Goal: Task Accomplishment & Management: Use online tool/utility

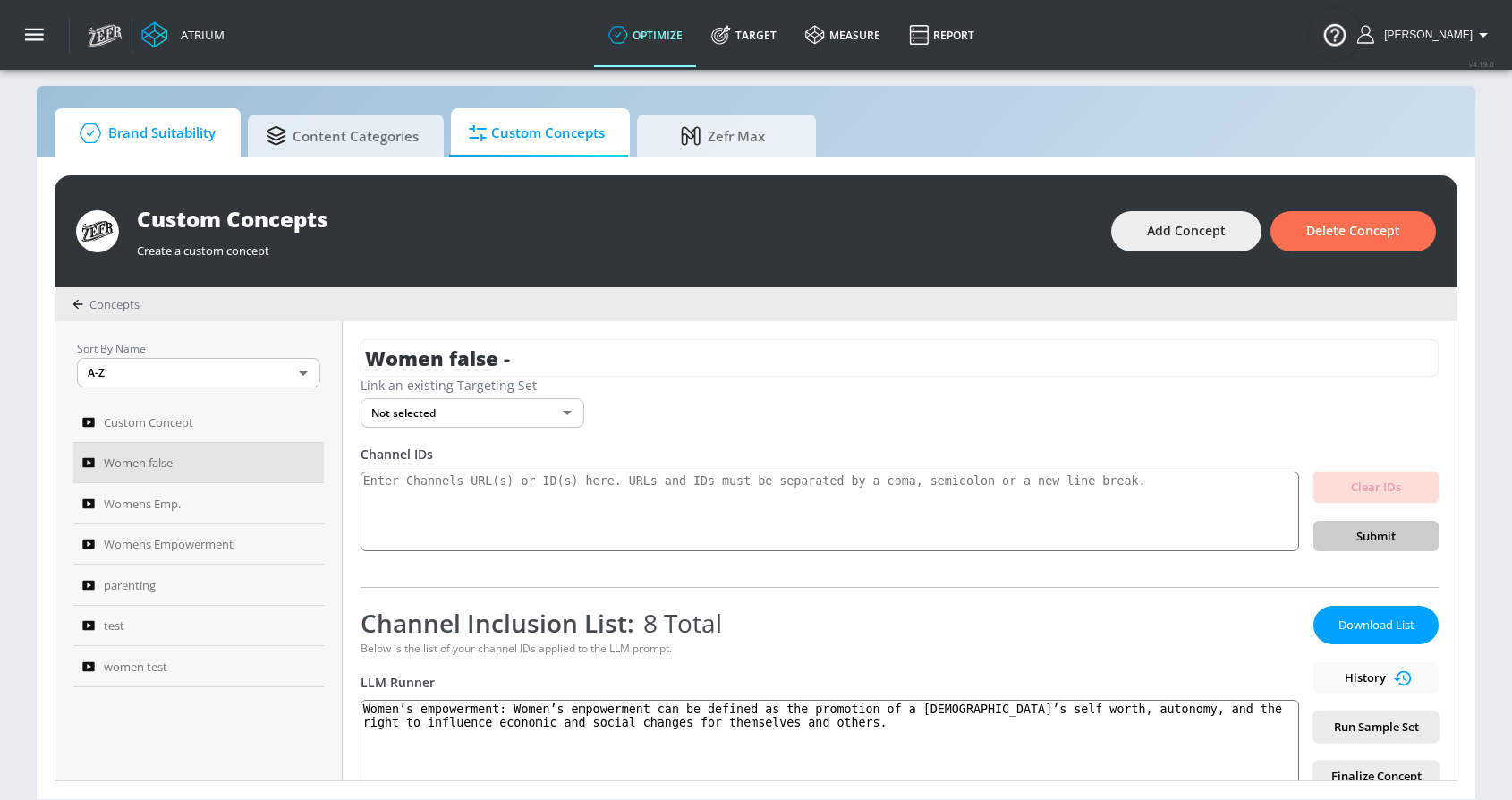
scroll to position [582, 0]
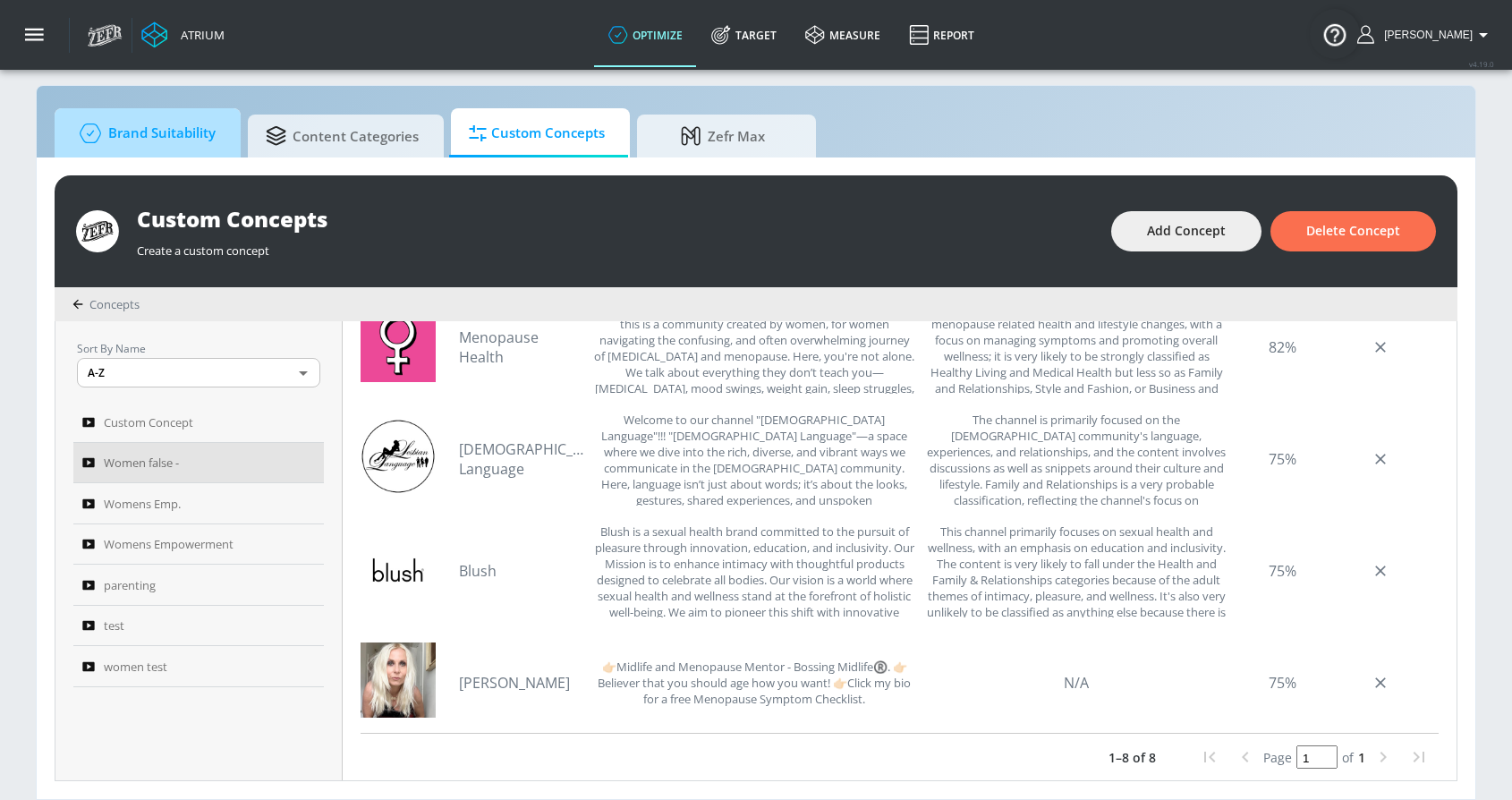
click at [174, 147] on span "Brand Suitability" at bounding box center [144, 133] width 143 height 43
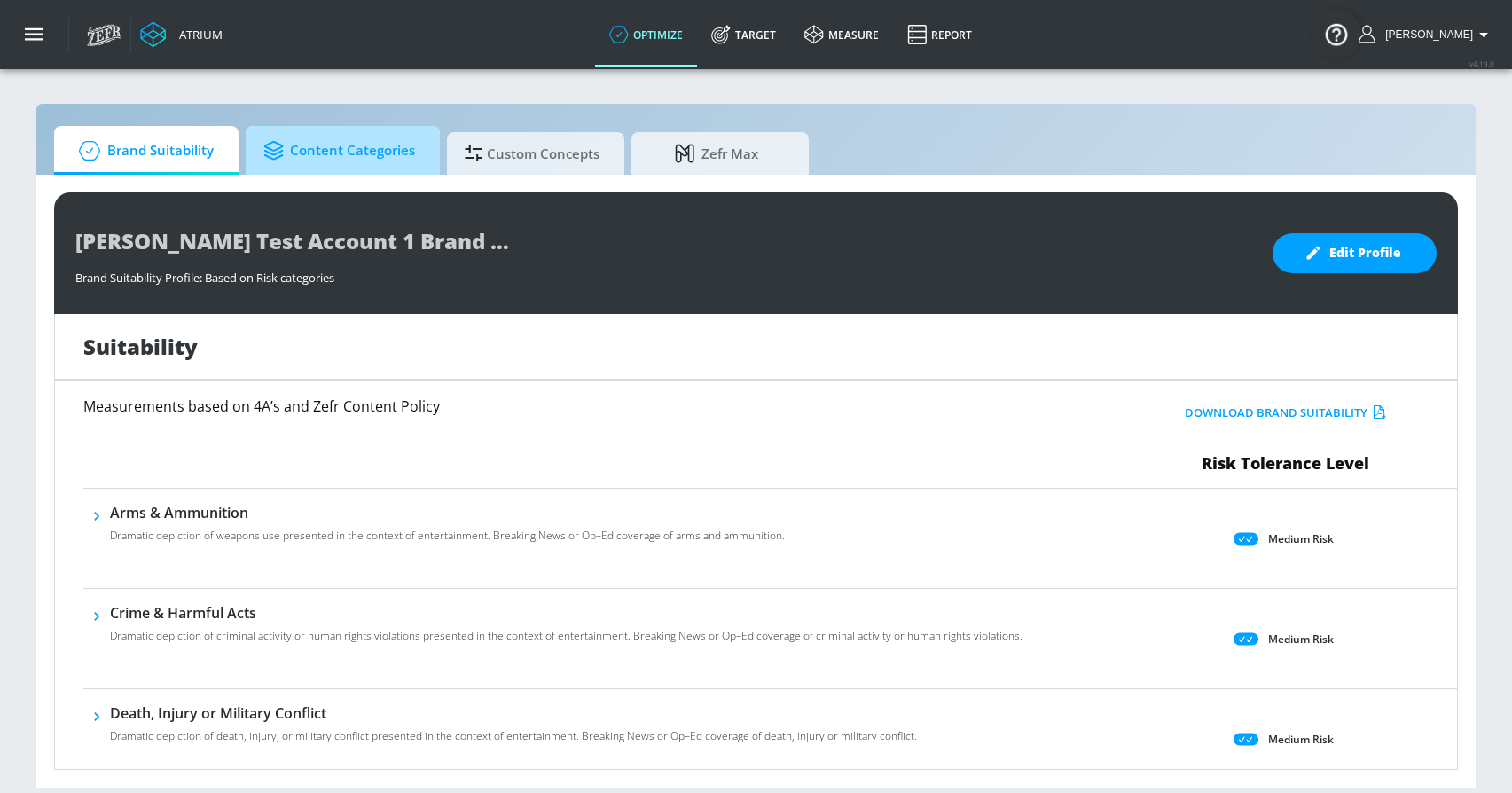
click at [356, 152] on span "Content Categories" at bounding box center [340, 151] width 152 height 43
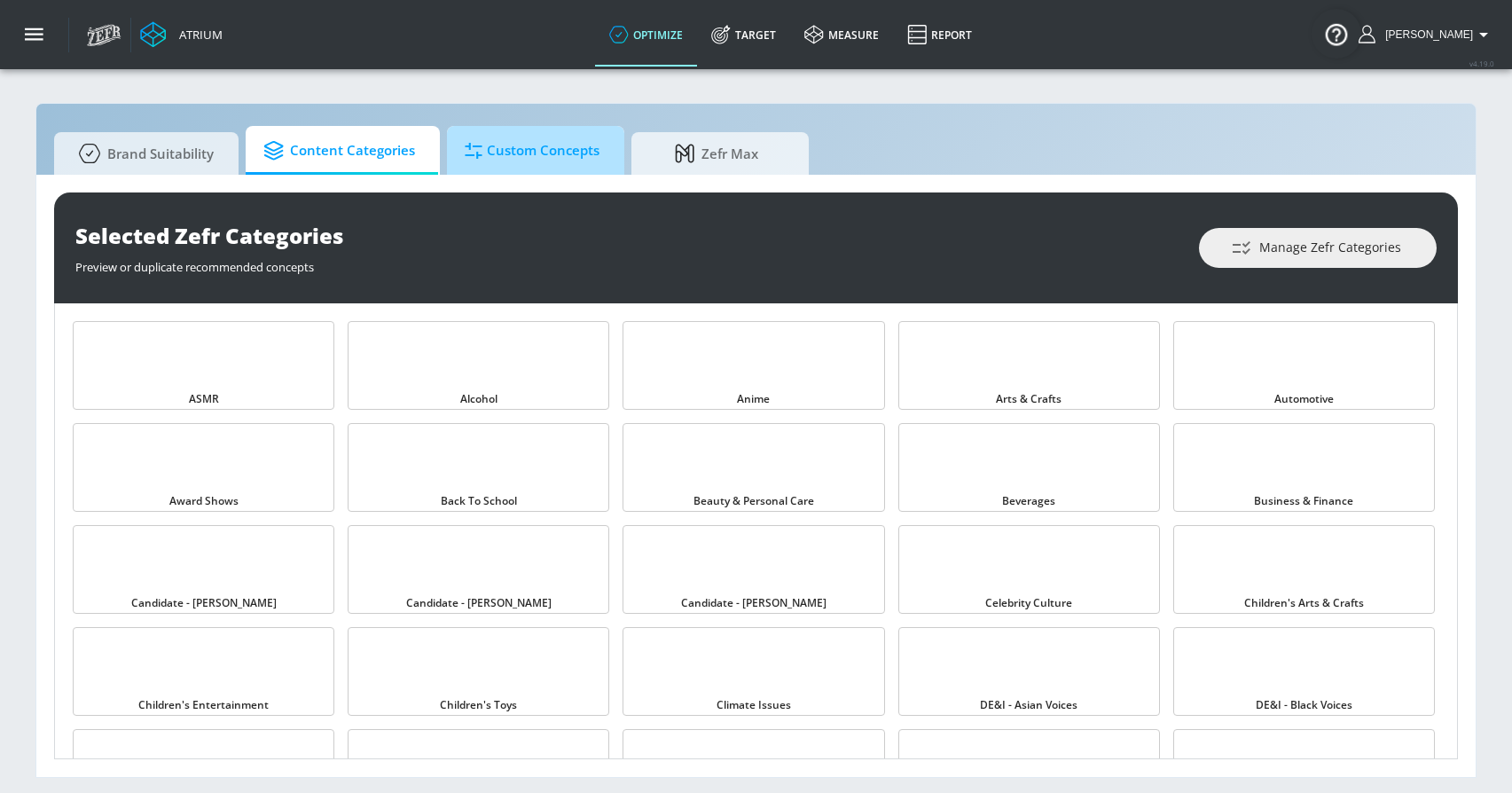
click at [539, 158] on span "Custom Concepts" at bounding box center [532, 151] width 135 height 43
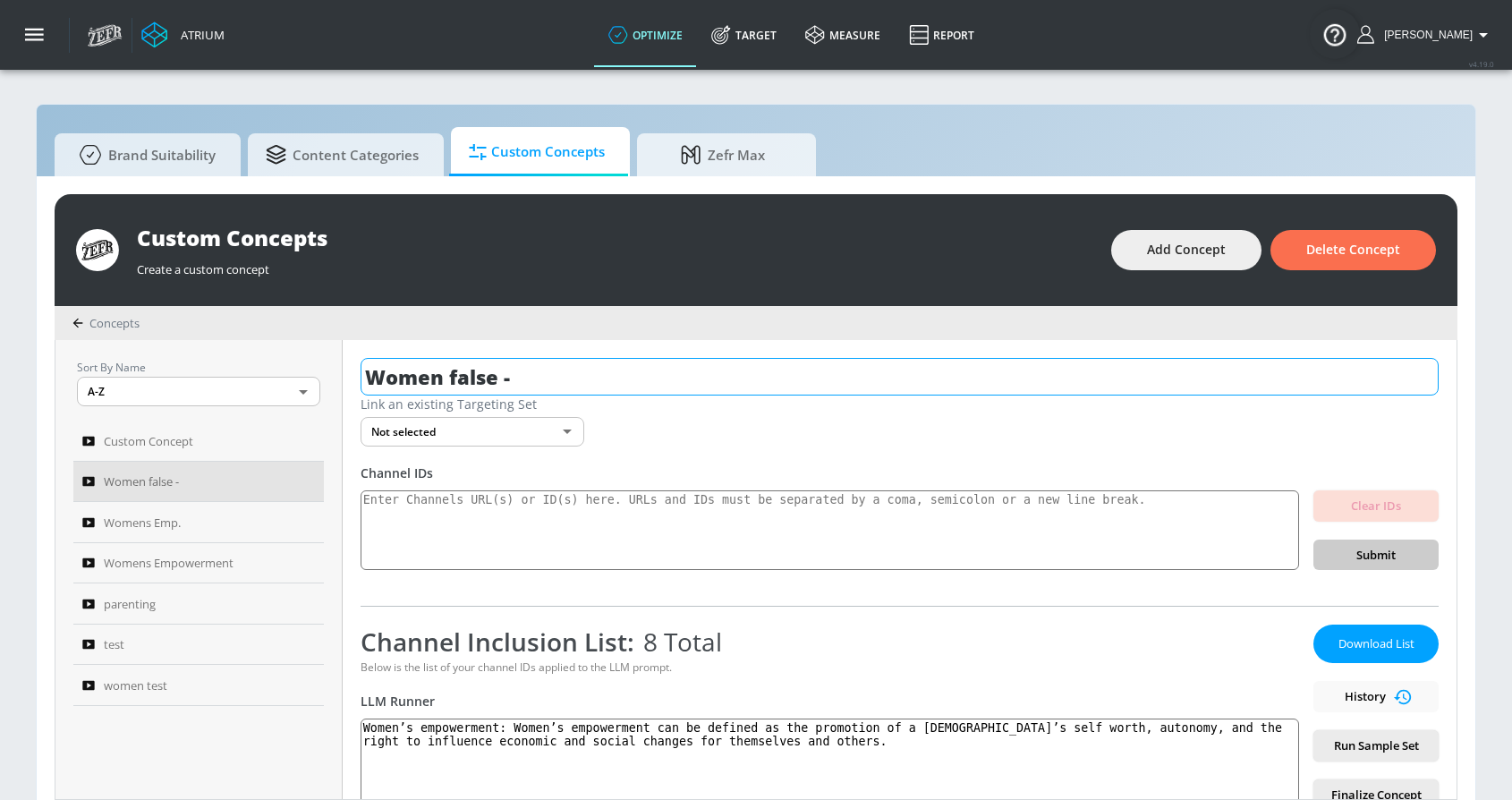
click at [575, 387] on input "Women false -" at bounding box center [899, 376] width 1078 height 37
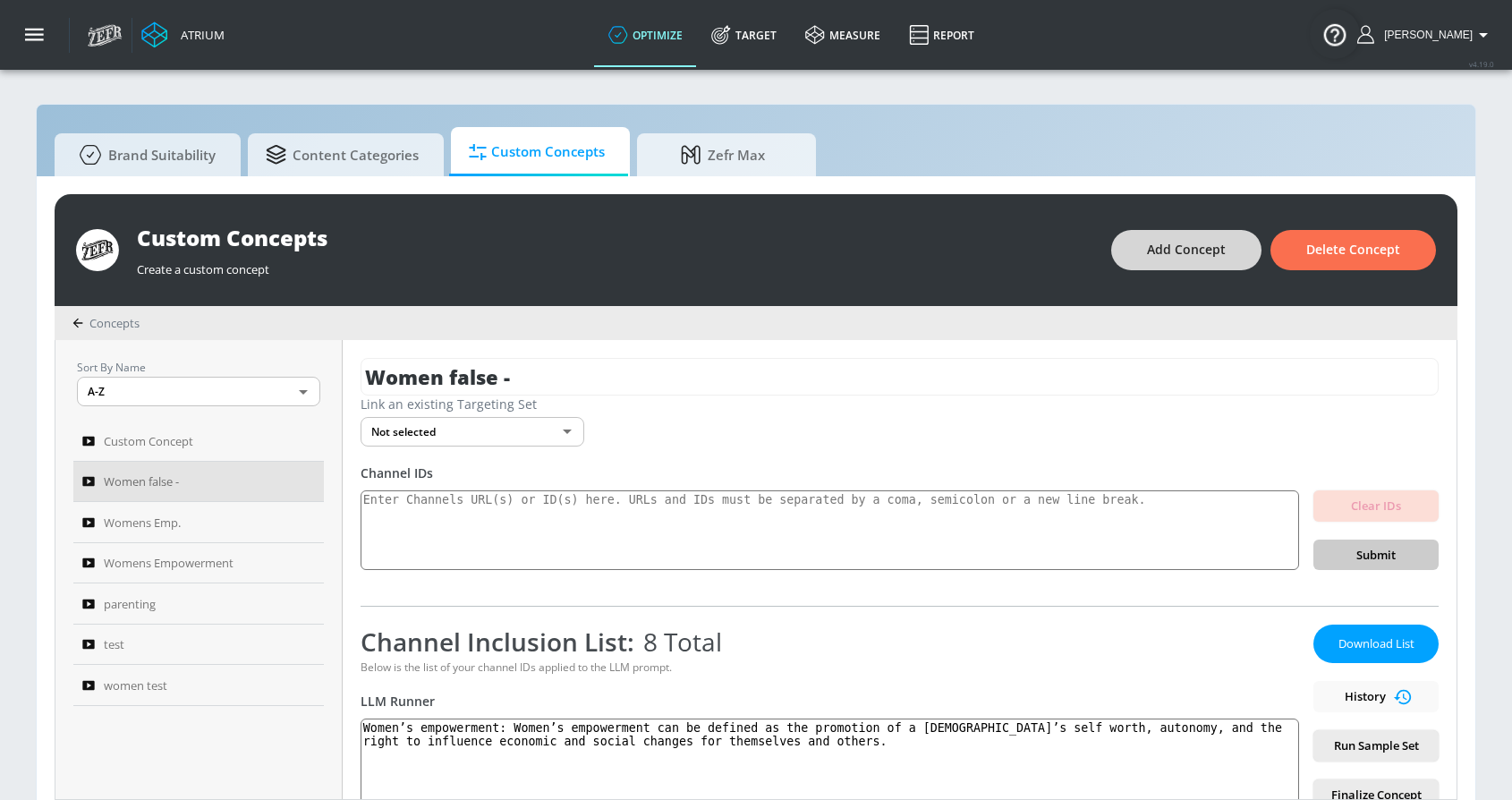
click at [1158, 254] on span "Add Concept" at bounding box center [1186, 250] width 78 height 22
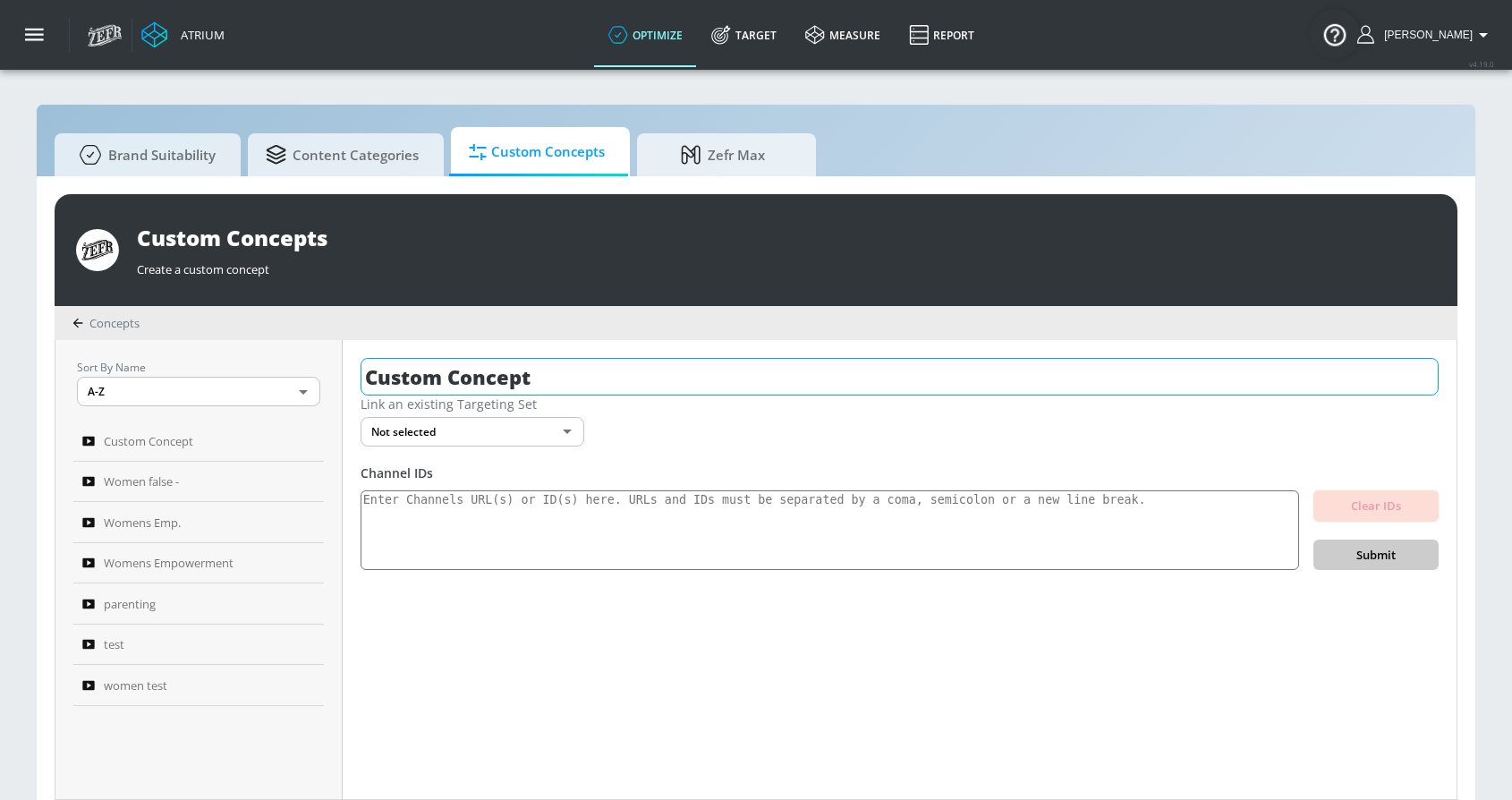
click at [467, 378] on input "Custom Concept" at bounding box center [899, 376] width 1078 height 37
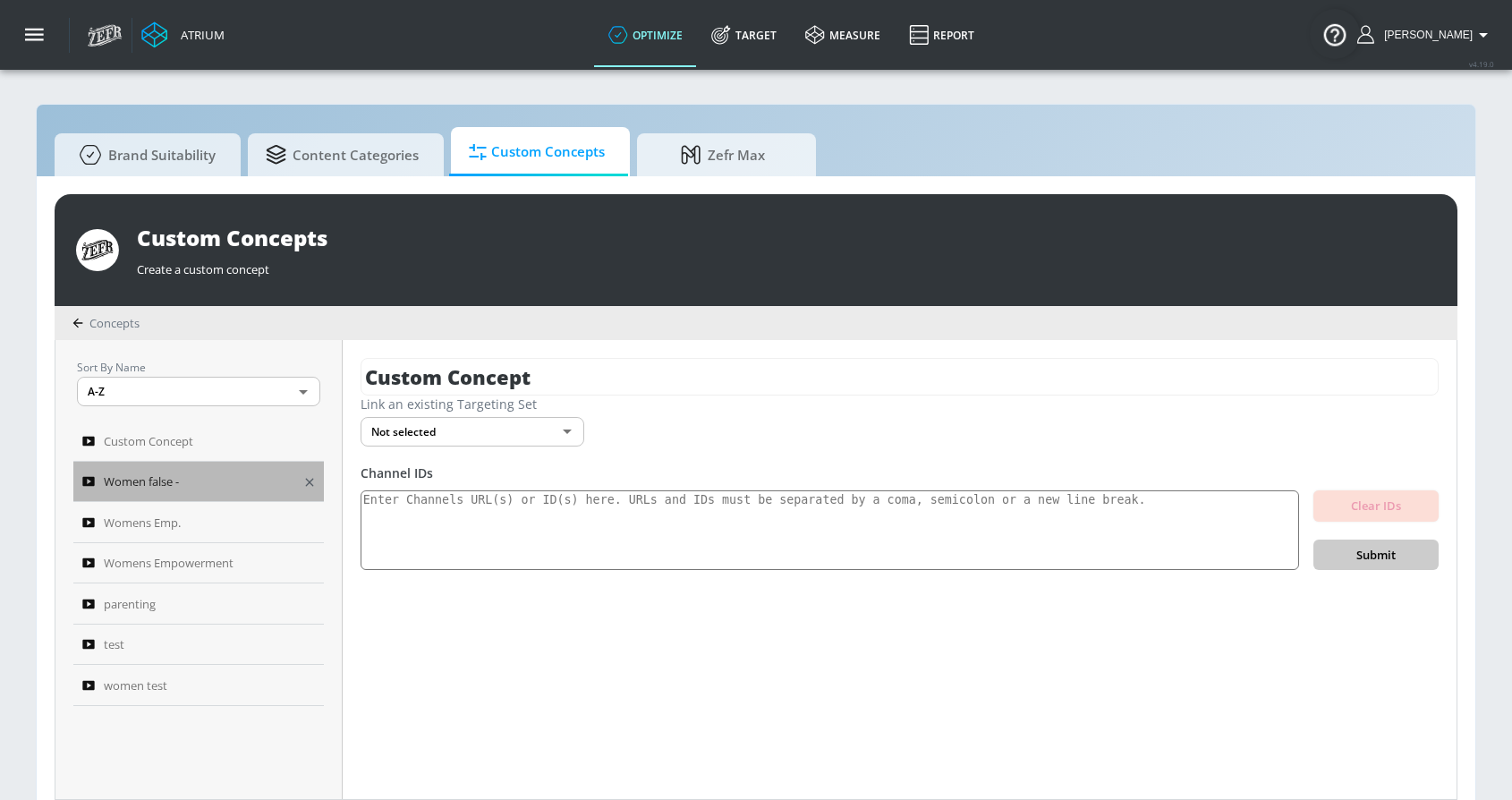
click at [271, 488] on div "Women false -" at bounding box center [186, 481] width 208 height 21
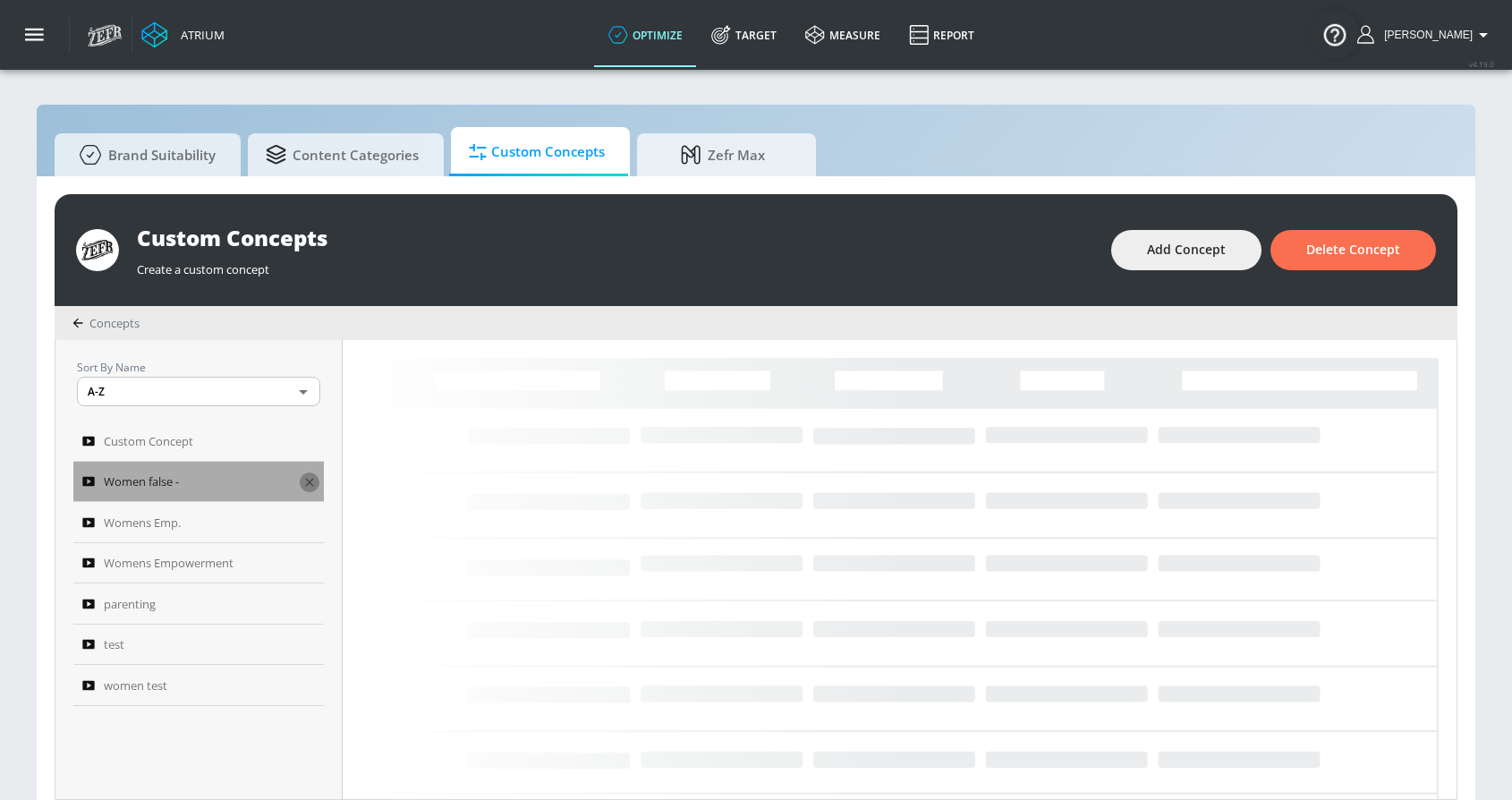
click at [309, 481] on icon "button" at bounding box center [309, 483] width 8 height 8
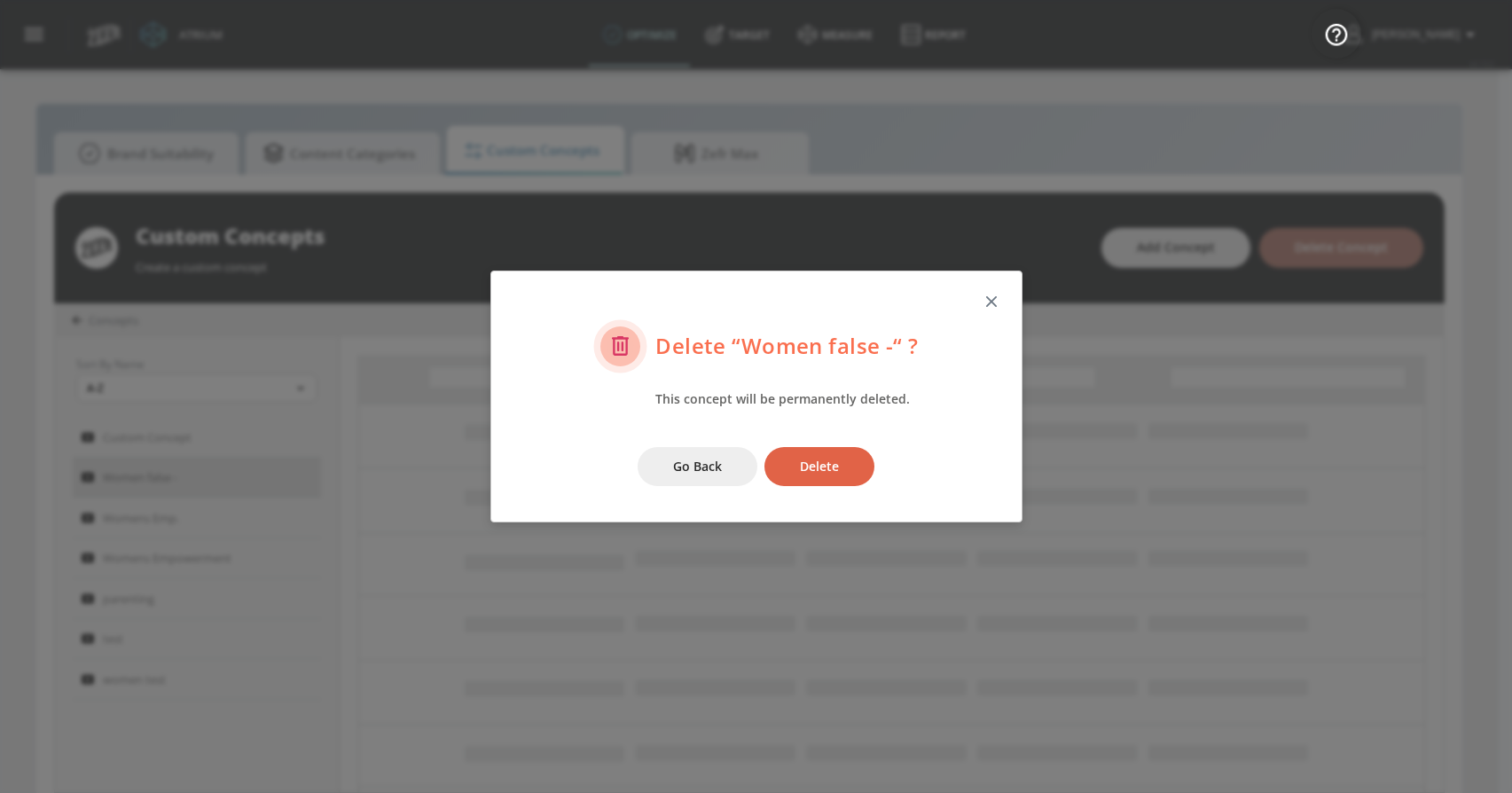
click at [810, 458] on span "Delete" at bounding box center [819, 466] width 39 height 22
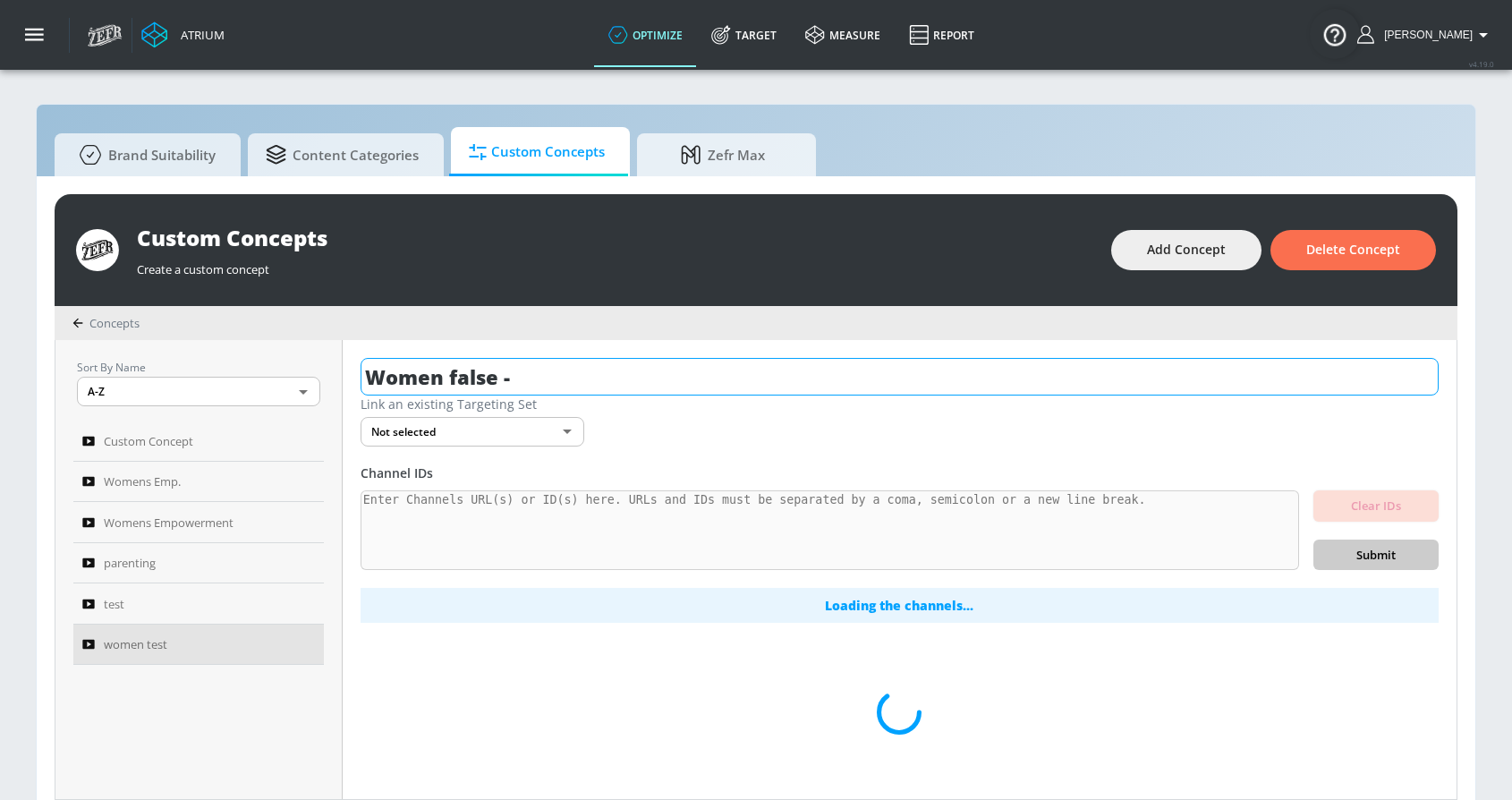
click at [691, 386] on input "Women false -" at bounding box center [899, 376] width 1078 height 37
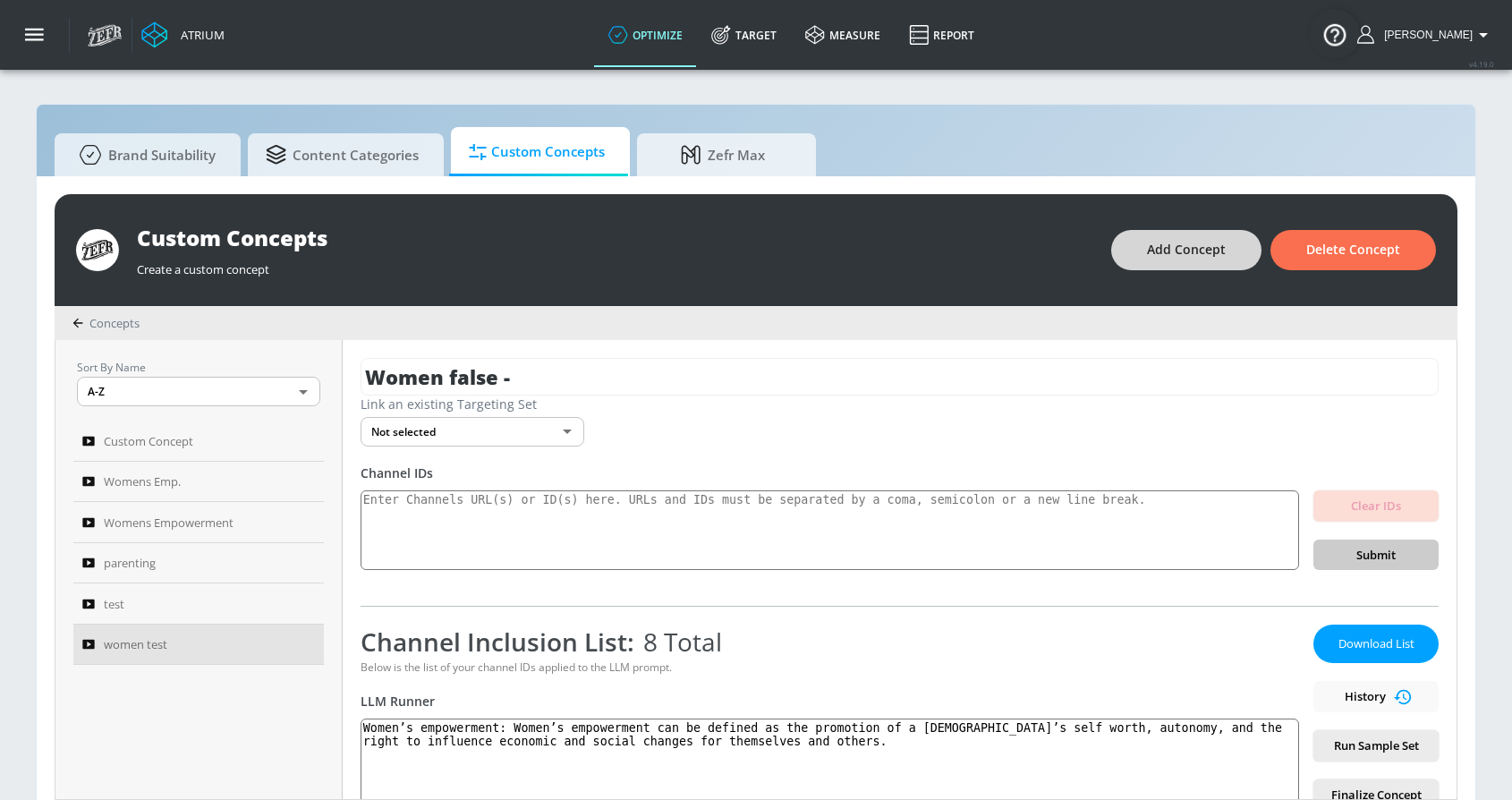
type input "women test"
type textarea "Women's Empowerment: Women’s empowerment can be defined as the promotion of a f…"
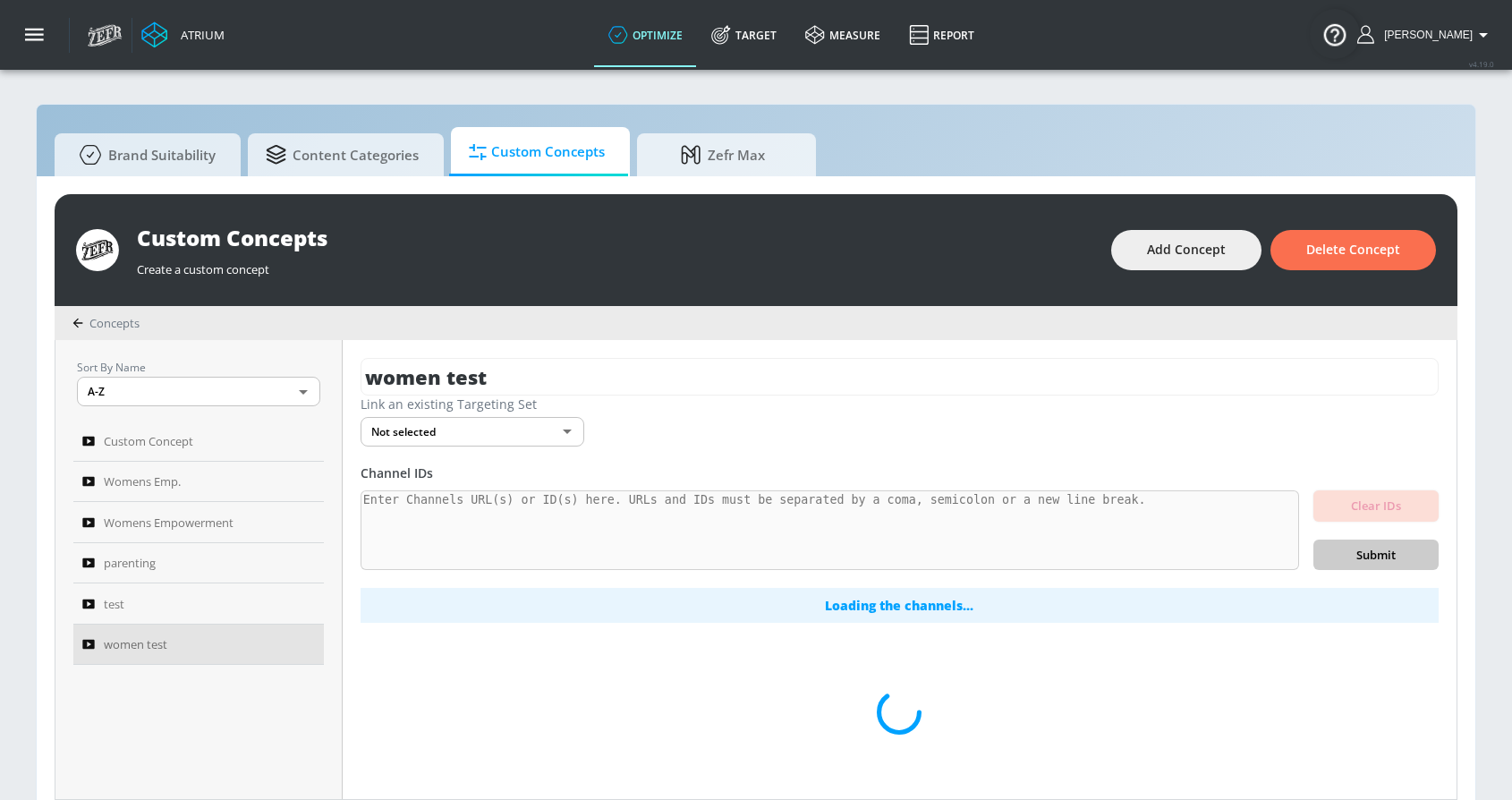
click at [1178, 286] on div "Custom Concepts Create a custom concept Add Concept Delete Concept" at bounding box center [756, 250] width 1403 height 112
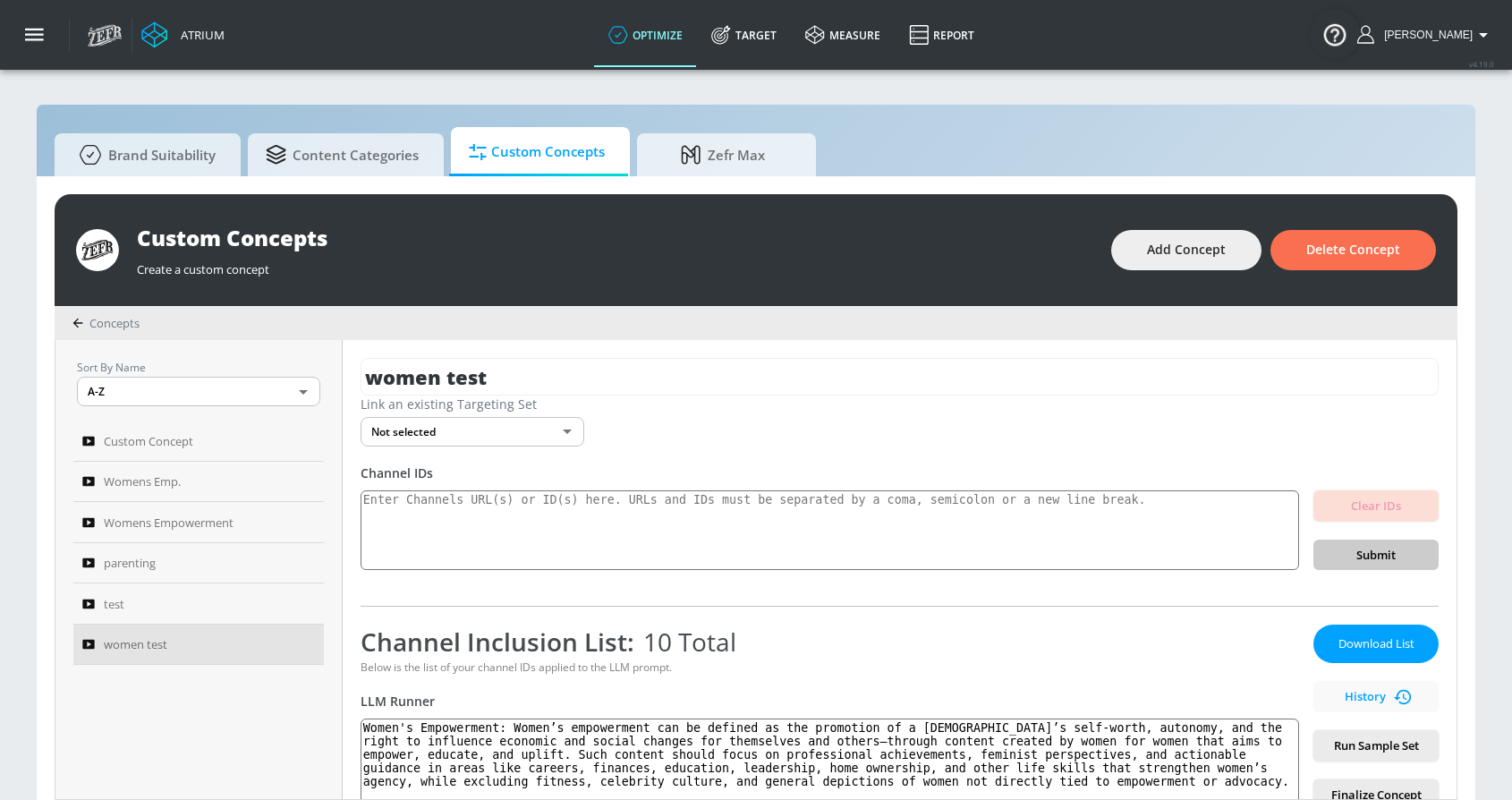
click at [1194, 270] on div "Custom Concepts Create a custom concept Add Concept Delete Concept" at bounding box center [756, 250] width 1403 height 112
click at [1199, 255] on span "Add Concept" at bounding box center [1186, 250] width 78 height 22
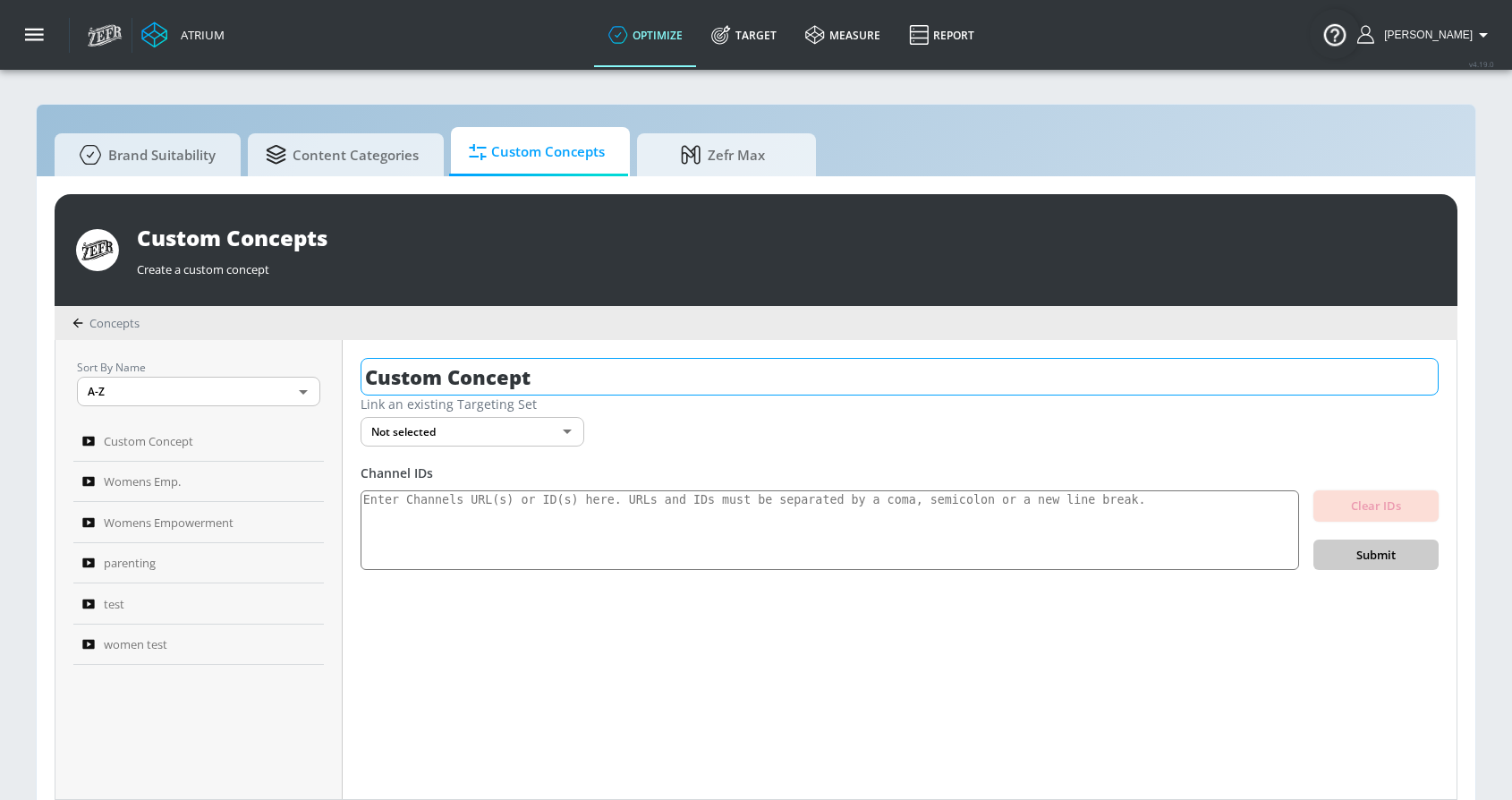
click at [656, 373] on input "Custom Concept" at bounding box center [899, 376] width 1078 height 37
type input "w"
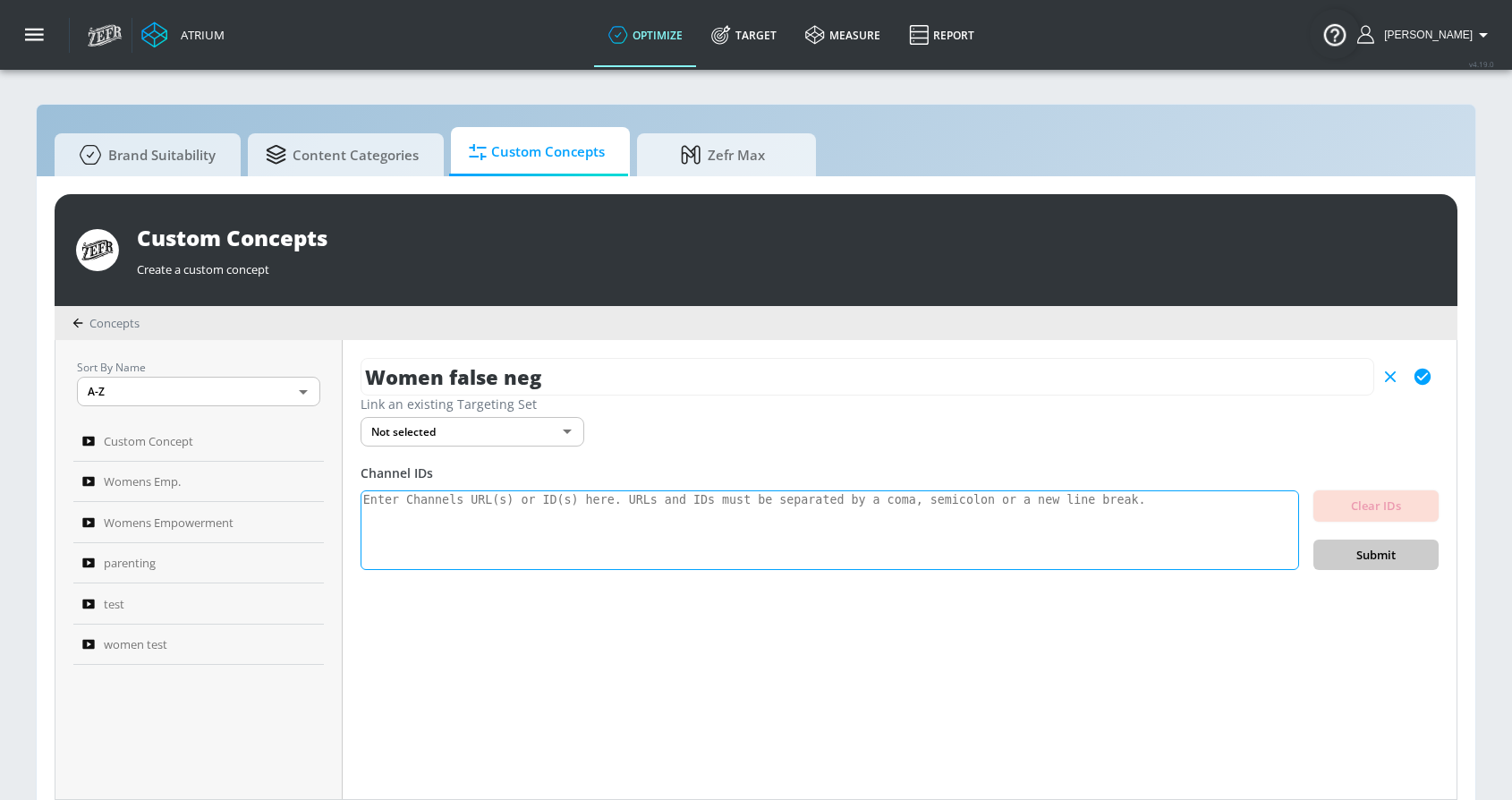
type input "Women false neg"
click at [522, 510] on textarea at bounding box center [829, 530] width 939 height 80
paste textarea "UCfHFeOHtYteir9vDepN0dfw UCcjVGHwHYVOkuvNEX2UH11Q UCIlGt1YfwNOcPP1XztHbCWA UCiW…"
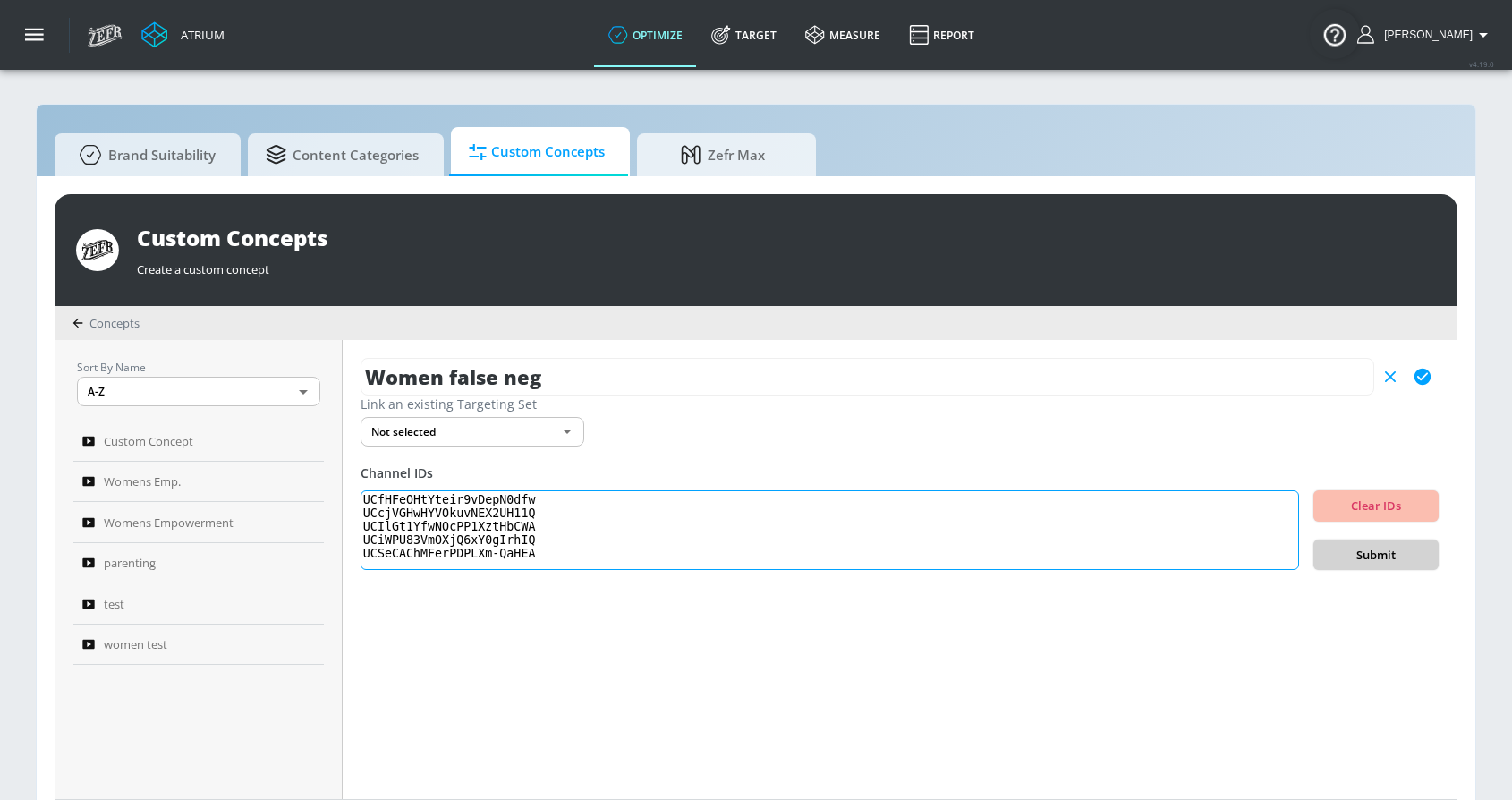
type textarea "UCfHFeOHtYteir9vDepN0dfw UCcjVGHwHYVOkuvNEX2UH11Q UCIlGt1YfwNOcPP1XztHbCWA UCiW…"
click at [1362, 551] on span "Submit" at bounding box center [1376, 554] width 96 height 21
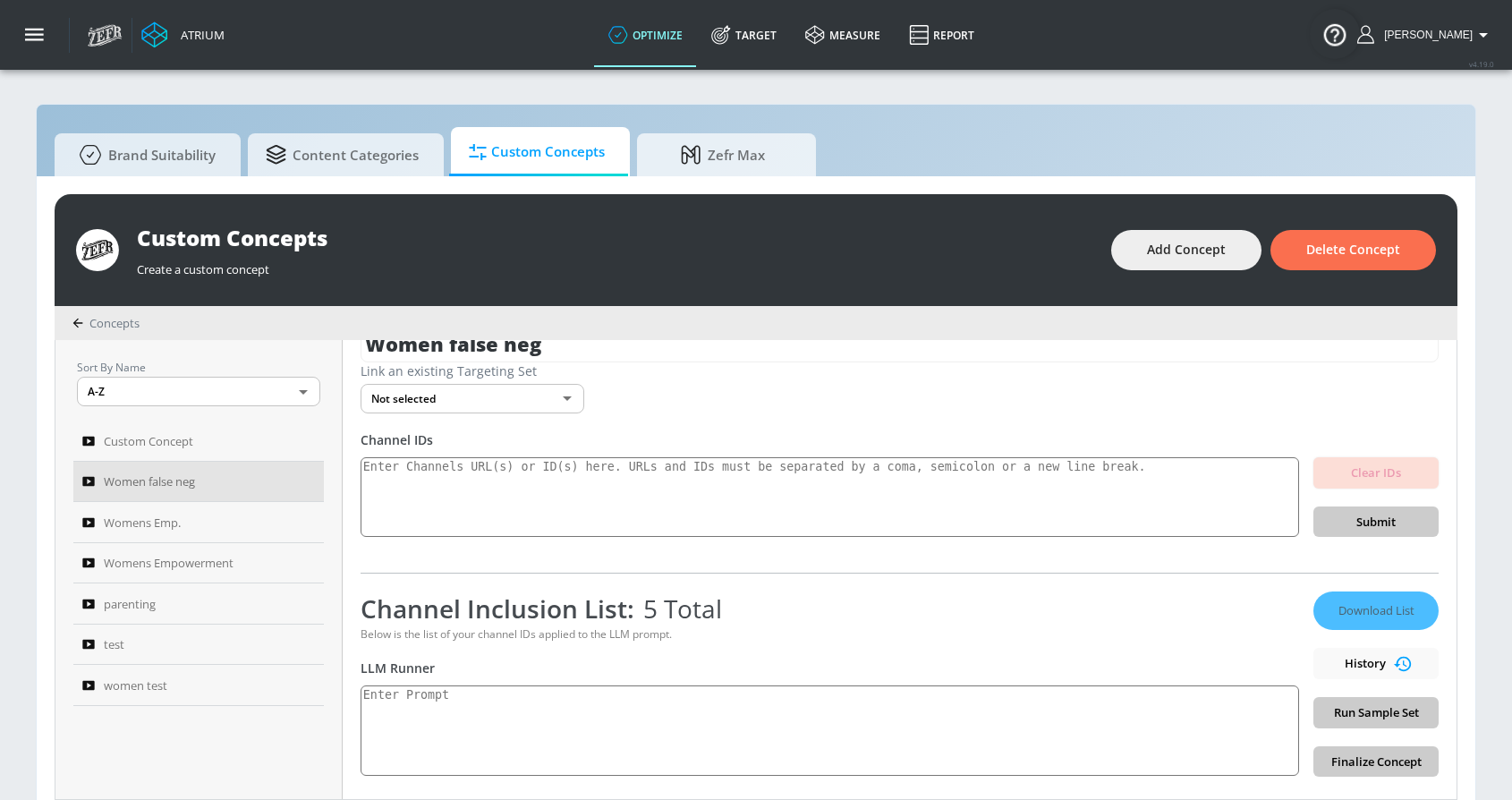
scroll to position [33, 0]
click at [572, 699] on textarea at bounding box center [829, 730] width 939 height 91
paste textarea ""Women’s empowerment can be defined as the promotion of a female’s self-worth, …"
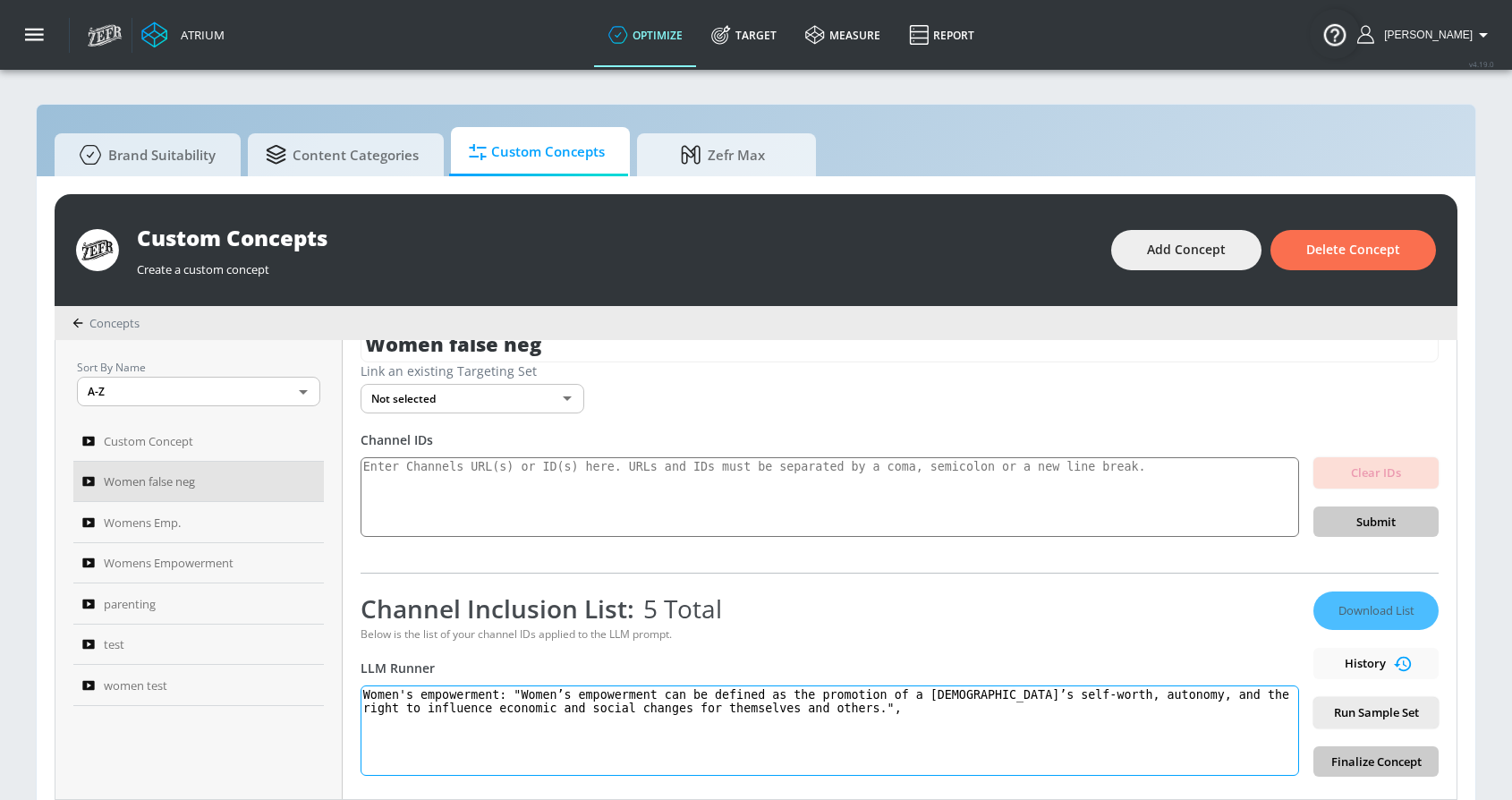
click at [521, 689] on textarea "Women's empowerment: "Women’s empowerment can be defined as the promotion of a …" at bounding box center [829, 730] width 939 height 91
click at [860, 710] on textarea "Women's empowerment: Women’s empowerment can be defined as the promotion of a f…" at bounding box center [829, 730] width 939 height 91
click at [1366, 715] on span "Run Sample Set" at bounding box center [1376, 712] width 96 height 21
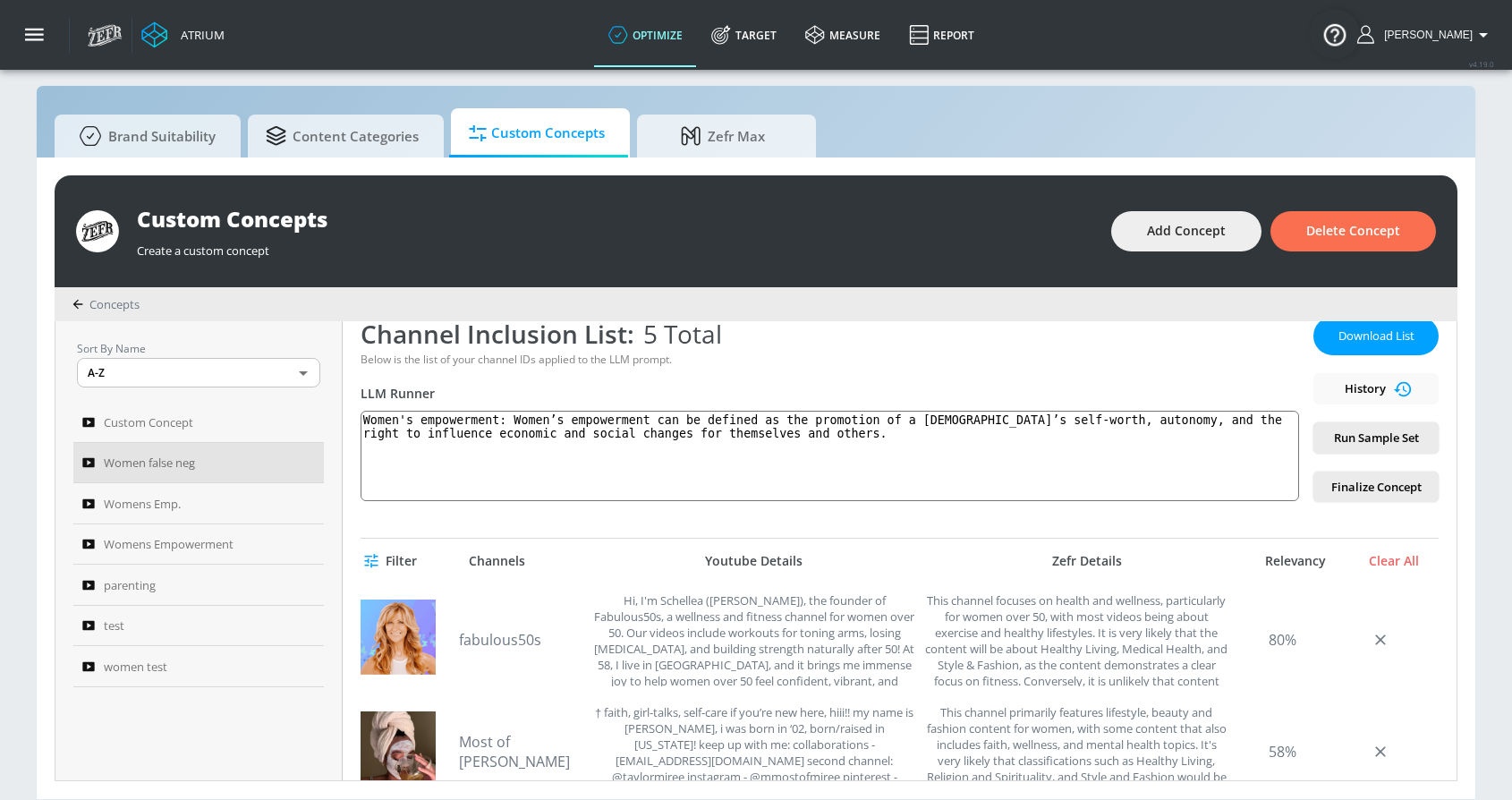
scroll to position [269, 0]
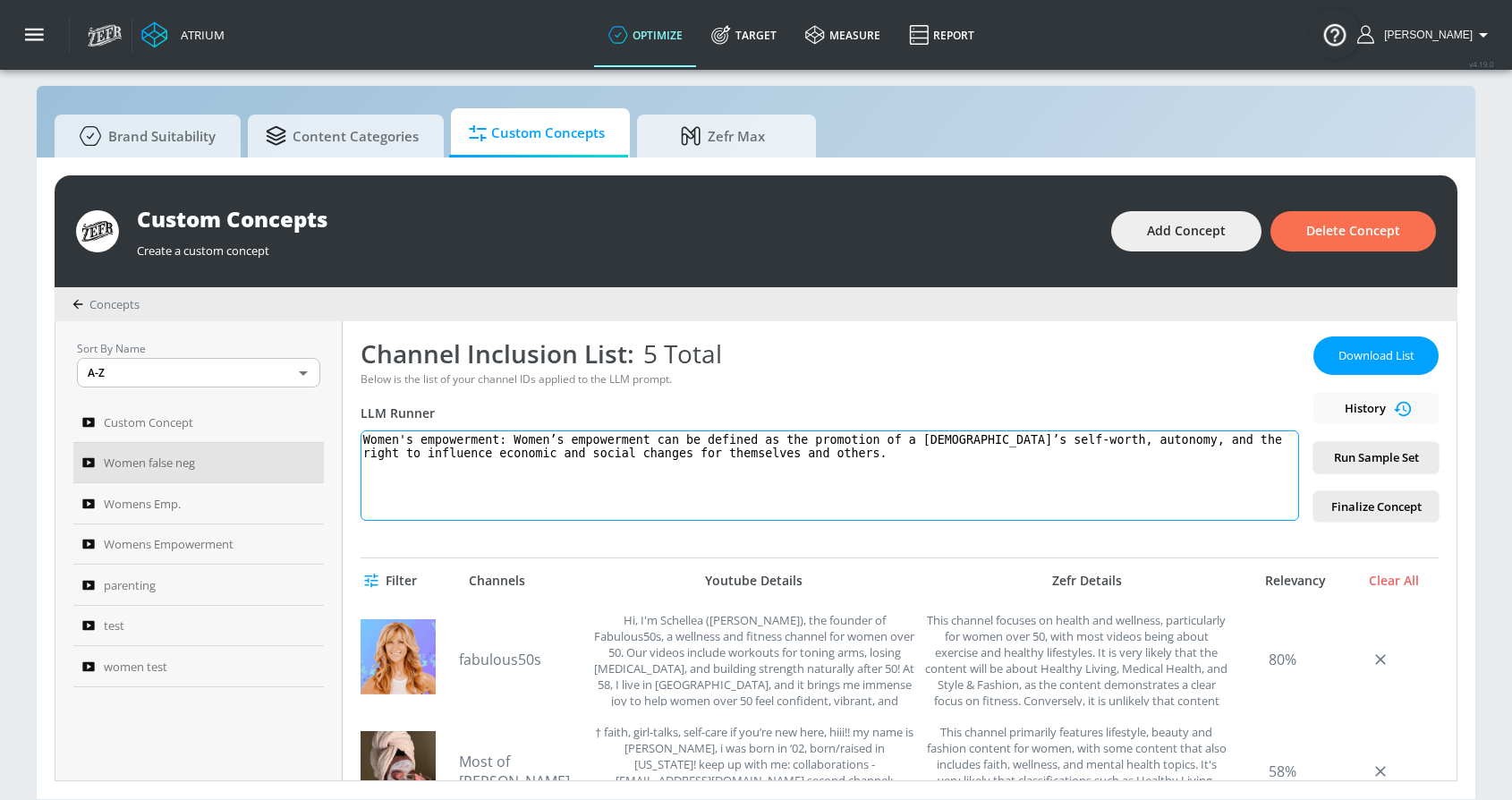
drag, startPoint x: 514, startPoint y: 440, endPoint x: 831, endPoint y: 489, distance: 320.8
click at [831, 489] on textarea "Women's empowerment: Women’s empowerment can be defined as the promotion of a f…" at bounding box center [829, 475] width 939 height 91
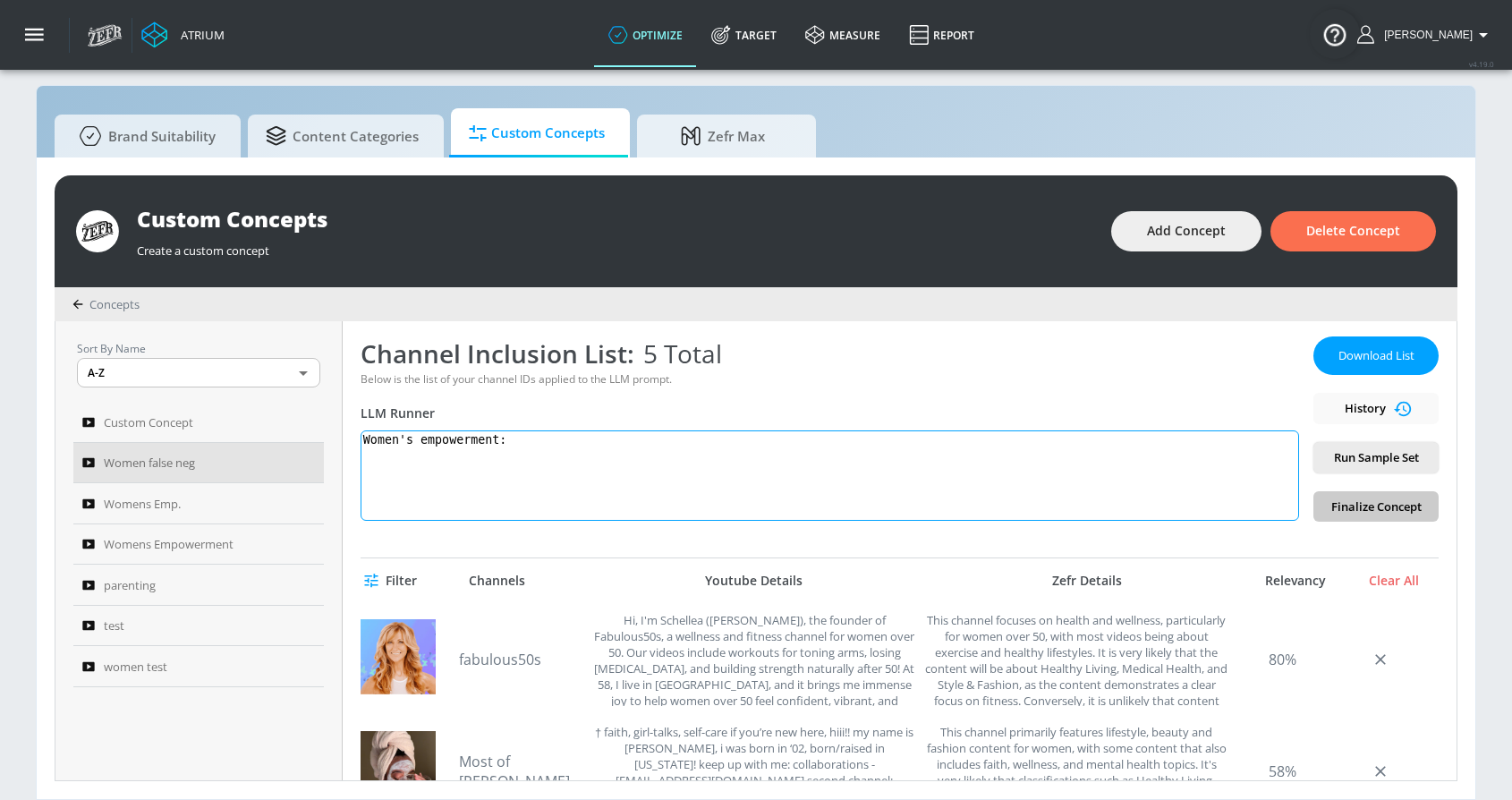
paste textarea "Women’s empowerment can be defined as the promotion of a female’s self-worth, a…"
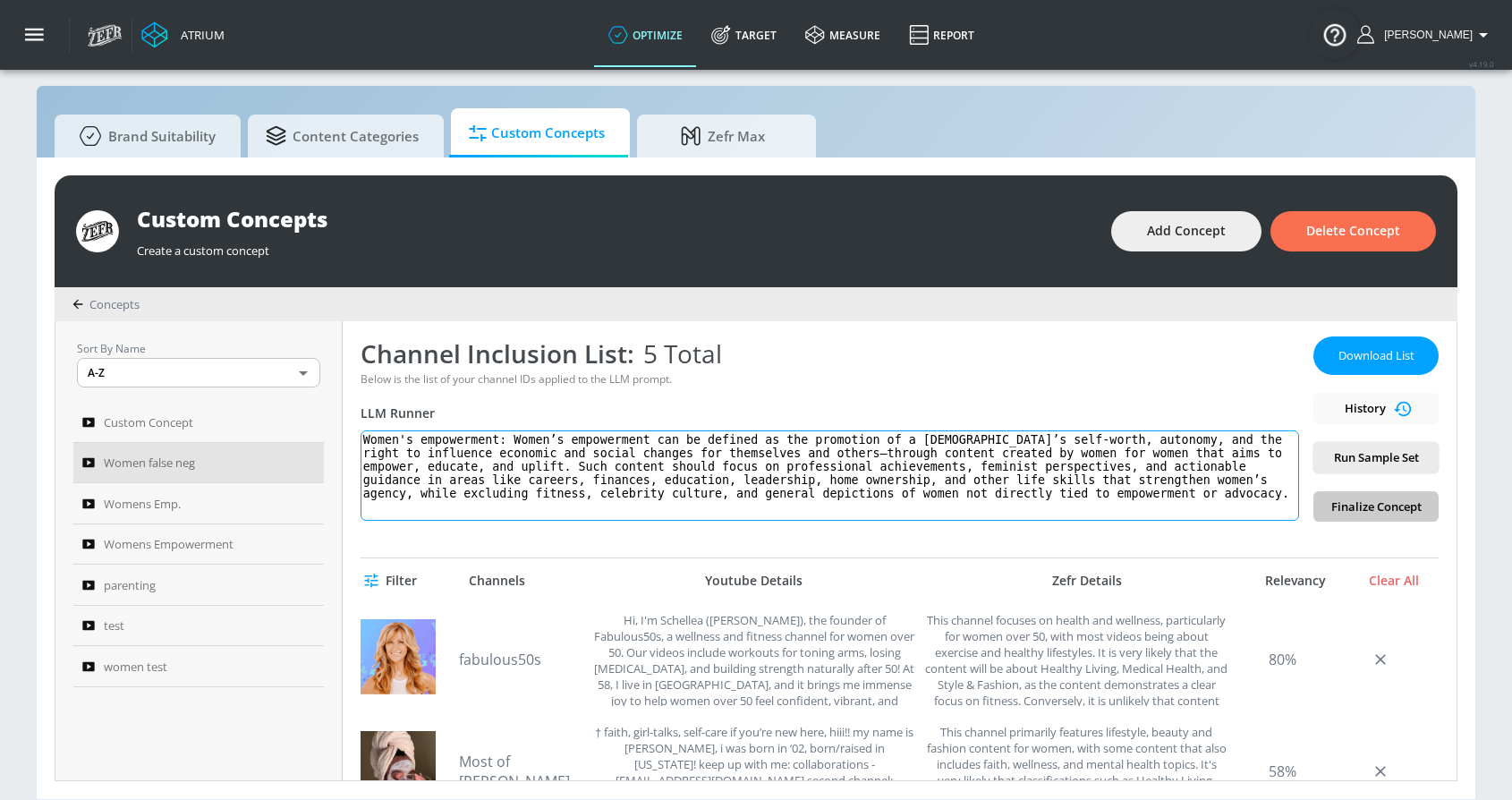
scroll to position [24, 0]
click at [1335, 450] on span "Run Sample Set" at bounding box center [1376, 457] width 96 height 21
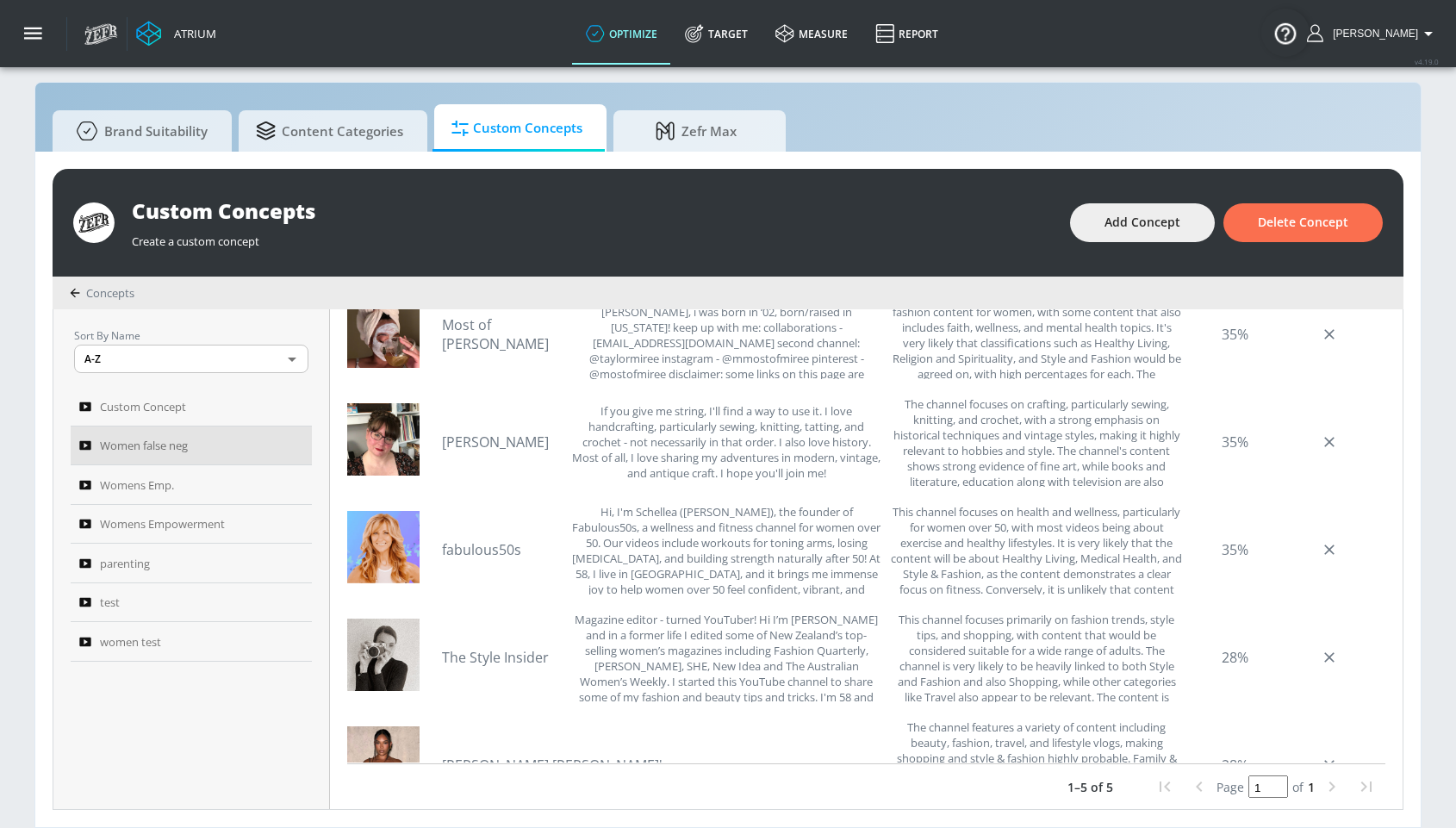
scroll to position [236, 0]
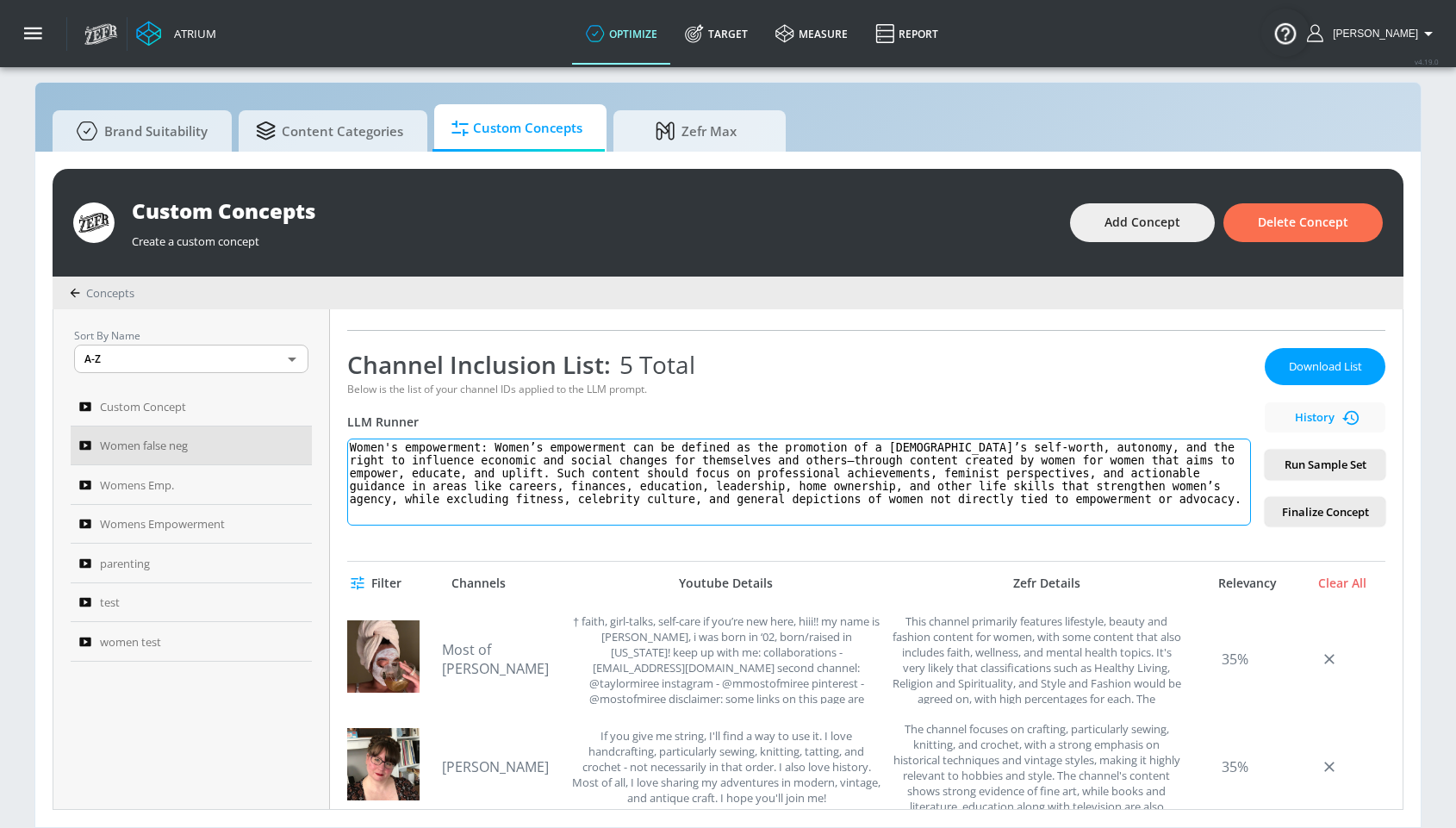
drag, startPoint x: 1163, startPoint y: 503, endPoint x: 495, endPoint y: 451, distance: 670.0
click at [495, 451] on textarea "Women's empowerment: Women’s empowerment can be defined as the promotion of a f…" at bounding box center [799, 482] width 904 height 87
paste textarea "is the promotion of a female’s self-worth, autonomy, and ability to influence e…"
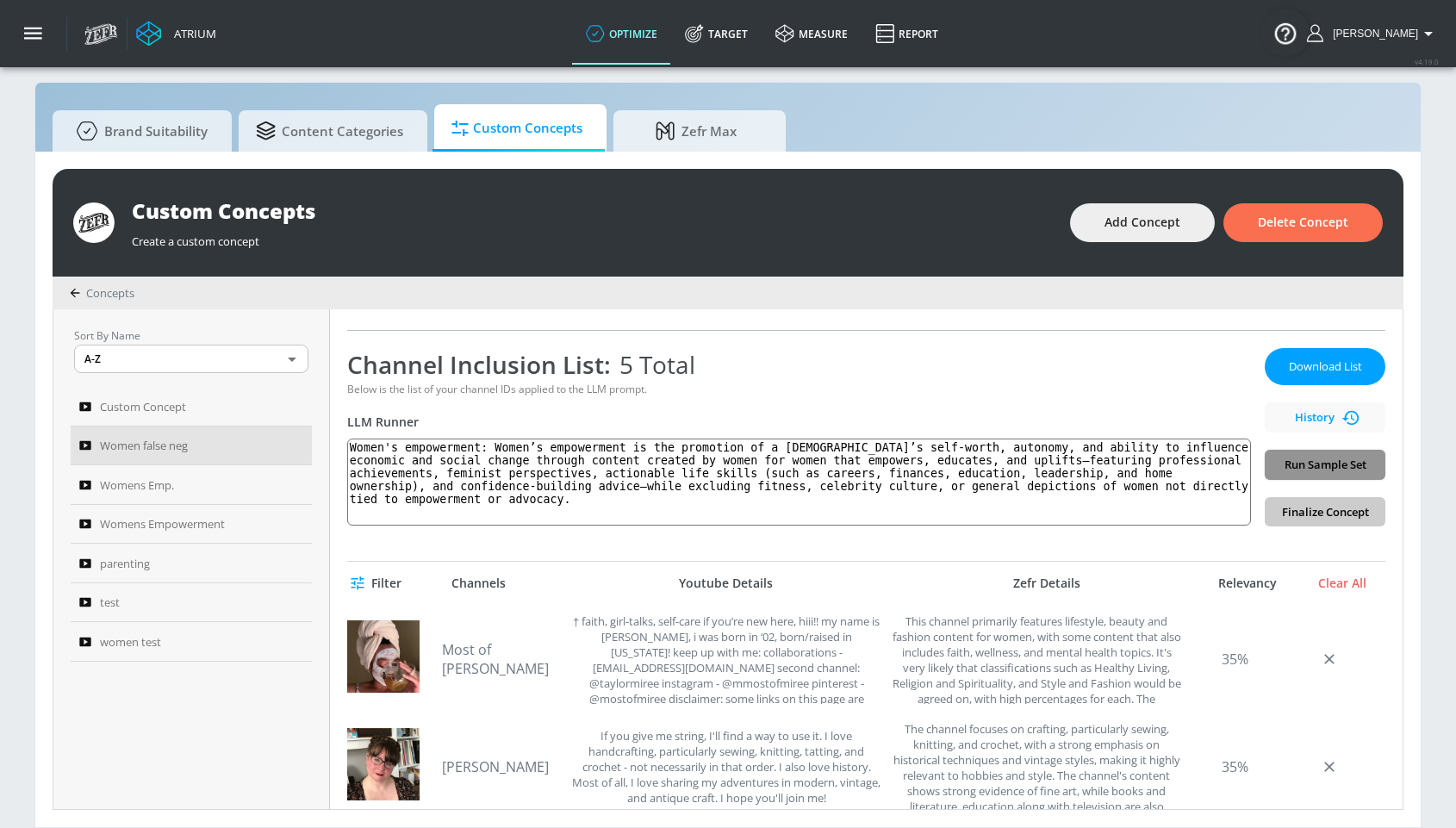
click at [1309, 455] on span "Run Sample Set" at bounding box center [1325, 465] width 93 height 20
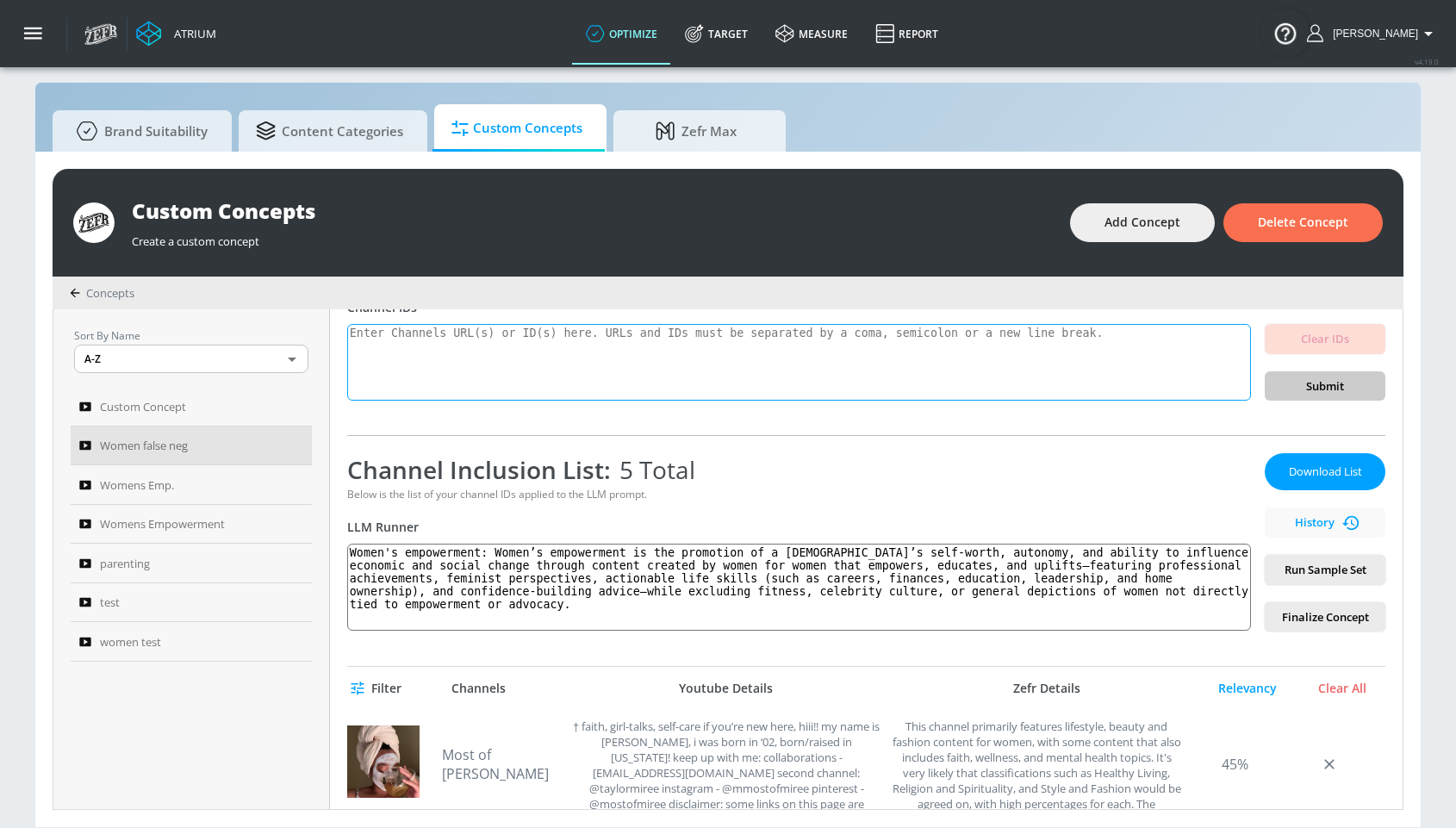
scroll to position [0, 0]
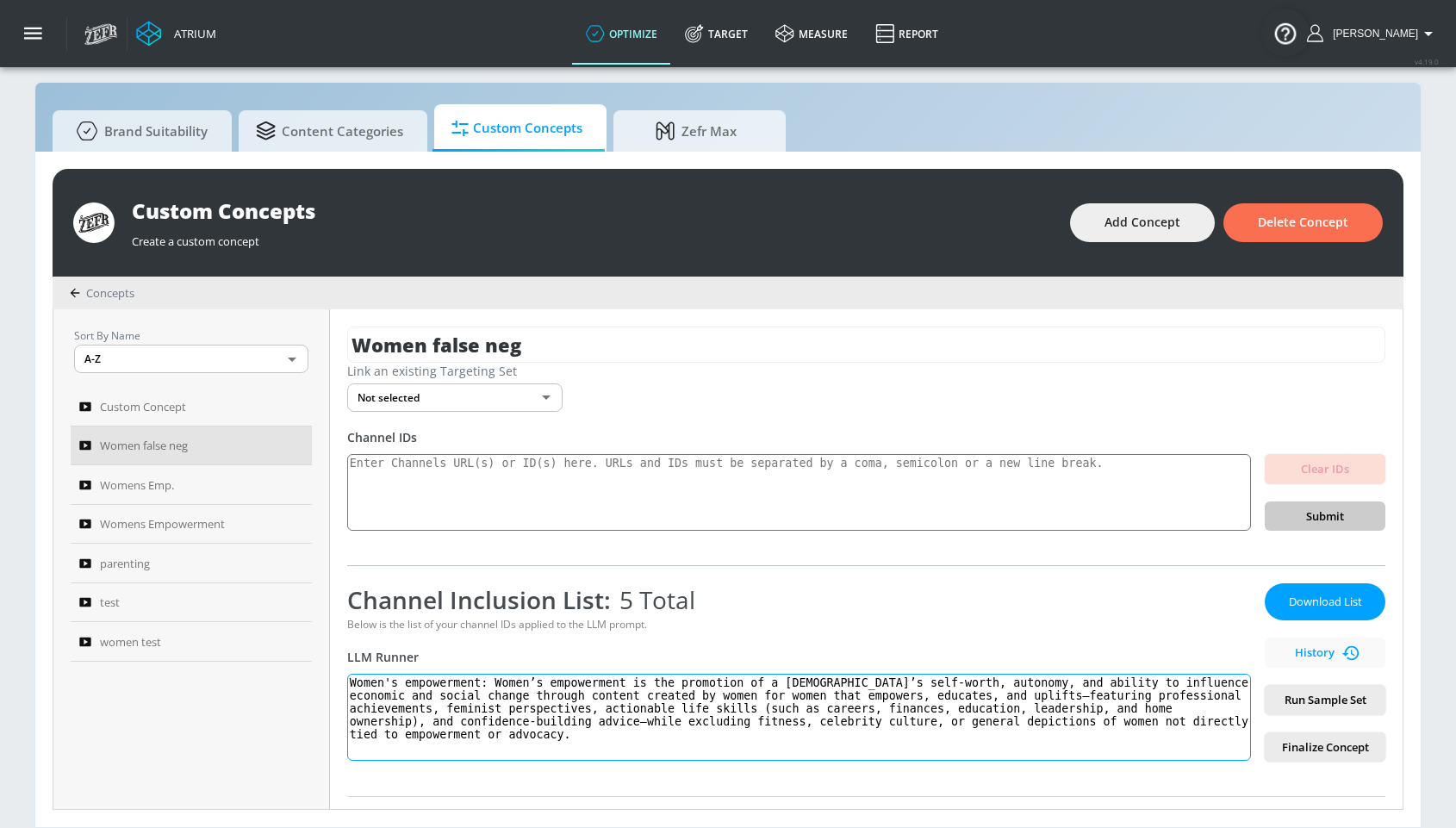
drag, startPoint x: 493, startPoint y: 685, endPoint x: 683, endPoint y: 786, distance: 215.2
click at [683, 770] on div "Women false neg Link an existing Targeting Set Not selected none ​ Channel IDs …" at bounding box center [866, 559] width 1073 height 500
paste textarea ", personal, and social change through content that empowers, educates, and upli…"
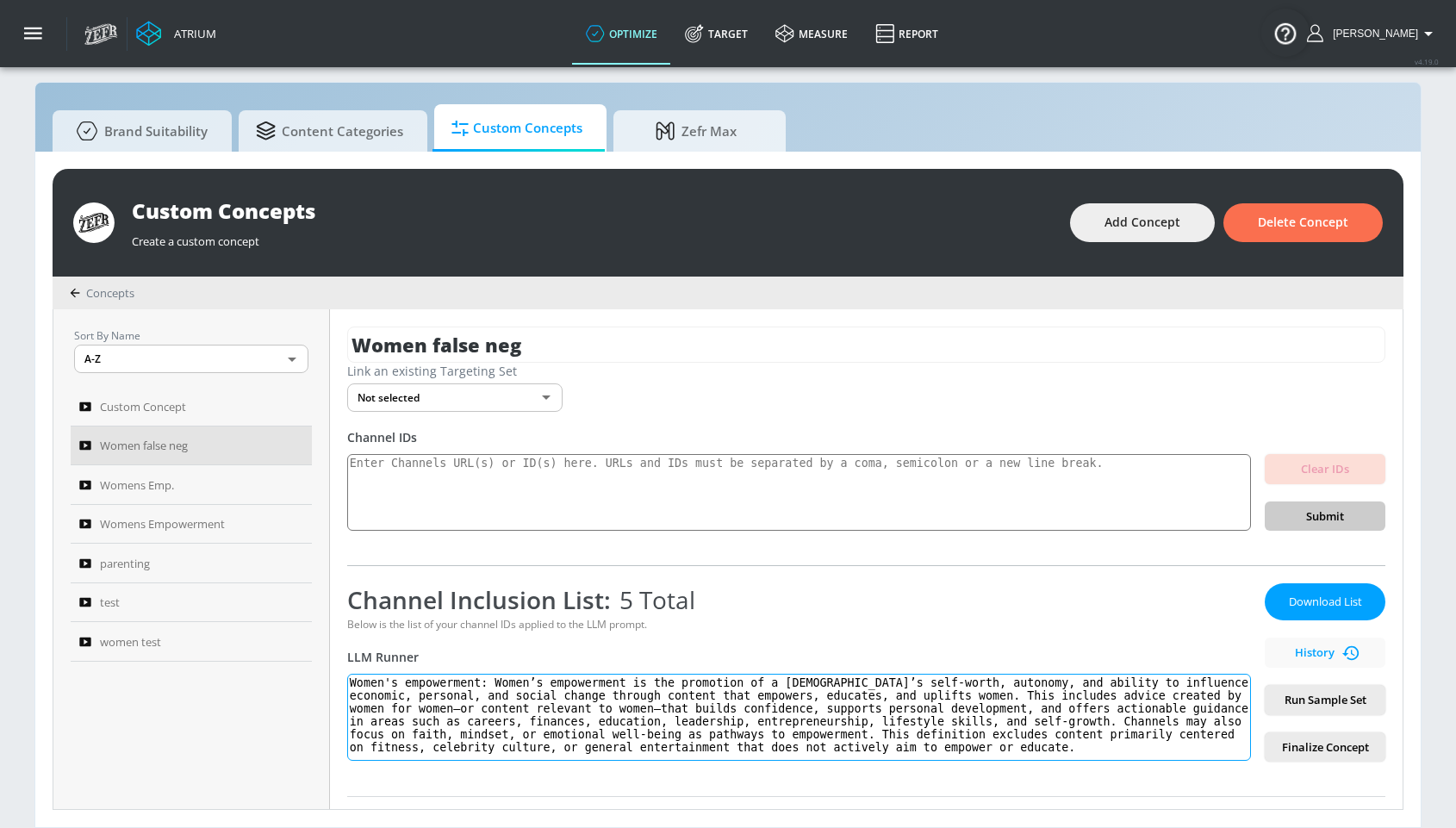
scroll to position [10, 0]
type textarea "Women's empowerment: Women’s empowerment is the promotion of a [DEMOGRAPHIC_DAT…"
click at [1300, 694] on span "Run Sample Set" at bounding box center [1325, 699] width 93 height 20
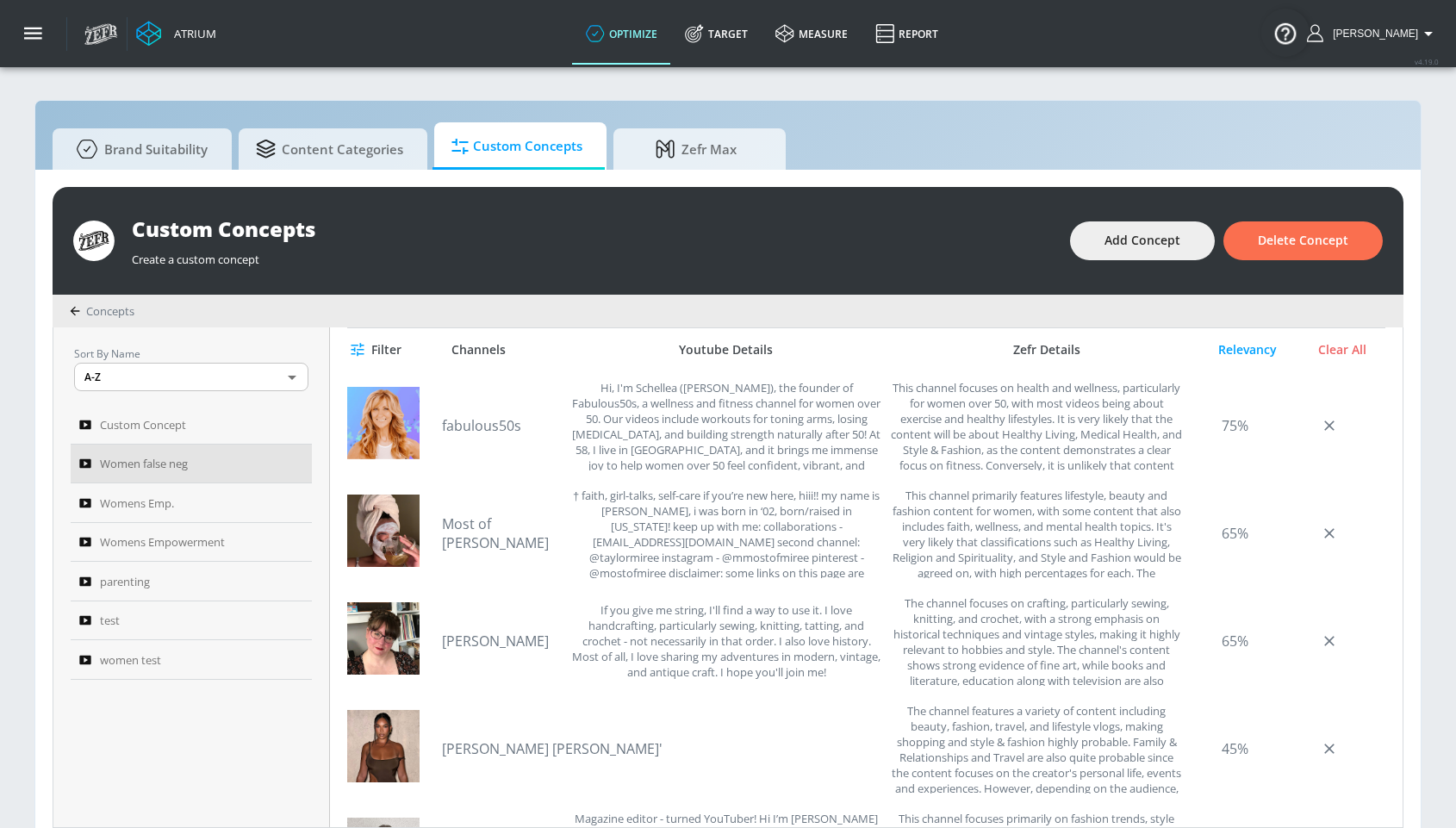
scroll to position [458, 0]
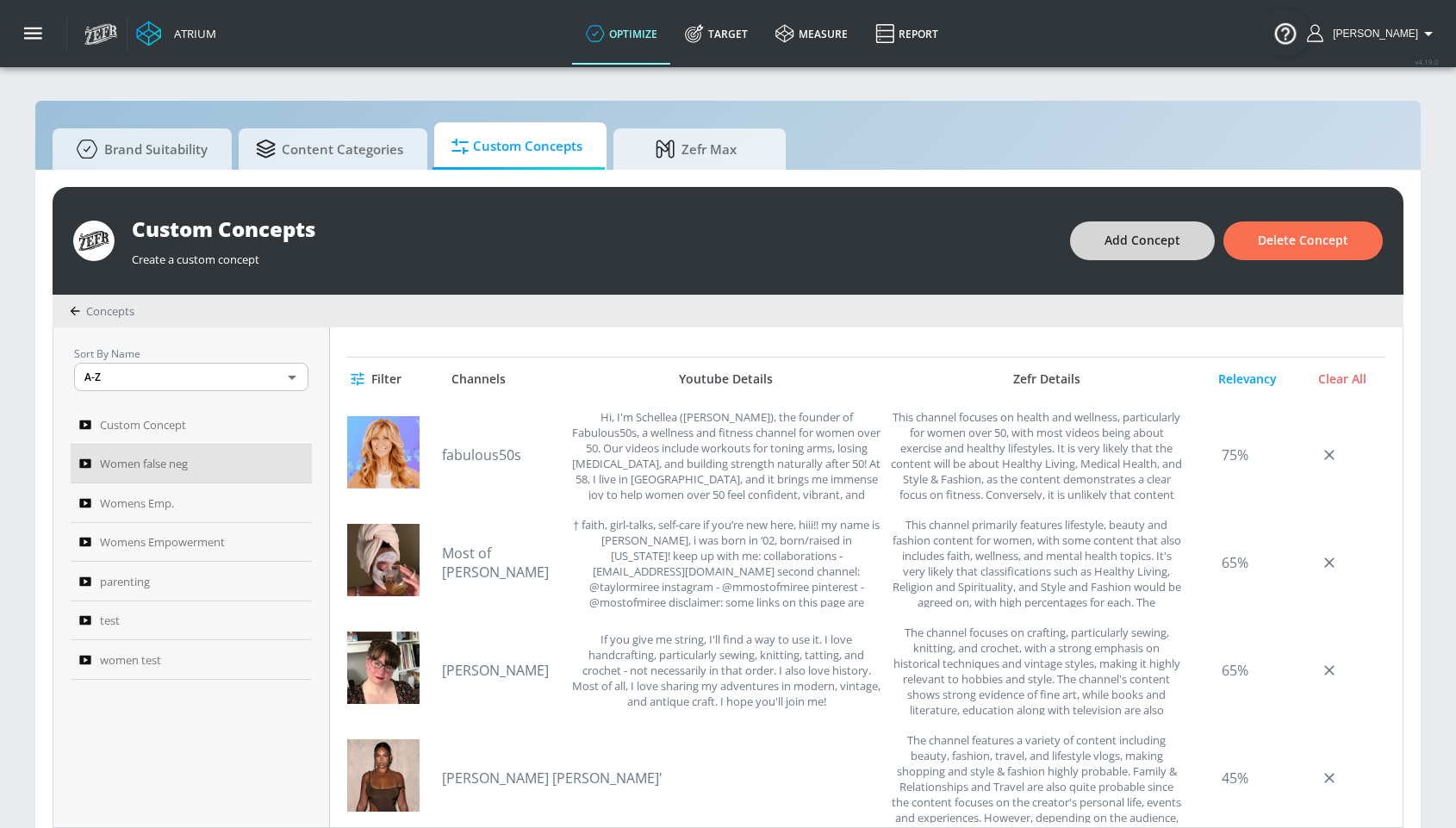
click at [1132, 241] on span "Add Concept" at bounding box center [1142, 241] width 76 height 22
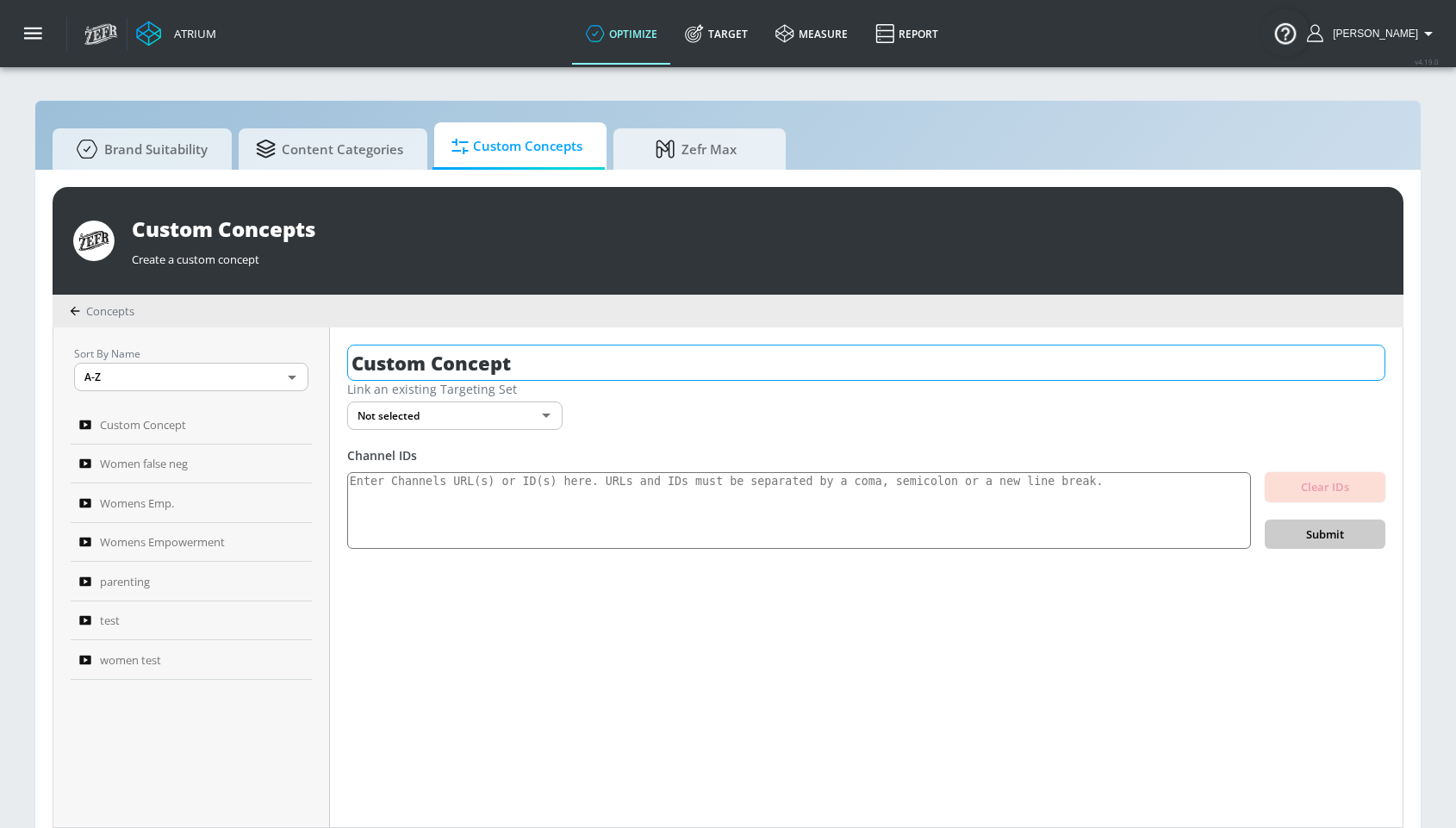
click at [589, 366] on input "Custom Concept" at bounding box center [866, 362] width 1038 height 36
click at [588, 364] on input "Custom Concept" at bounding box center [866, 362] width 1038 height 36
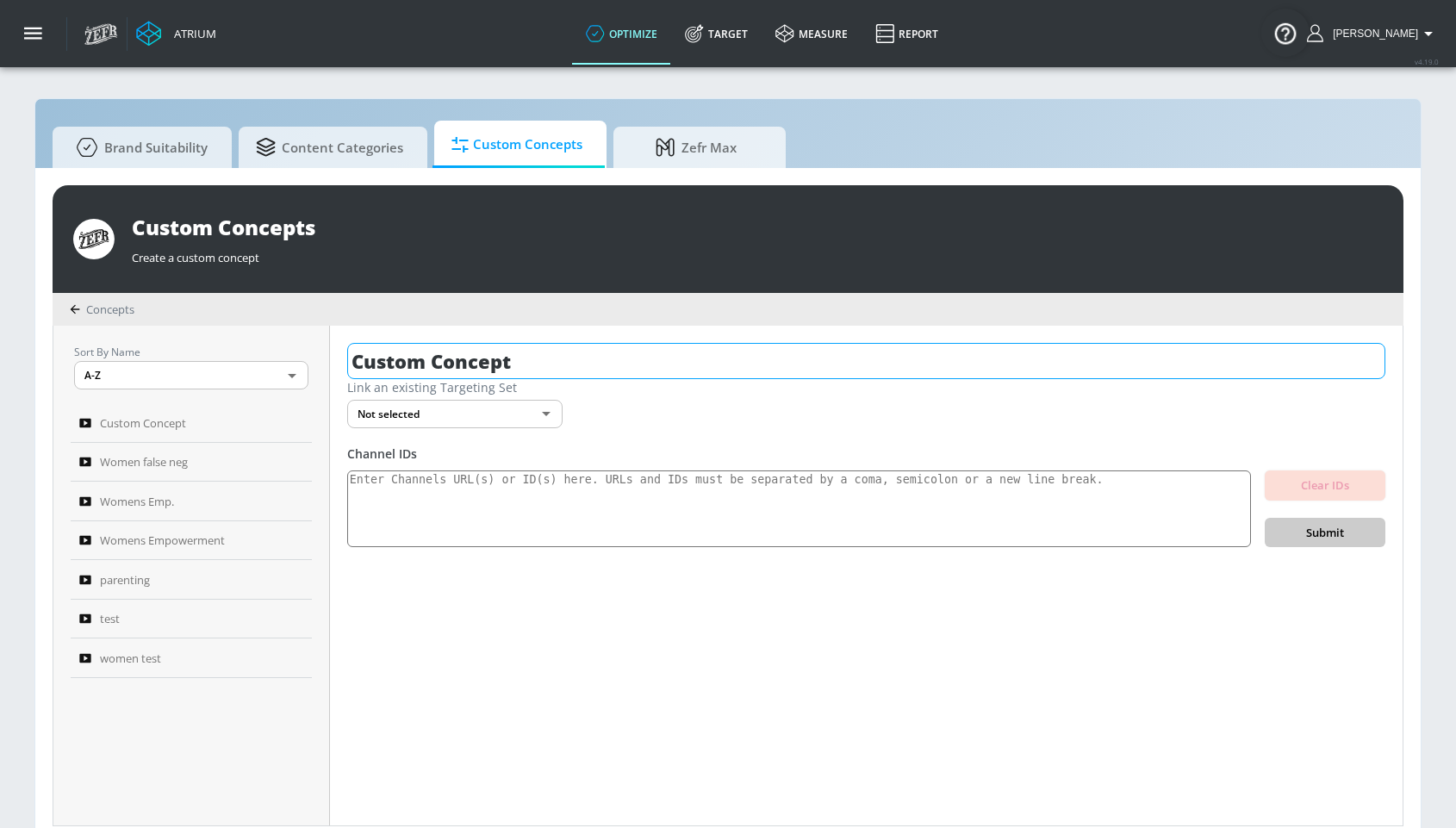
scroll to position [4, 0]
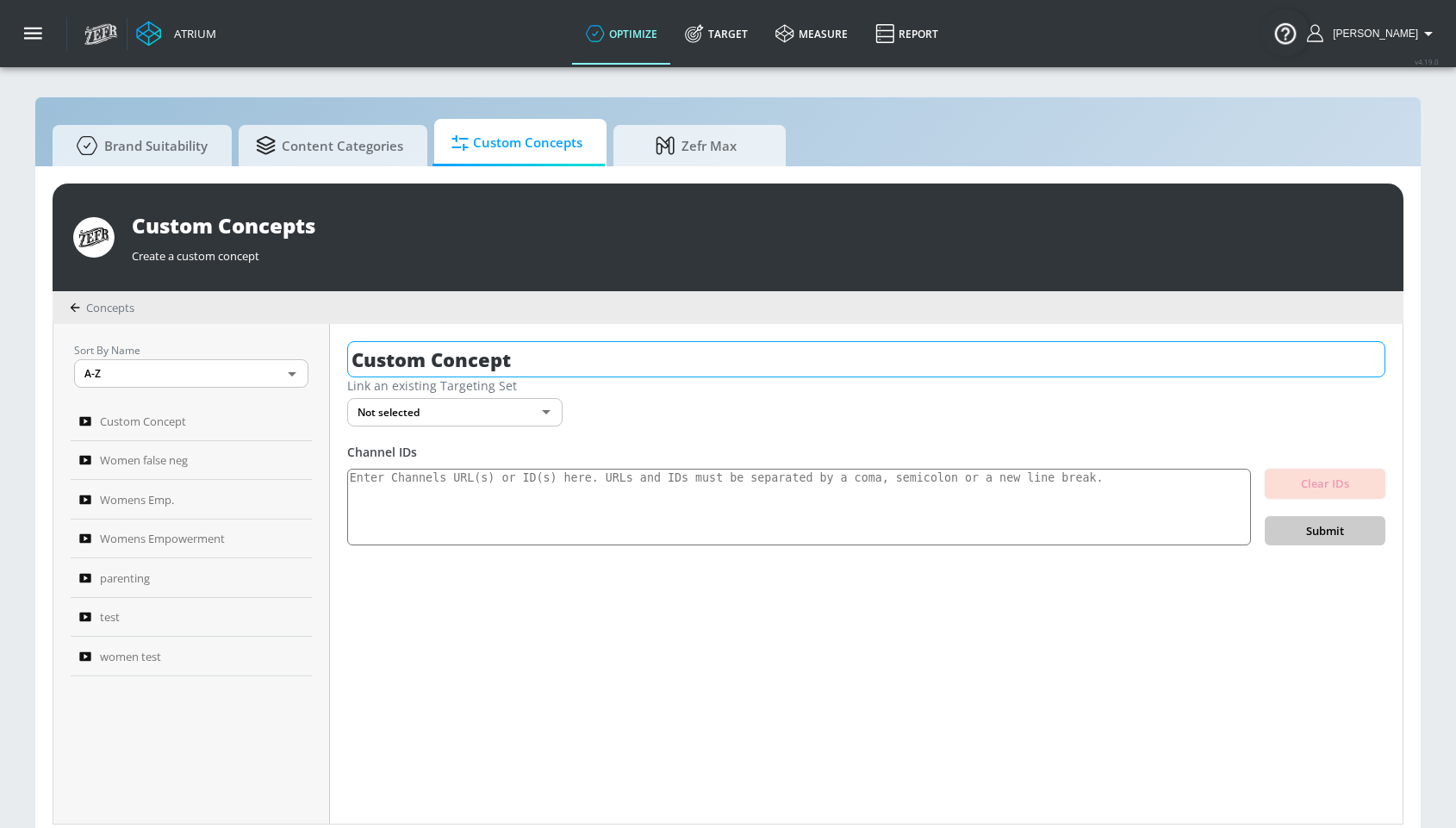
click at [585, 363] on input "Custom Concept" at bounding box center [866, 359] width 1038 height 36
click at [585, 364] on input "Custom Concept" at bounding box center [866, 359] width 1038 height 36
click at [584, 365] on input "Custom Concept" at bounding box center [866, 359] width 1038 height 36
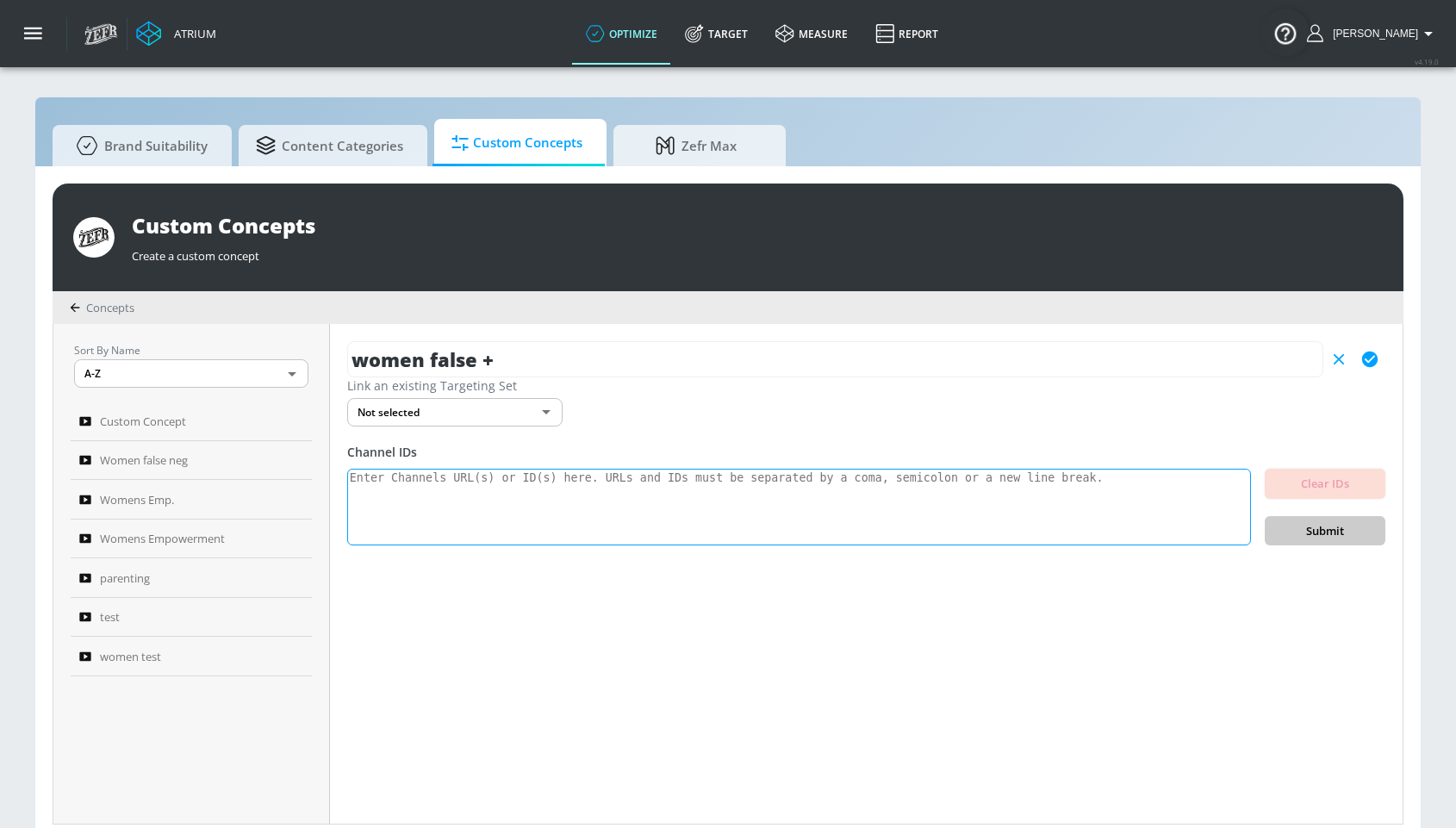
type input "women false +"
click at [531, 482] on textarea at bounding box center [799, 507] width 904 height 77
click at [498, 508] on textarea at bounding box center [799, 507] width 904 height 77
paste textarea "UCiWPU83VmOXjQ6xY0gIrhIQ (fitness focused) UCFKE7WVJfvaHW5q283SxchA (fitness fo…"
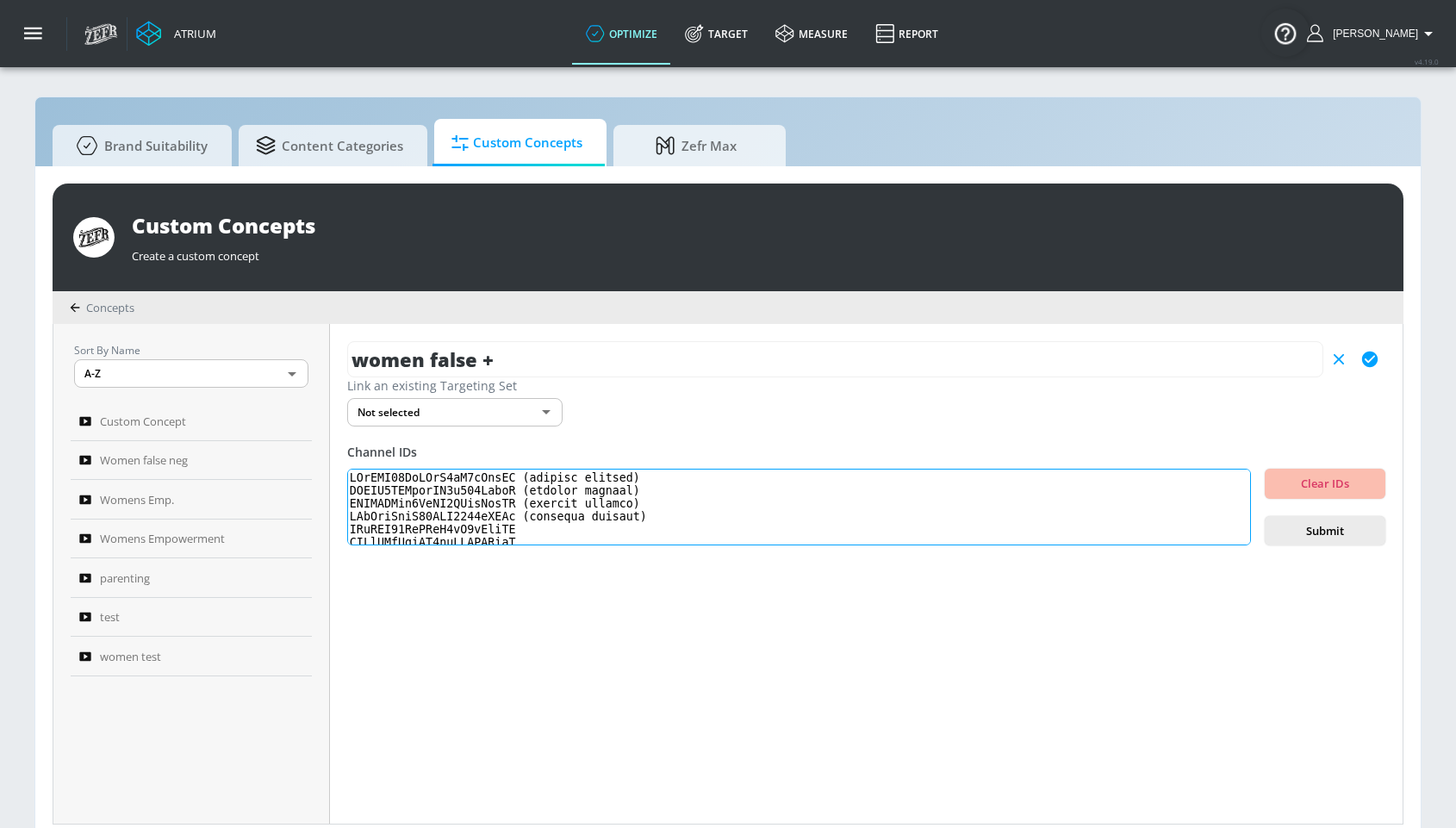
scroll to position [673, 0]
type textarea "UCiWPU83VmOXjQ6xY0gIrhIQ (fitness focused) UCFKE7WVJfvaHW5q283SxchA (fitness fo…"
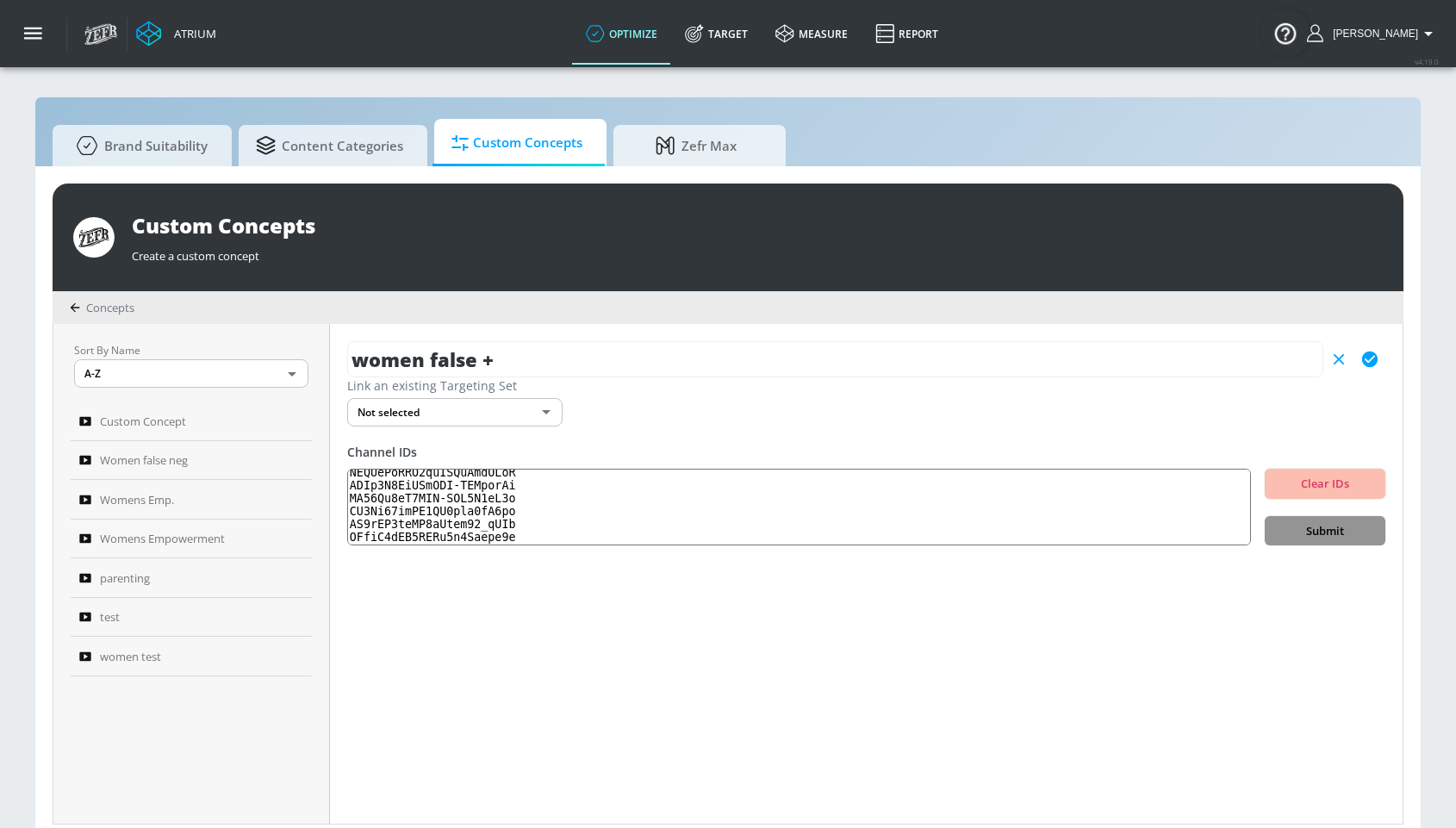
click at [1289, 530] on span "Submit" at bounding box center [1325, 531] width 93 height 20
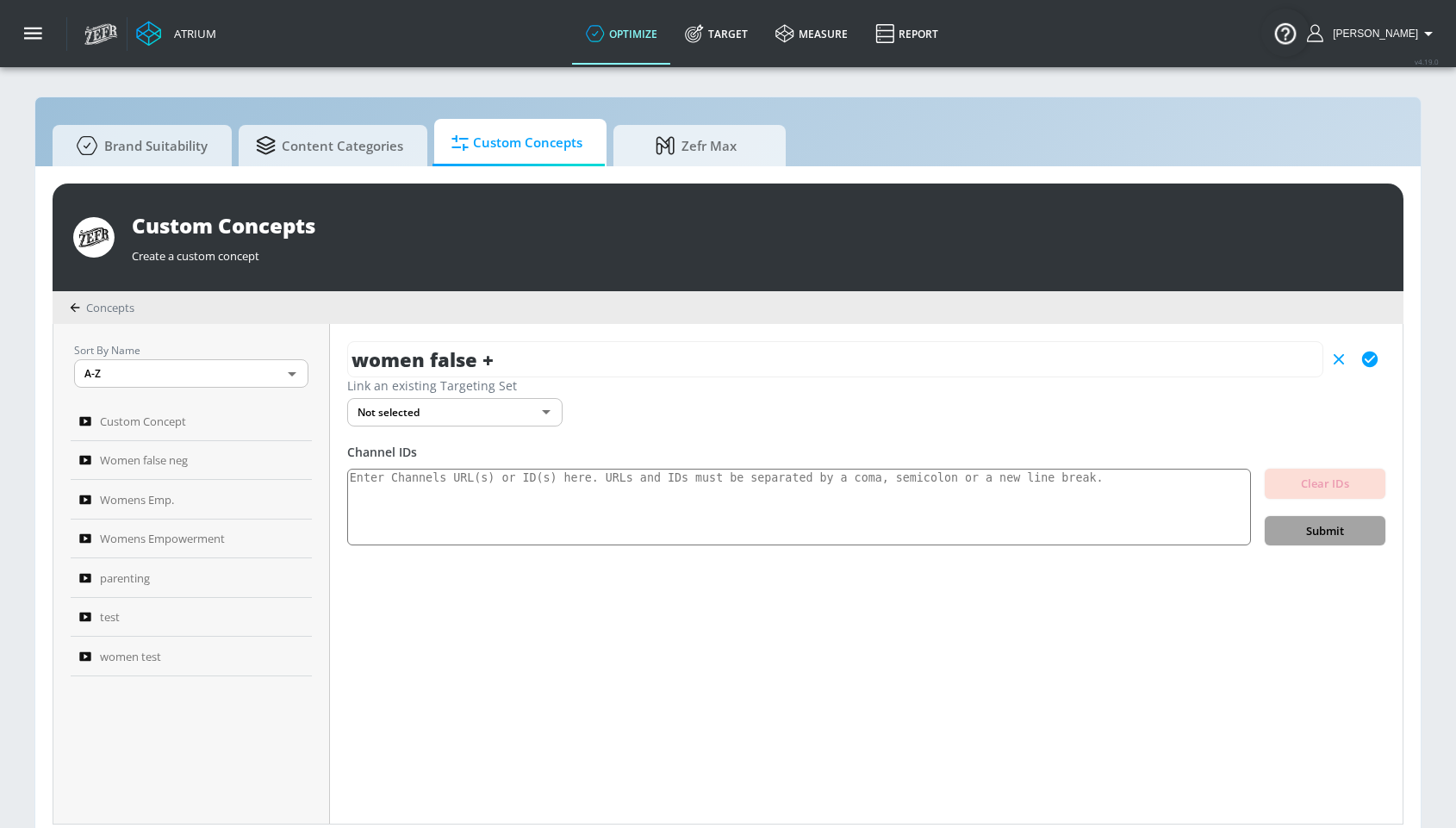
scroll to position [0, 0]
click at [666, 498] on textarea at bounding box center [799, 507] width 904 height 77
click at [1371, 361] on icon "button" at bounding box center [1370, 359] width 15 height 15
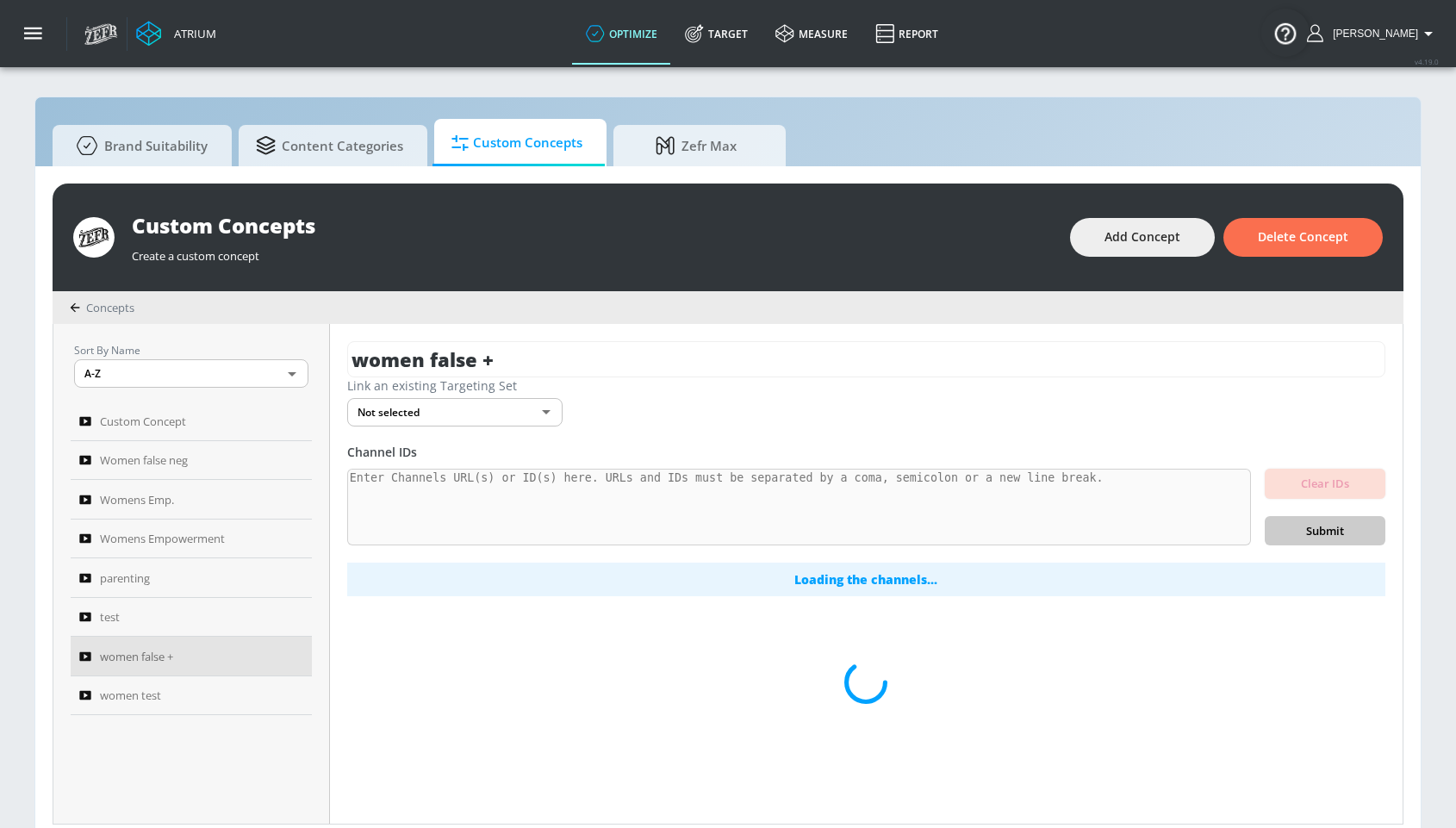
scroll to position [18, 0]
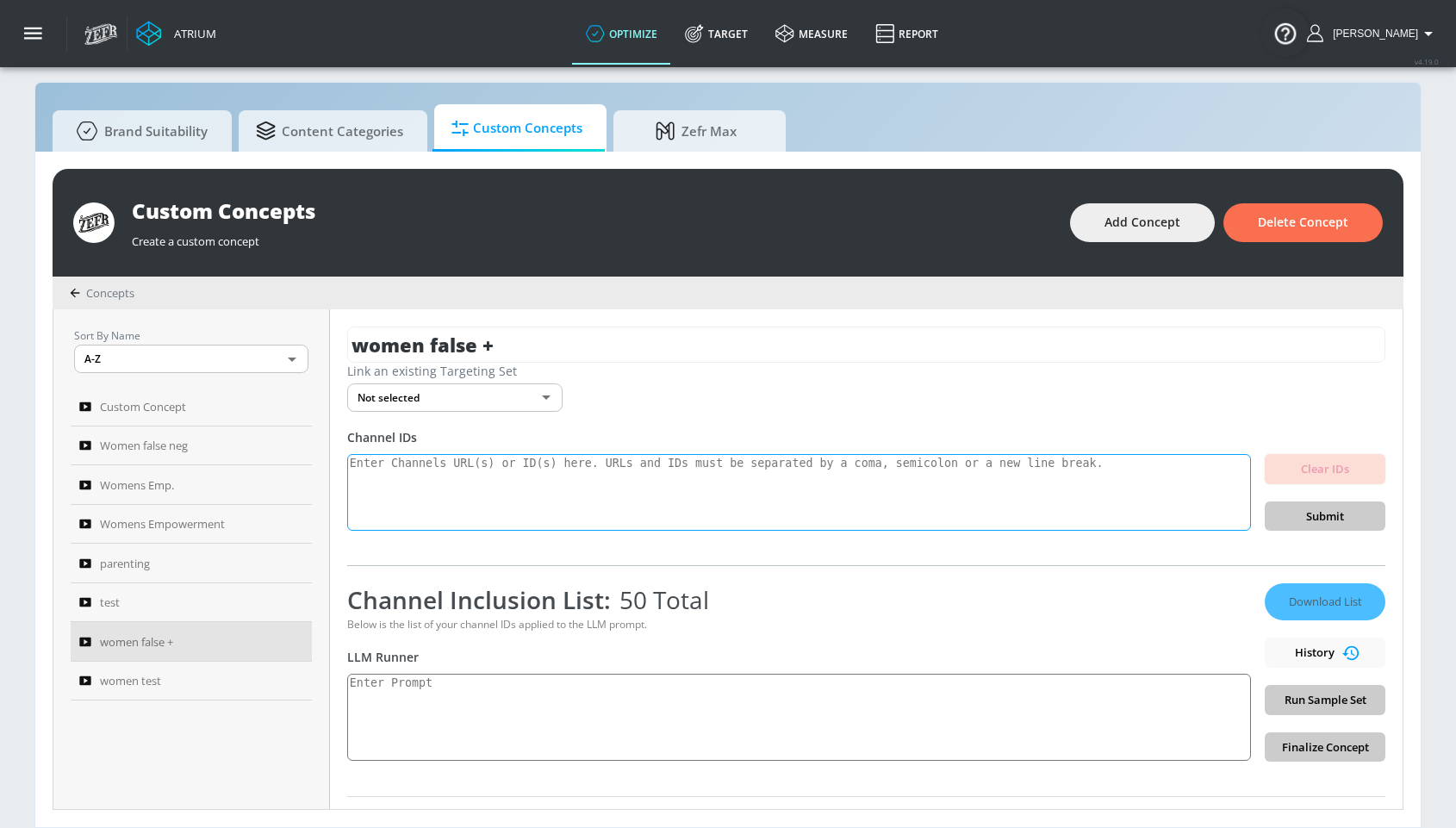
click at [663, 483] on textarea at bounding box center [799, 493] width 904 height 77
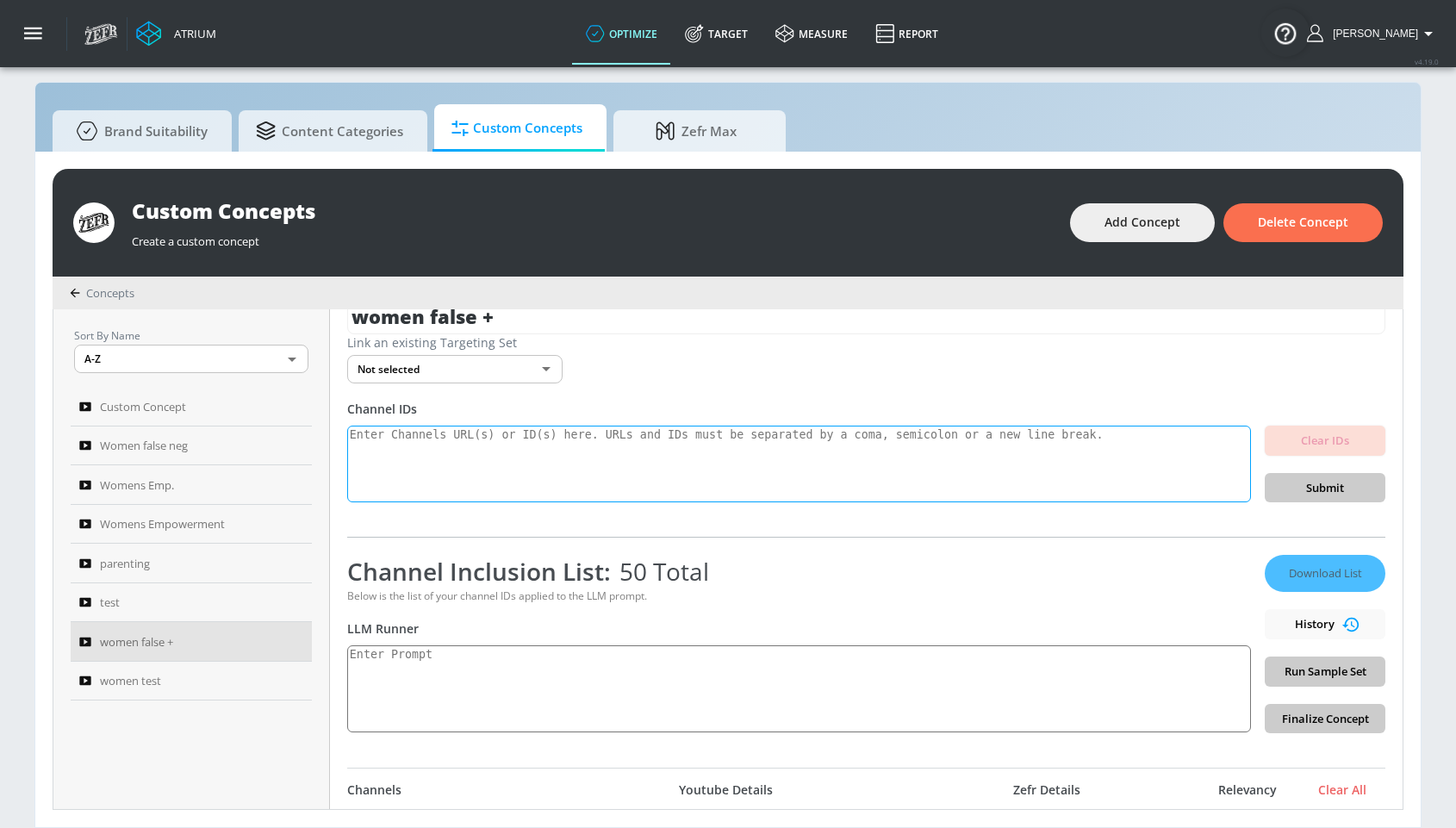
scroll to position [137, 0]
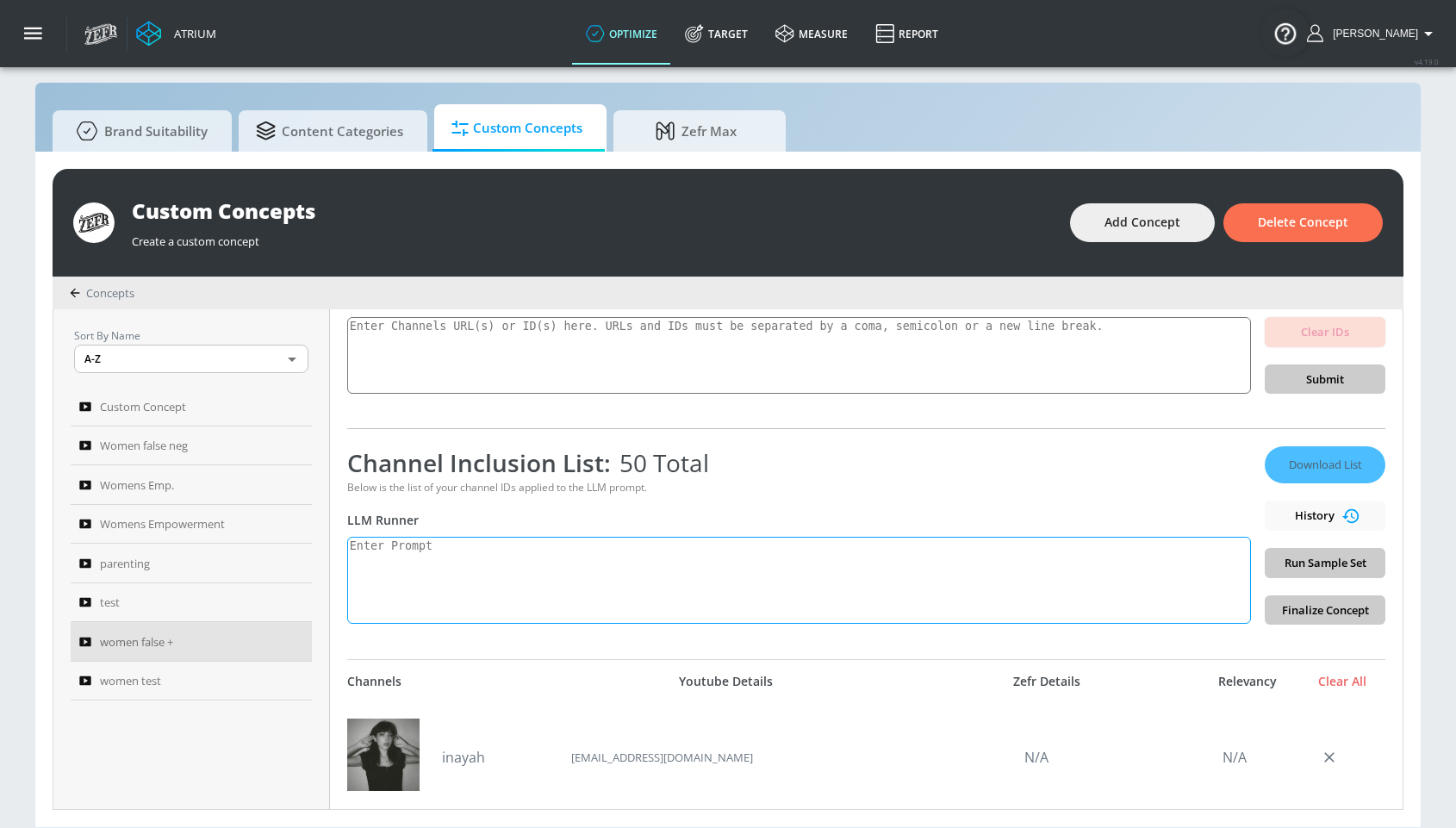
click at [588, 568] on textarea at bounding box center [799, 580] width 904 height 87
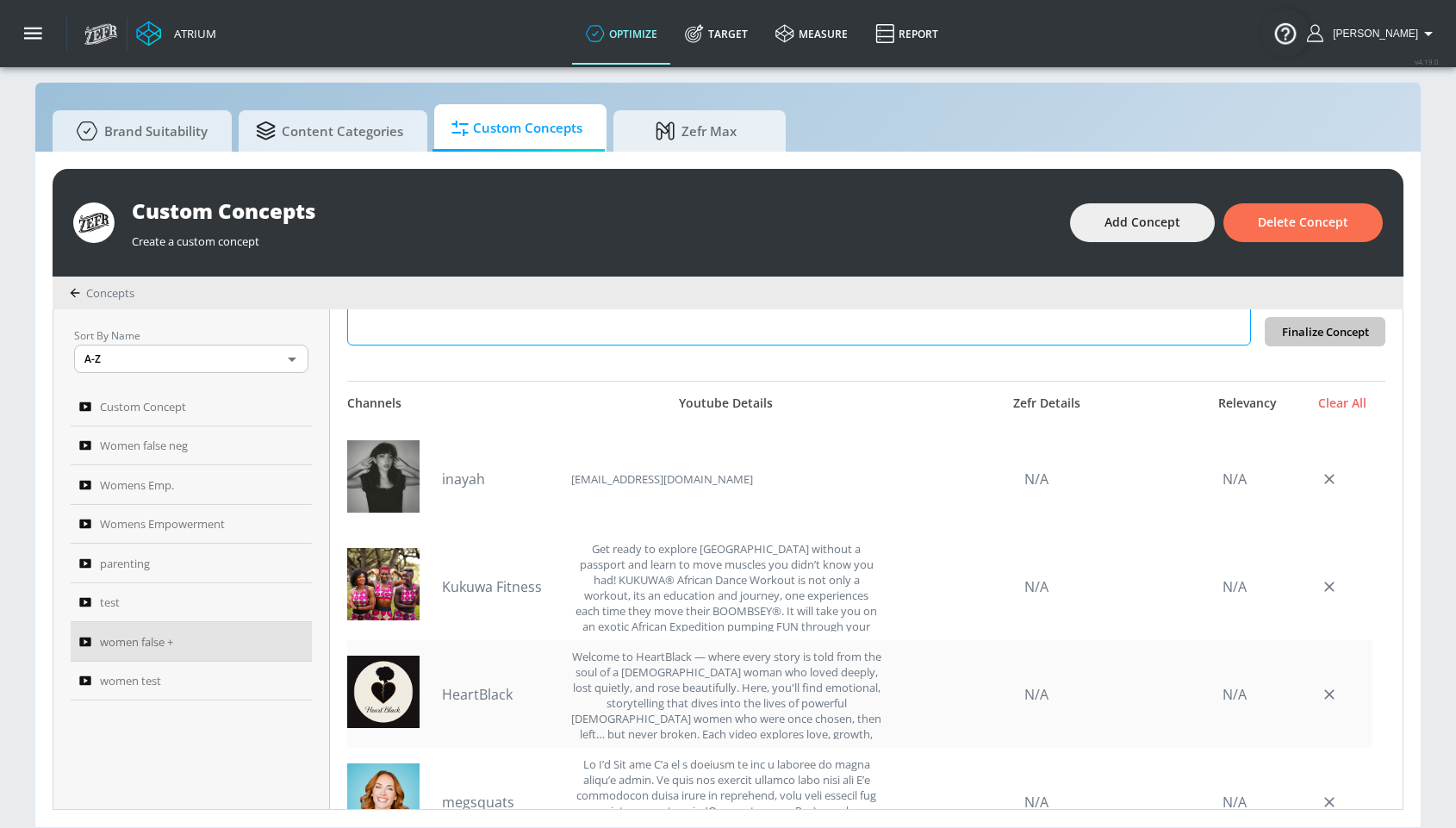
scroll to position [131, 0]
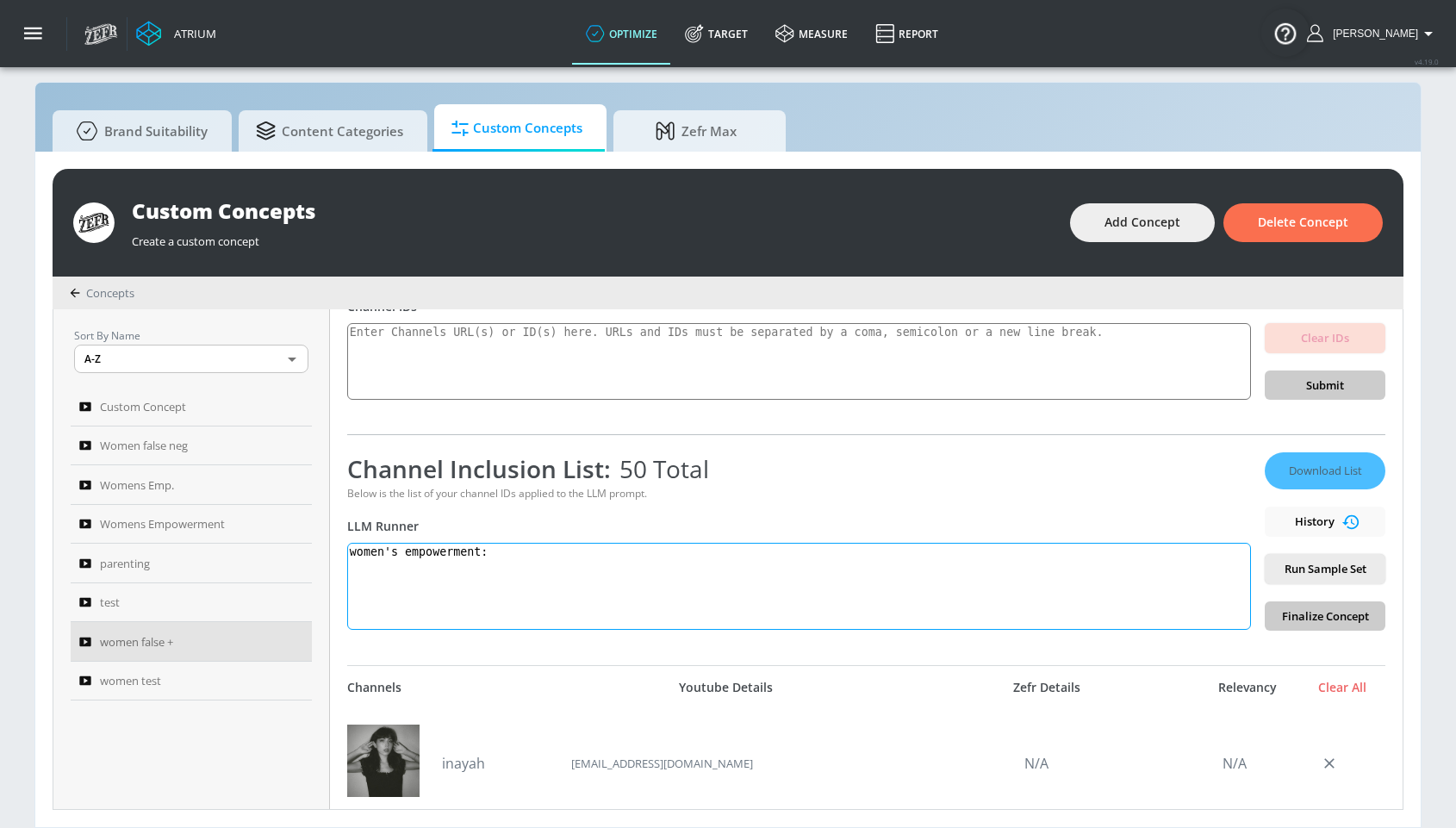
paste textarea "Women’s empowerment is the promotion of a female’s self-worth, autonomy, and ab…"
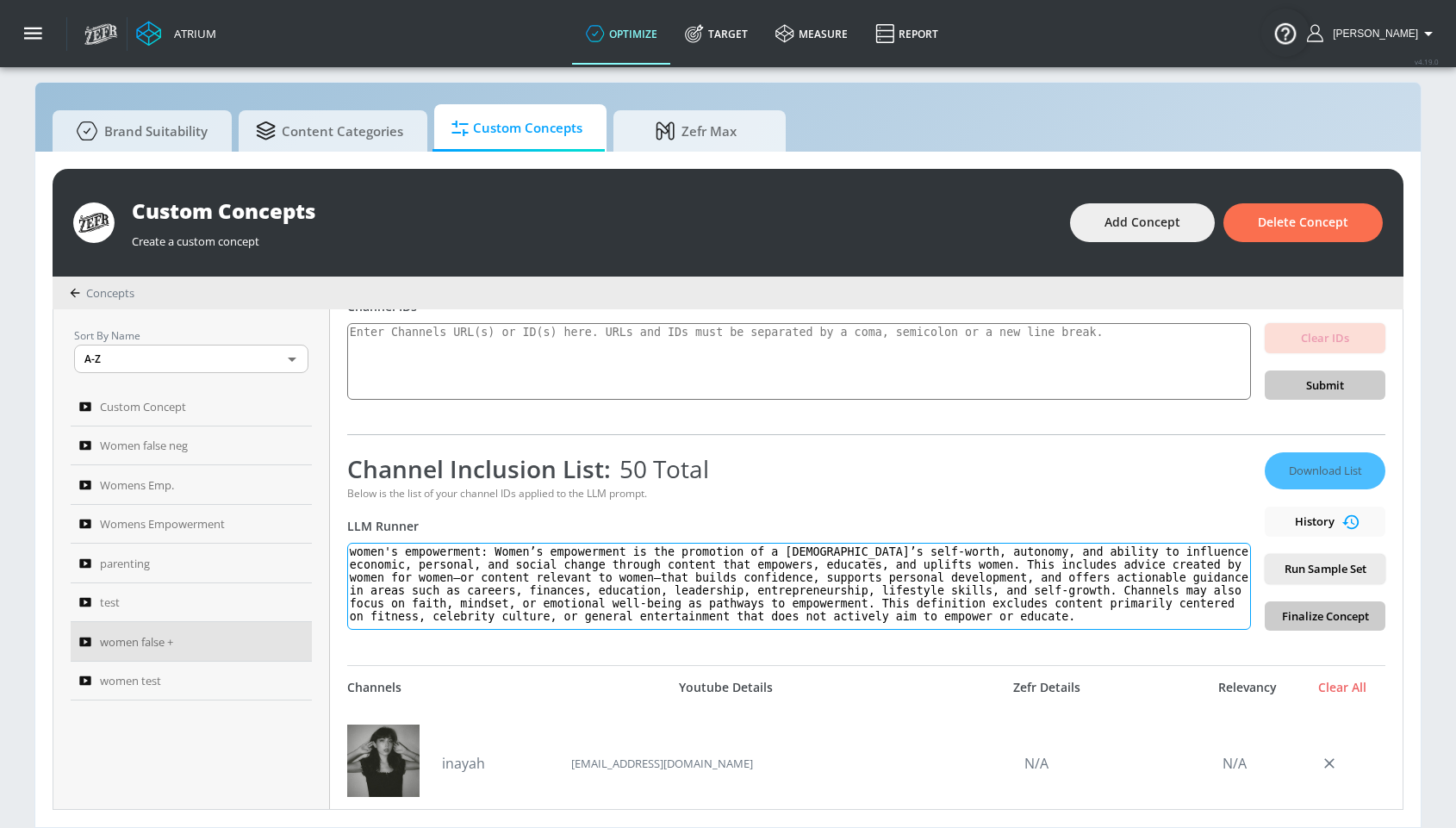
scroll to position [10, 0]
click at [1327, 564] on span "Run Sample Set" at bounding box center [1325, 569] width 93 height 20
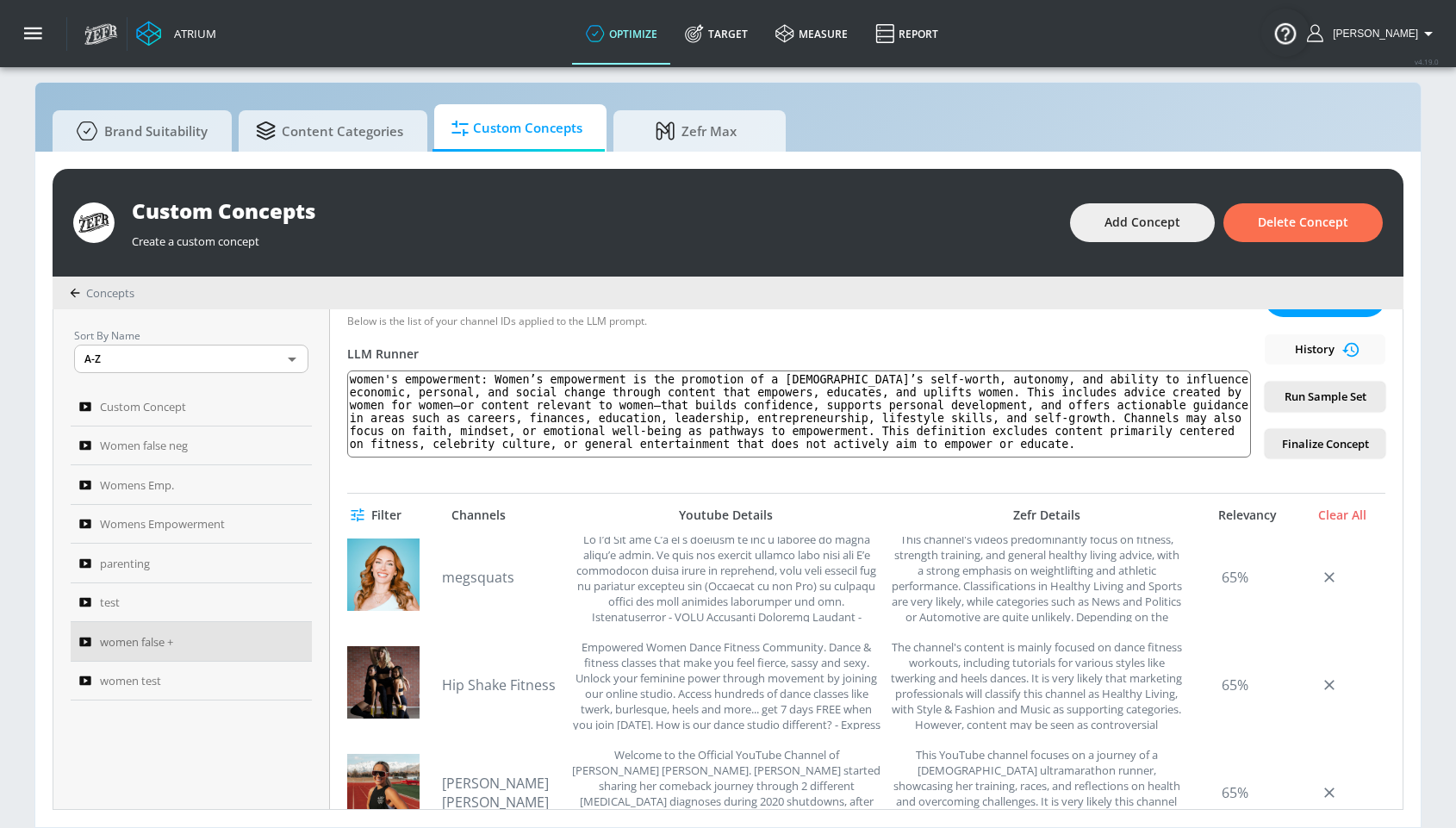
scroll to position [3015, 0]
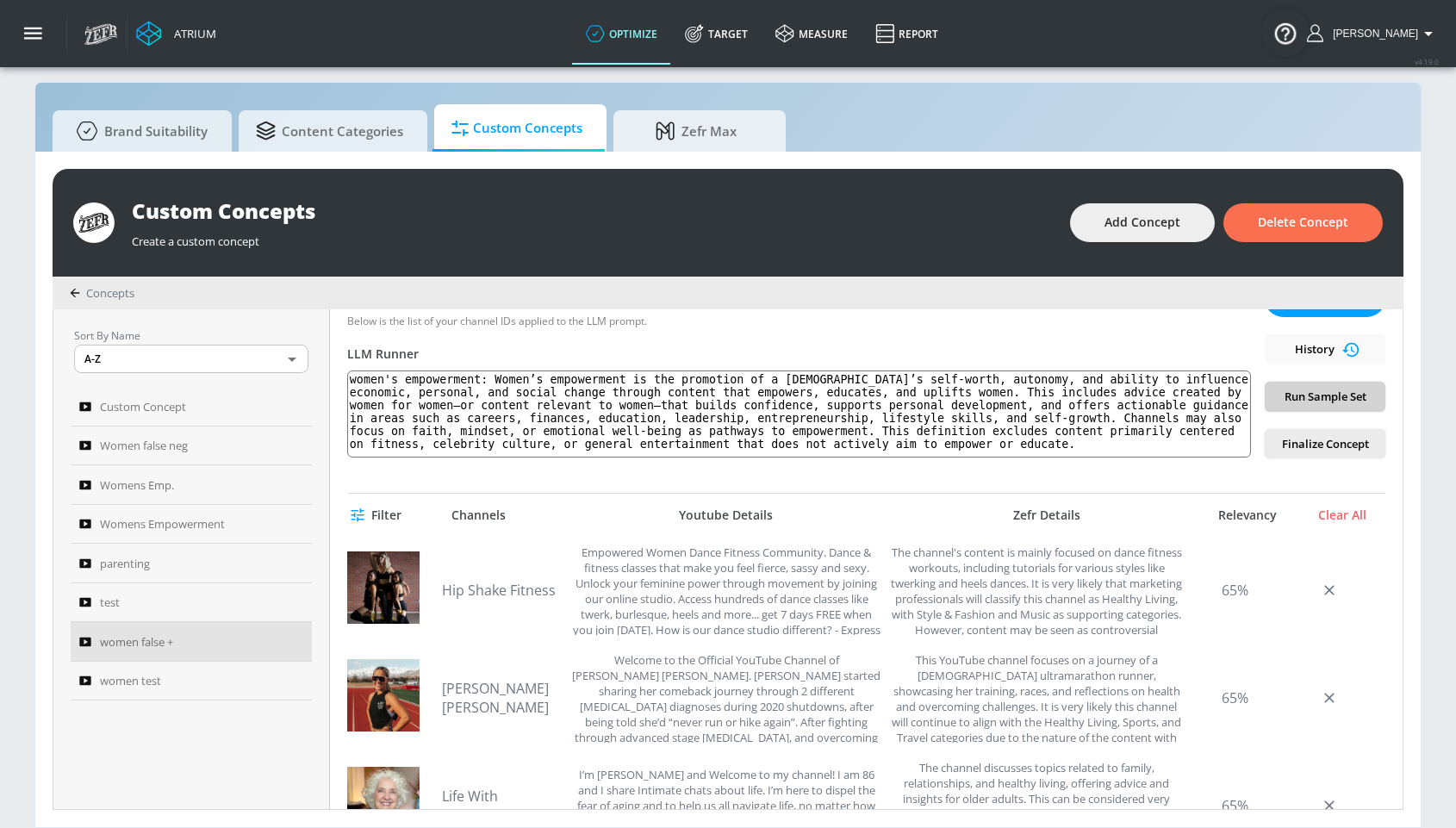
click at [1311, 401] on span "Run Sample Set" at bounding box center [1325, 396] width 93 height 20
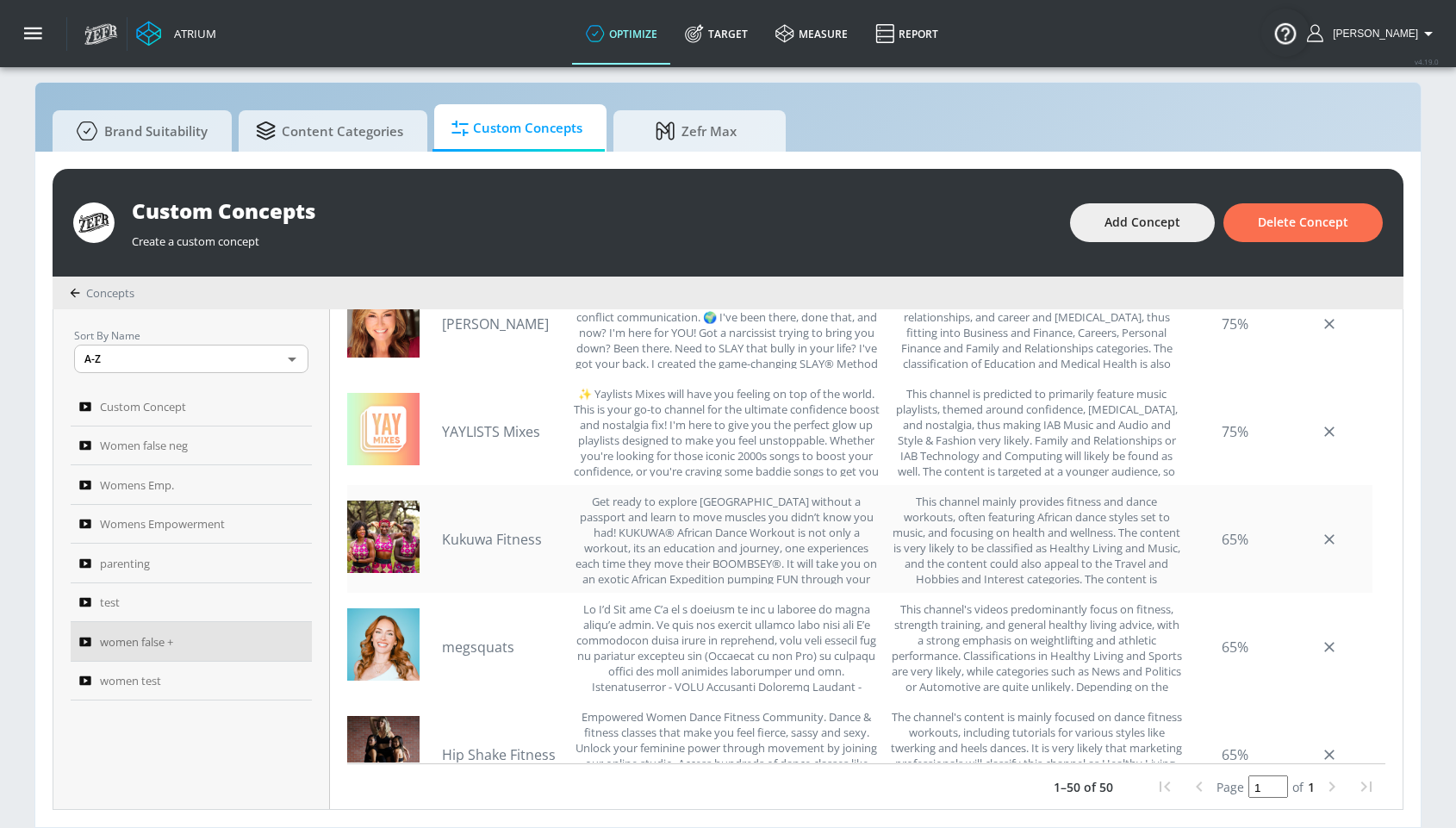
scroll to position [2592, 0]
click at [502, 432] on link "YAYLISTS Mixes" at bounding box center [502, 433] width 121 height 19
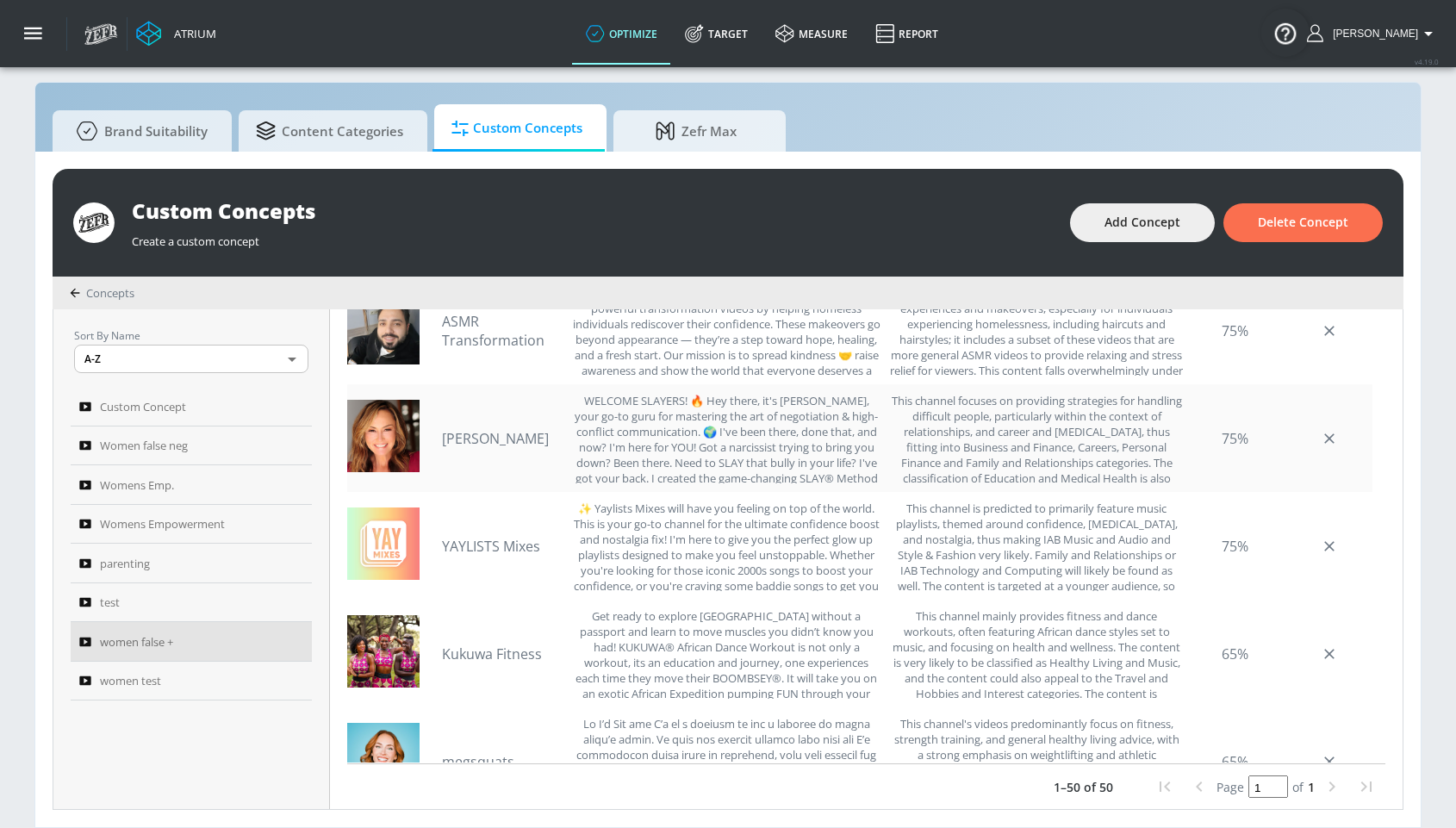
scroll to position [2460, 0]
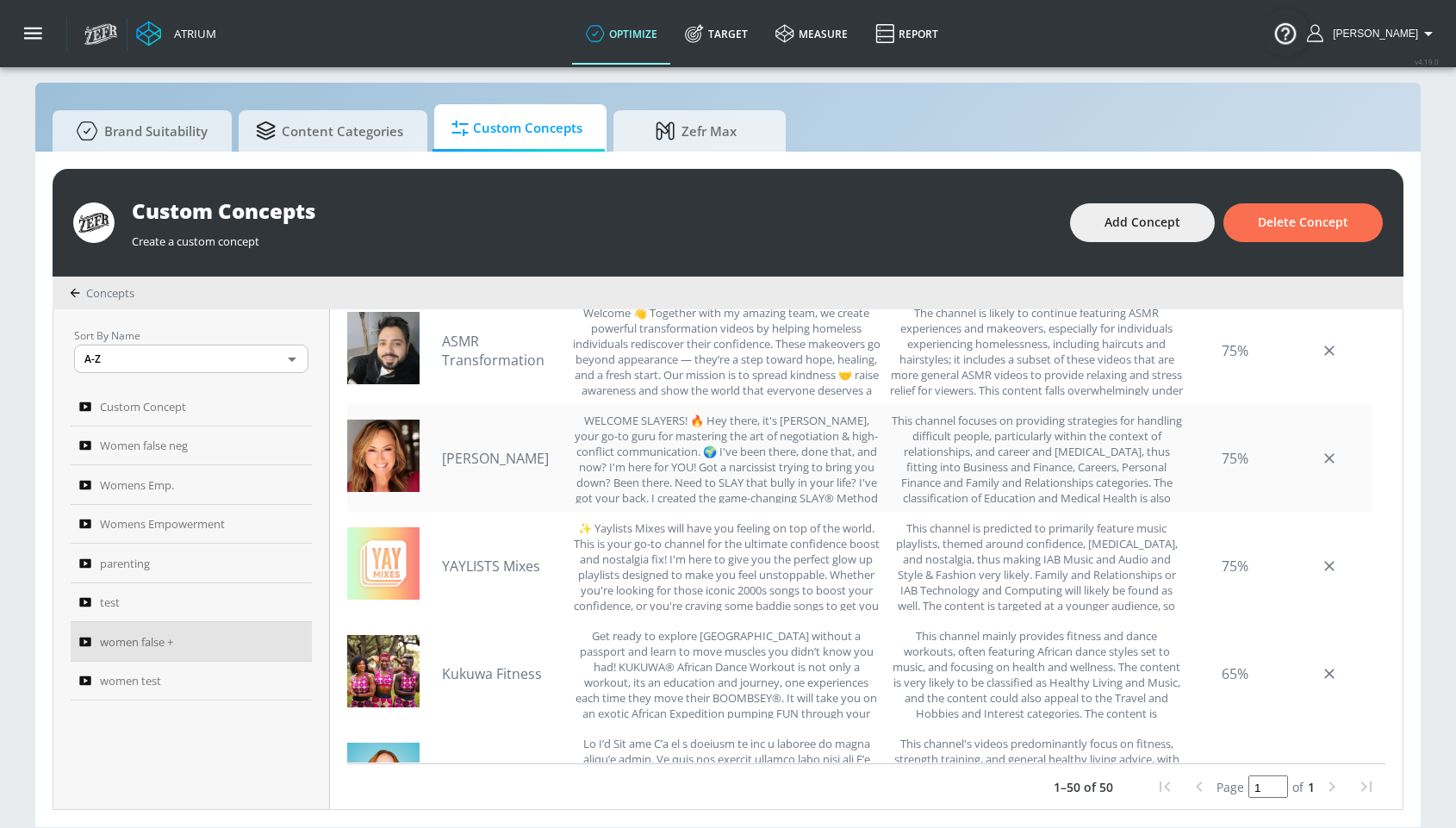
click at [489, 459] on link "[PERSON_NAME]" at bounding box center [502, 458] width 121 height 19
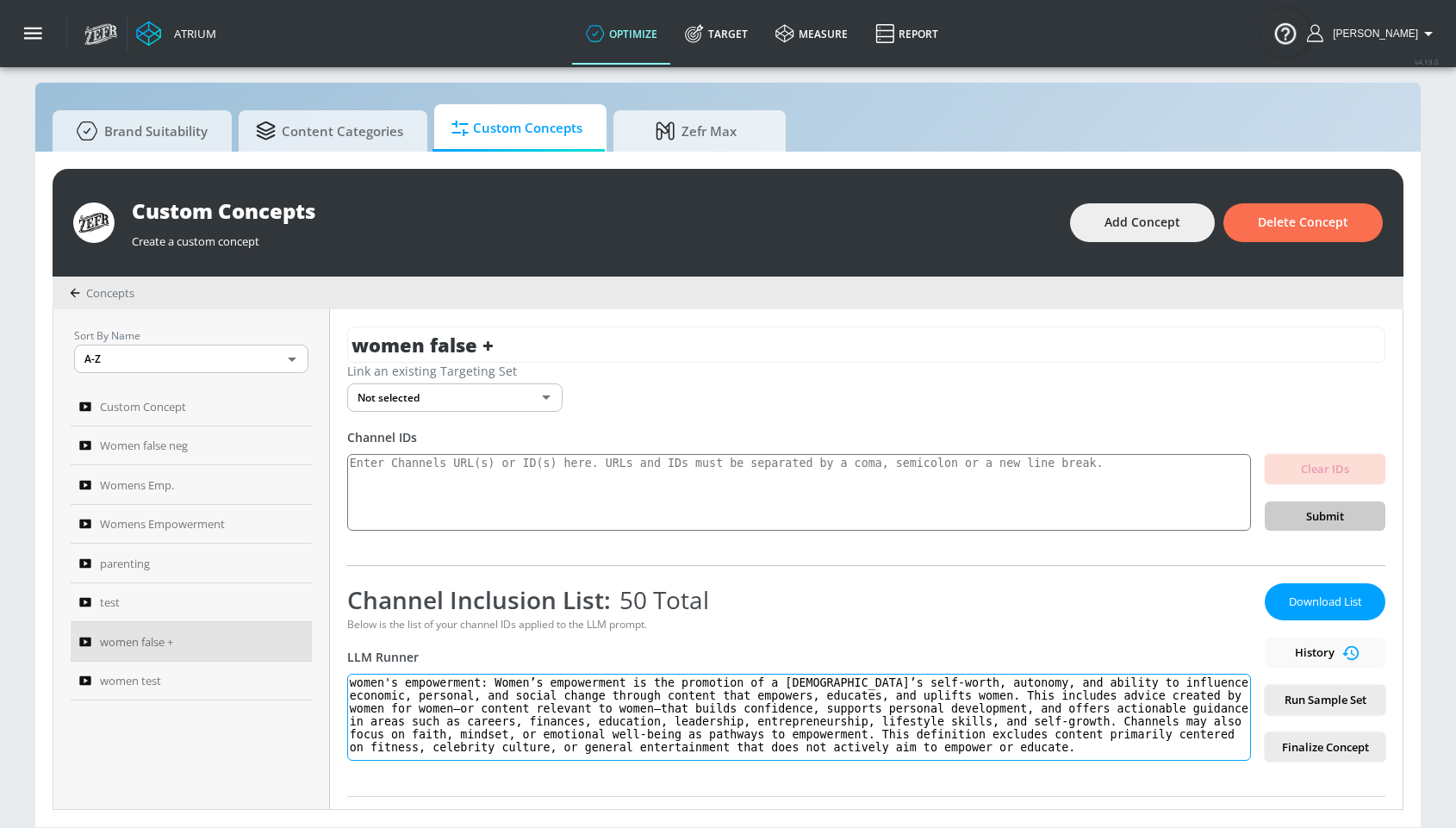
scroll to position [0, 0]
drag, startPoint x: 413, startPoint y: 748, endPoint x: 494, endPoint y: 681, distance: 105.1
click at [494, 681] on textarea "women's empowerment: Women’s empowerment is the promotion of a female’s self-wo…" at bounding box center [799, 717] width 904 height 87
paste textarea "and social change through content created by women specifically for a female au…"
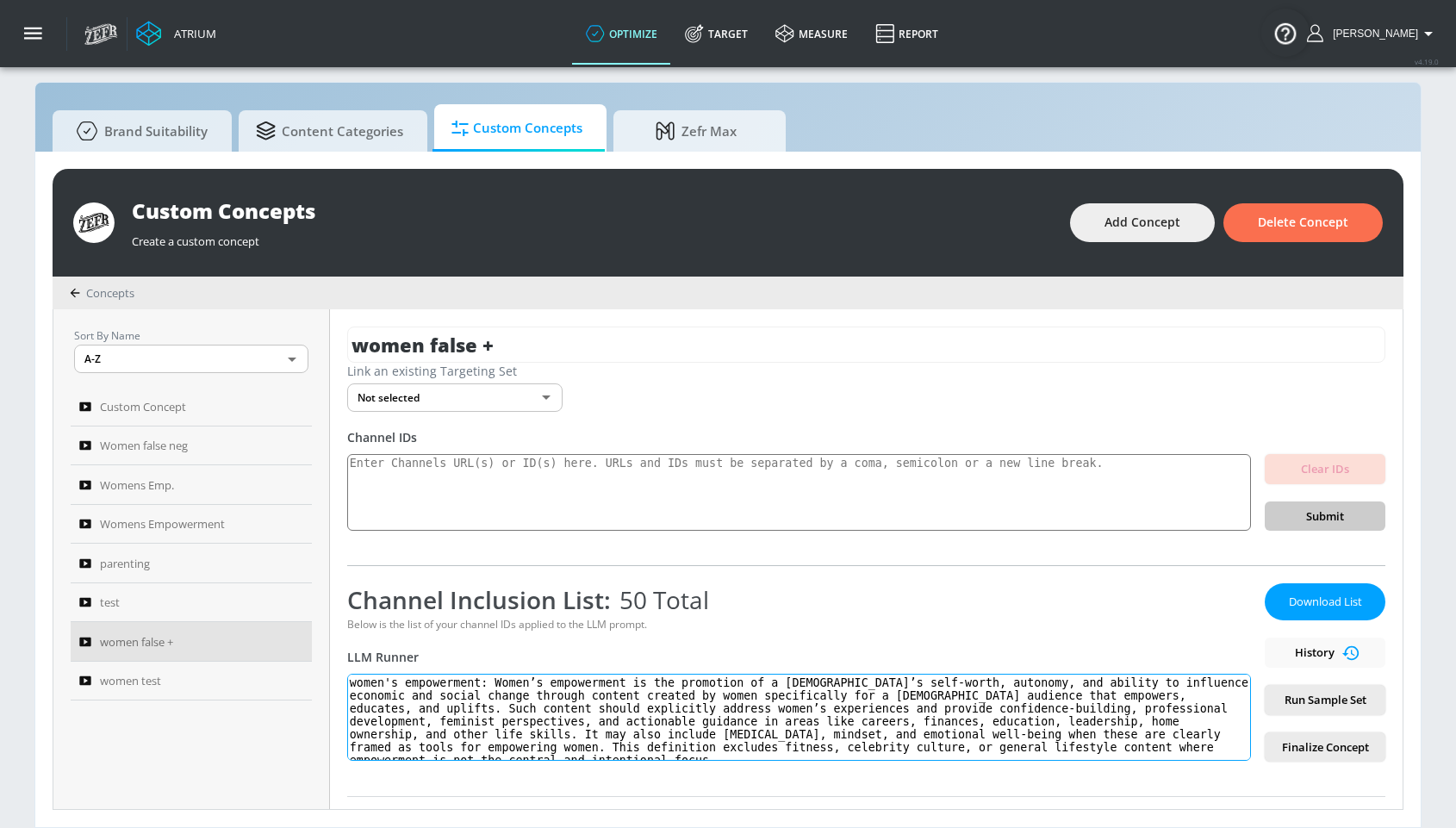
scroll to position [10, 0]
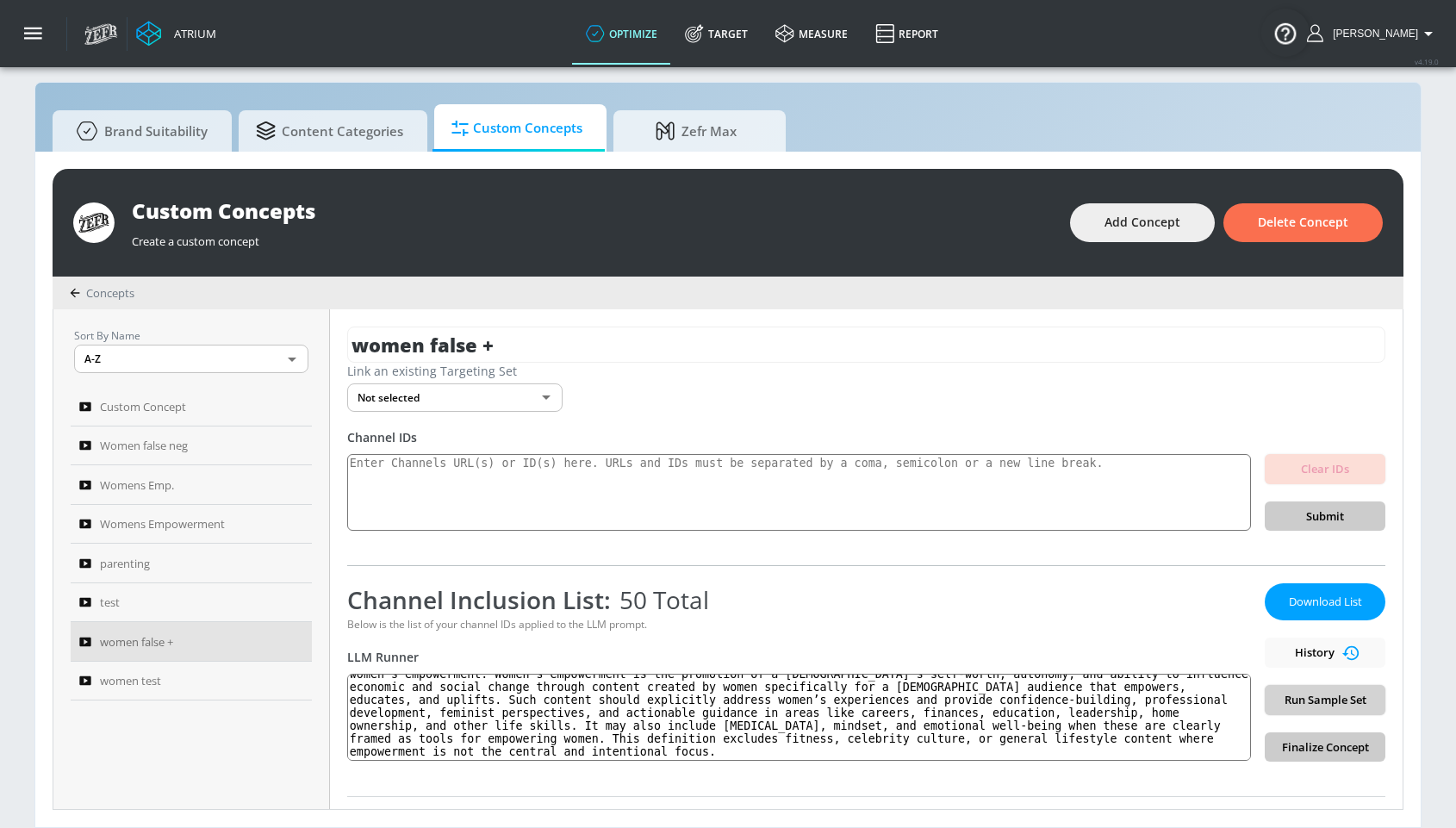
click at [1305, 703] on span "Run Sample Set" at bounding box center [1325, 699] width 93 height 20
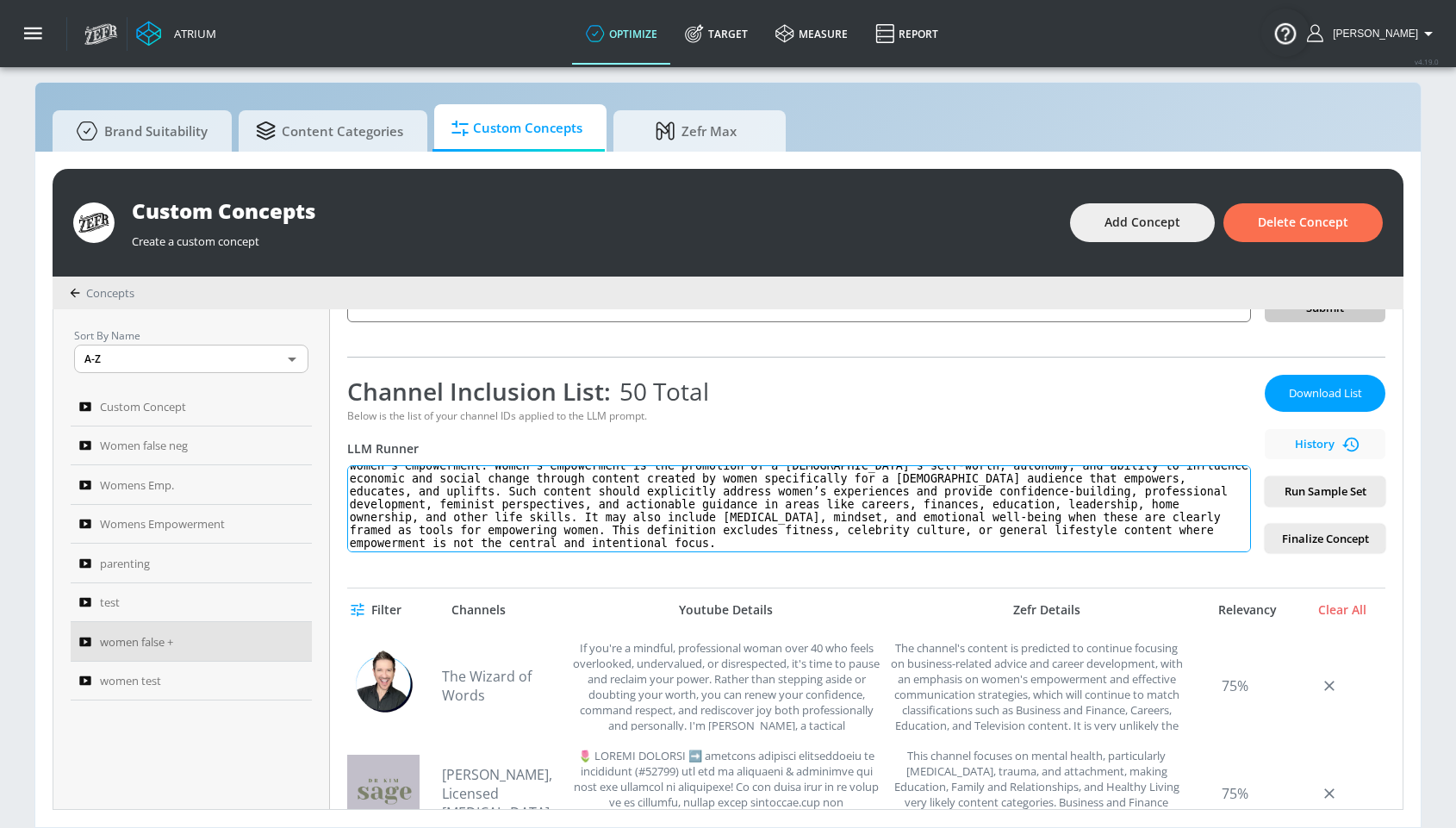
scroll to position [230, 0]
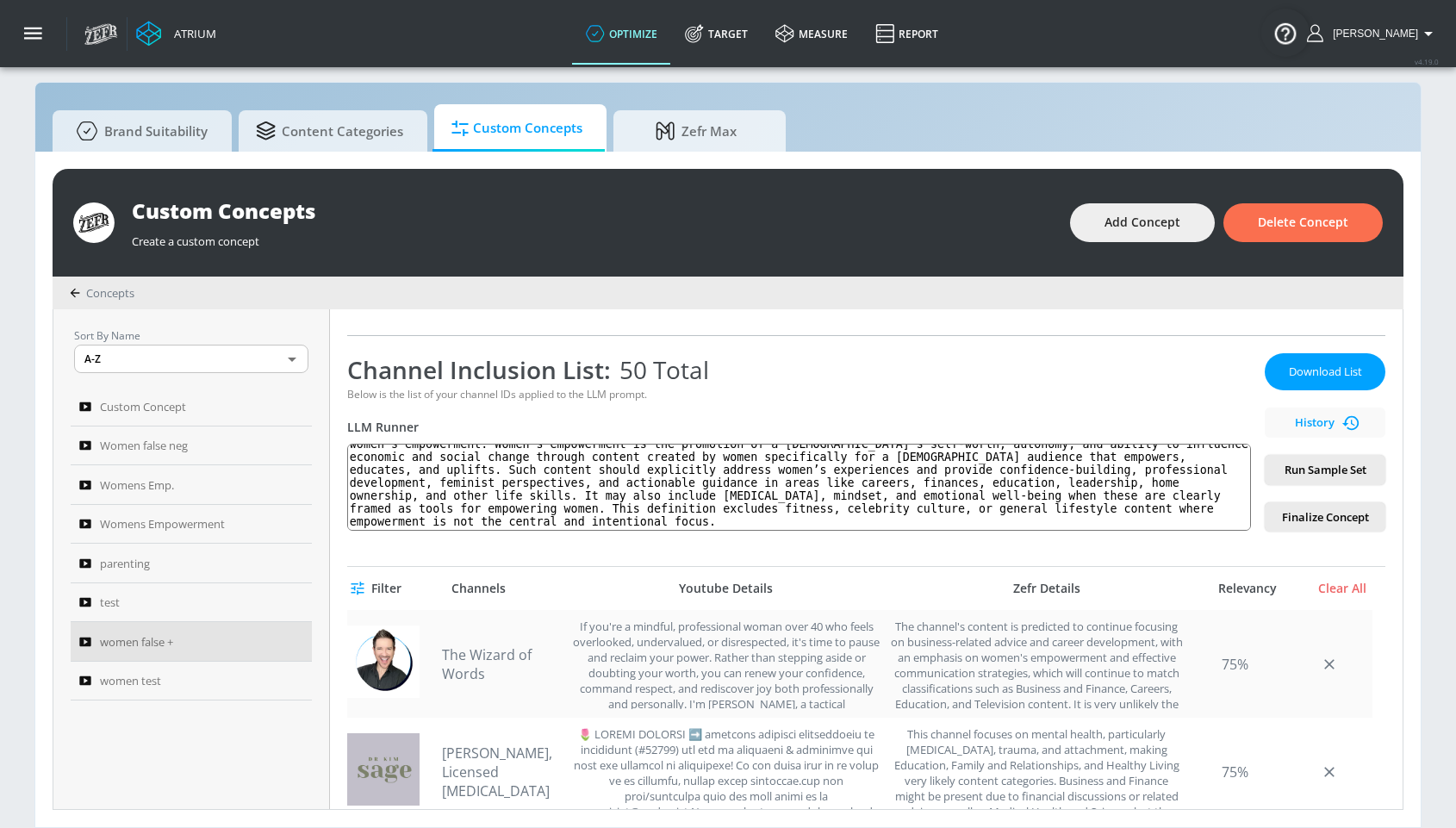
click at [484, 664] on link "The Wizard of Words" at bounding box center [502, 664] width 121 height 38
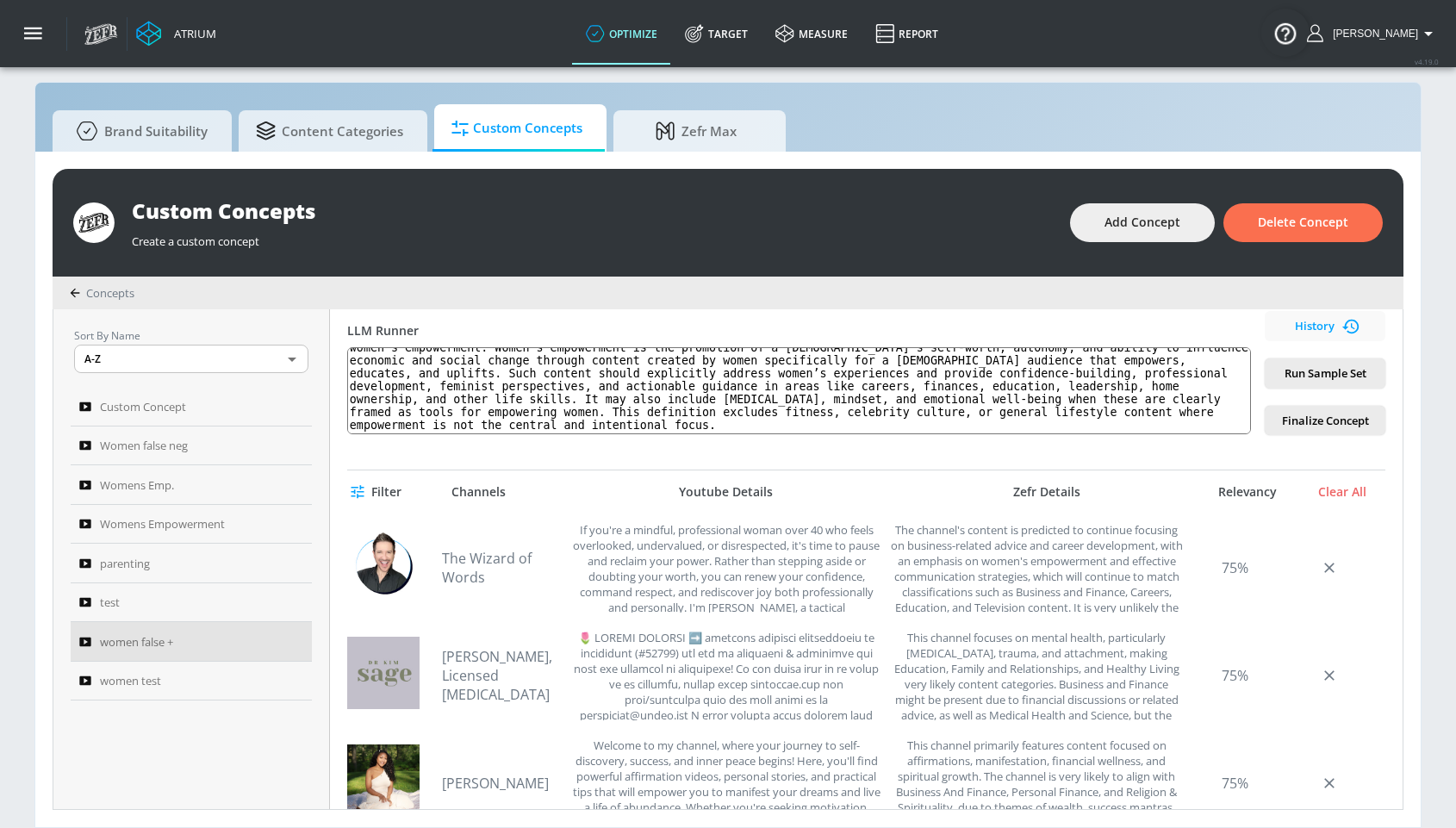
scroll to position [332, 0]
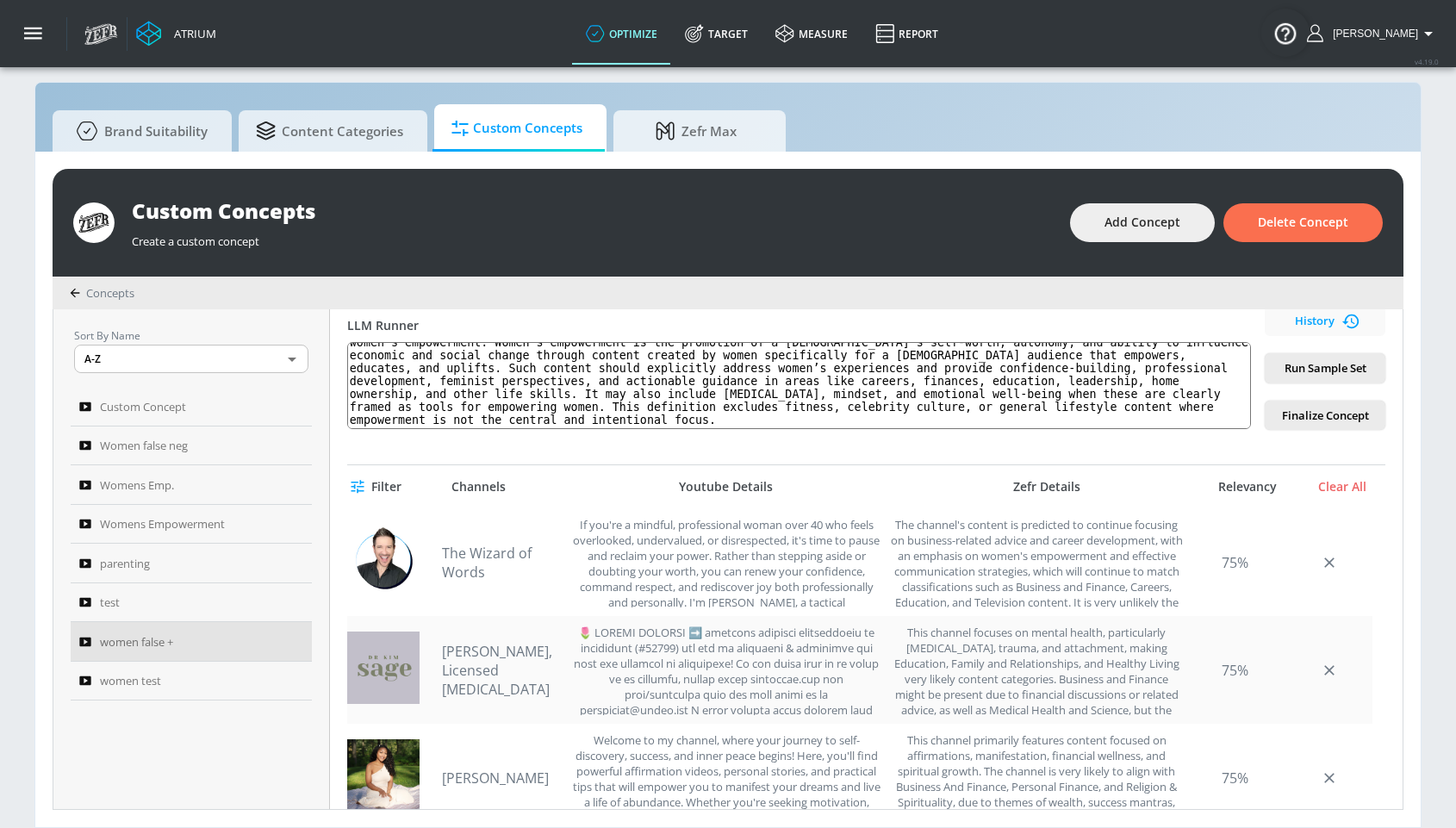
click at [469, 654] on link "[PERSON_NAME], Licensed [MEDICAL_DATA]" at bounding box center [502, 670] width 121 height 57
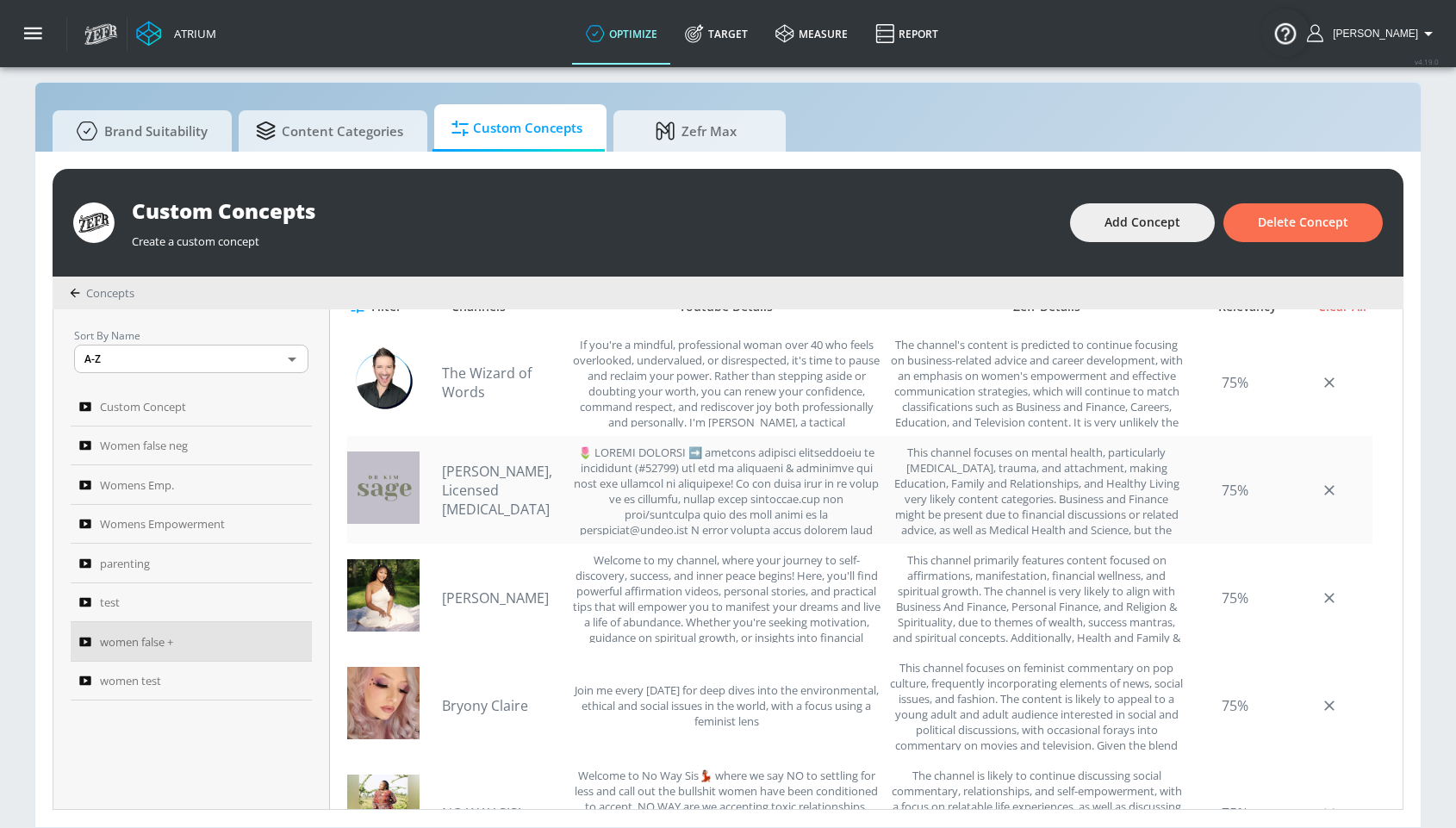
scroll to position [512, 0]
click at [509, 599] on link "[PERSON_NAME]" at bounding box center [502, 596] width 121 height 19
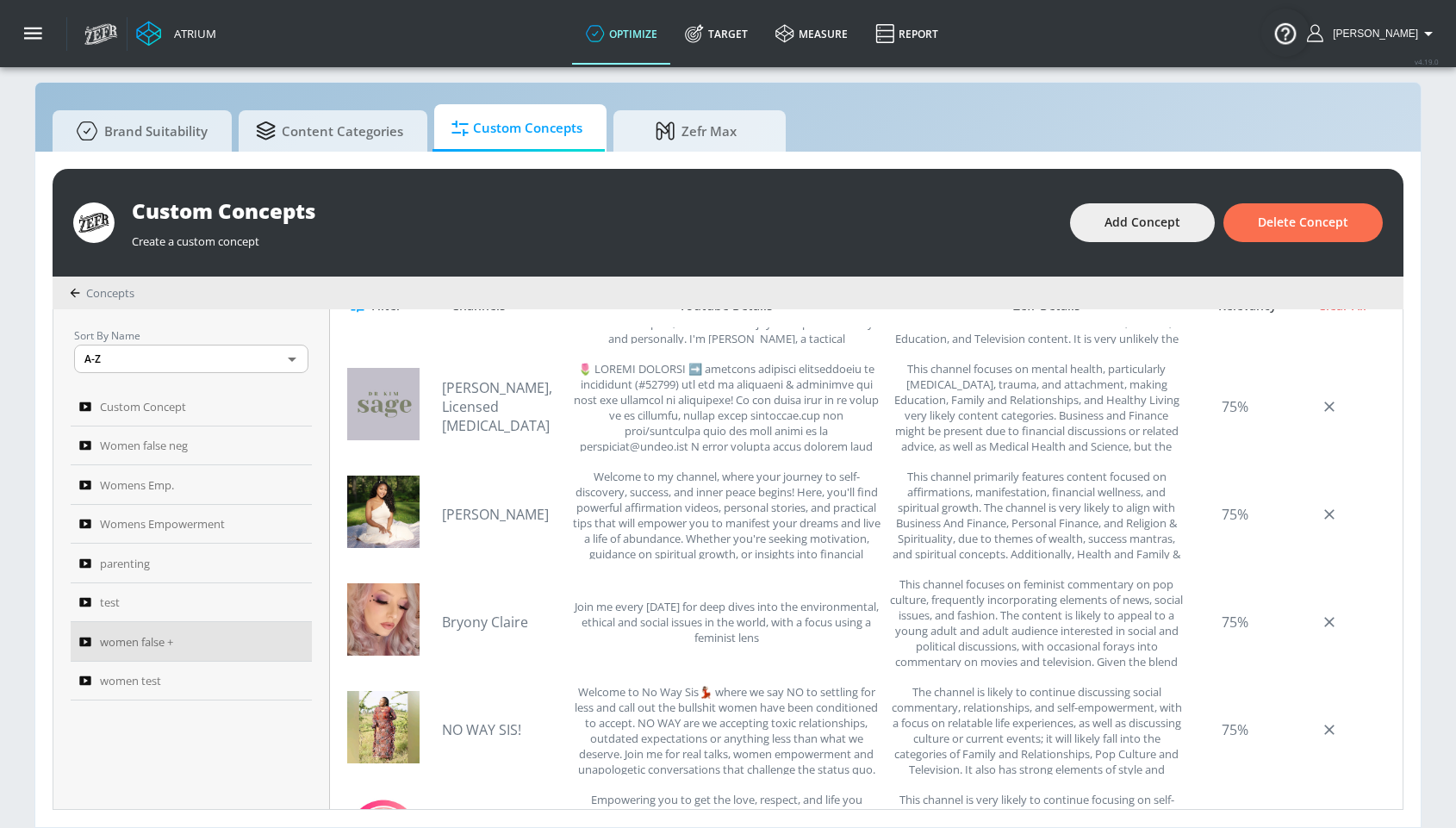
scroll to position [119, 0]
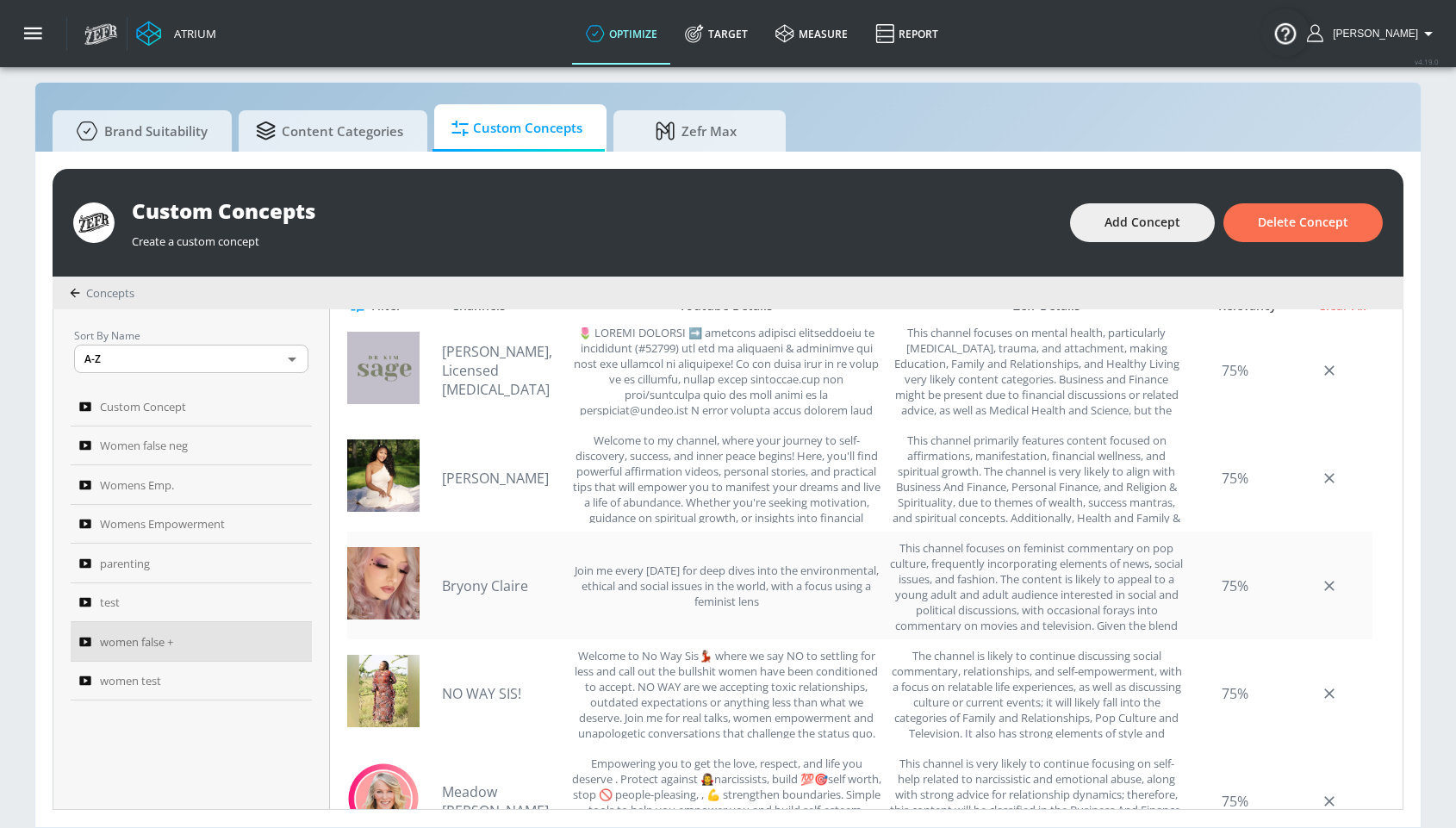
click at [451, 596] on div "Bryony Claire Join me every Tuesday for deep dives into the environmental, ethi…" at bounding box center [661, 585] width 440 height 91
click at [483, 574] on div "Bryony Claire Join me every Tuesday for deep dives into the environmental, ethi…" at bounding box center [661, 585] width 440 height 91
click at [478, 578] on link "Bryony Claire" at bounding box center [502, 585] width 121 height 19
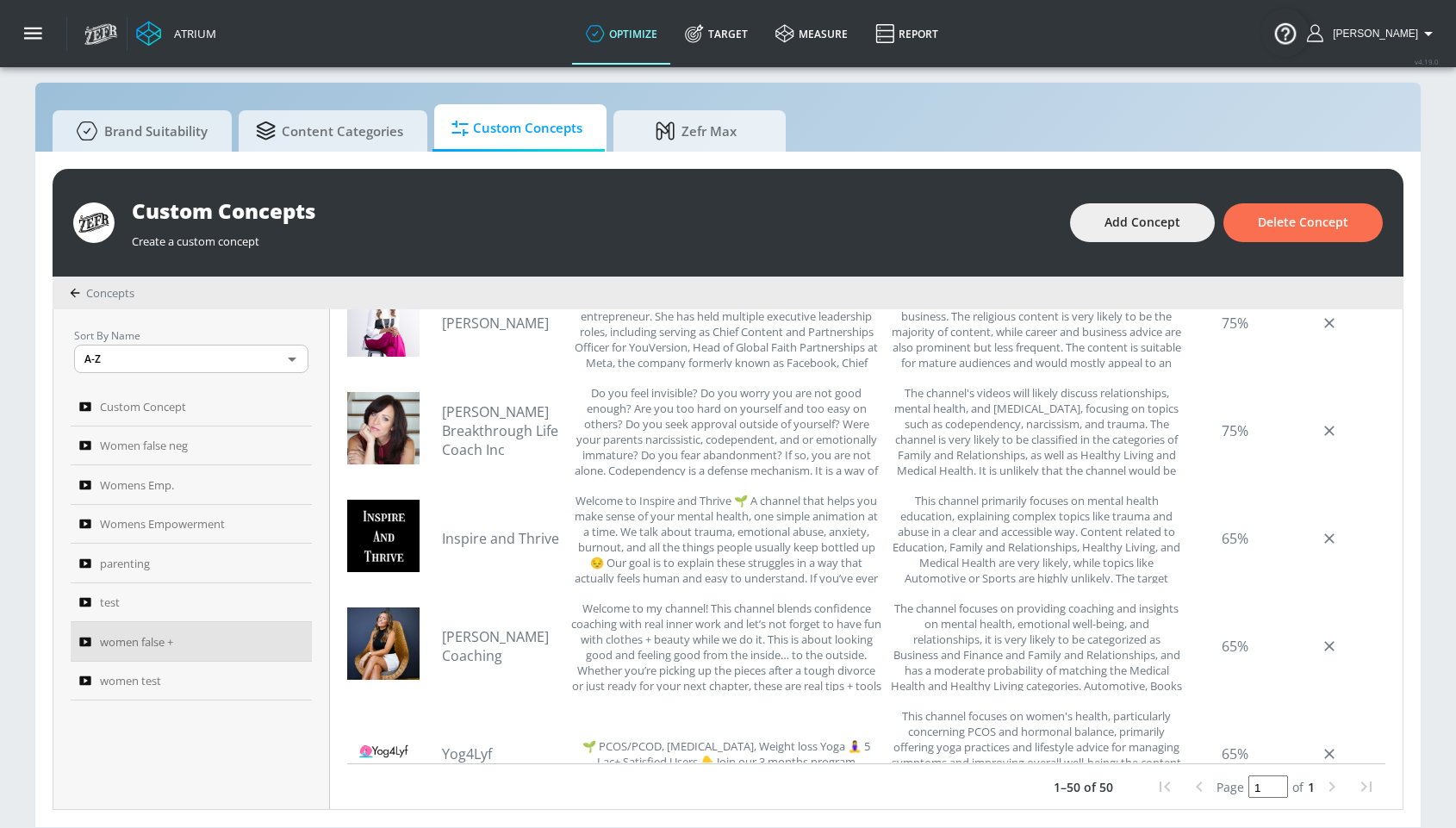
scroll to position [761, 0]
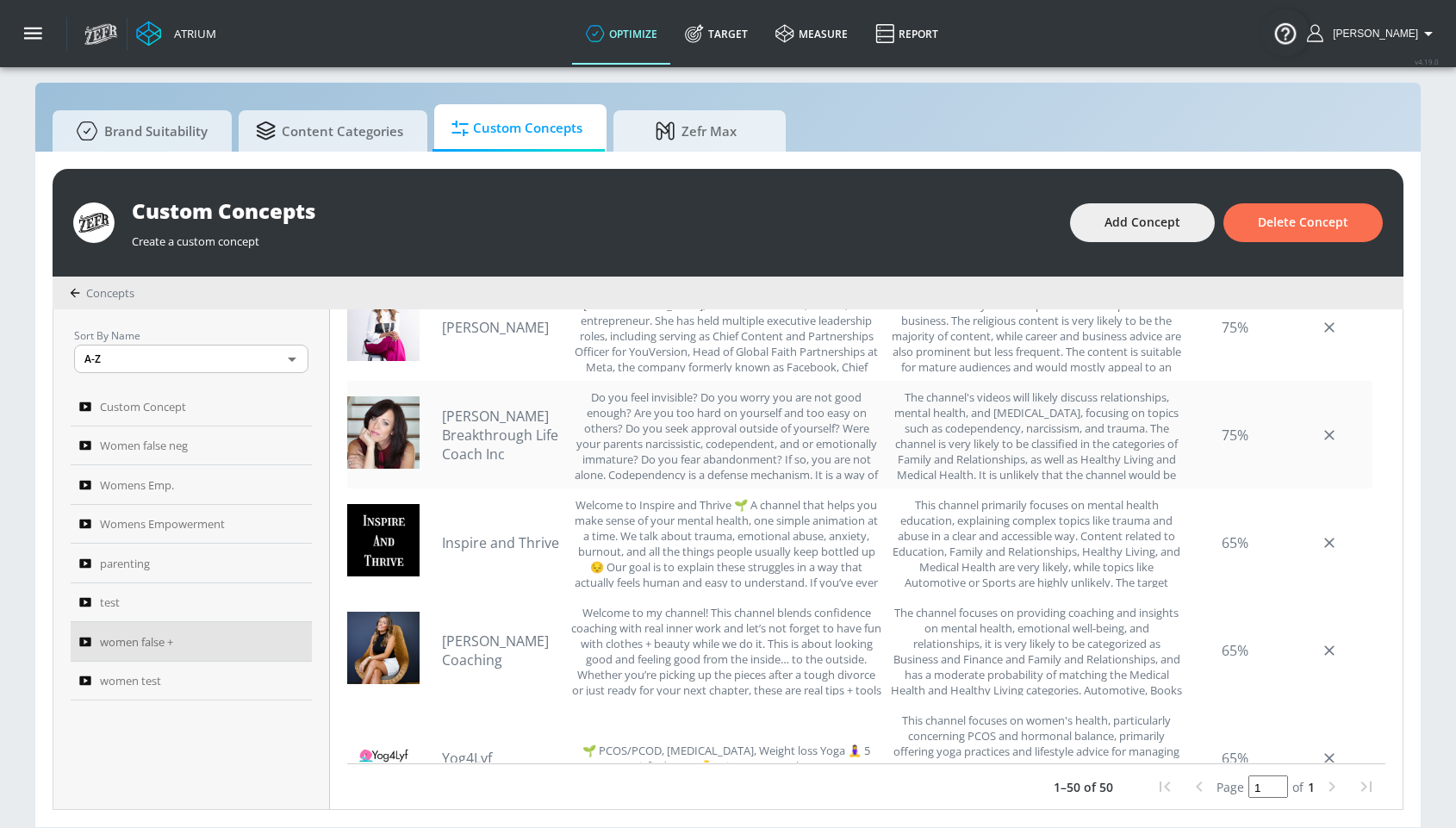
click at [501, 435] on link "[PERSON_NAME] Breakthrough Life Coach Inc" at bounding box center [502, 434] width 121 height 57
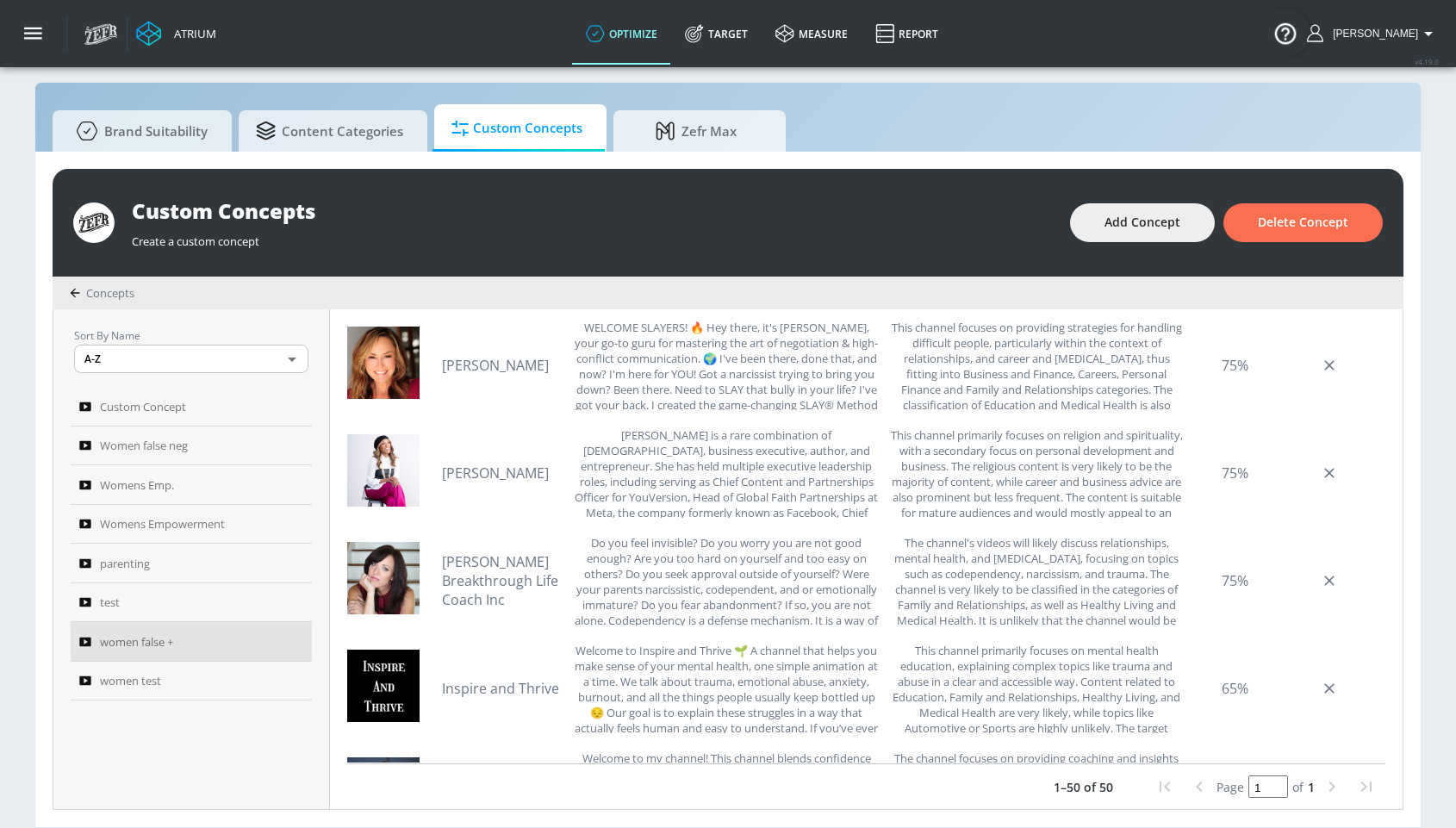
scroll to position [602, 0]
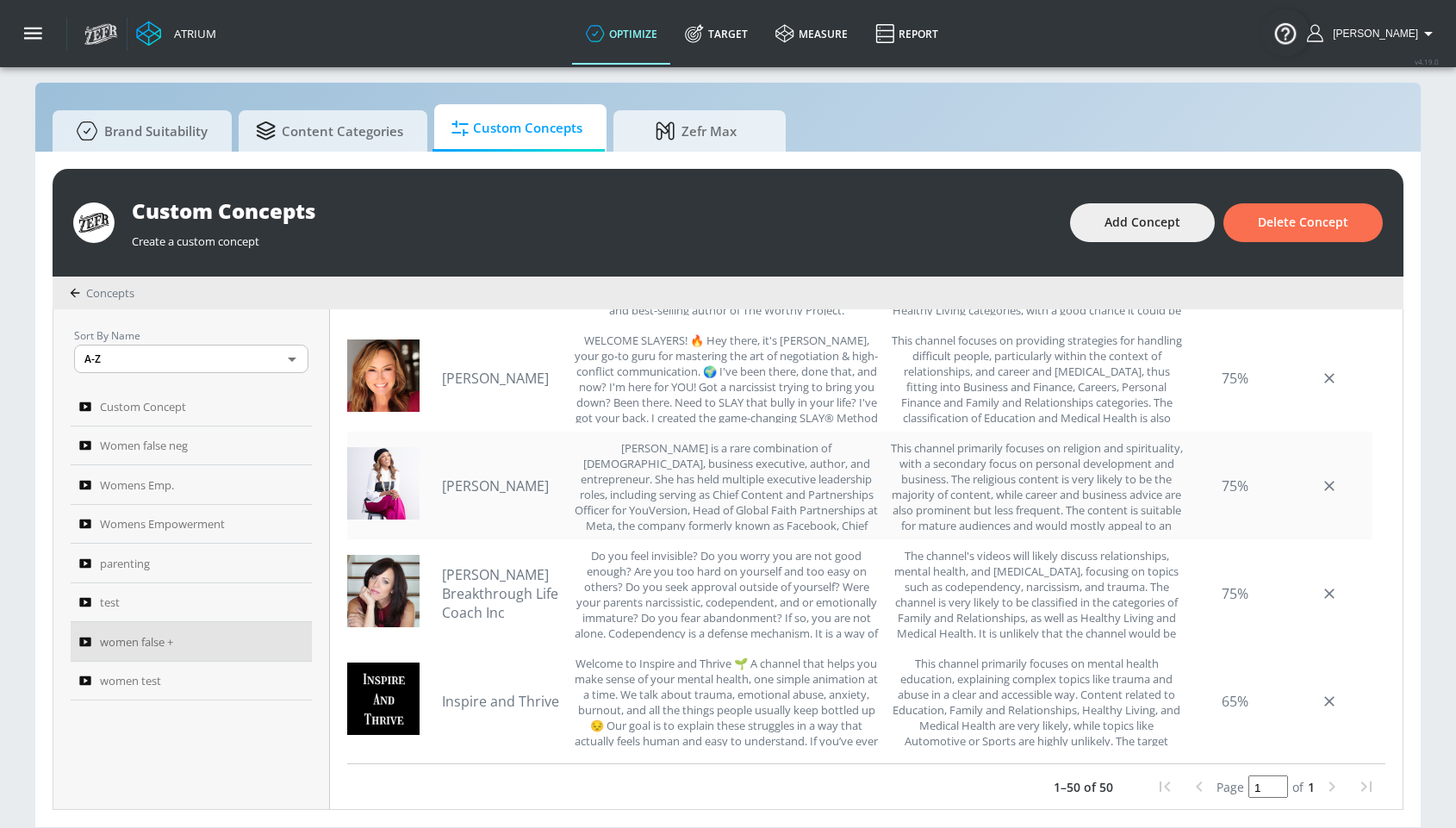
click at [484, 484] on link "[PERSON_NAME]" at bounding box center [502, 485] width 121 height 19
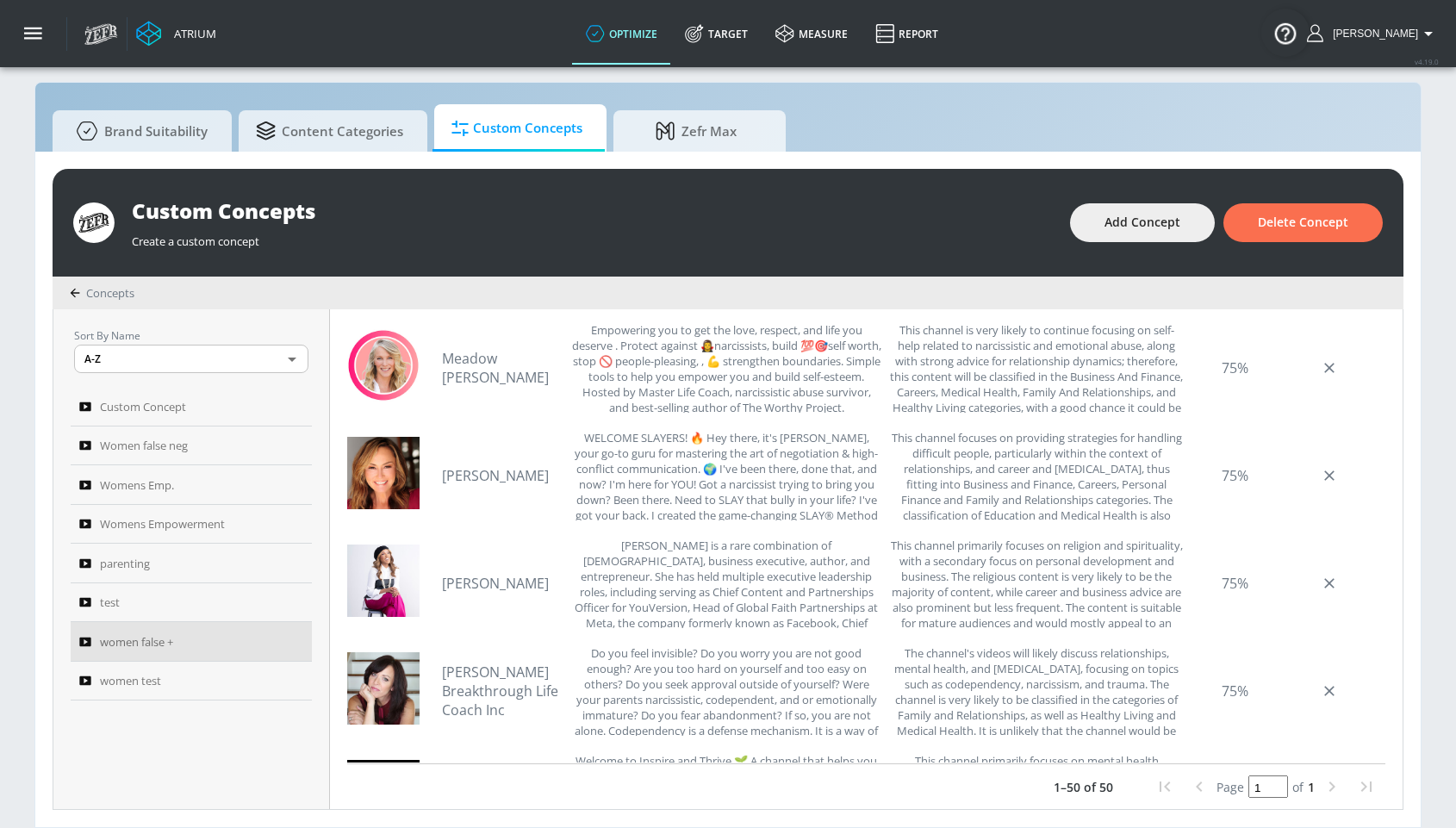
scroll to position [503, 0]
click at [506, 476] on link "[PERSON_NAME]" at bounding box center [502, 476] width 121 height 19
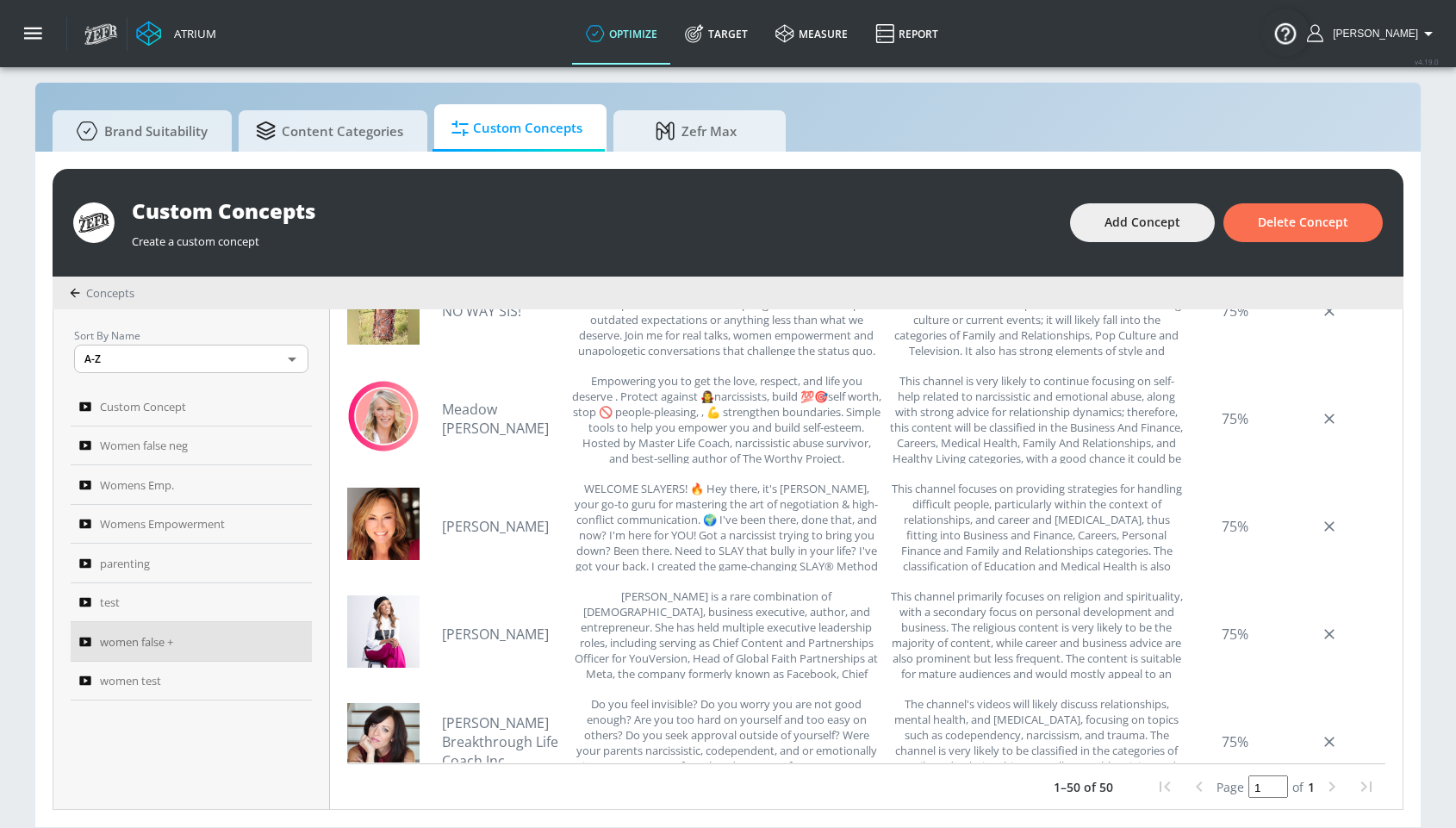
scroll to position [445, 0]
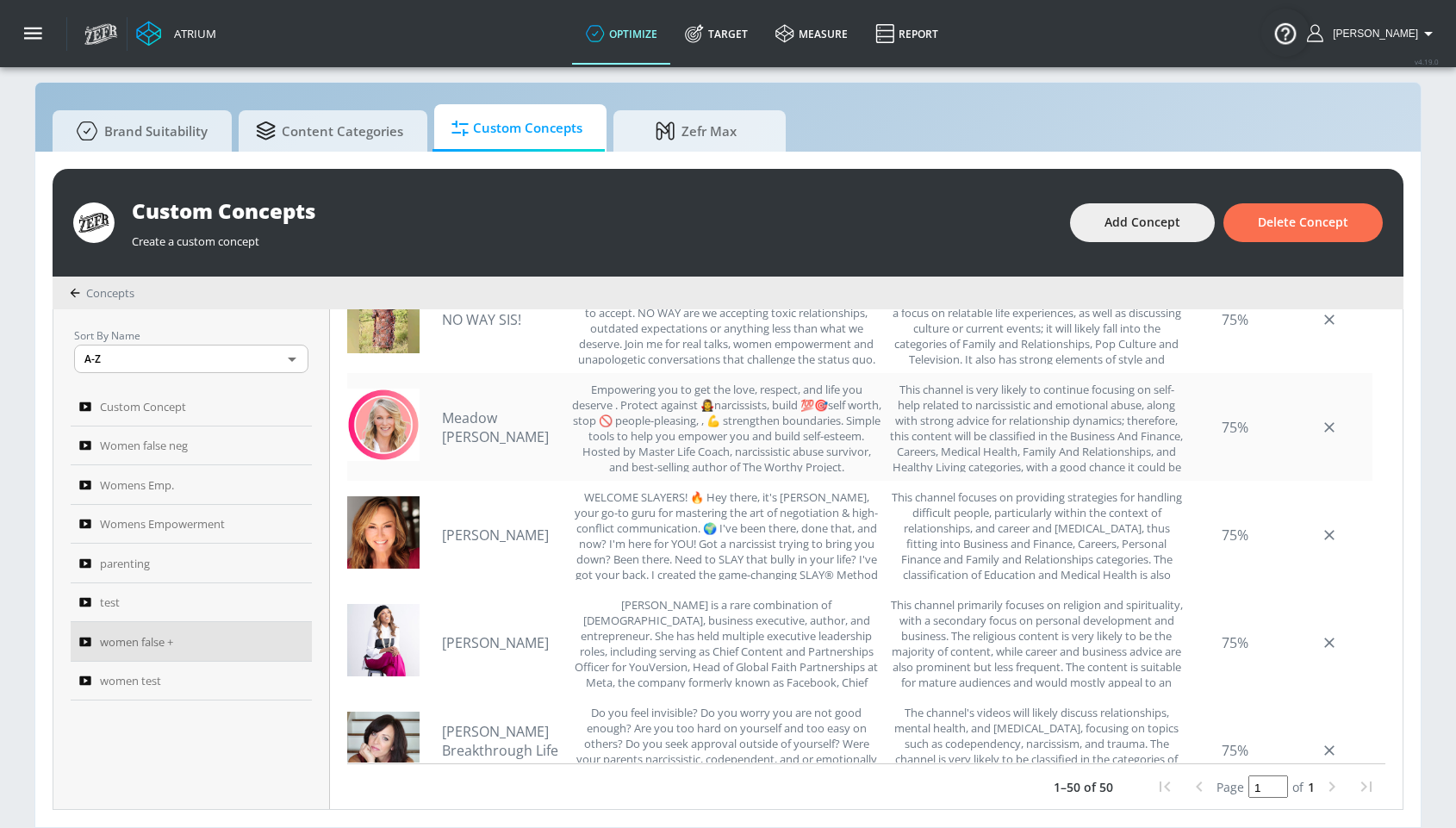
click at [451, 424] on link "Meadow [PERSON_NAME]" at bounding box center [502, 427] width 121 height 38
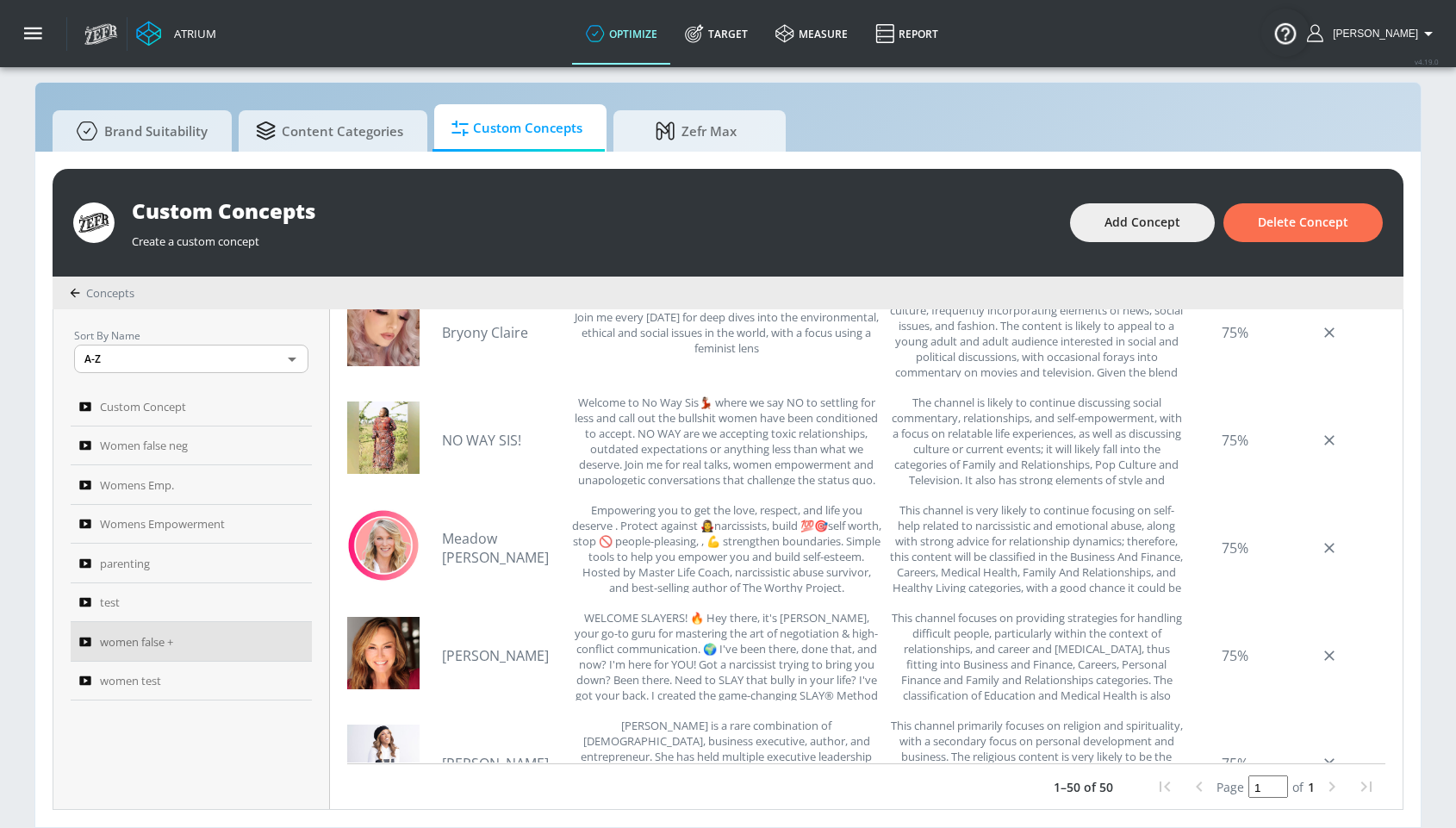
scroll to position [321, 0]
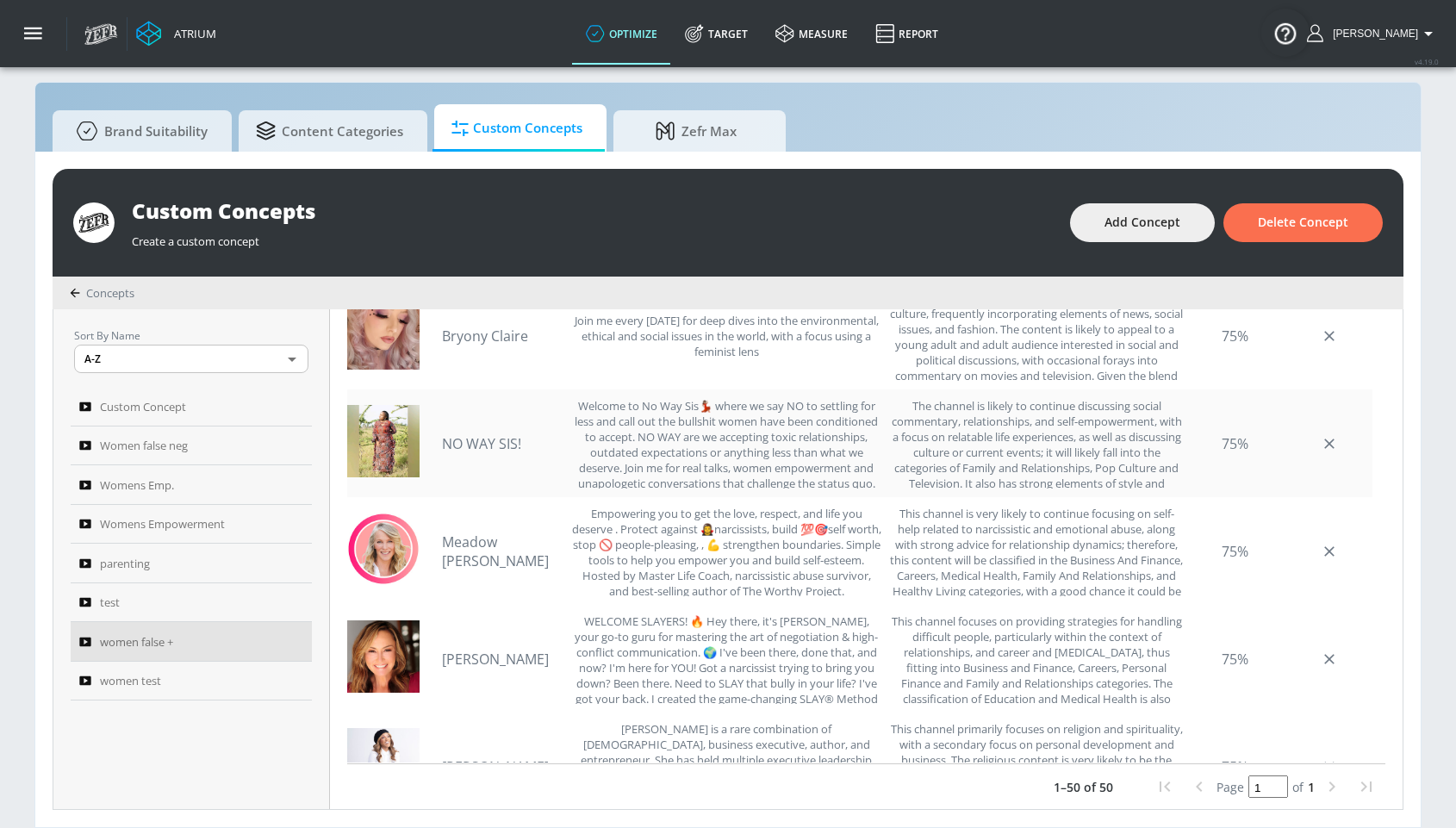
click at [505, 443] on link "NO WAY SIS!" at bounding box center [502, 443] width 121 height 19
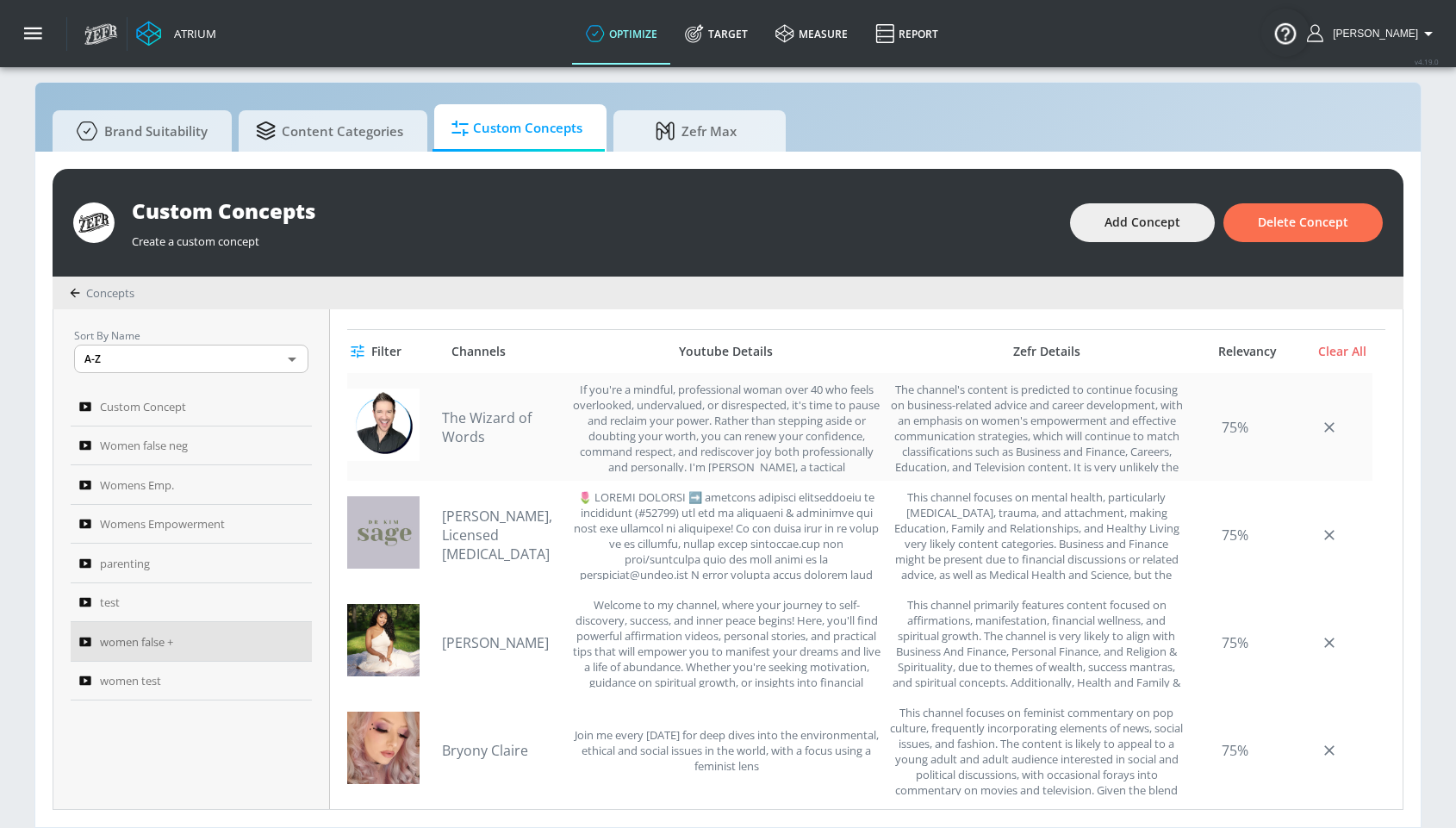
scroll to position [467, 0]
click at [520, 523] on link "[PERSON_NAME], Licensed [MEDICAL_DATA]" at bounding box center [502, 534] width 121 height 57
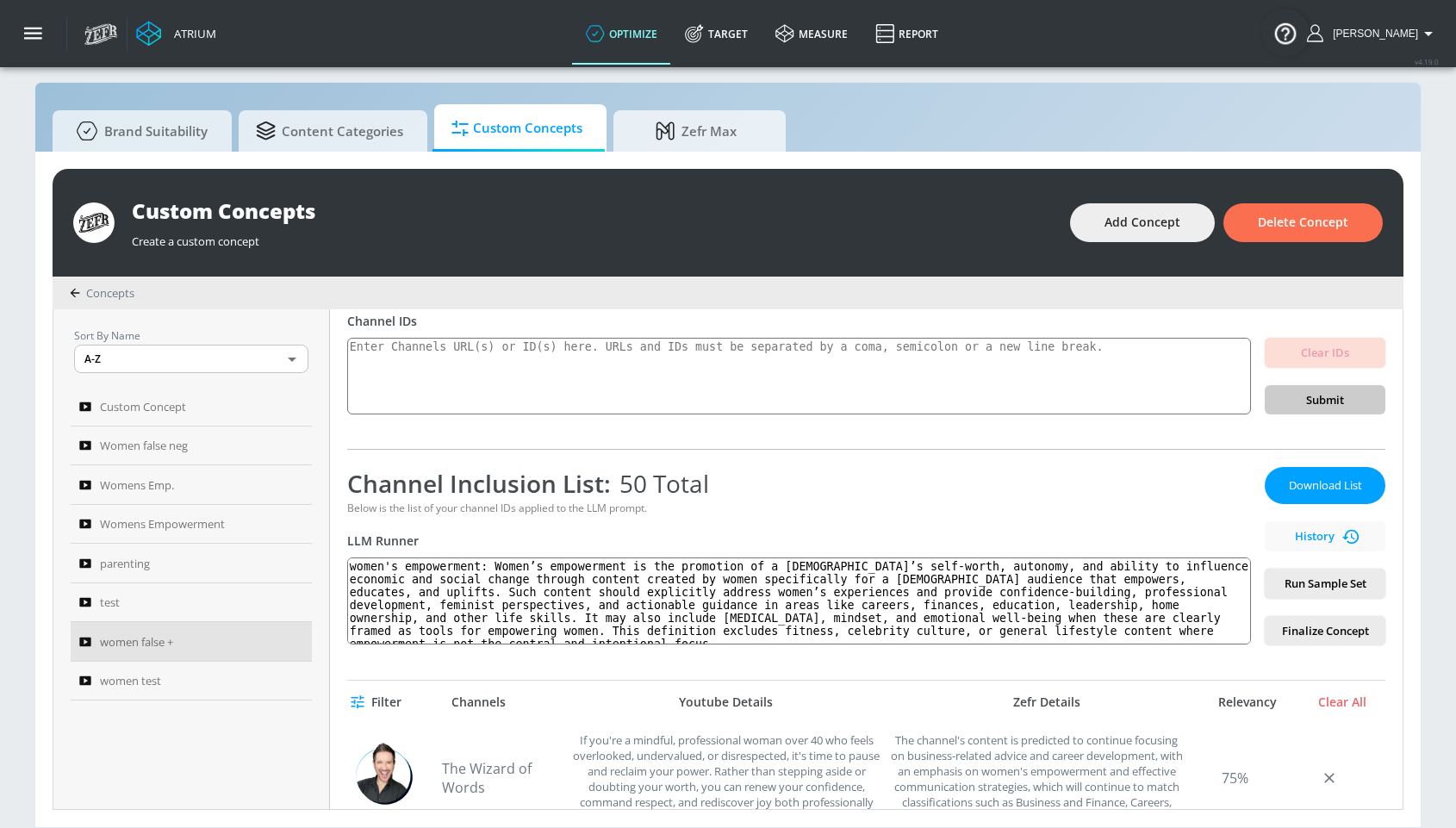
scroll to position [113, 0]
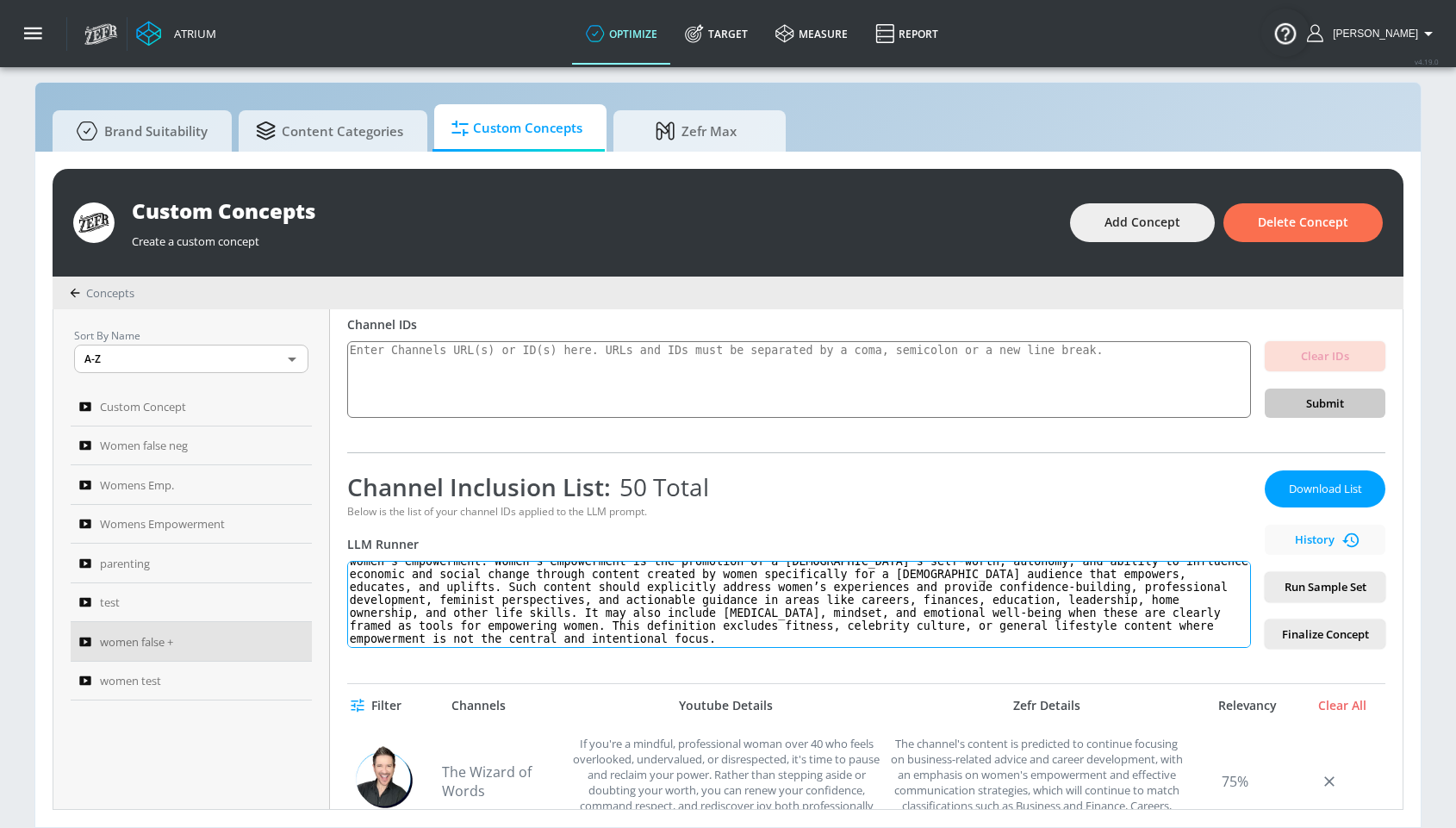
drag, startPoint x: 495, startPoint y: 569, endPoint x: 781, endPoint y: 645, distance: 295.9
click at [781, 645] on textarea "women's empowerment: Women’s empowerment is the promotion of a female’s self-wo…" at bounding box center [799, 604] width 904 height 87
paste textarea "women. Such content must intentionally address women’s unique experiences, chal…"
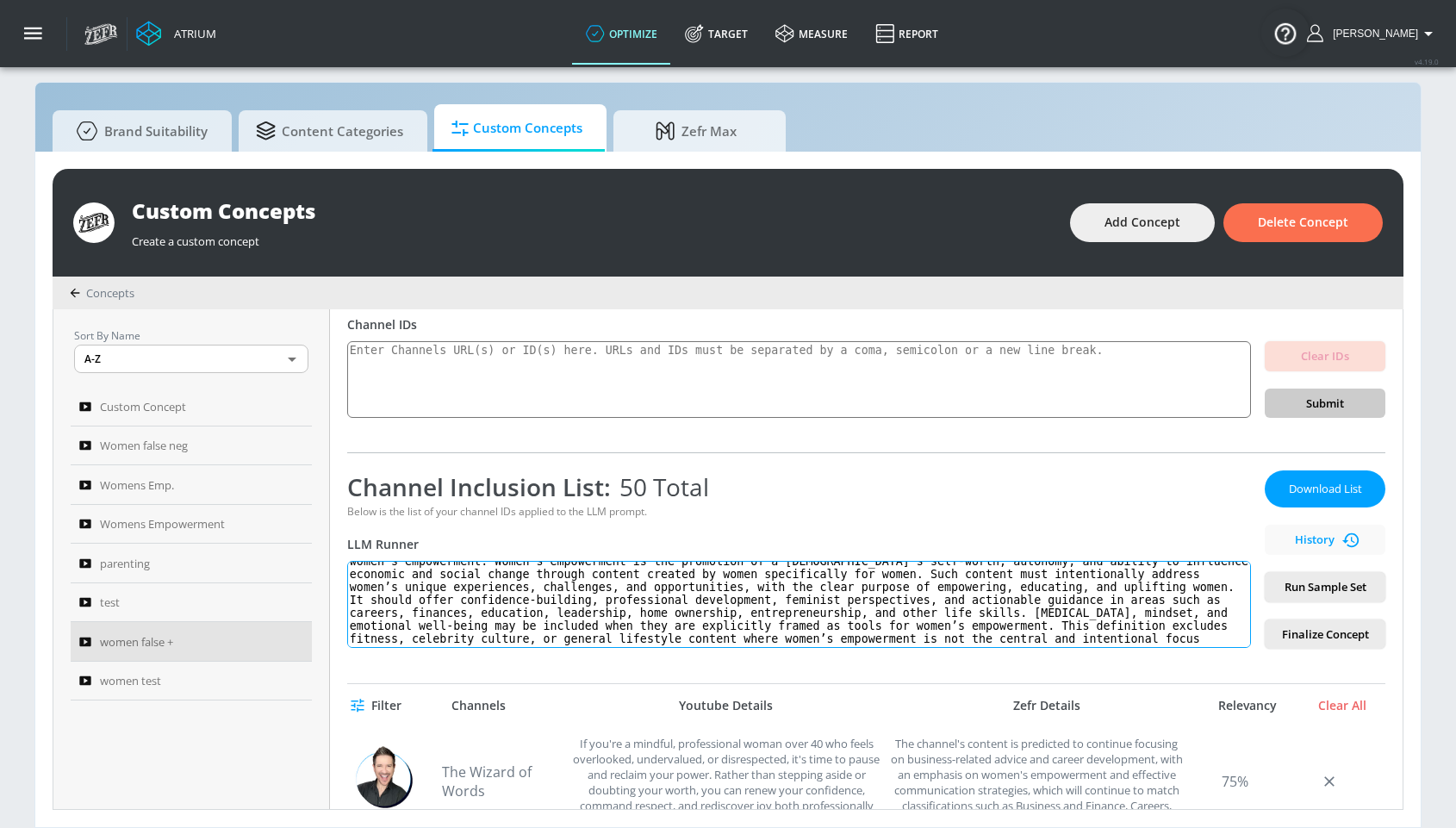
scroll to position [23, 0]
click at [1295, 591] on span "Run Sample Set" at bounding box center [1325, 587] width 93 height 20
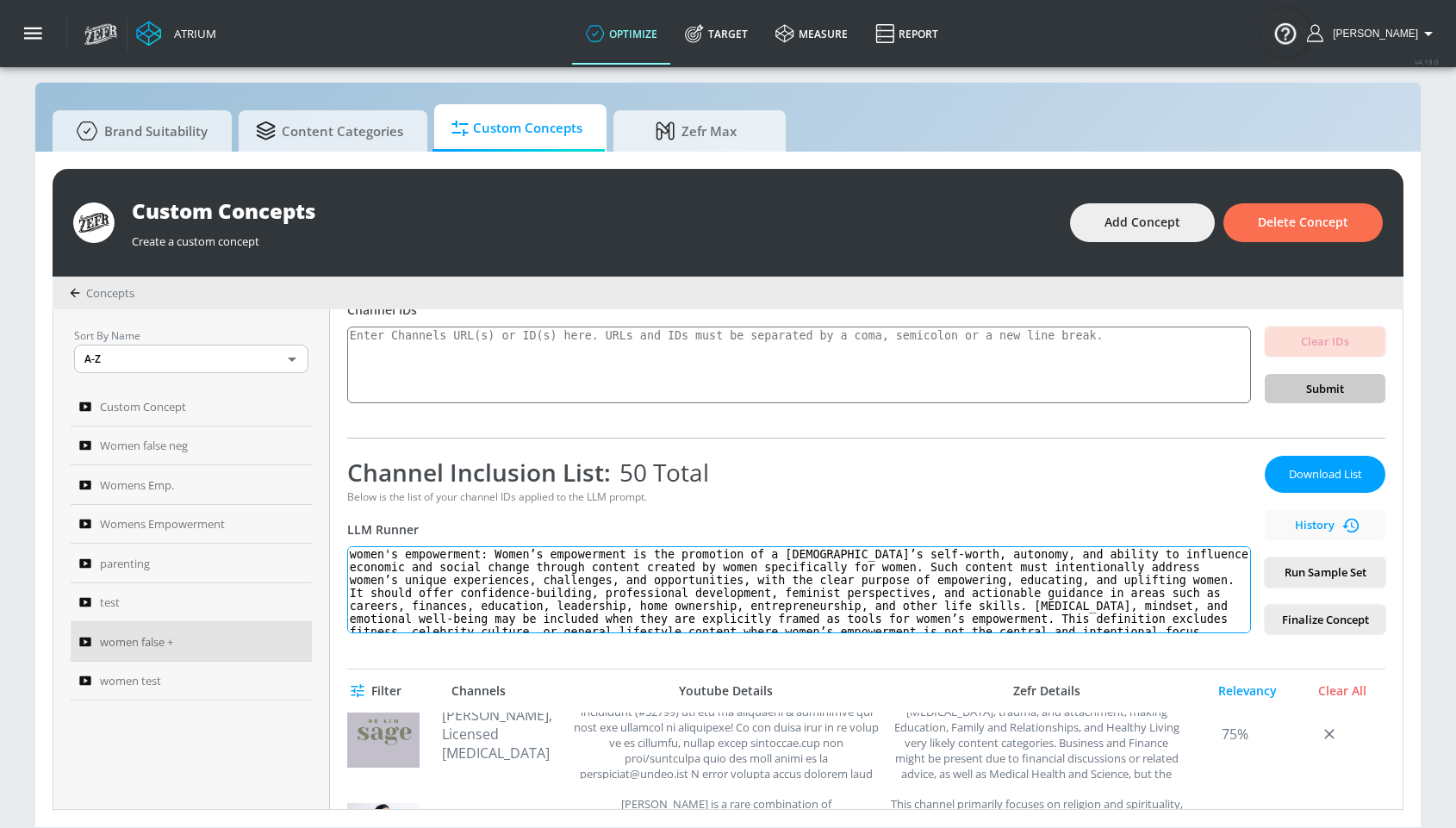
scroll to position [0, 0]
click at [589, 595] on textarea "women's empowerment: Women’s empowerment is the promotion of a [DEMOGRAPHIC_DAT…" at bounding box center [799, 589] width 904 height 87
click at [588, 594] on textarea "women's empowerment: Women’s empowerment is the promotion of a [DEMOGRAPHIC_DAT…" at bounding box center [799, 589] width 904 height 87
click at [587, 594] on textarea "women's empowerment: Women’s empowerment is the promotion of a [DEMOGRAPHIC_DAT…" at bounding box center [799, 589] width 904 height 87
click at [460, 565] on textarea "women's empowerment: Women’s empowerment is the promotion of a [DEMOGRAPHIC_DAT…" at bounding box center [799, 589] width 904 height 87
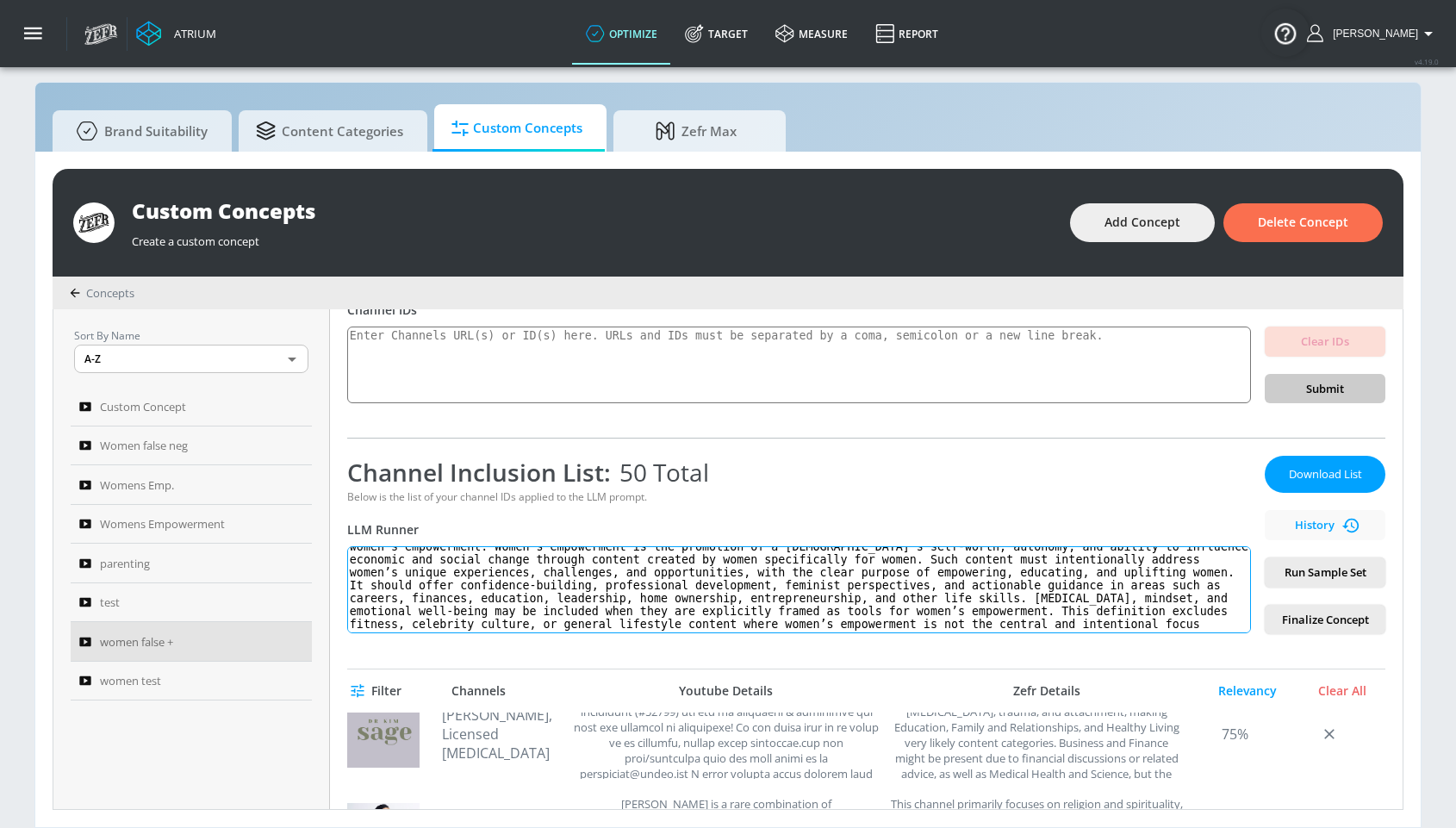
drag, startPoint x: 492, startPoint y: 553, endPoint x: 830, endPoint y: 687, distance: 363.6
click at [830, 687] on div "women false + Link an existing Targeting Set Not selected none ​ Channel IDs Cl…" at bounding box center [866, 559] width 1073 height 500
paste textarea "a [DEMOGRAPHIC_DATA] audience that empowers, educates, and uplifts. Such conten…"
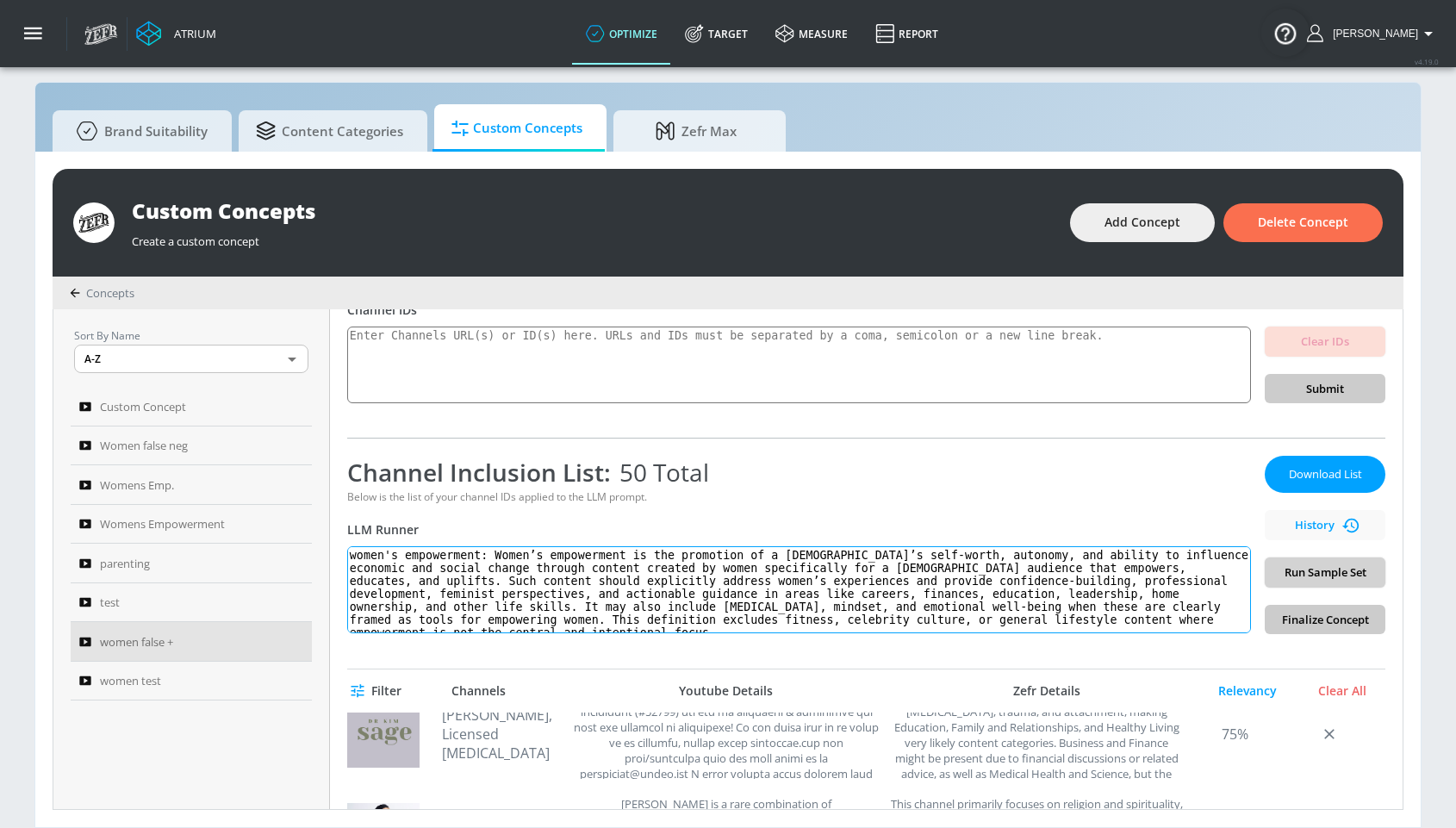
type textarea "women's empowerment: Women’s empowerment is the promotion of a female’s self-wo…"
click at [1303, 577] on span "Run Sample Set" at bounding box center [1325, 573] width 93 height 20
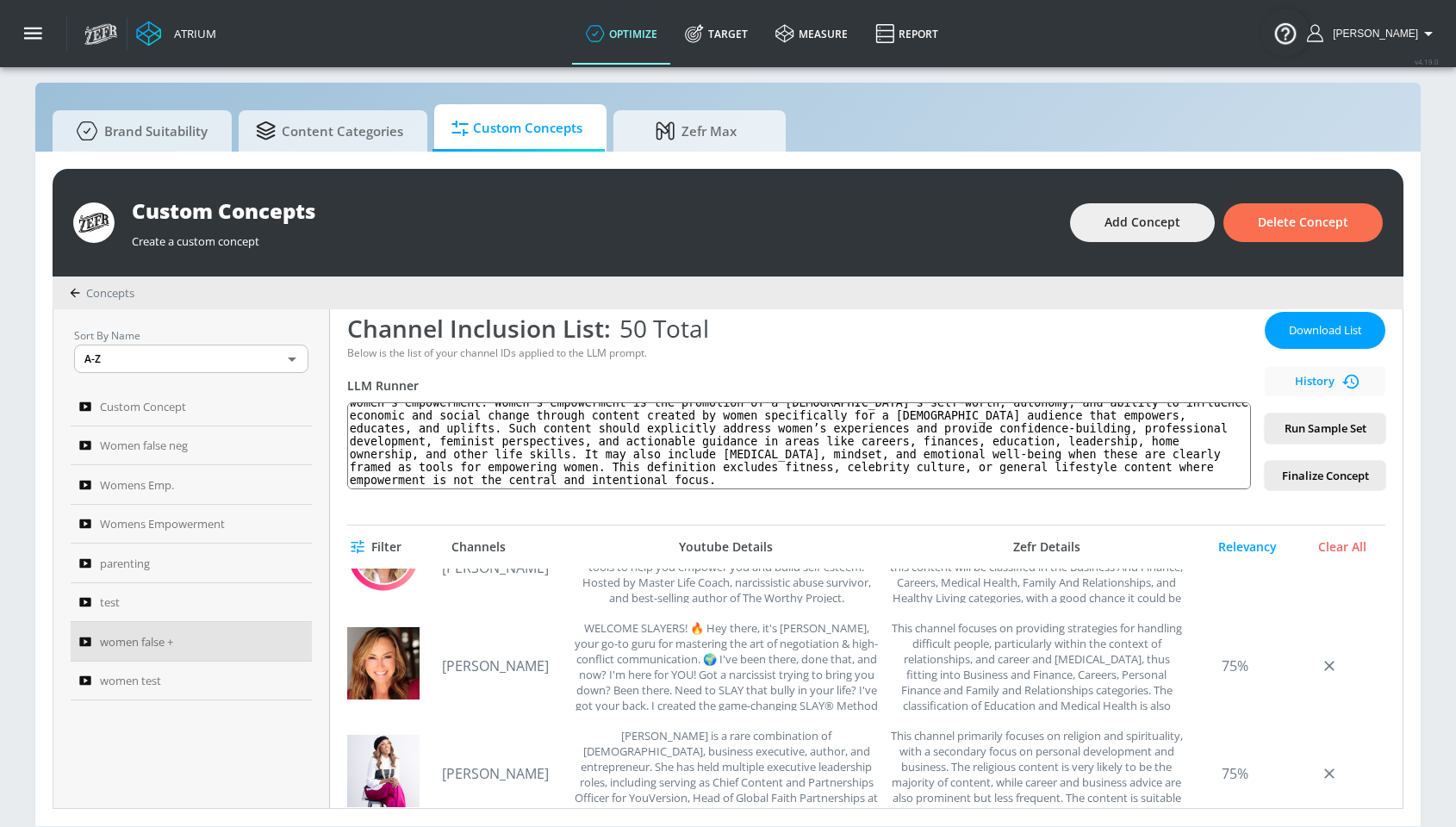
scroll to position [646, 0]
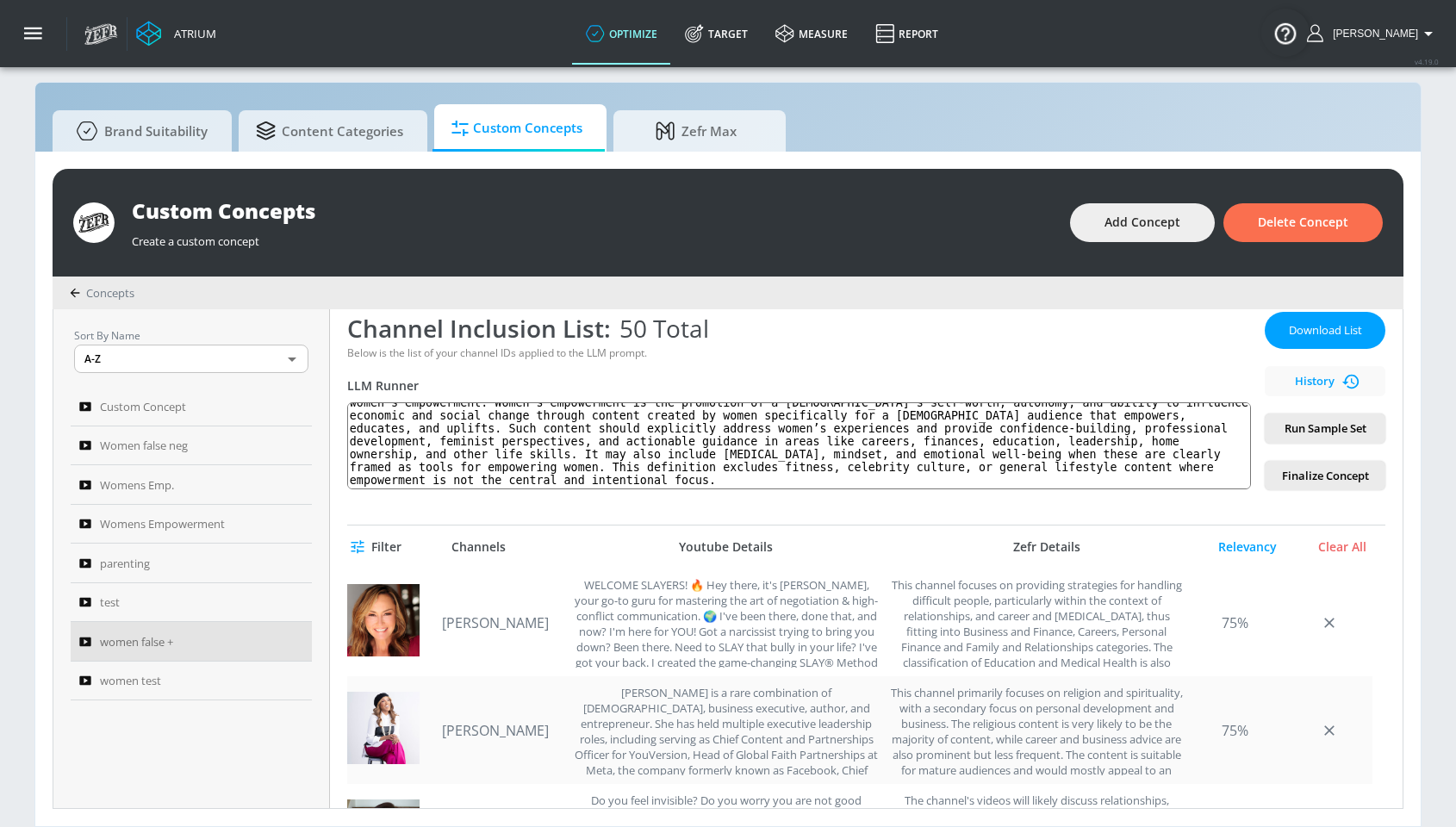
click at [478, 727] on link "[PERSON_NAME]" at bounding box center [502, 730] width 121 height 19
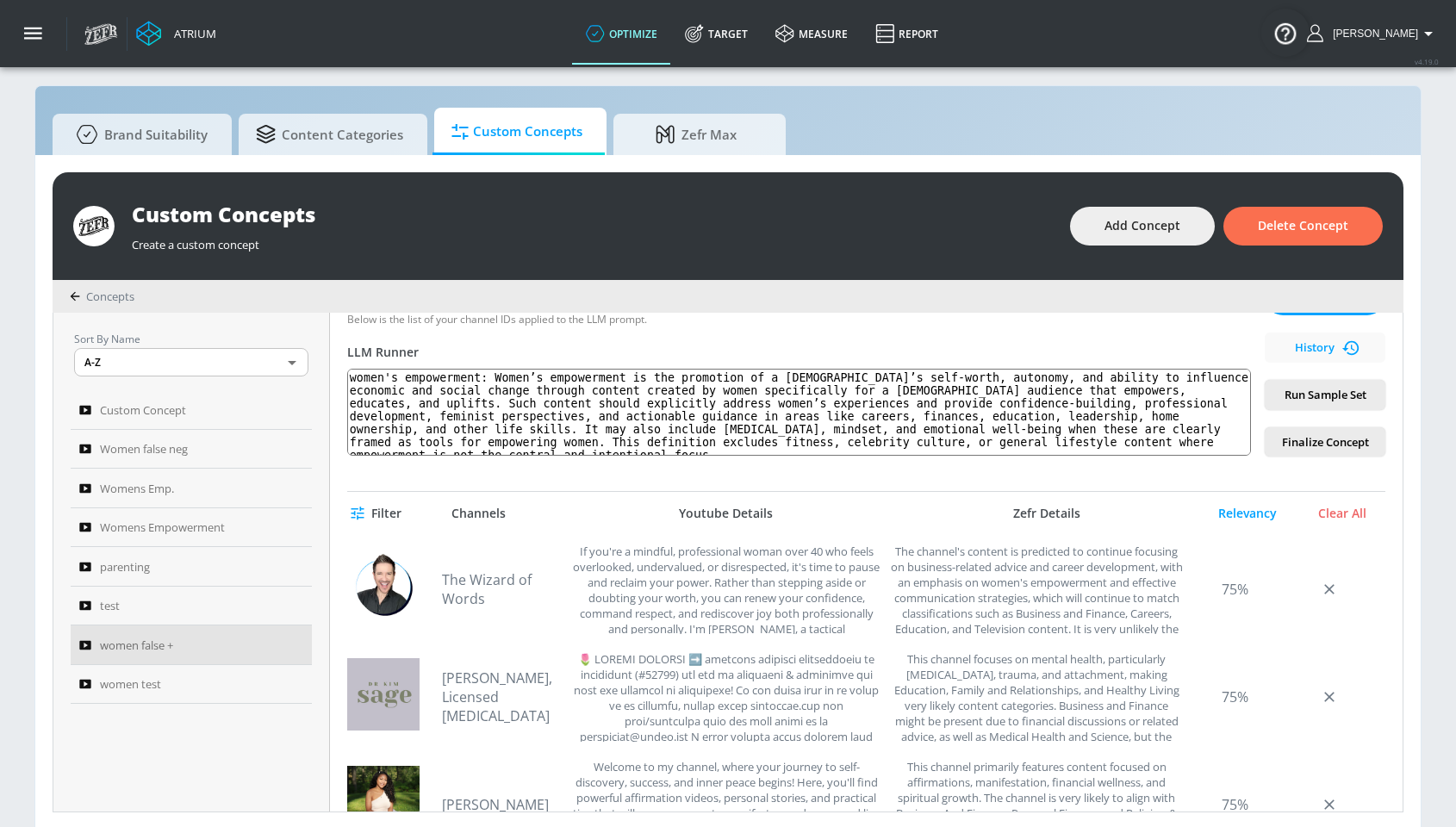
scroll to position [302, 0]
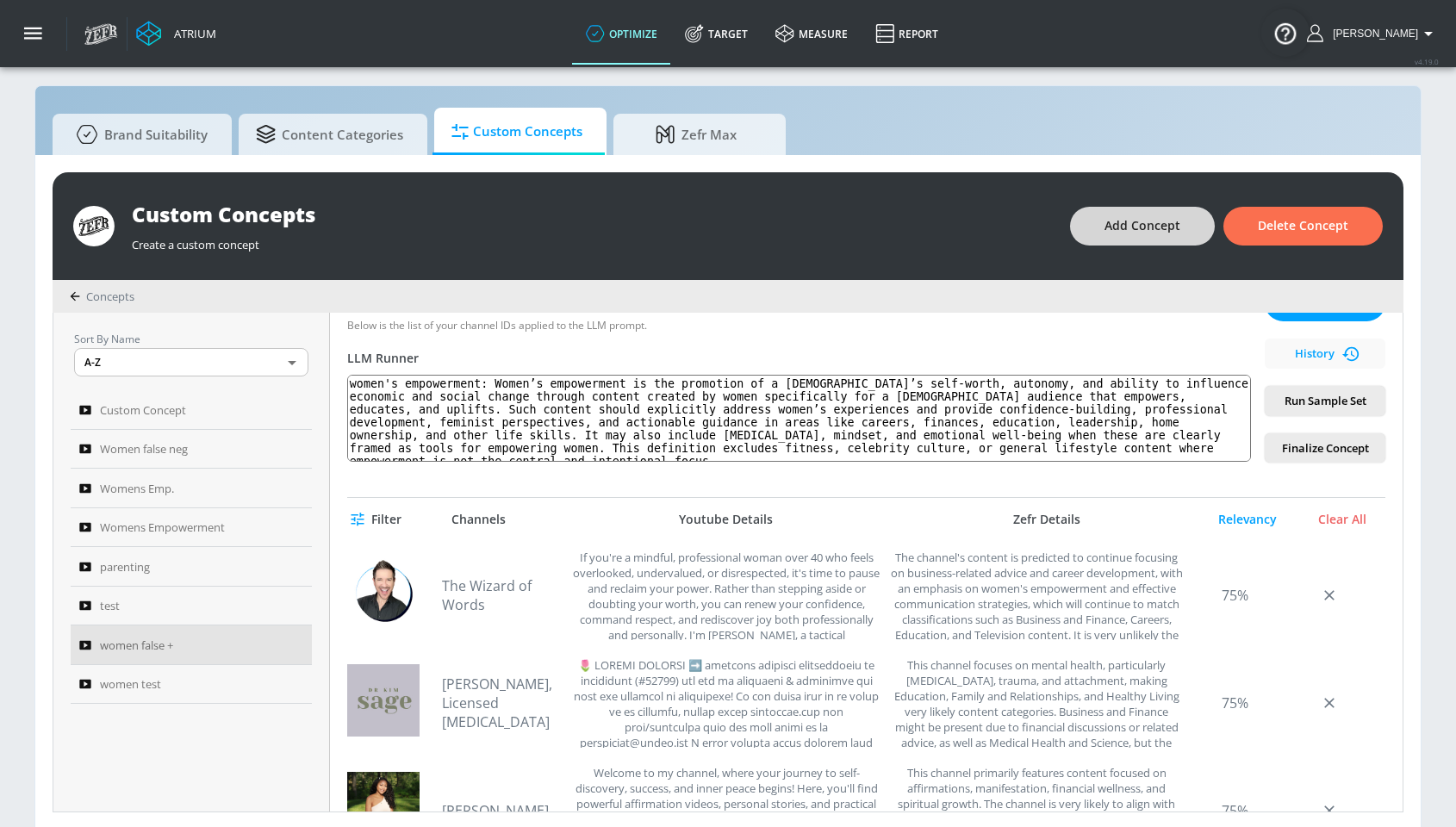
click at [1118, 227] on span "Add Concept" at bounding box center [1142, 227] width 76 height 22
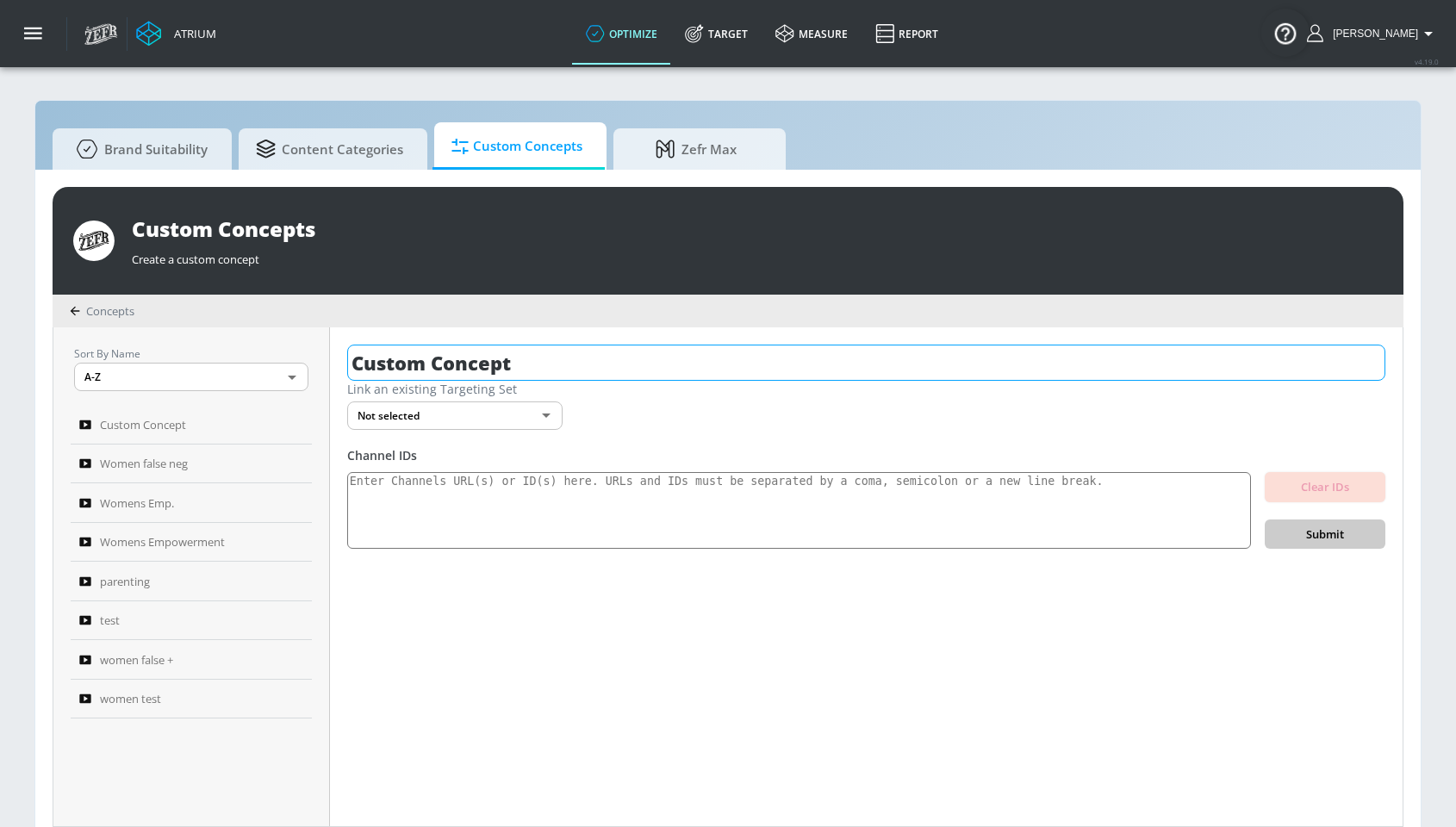
click at [463, 359] on input "Custom Concept" at bounding box center [866, 362] width 1038 height 36
click at [462, 358] on input "Custom Concept" at bounding box center [866, 362] width 1038 height 36
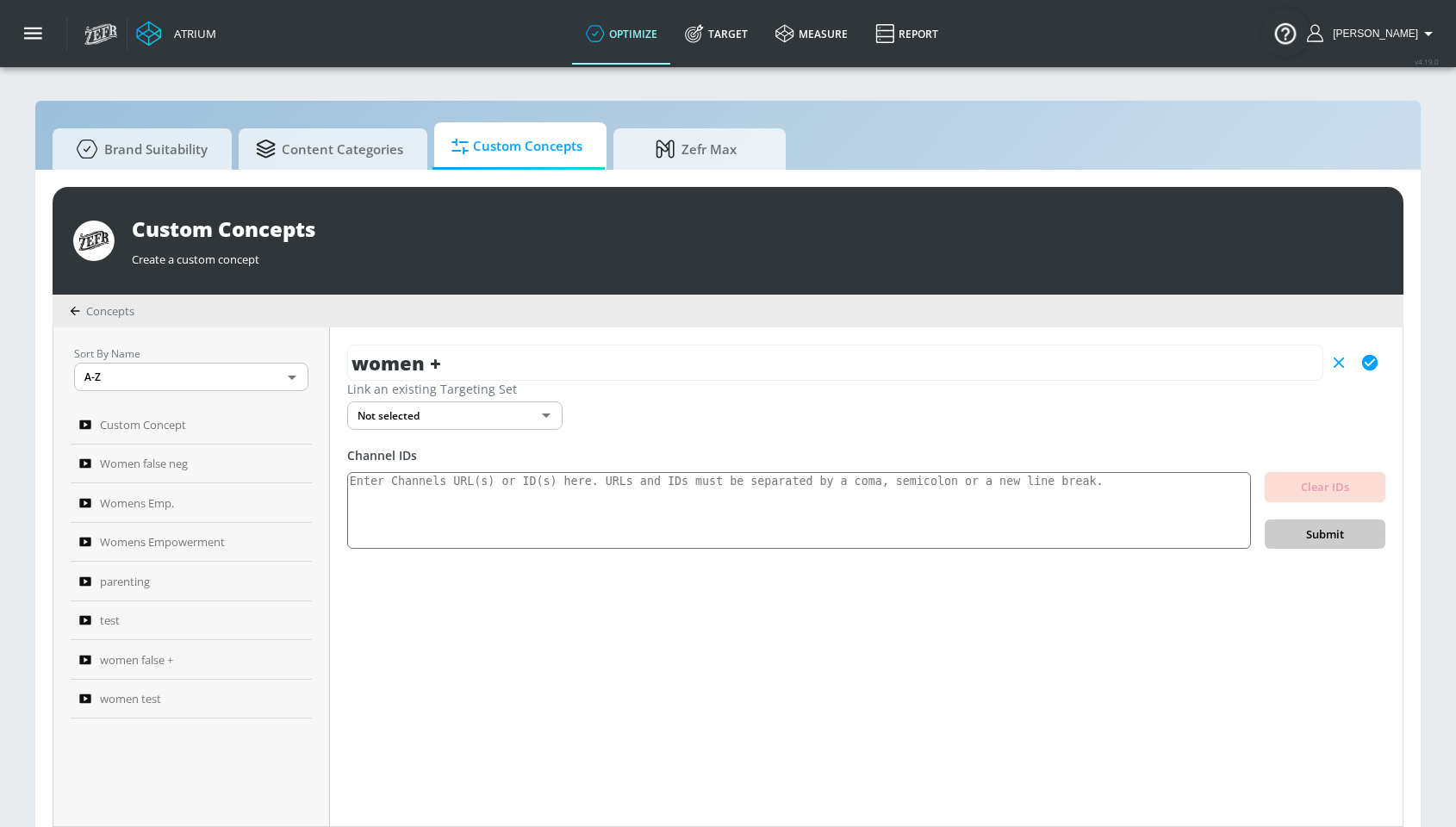
type input "women +"
click at [750, 602] on div "women + Link an existing Targeting Set Not selected none ​ Channel IDs Clear ID…" at bounding box center [866, 576] width 1073 height 499
click at [1371, 368] on icon "button" at bounding box center [1370, 362] width 15 height 15
click at [424, 498] on textarea at bounding box center [799, 511] width 904 height 77
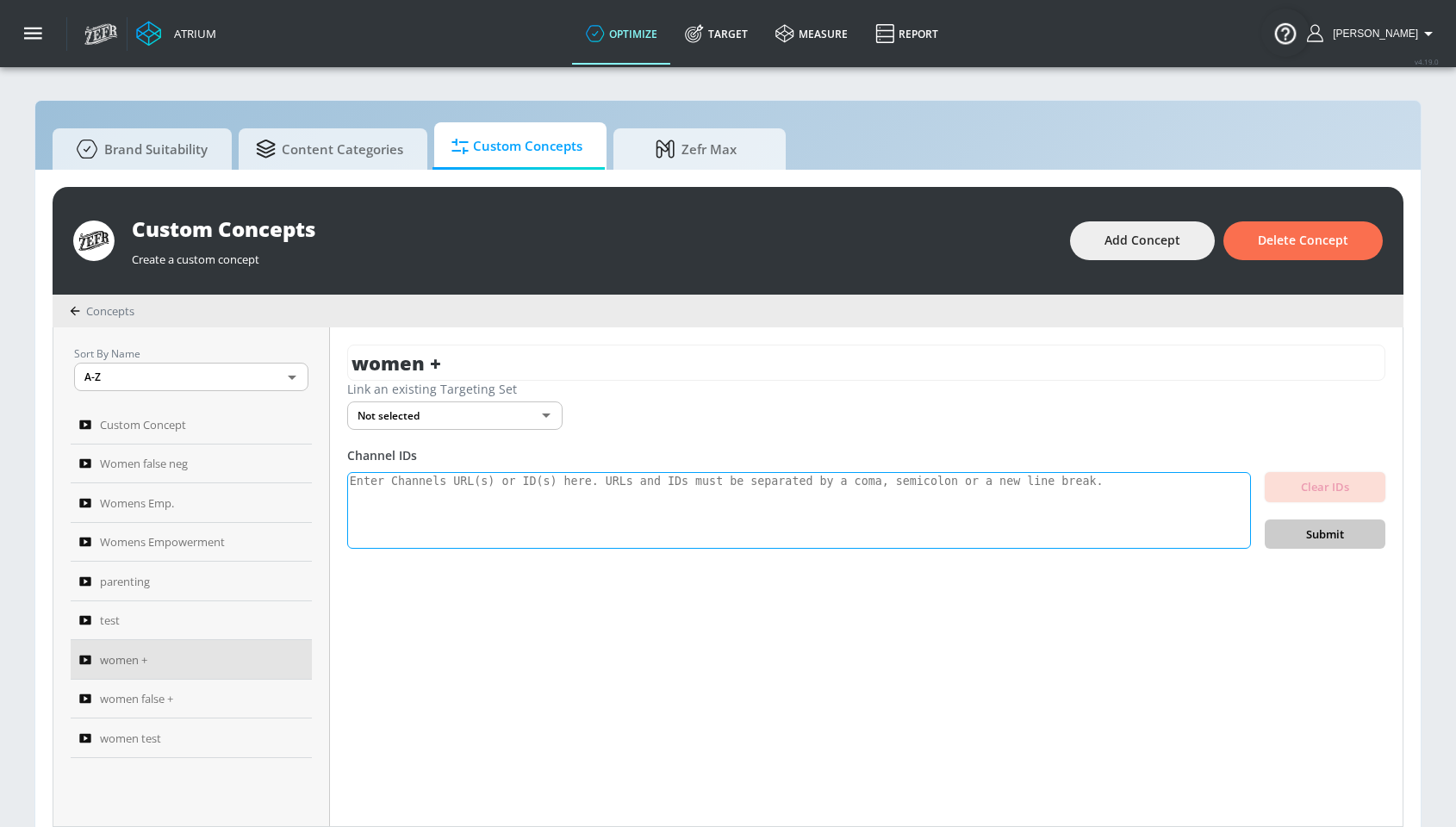
click at [403, 524] on textarea at bounding box center [799, 511] width 904 height 77
paste textarea "UCb7qR-onnkuVTnb3GPkM3gQ UCAk_loXdoKqPXwnTMmCuDeQ UC1BUEiSgQP0jxI0rOsgppgg UCuh…"
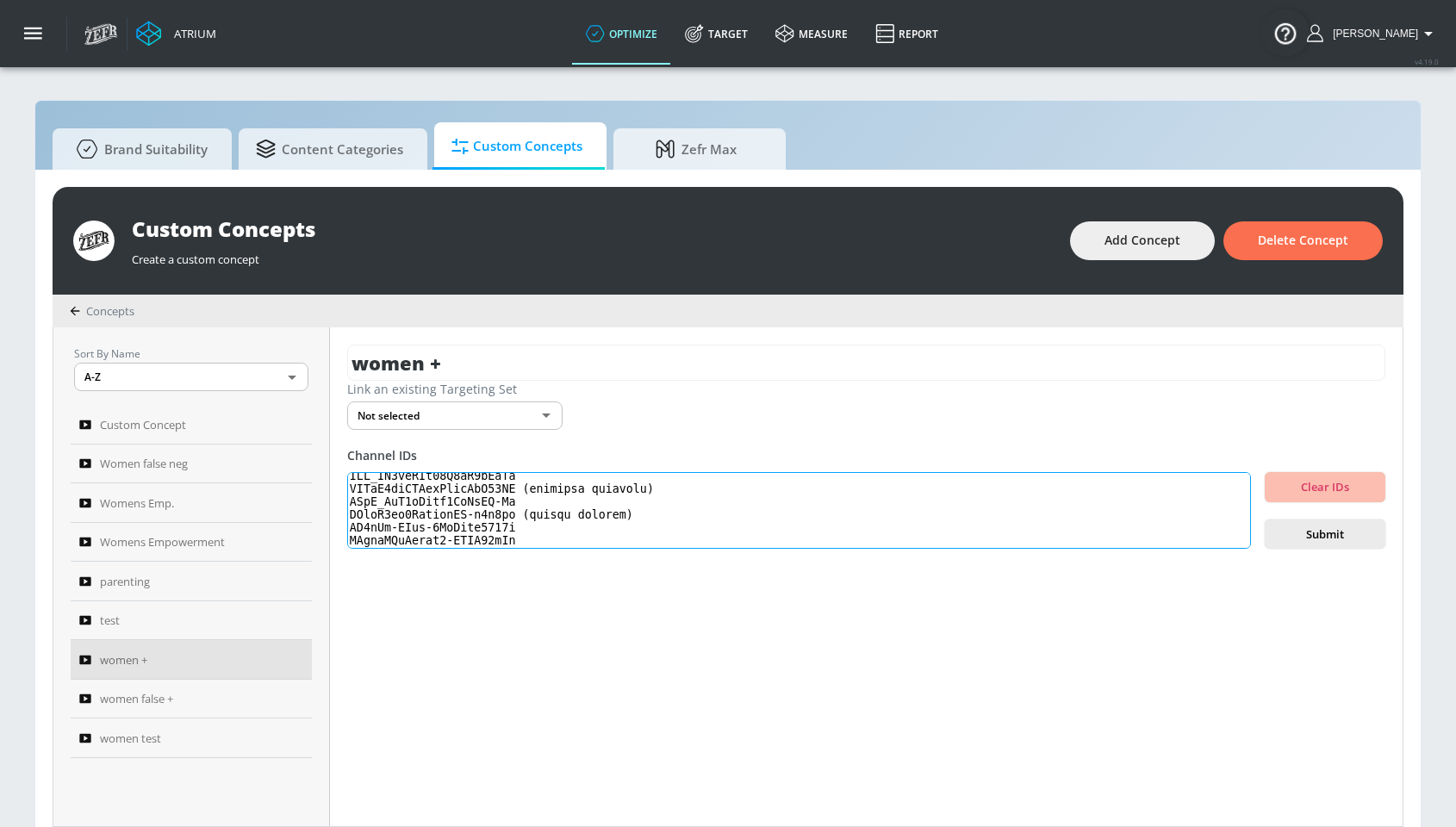
scroll to position [165, 0]
drag, startPoint x: 523, startPoint y: 492, endPoint x: 701, endPoint y: 497, distance: 178.1
click at [701, 497] on textarea at bounding box center [799, 511] width 904 height 77
click at [606, 492] on textarea at bounding box center [799, 511] width 904 height 77
click at [605, 491] on textarea at bounding box center [799, 511] width 904 height 77
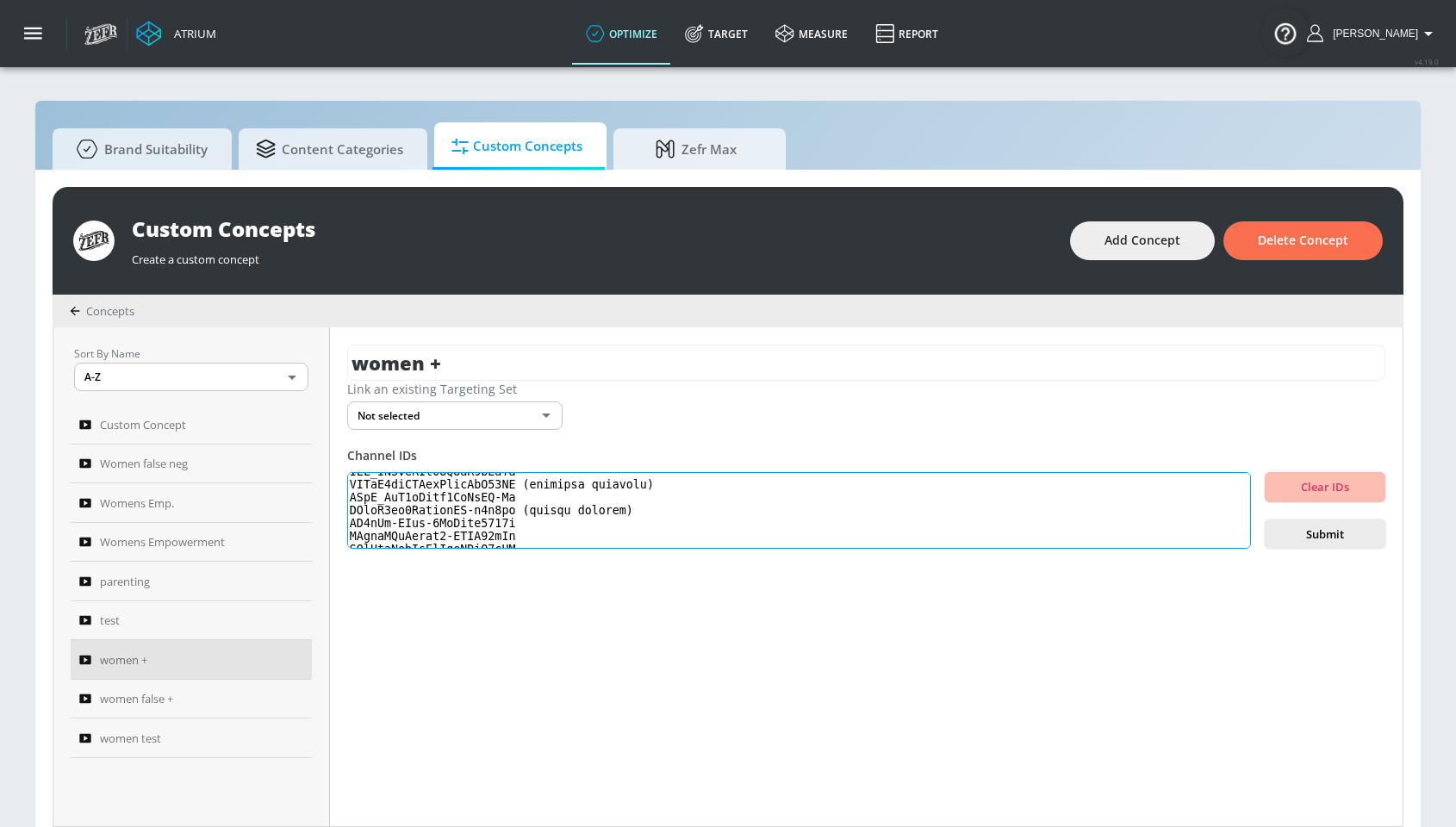
click at [605, 491] on textarea at bounding box center [799, 511] width 904 height 77
click at [582, 492] on textarea at bounding box center [799, 511] width 904 height 77
drag, startPoint x: 527, startPoint y: 492, endPoint x: 682, endPoint y: 493, distance: 155.0
click at [682, 493] on textarea at bounding box center [799, 511] width 904 height 77
drag, startPoint x: 522, startPoint y: 520, endPoint x: 696, endPoint y: 520, distance: 174.0
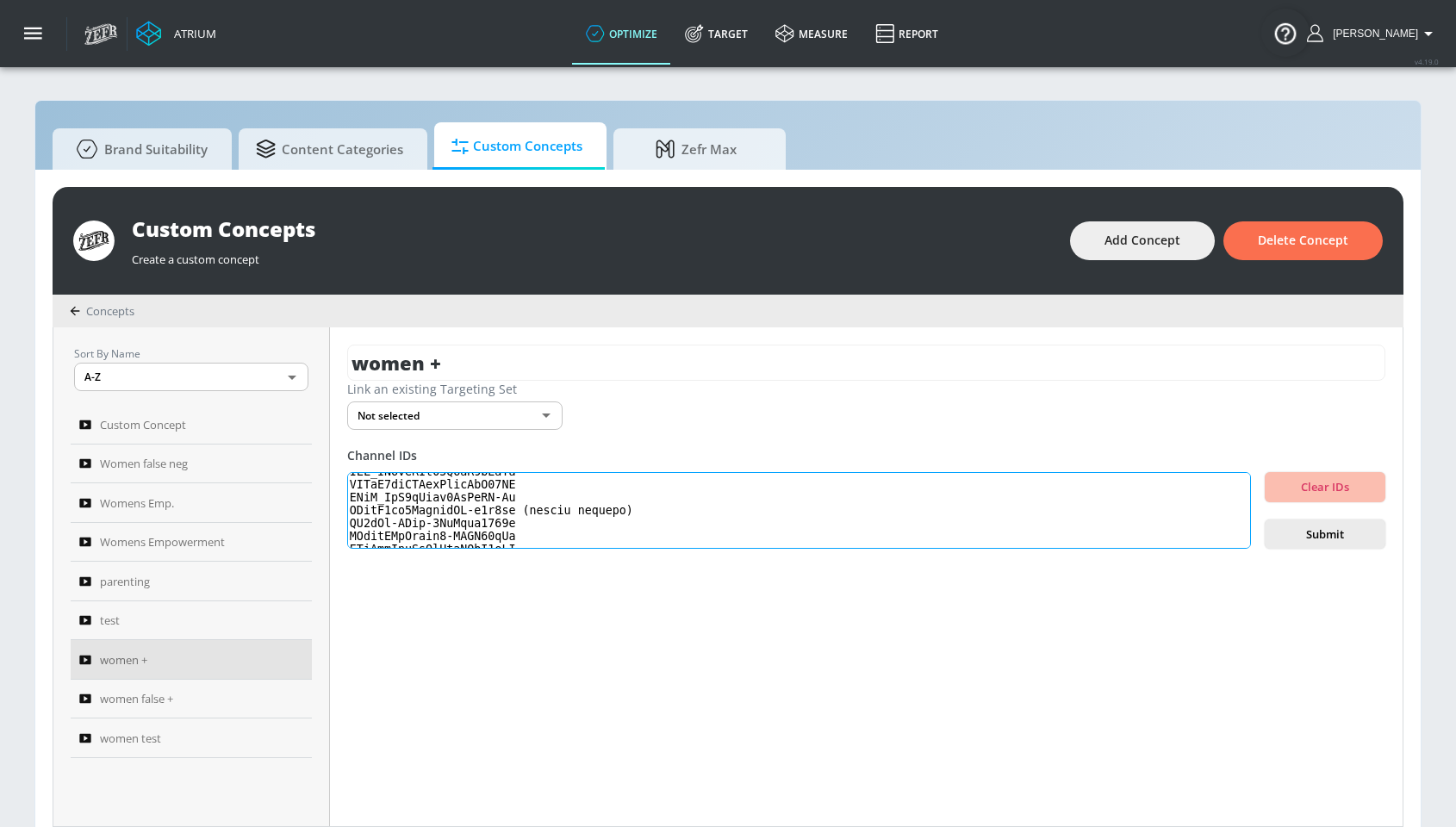
click at [695, 520] on textarea at bounding box center [799, 511] width 904 height 77
type textarea "UCb7qR-onnkuVTnb3GPkM3gQ UCAk_loXdoKqPXwnTMmCuDeQ UC1BUEiSgQP0jxI0rOsgppgg UCuh…"
click at [1302, 541] on span "Submit" at bounding box center [1325, 534] width 93 height 20
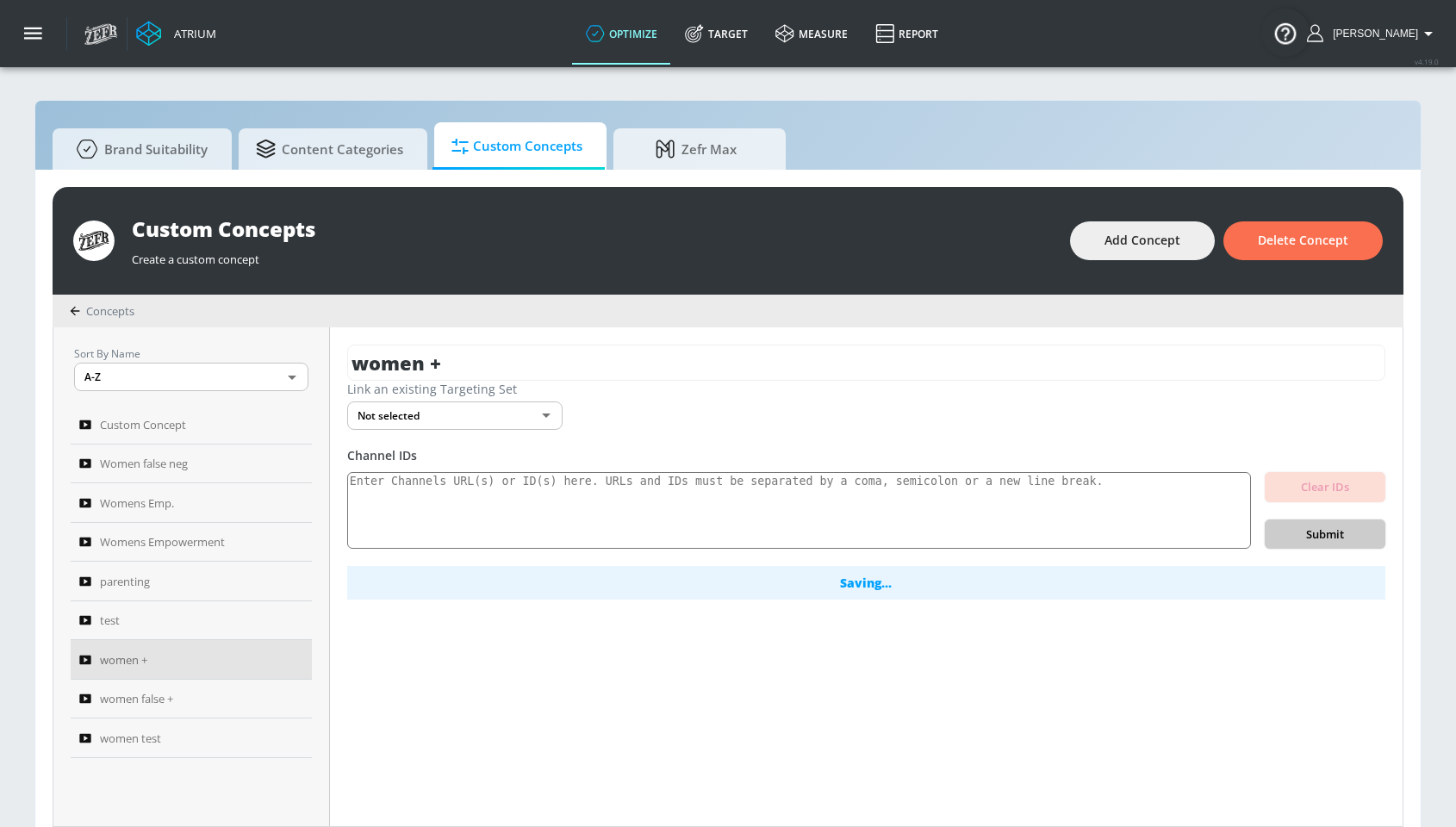
scroll to position [0, 0]
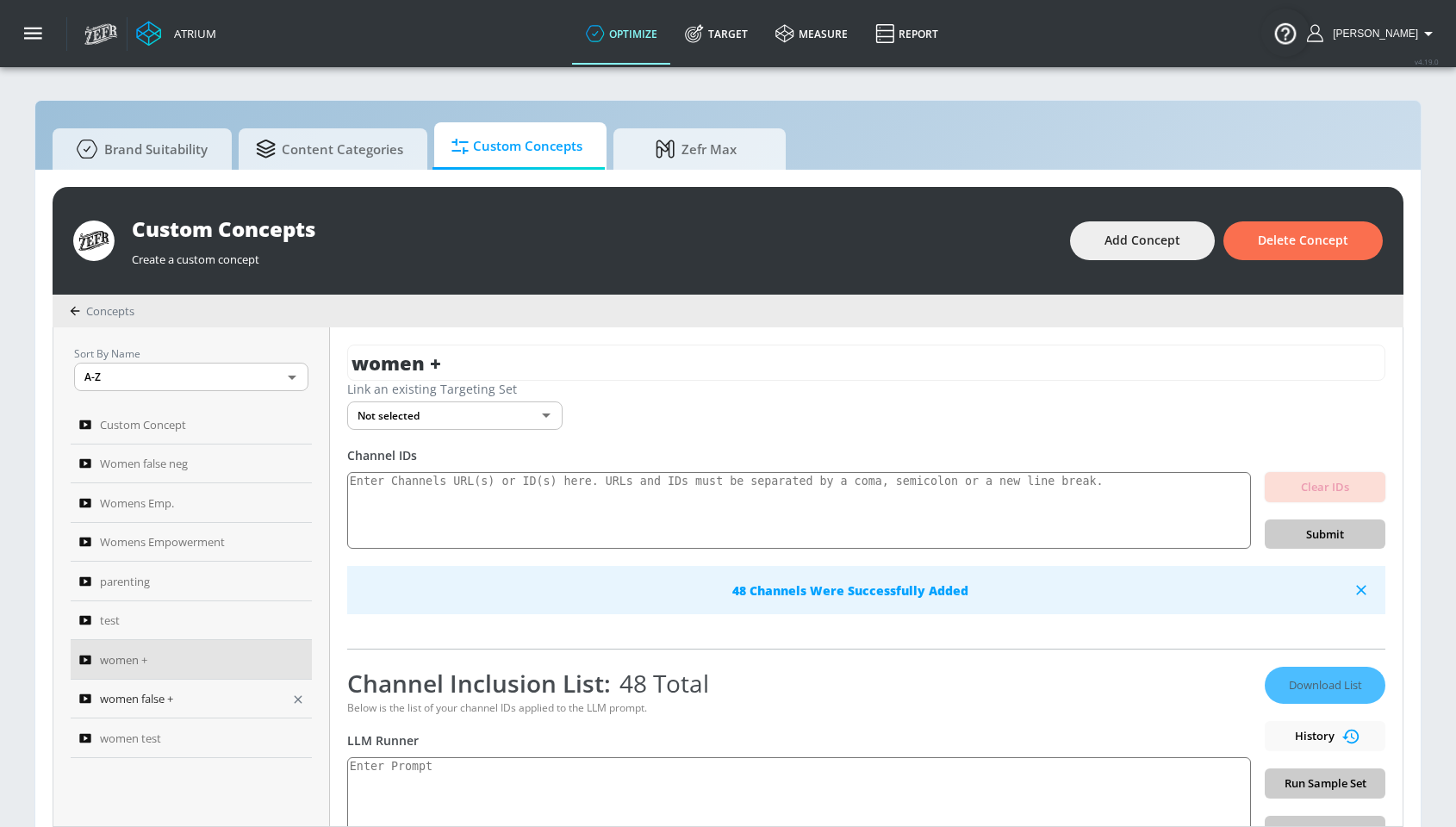
click at [170, 703] on span "women false +" at bounding box center [136, 698] width 73 height 21
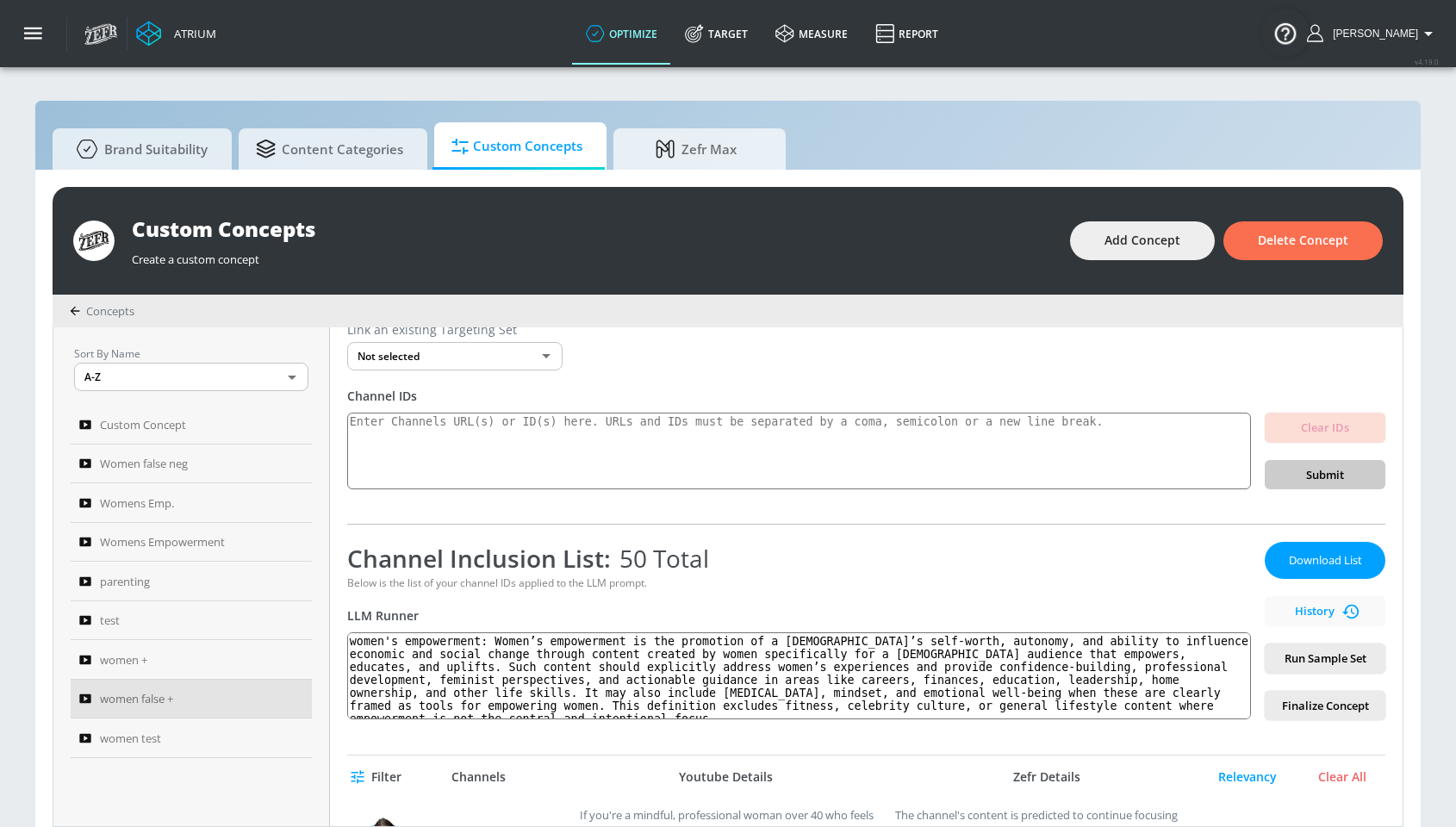
scroll to position [101, 0]
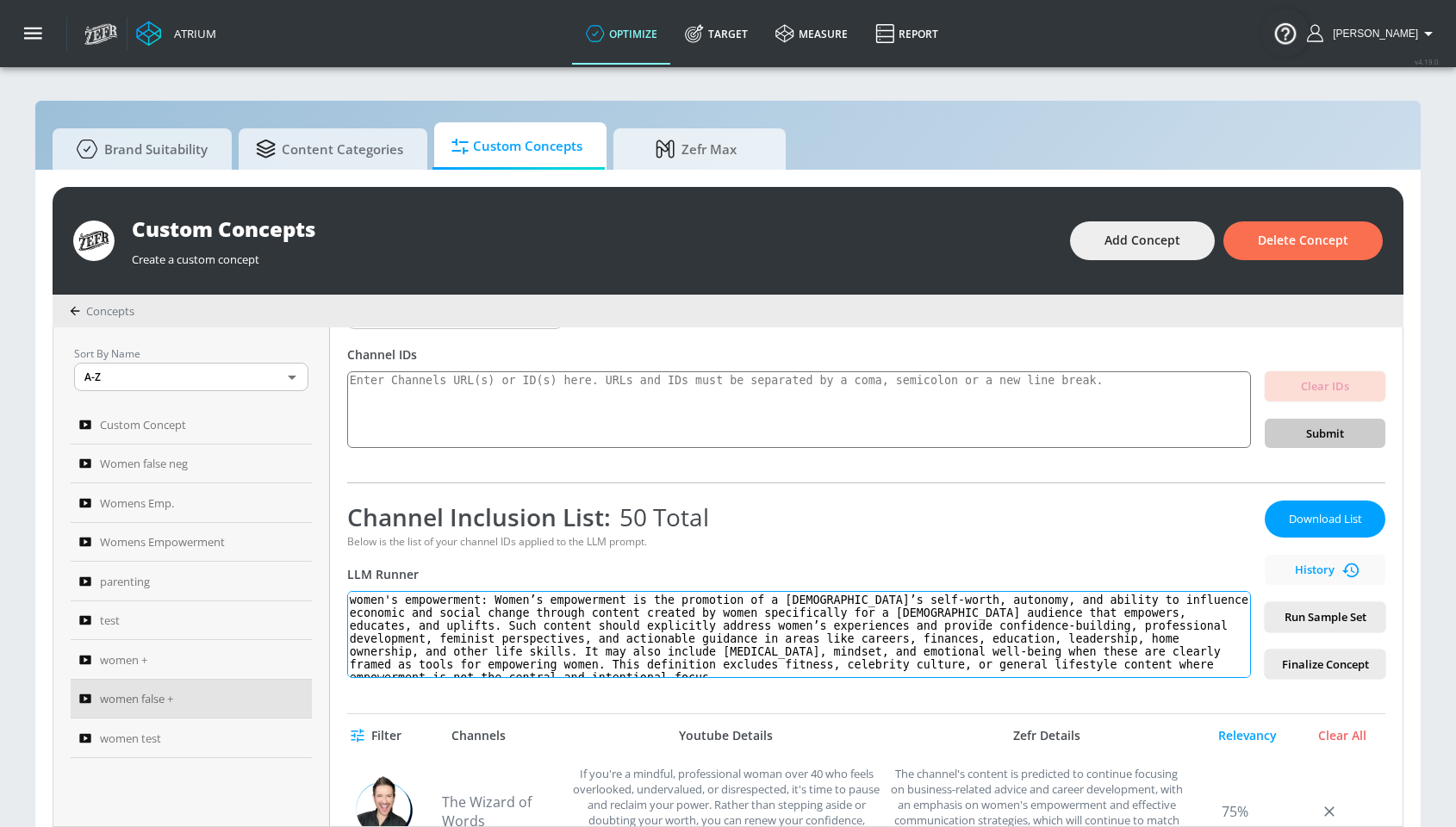
drag, startPoint x: 1170, startPoint y: 668, endPoint x: 521, endPoint y: 624, distance: 650.5
click at [383, 508] on div "Channel Inclusion List: 50 Total Below is the list of your channel IDs applied …" at bounding box center [799, 590] width 904 height 178
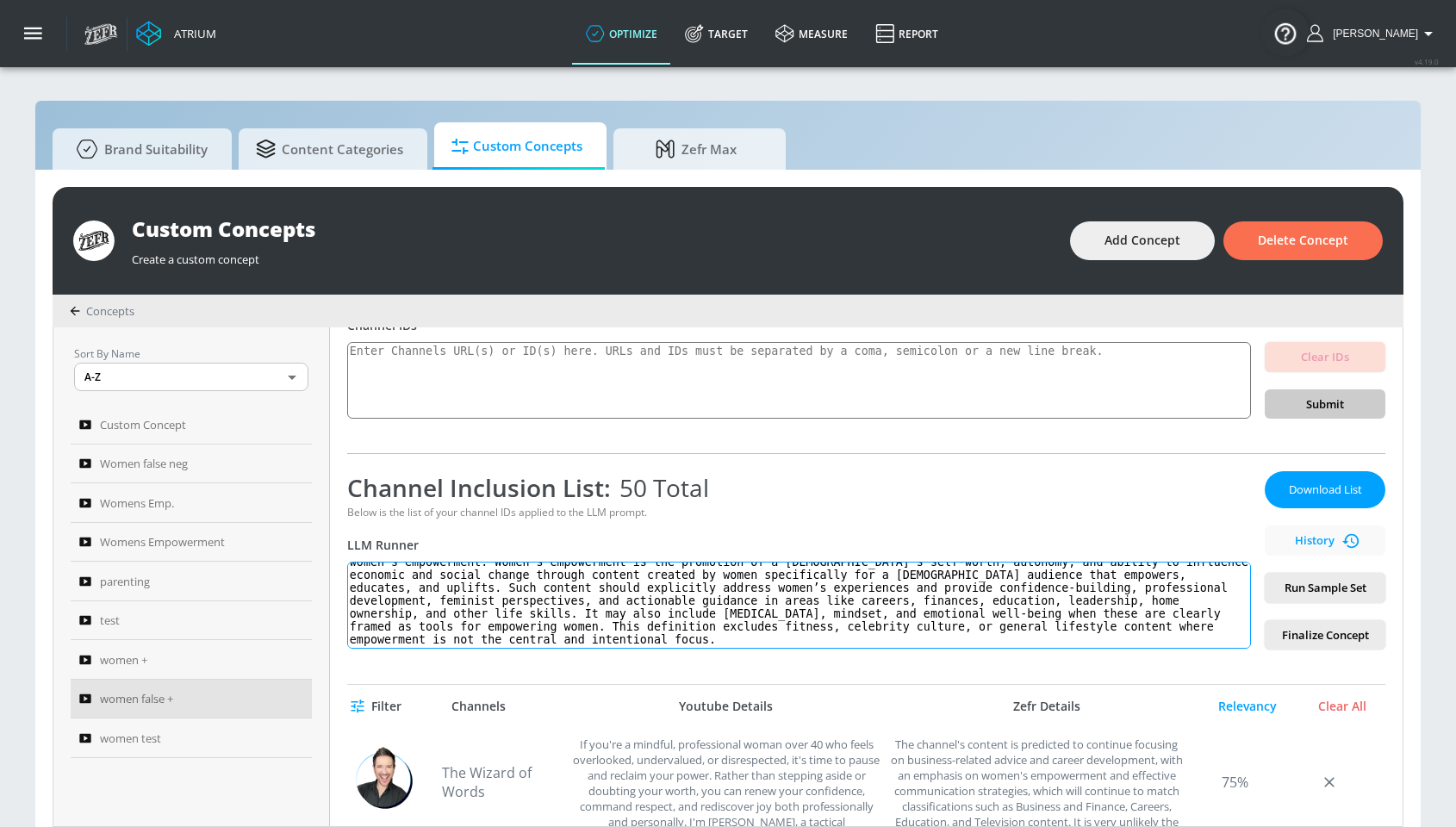
scroll to position [0, 0]
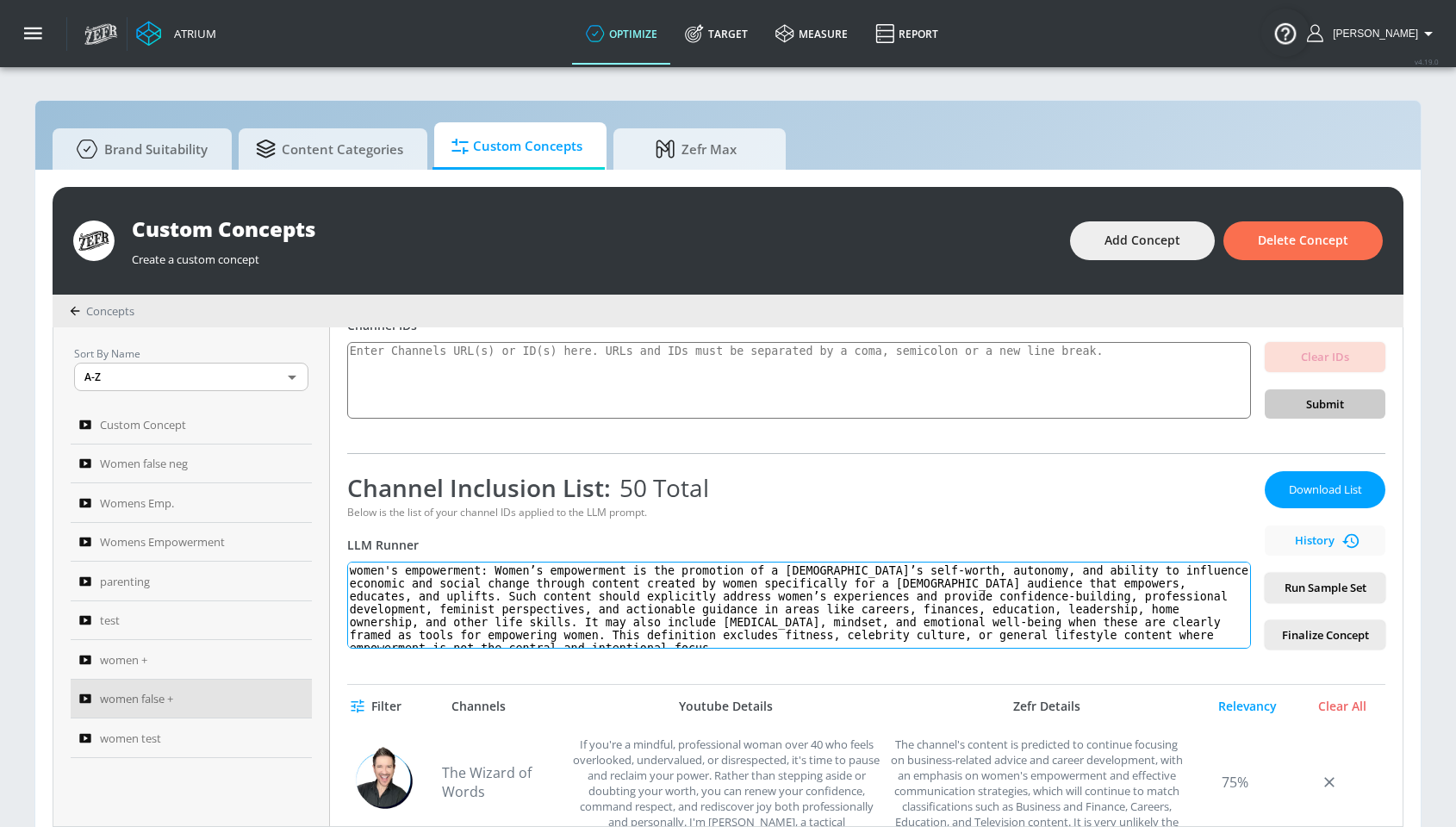
drag, startPoint x: 737, startPoint y: 645, endPoint x: 333, endPoint y: 539, distance: 417.7
click at [335, 538] on div "women false + Link an existing Targeting Set Not selected none ​ Channel IDs Cl…" at bounding box center [866, 576] width 1073 height 499
click at [147, 666] on span "women +" at bounding box center [123, 659] width 48 height 21
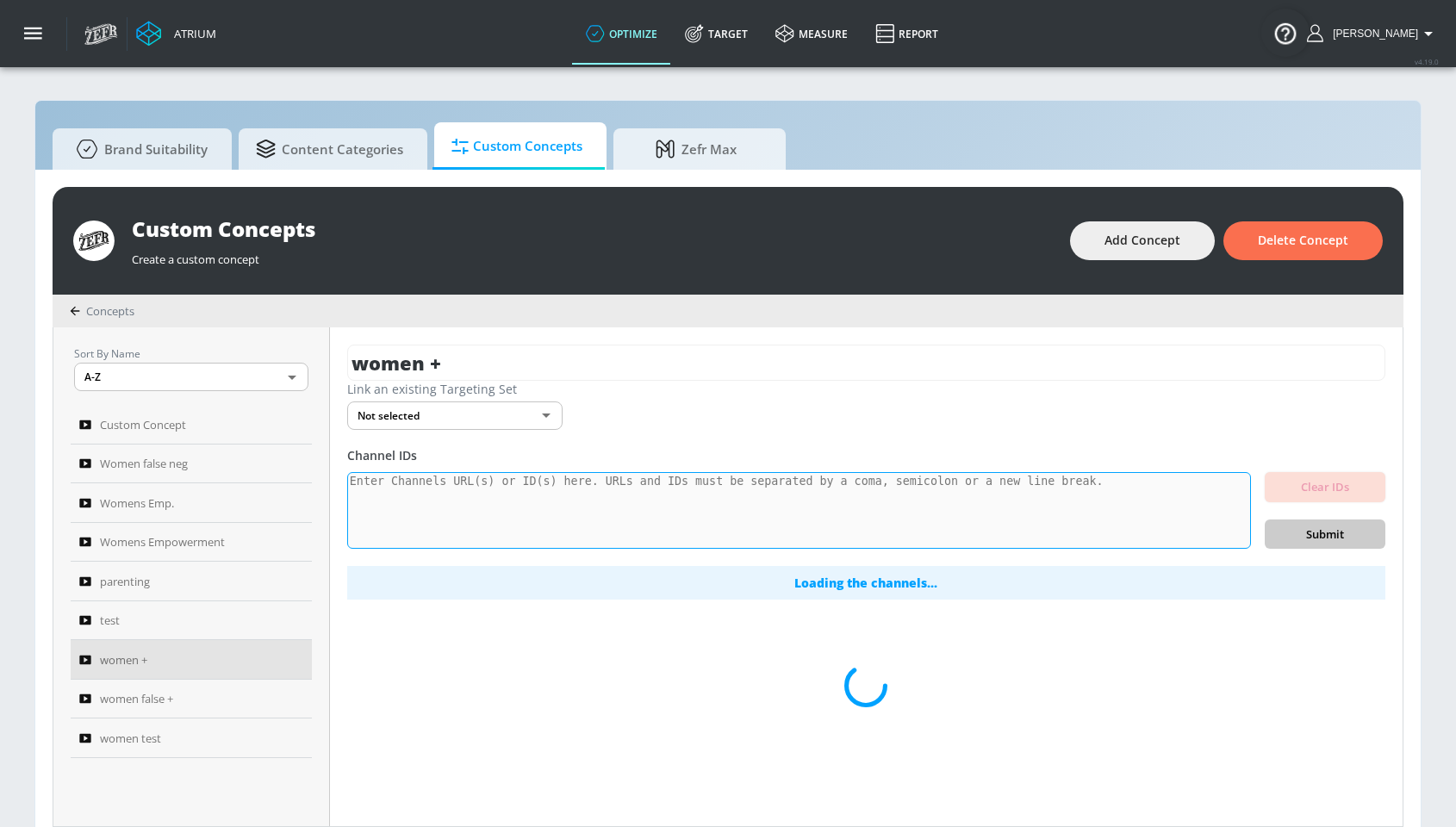
click at [694, 500] on textarea at bounding box center [799, 511] width 904 height 77
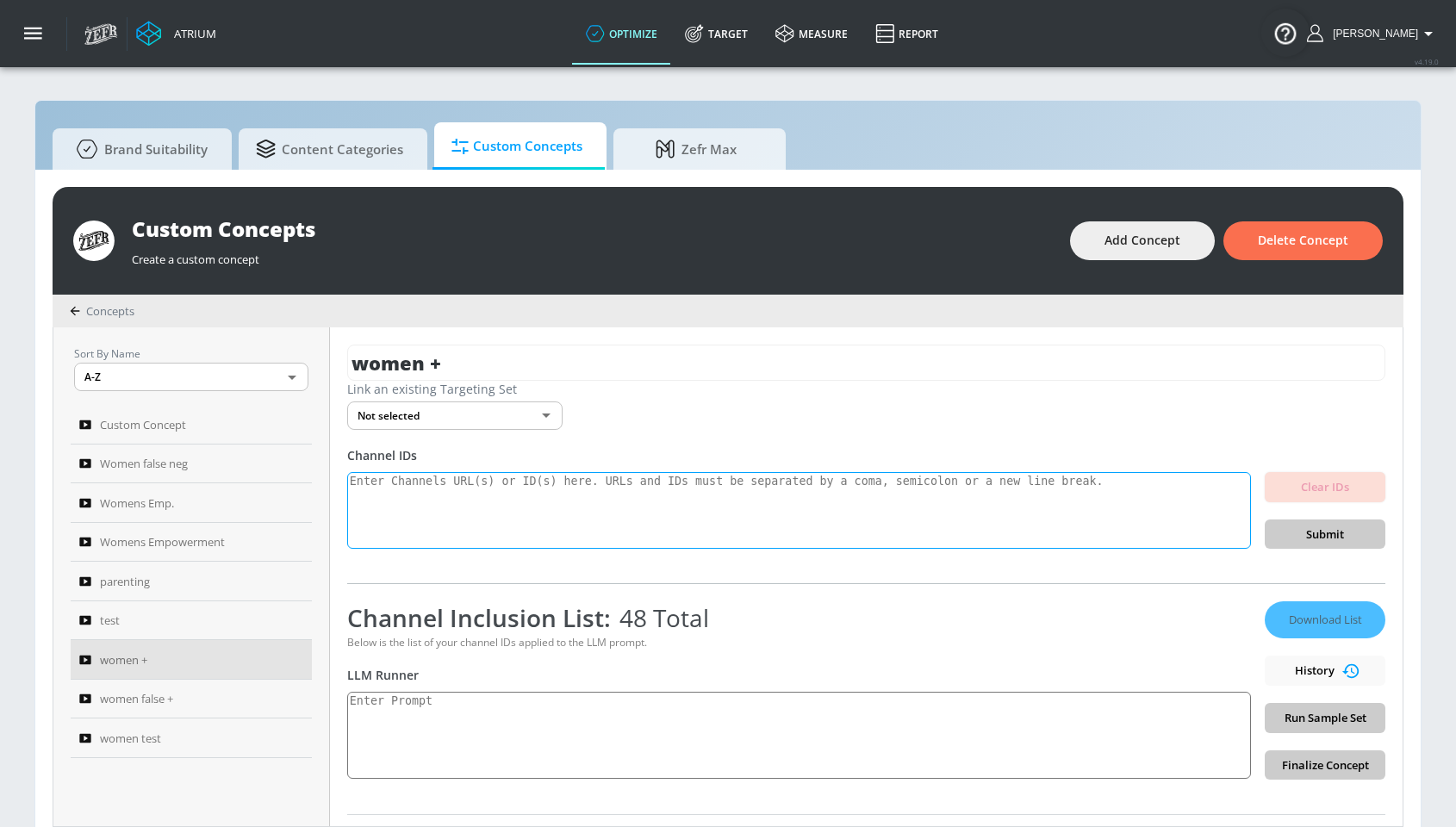
paste textarea "women's empowerment: Women’s empowerment is the promotion of a female’s self-wo…"
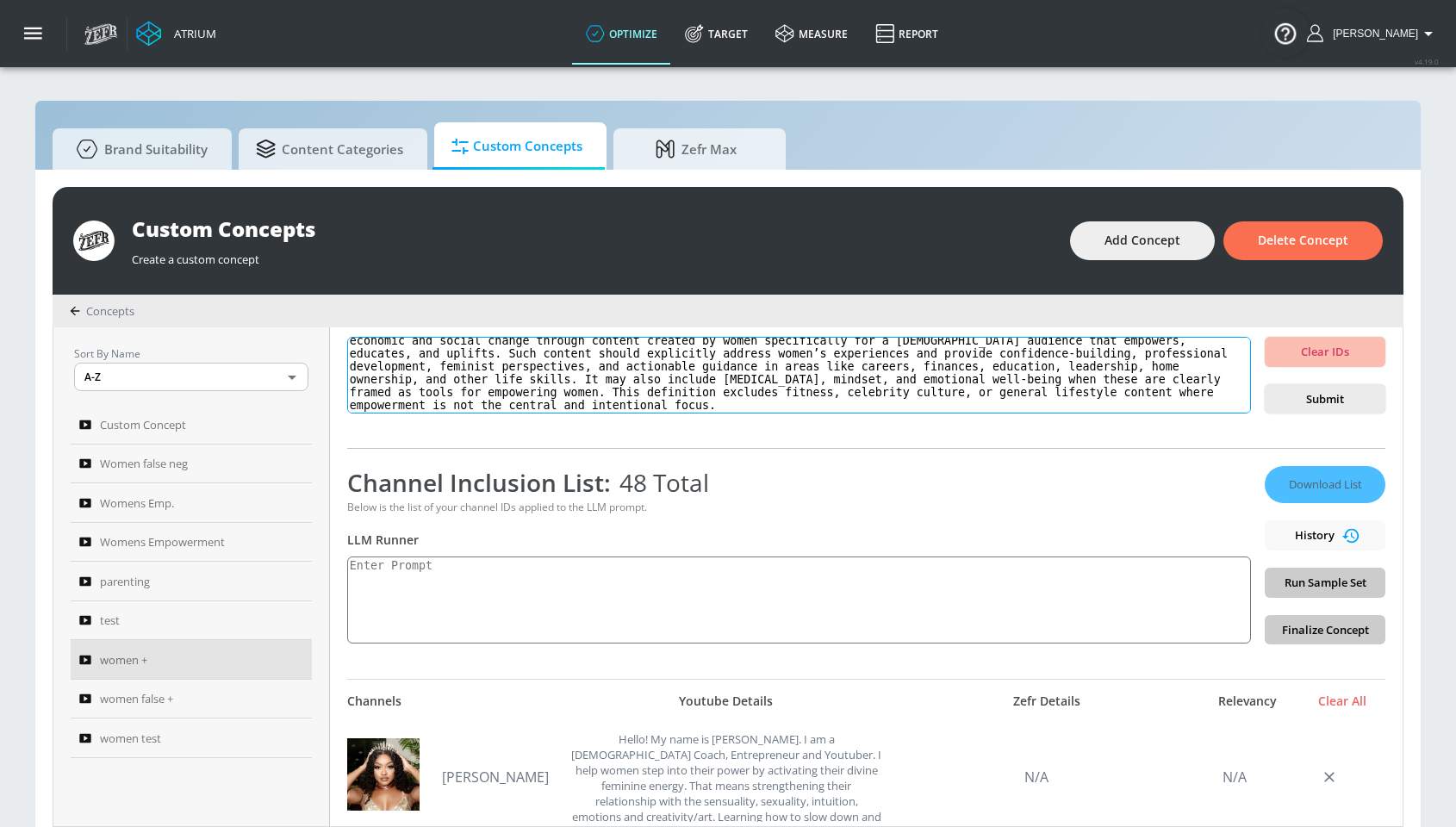
scroll to position [97, 0]
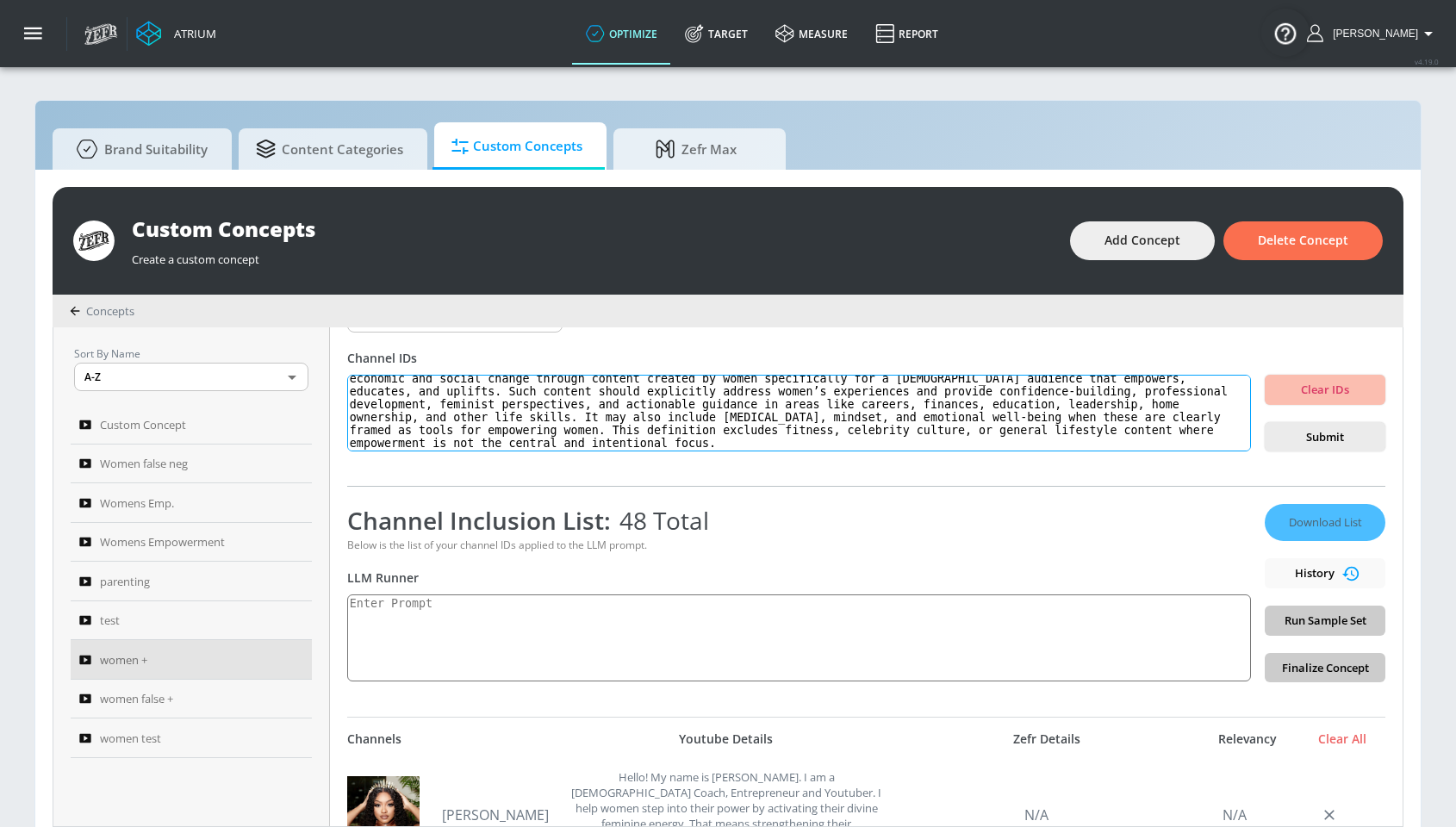
type textarea "women's empowerment: Women’s empowerment is the promotion of a female’s self-wo…"
click at [1328, 619] on div "Download List History Run Sample Set Finalize Concept" at bounding box center [1325, 592] width 121 height 178
click at [1090, 547] on div "Below is the list of your channel IDs applied to the LLM prompt." at bounding box center [799, 545] width 904 height 14
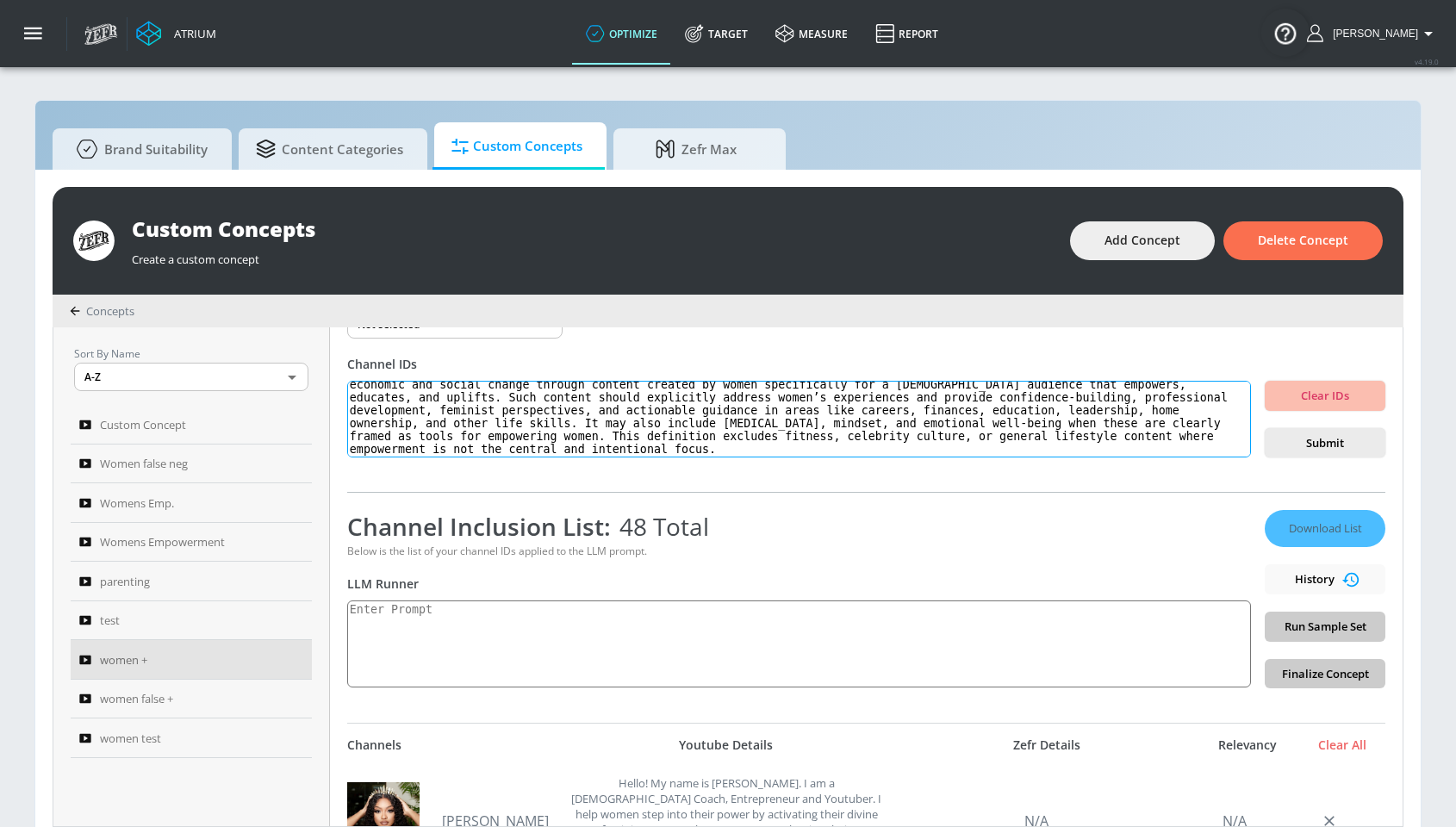
scroll to position [91, 0]
click at [1281, 436] on span "Submit" at bounding box center [1325, 444] width 93 height 20
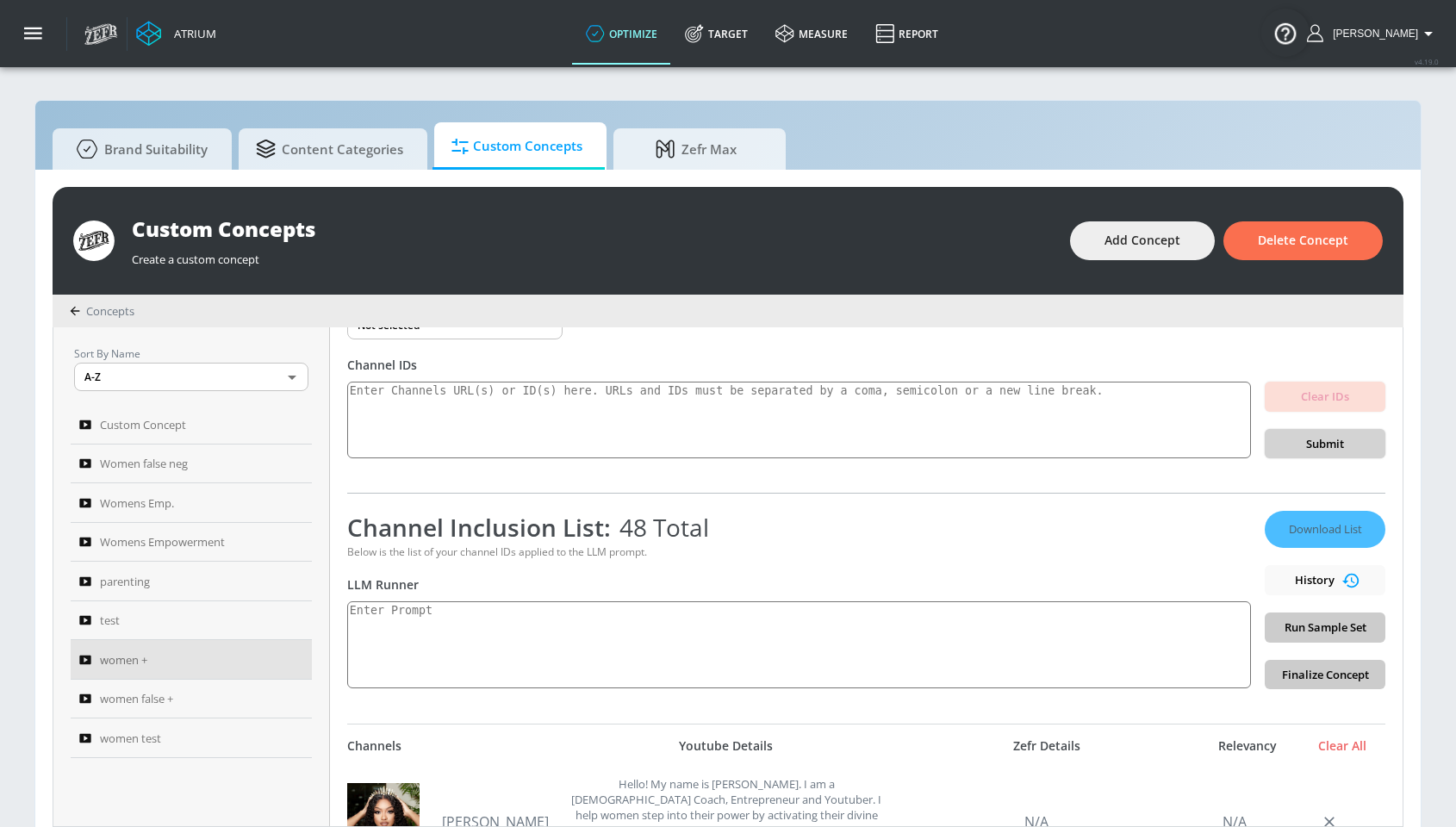
scroll to position [0, 0]
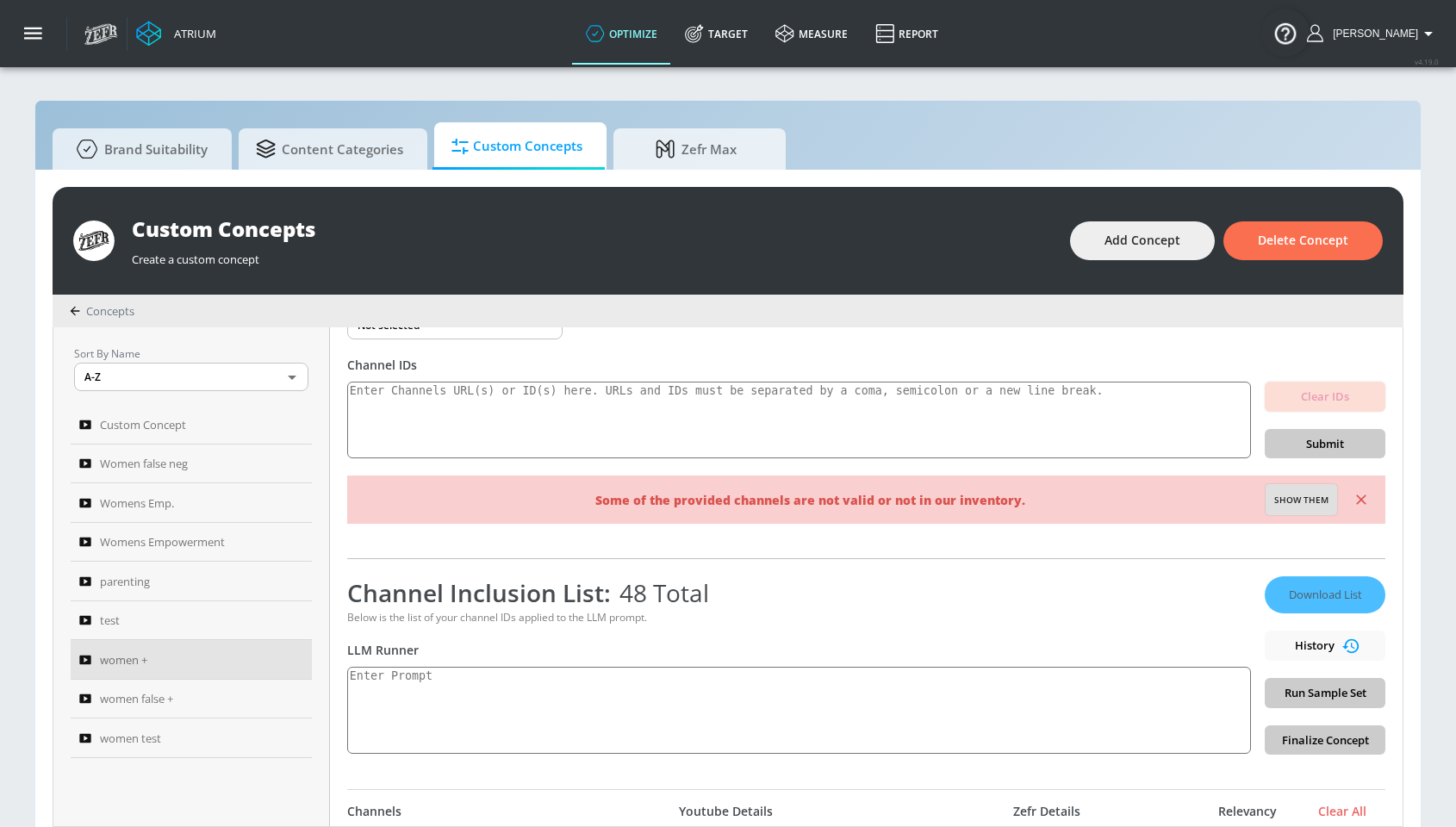
click at [629, 660] on div "Channel Inclusion List: 48 Total Below is the list of your channel IDs applied …" at bounding box center [799, 665] width 904 height 178
click at [578, 694] on textarea at bounding box center [799, 710] width 904 height 87
paste textarea "women's empowerment: Women’s empowerment is the promotion of a female’s self-wo…"
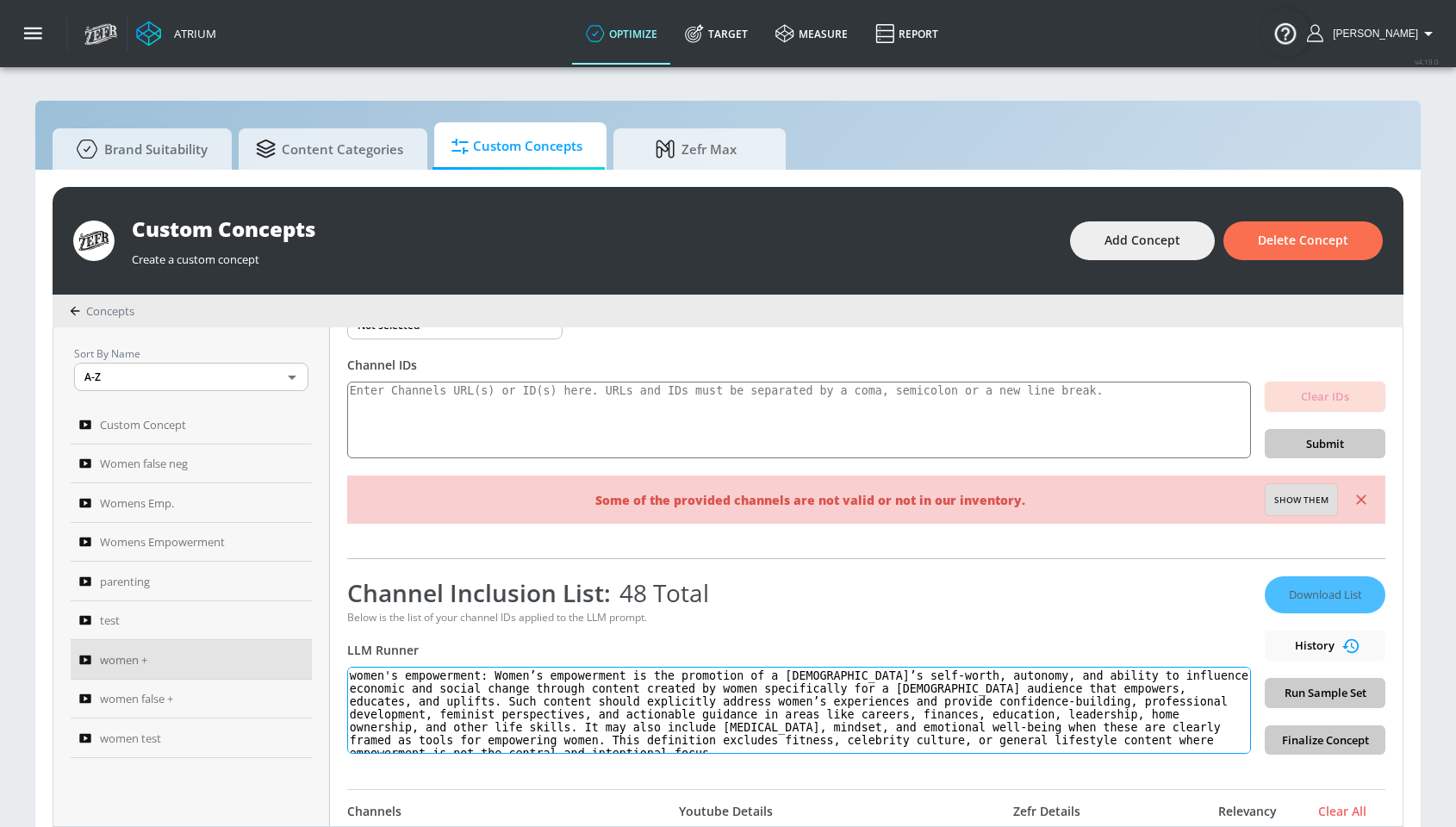
scroll to position [10, 0]
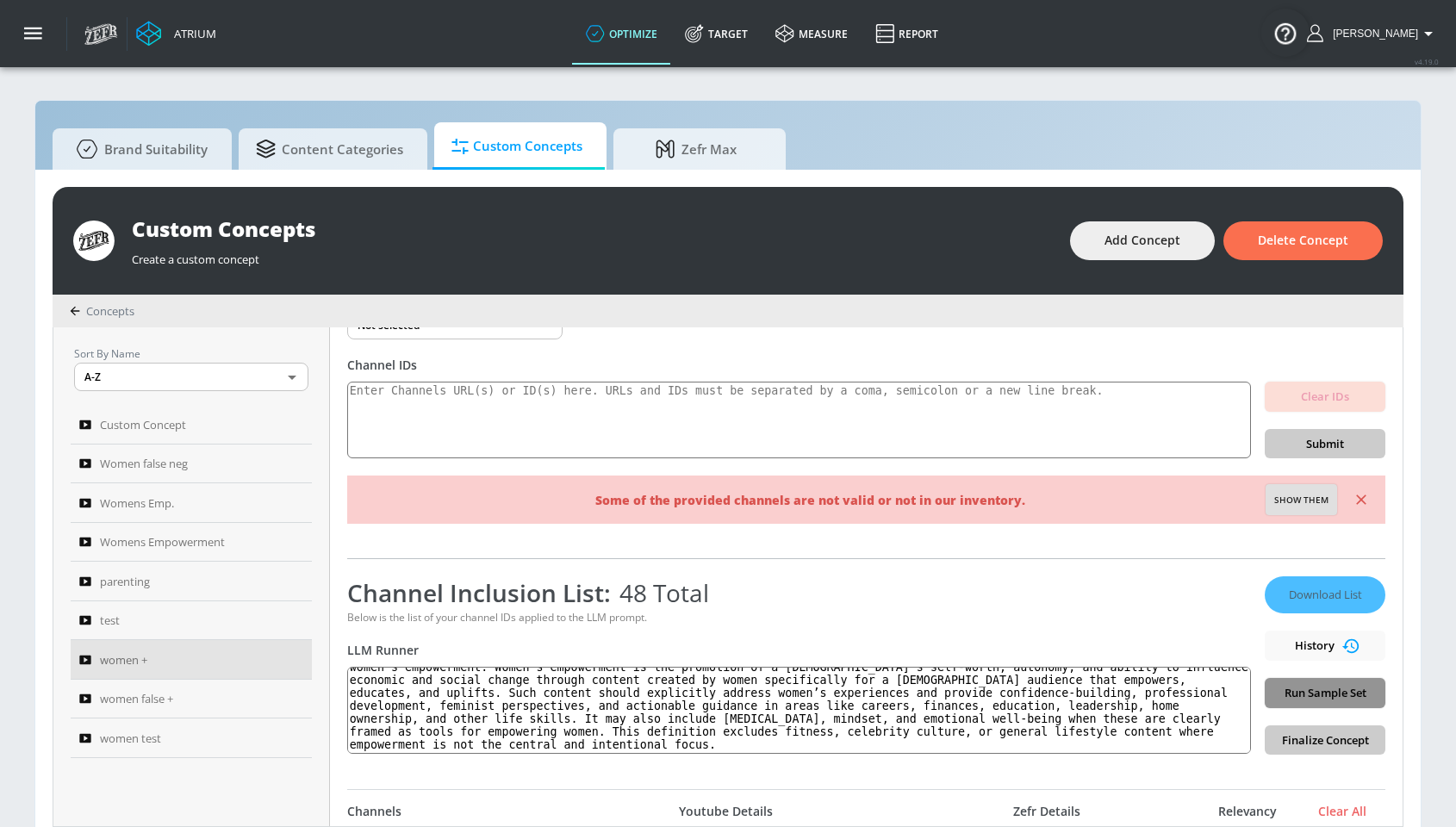
click at [1311, 698] on span "Run Sample Set" at bounding box center [1325, 693] width 93 height 20
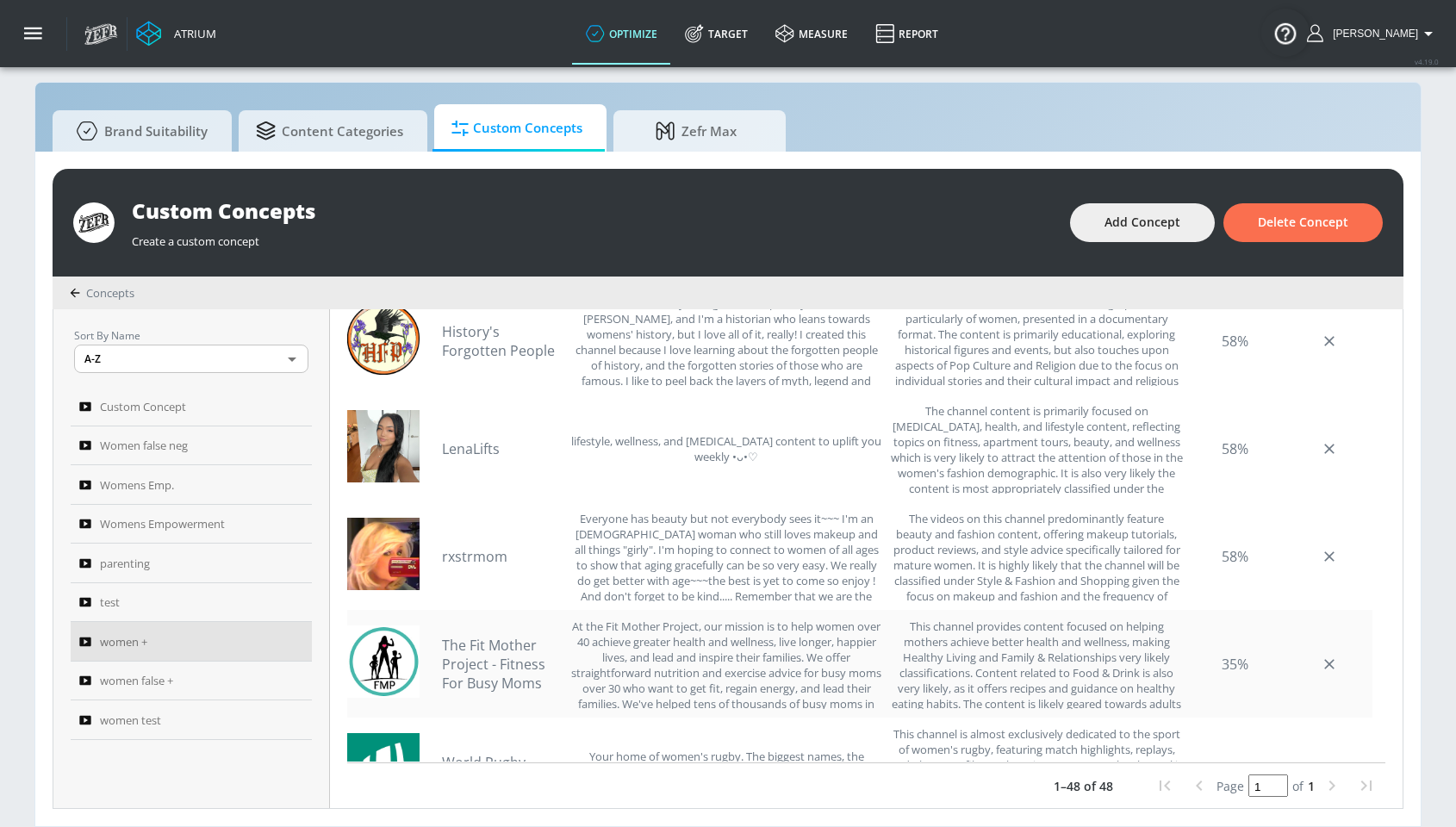
scroll to position [4599, 0]
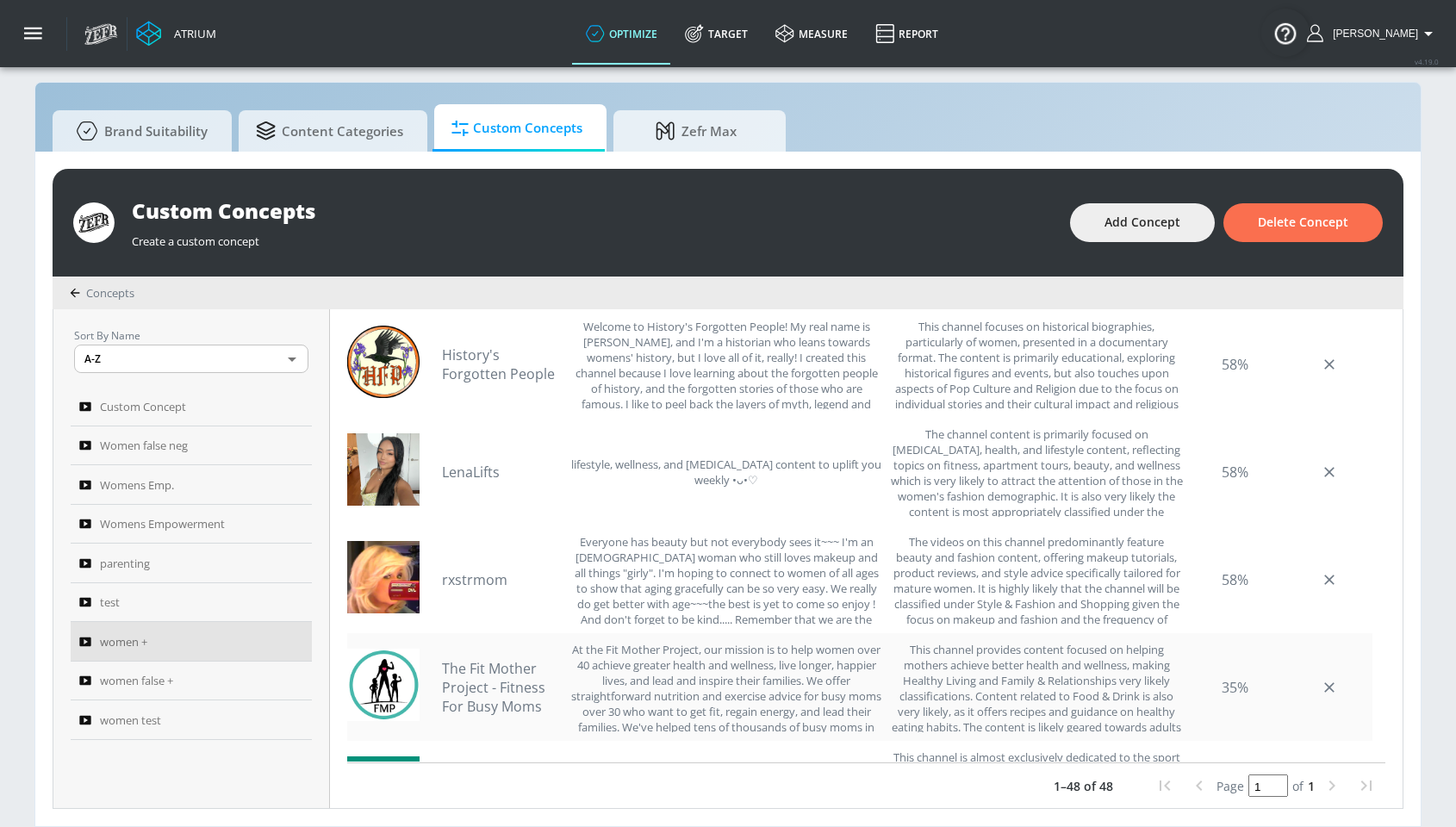
click at [468, 675] on link "The Fit Mother Project - Fitness For Busy Moms" at bounding box center [502, 687] width 121 height 57
click at [479, 585] on link "rxstrmom" at bounding box center [502, 579] width 121 height 19
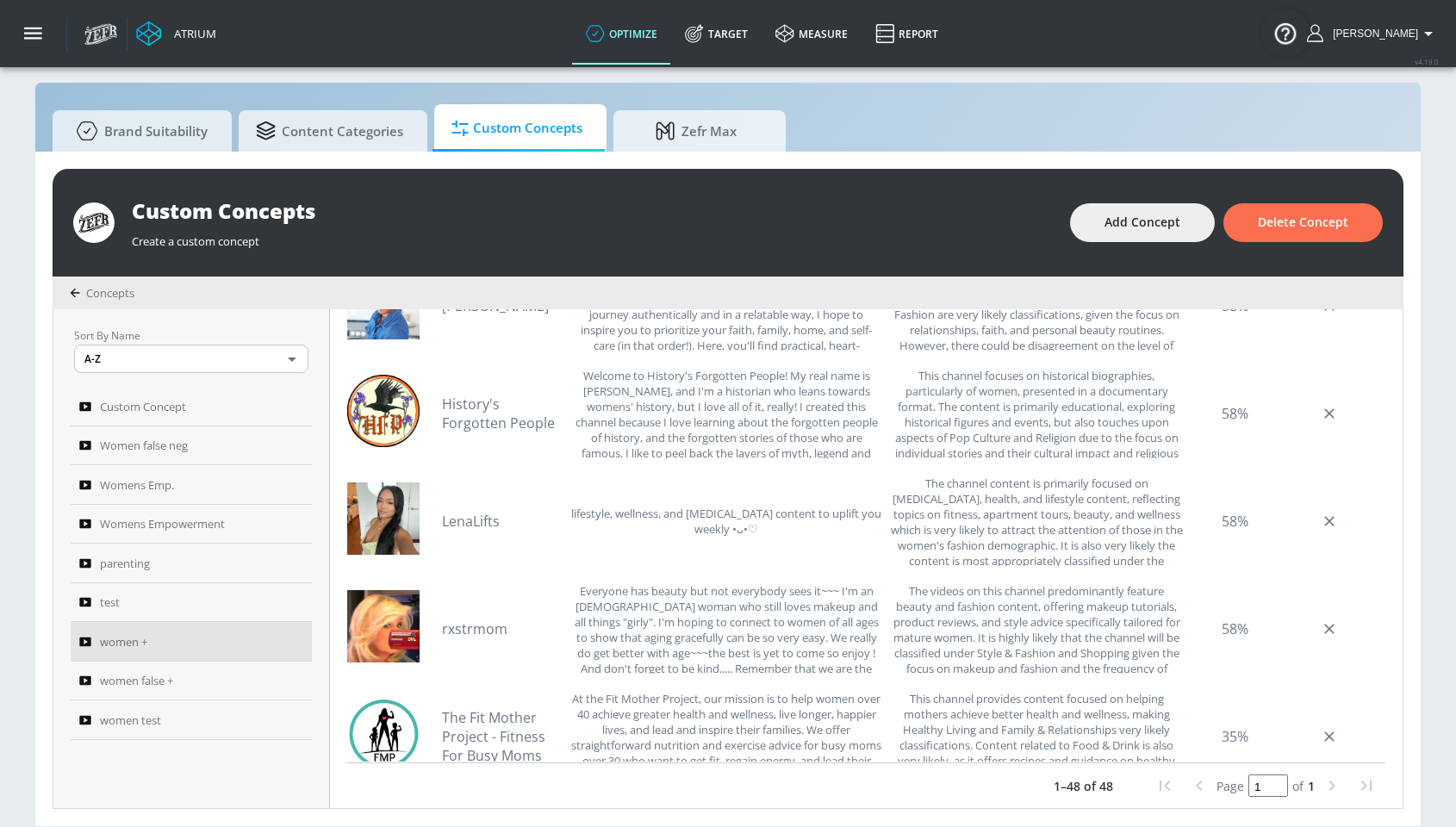
scroll to position [4534, 0]
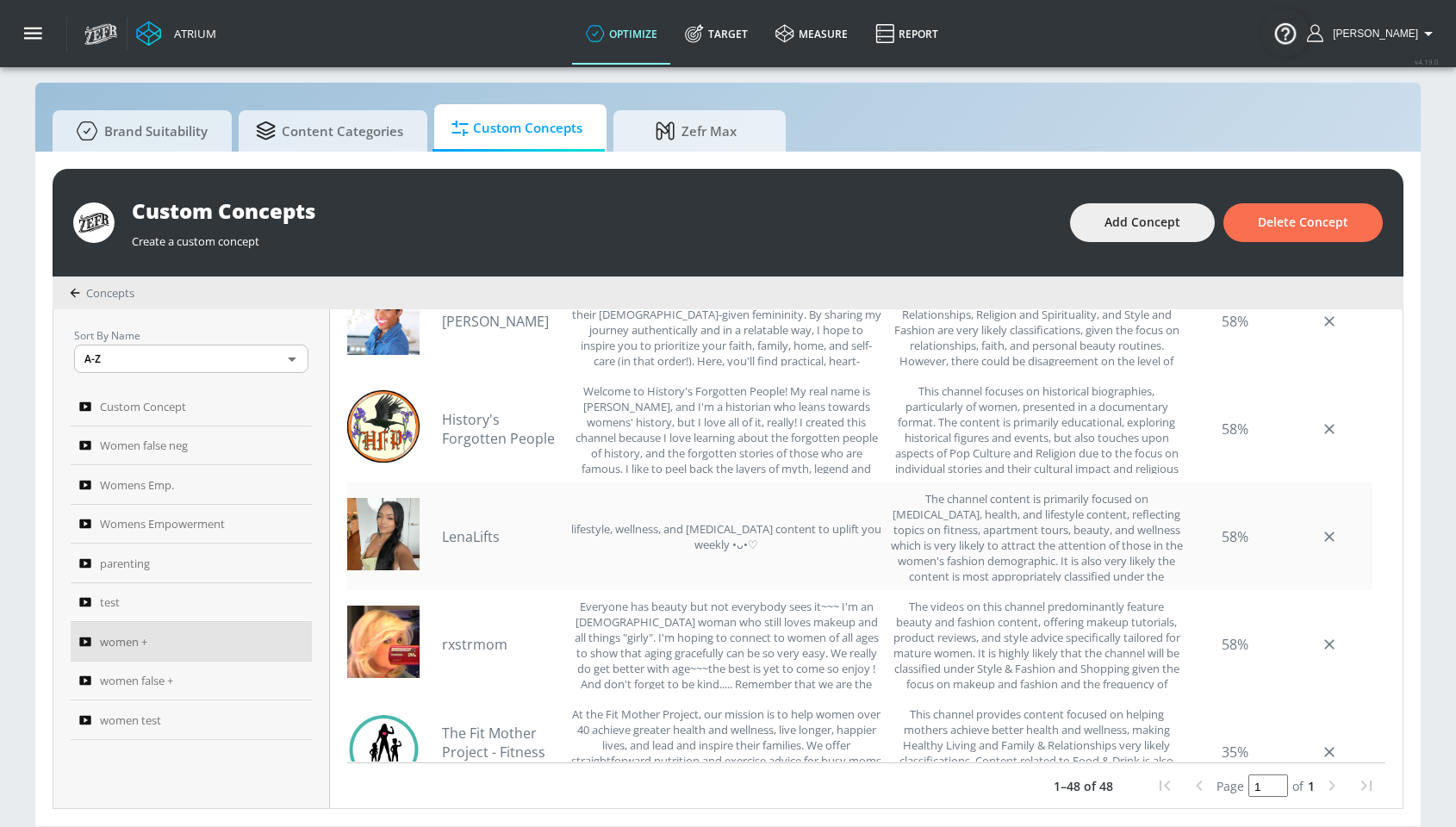
click at [476, 538] on link "LenaLifts" at bounding box center [502, 536] width 121 height 19
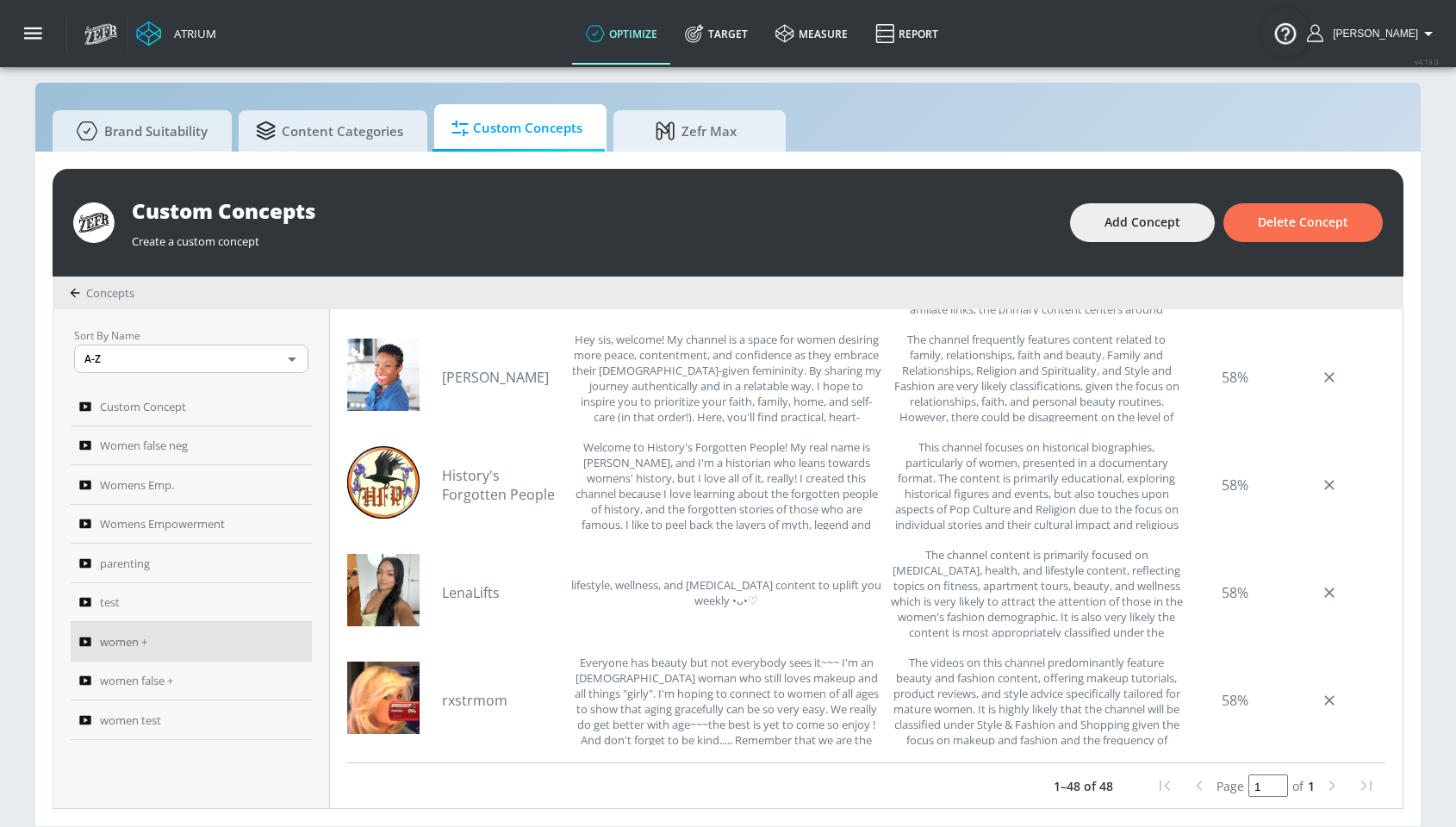
scroll to position [4460, 0]
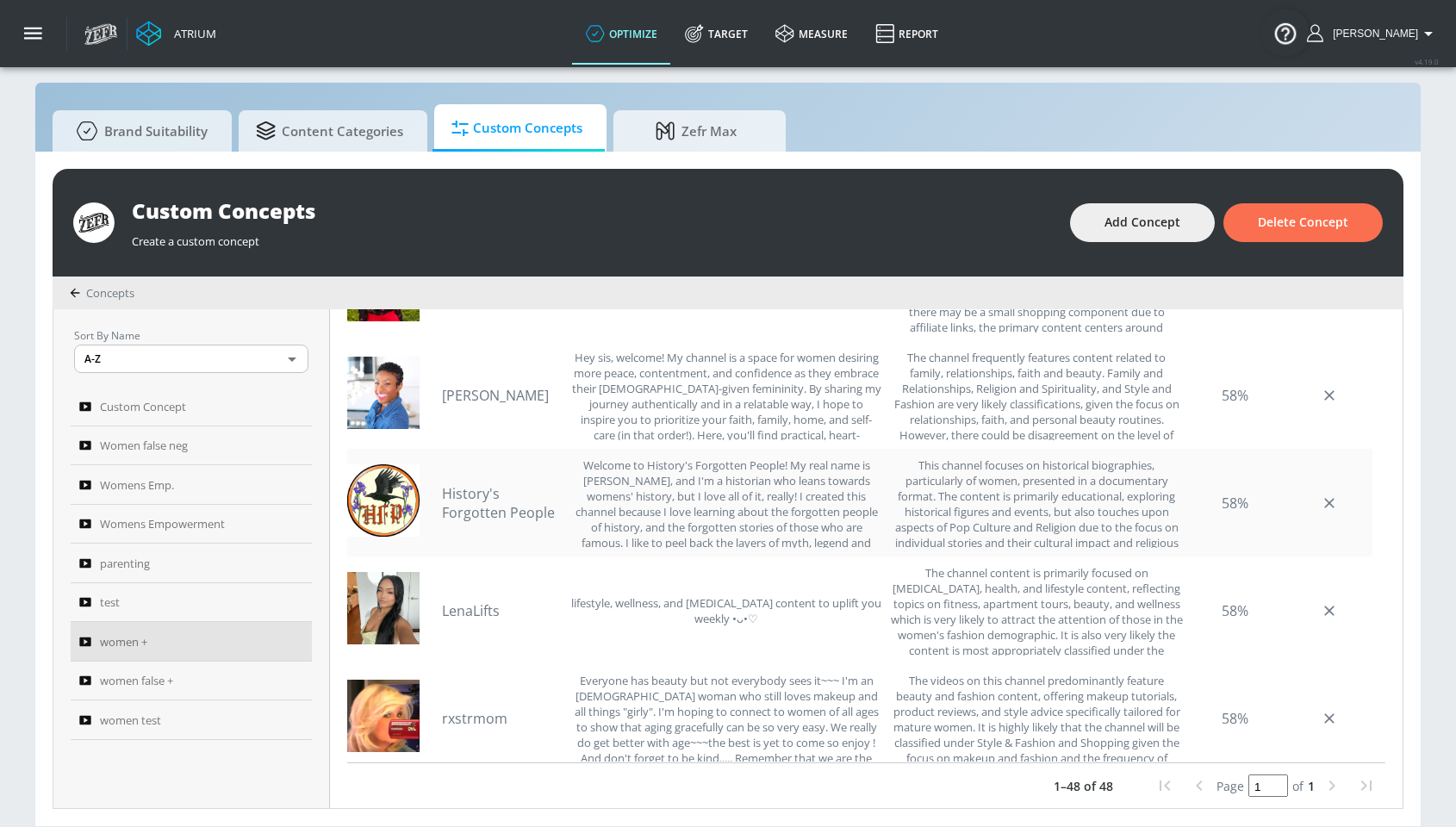
click at [492, 507] on link "History's Forgotten People" at bounding box center [502, 502] width 121 height 38
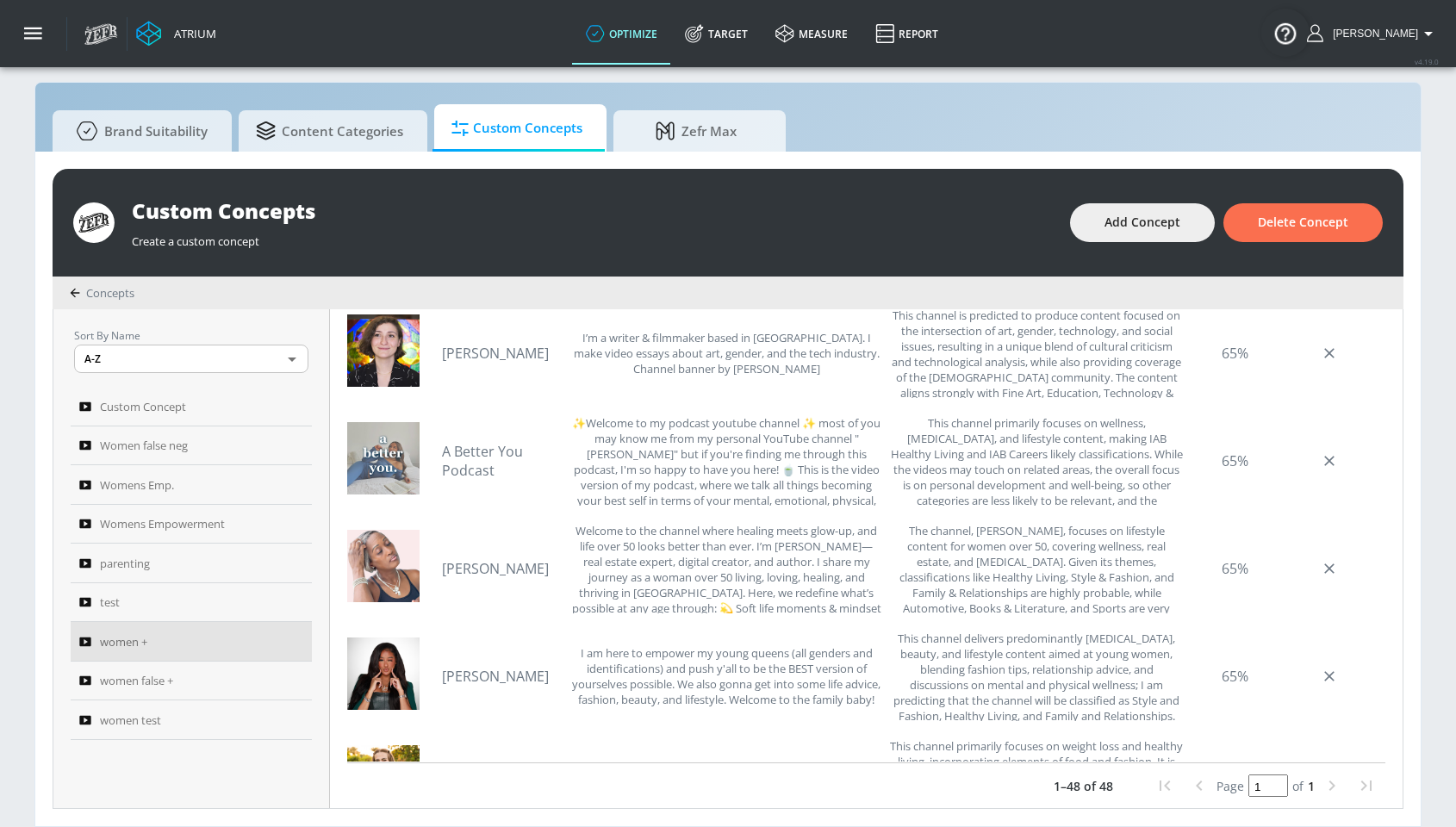
scroll to position [3946, 0]
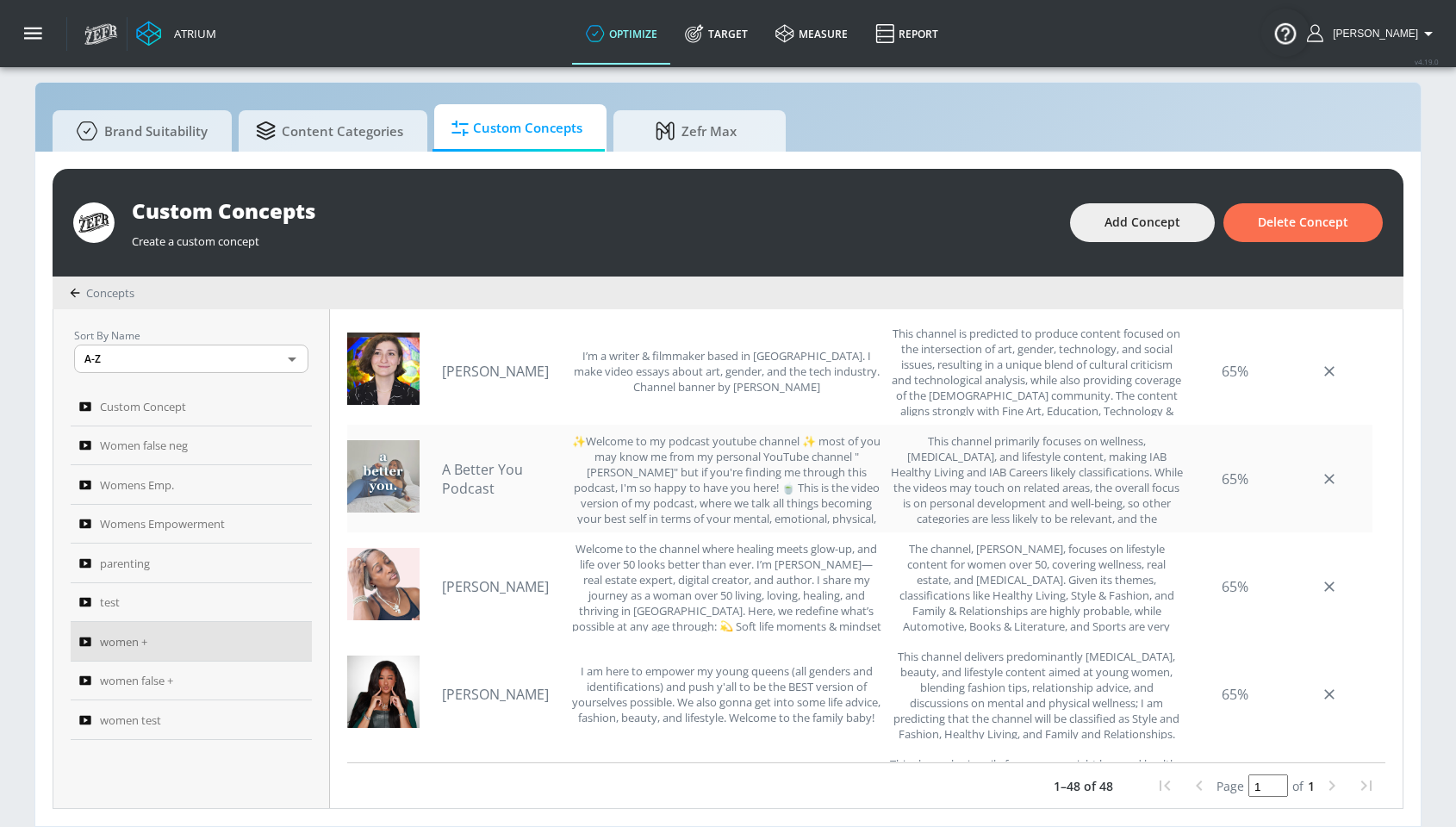
click at [480, 471] on link "A Better You Podcast" at bounding box center [502, 479] width 121 height 38
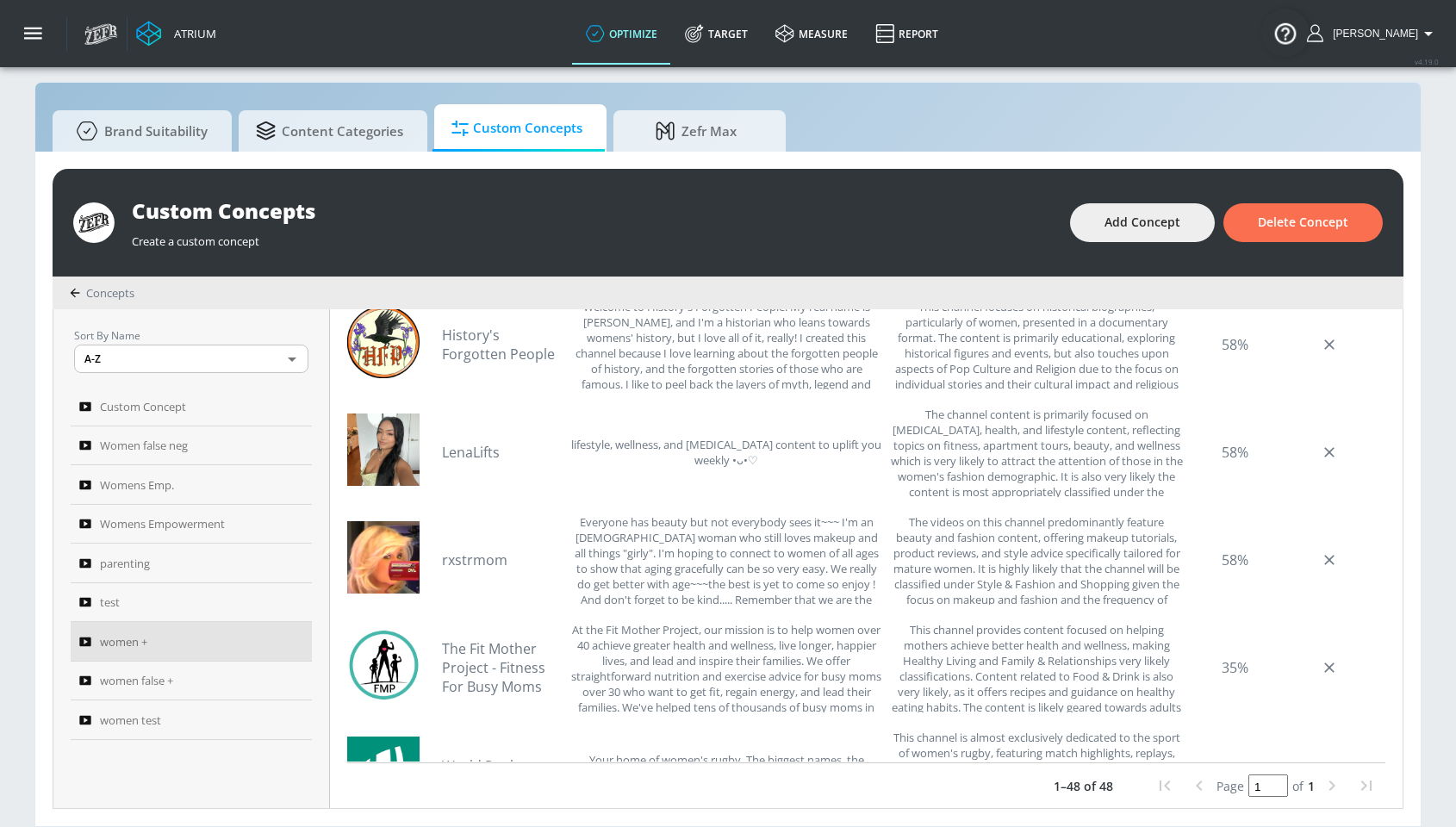
scroll to position [4686, 0]
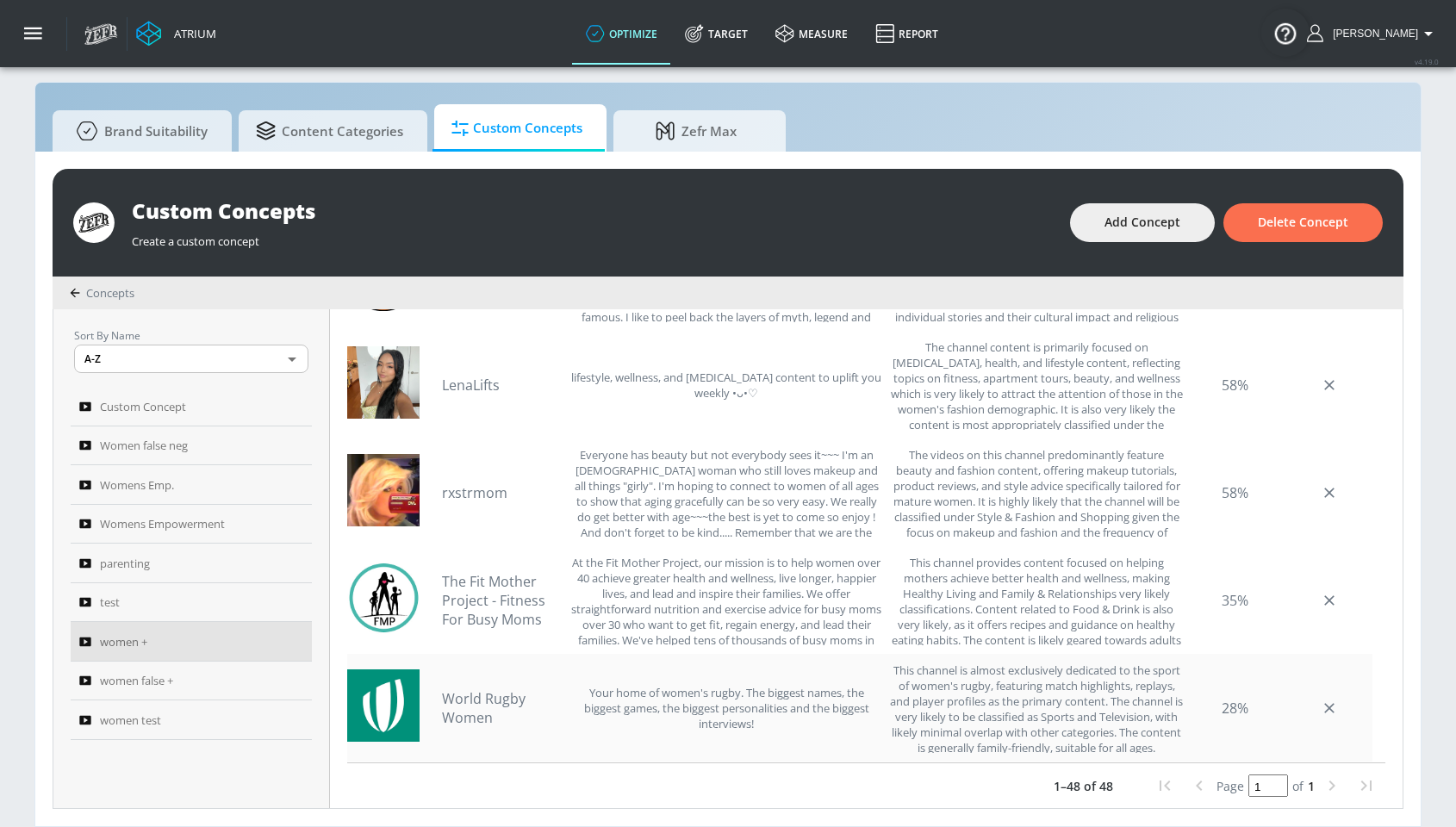
click at [472, 700] on link "World Rugby Women" at bounding box center [502, 707] width 121 height 38
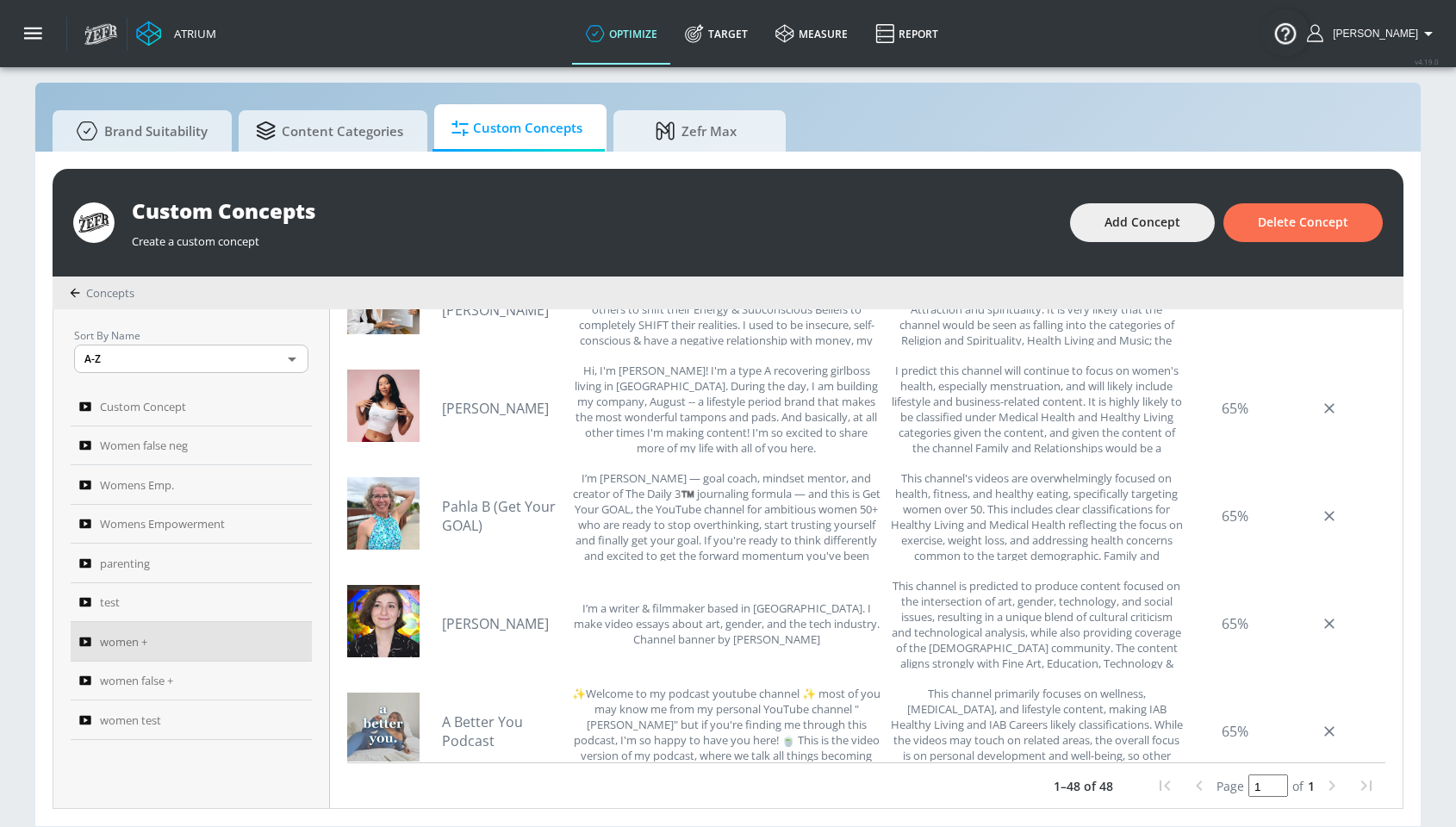
scroll to position [3689, 0]
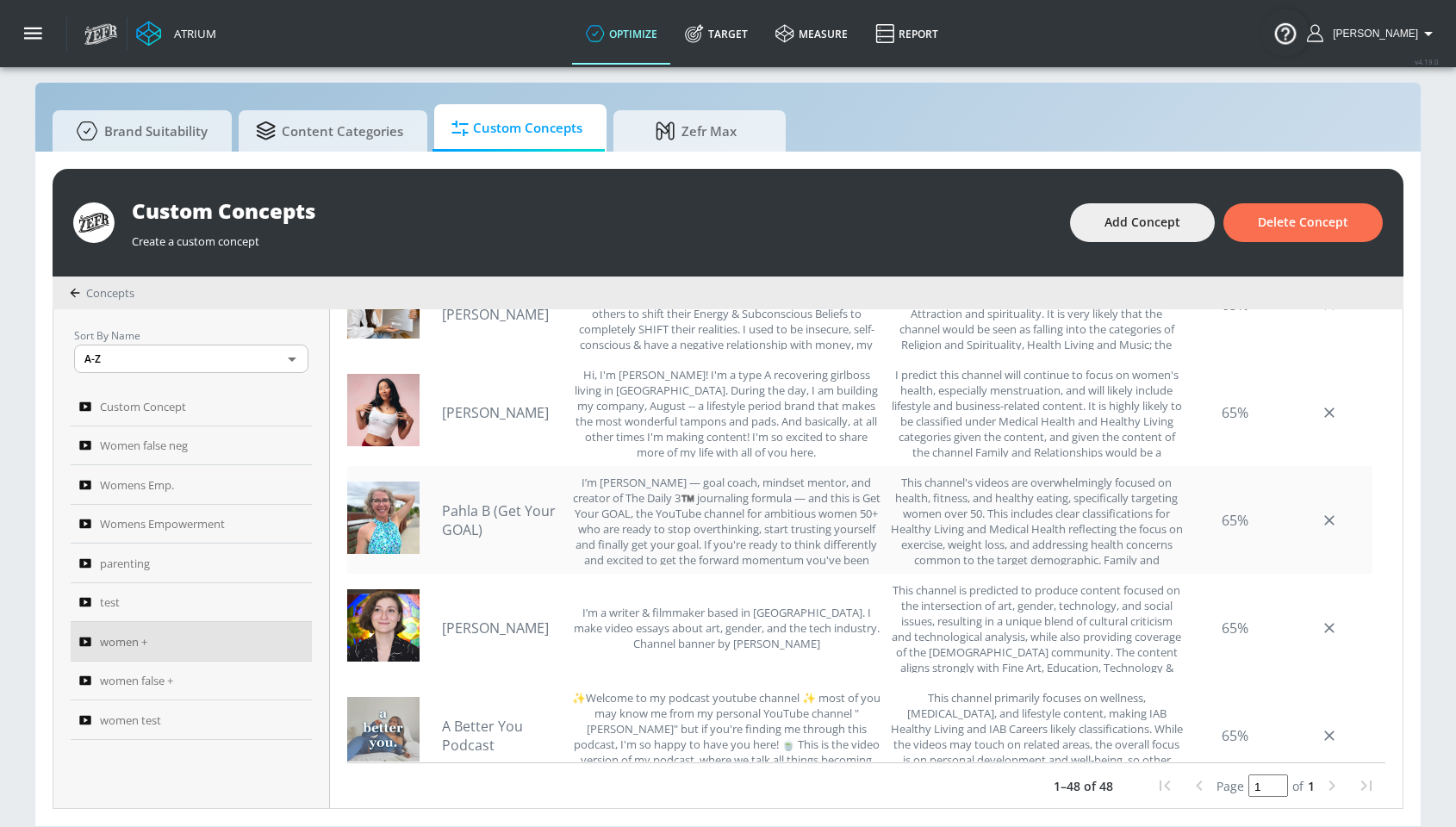
click at [457, 527] on link "Pahla B (Get Your GOAL)" at bounding box center [502, 520] width 121 height 38
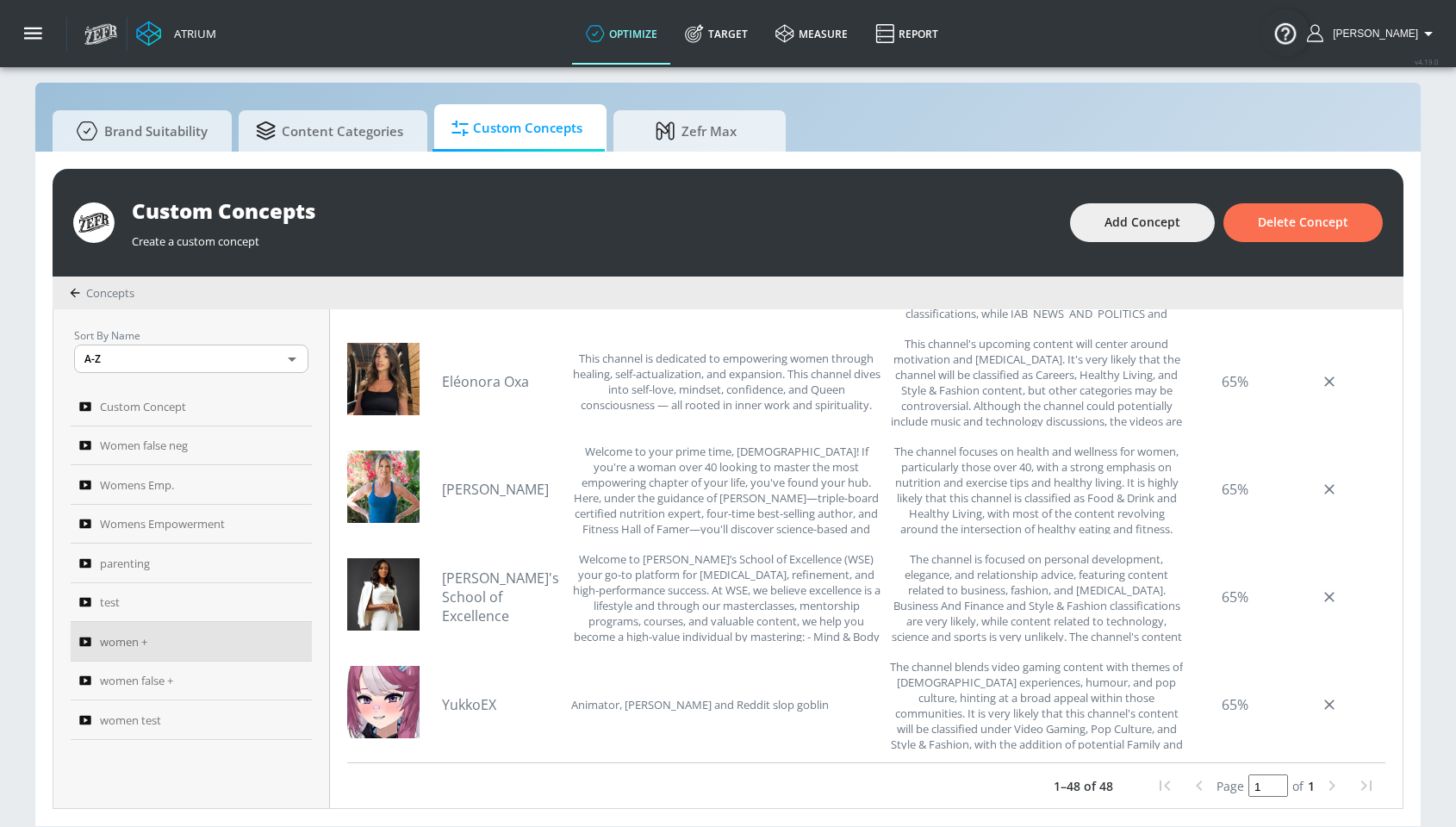
scroll to position [3058, 0]
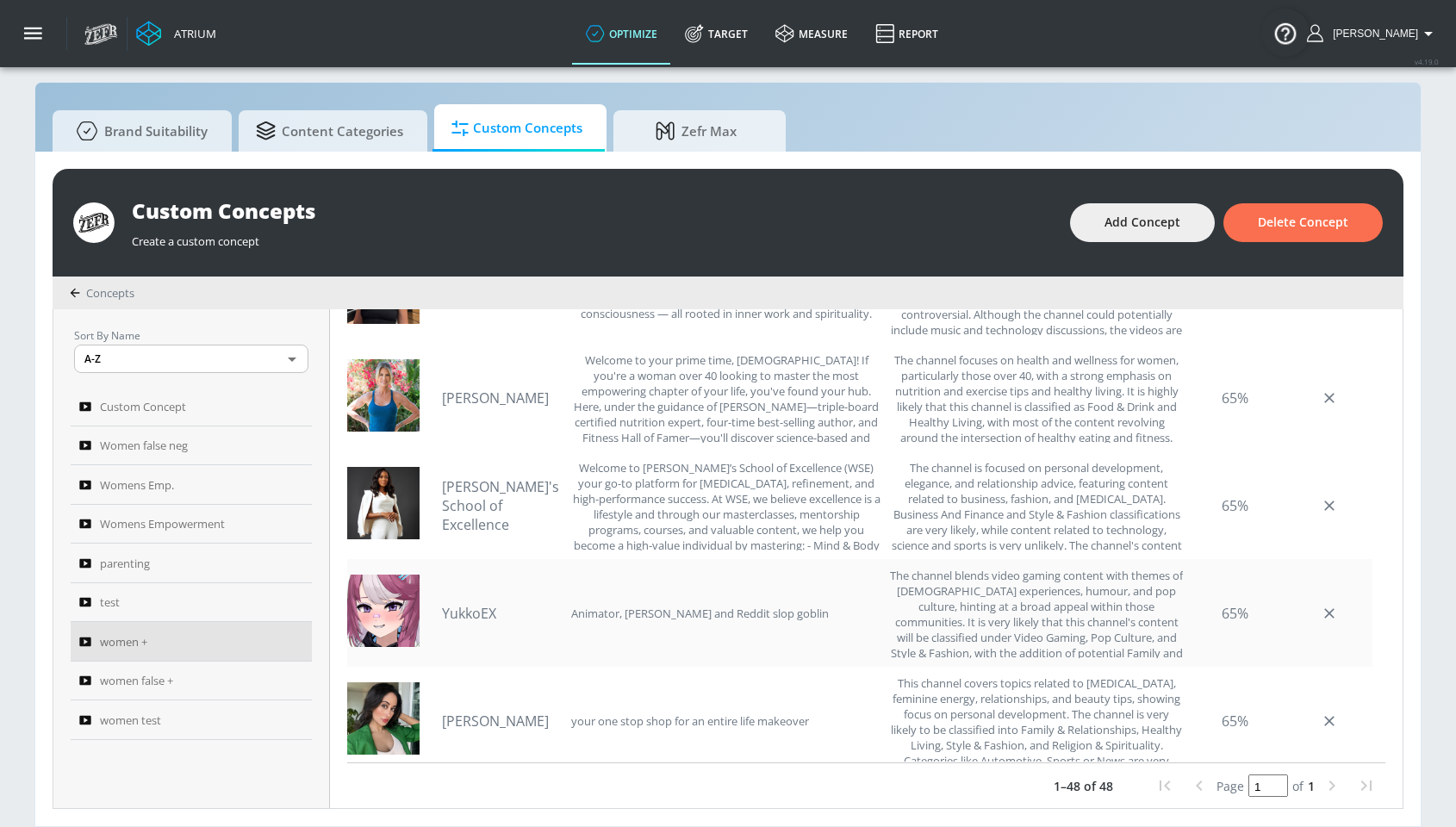
click at [484, 618] on link "YukkoEX" at bounding box center [502, 613] width 121 height 19
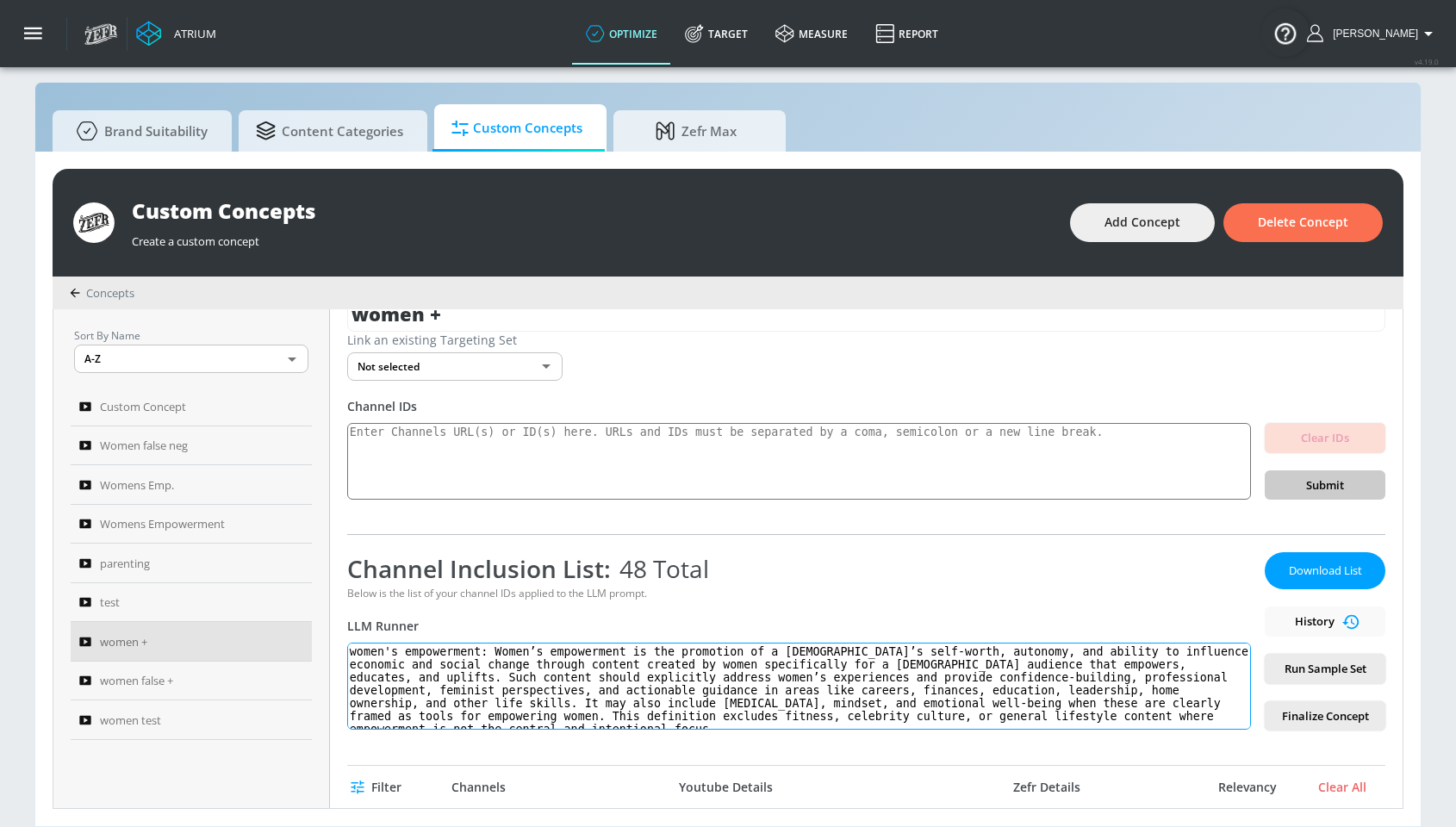
scroll to position [0, 0]
drag, startPoint x: 493, startPoint y: 645, endPoint x: 833, endPoint y: 752, distance: 356.4
click at [833, 752] on div "women + Link an existing Targeting Set Not selected none ​ Channel IDs Clear ID…" at bounding box center [866, 558] width 1073 height 499
paste textarea "women. Such content must intentionally address women’s unique experiences, chal…"
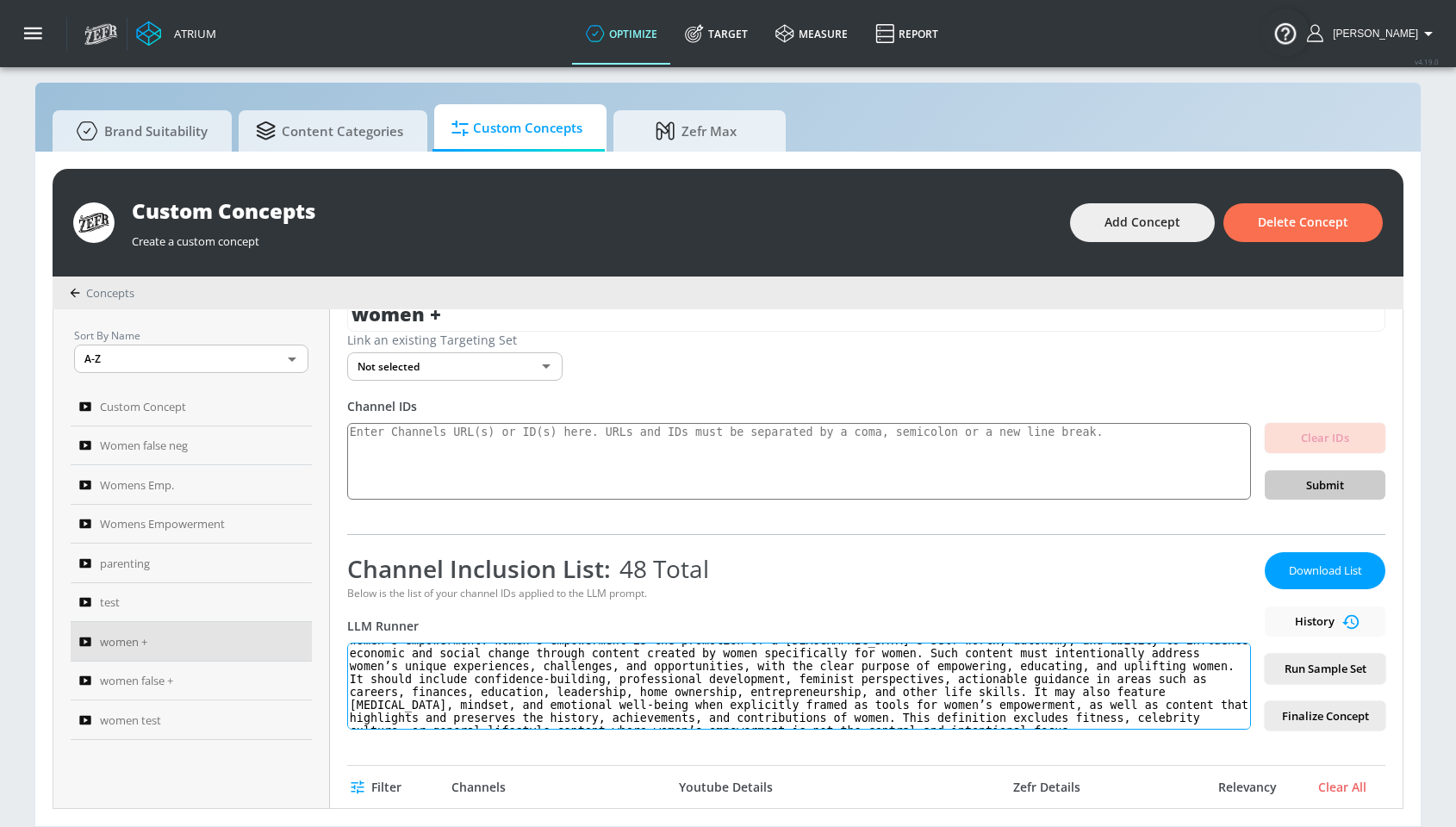
scroll to position [23, 0]
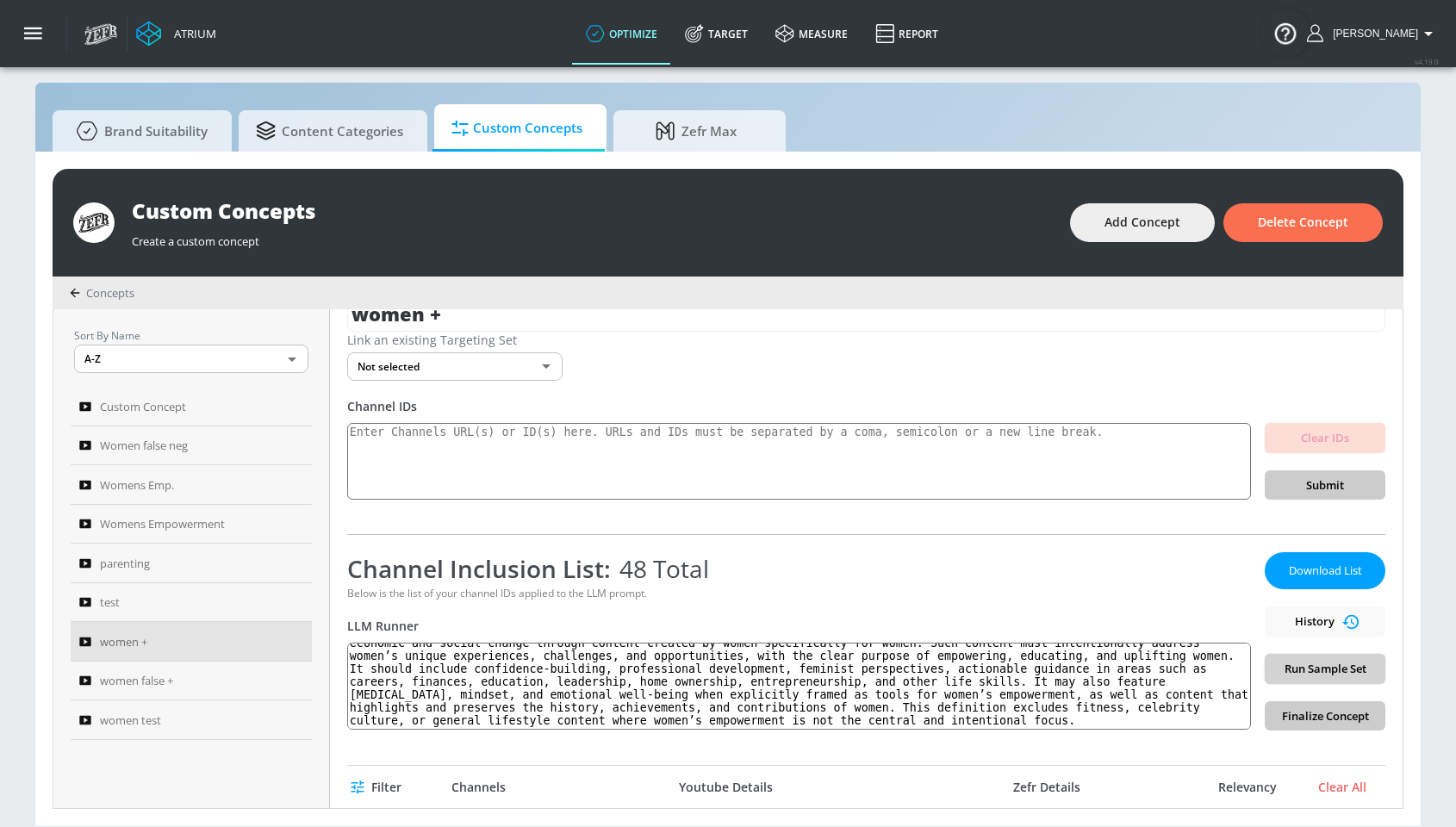
click at [1305, 680] on button "Run Sample Set" at bounding box center [1325, 669] width 121 height 31
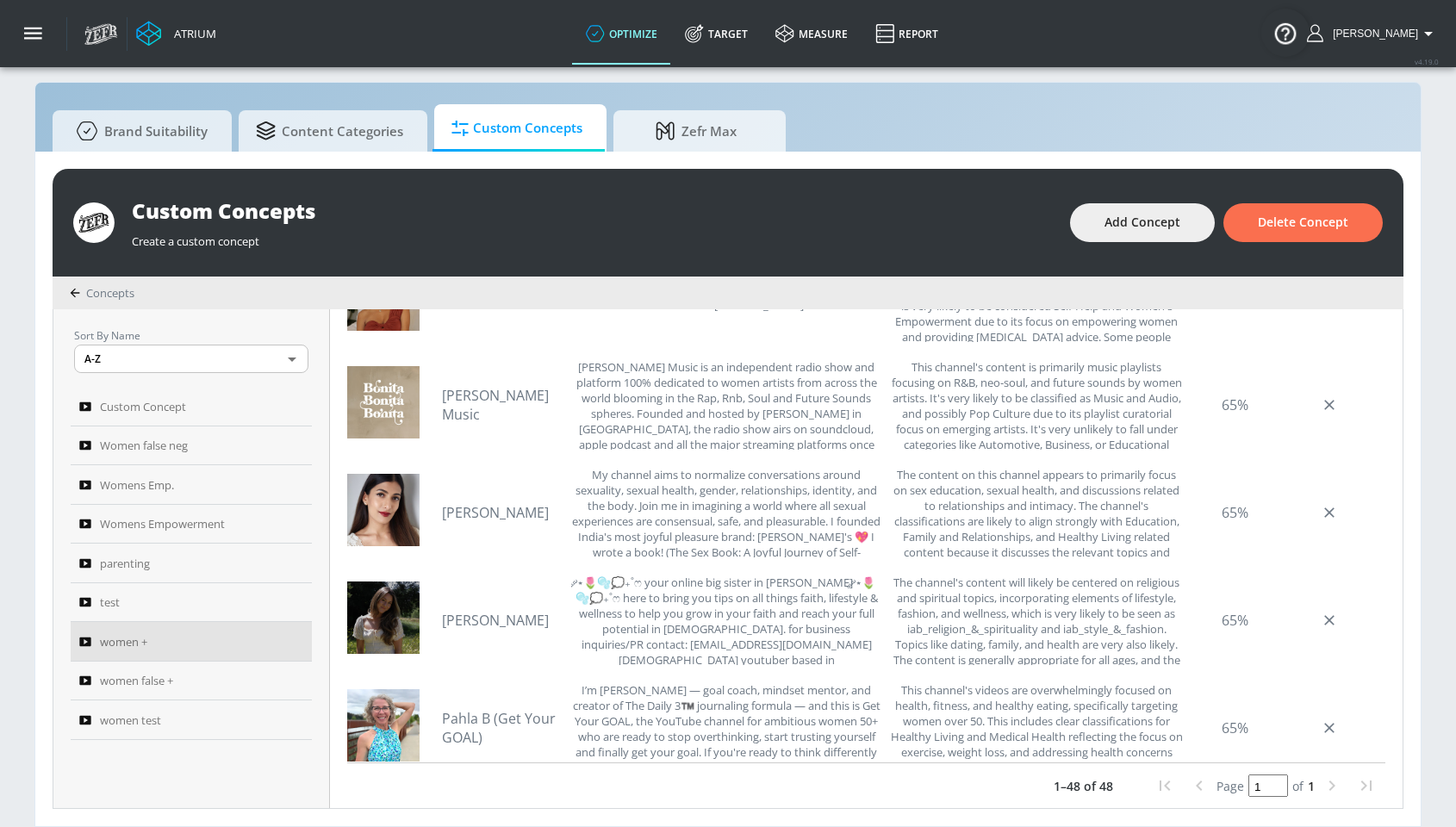
scroll to position [1954, 0]
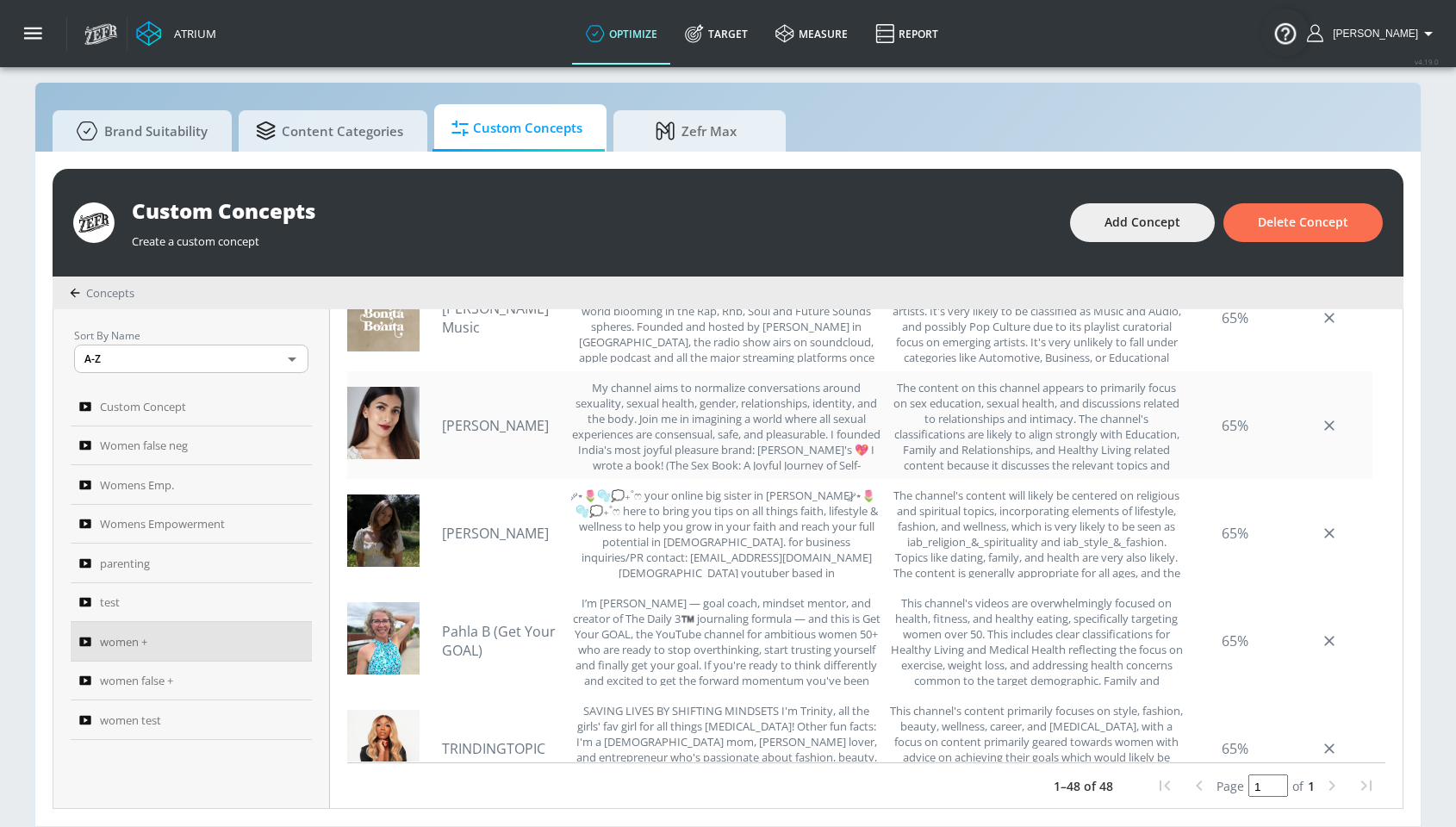
click at [457, 425] on link "[PERSON_NAME]" at bounding box center [502, 425] width 121 height 19
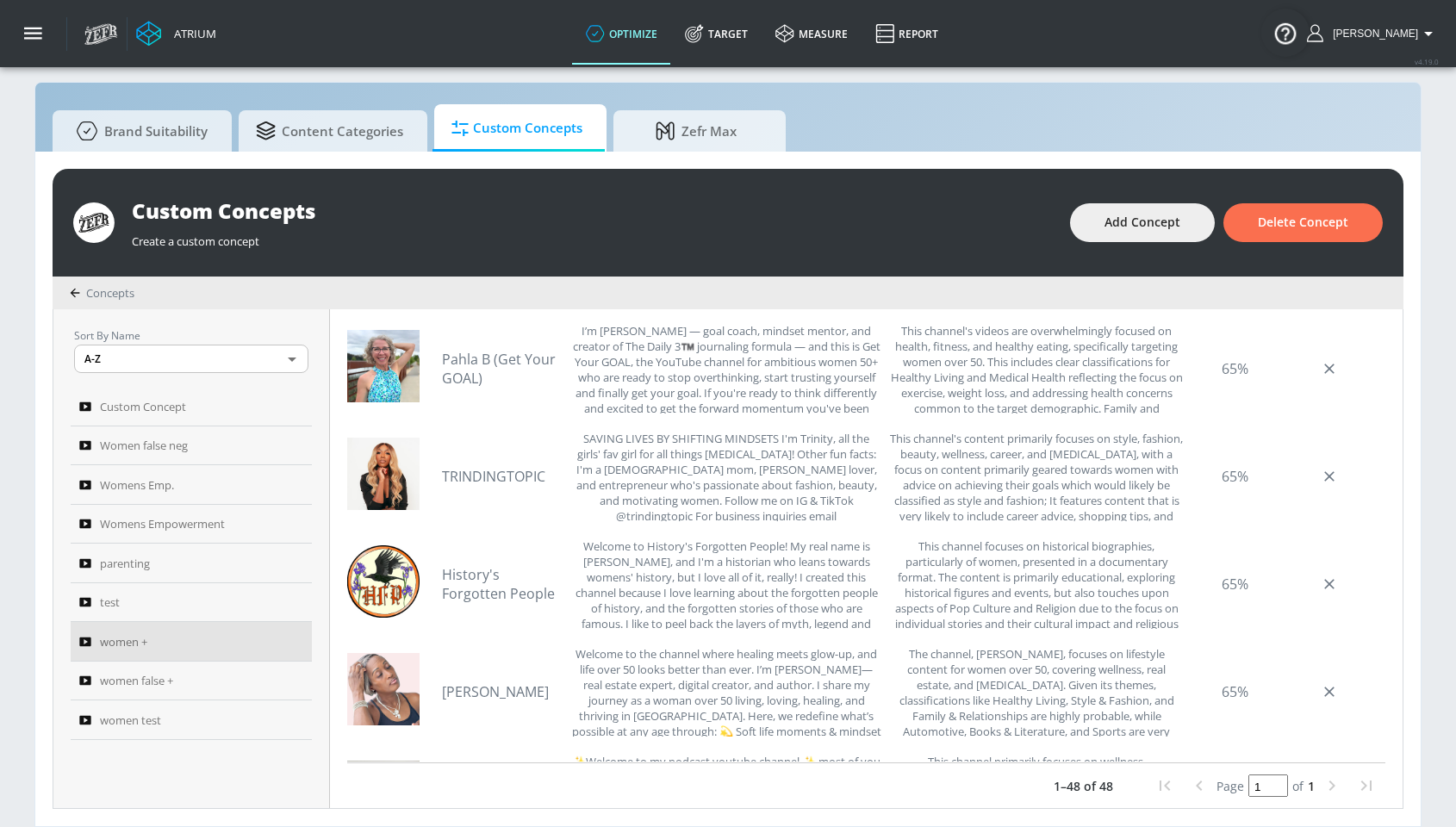
scroll to position [2241, 0]
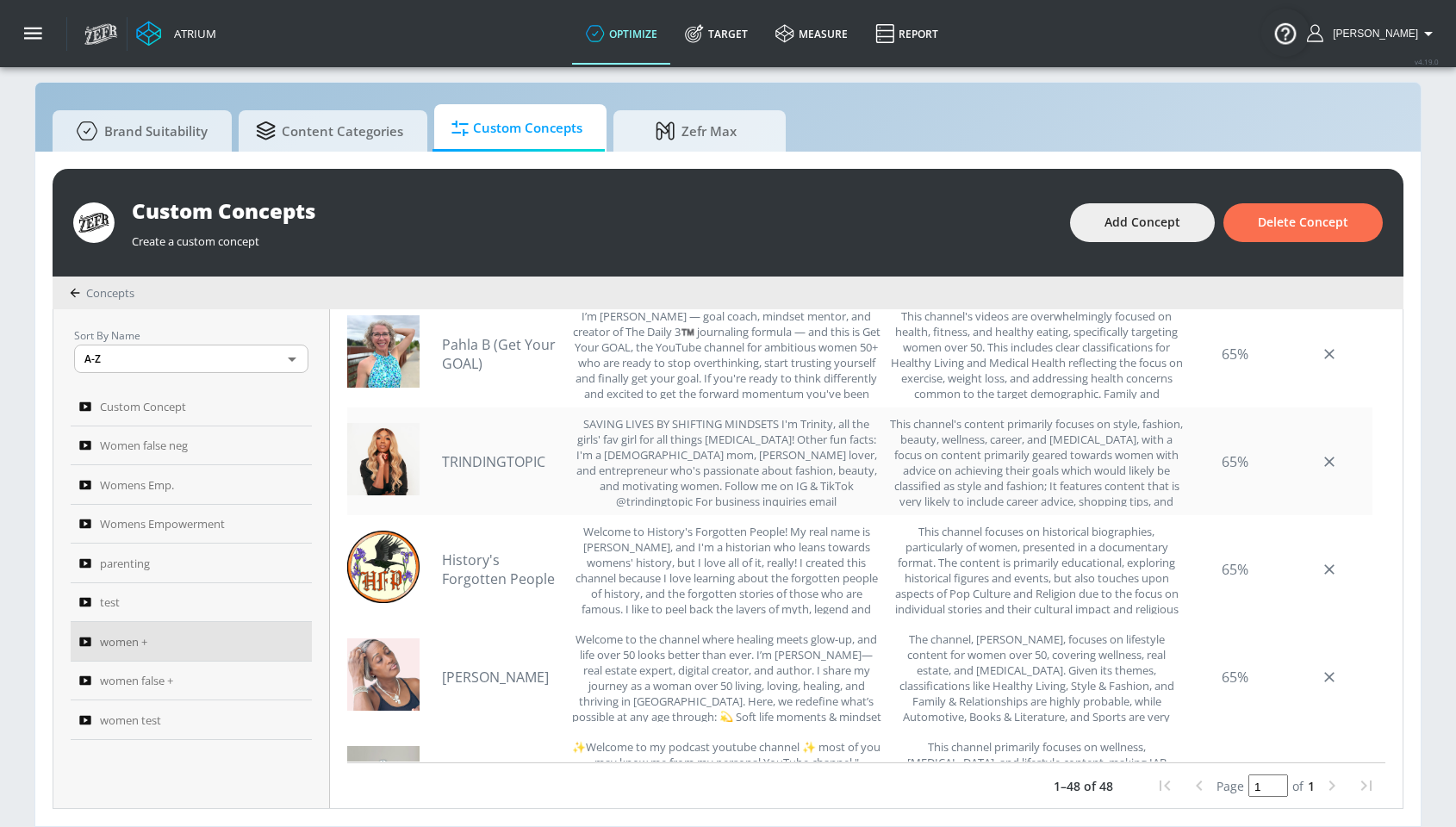
click at [518, 458] on link "TRINDINGTOPIC" at bounding box center [502, 461] width 121 height 19
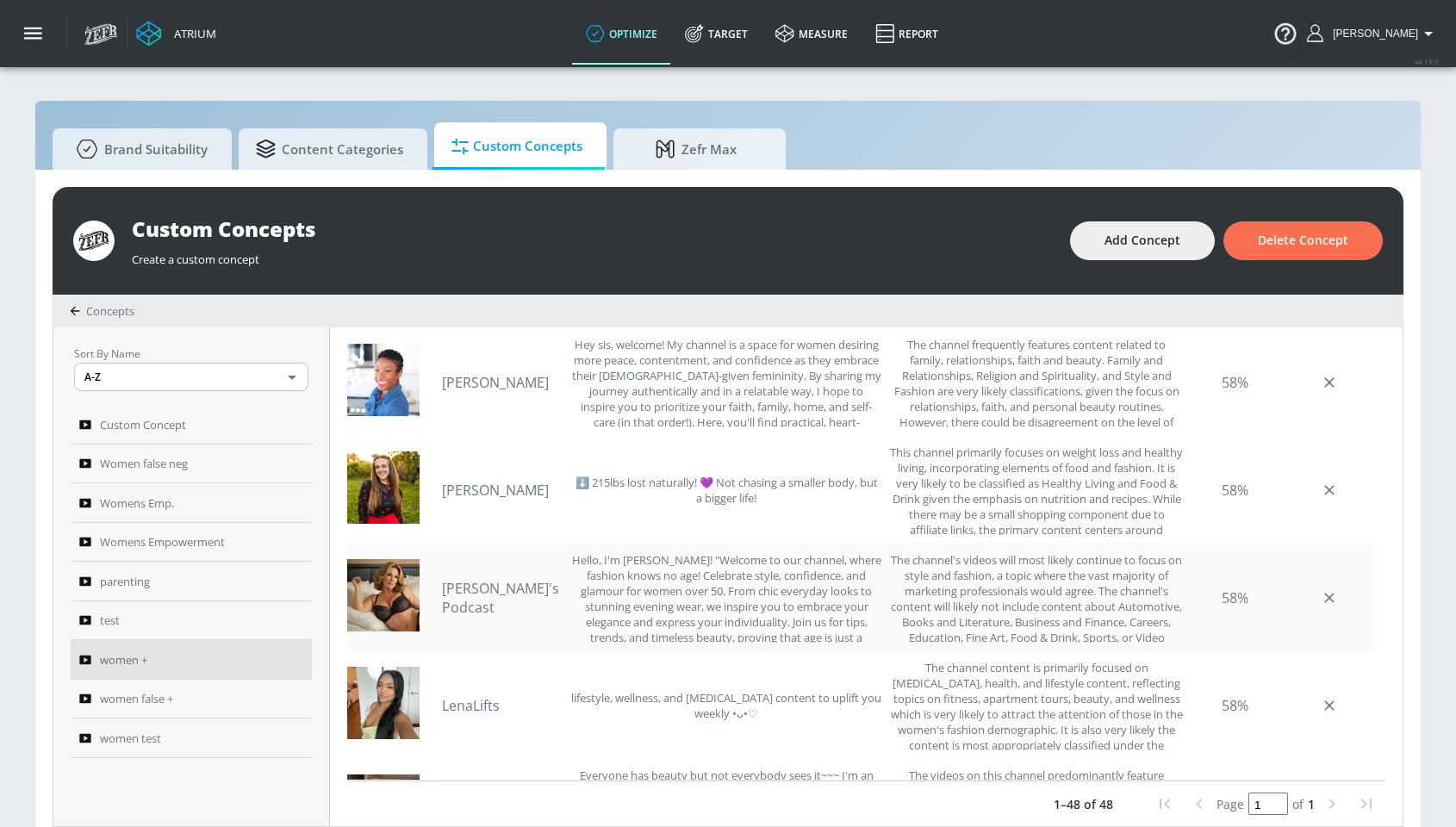
scroll to position [4377, 0]
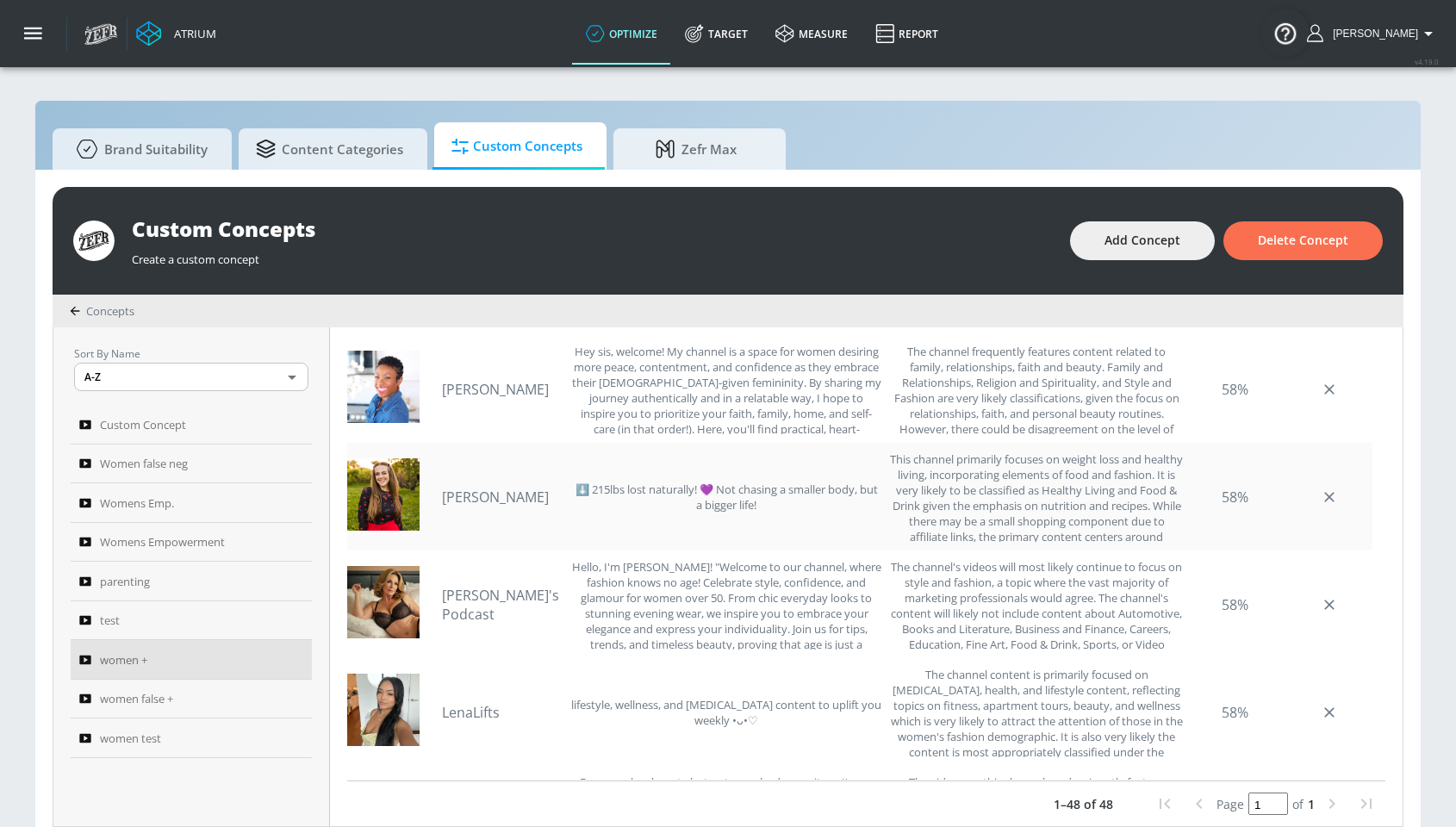
click at [475, 503] on link "[PERSON_NAME]" at bounding box center [502, 496] width 121 height 19
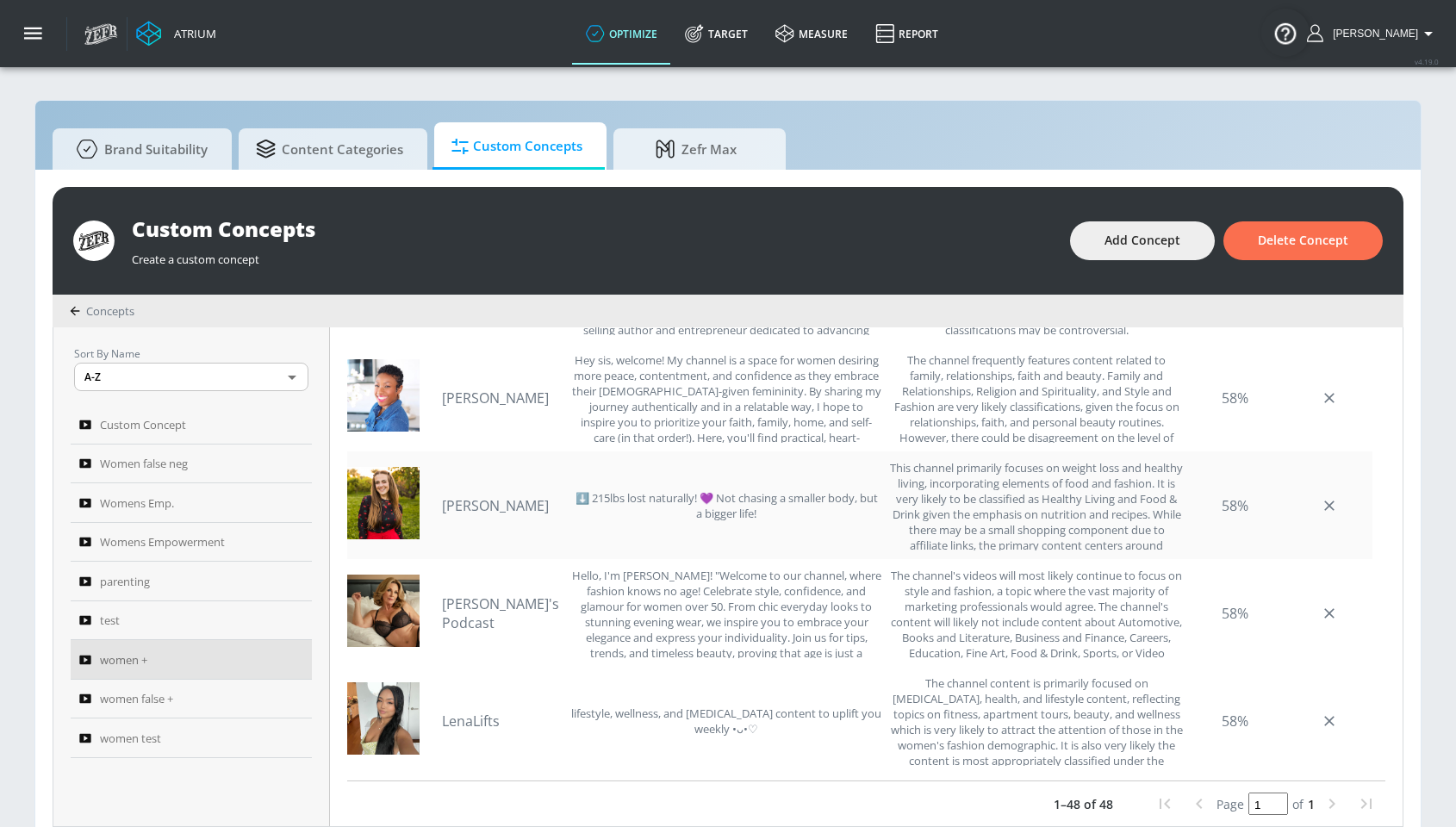
scroll to position [4317, 0]
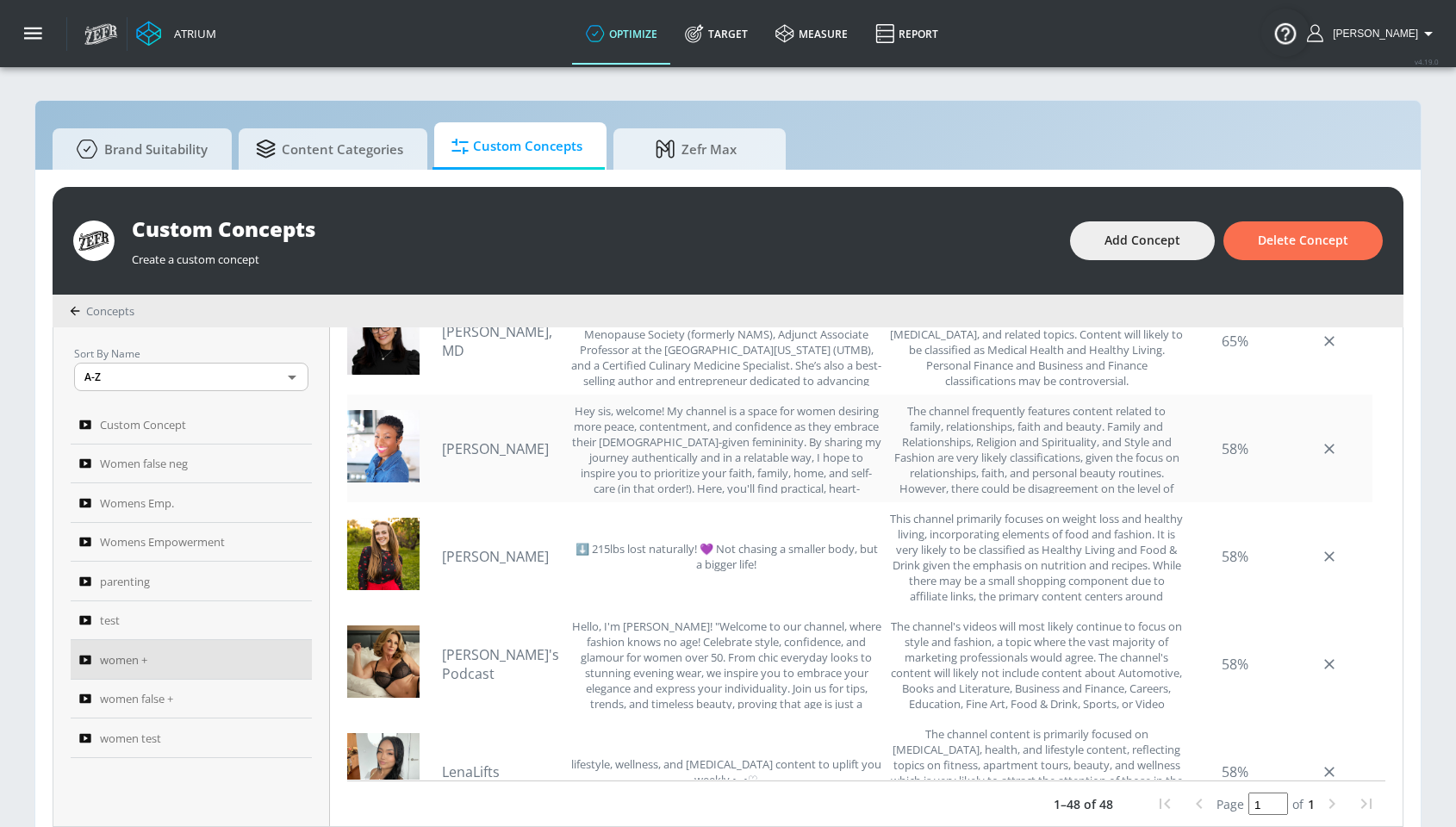
click at [469, 442] on link "[PERSON_NAME]" at bounding box center [502, 449] width 121 height 19
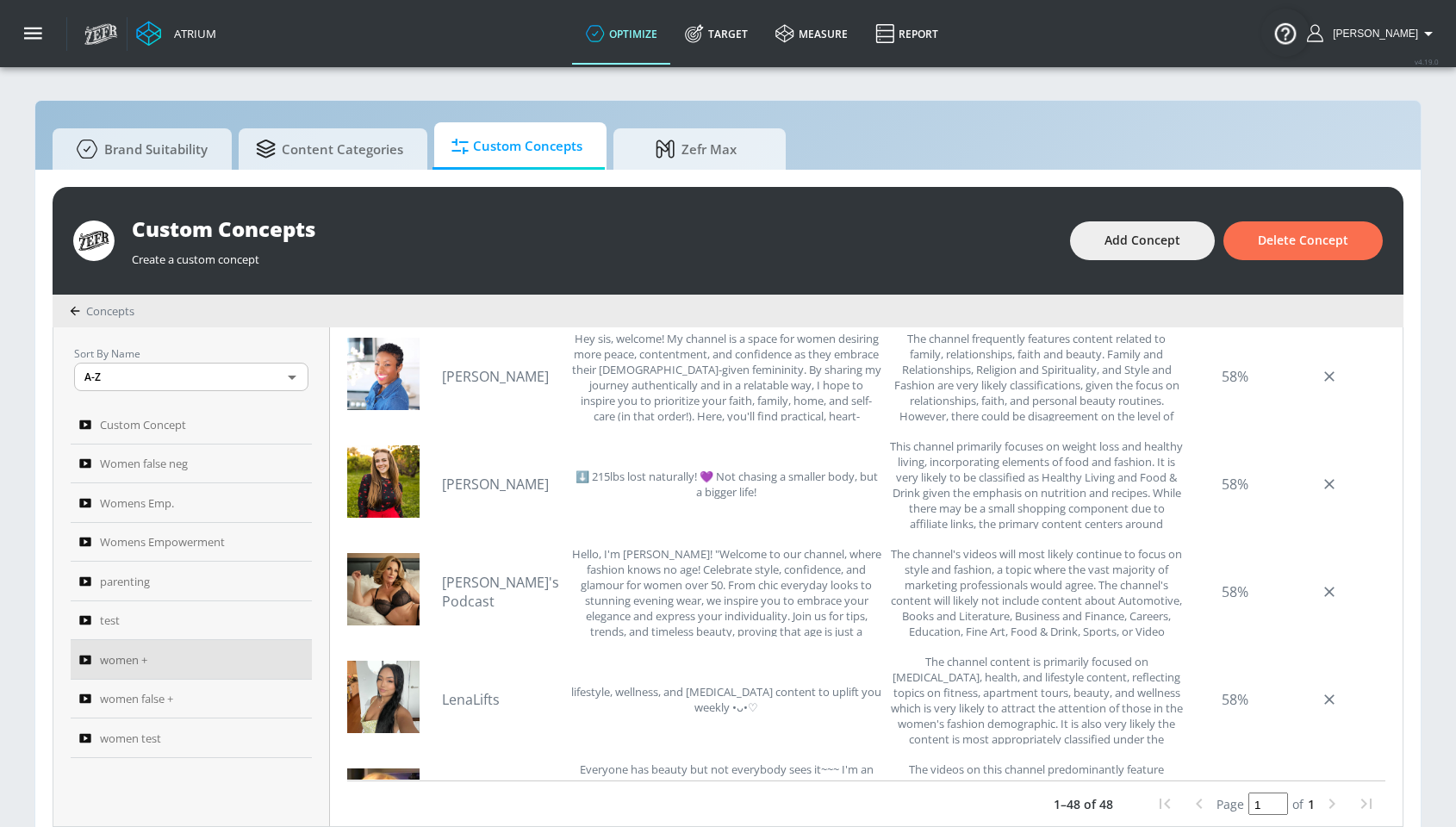
scroll to position [4407, 0]
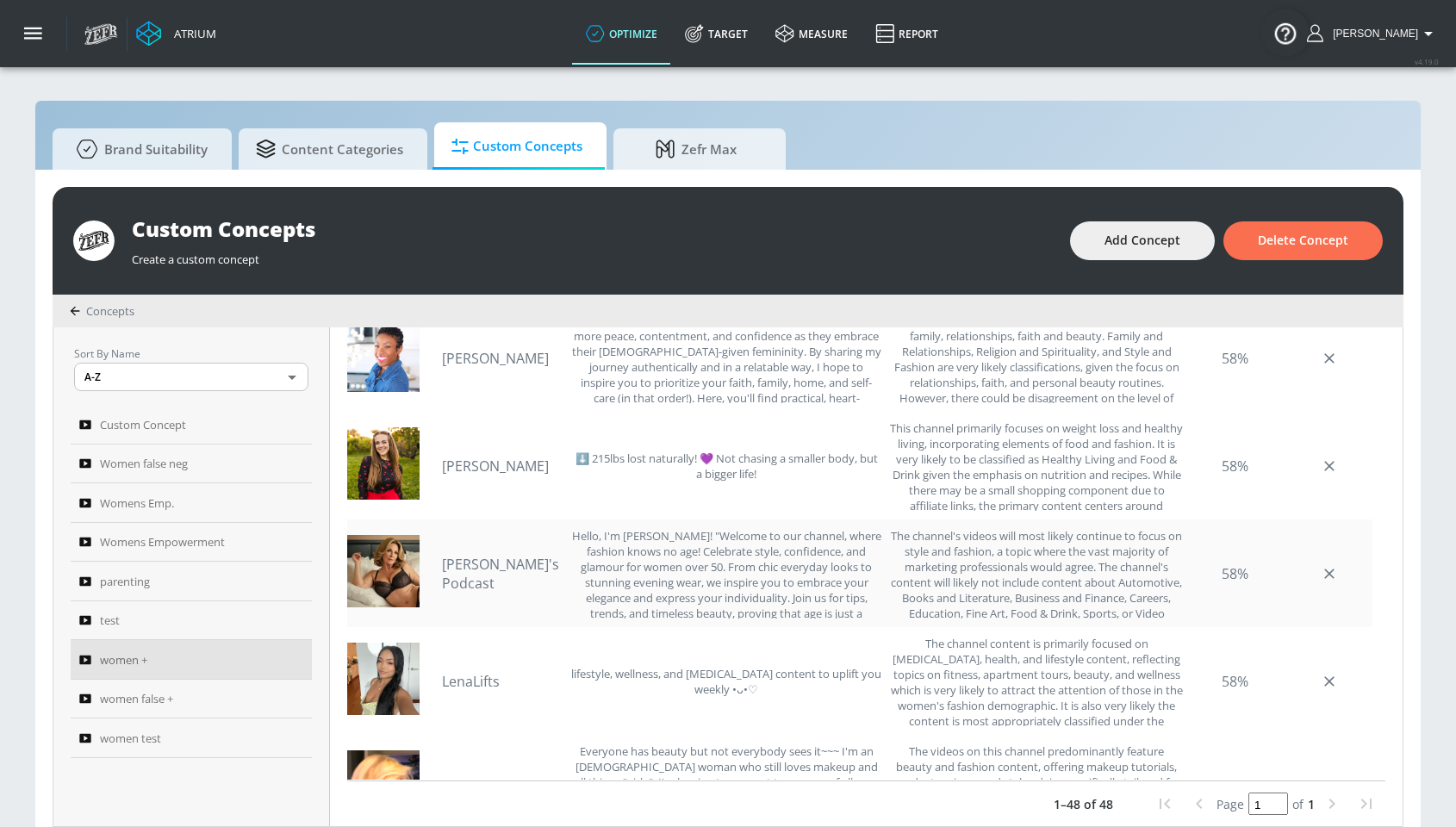
click at [478, 565] on link "[PERSON_NAME]'s Podcast" at bounding box center [502, 574] width 121 height 38
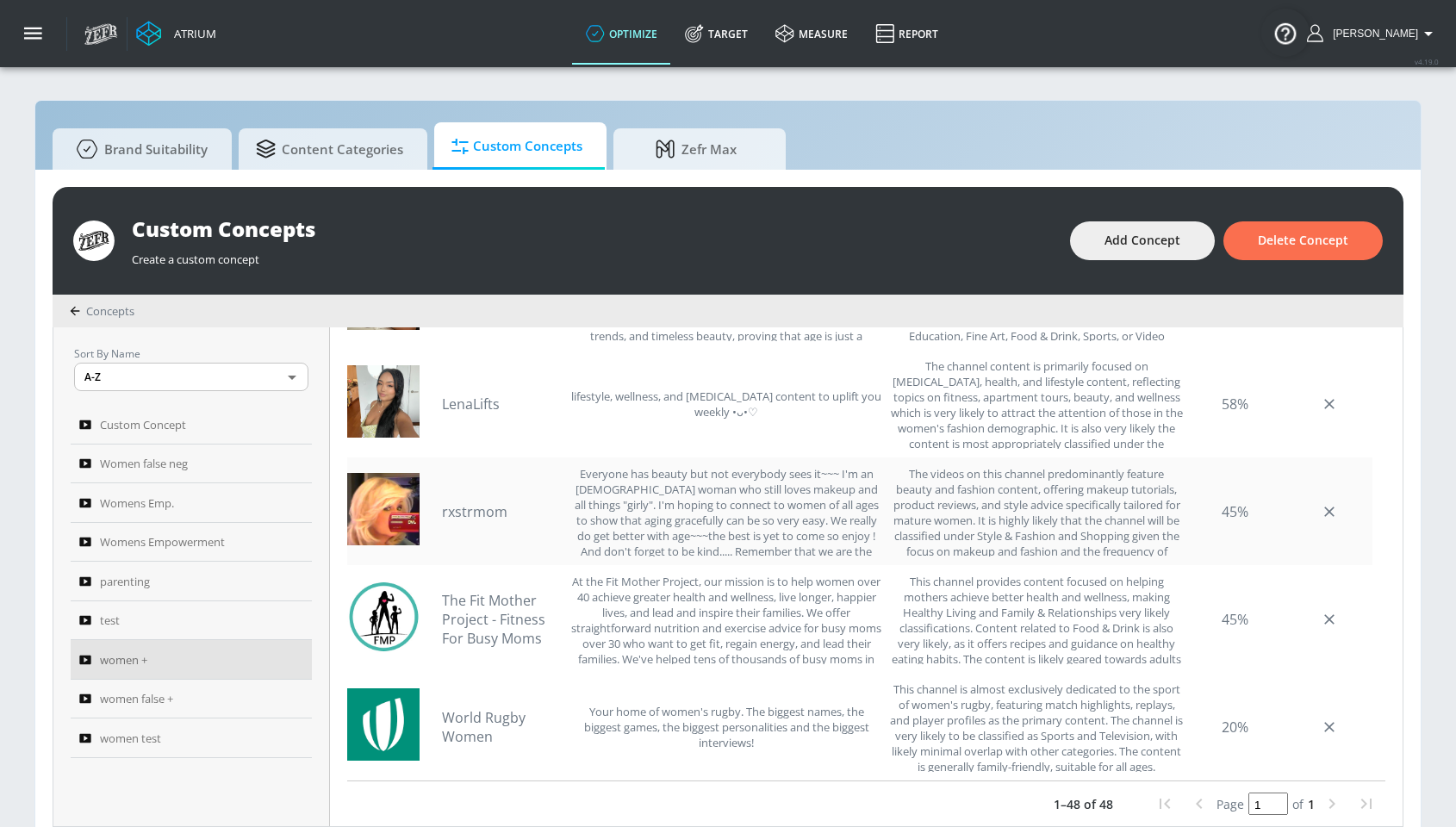
scroll to position [4686, 0]
click at [484, 517] on link "rxstrmom" at bounding box center [502, 511] width 121 height 19
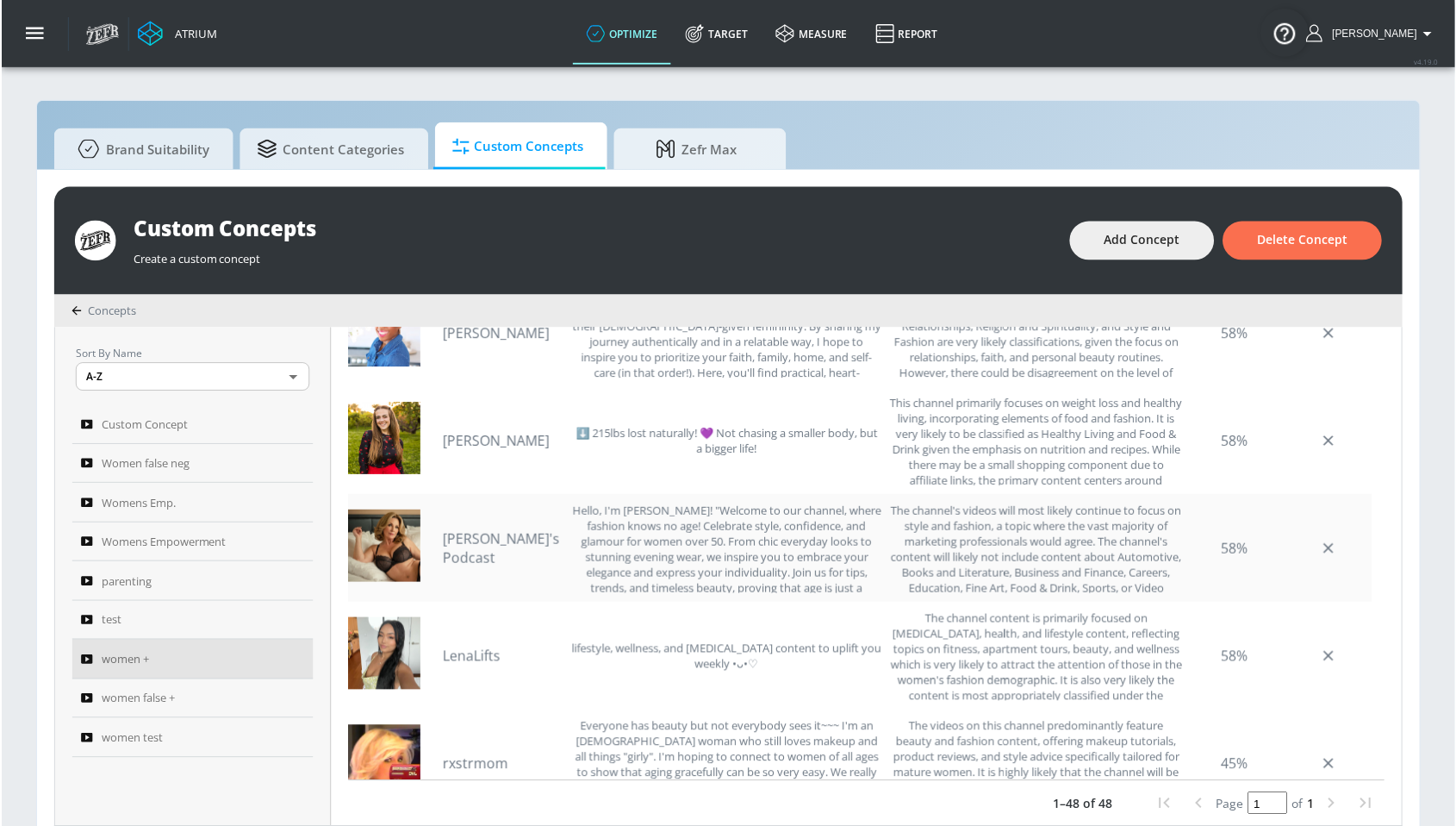
scroll to position [4447, 0]
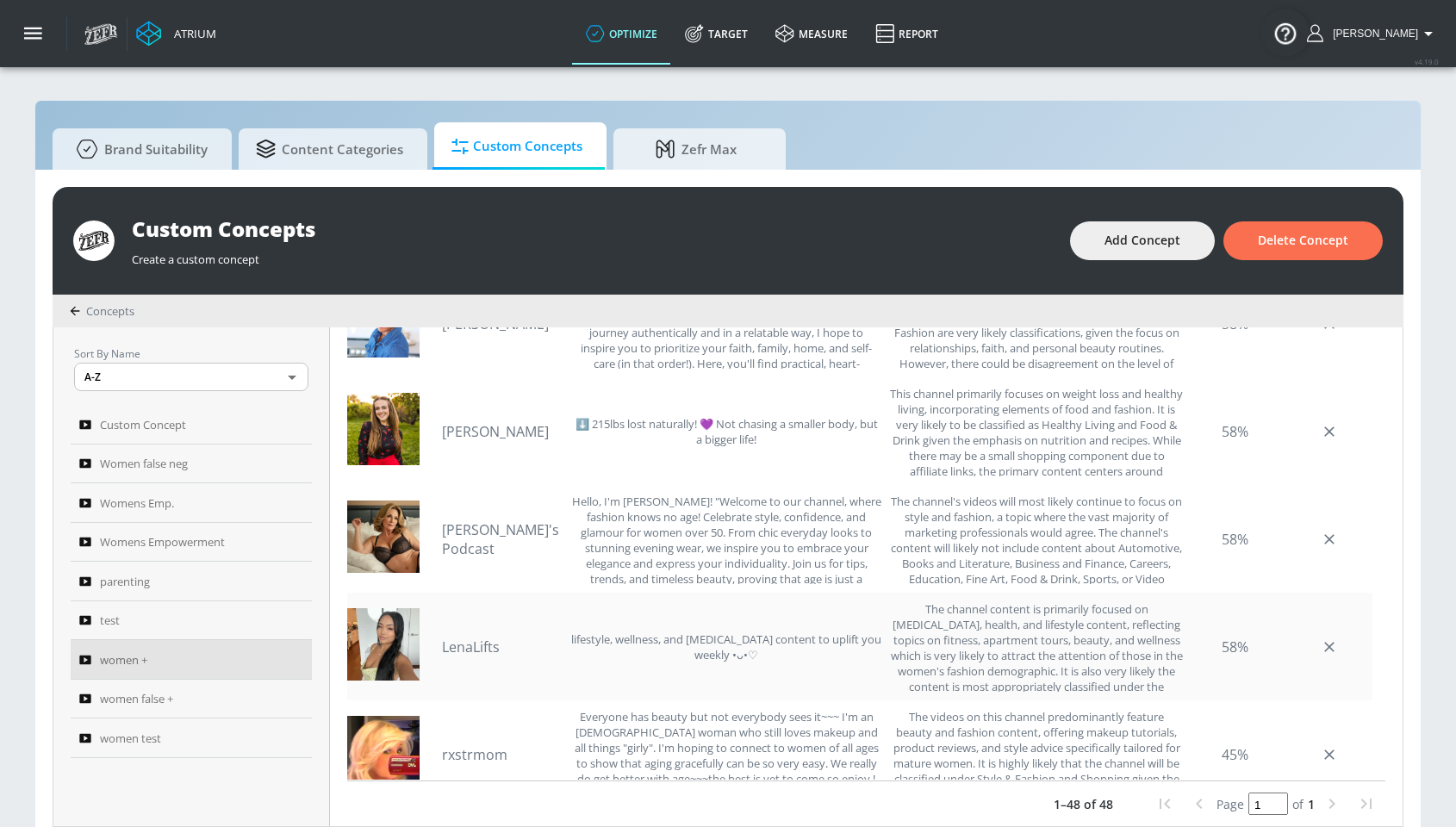
click at [483, 642] on link "LenaLifts" at bounding box center [502, 646] width 121 height 19
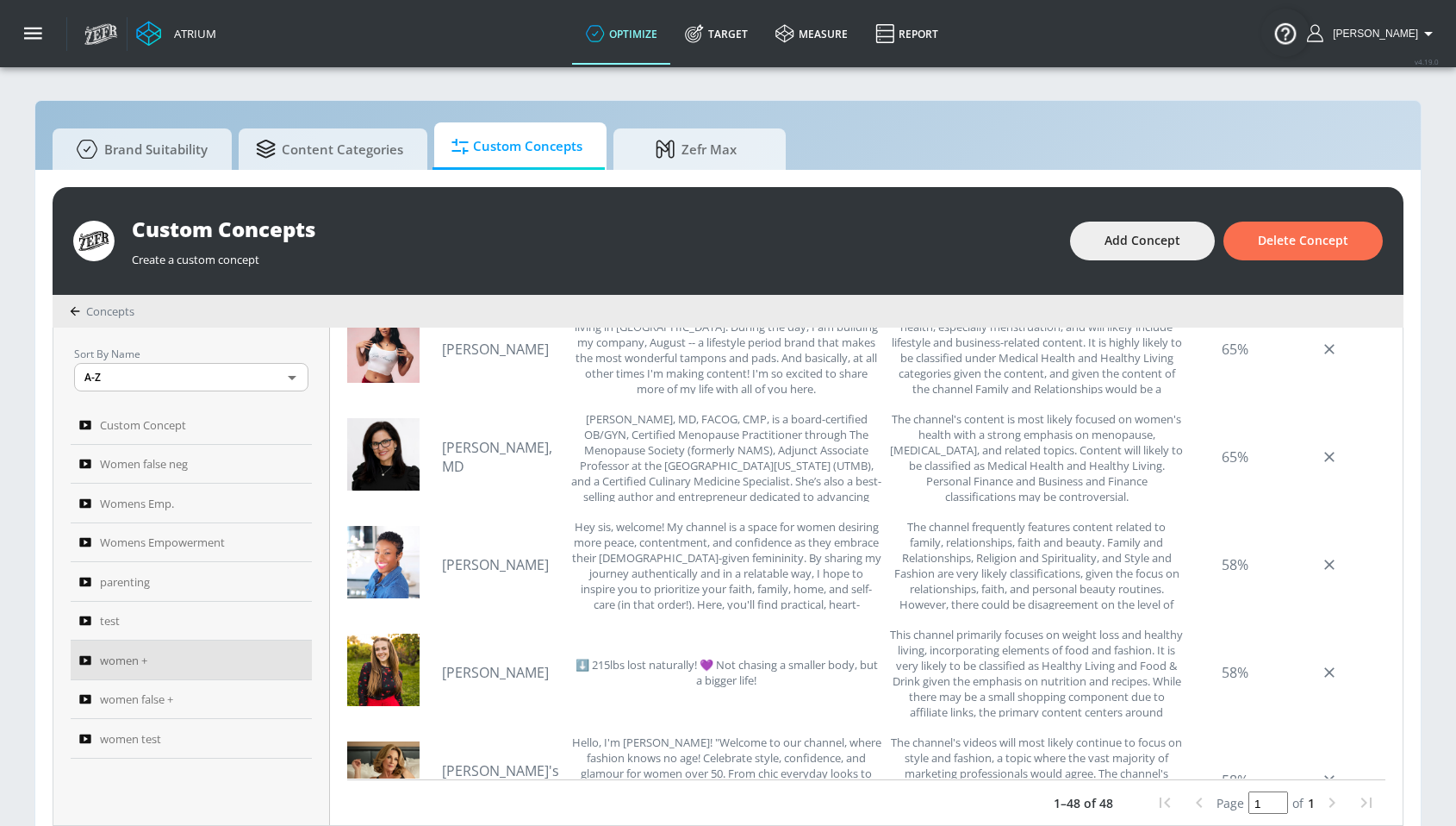
scroll to position [4191, 0]
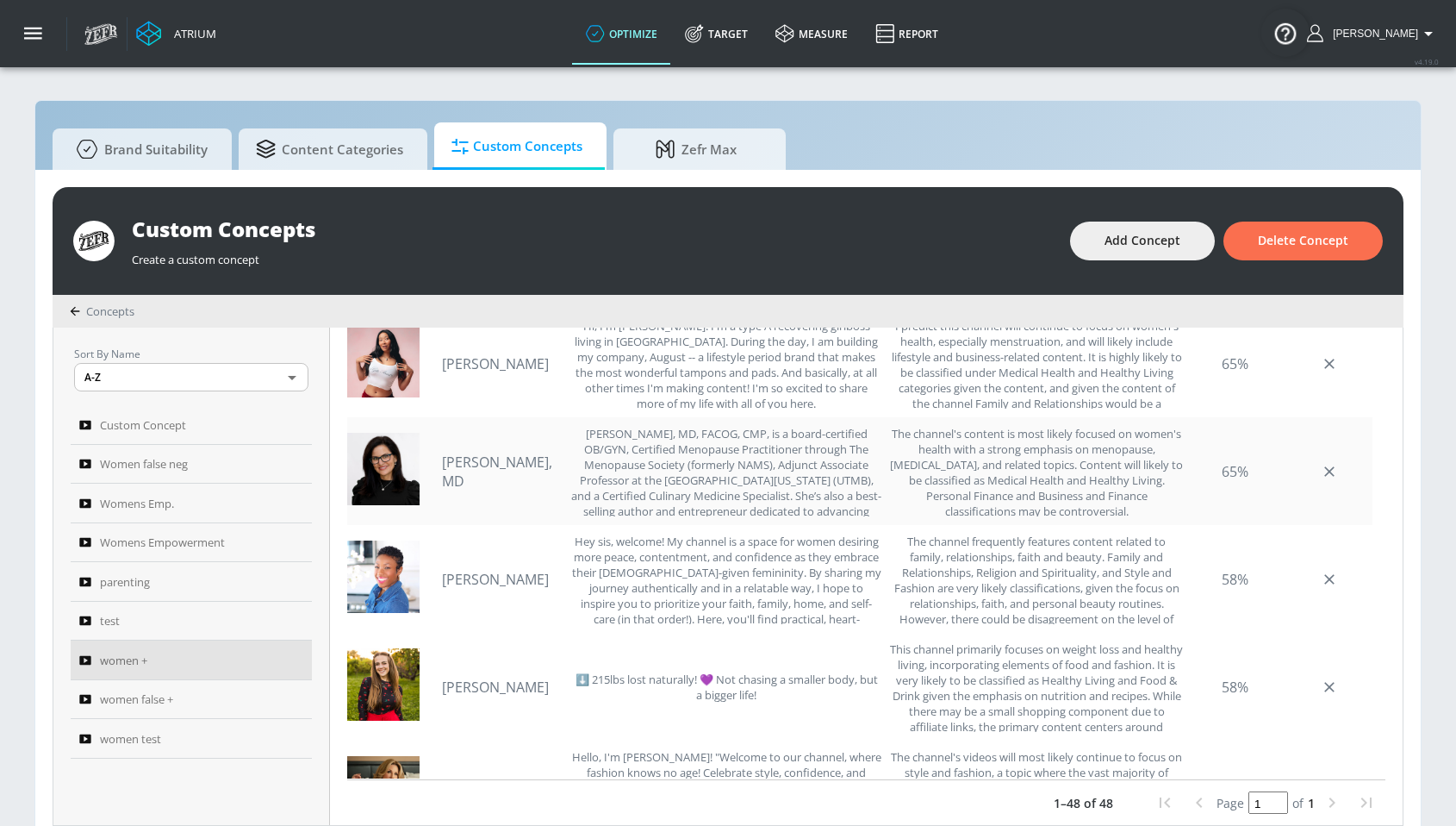
click at [484, 462] on link "[PERSON_NAME], MD" at bounding box center [502, 471] width 121 height 38
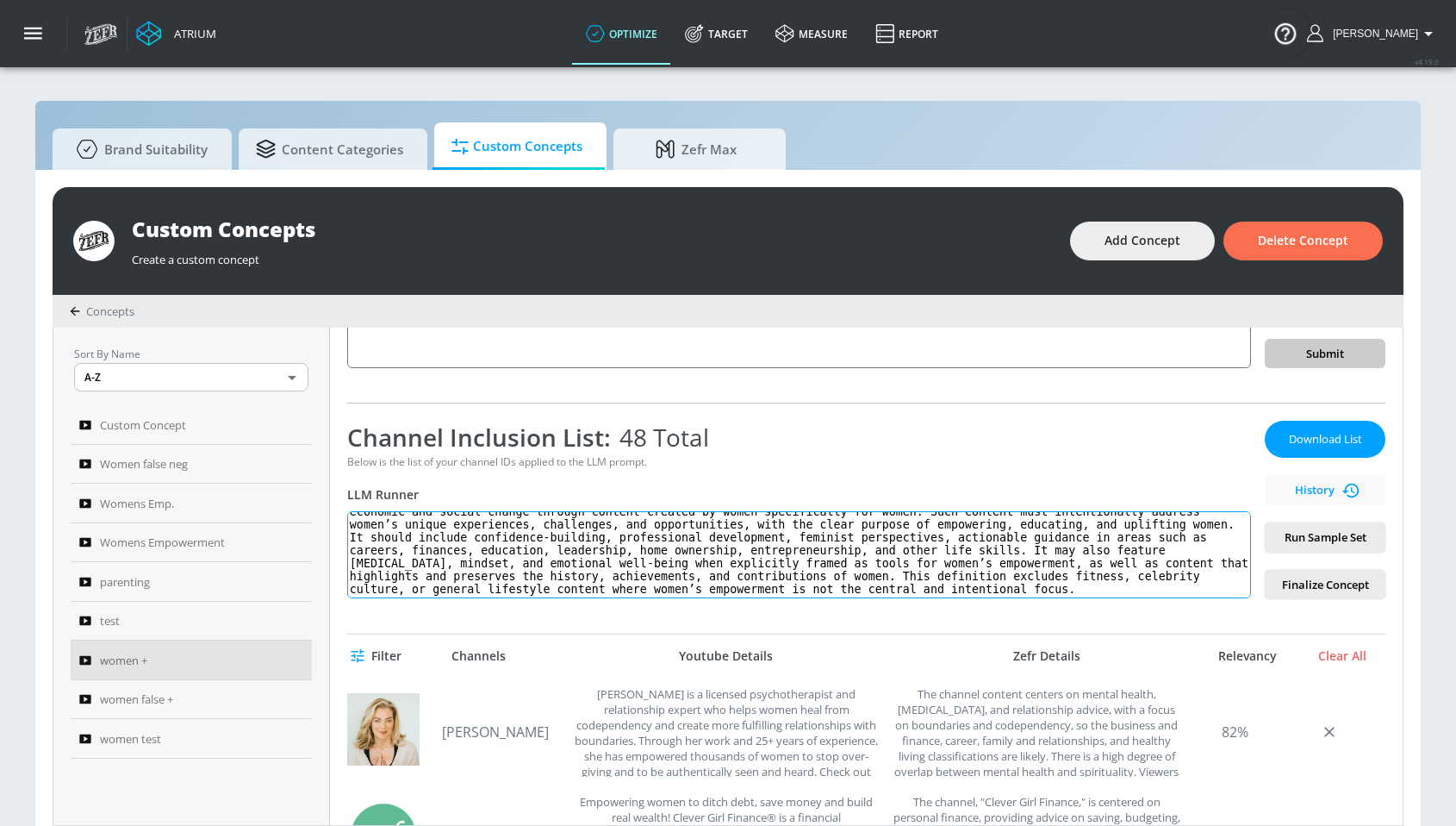
scroll to position [0, 0]
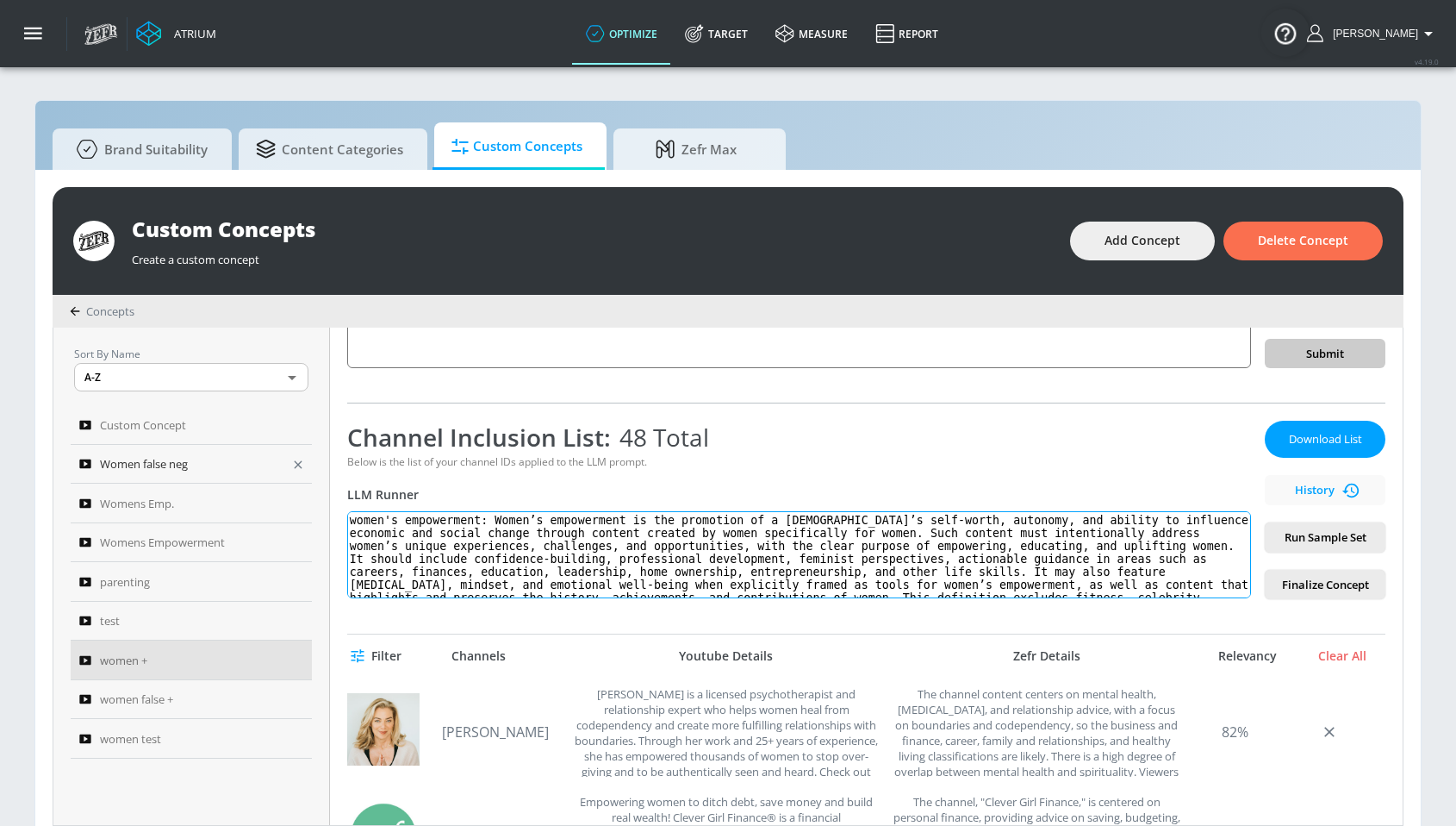
drag, startPoint x: 1154, startPoint y: 590, endPoint x: 299, endPoint y: 472, distance: 863.1
click at [299, 472] on div "Sort By Name A-Z ASC ​ Custom Concept Women false neg Womens Emp. Womens Empowe…" at bounding box center [728, 576] width 1349 height 498
click at [503, 517] on textarea "women's empowerment: Women’s empowerment is the promotion of a female’s self-wo…" at bounding box center [799, 554] width 904 height 87
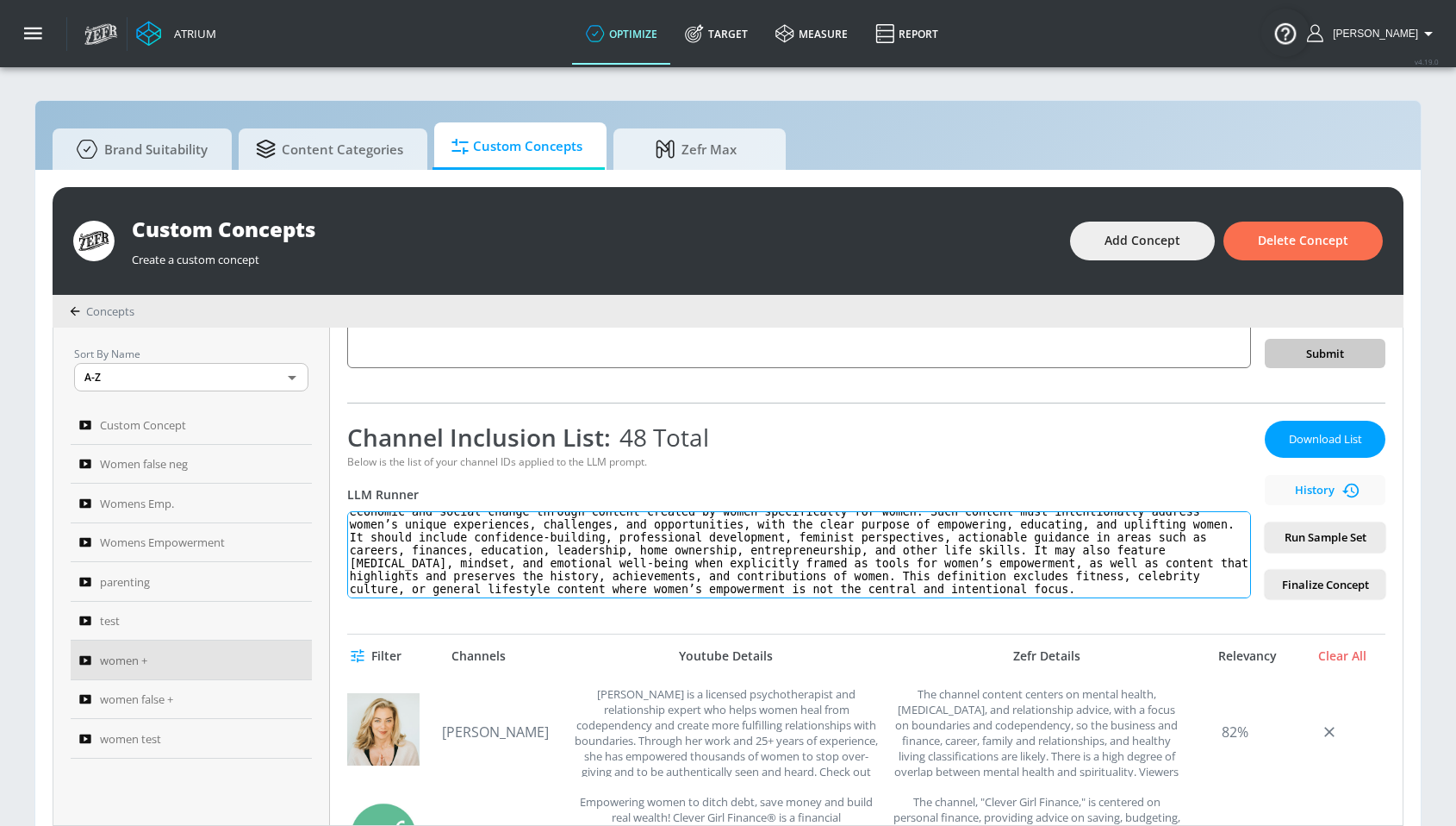
drag, startPoint x: 496, startPoint y: 521, endPoint x: 942, endPoint y: 638, distance: 461.1
click at [942, 639] on div "women + Link an existing Targeting Set Not selected none ​ Channel IDs Clear ID…" at bounding box center [866, 576] width 1073 height 498
paste textarea "sexuality,"
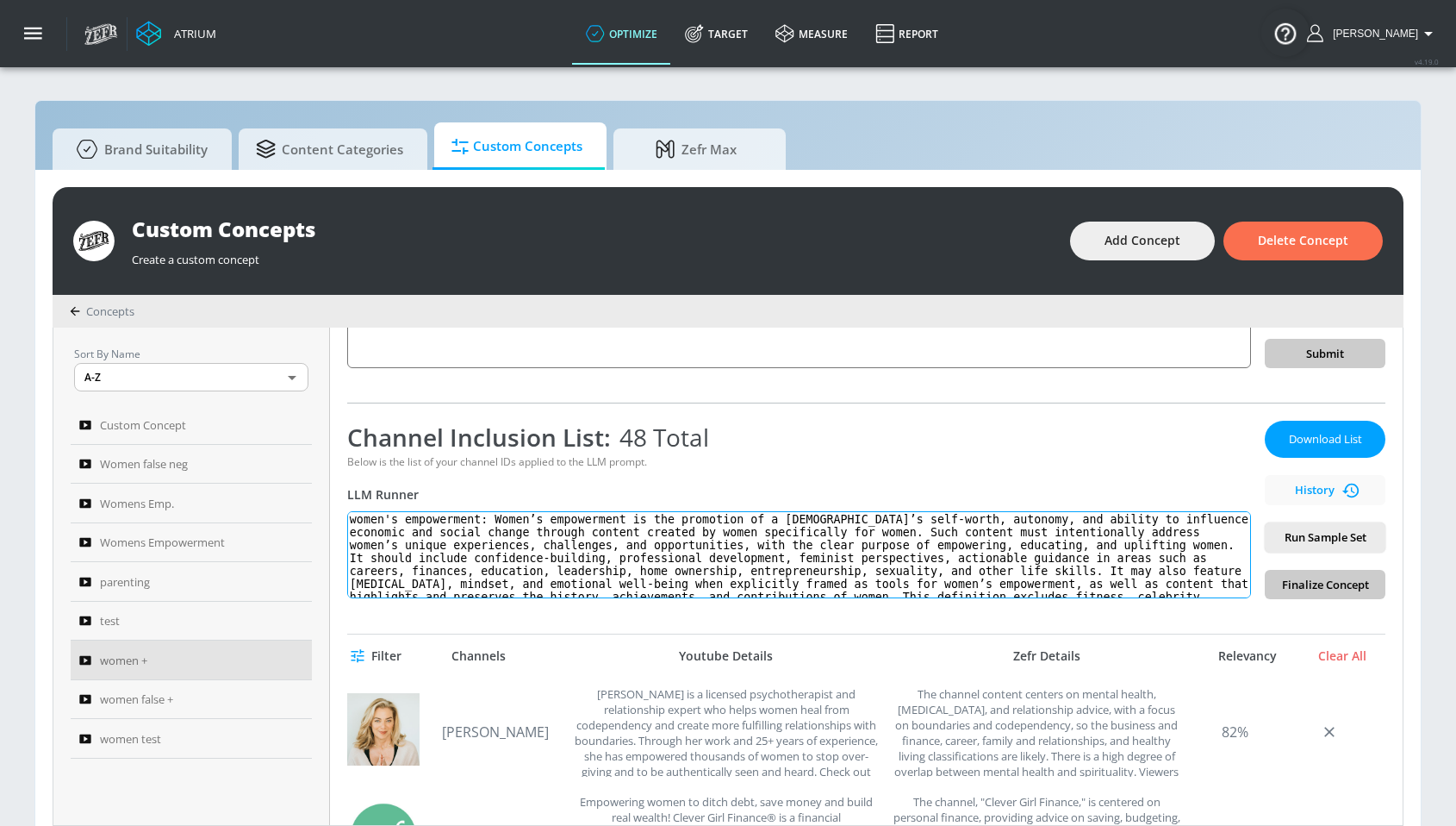
scroll to position [0, 0]
type textarea "women's empowerment: Women’s empowerment is the promotion of a [DEMOGRAPHIC_DAT…"
click at [1329, 541] on span "Run Sample Set" at bounding box center [1325, 537] width 93 height 20
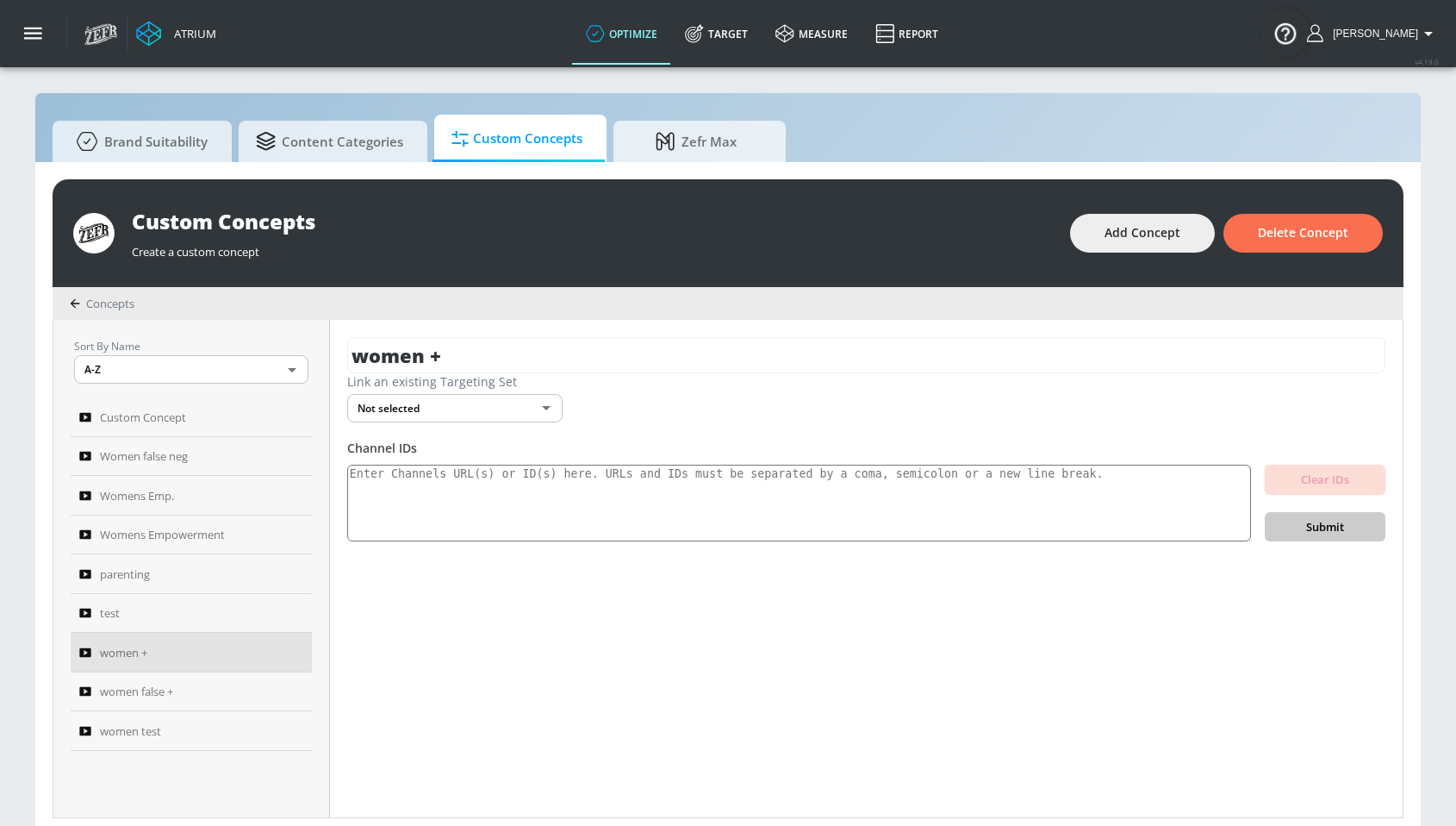
scroll to position [18, 0]
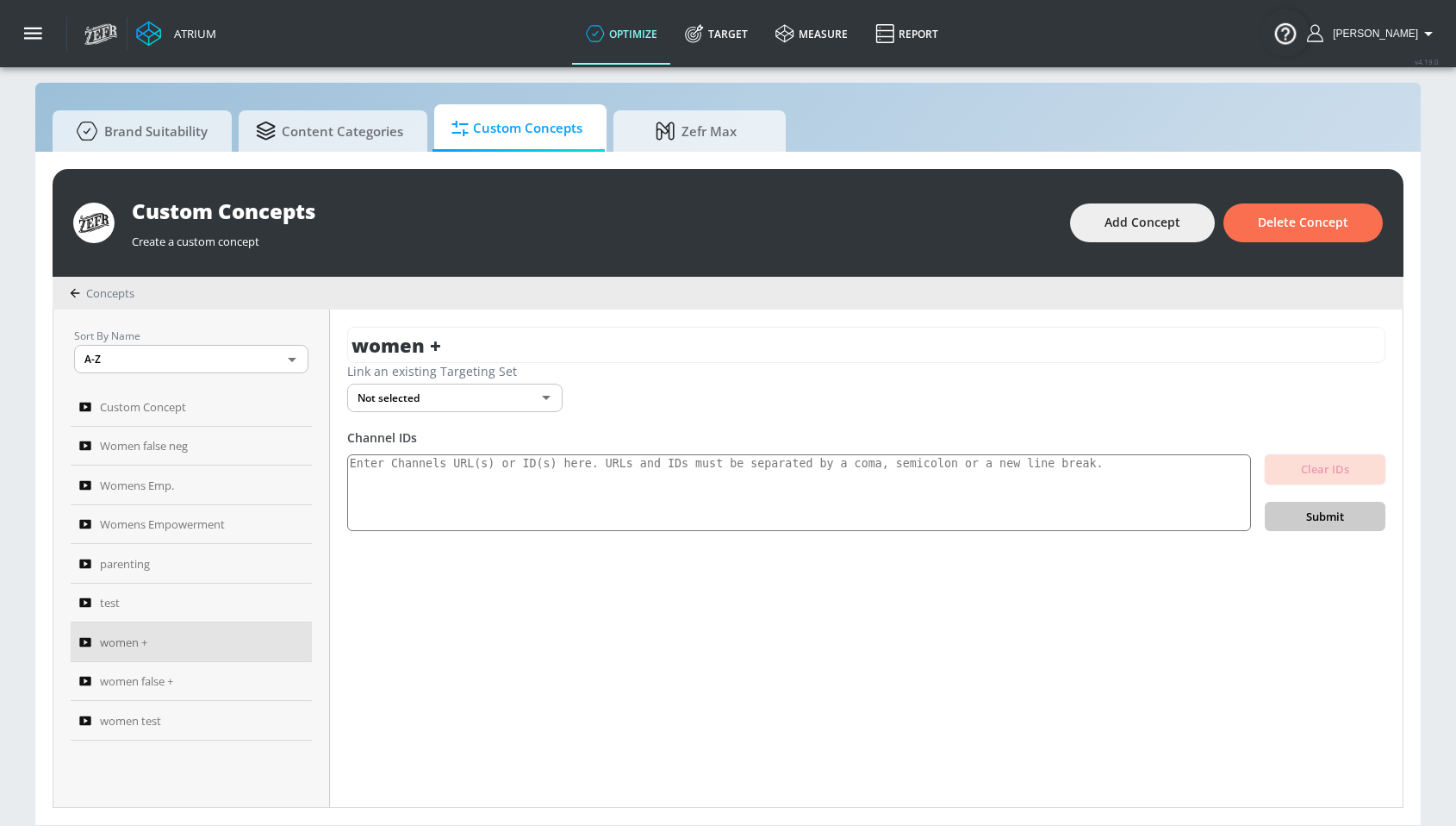
click at [1322, 519] on div "Clear IDs Submit" at bounding box center [1325, 493] width 121 height 77
click at [1300, 515] on div "Clear IDs Submit" at bounding box center [1325, 493] width 121 height 77
click at [838, 509] on textarea at bounding box center [799, 493] width 904 height 77
click at [653, 624] on div "women + Link an existing Targeting Set Not selected none ​ Channel IDs Clear ID…" at bounding box center [866, 558] width 1073 height 498
click at [422, 482] on textarea at bounding box center [799, 493] width 904 height 77
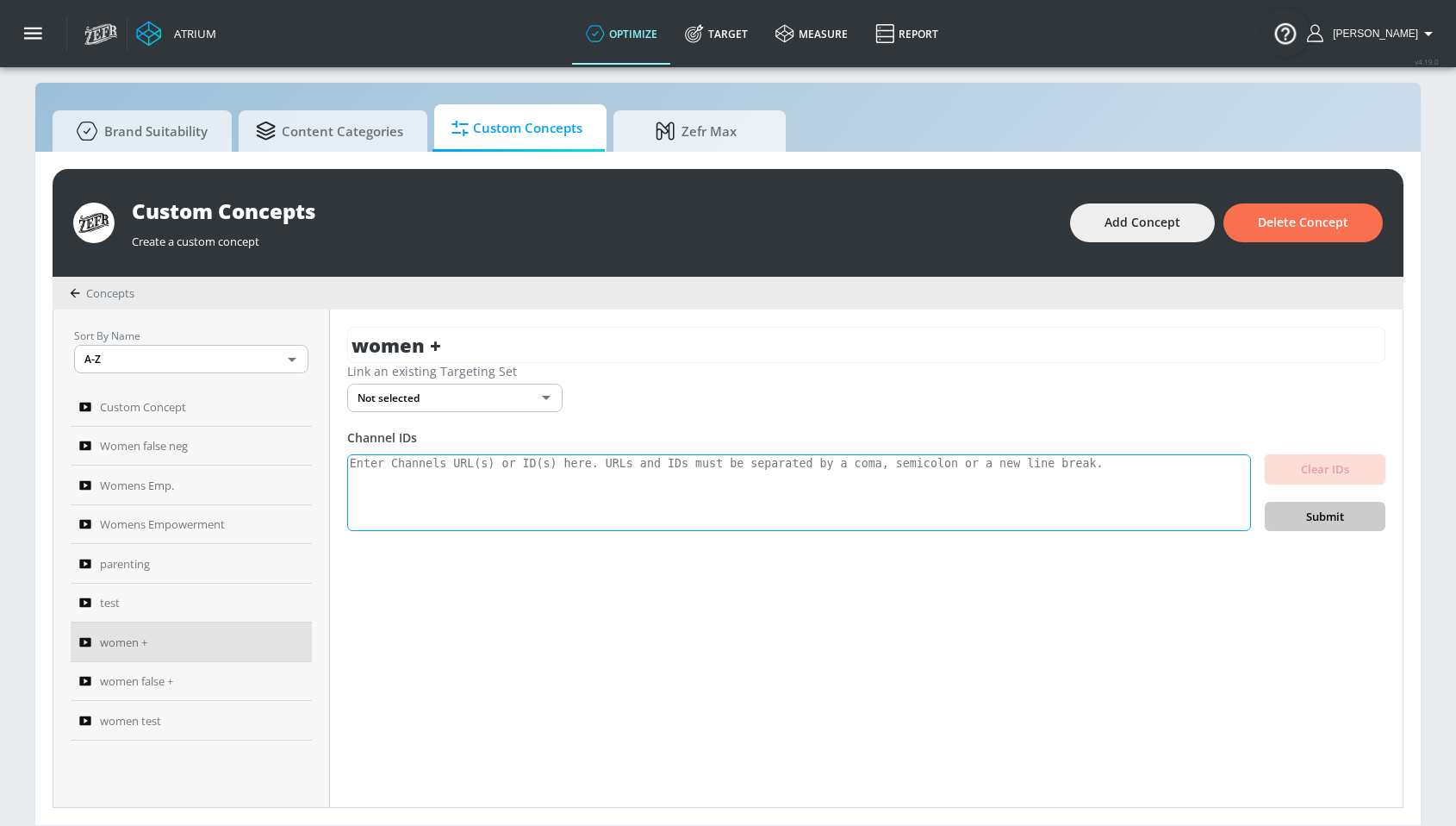
paste textarea "UCb7qR-onnkuVTnb3GPkM3gQ UCAk_loXdoKqPXwnTMmCuDeQ UC1BUEiSgQP0jxI0rOsgppgg UCuh…"
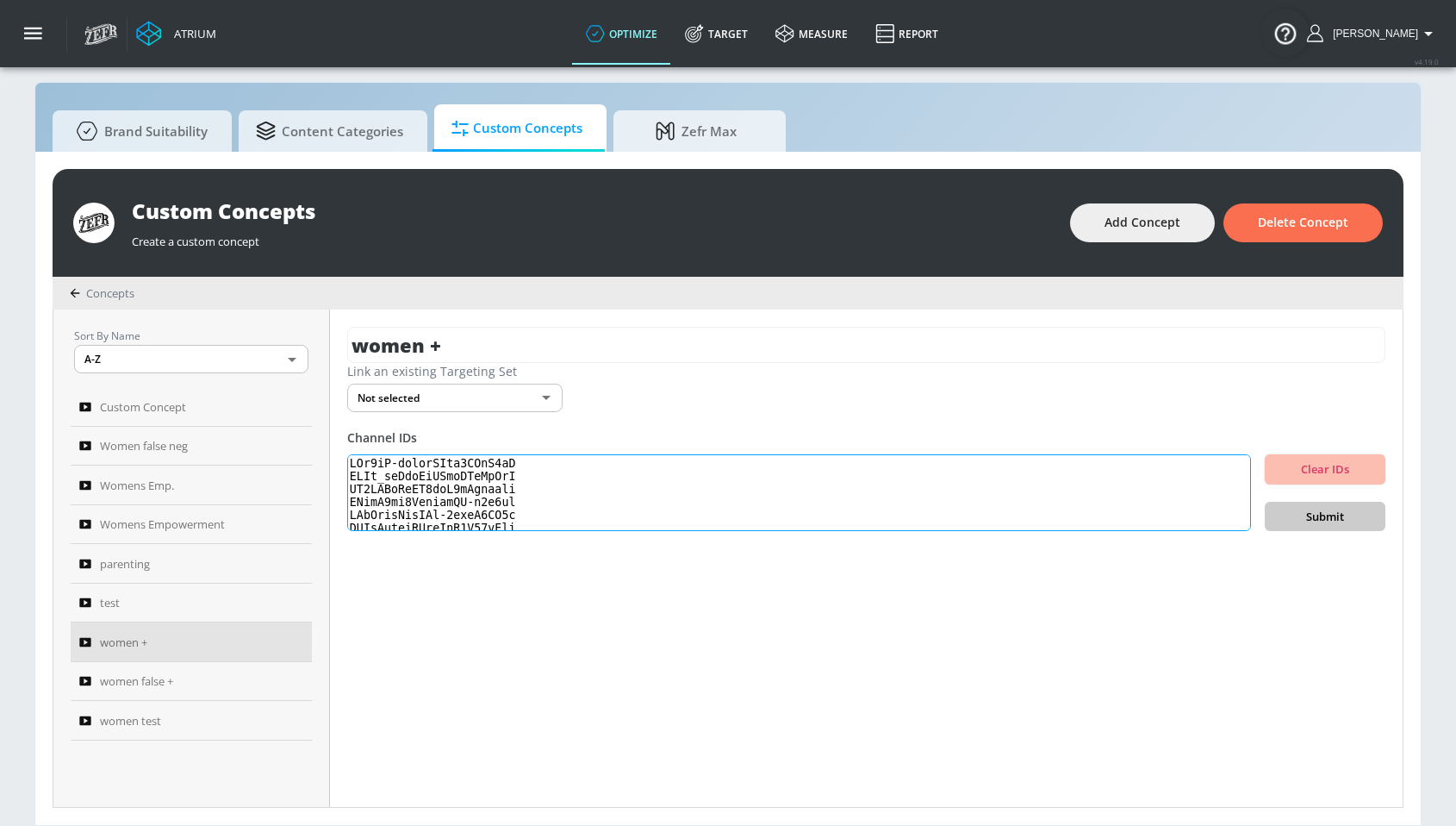
scroll to position [541, 0]
type textarea "UCb7qR-onnkuVTnb3GPkM3gQ UCAk_loXdoKqPXwnTMmCuDeQ UC1BUEiSgQP0jxI0rOsgppgg UCuh…"
click at [1314, 524] on span "Submit" at bounding box center [1325, 516] width 93 height 20
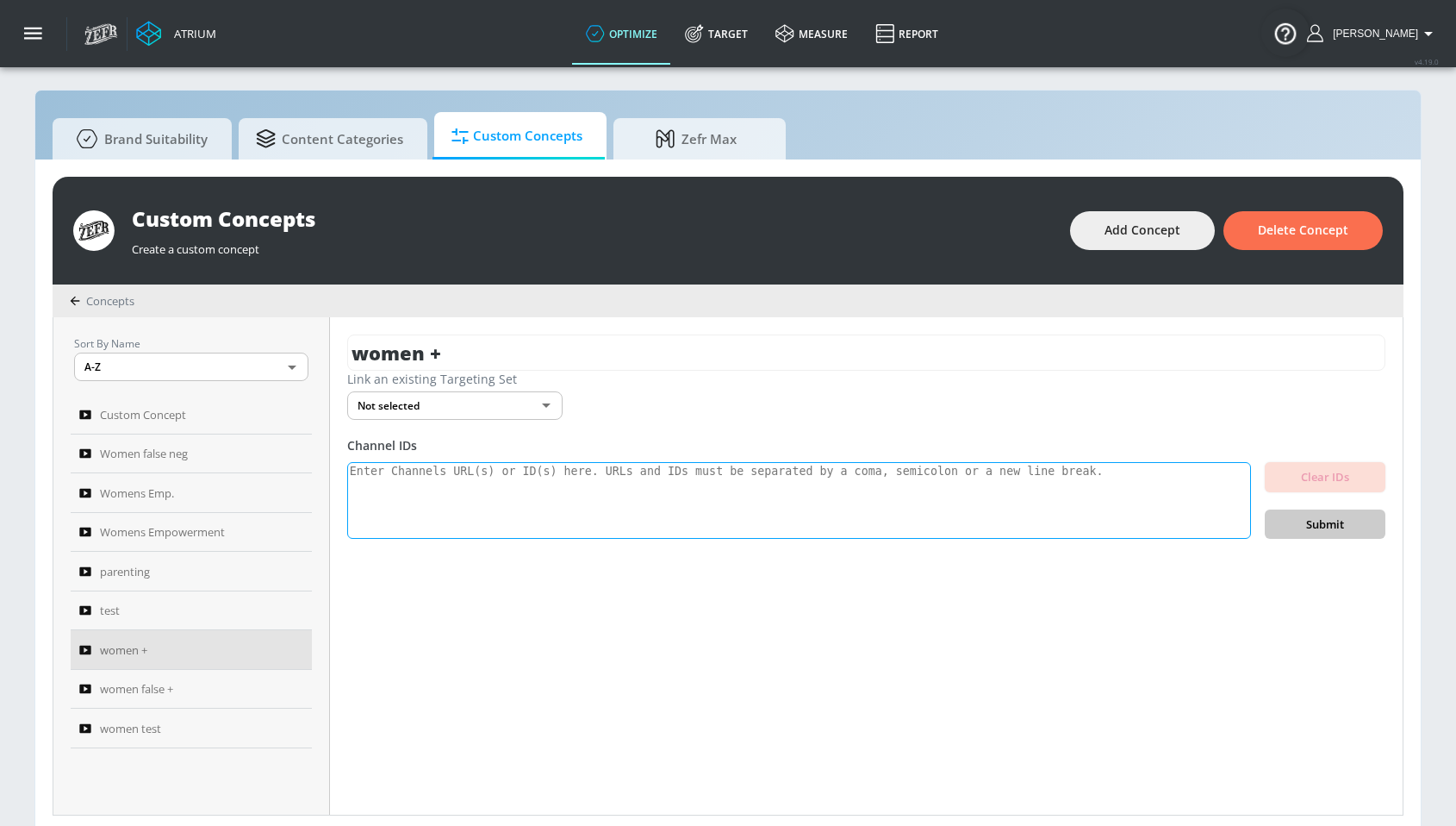
scroll to position [18, 0]
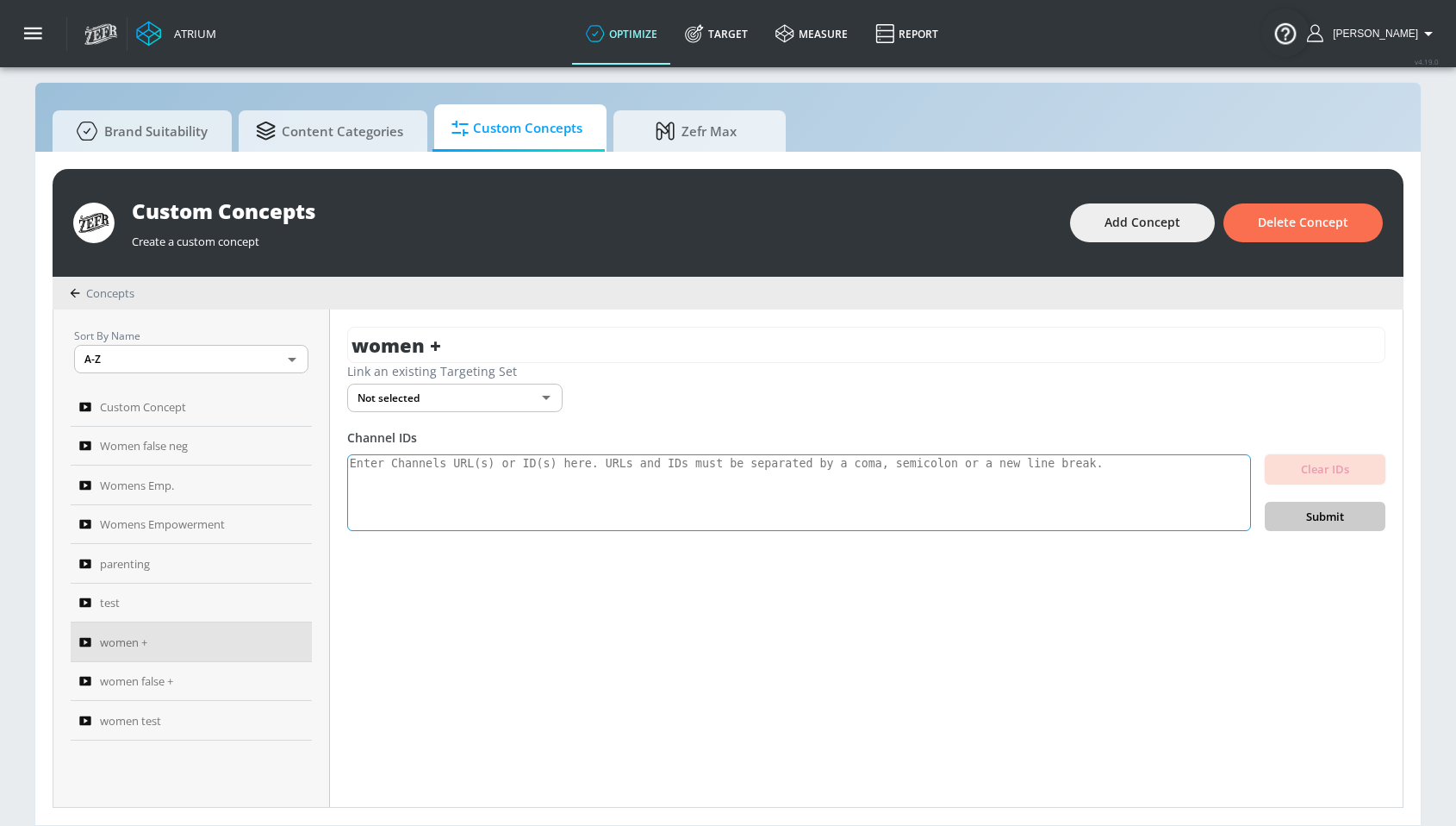
click at [463, 470] on textarea at bounding box center [799, 493] width 904 height 77
paste textarea "UCb7qR-onnkuVTnb3GPkM3gQ UCAk_loXdoKqPXwnTMmCuDeQ UC1BUEiSgQP0jxI0rOsgppgg UCuh…"
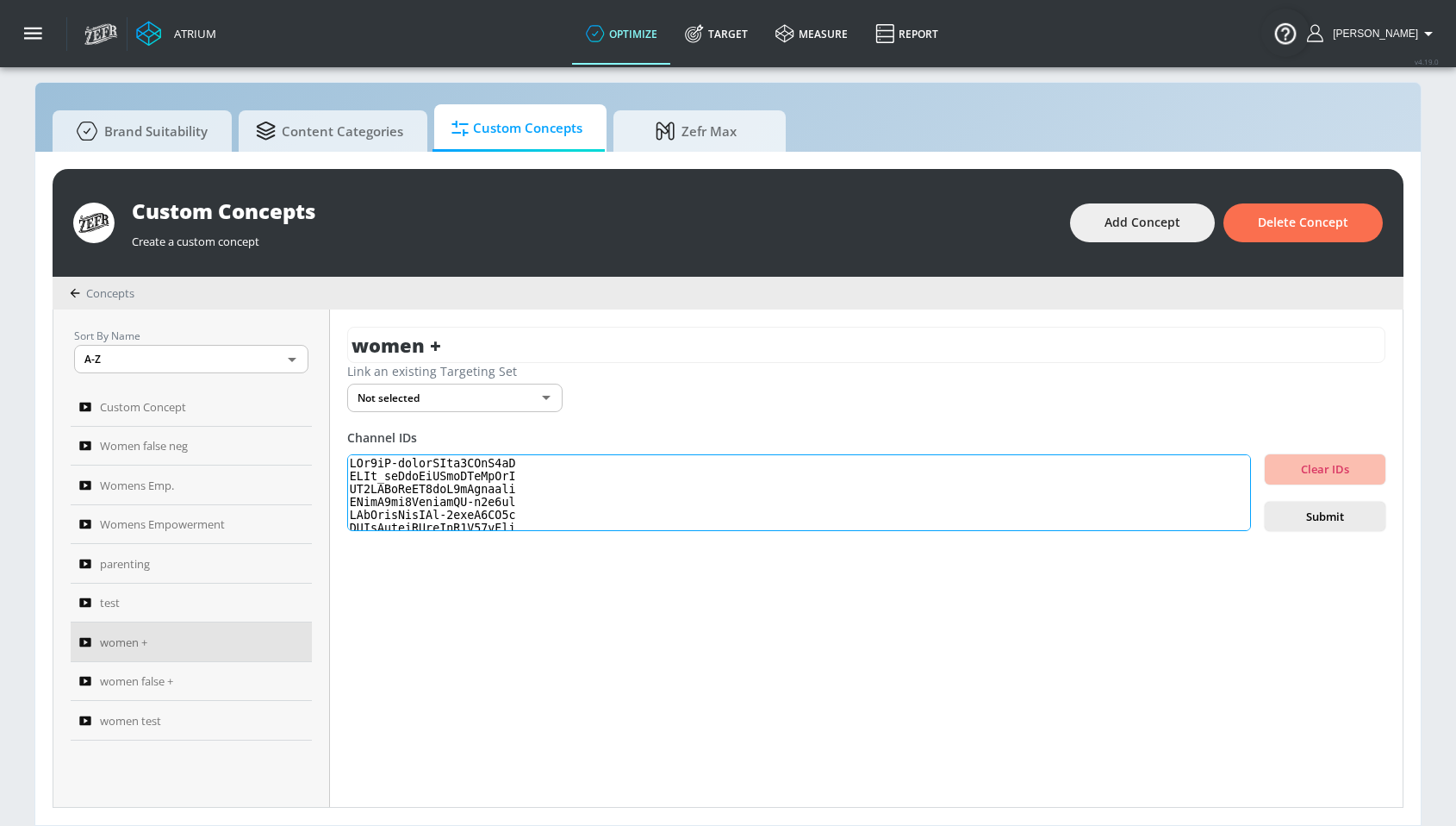
scroll to position [541, 0]
type textarea "UCb7qR-onnkuVTnb3GPkM3gQ UCAk_loXdoKqPXwnTMmCuDeQ UC1BUEiSgQP0jxI0rOsgppgg UCuh…"
click at [1313, 507] on span "Submit" at bounding box center [1325, 516] width 93 height 20
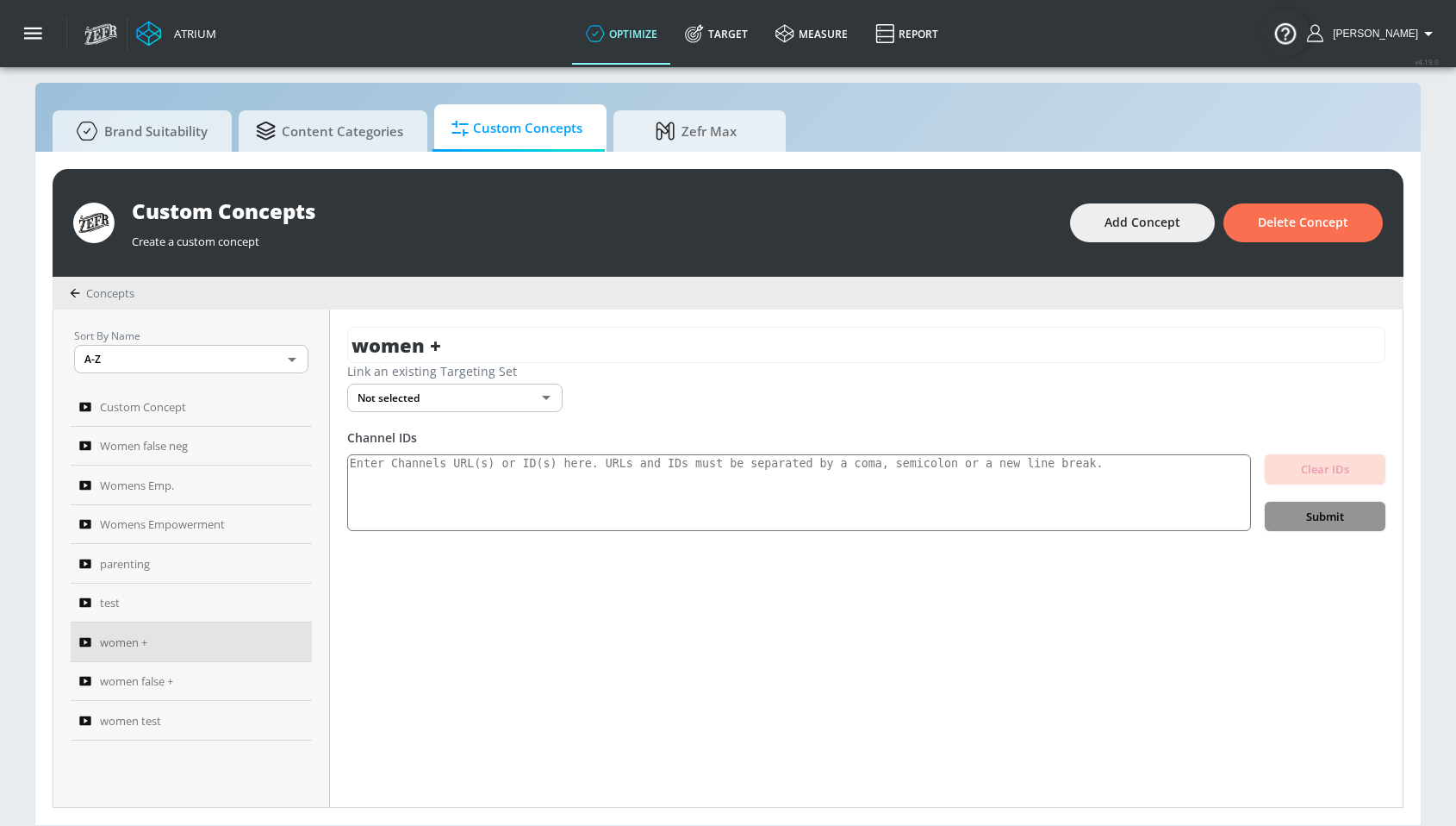
scroll to position [0, 0]
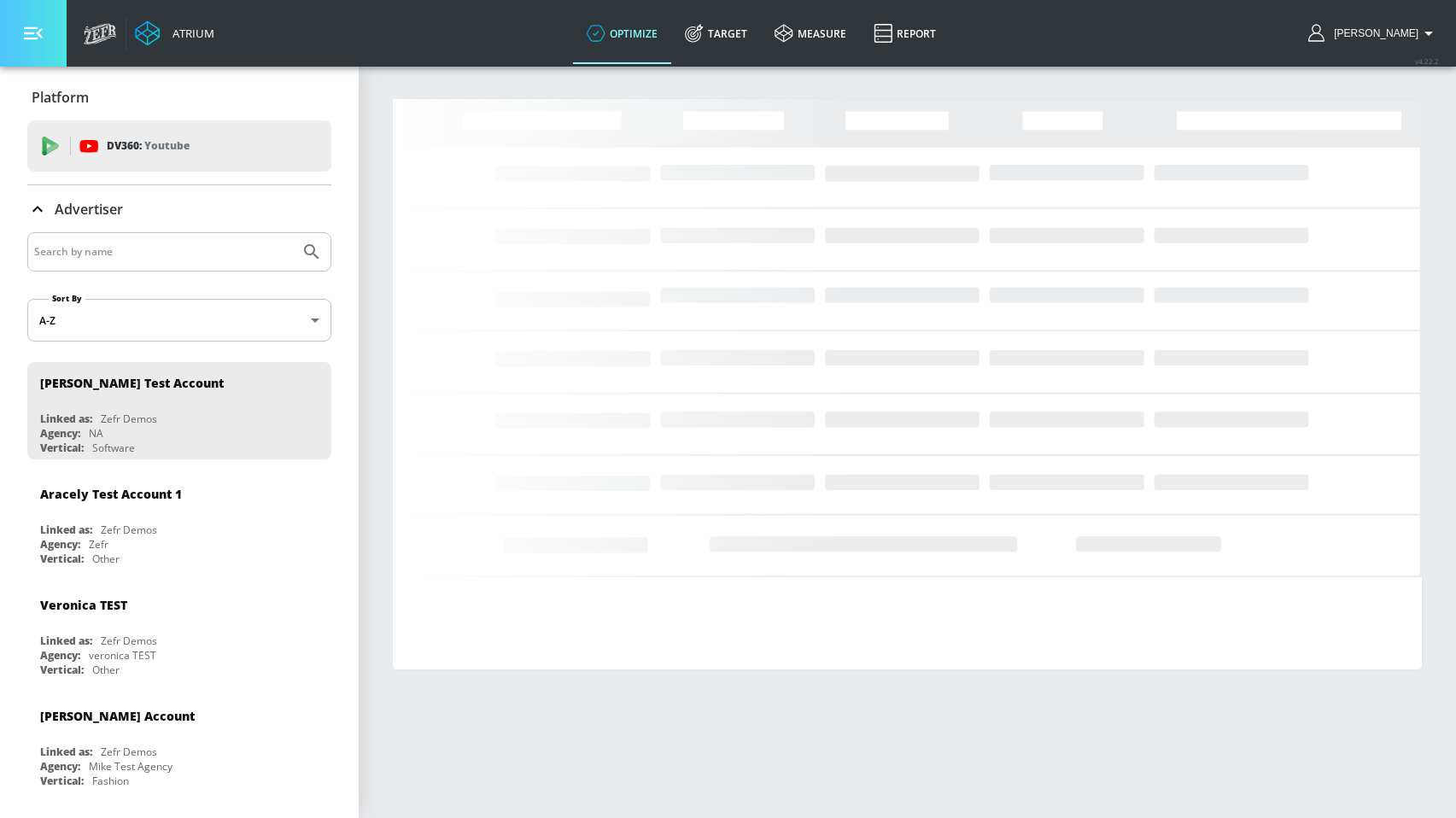
click at [42, 49] on button "button" at bounding box center [33, 33] width 67 height 67
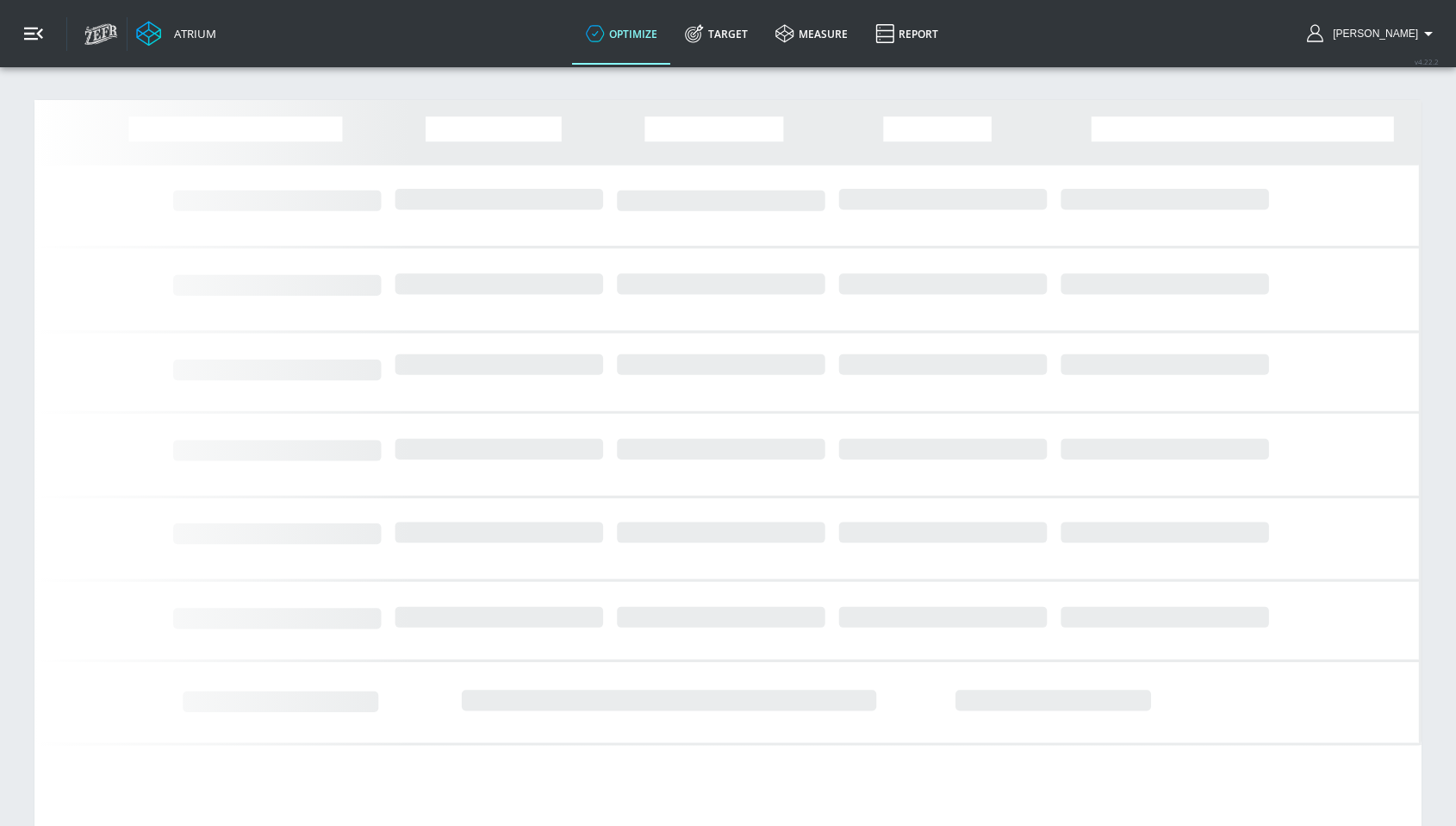
click at [45, 53] on button "button" at bounding box center [33, 33] width 67 height 67
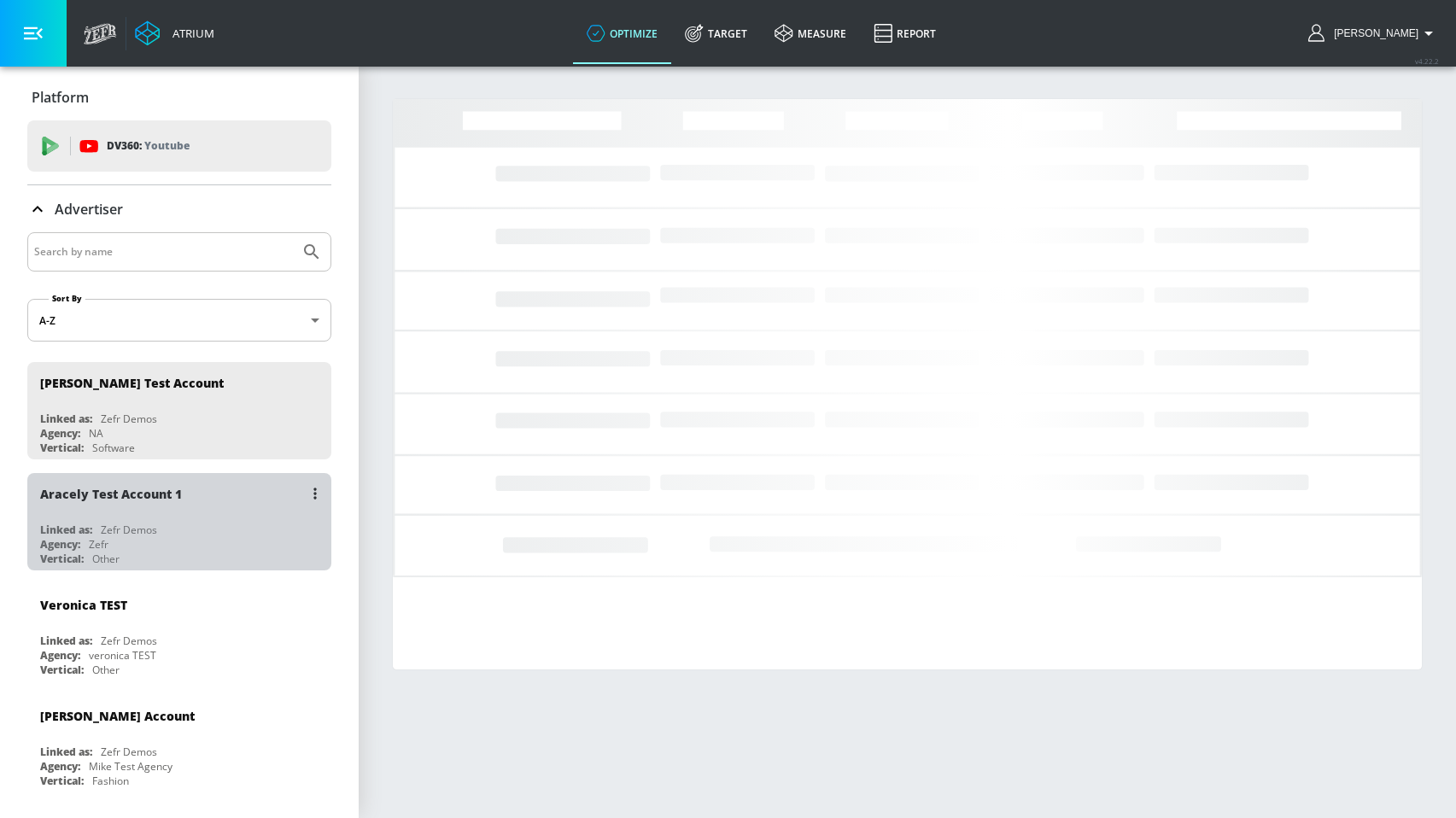
click at [180, 507] on div "Aracely Test Account 1" at bounding box center [184, 494] width 287 height 41
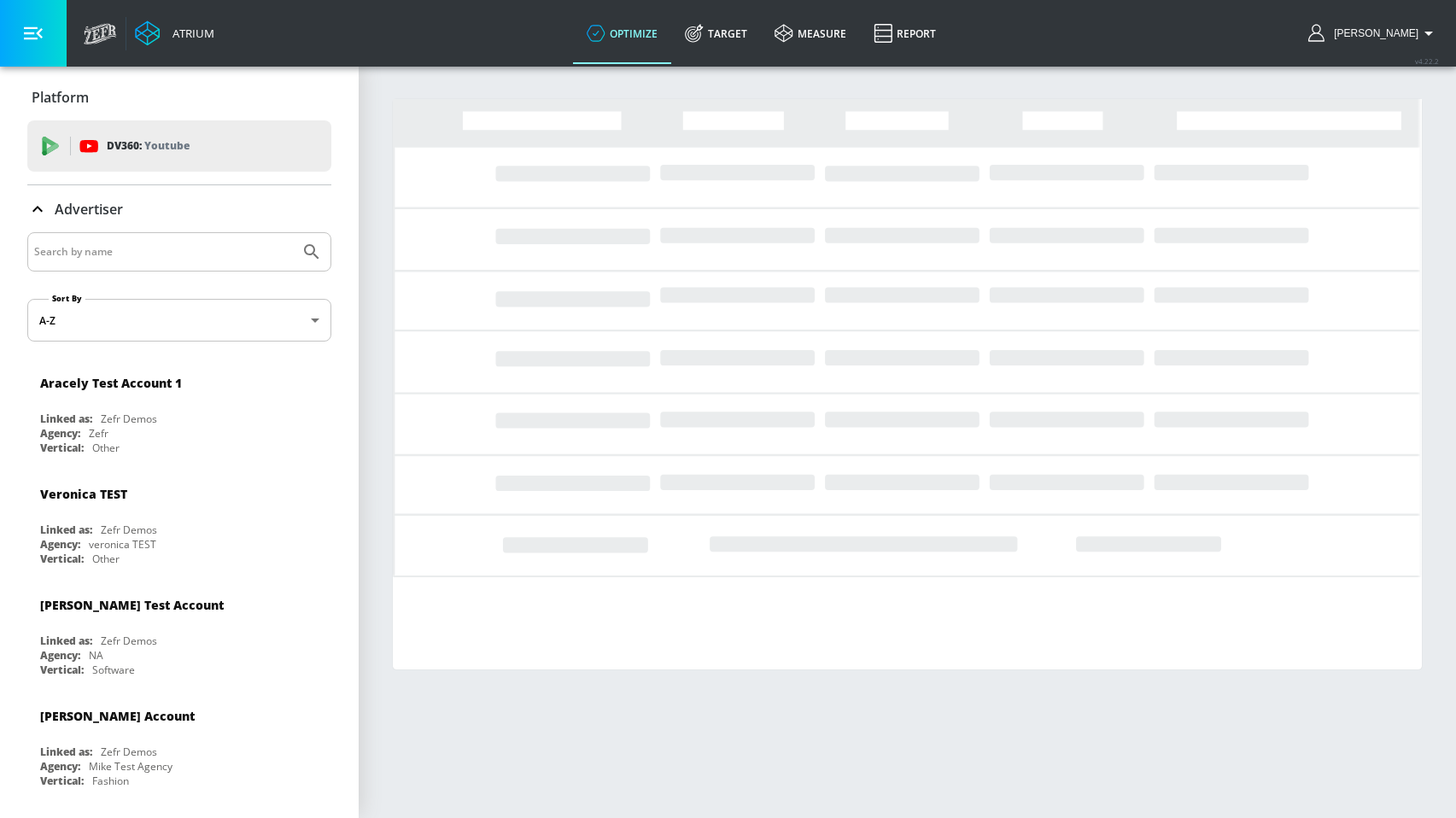
click at [30, 25] on icon "button" at bounding box center [33, 33] width 19 height 19
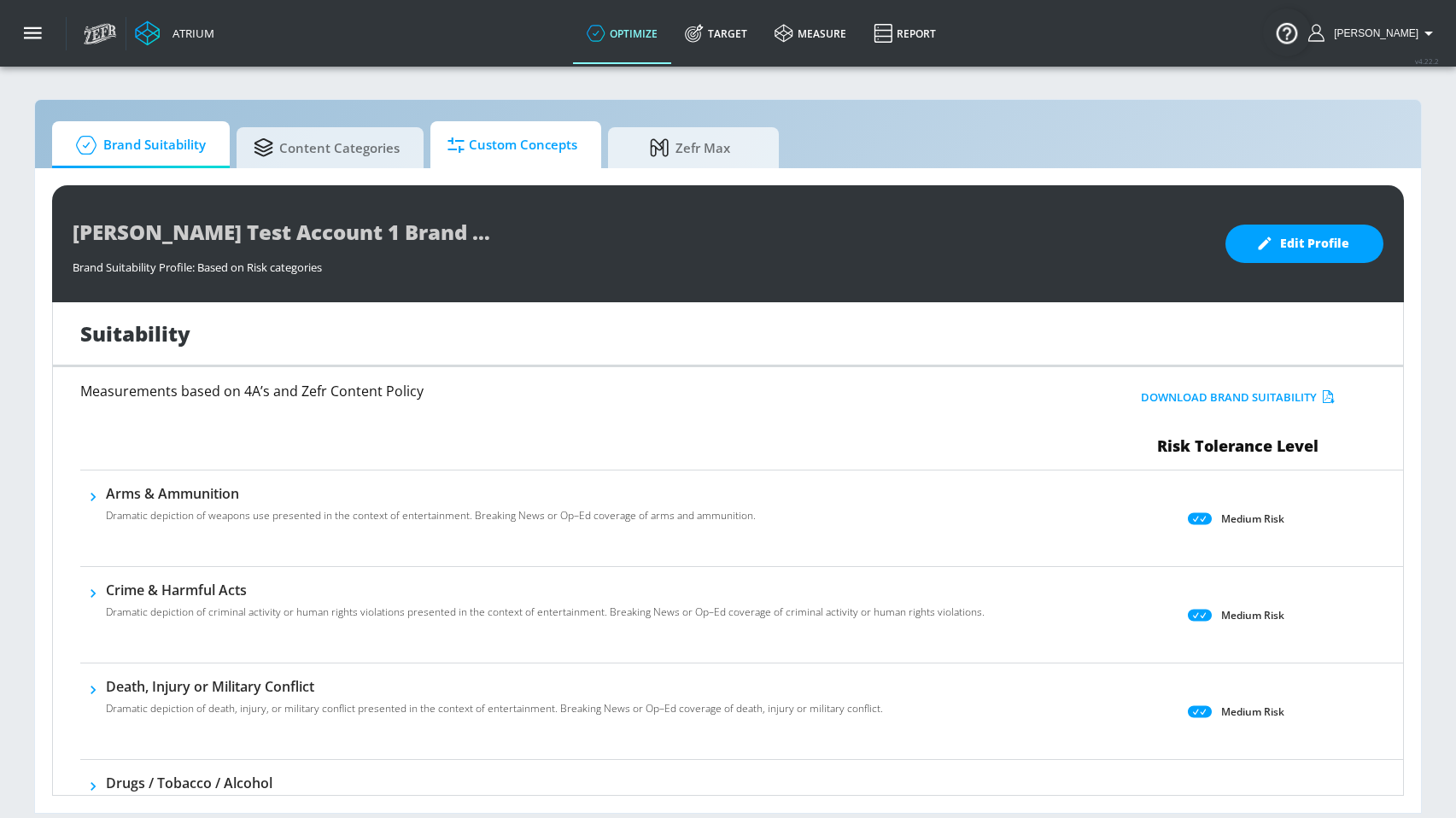
click at [479, 146] on span "Custom Concepts" at bounding box center [512, 145] width 130 height 41
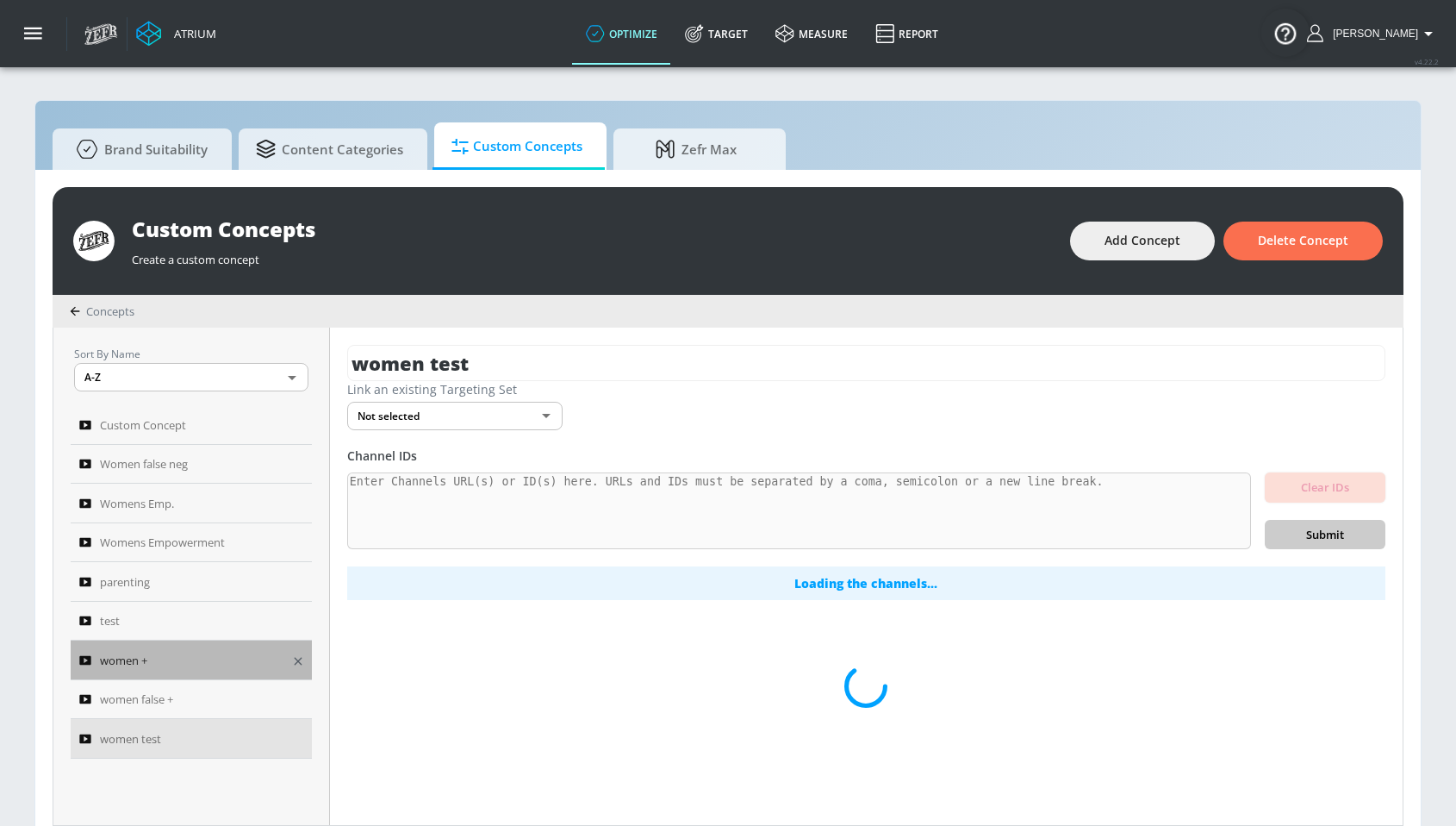
click at [166, 663] on div "women +" at bounding box center [179, 660] width 201 height 21
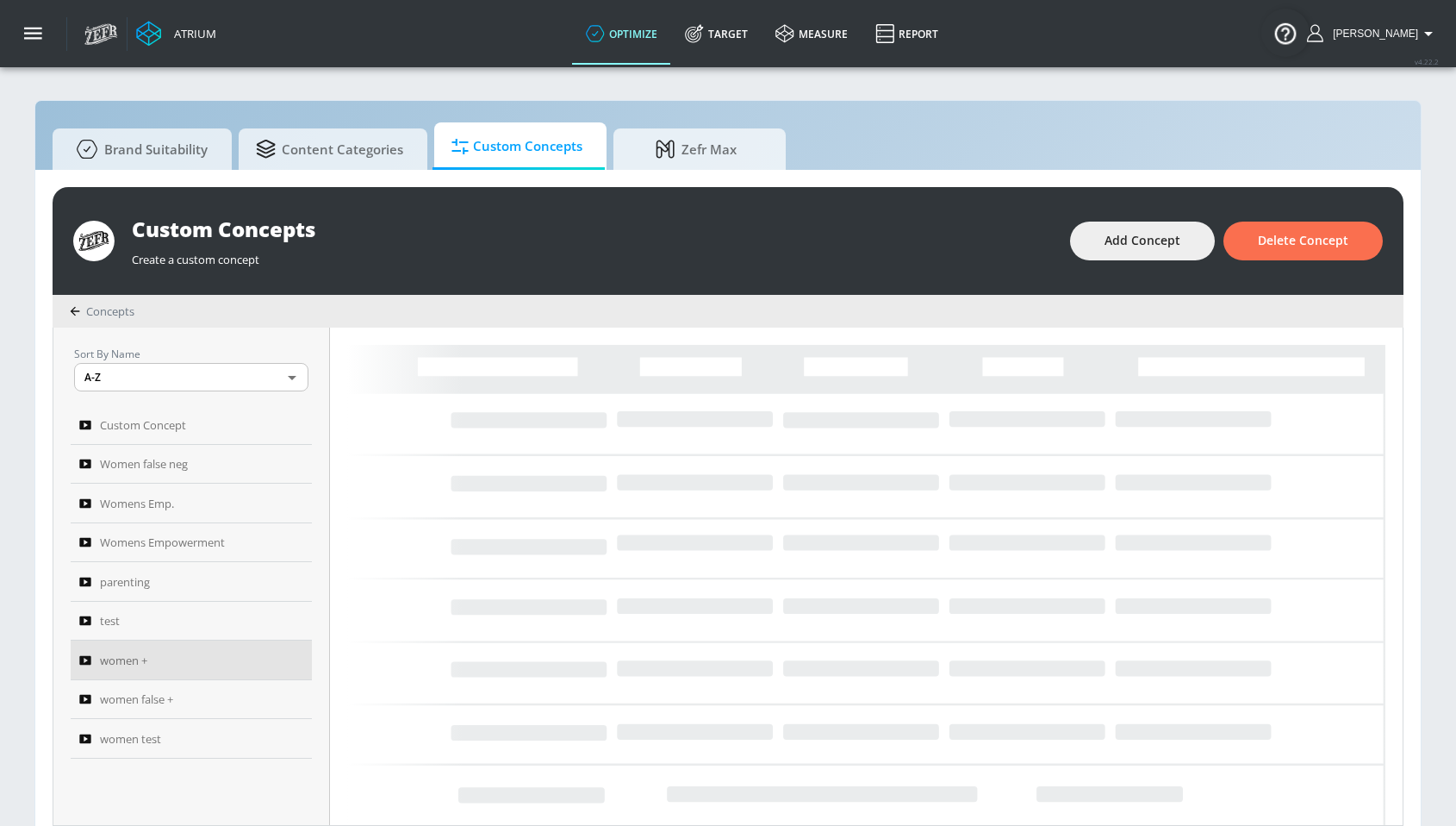
type textarea "women's empowerment: Women’s empowerment is the promotion of a [DEMOGRAPHIC_DAT…"
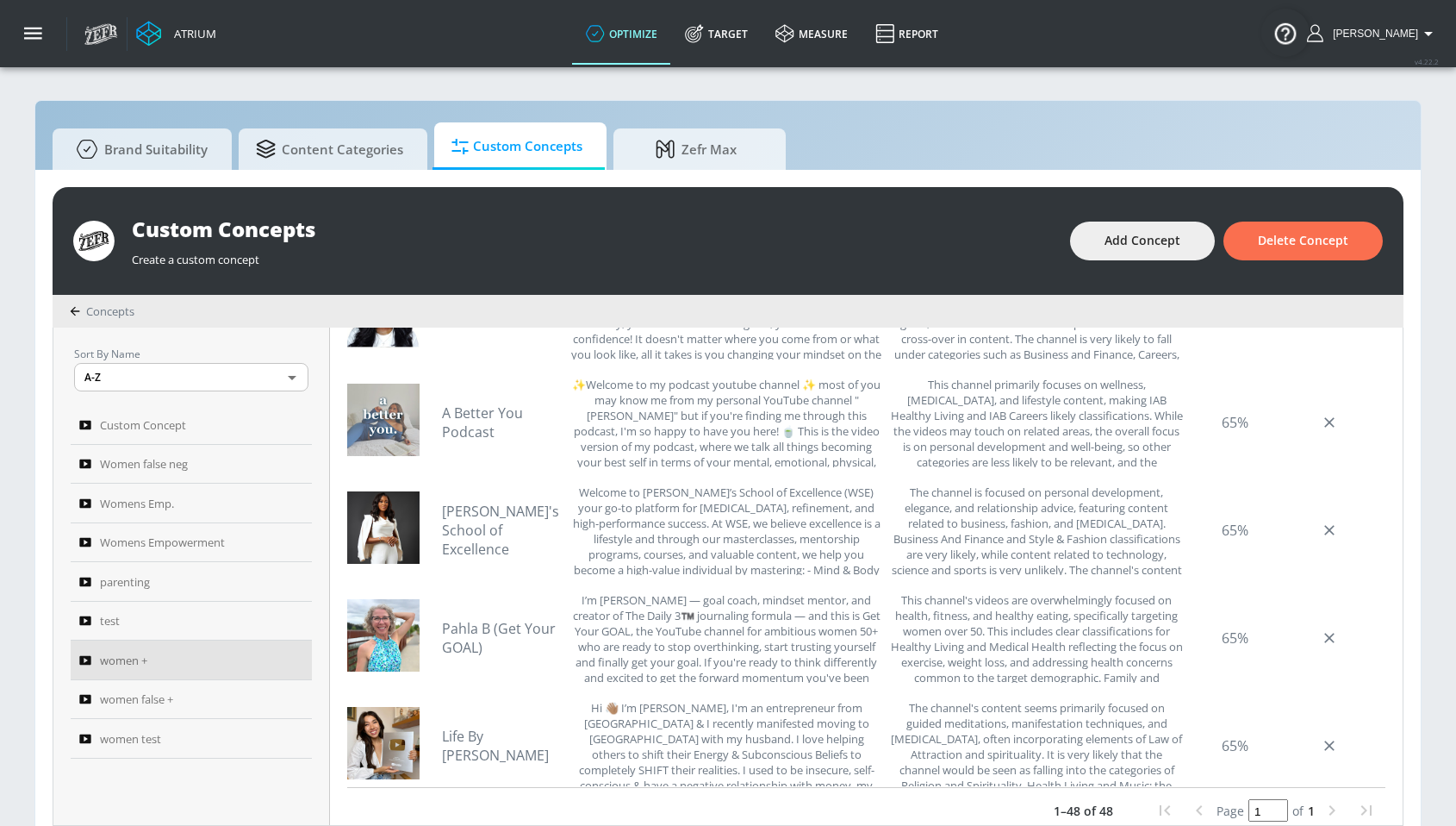
scroll to position [3874, 0]
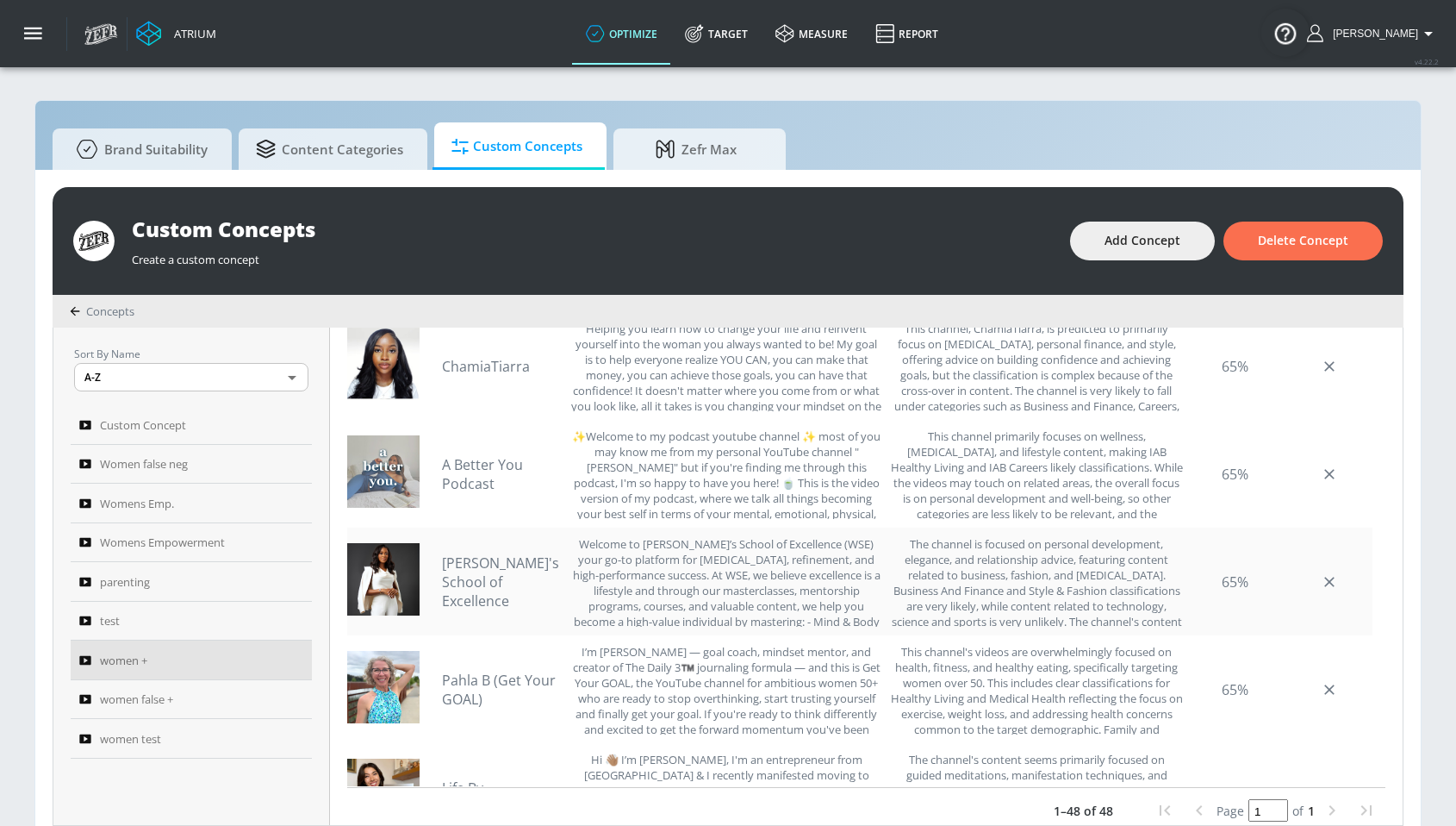
click at [496, 579] on link "[PERSON_NAME]'s School of Excellence" at bounding box center [502, 581] width 121 height 57
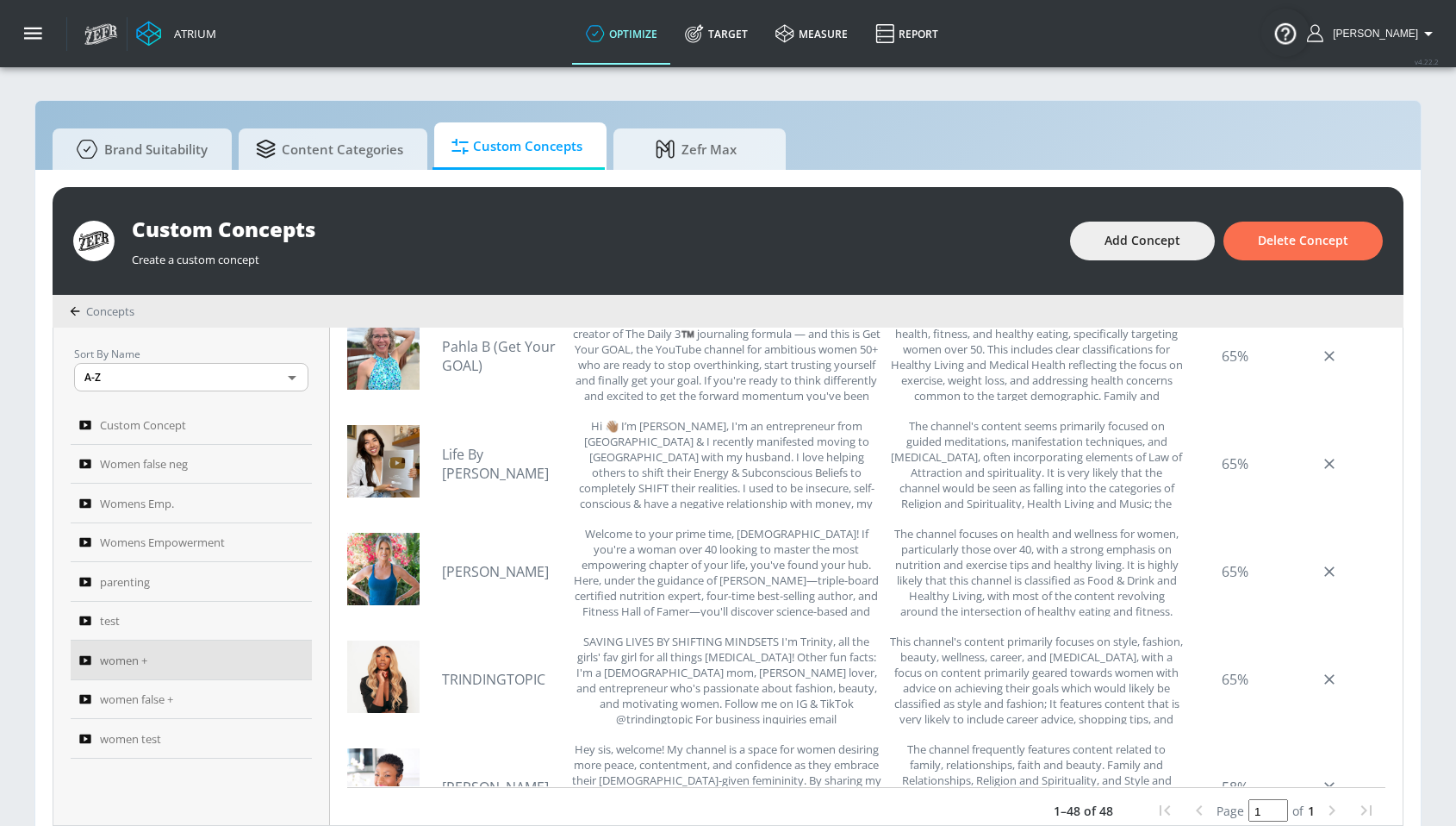
scroll to position [4209, 0]
click at [469, 568] on link "[PERSON_NAME]" at bounding box center [502, 569] width 121 height 19
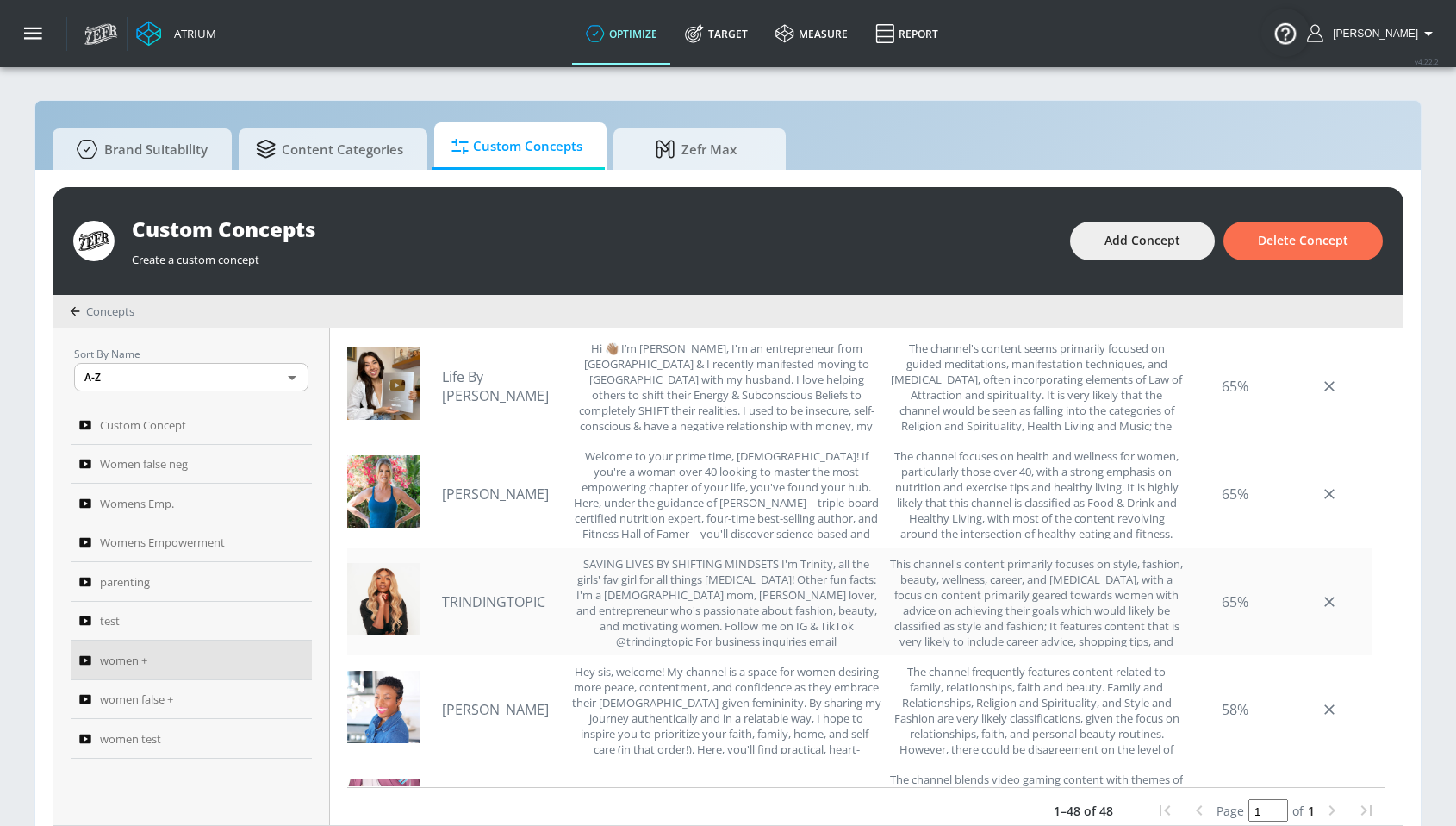
scroll to position [4296, 0]
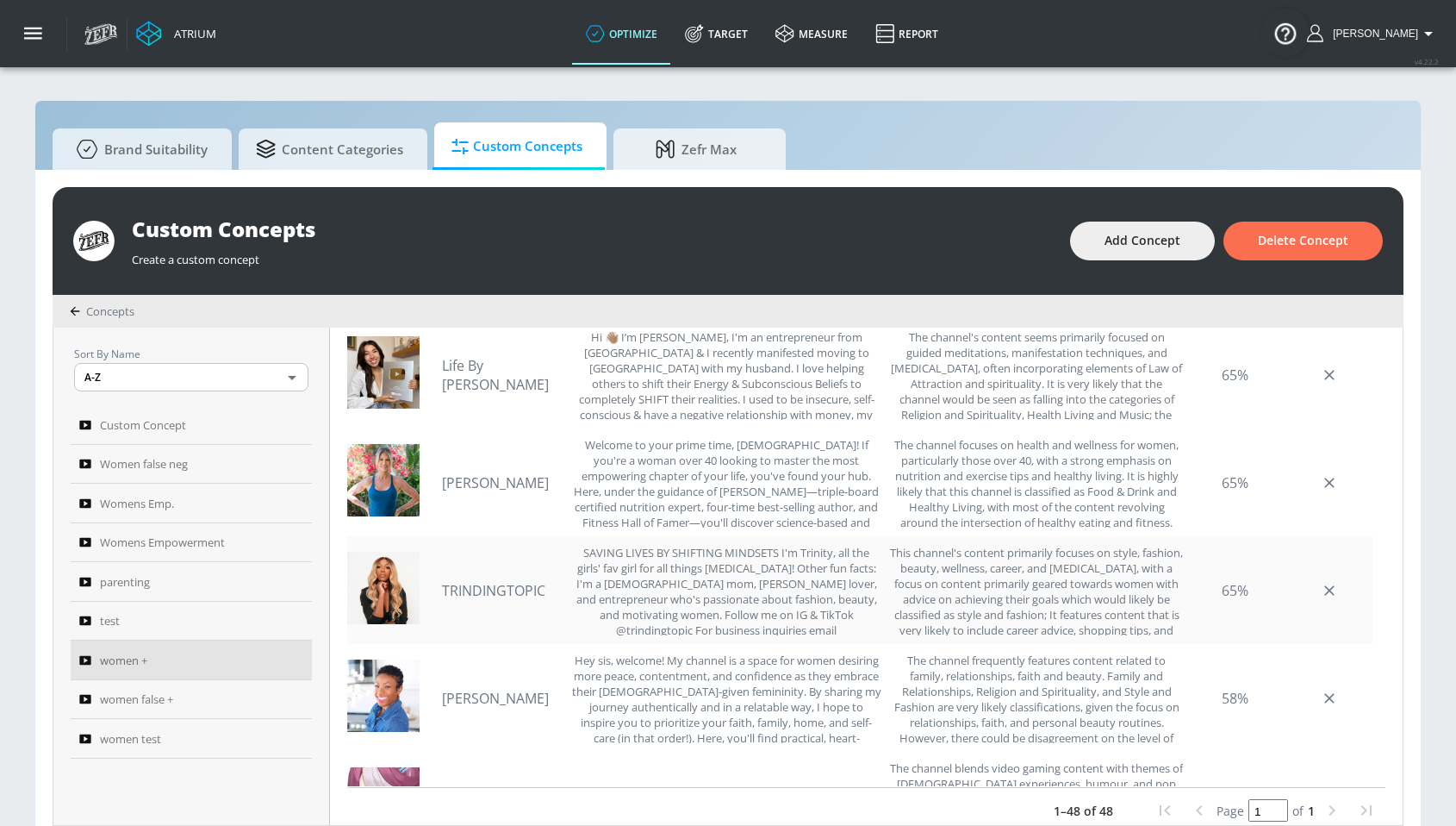
click at [512, 587] on link "TRINDINGTOPIC" at bounding box center [502, 590] width 121 height 19
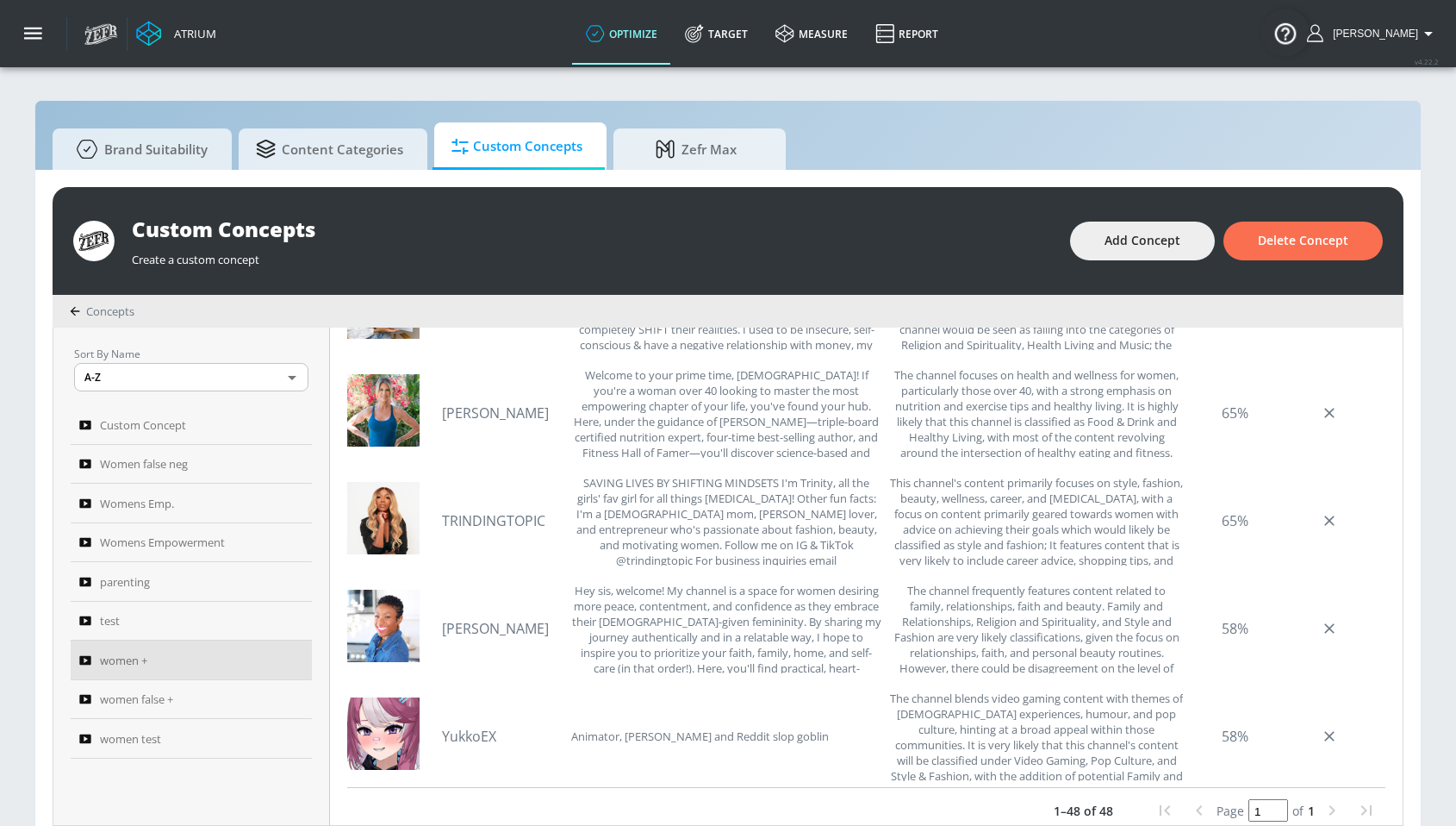
scroll to position [4413, 0]
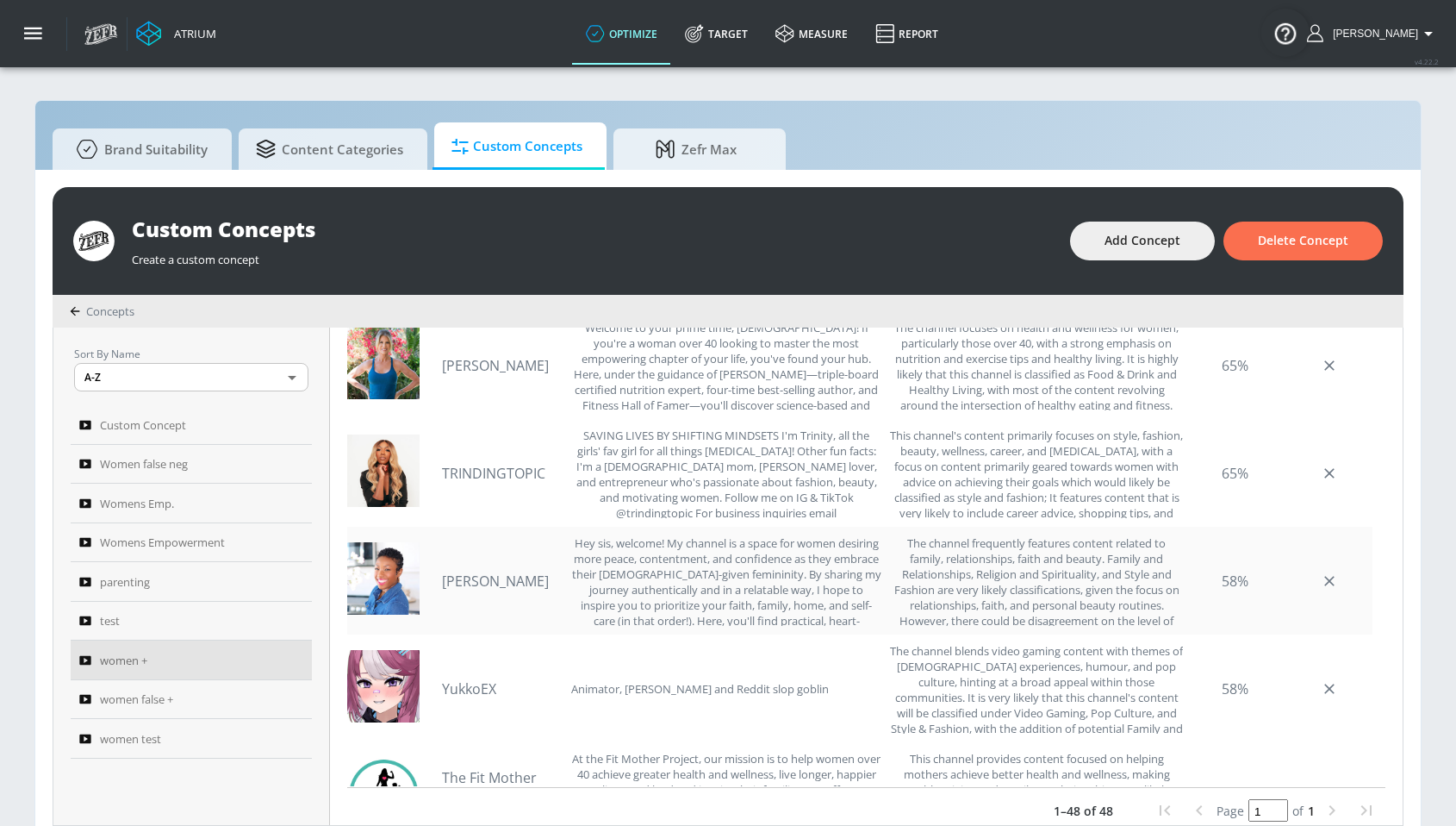
click at [493, 586] on link "[PERSON_NAME]" at bounding box center [502, 580] width 121 height 19
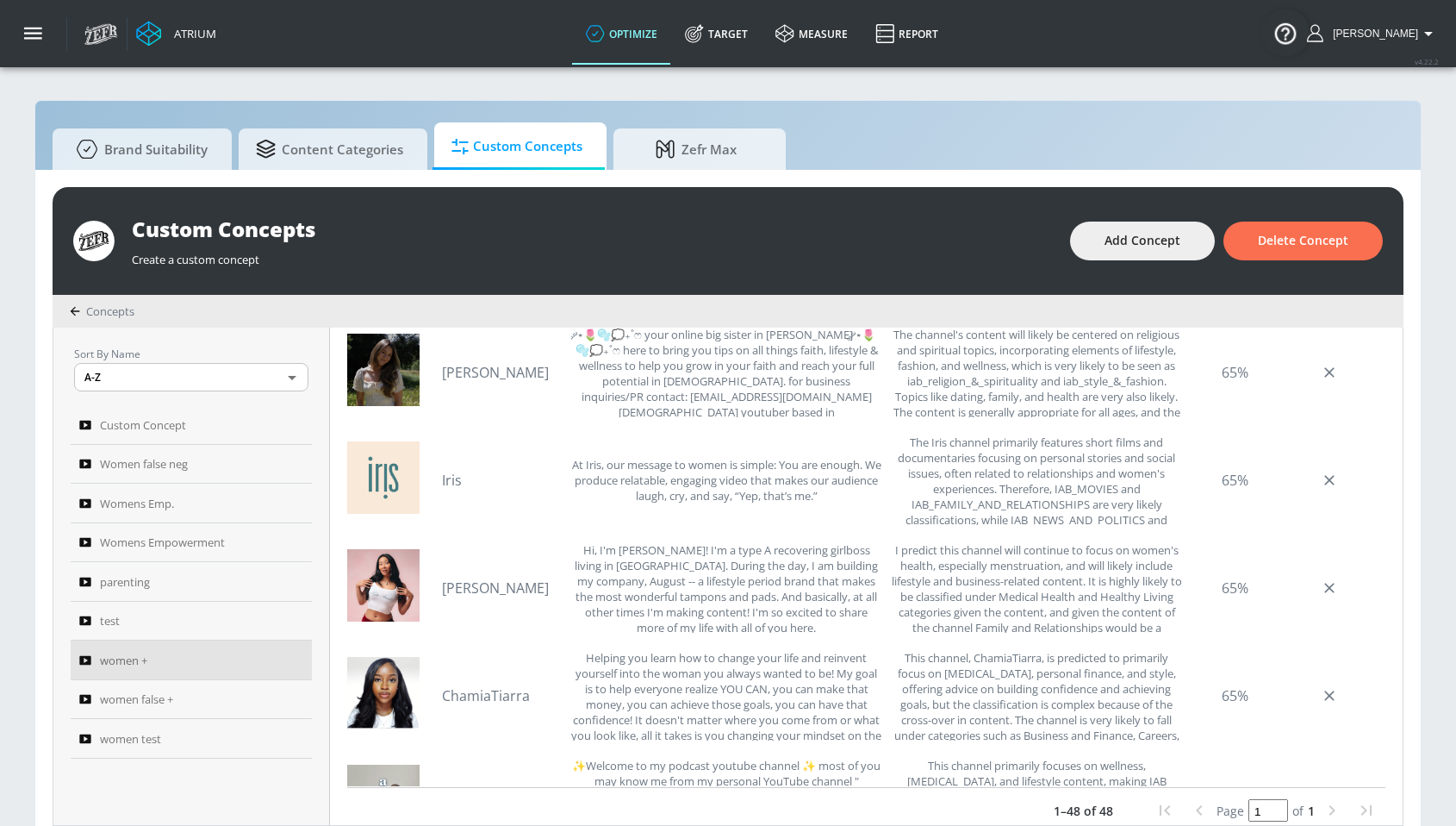
scroll to position [3541, 0]
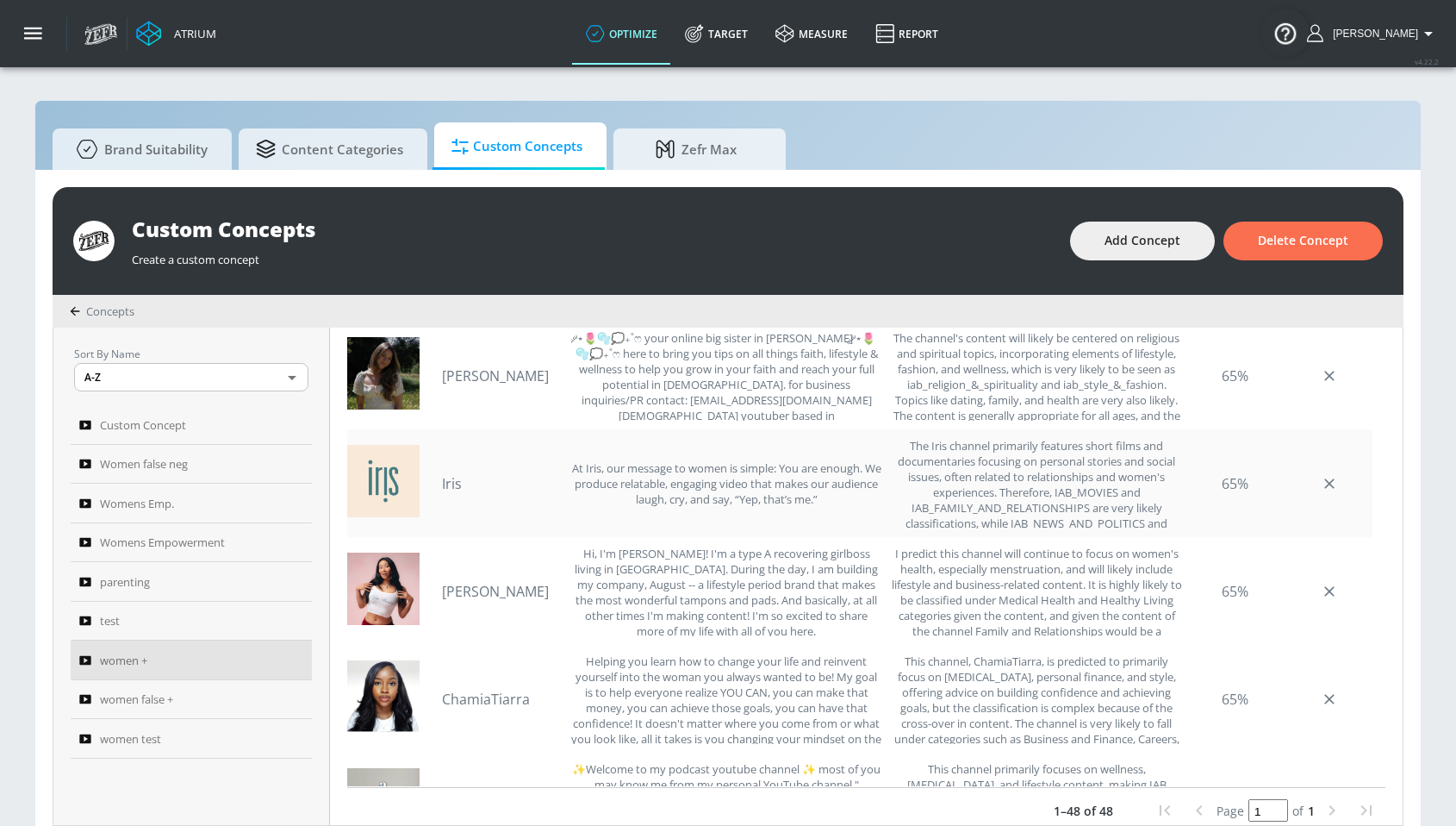
click at [444, 489] on link "Iris" at bounding box center [502, 483] width 121 height 19
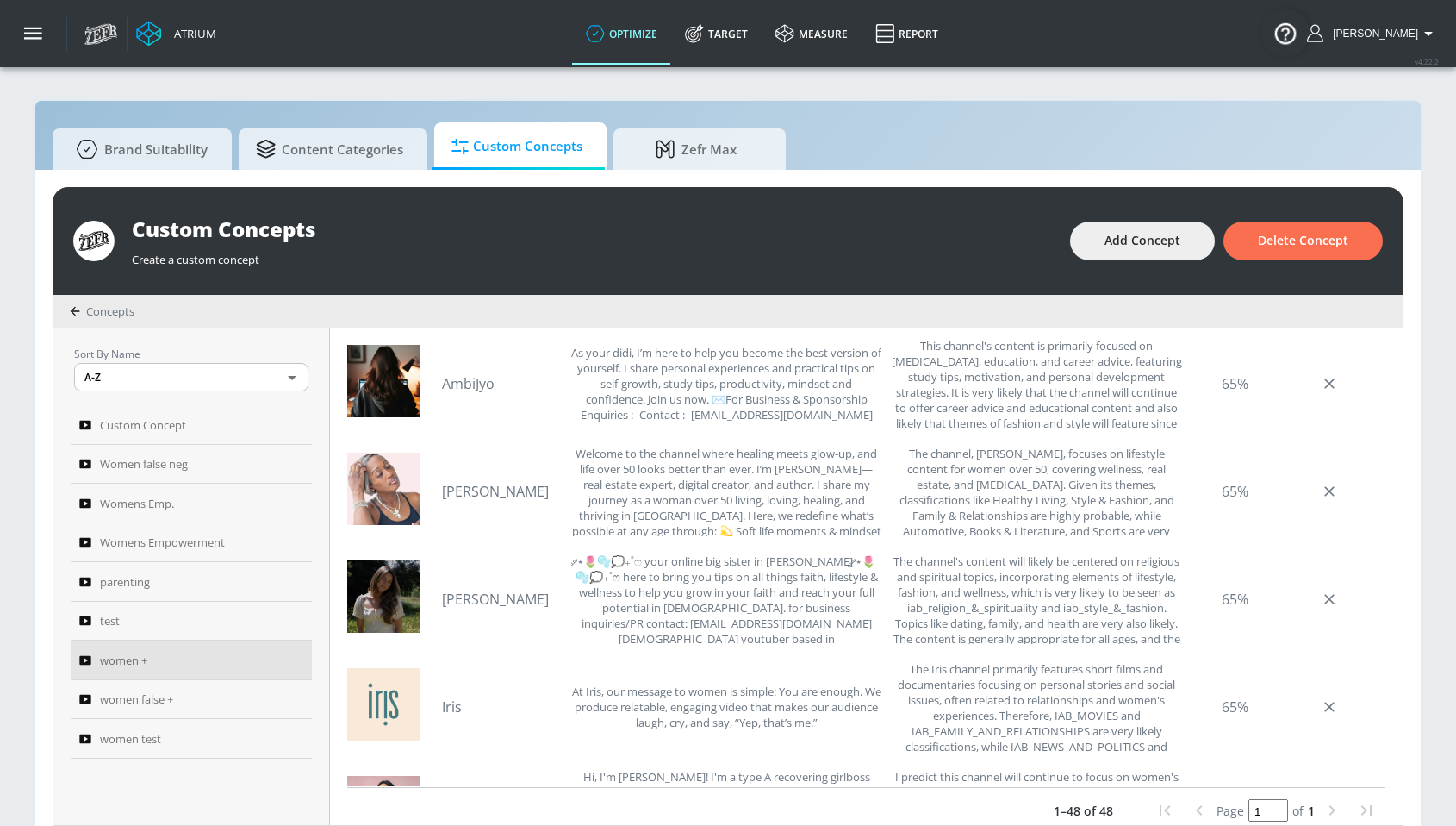
scroll to position [3317, 0]
click at [484, 486] on link "[PERSON_NAME]" at bounding box center [502, 491] width 121 height 19
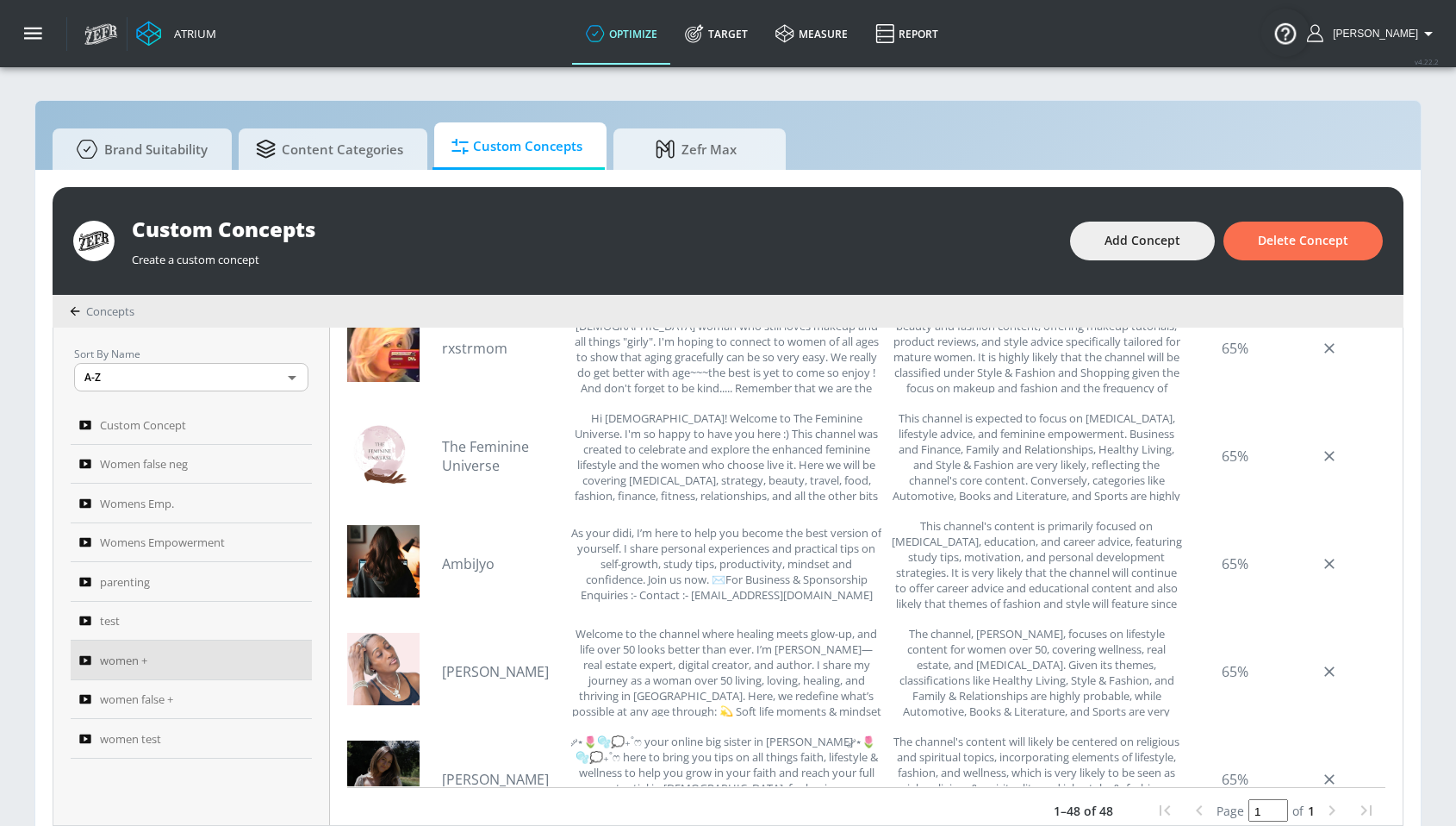
scroll to position [3117, 0]
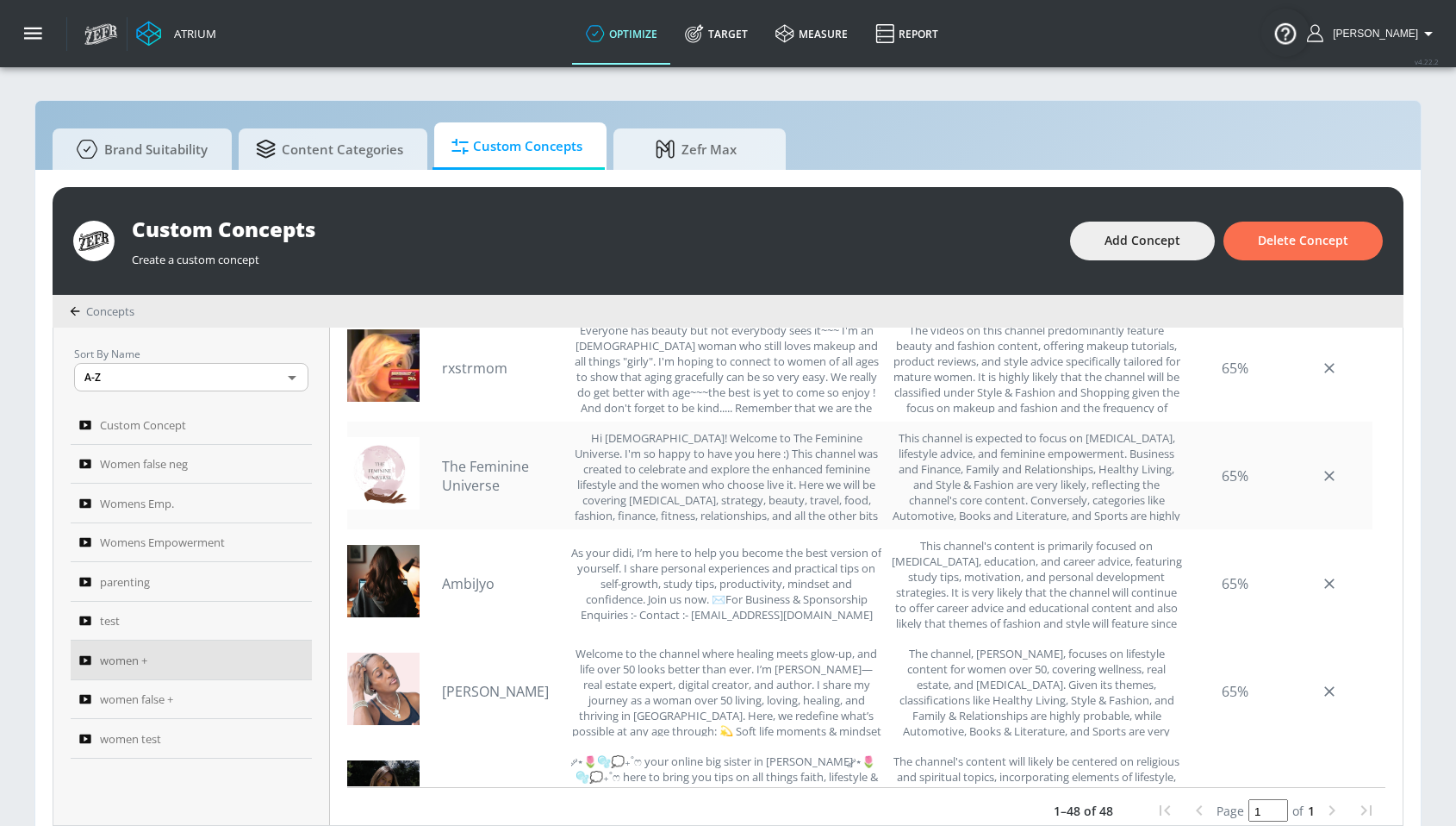
click at [495, 466] on link "The Feminine Universe" at bounding box center [502, 476] width 121 height 38
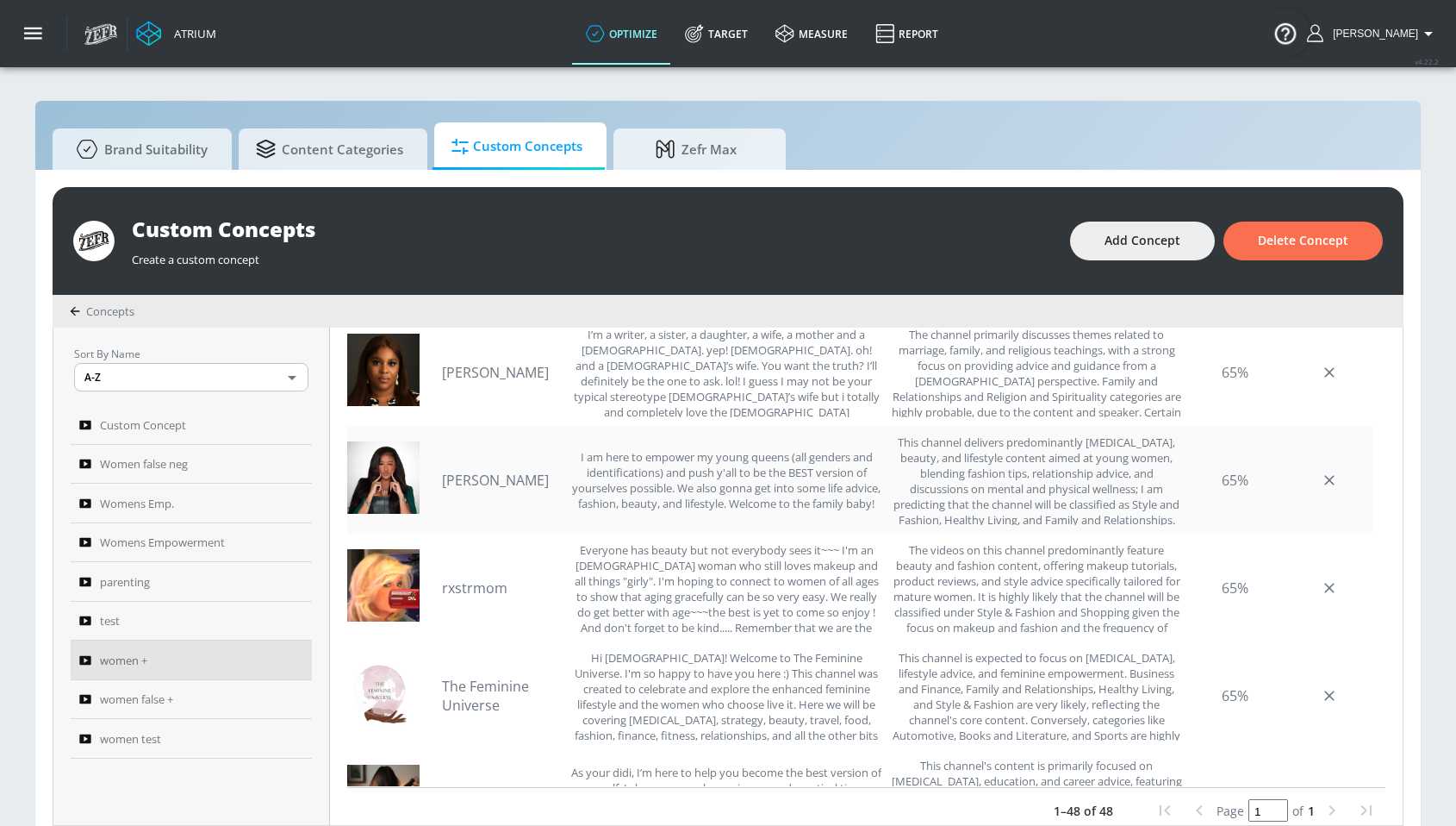
scroll to position [2894, 0]
click at [455, 490] on link "[PERSON_NAME]" at bounding box center [502, 483] width 121 height 19
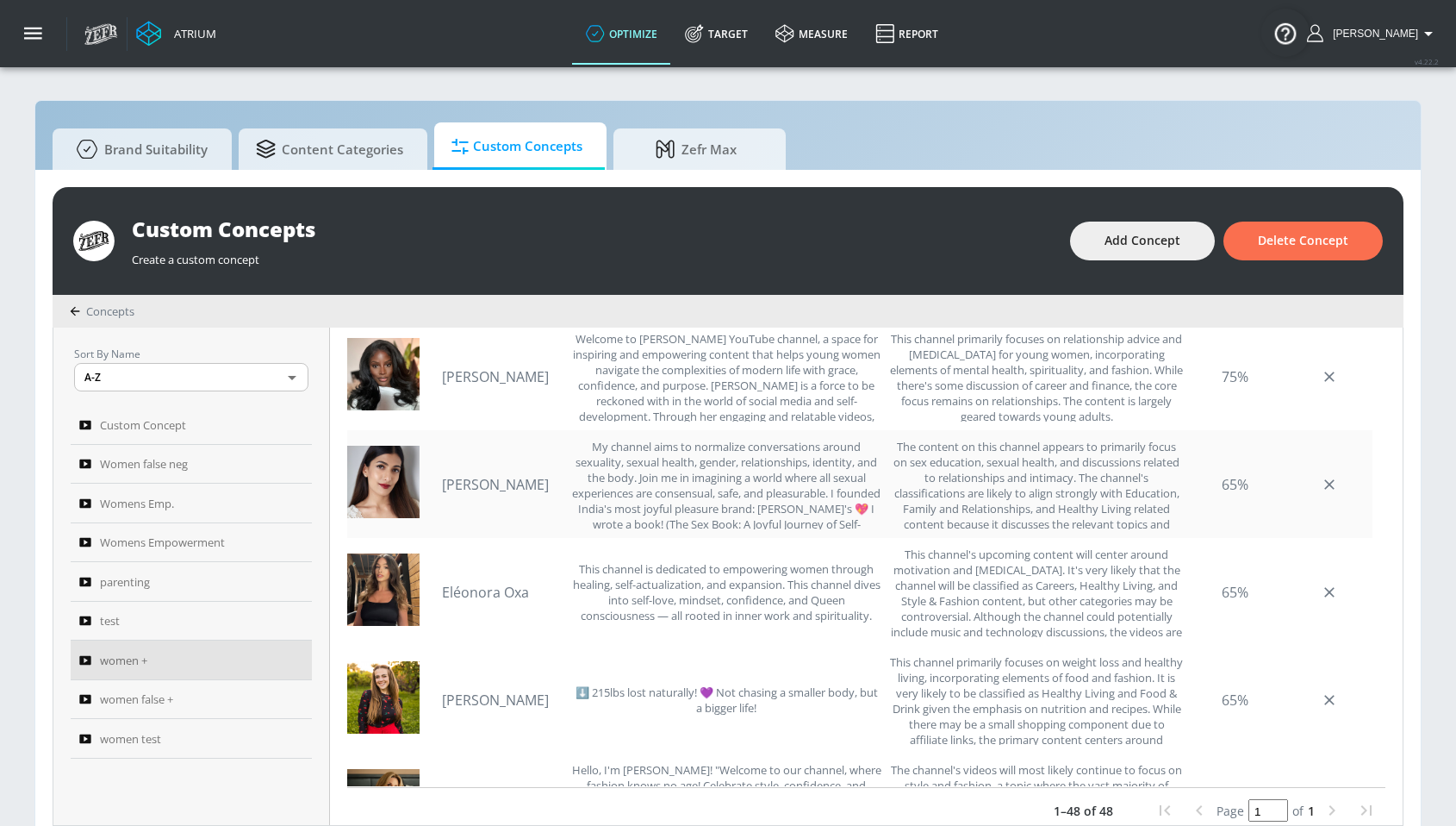
scroll to position [1807, 0]
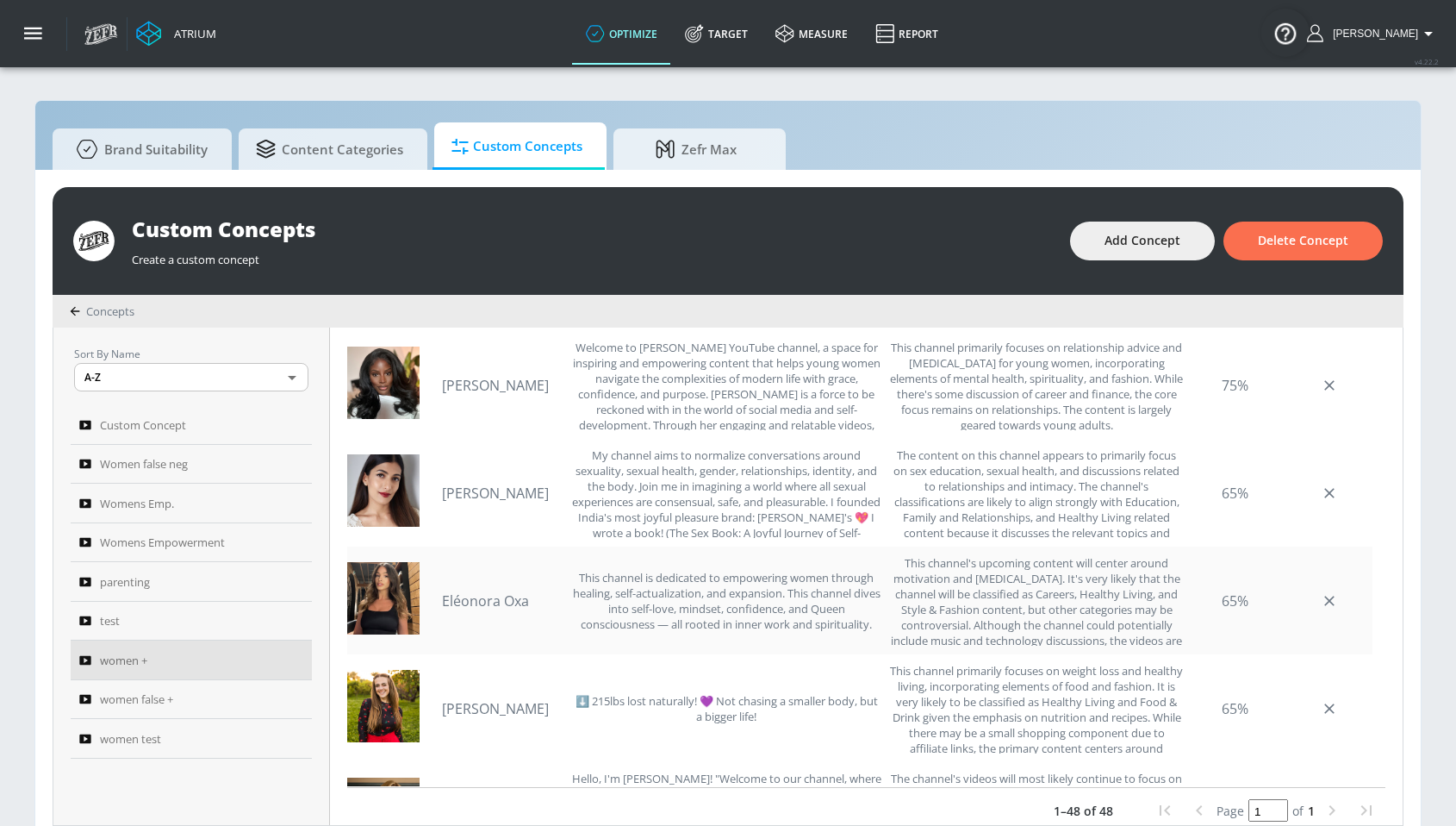
click at [505, 596] on link "Eléonora Oxa" at bounding box center [502, 600] width 121 height 19
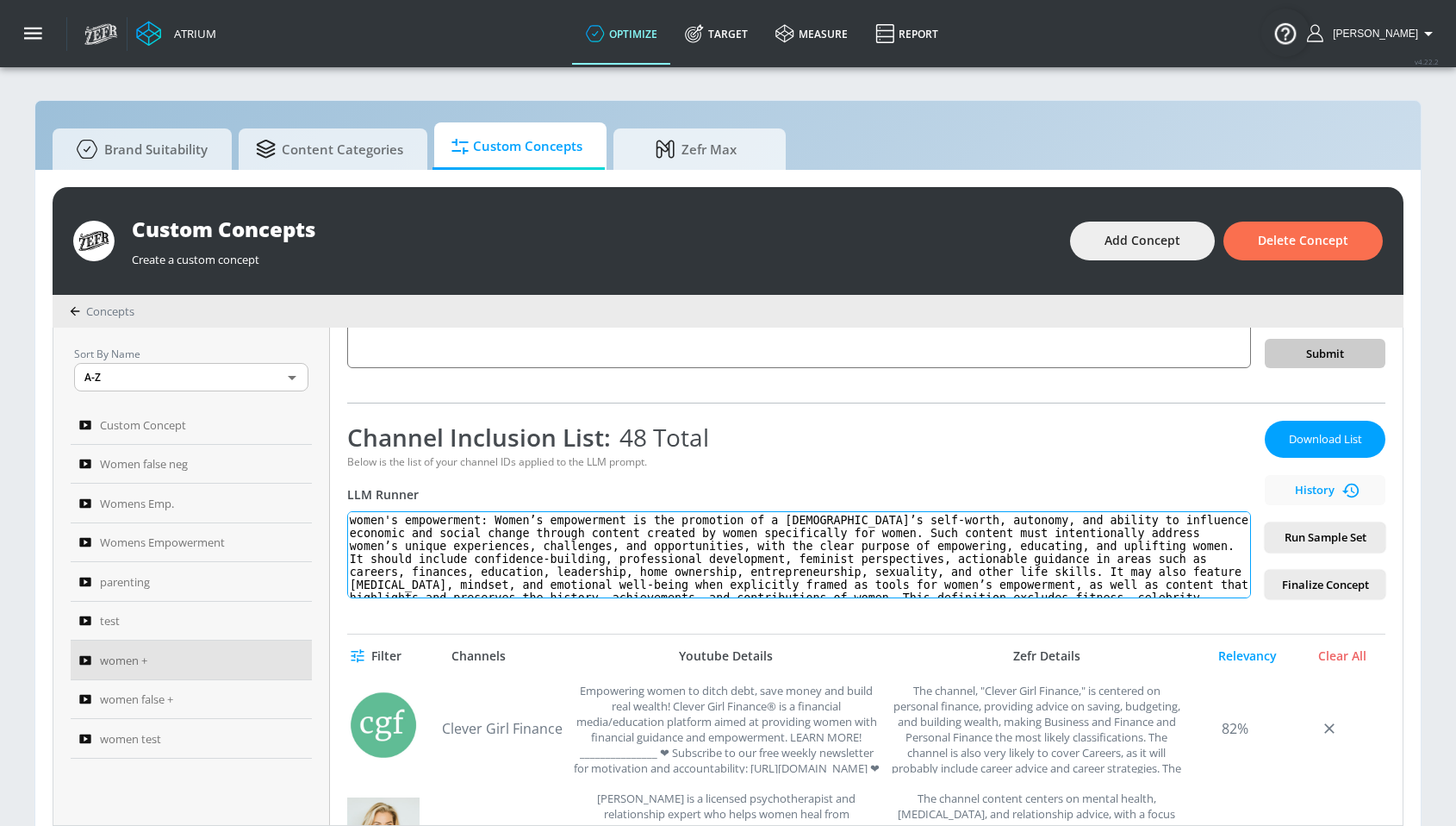
scroll to position [0, 0]
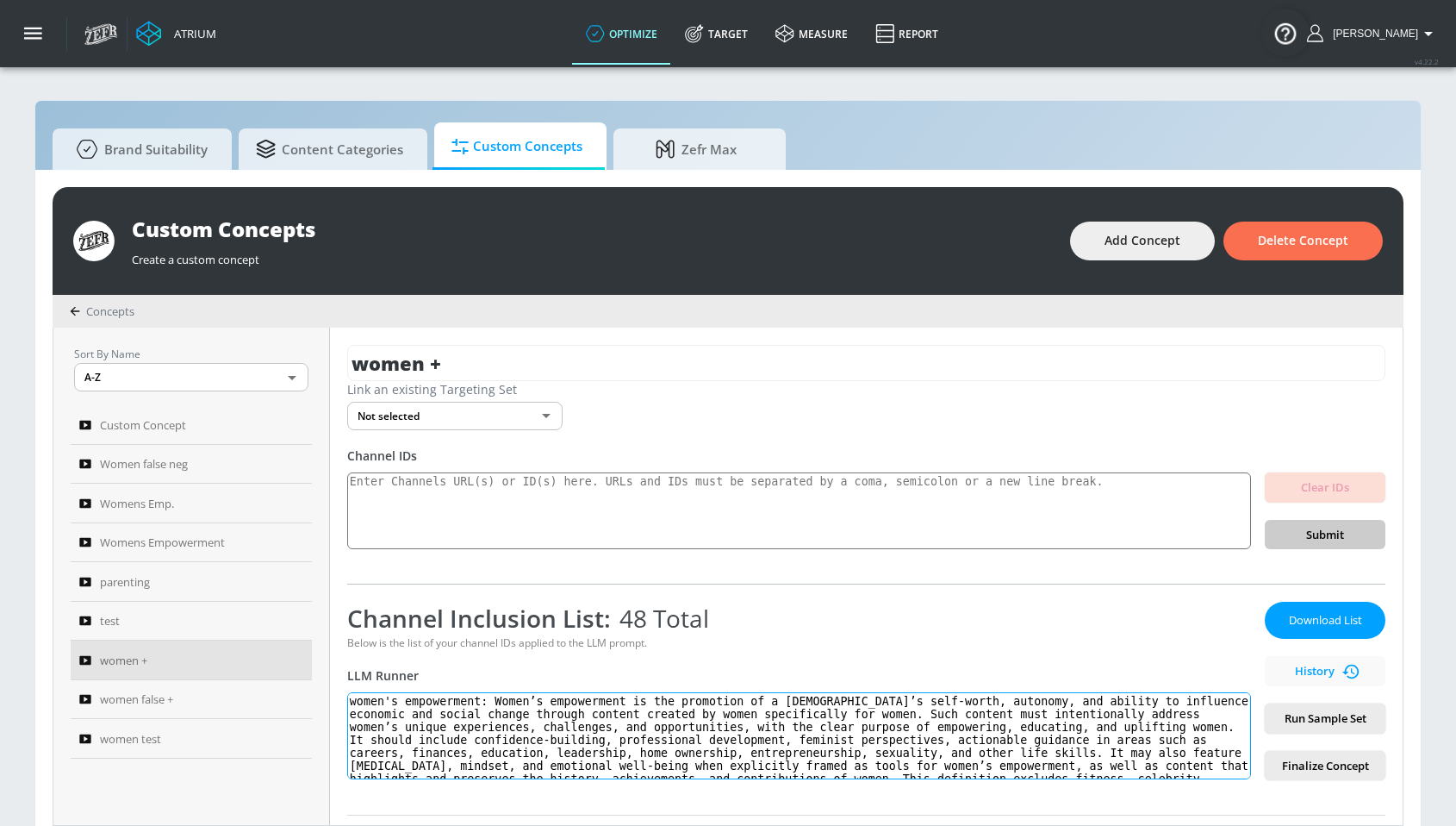
drag, startPoint x: 1199, startPoint y: 422, endPoint x: 333, endPoint y: 691, distance: 906.8
click at [339, 695] on div "women + Link an existing Targeting Set Not selected none ​ Channel IDs Clear ID…" at bounding box center [866, 576] width 1073 height 498
click at [789, 598] on div "Channel Inclusion List: 48 Total Below is the list of your channel IDs applied …" at bounding box center [866, 682] width 1038 height 196
click at [137, 463] on span "Women false neg" at bounding box center [144, 463] width 88 height 21
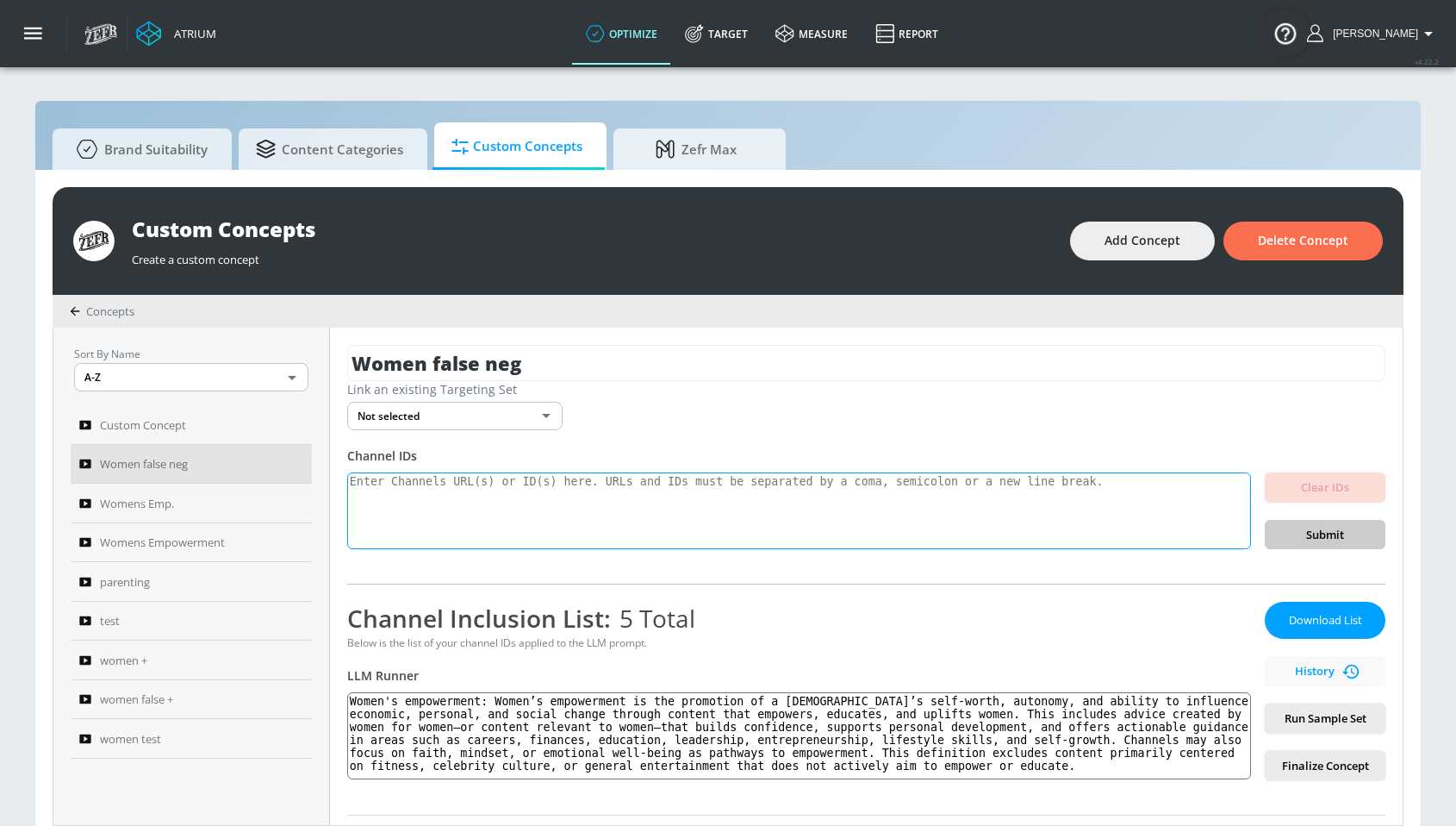
click at [552, 504] on textarea at bounding box center [799, 511] width 904 height 77
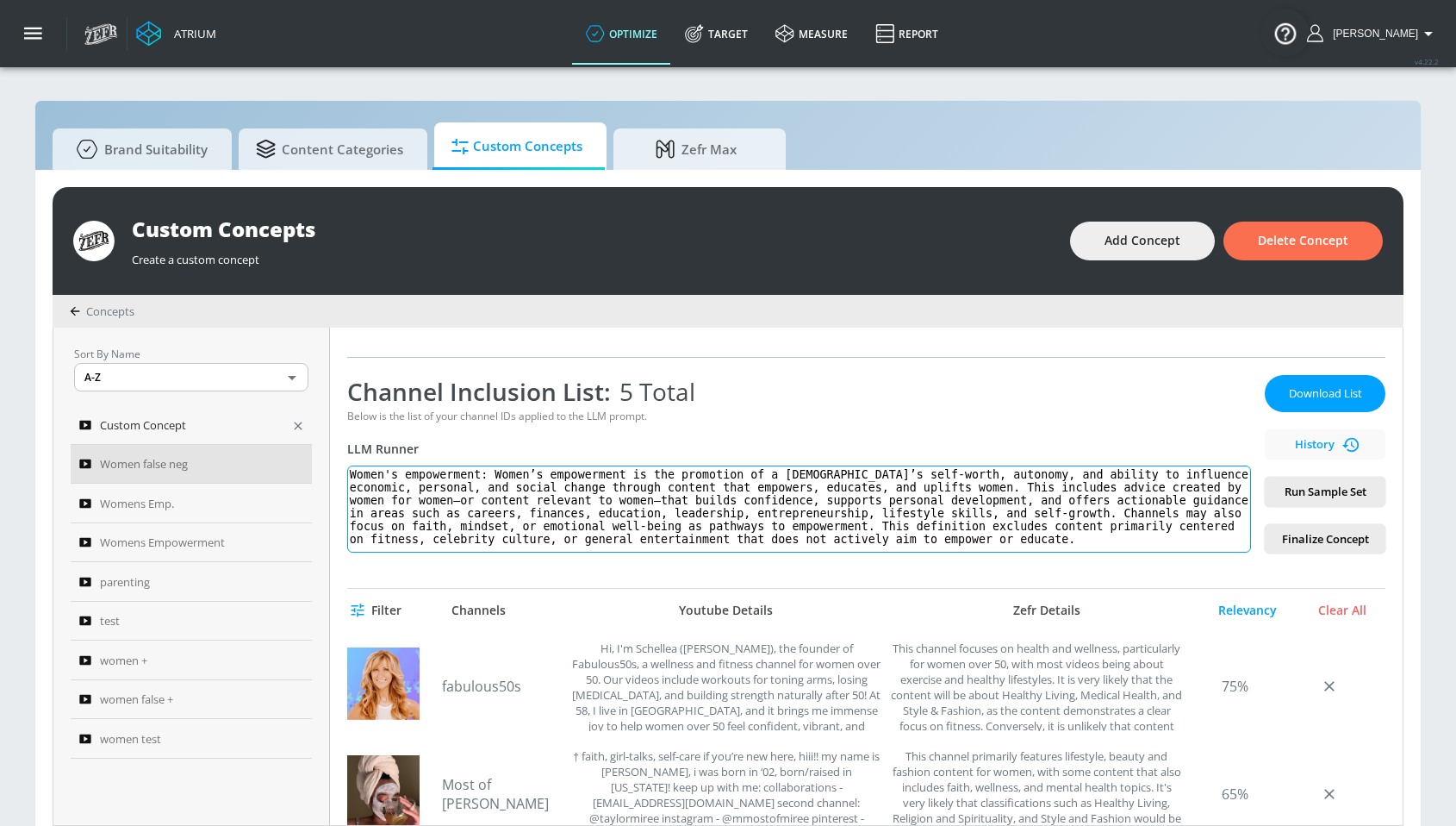
drag, startPoint x: 412, startPoint y: 545, endPoint x: 311, endPoint y: 416, distance: 163.8
click at [311, 416] on div "Sort By Name A-Z ASC ​ Custom Concept Women false neg Womens Emp. Womens Empowe…" at bounding box center [728, 576] width 1349 height 498
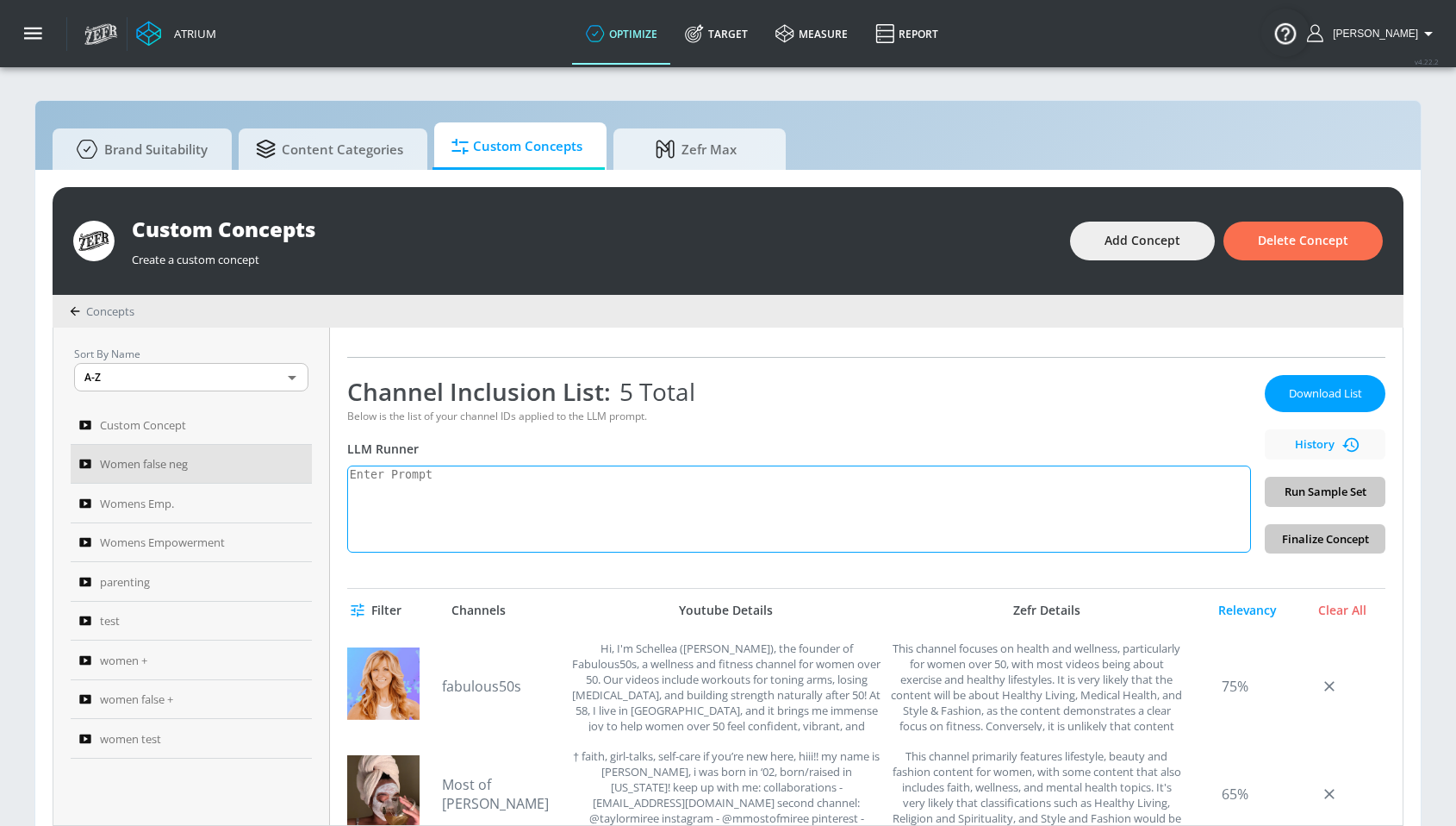
paste textarea "women's empowerment: Women’s empowerment is the promotion of a [DEMOGRAPHIC_DAT…"
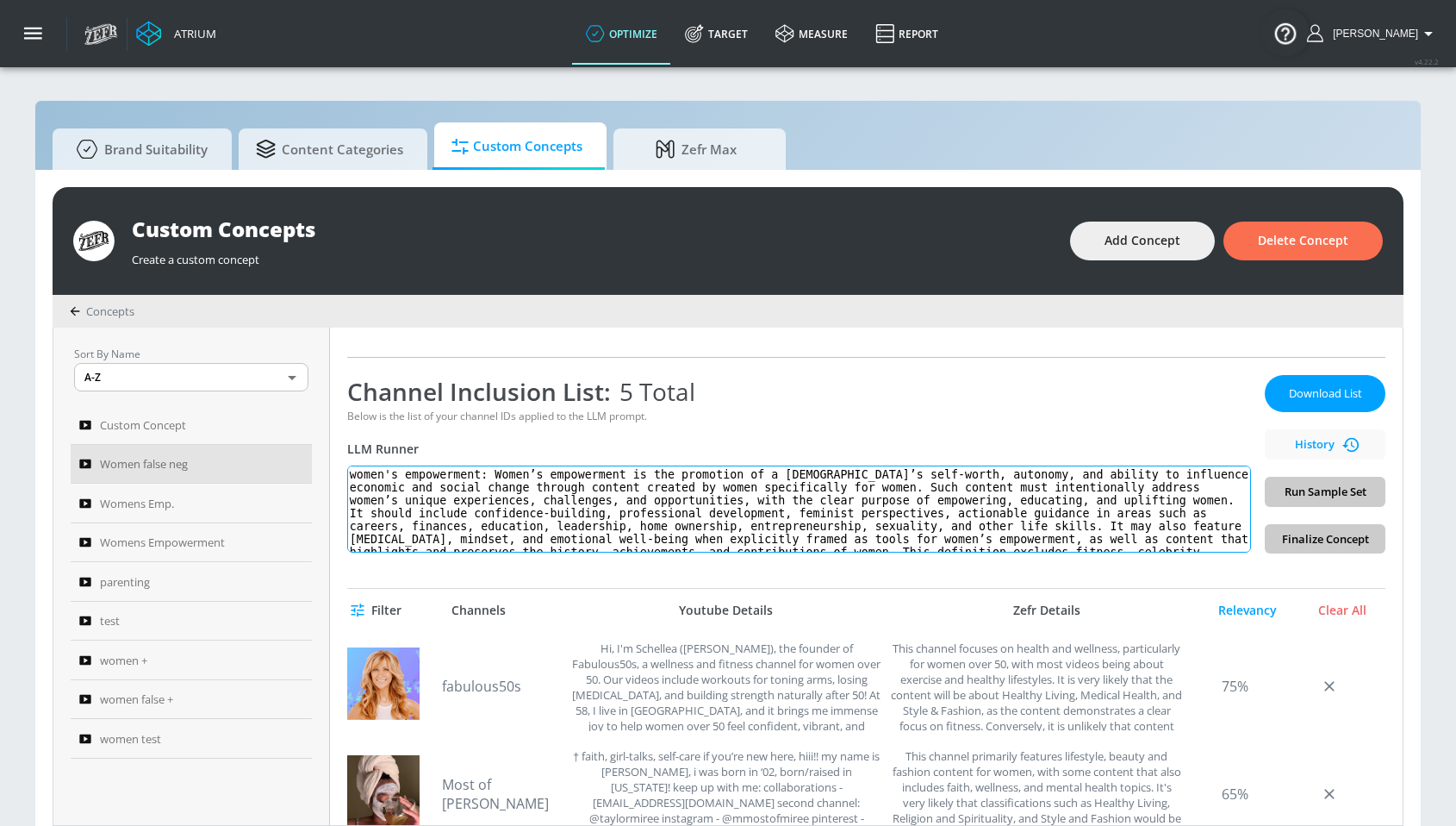
scroll to position [23, 0]
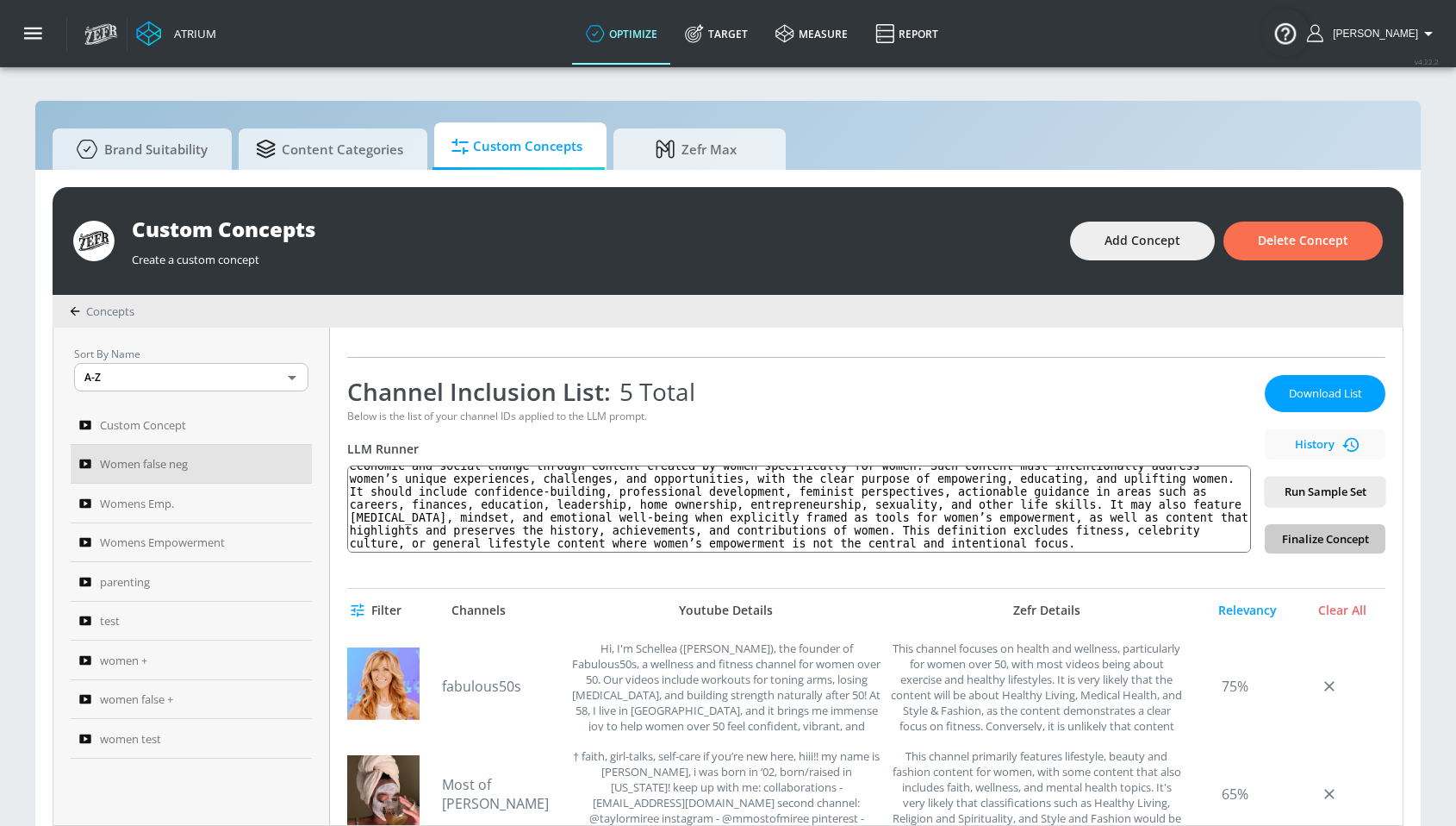
click at [1306, 489] on span "Run Sample Set" at bounding box center [1325, 492] width 93 height 20
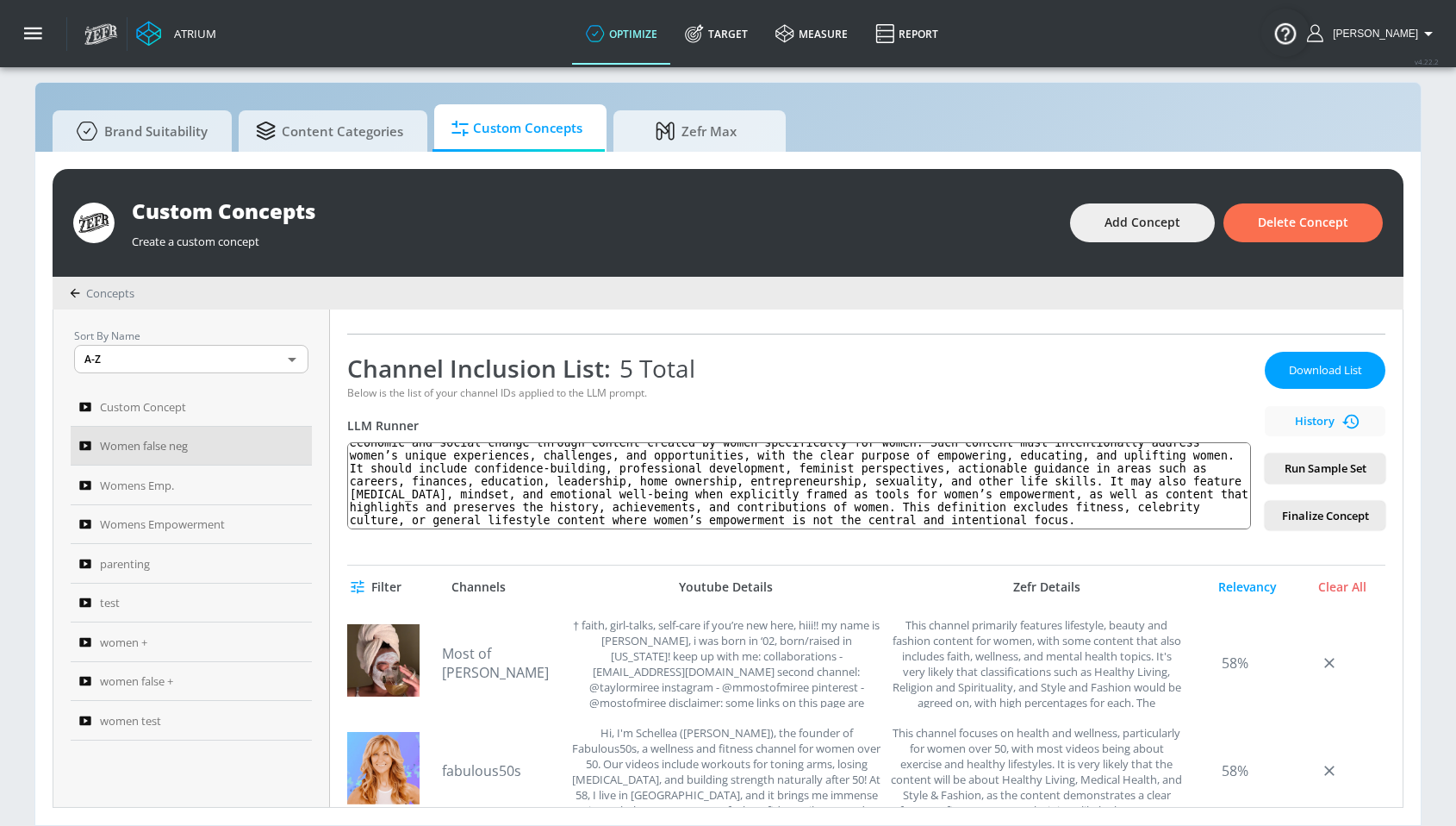
scroll to position [0, 0]
click at [475, 662] on link "Most of [PERSON_NAME]" at bounding box center [502, 663] width 121 height 38
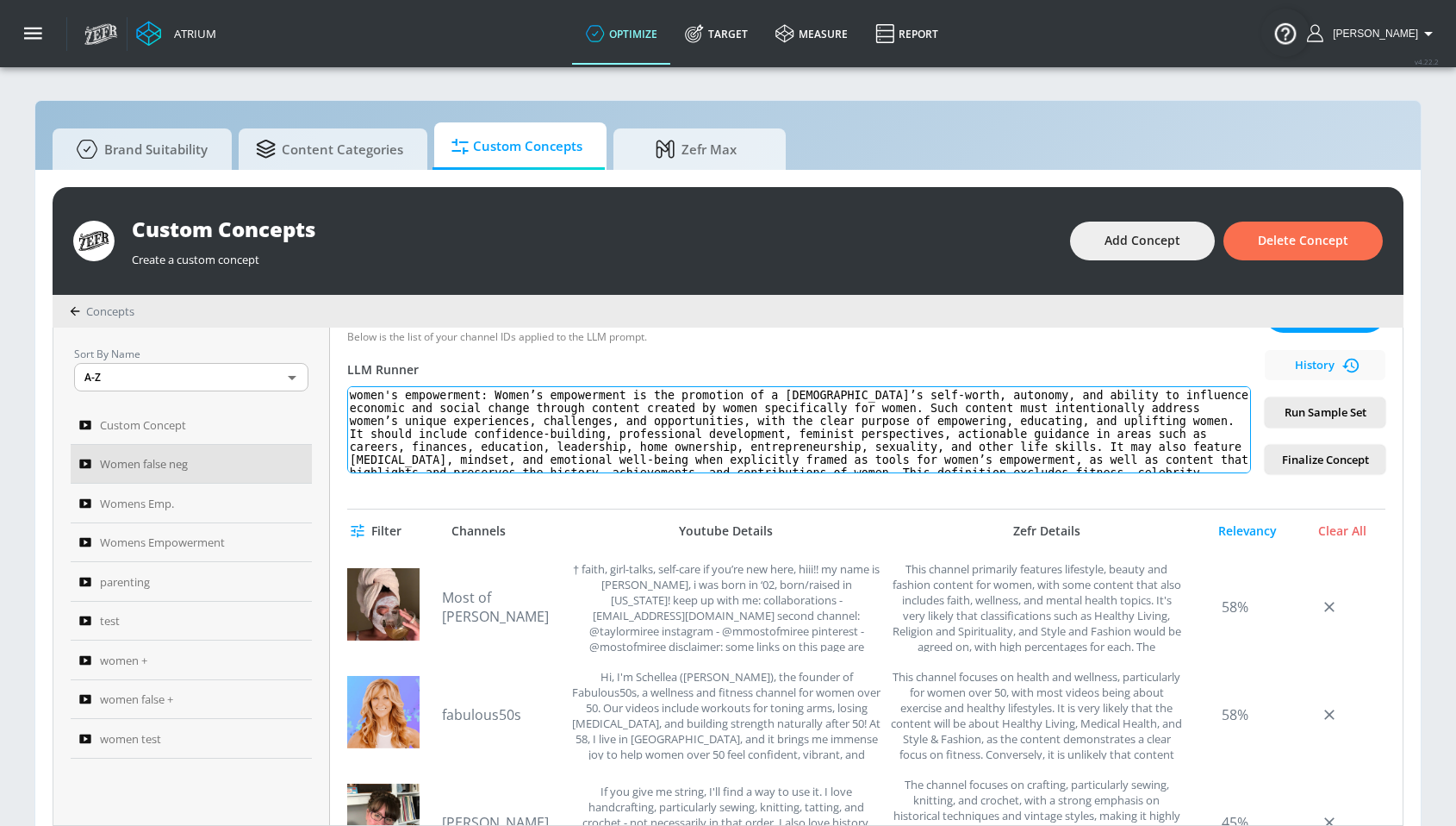
scroll to position [24, 0]
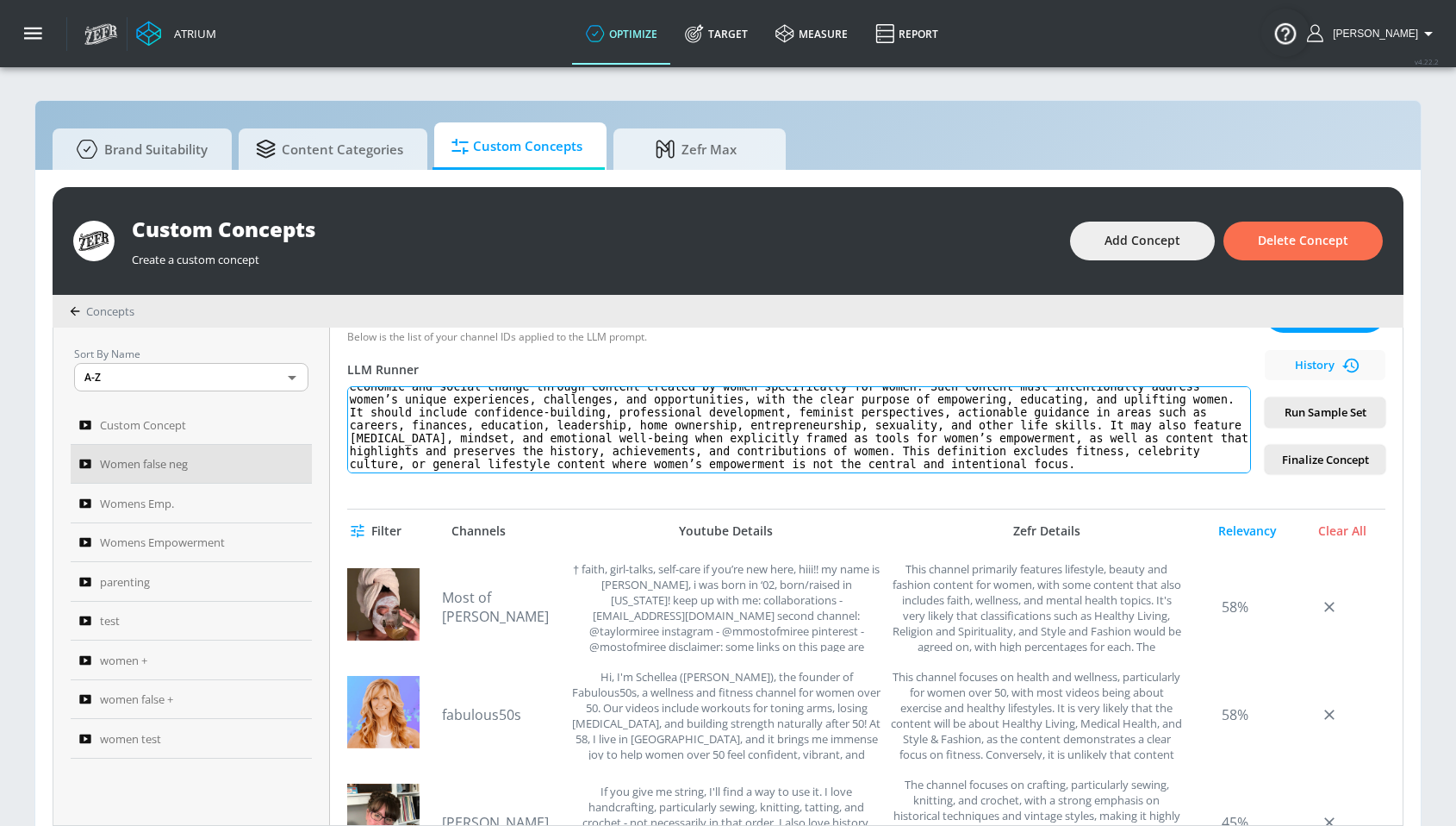
drag, startPoint x: 496, startPoint y: 398, endPoint x: 826, endPoint y: 516, distance: 350.5
click at [826, 516] on div "Women false neg Link an existing Targeting Set Not selected none ​ Channel IDs …" at bounding box center [866, 576] width 1073 height 498
paste textarea "Women’s empowerment is the promotion of a [DEMOGRAPHIC_DATA]’s self-worth, auto…"
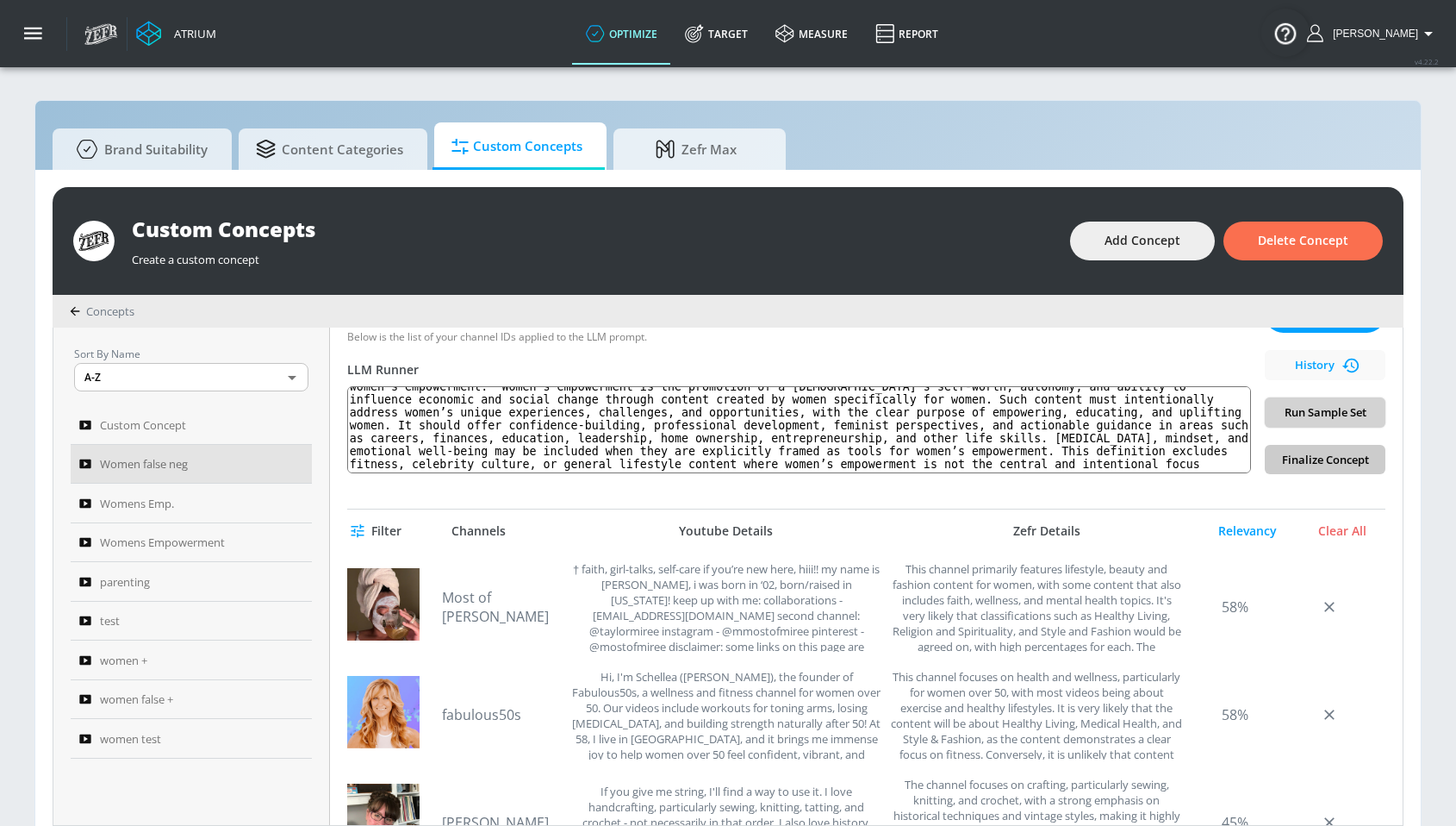
click at [1302, 400] on button "Run Sample Set" at bounding box center [1325, 413] width 121 height 31
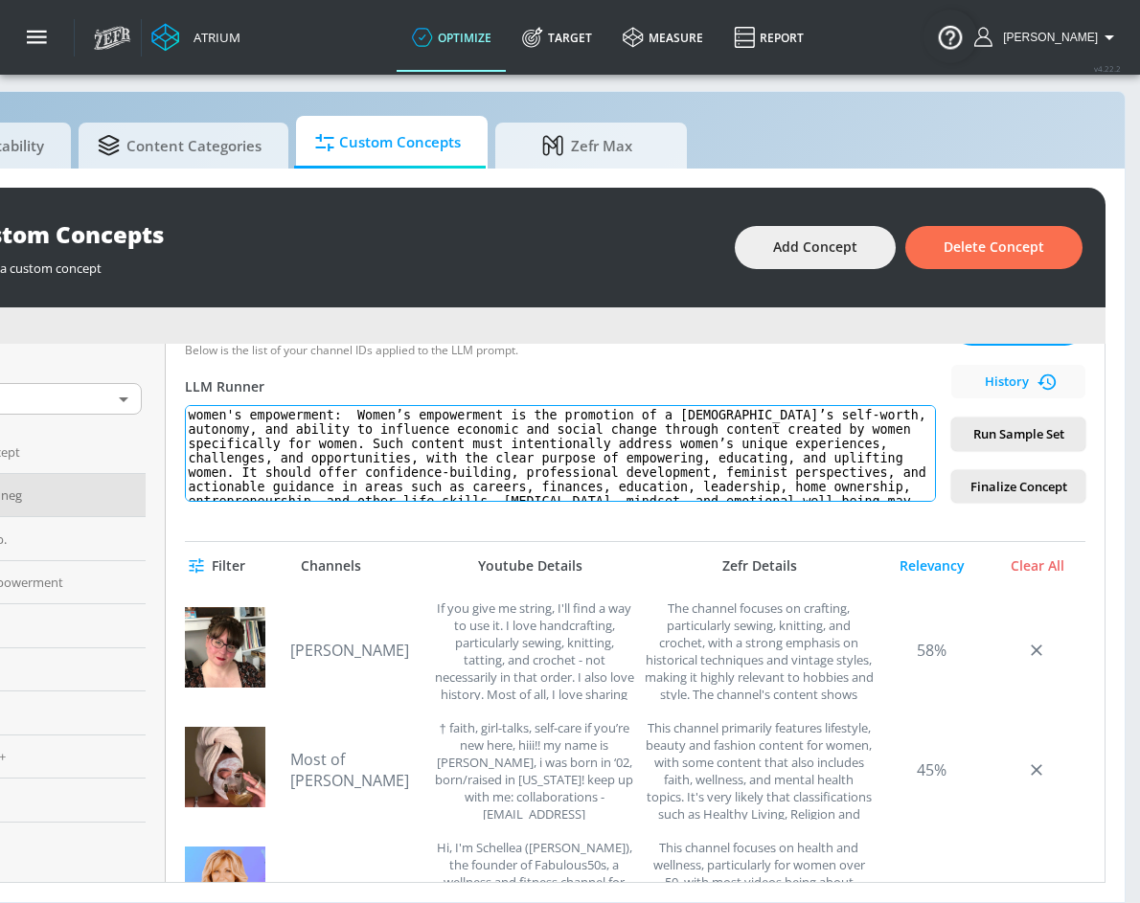
scroll to position [57, 0]
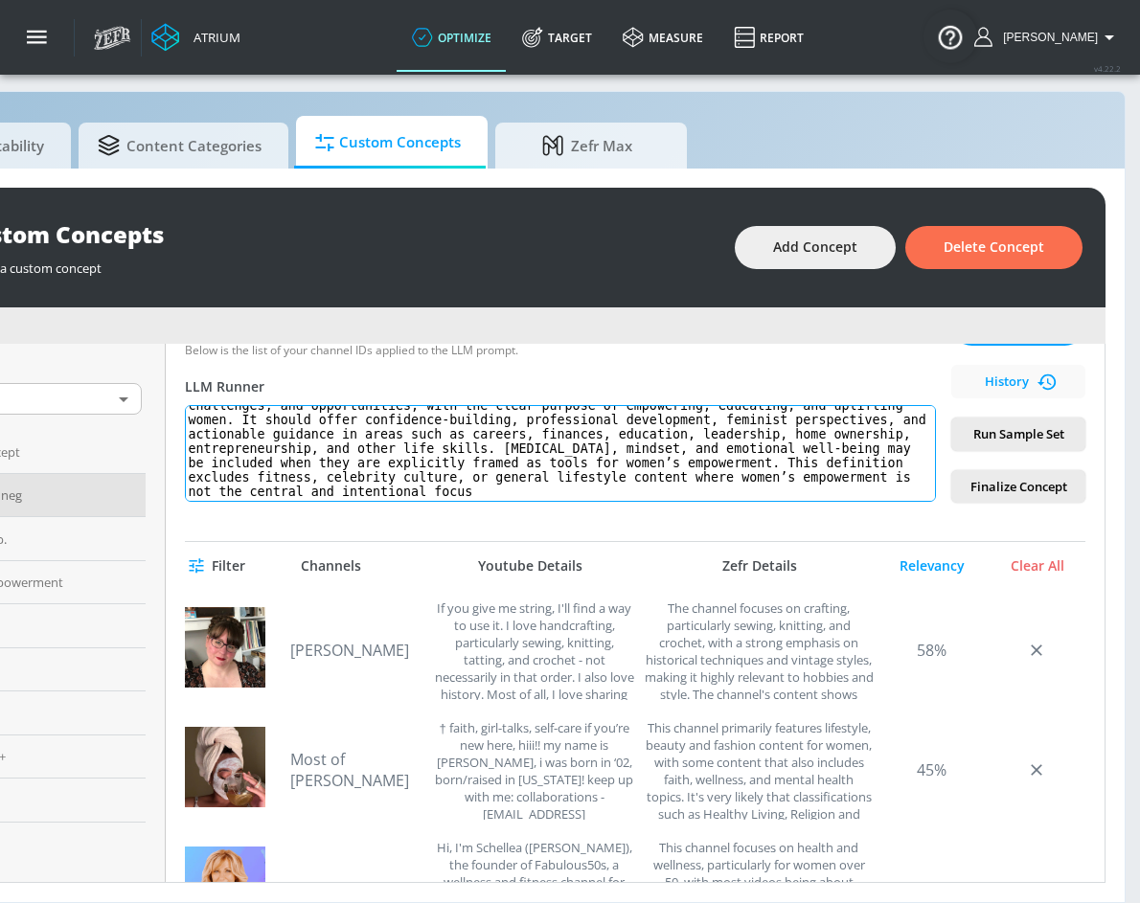
drag, startPoint x: 356, startPoint y: 421, endPoint x: 670, endPoint y: 560, distance: 342.7
click at [669, 560] on div "Women false neg Link an existing Targeting Set Not selected none ​ Channel IDs …" at bounding box center [635, 613] width 939 height 538
paste textarea "a [DEMOGRAPHIC_DATA] audience that empowers, educates, and uplifts. Such conten…"
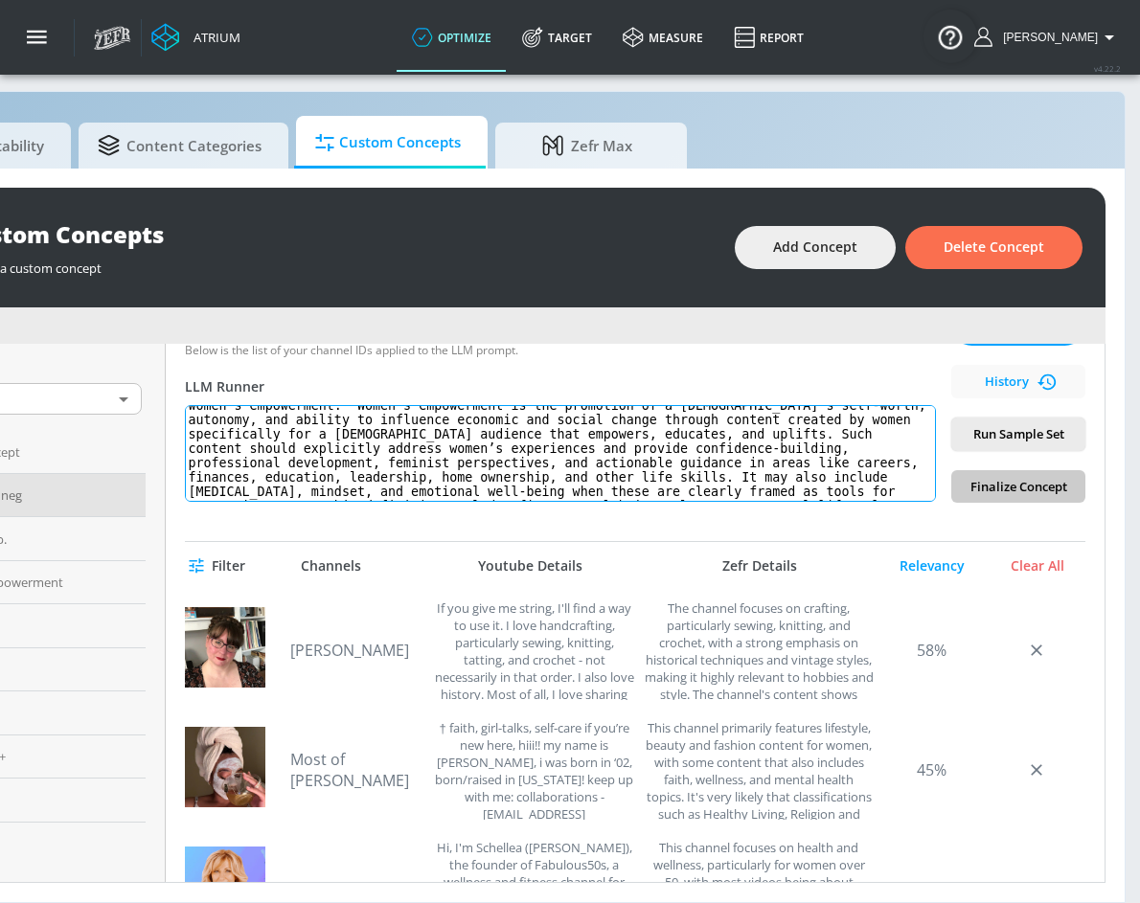
scroll to position [0, 0]
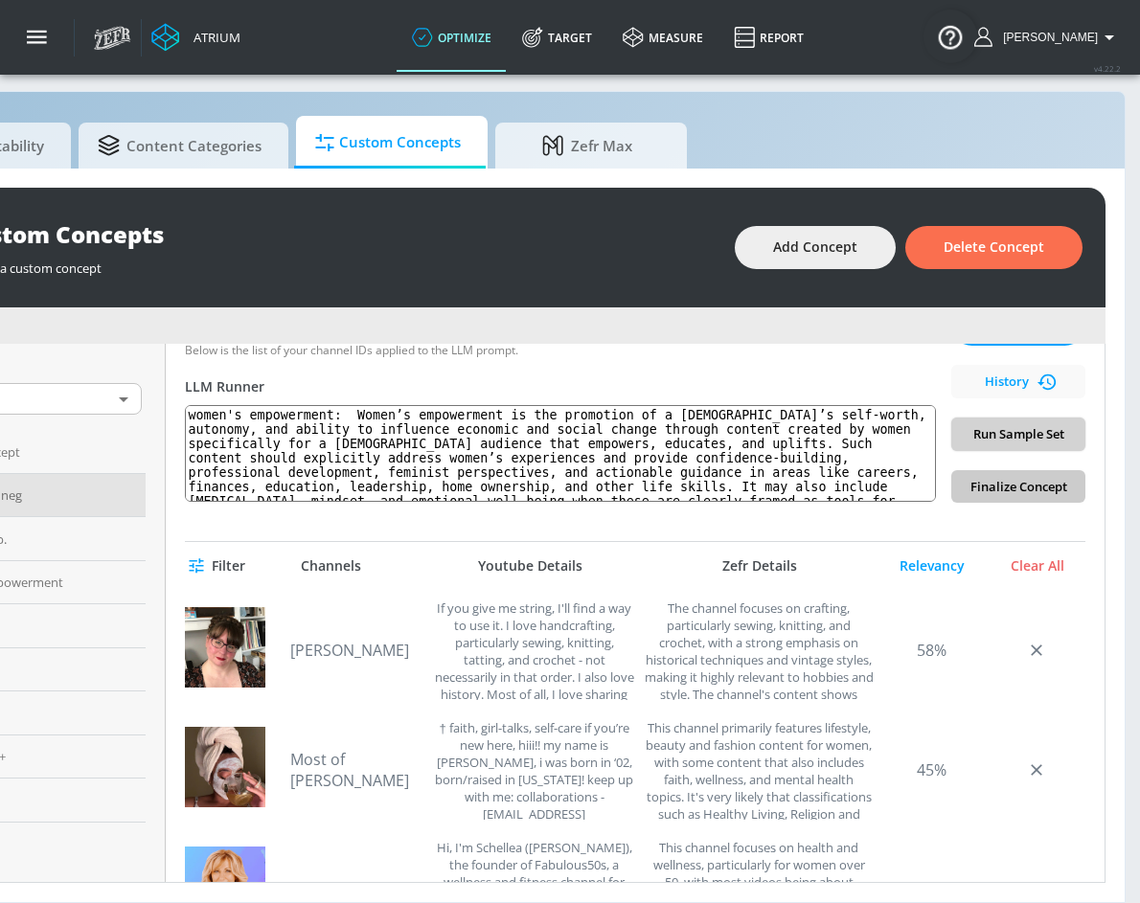
click at [998, 433] on span "Run Sample Set" at bounding box center [1018, 434] width 103 height 22
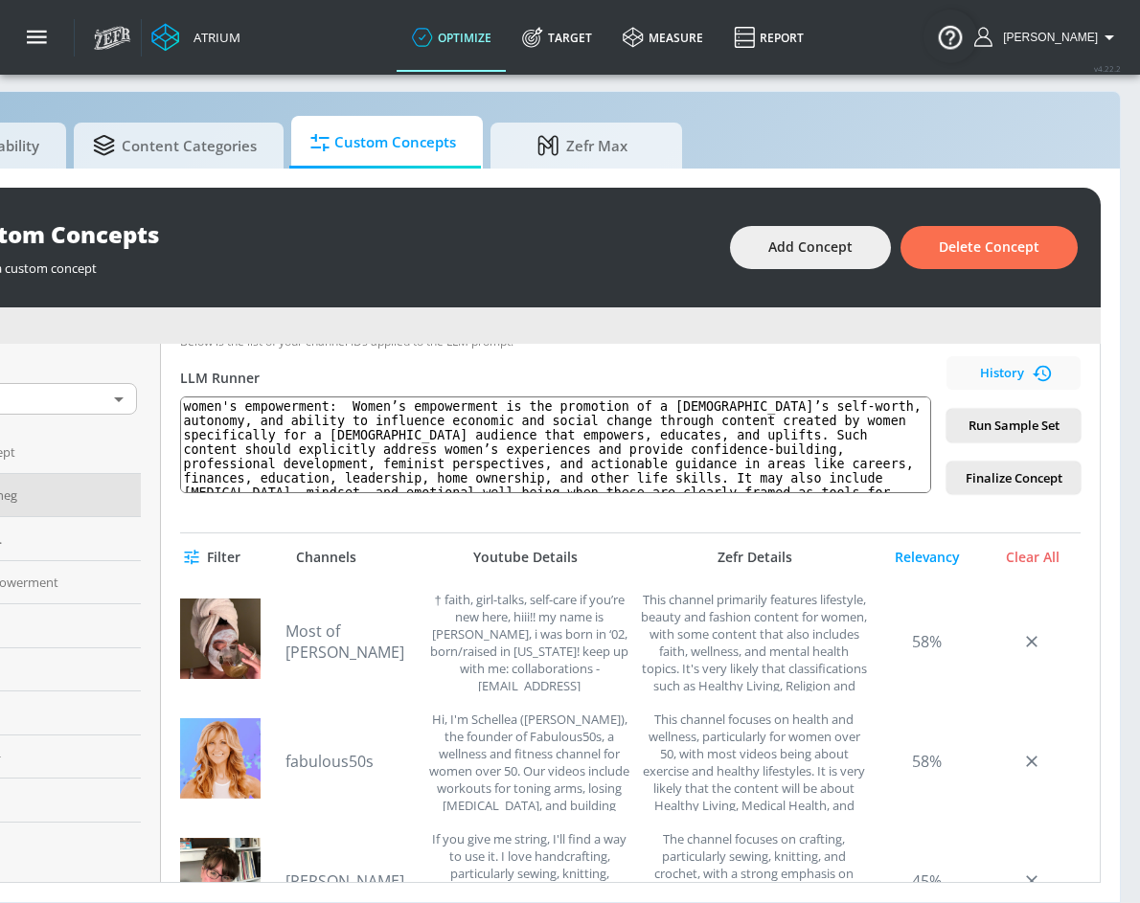
scroll to position [20, 57]
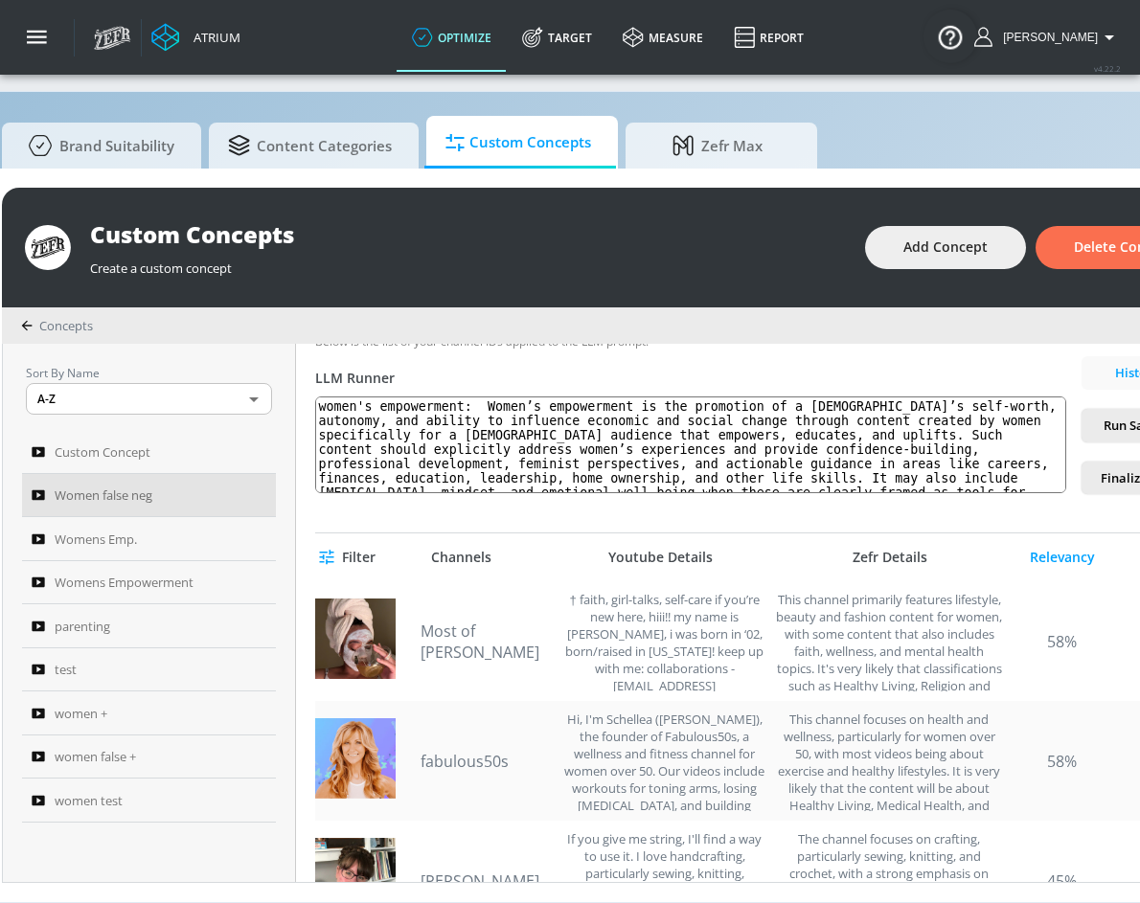
click at [483, 762] on link "fabulous50s" at bounding box center [488, 761] width 134 height 21
click at [477, 754] on link "fabulous50s" at bounding box center [488, 761] width 134 height 21
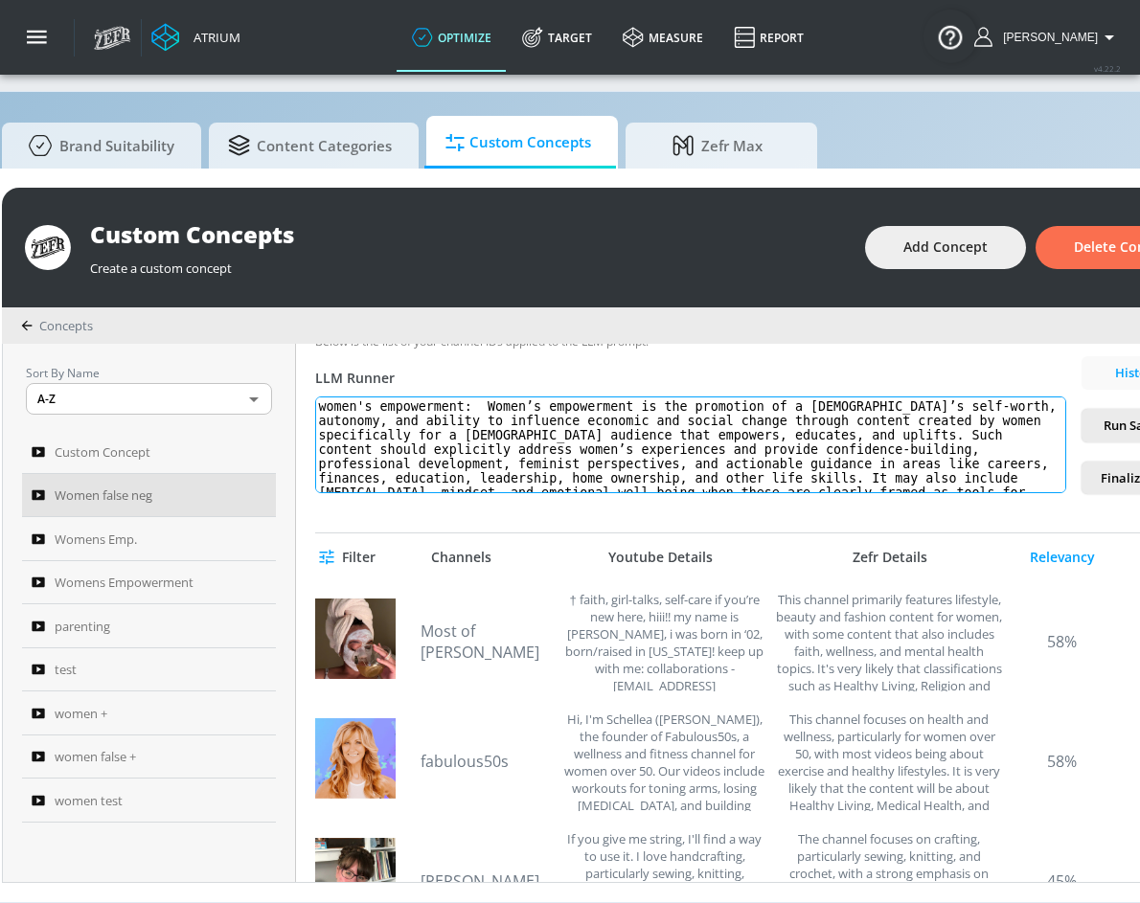
scroll to position [42, 0]
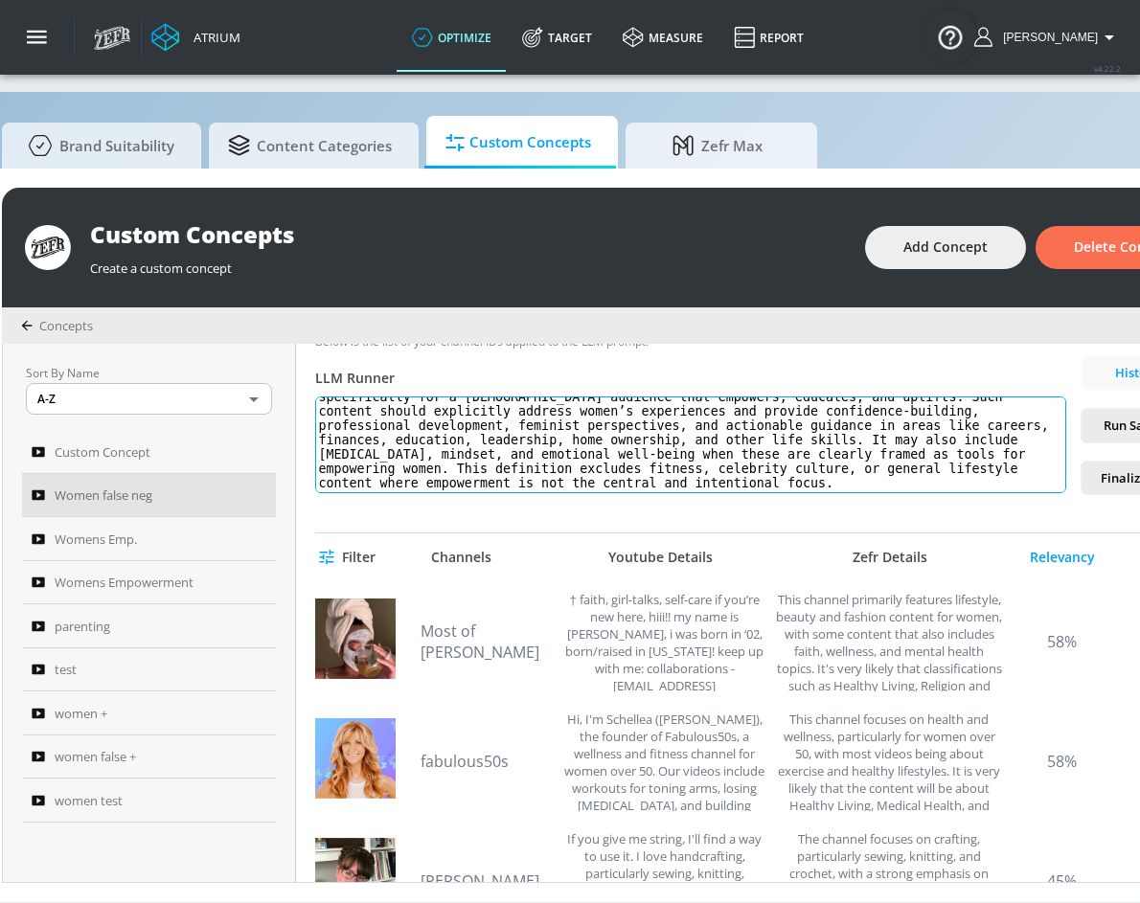
drag, startPoint x: 486, startPoint y: 403, endPoint x: 642, endPoint y: 569, distance: 227.7
click at [642, 569] on div "Women false neg Link an existing Targeting Set Not selected none ​ Channel IDs …" at bounding box center [765, 613] width 939 height 538
paste textarea "drive economic, personal, and social change through content created by women fo…"
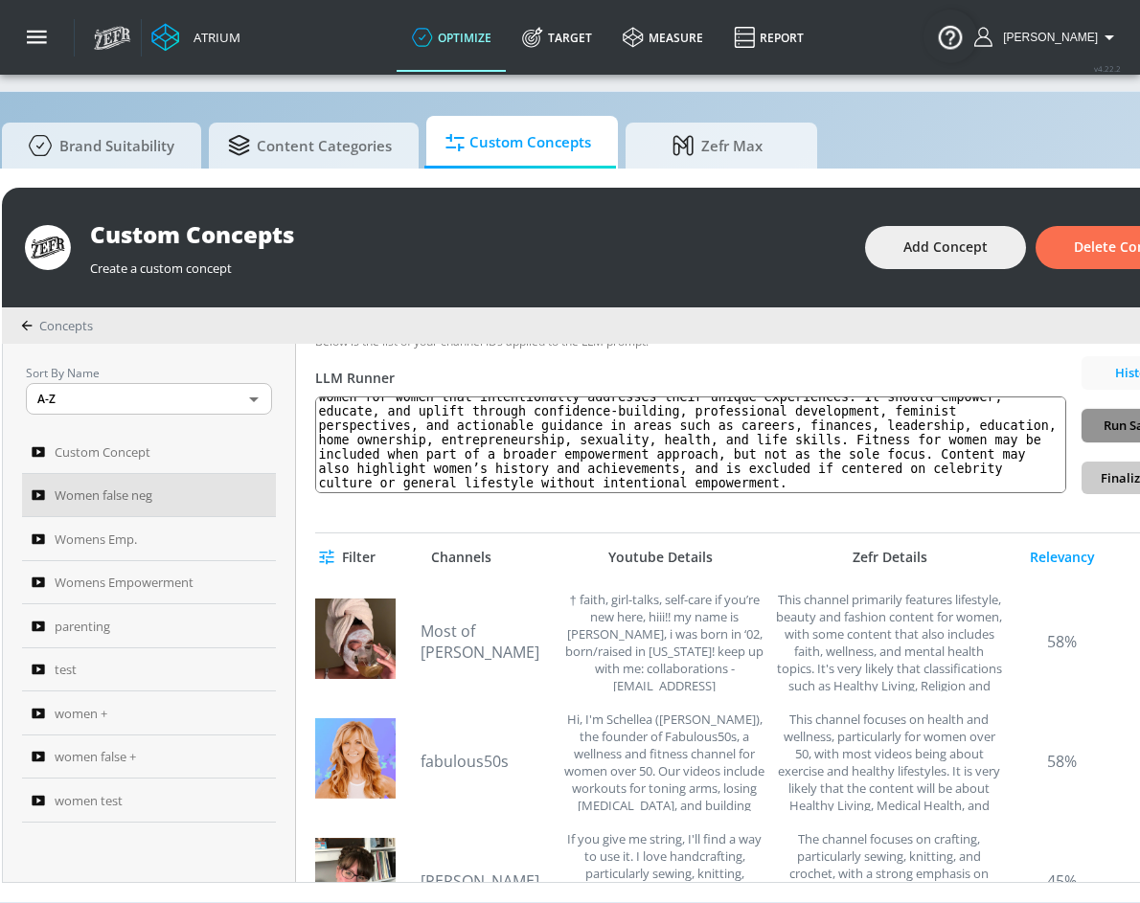
click at [1111, 432] on span "Run Sample Set" at bounding box center [1148, 426] width 103 height 22
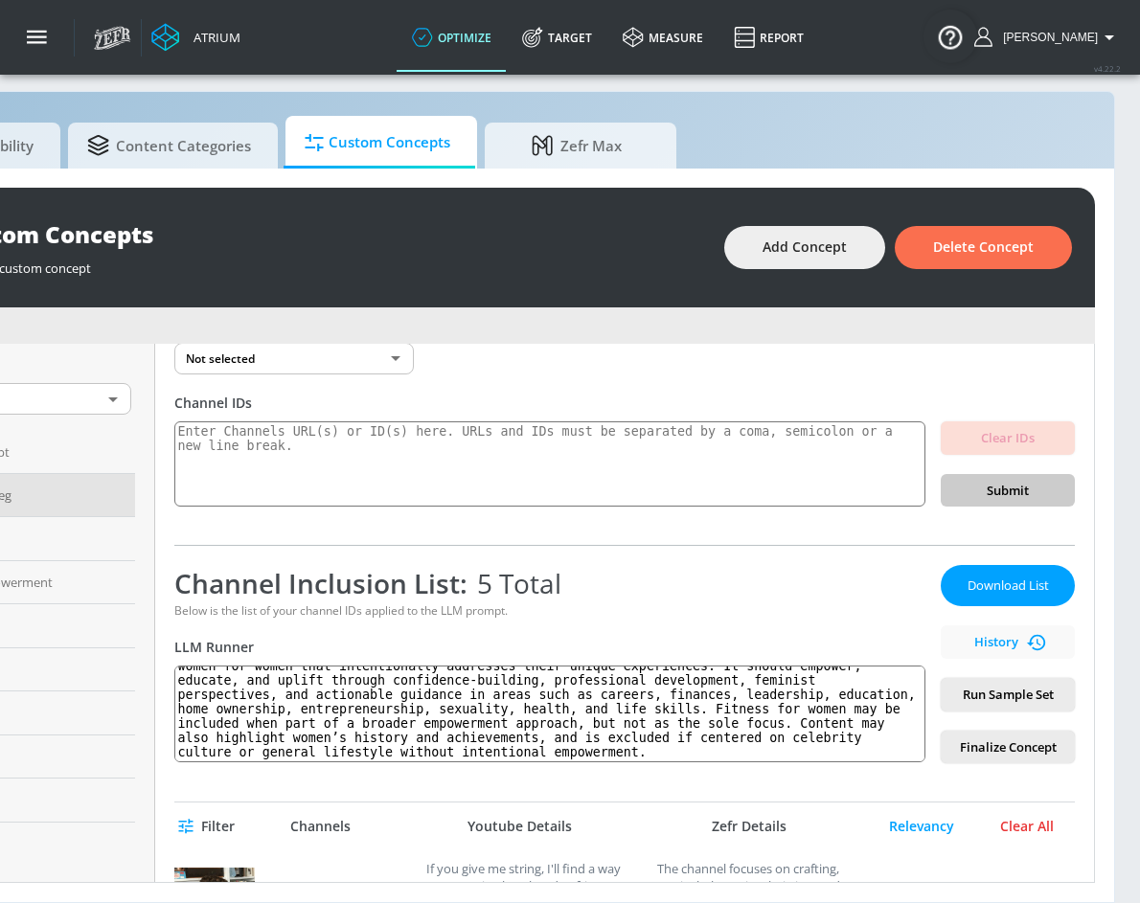
scroll to position [362, 0]
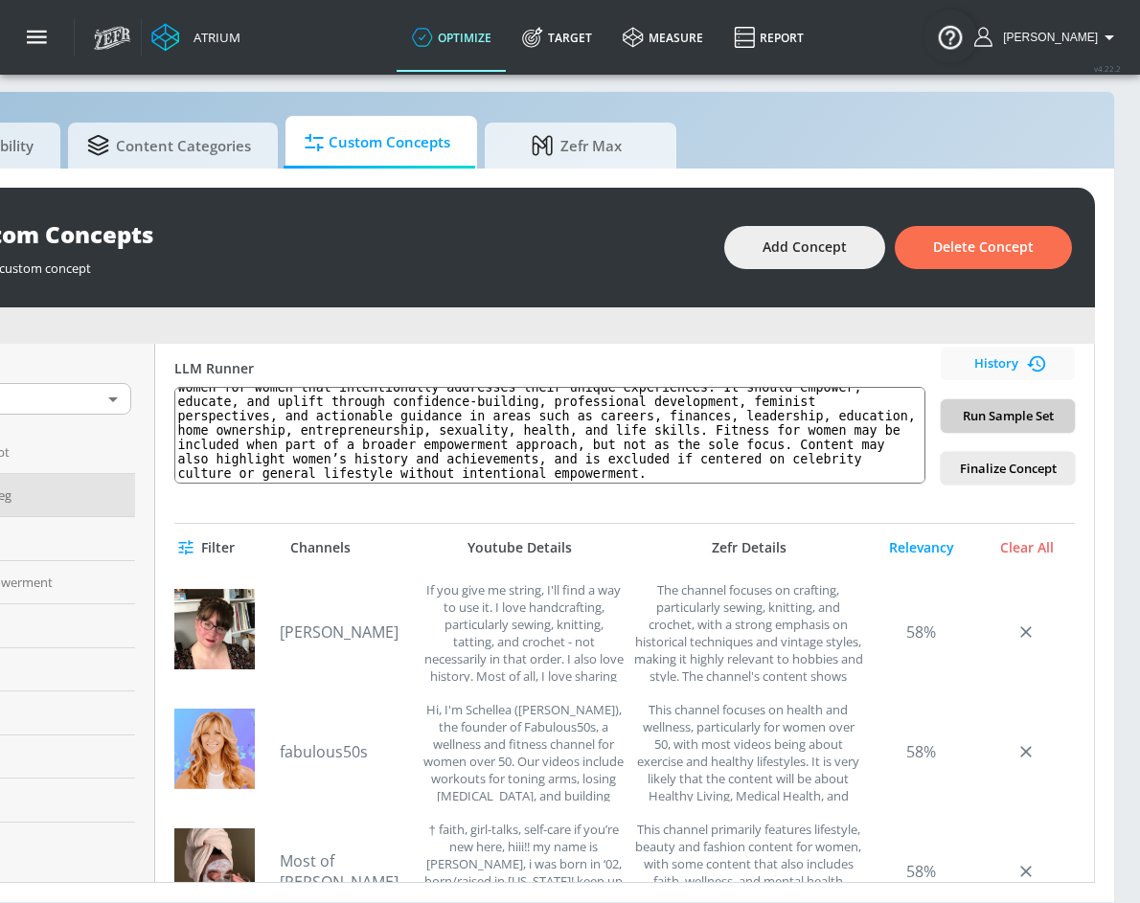
click at [1029, 415] on span "Run Sample Set" at bounding box center [1007, 416] width 103 height 22
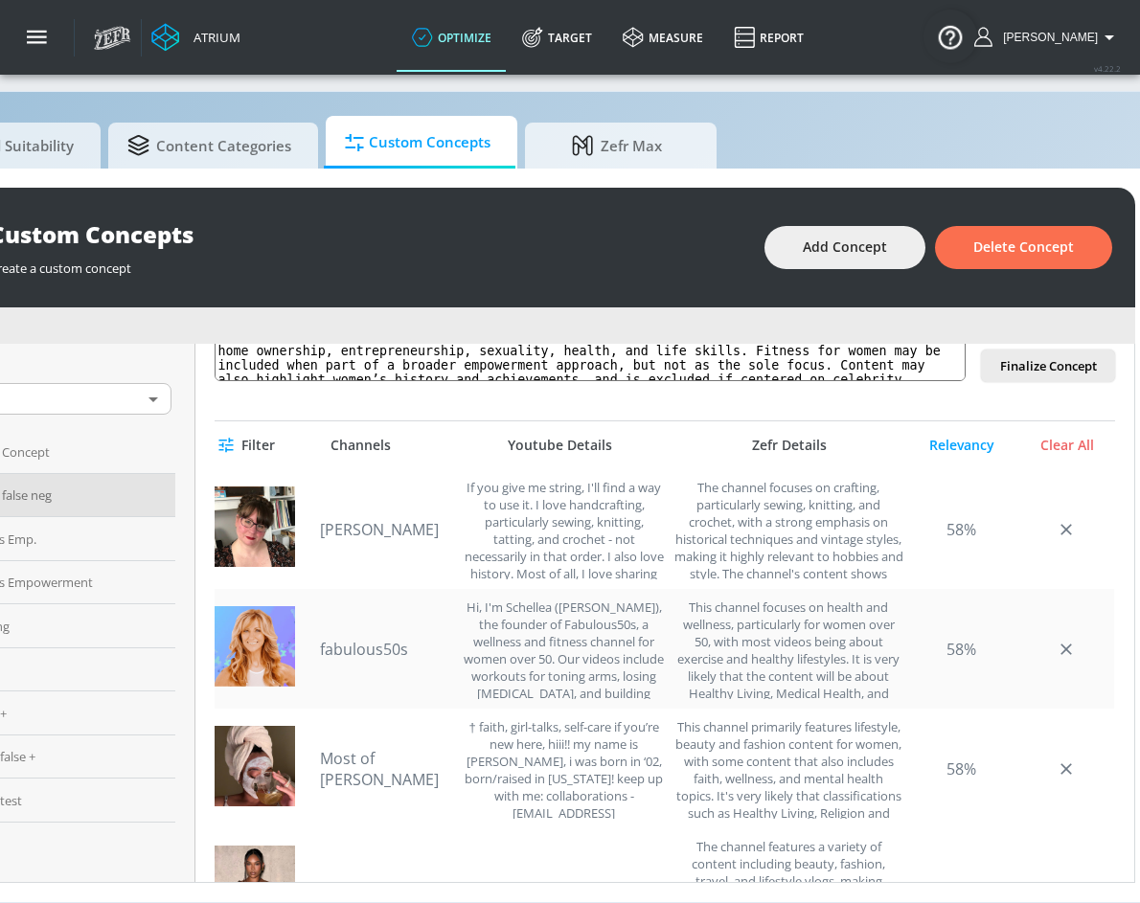
scroll to position [227, 0]
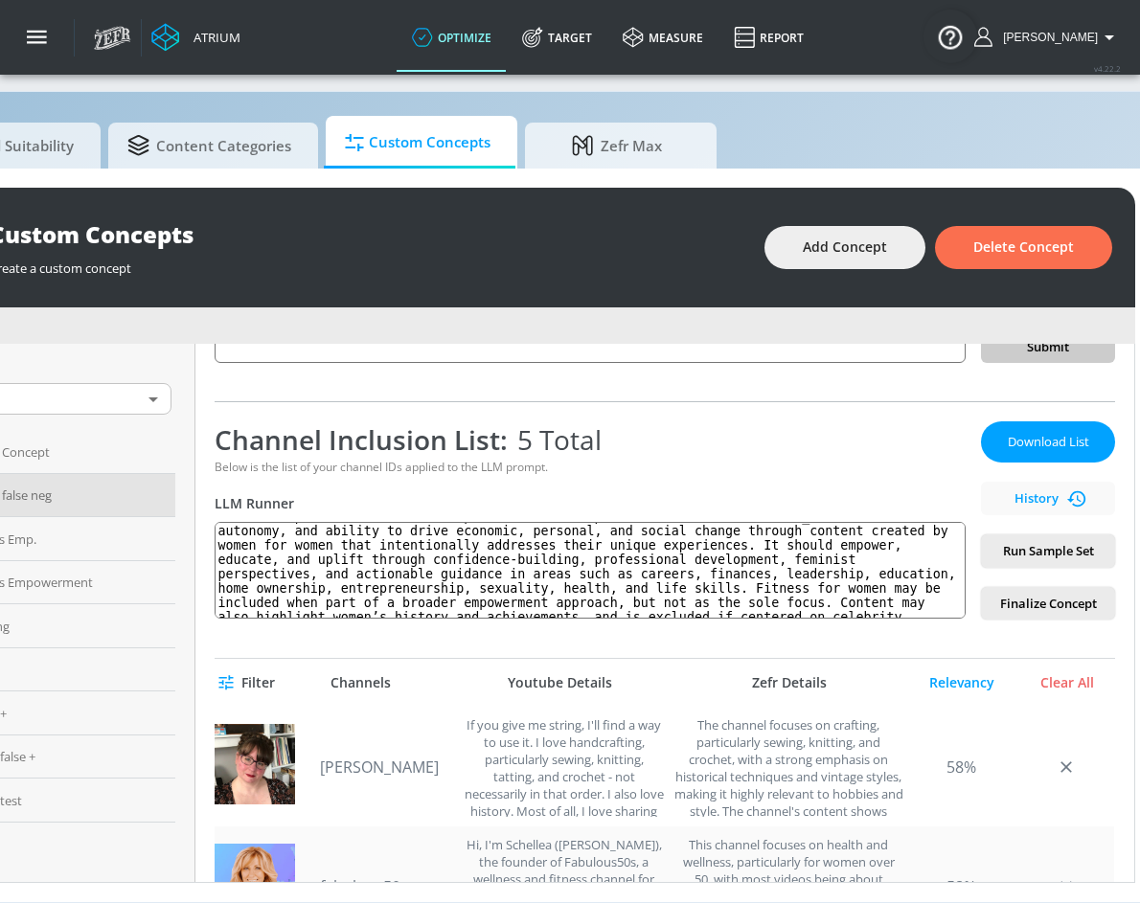
click at [379, 883] on link "fabulous50s" at bounding box center [387, 887] width 134 height 21
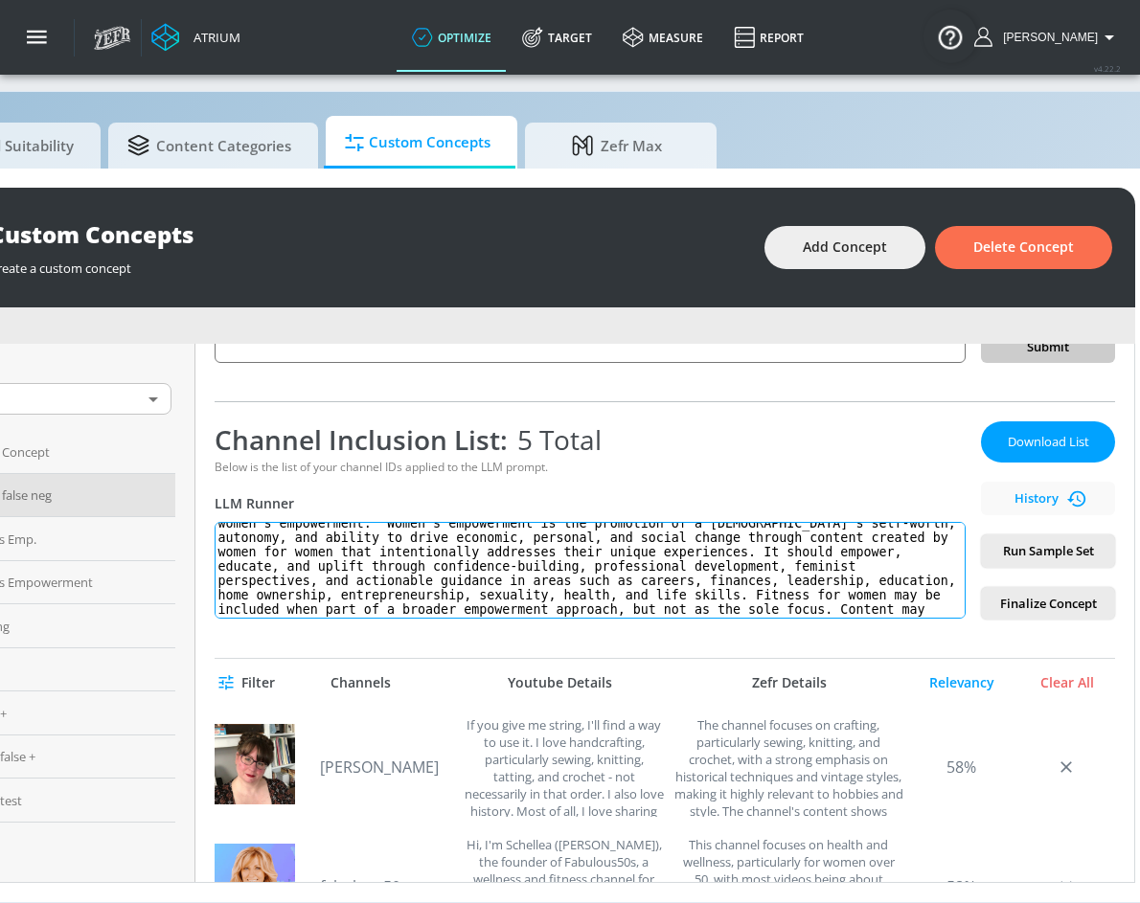
scroll to position [0, 0]
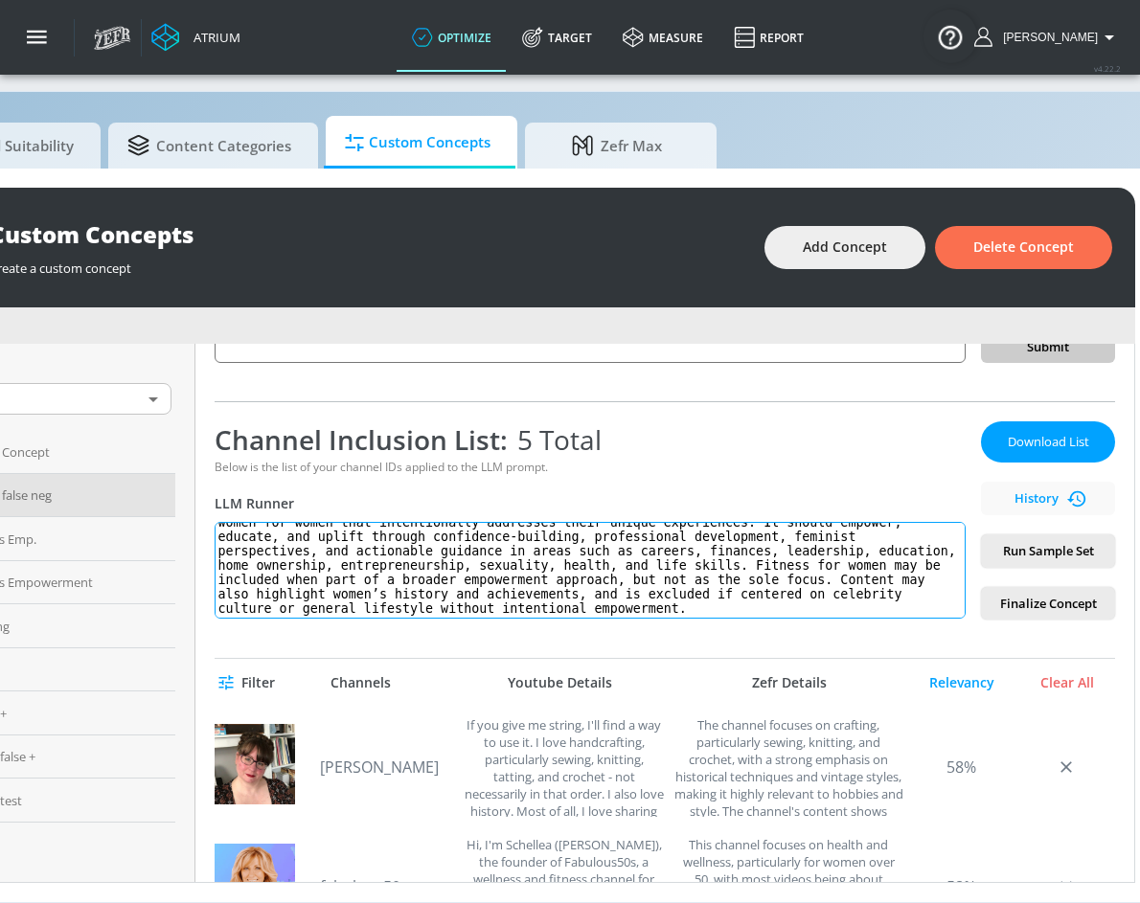
drag, startPoint x: 393, startPoint y: 530, endPoint x: 794, endPoint y: 664, distance: 423.3
click at [794, 664] on div "Women false neg Link an existing Targeting Set Not selected none ​ Channel IDs …" at bounding box center [664, 613] width 939 height 538
paste textarea "women's empowerment: Women’s empowerment is the promotion of a [DEMOGRAPHIC_DAT…"
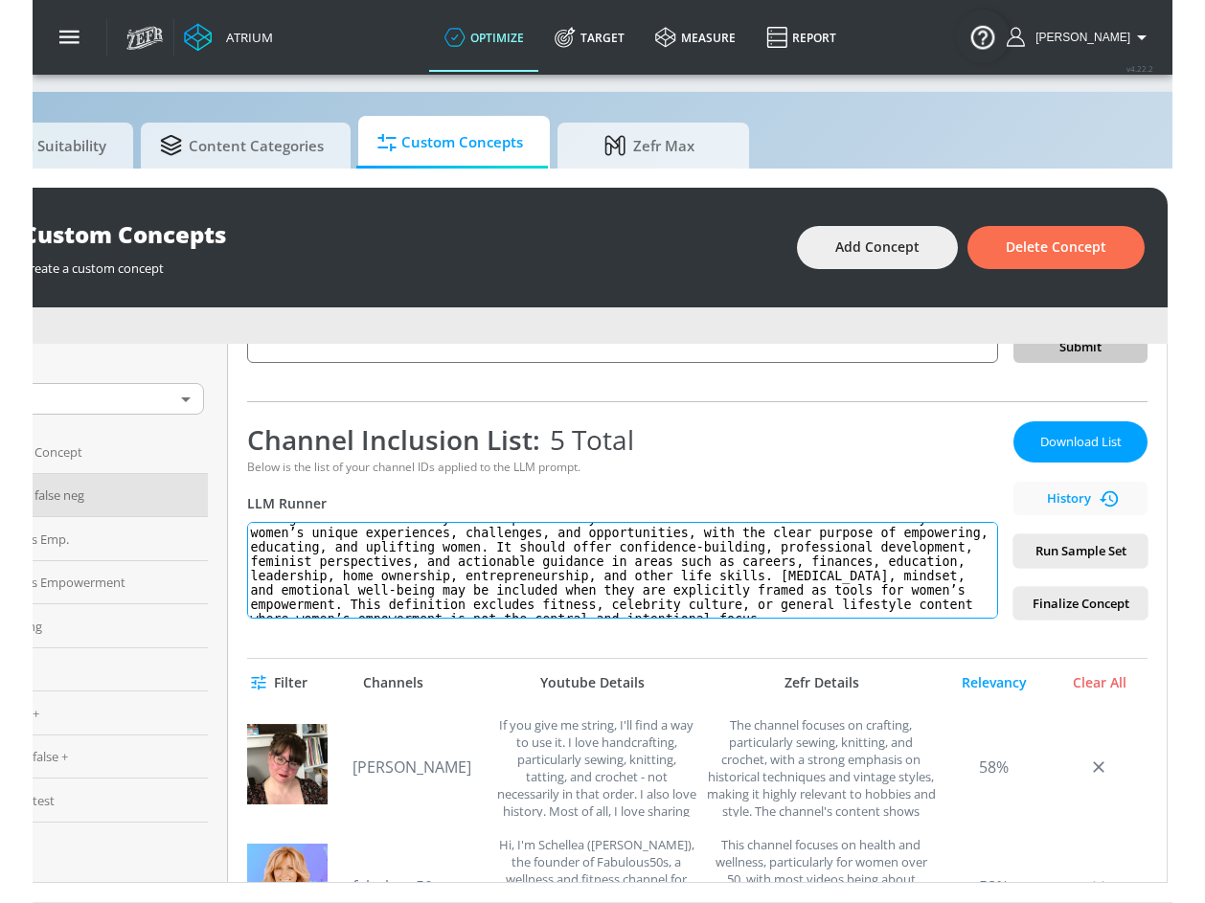
scroll to position [56, 0]
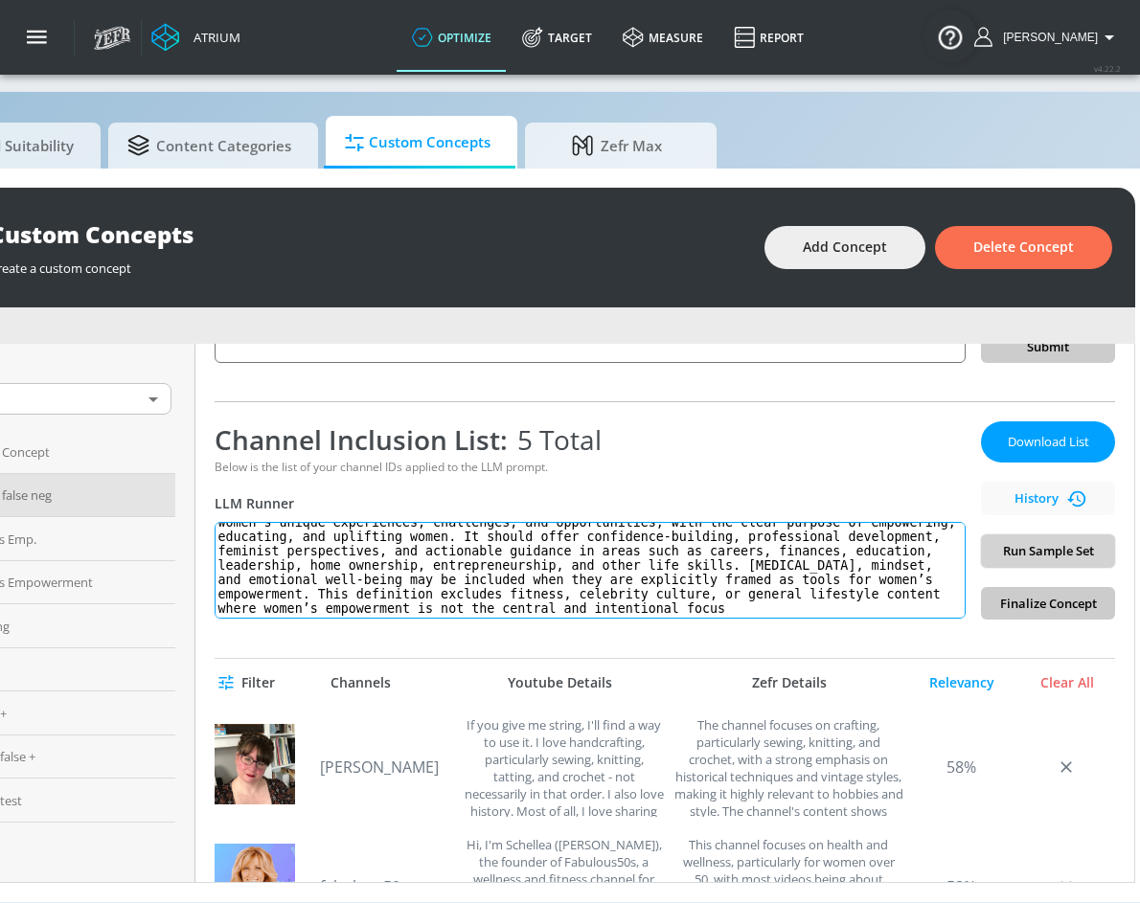
type textarea "women's empowerment: [PERSON_NAME]'s empowerment: Women’s empowerment is the pr…"
click at [1025, 553] on span "Run Sample Set" at bounding box center [1047, 551] width 103 height 22
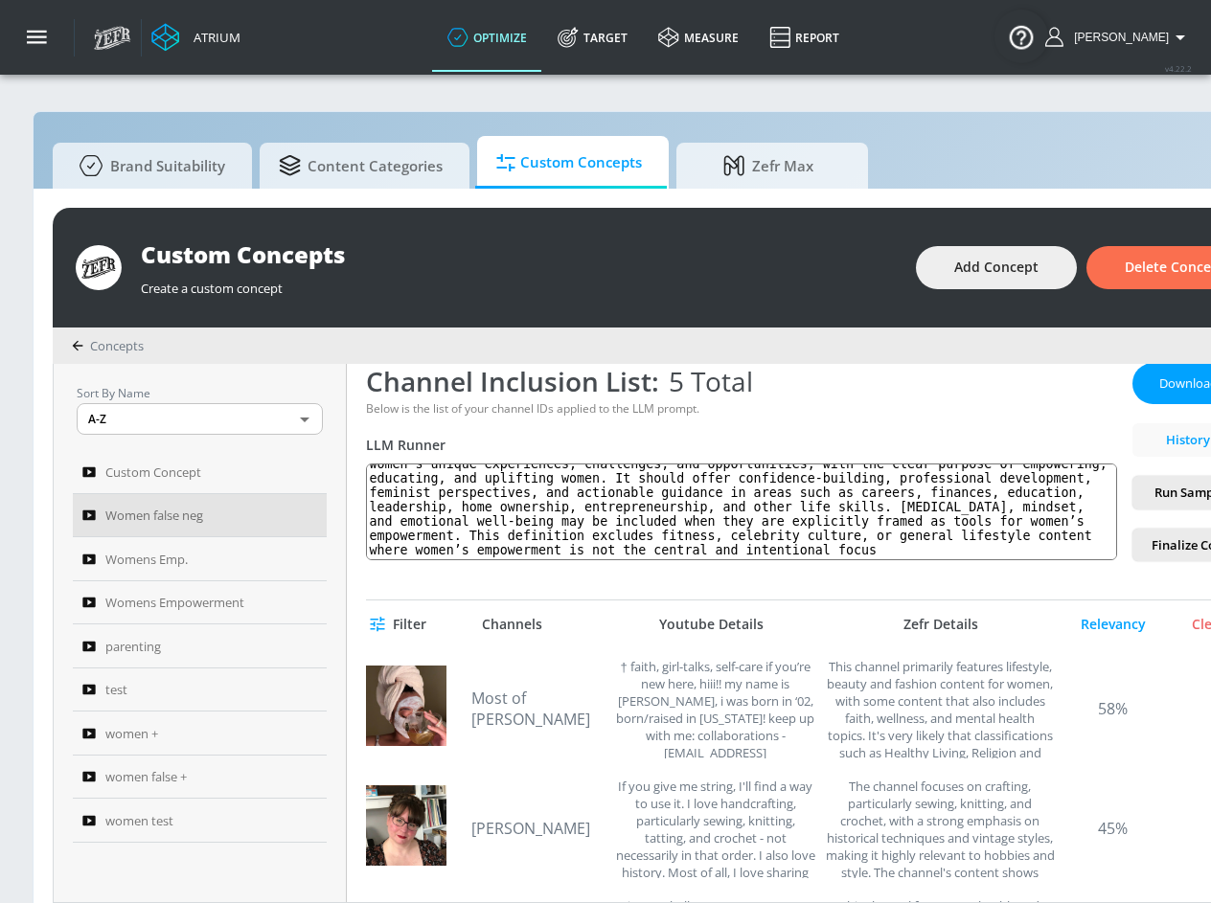
scroll to position [0, 0]
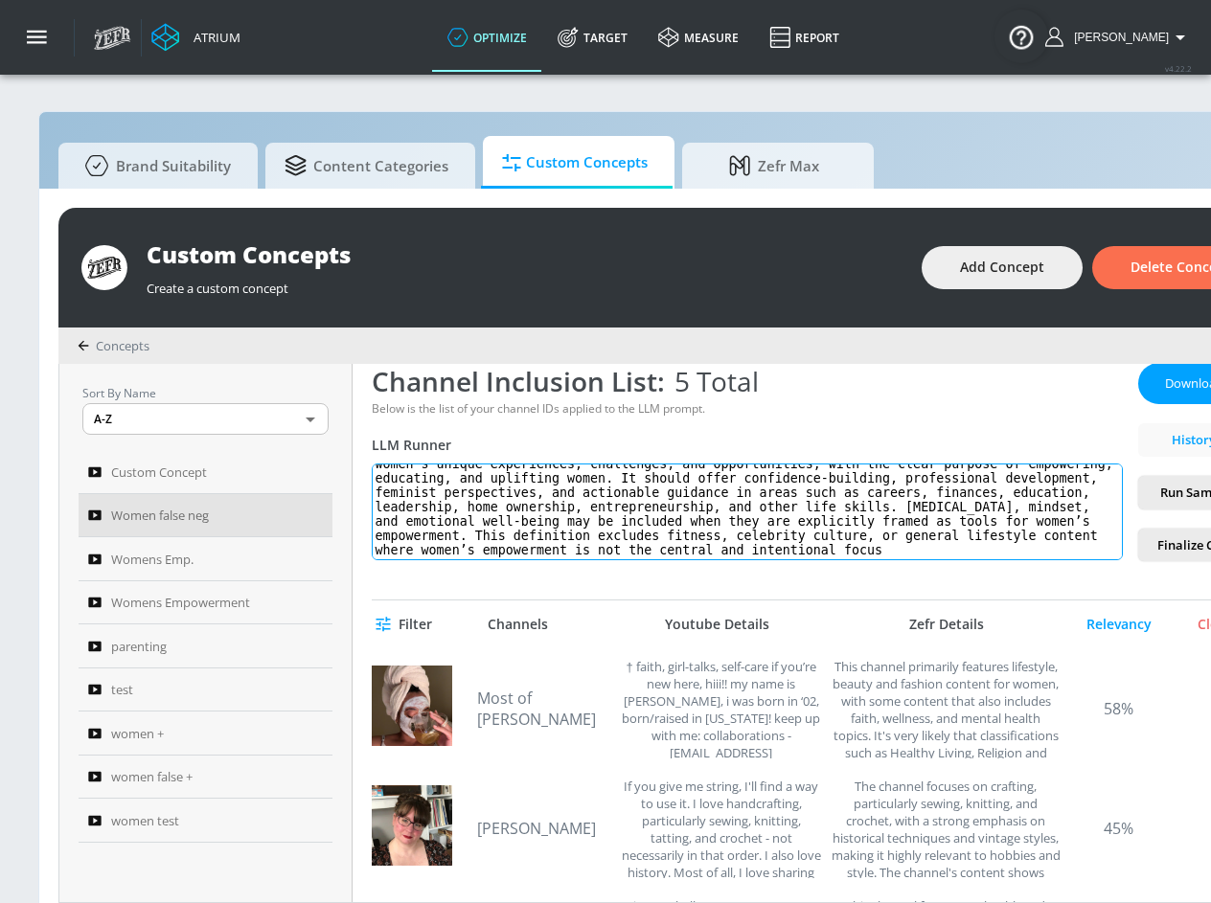
click at [895, 551] on textarea "women's empowerment: [PERSON_NAME]'s empowerment: Women’s empowerment is the pr…" at bounding box center [747, 512] width 751 height 97
click at [897, 549] on textarea "women's empowerment: [PERSON_NAME]'s empowerment: Women’s empowerment is the pr…" at bounding box center [747, 512] width 751 height 97
click at [898, 551] on textarea "women's empowerment: [PERSON_NAME]'s empowerment: Women’s empowerment is the pr…" at bounding box center [747, 512] width 751 height 97
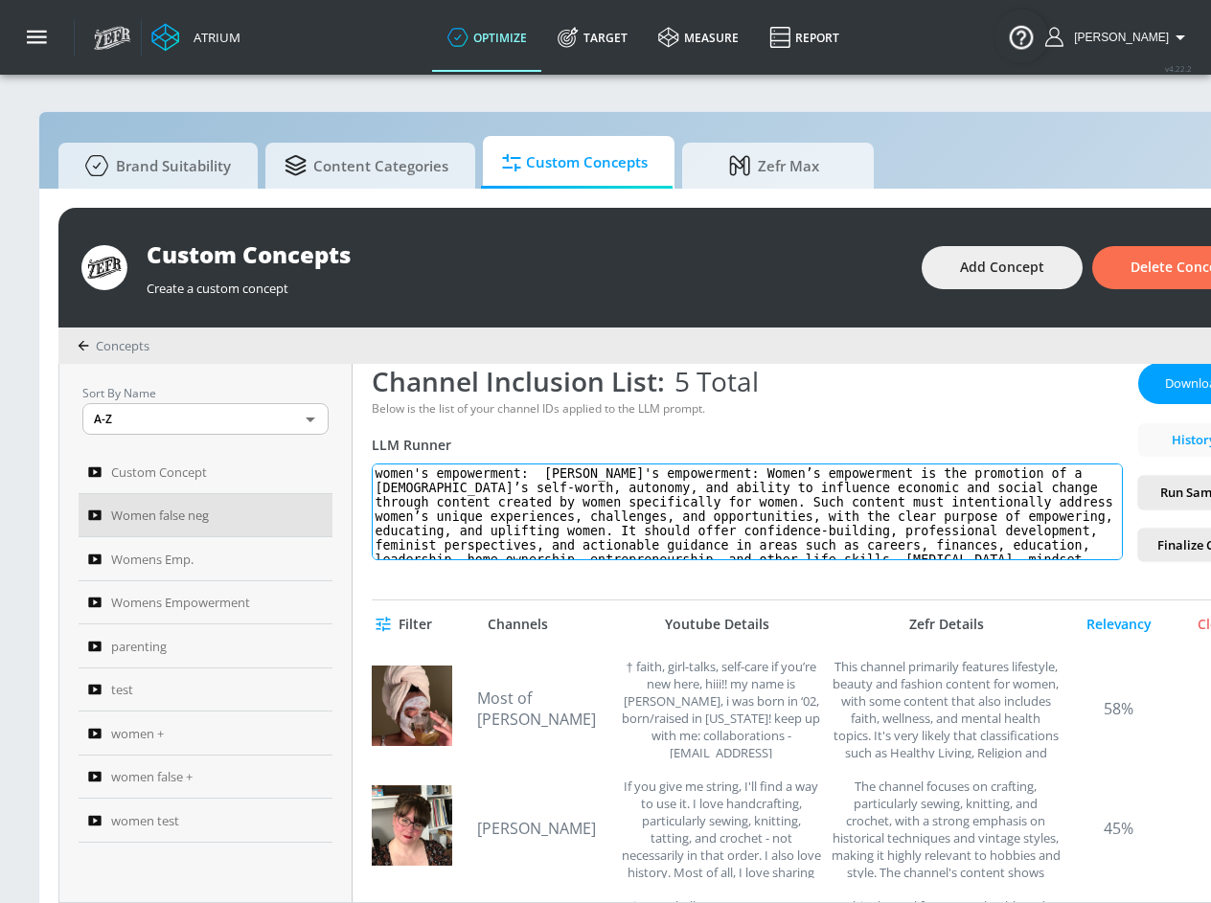
drag, startPoint x: 893, startPoint y: 556, endPoint x: 486, endPoint y: 444, distance: 422.3
click at [486, 444] on div "Channel Inclusion List: 5 Total Below is the list of your channel IDs applied t…" at bounding box center [747, 462] width 751 height 198
click at [117, 727] on span "women +" at bounding box center [137, 733] width 53 height 23
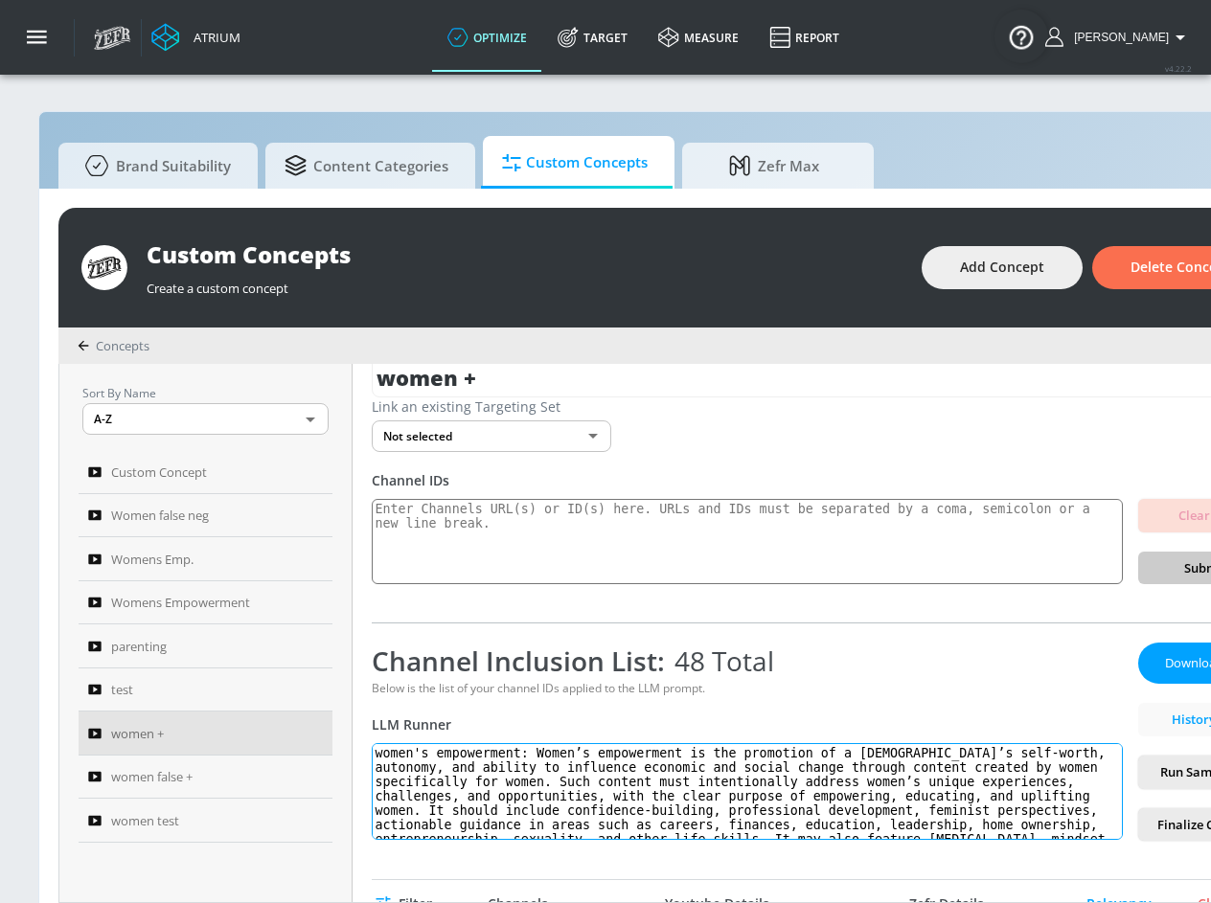
drag, startPoint x: 861, startPoint y: 831, endPoint x: 334, endPoint y: 724, distance: 537.6
click at [334, 724] on div "Sort By Name A-Z ASC ​ Custom Concept Women false neg Womens Emp. Womens Empowe…" at bounding box center [675, 633] width 1232 height 538
paste textarea "Wwomen's empowerment: Women’s empowerment is the promotion of a [DEMOGRAPHIC_DA…"
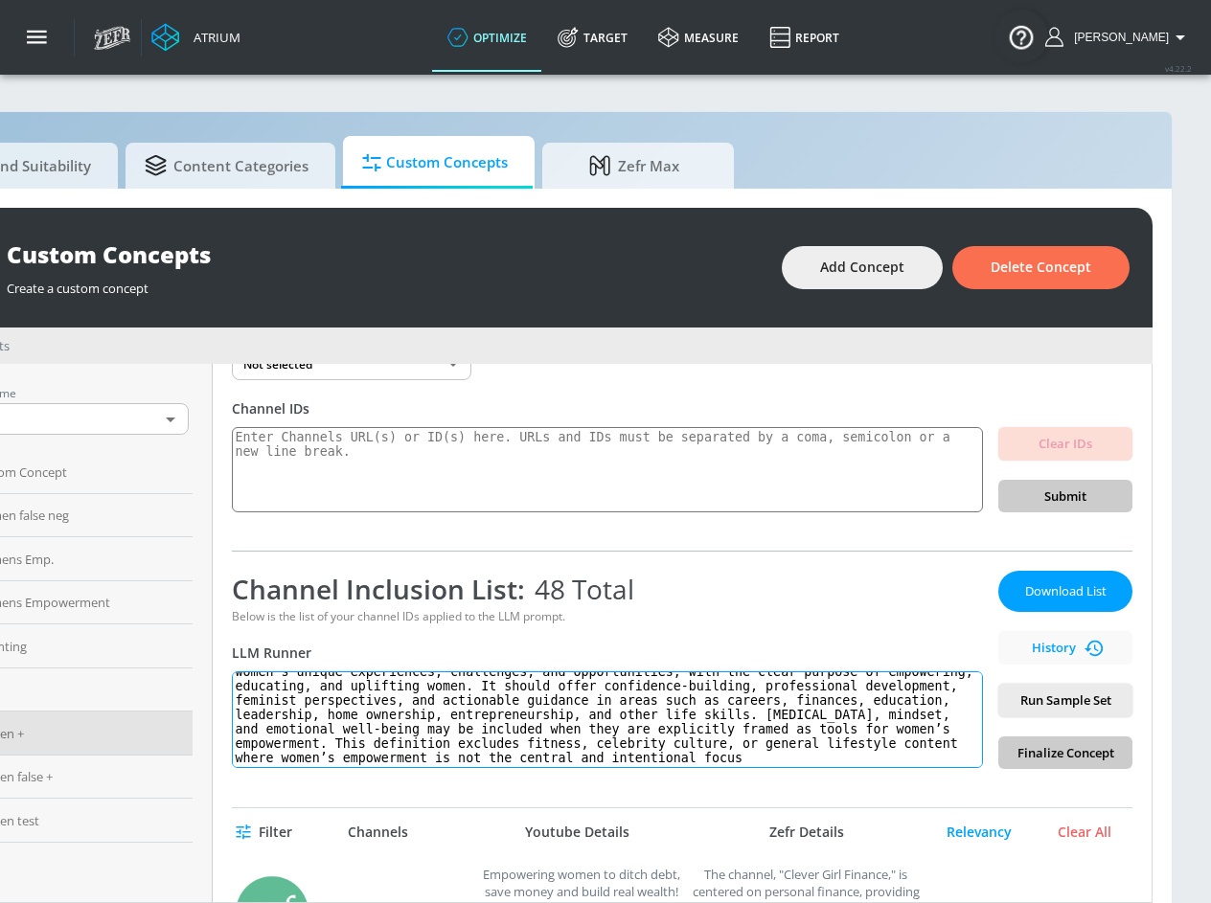
scroll to position [198, 0]
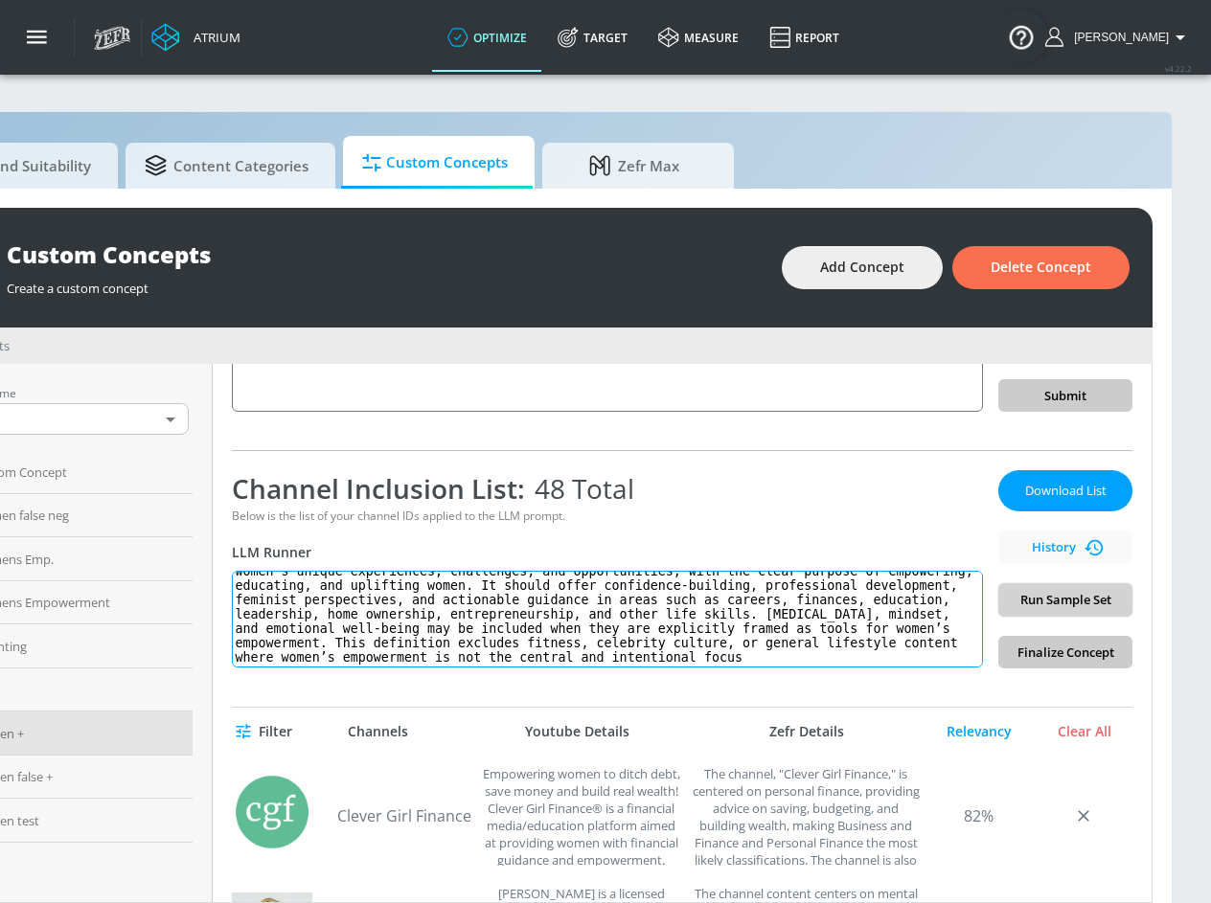
type textarea "women's empowerment: [PERSON_NAME]'s empowerment: Women’s empowerment is the pr…"
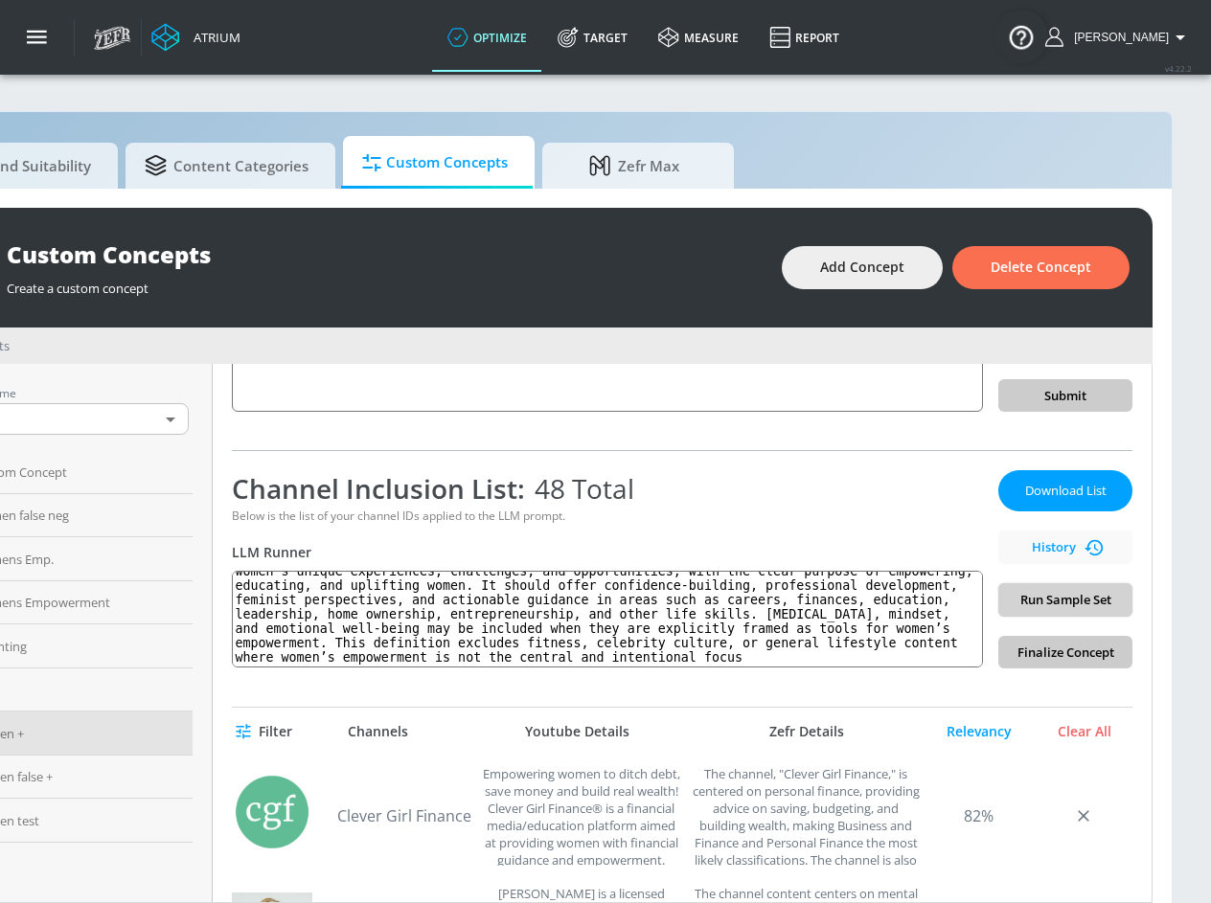
click at [1038, 595] on span "Run Sample Set" at bounding box center [1065, 600] width 103 height 22
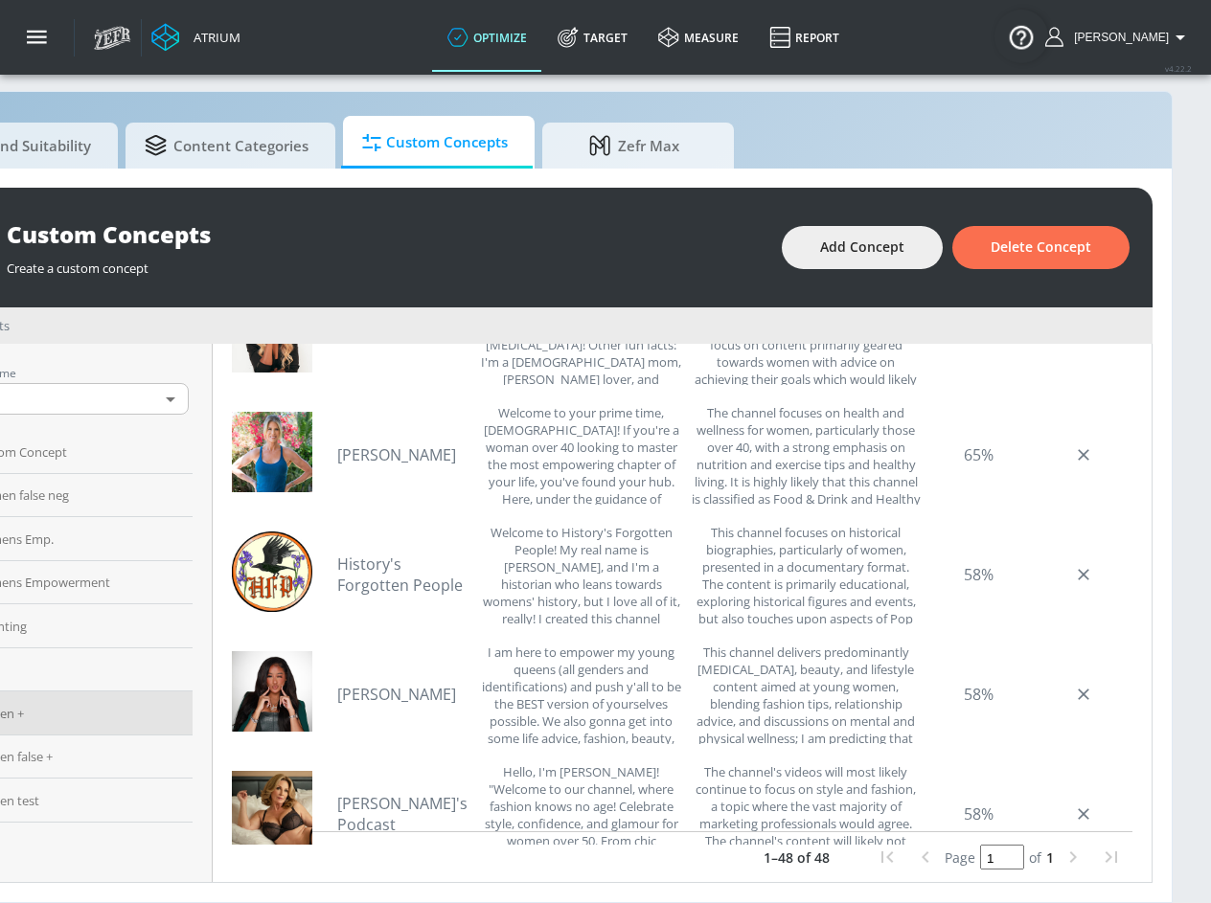
scroll to position [4584, 0]
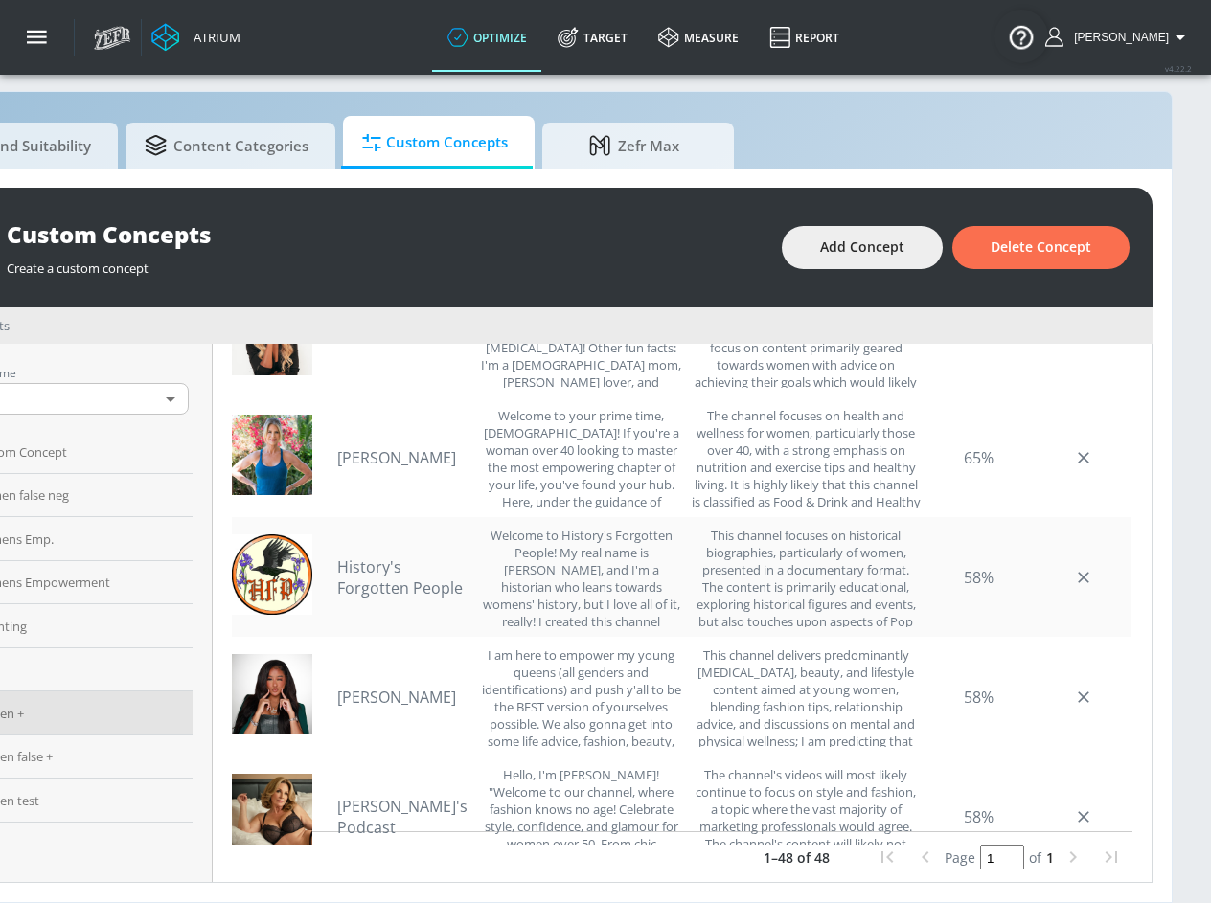
click at [387, 574] on link "History's Forgotten People" at bounding box center [404, 578] width 134 height 42
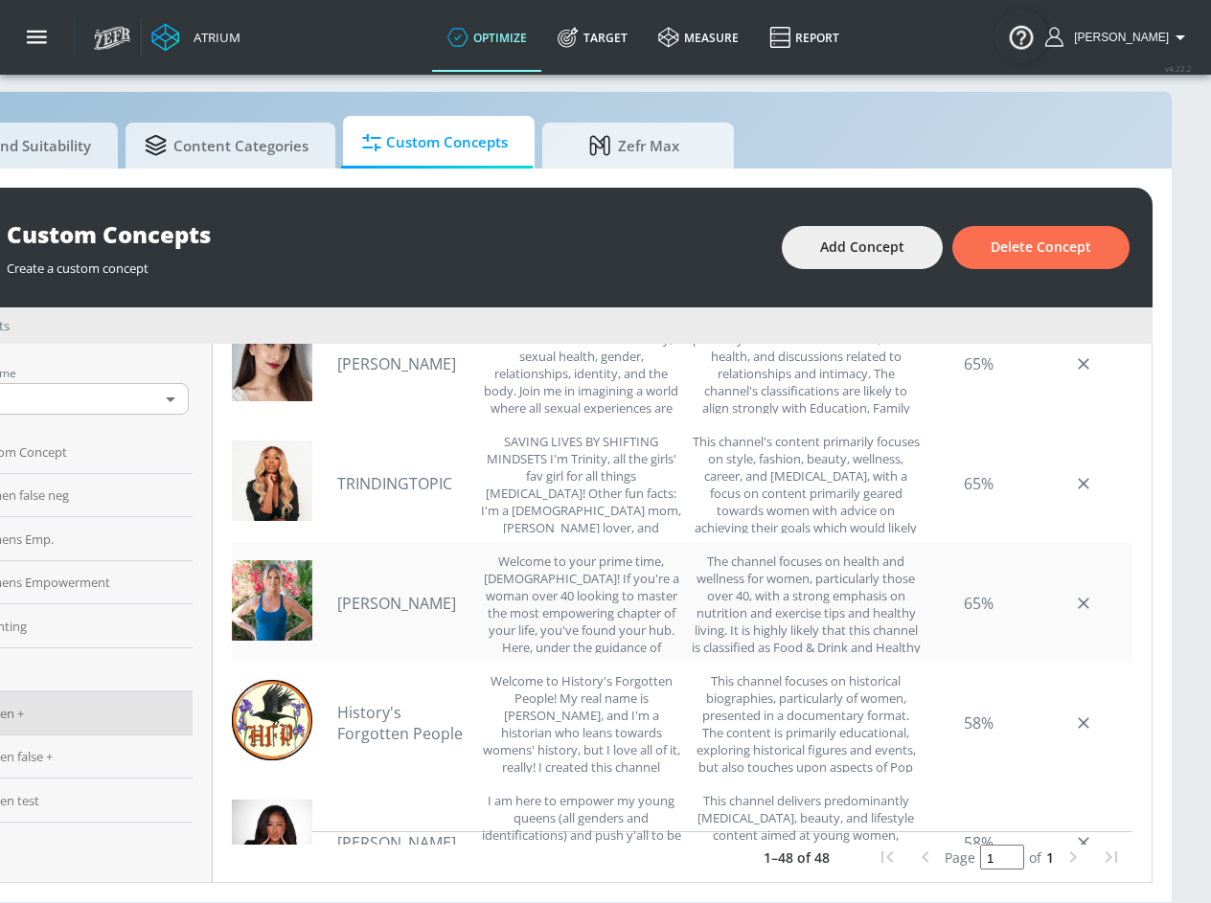
scroll to position [4438, 0]
click at [342, 474] on link "TRINDINGTOPIC" at bounding box center [404, 484] width 134 height 21
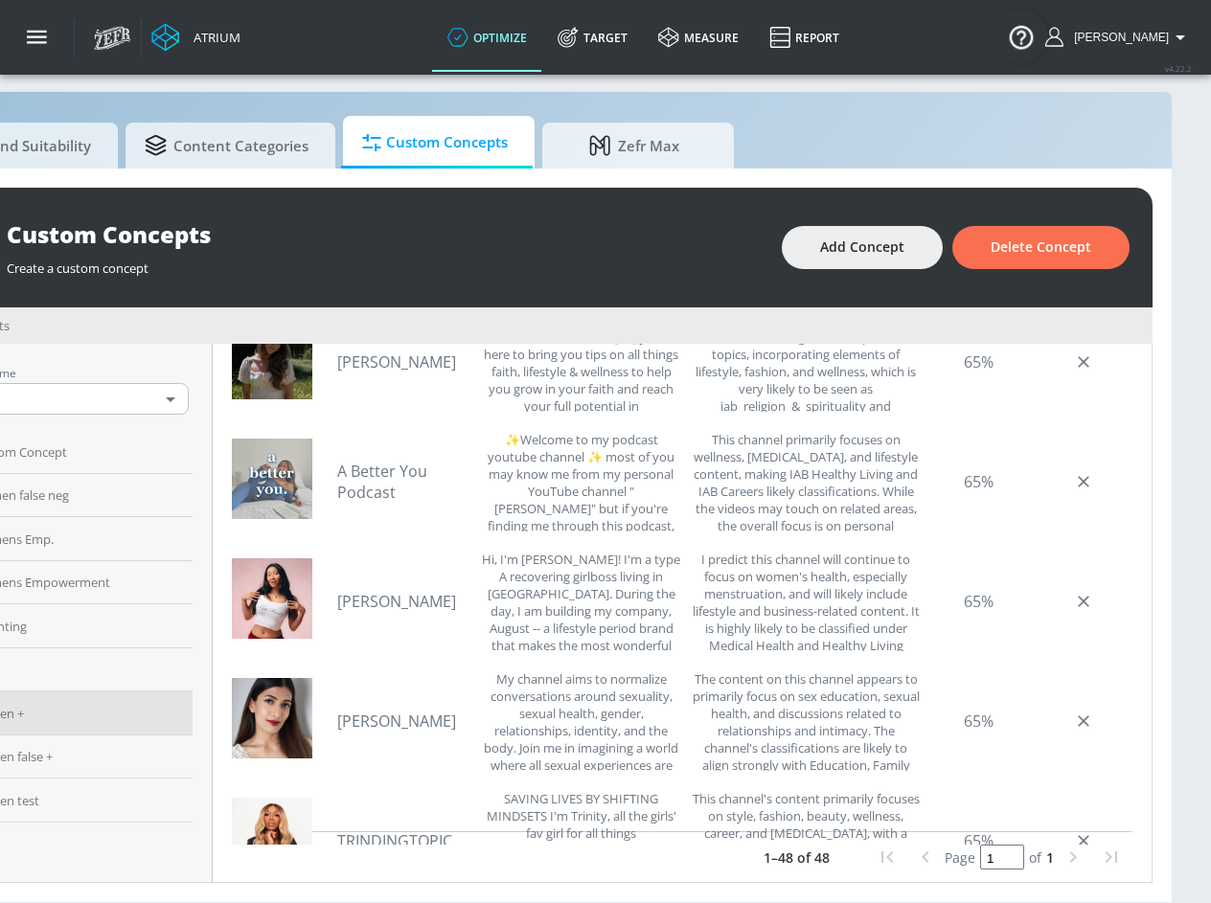
scroll to position [3973, 0]
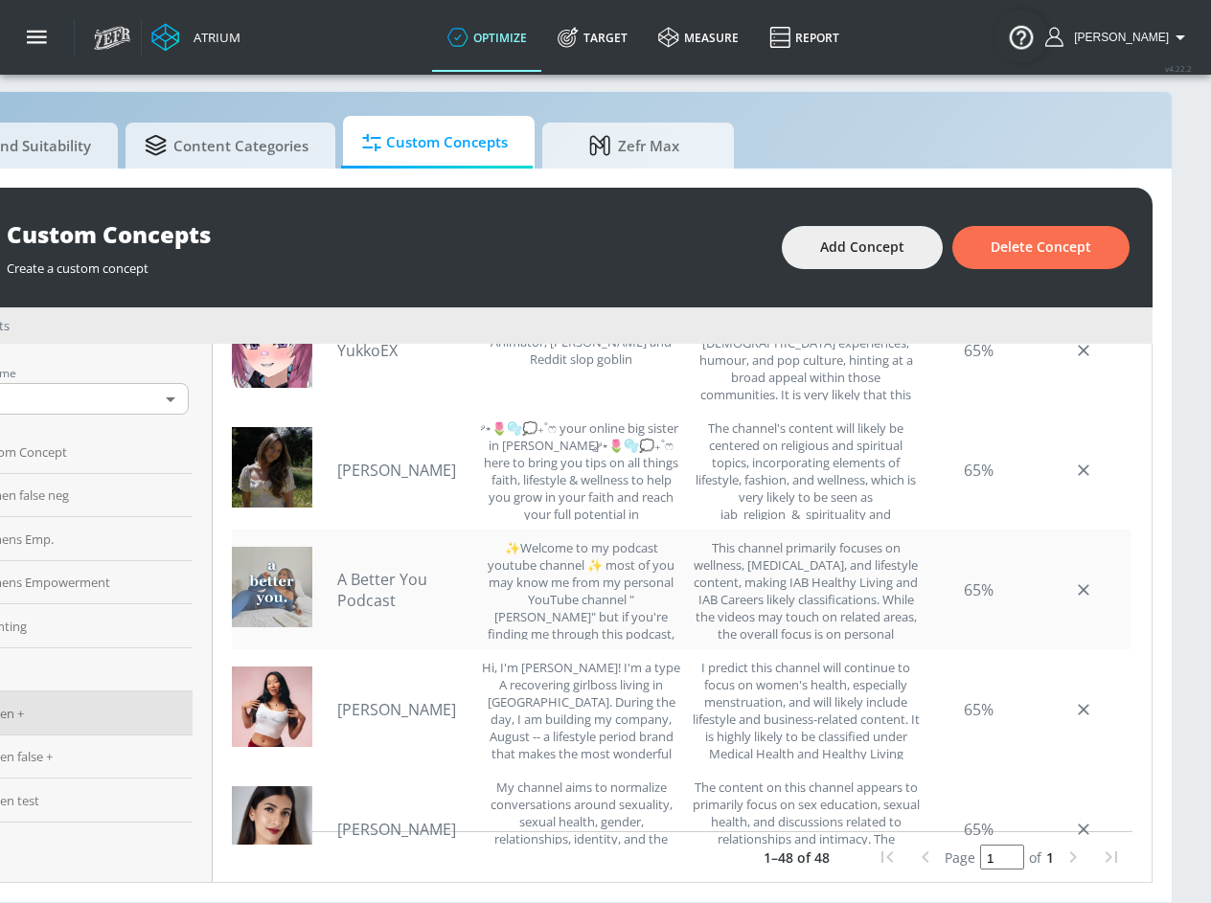
click at [360, 569] on link "A Better You Podcast" at bounding box center [404, 590] width 134 height 42
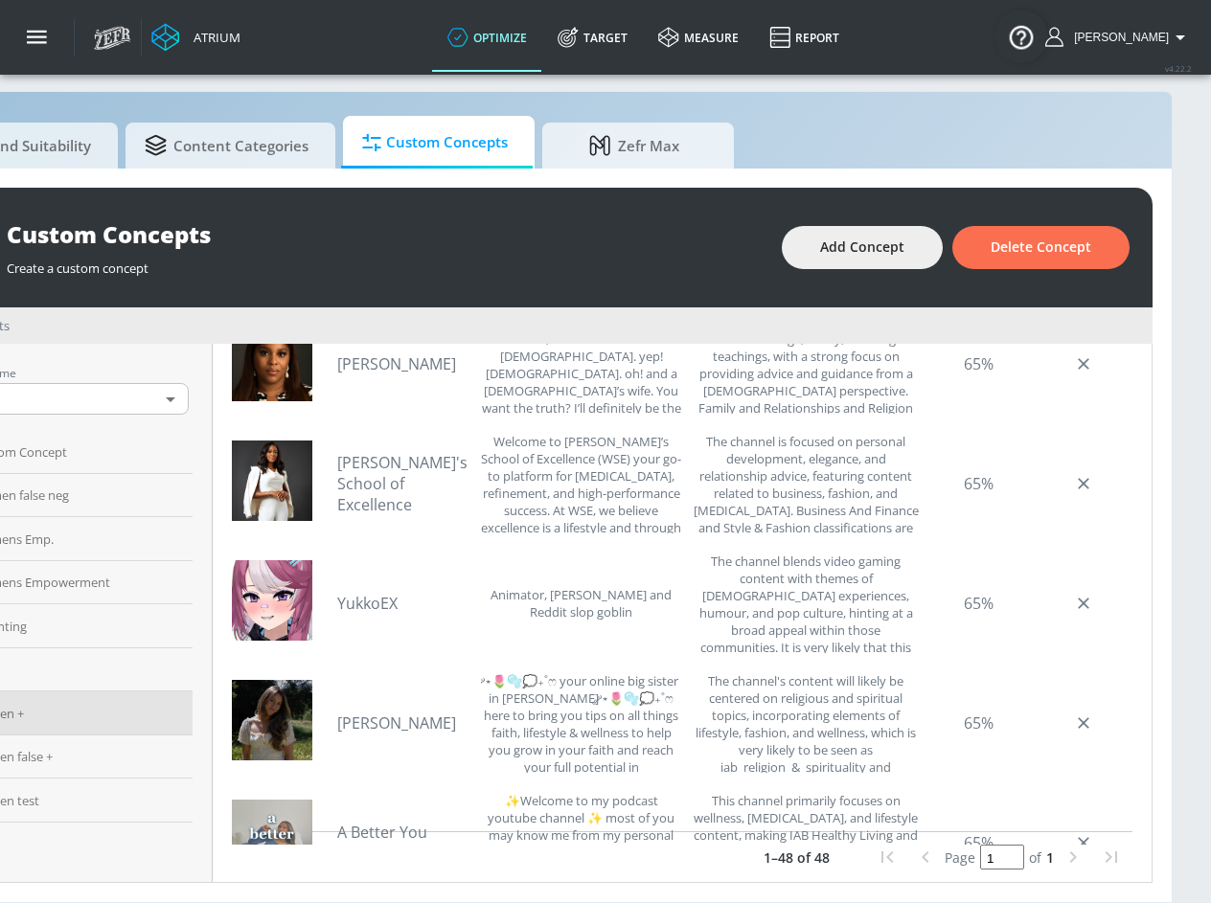
scroll to position [3710, 0]
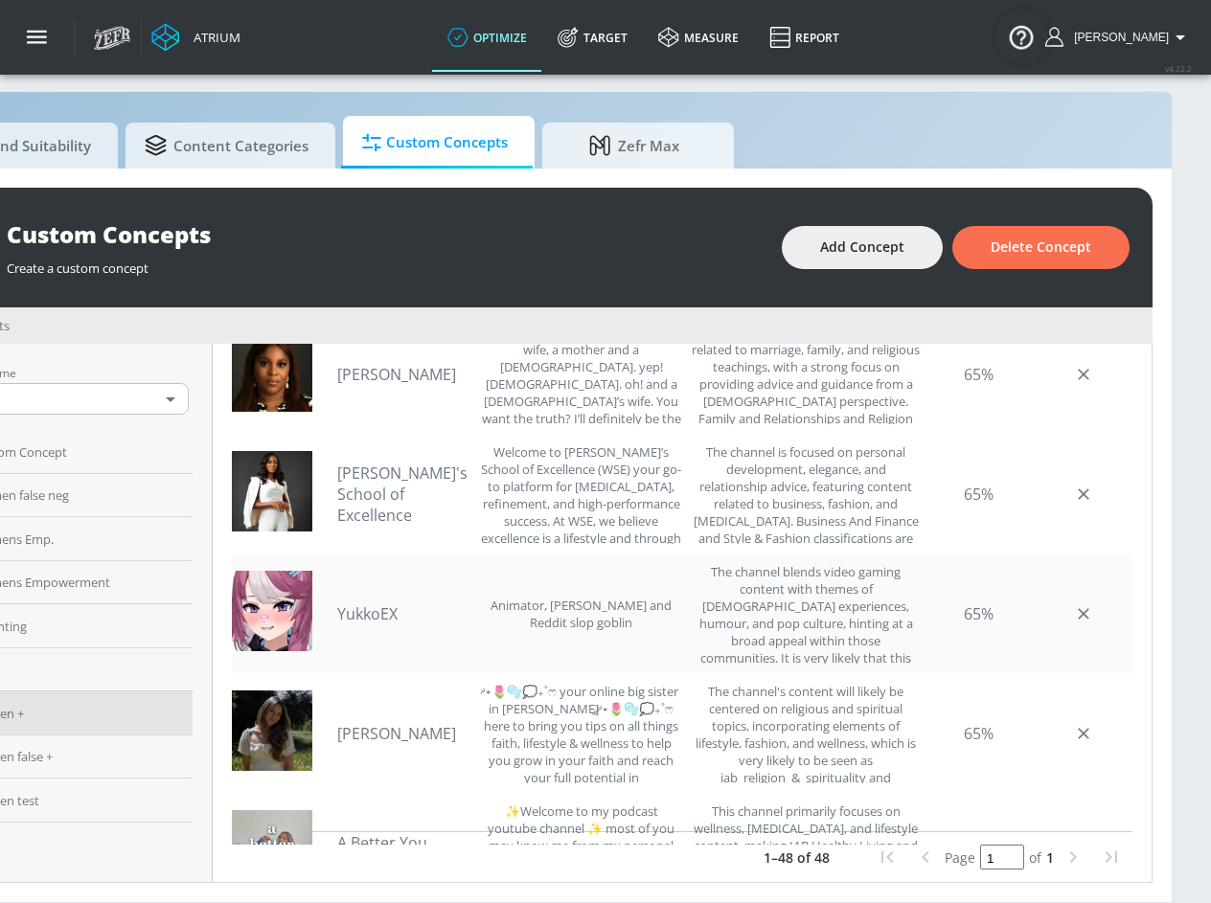
click at [349, 604] on link "YukkoEX" at bounding box center [404, 614] width 134 height 21
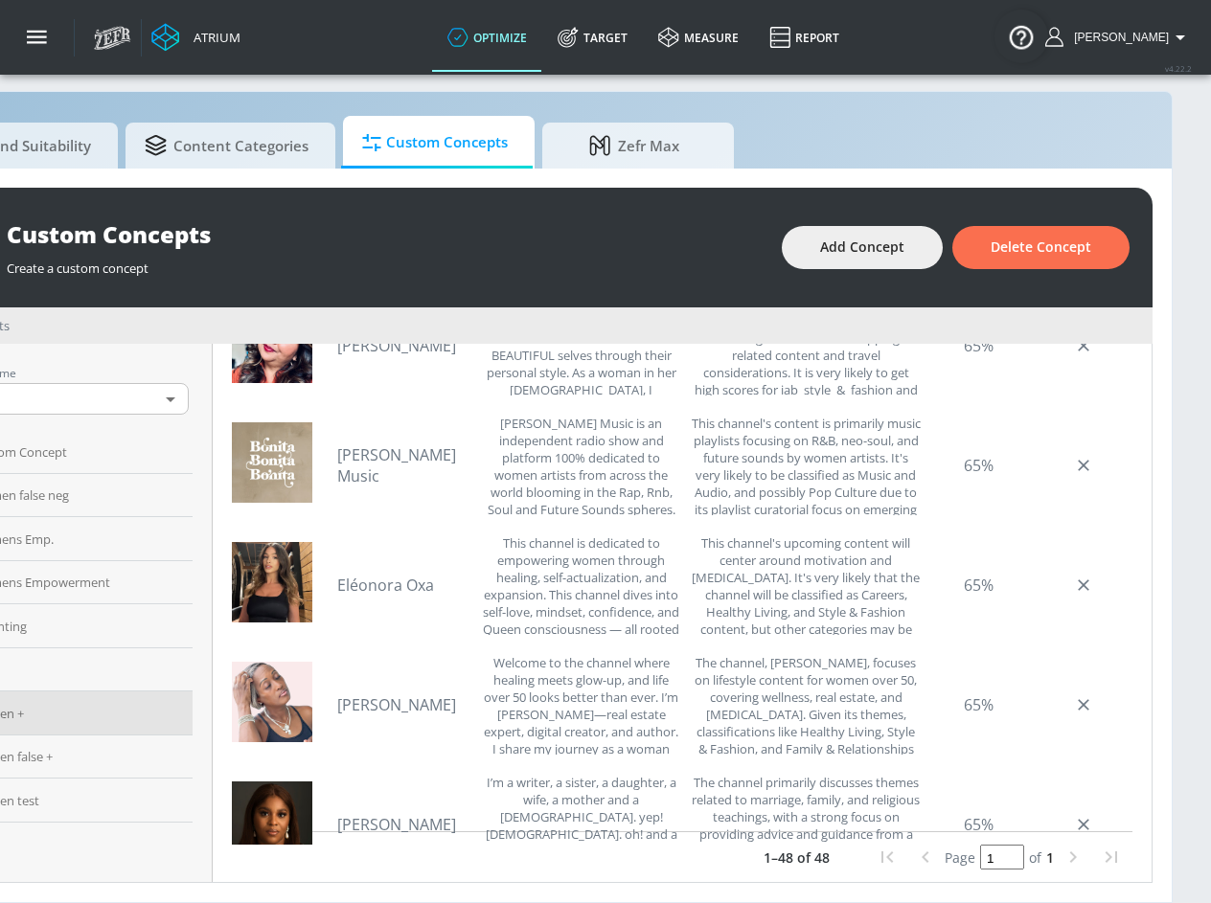
scroll to position [3211, 0]
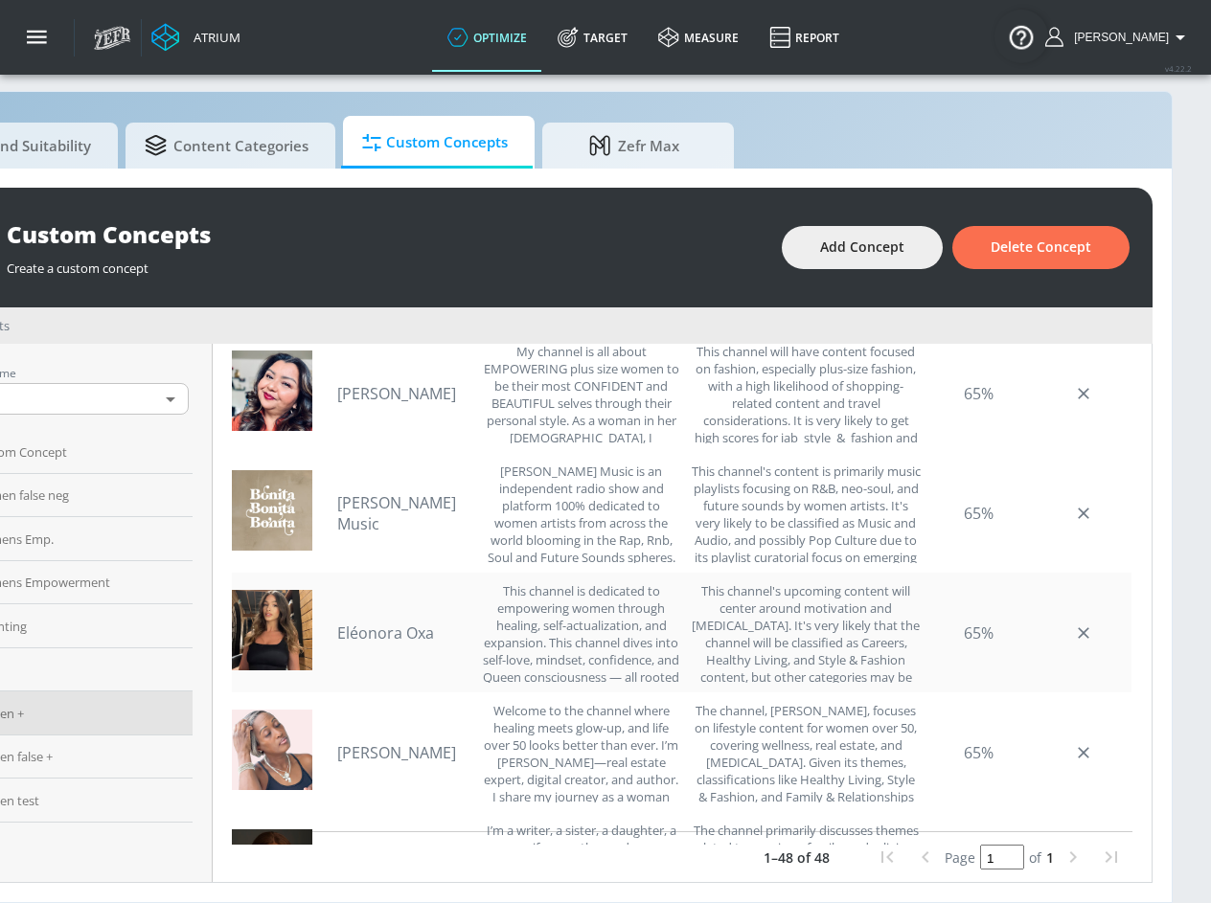
click at [385, 623] on link "Eléonora Oxa" at bounding box center [404, 633] width 134 height 21
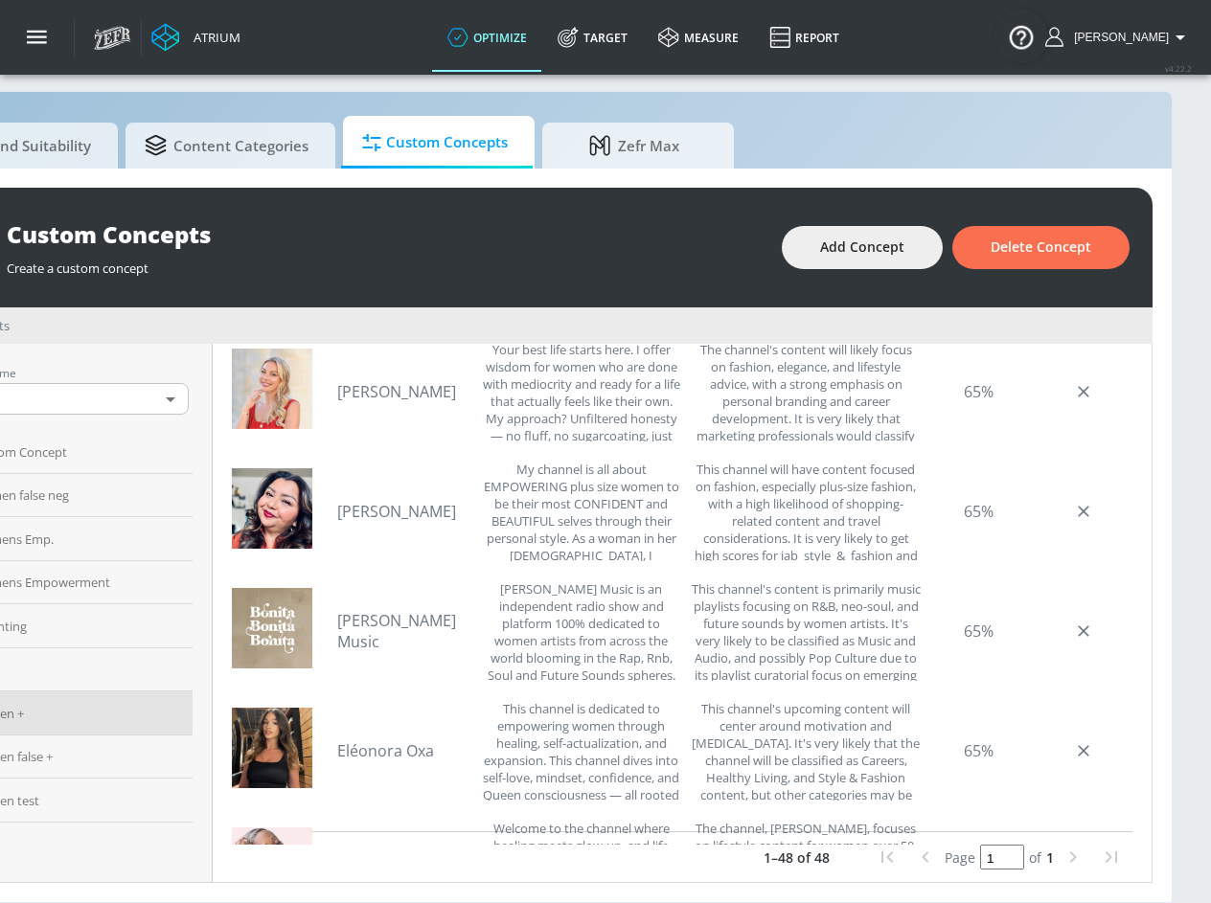
scroll to position [3043, 0]
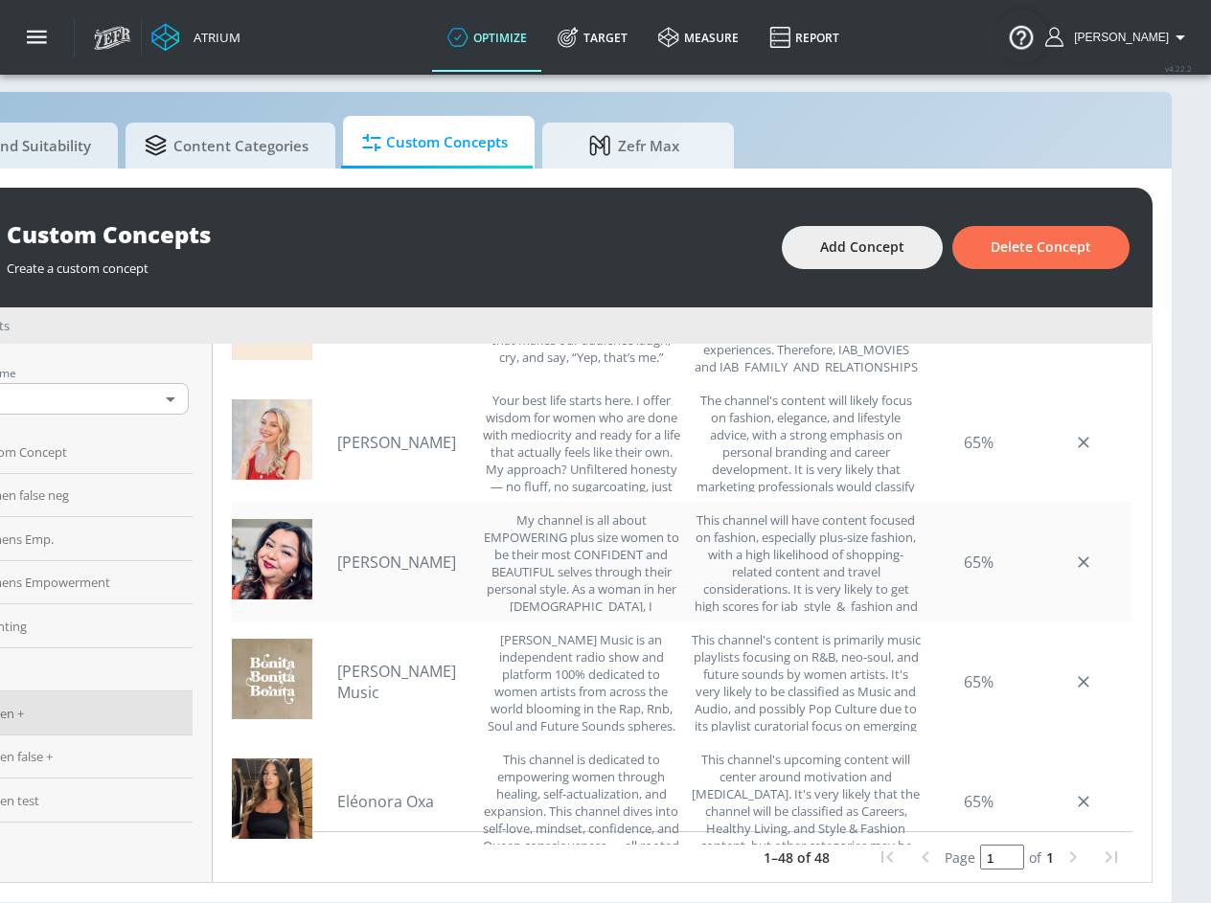
click at [403, 552] on link "[PERSON_NAME]" at bounding box center [404, 562] width 134 height 21
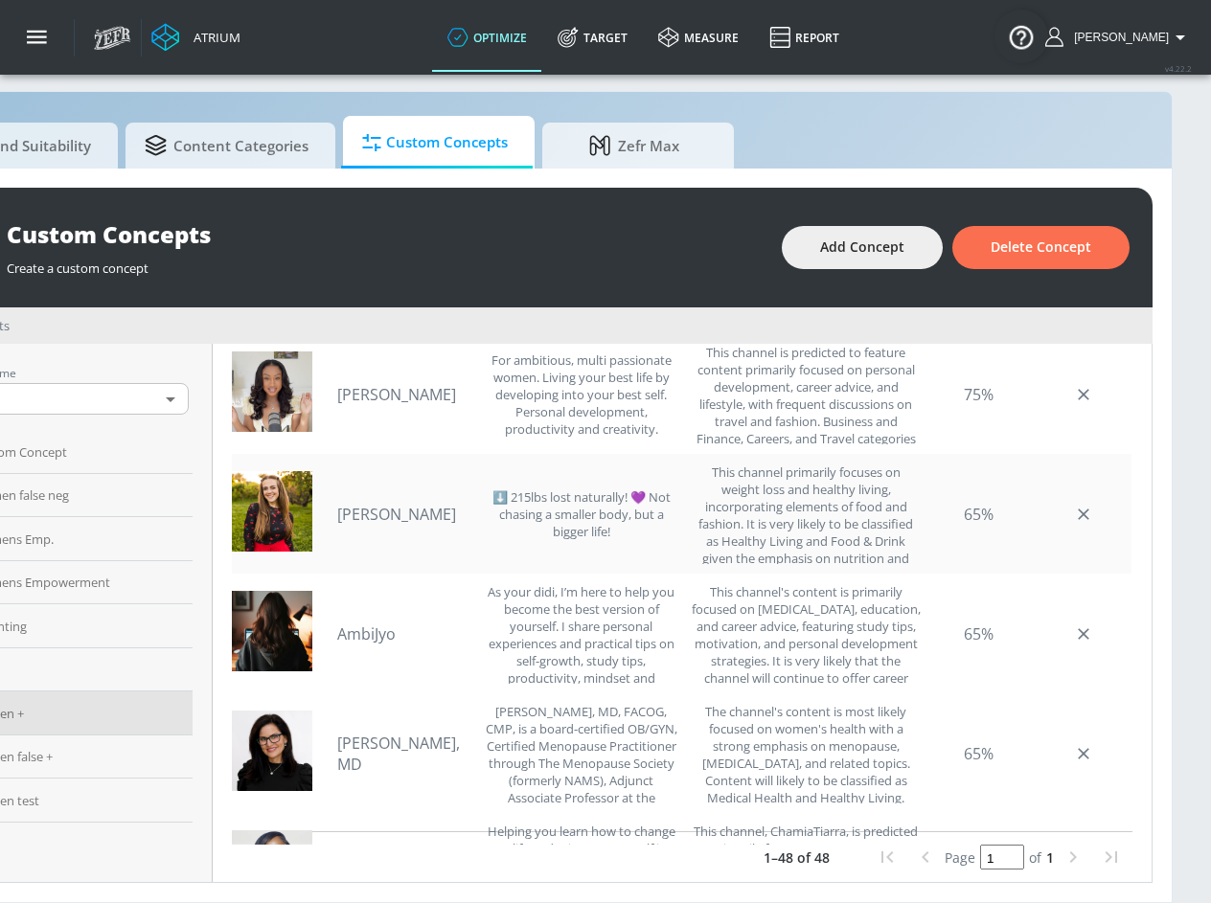
scroll to position [1889, 0]
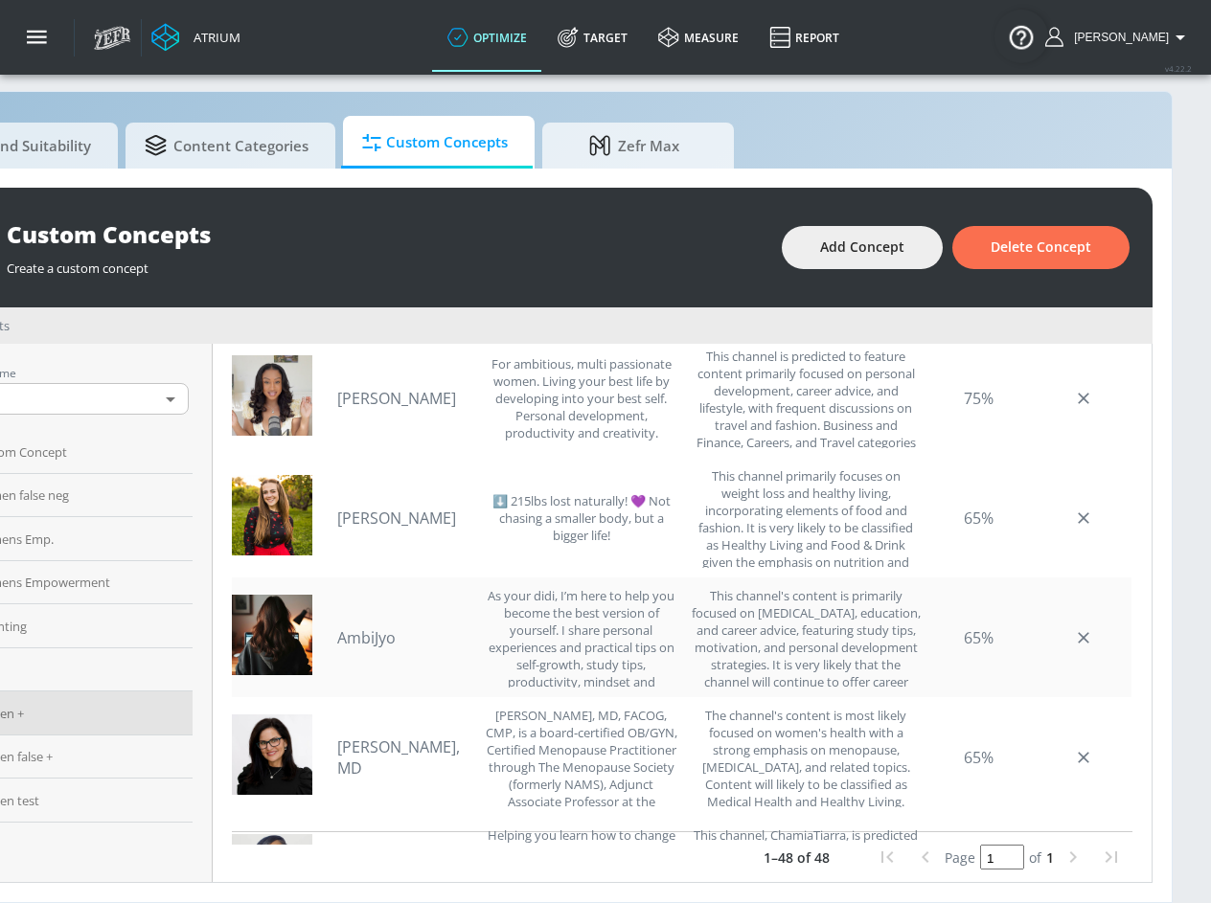
click at [351, 634] on div "AmbiJyo As your didi, I’m here to help you become the best version of yourself.…" at bounding box center [509, 637] width 344 height 101
click at [356, 628] on link "AmbiJyo" at bounding box center [404, 638] width 134 height 21
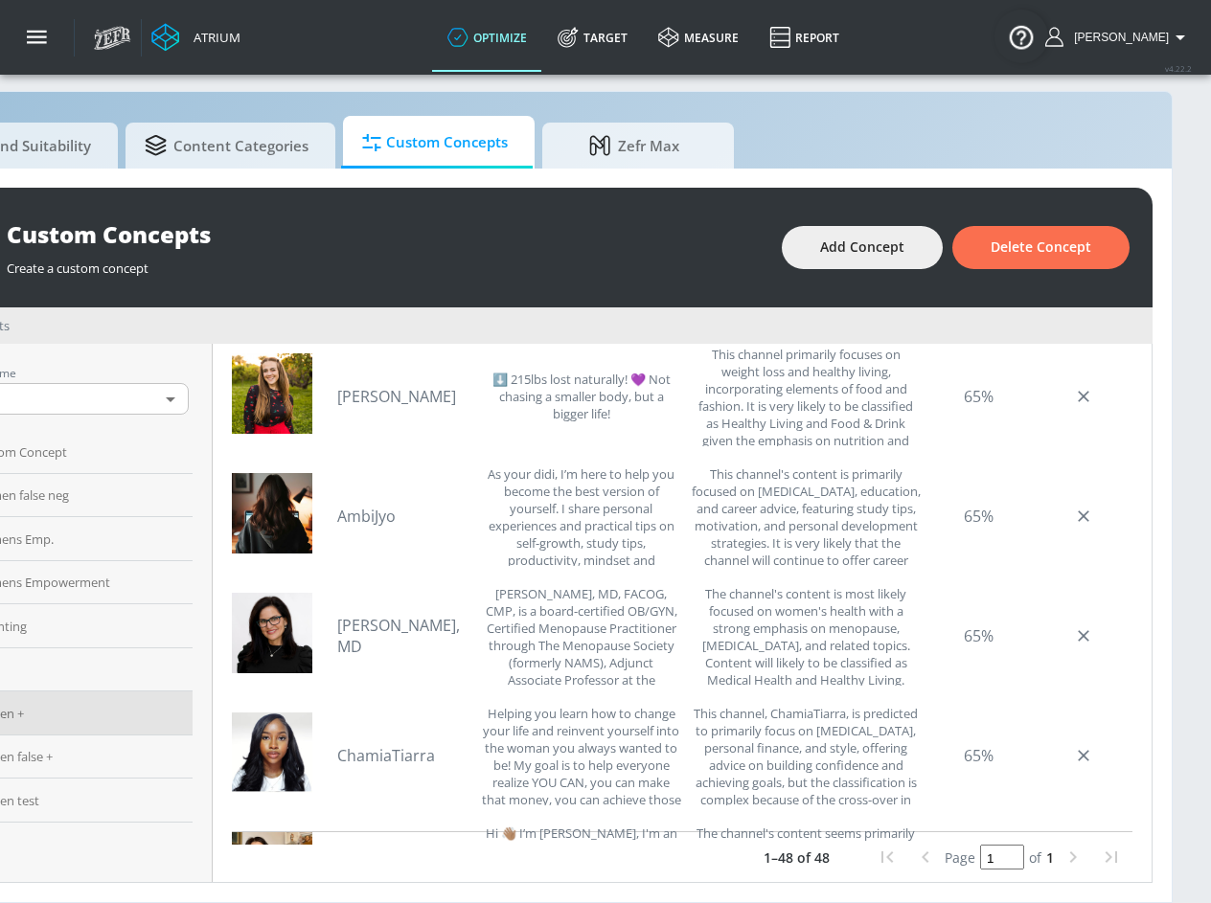
scroll to position [2060, 0]
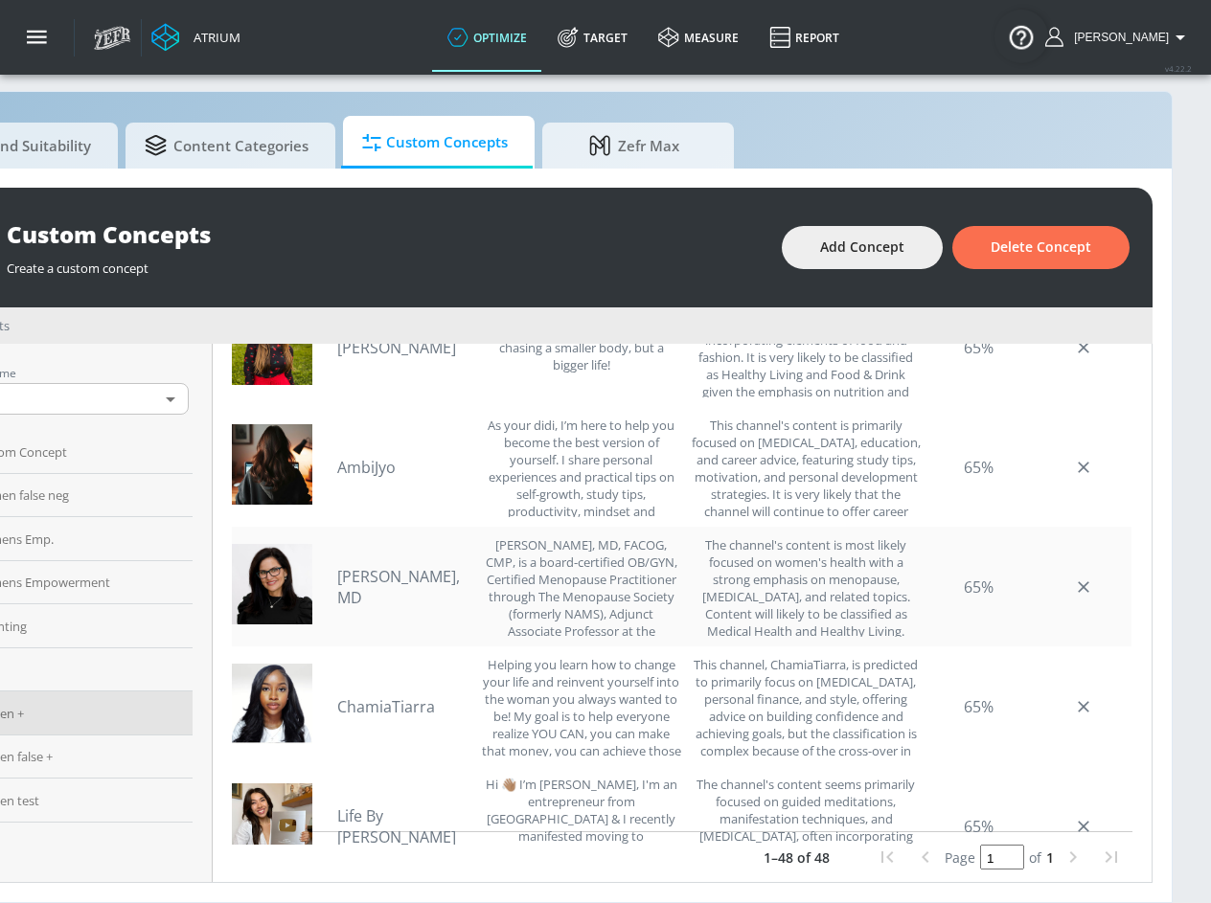
click at [382, 566] on link "[PERSON_NAME], MD" at bounding box center [404, 587] width 134 height 42
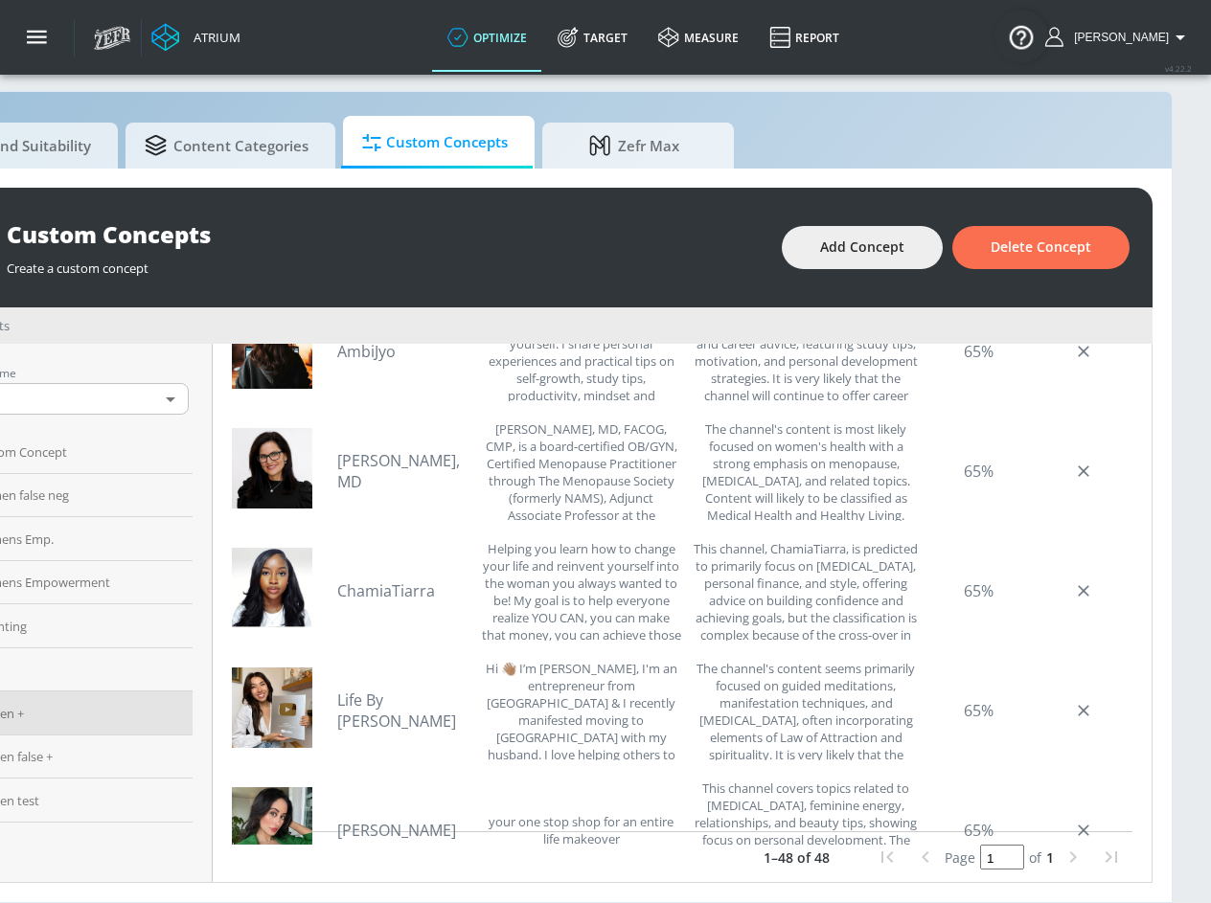
scroll to position [2198, 0]
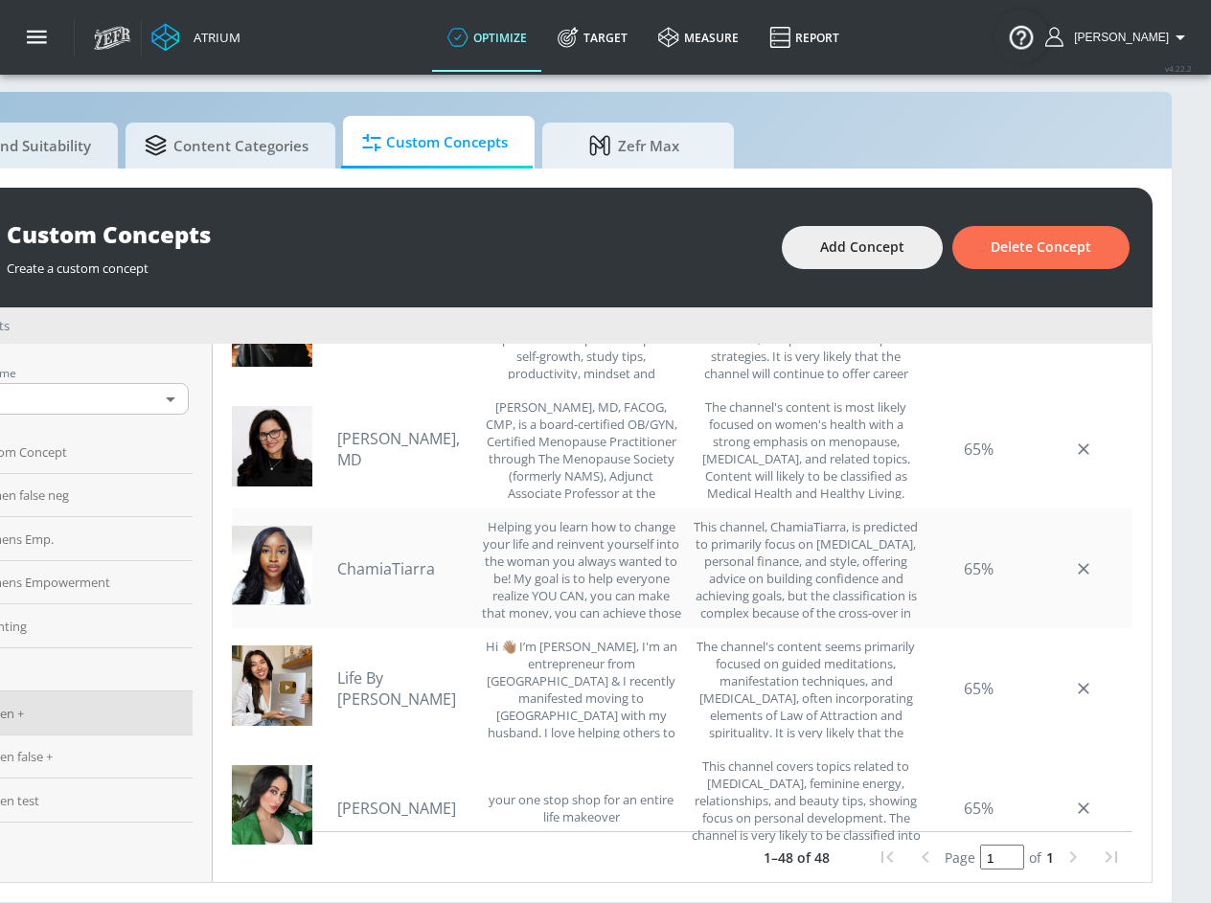
click at [389, 559] on link "ChamiaTiarra" at bounding box center [404, 569] width 134 height 21
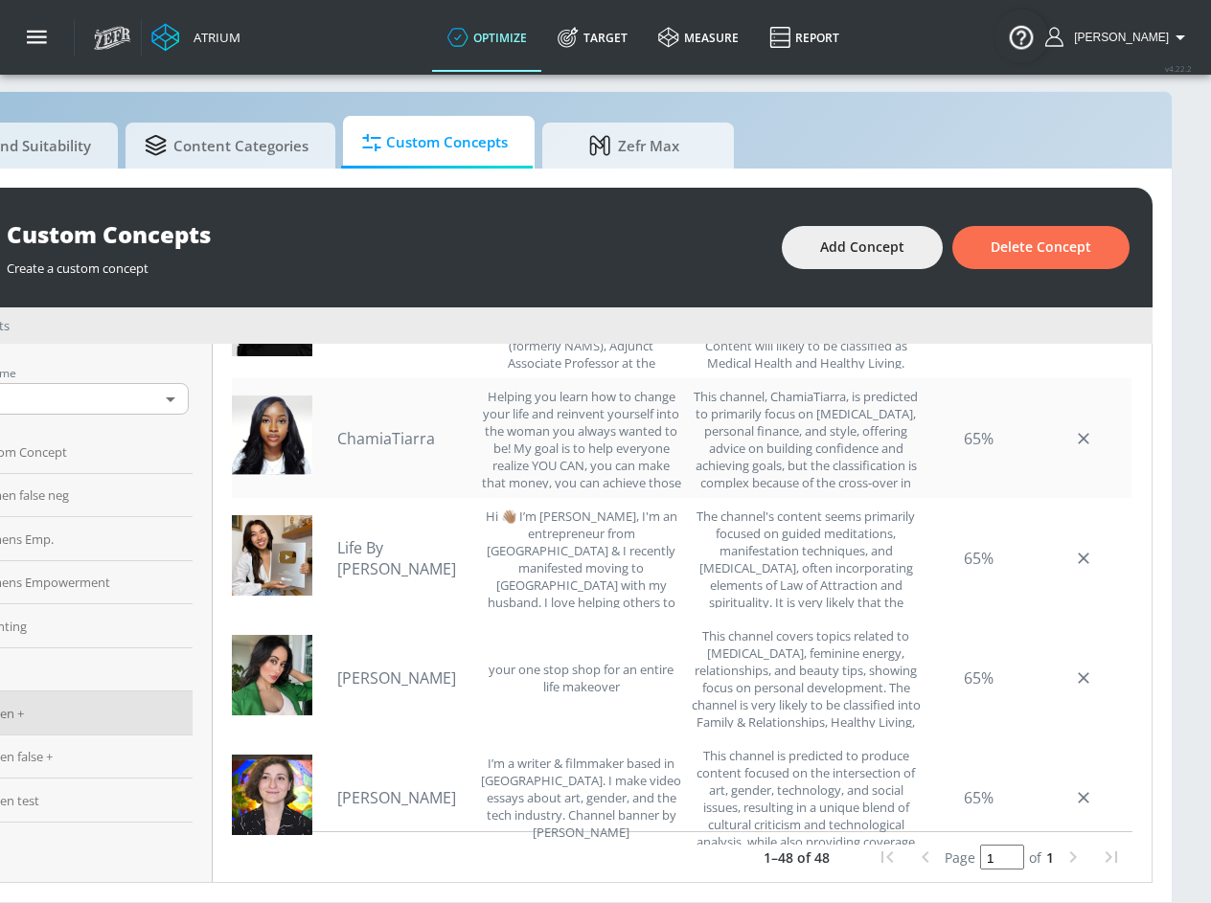
scroll to position [2501, 0]
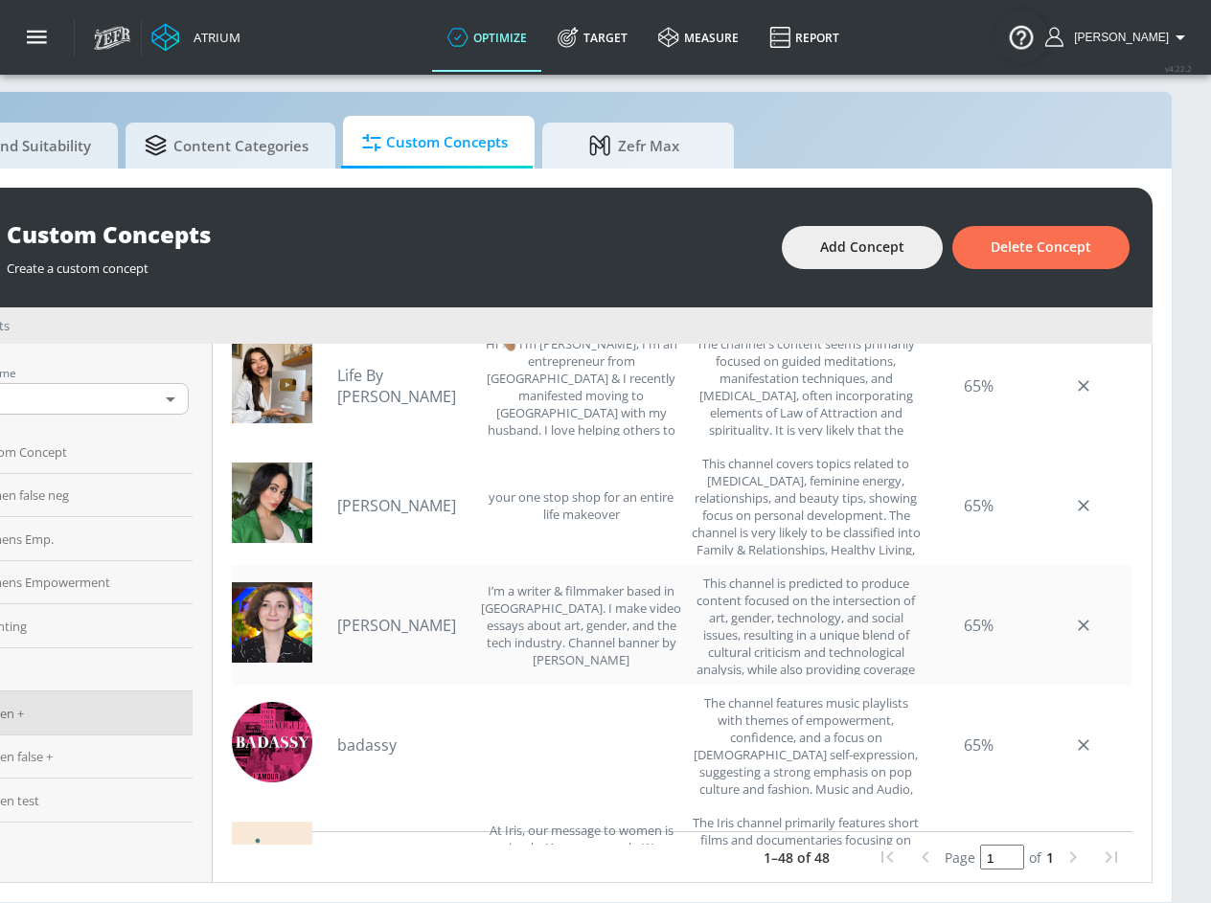
click at [345, 615] on link "[PERSON_NAME]" at bounding box center [404, 625] width 134 height 21
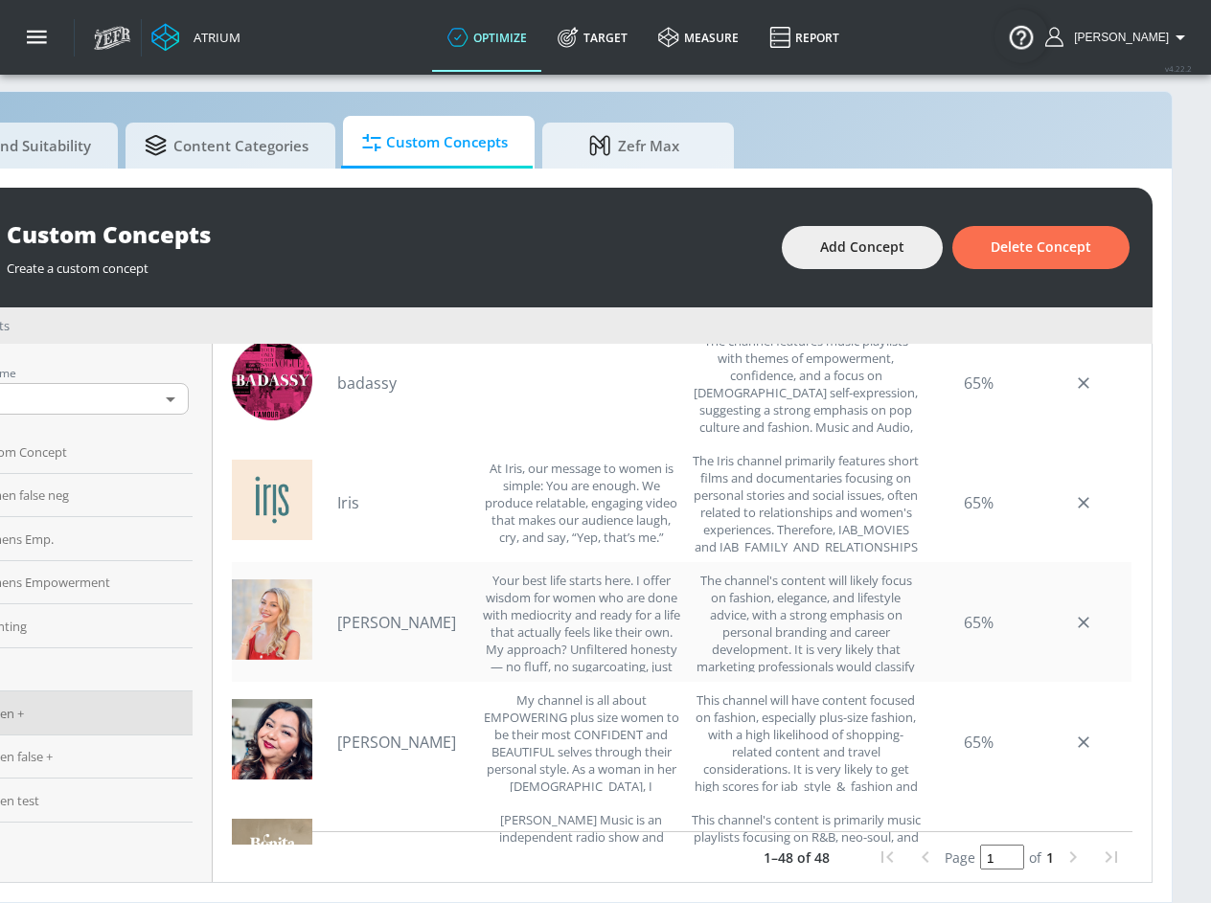
scroll to position [2873, 0]
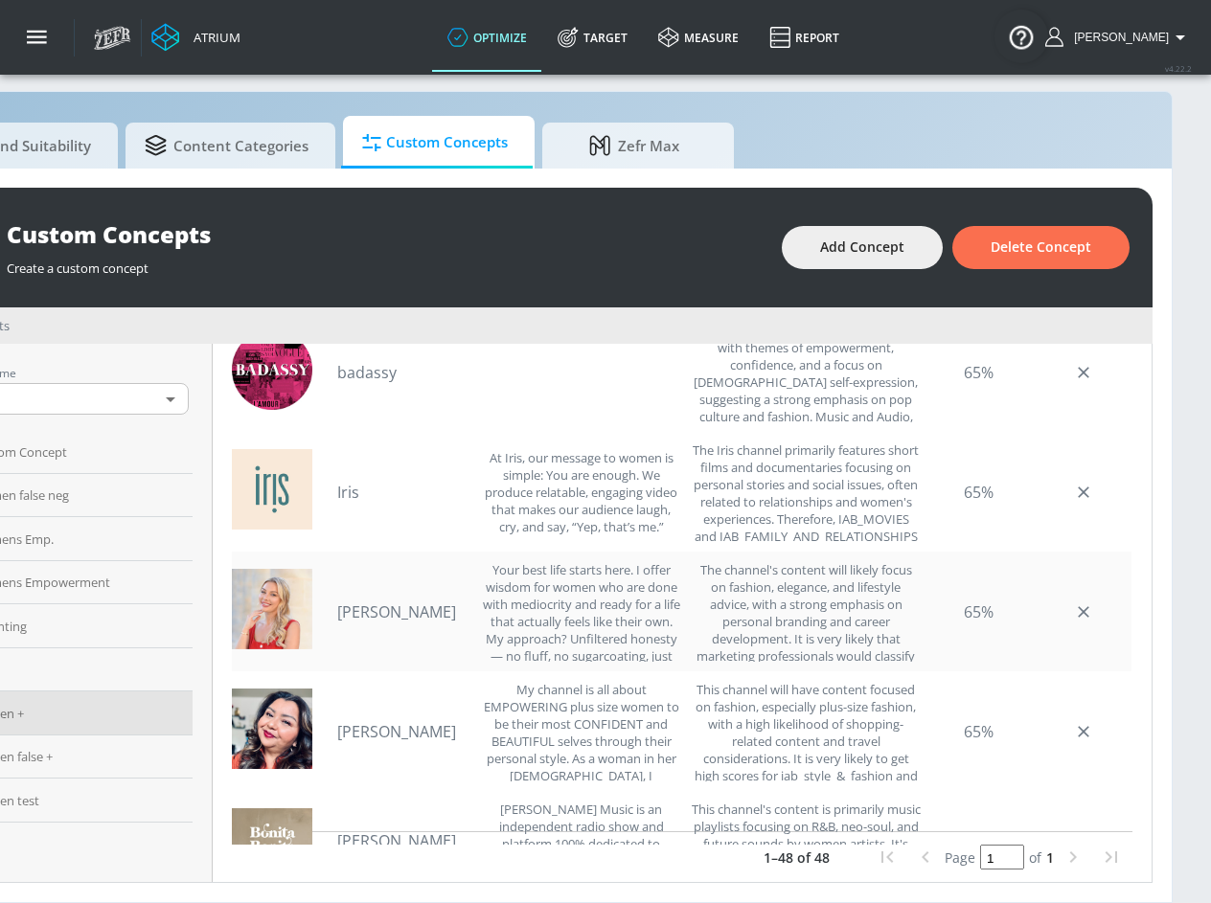
click at [344, 602] on link "[PERSON_NAME]" at bounding box center [404, 612] width 134 height 21
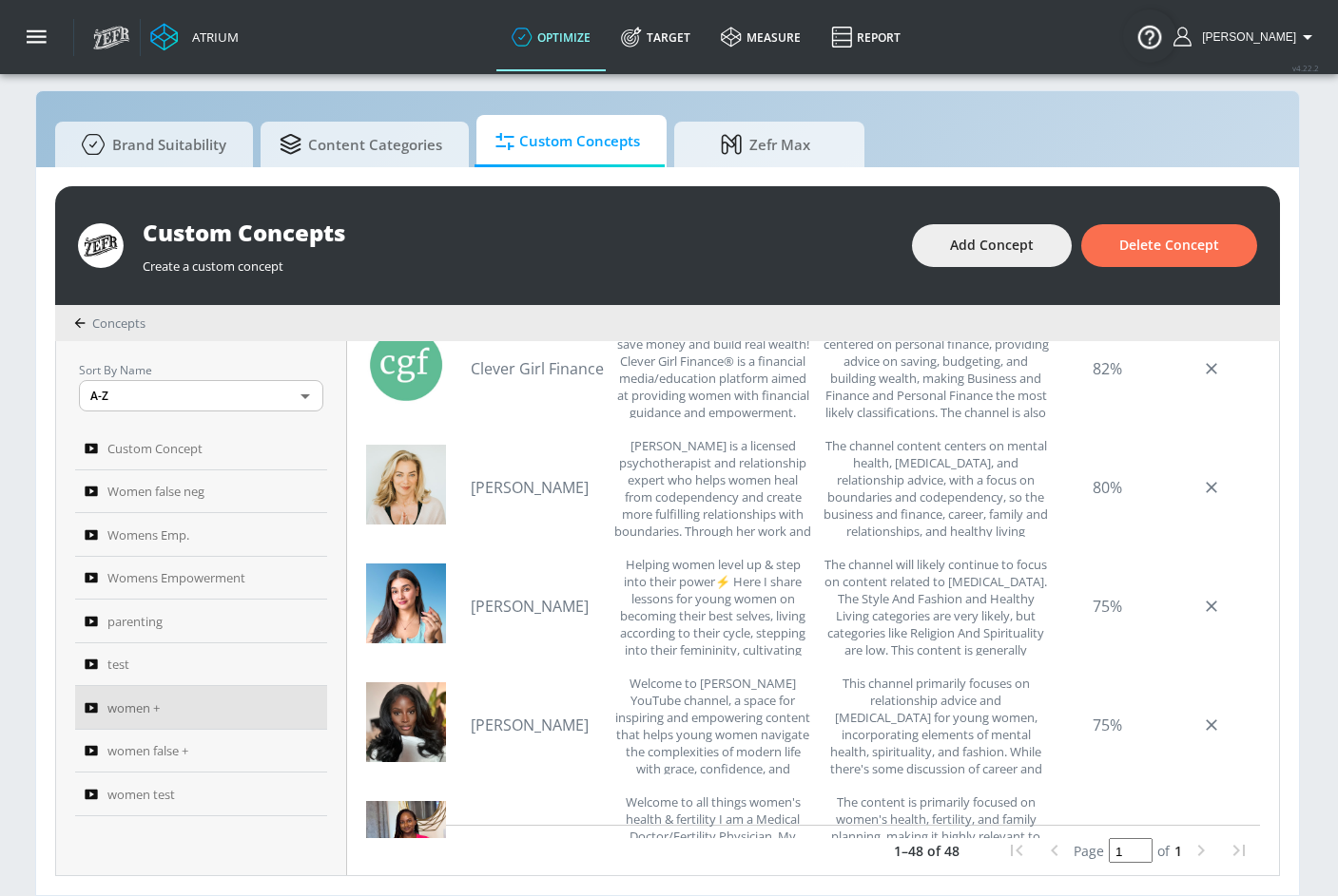
scroll to position [0, 0]
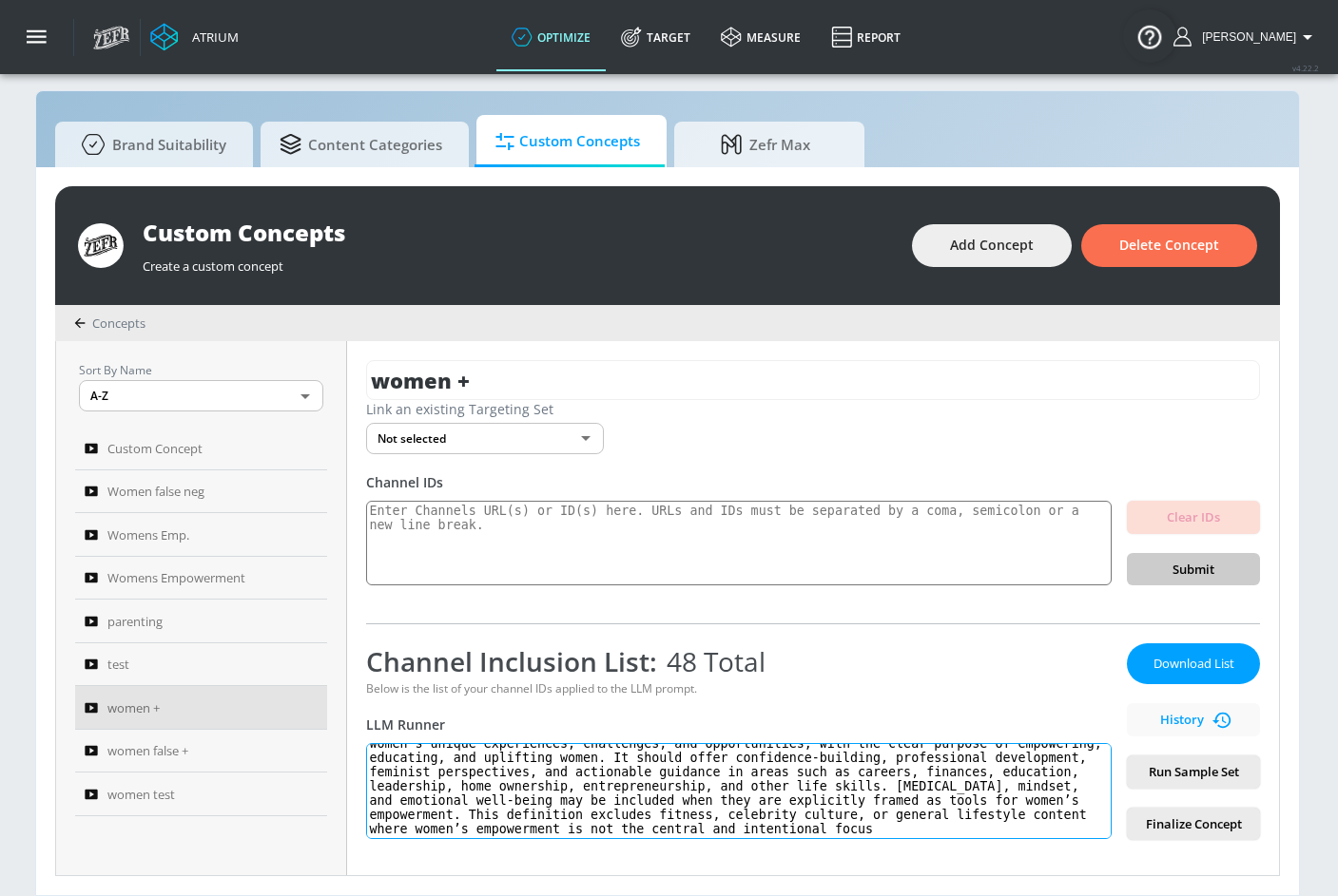
click at [443, 783] on textarea "women's empowerment: [PERSON_NAME]'s empowerment: Women’s empowerment is the pr…" at bounding box center [738, 791] width 745 height 96
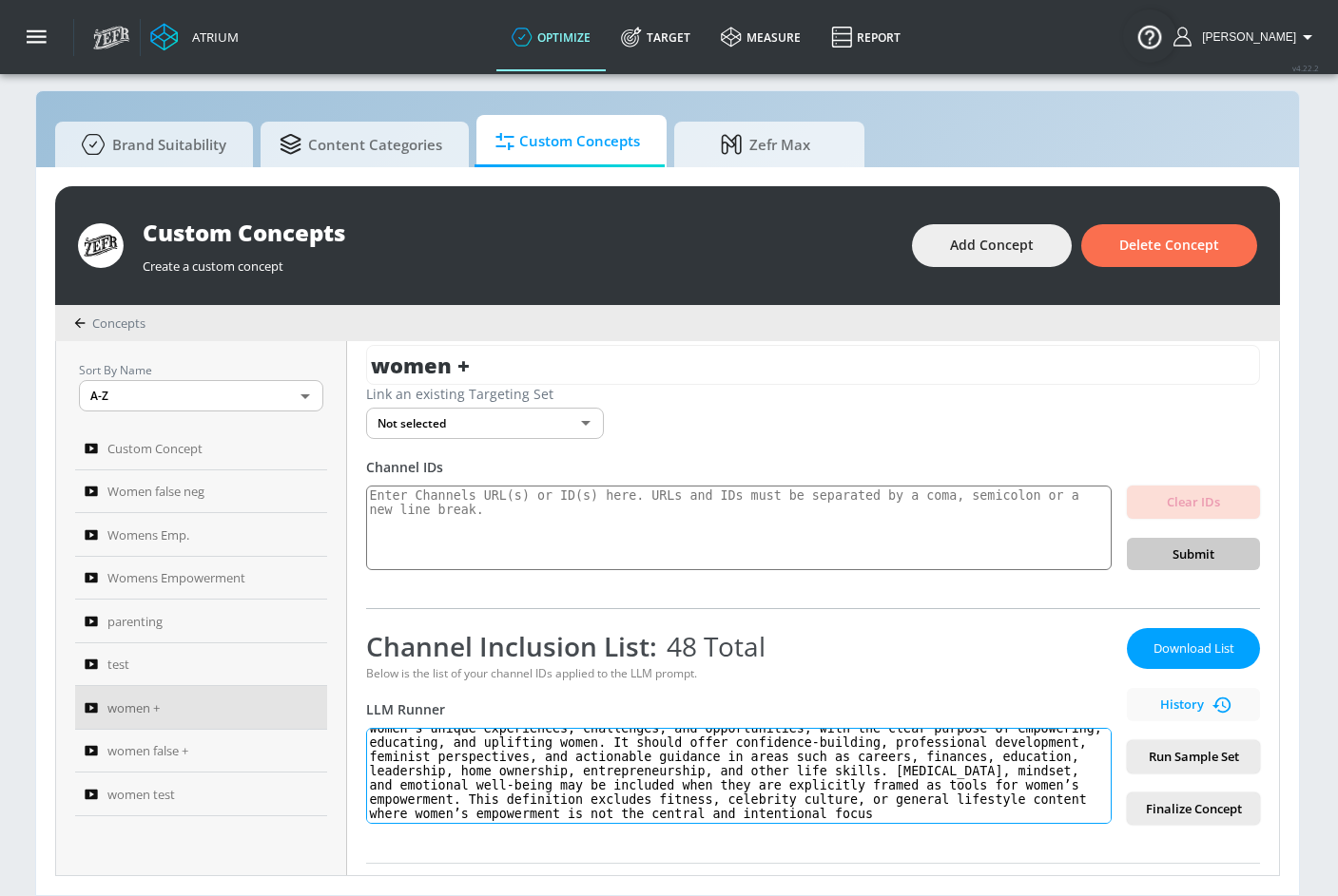
scroll to position [48, 0]
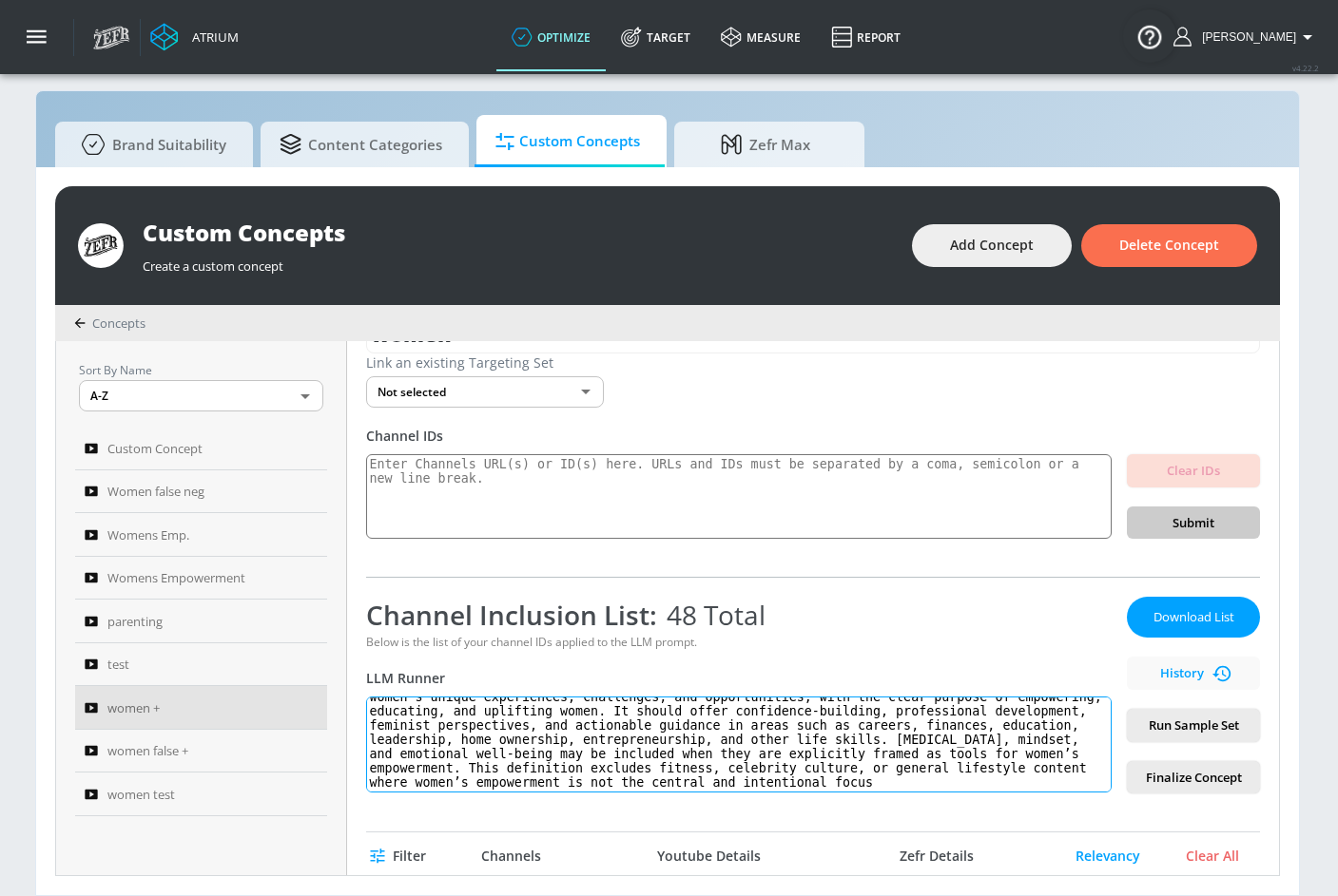
drag, startPoint x: 355, startPoint y: 742, endPoint x: 709, endPoint y: 865, distance: 374.8
click at [707, 866] on div "women + Link an existing Targeting Set Not selected none ​ Channel IDs Clear ID…" at bounding box center [813, 608] width 932 height 534
click at [241, 848] on div "Sort By Name A-Z ASC ​ Custom Concept Women false neg Womens Emp. Womens Empowe…" at bounding box center [201, 608] width 291 height 534
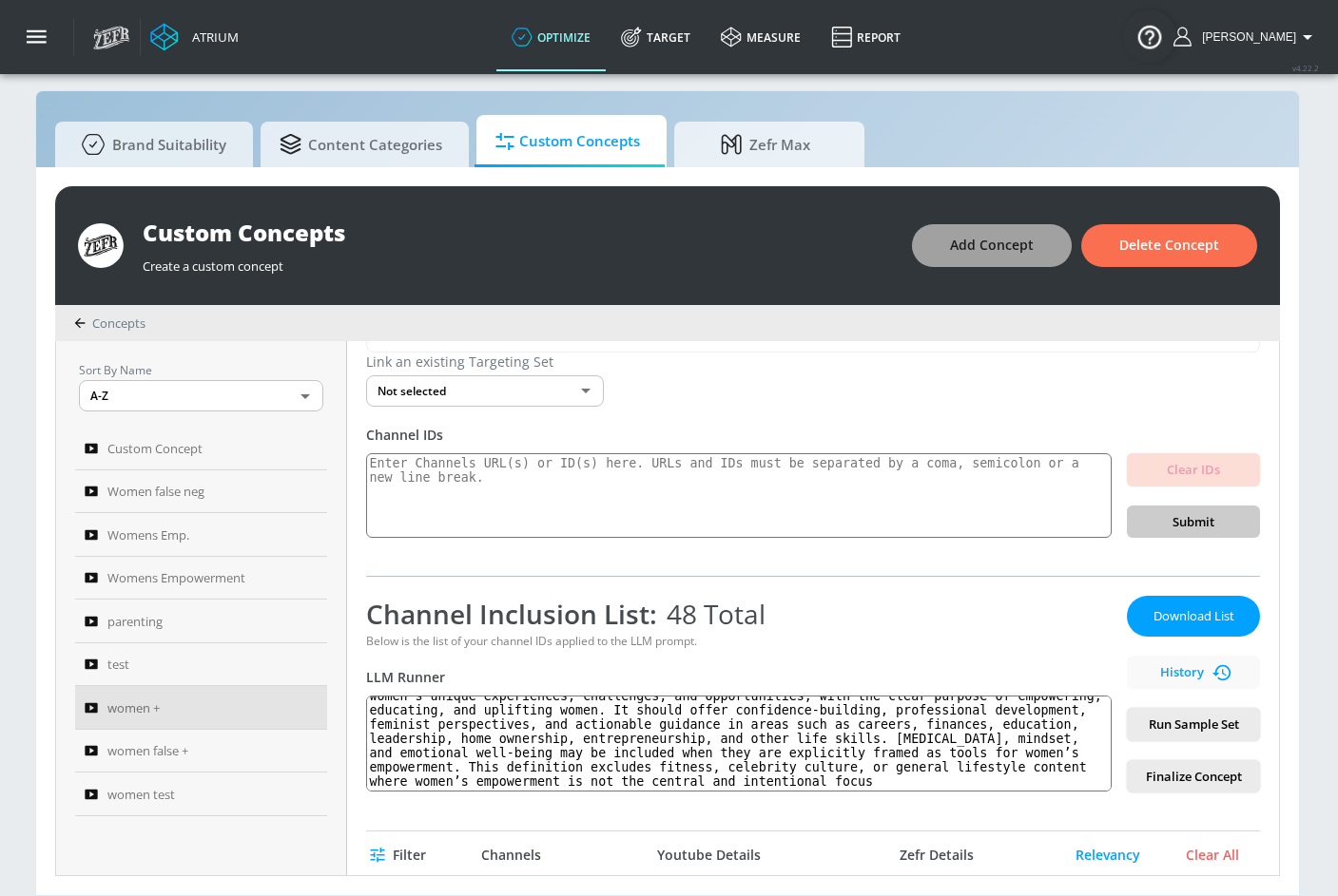
click at [973, 234] on span "Add Concept" at bounding box center [992, 246] width 83 height 24
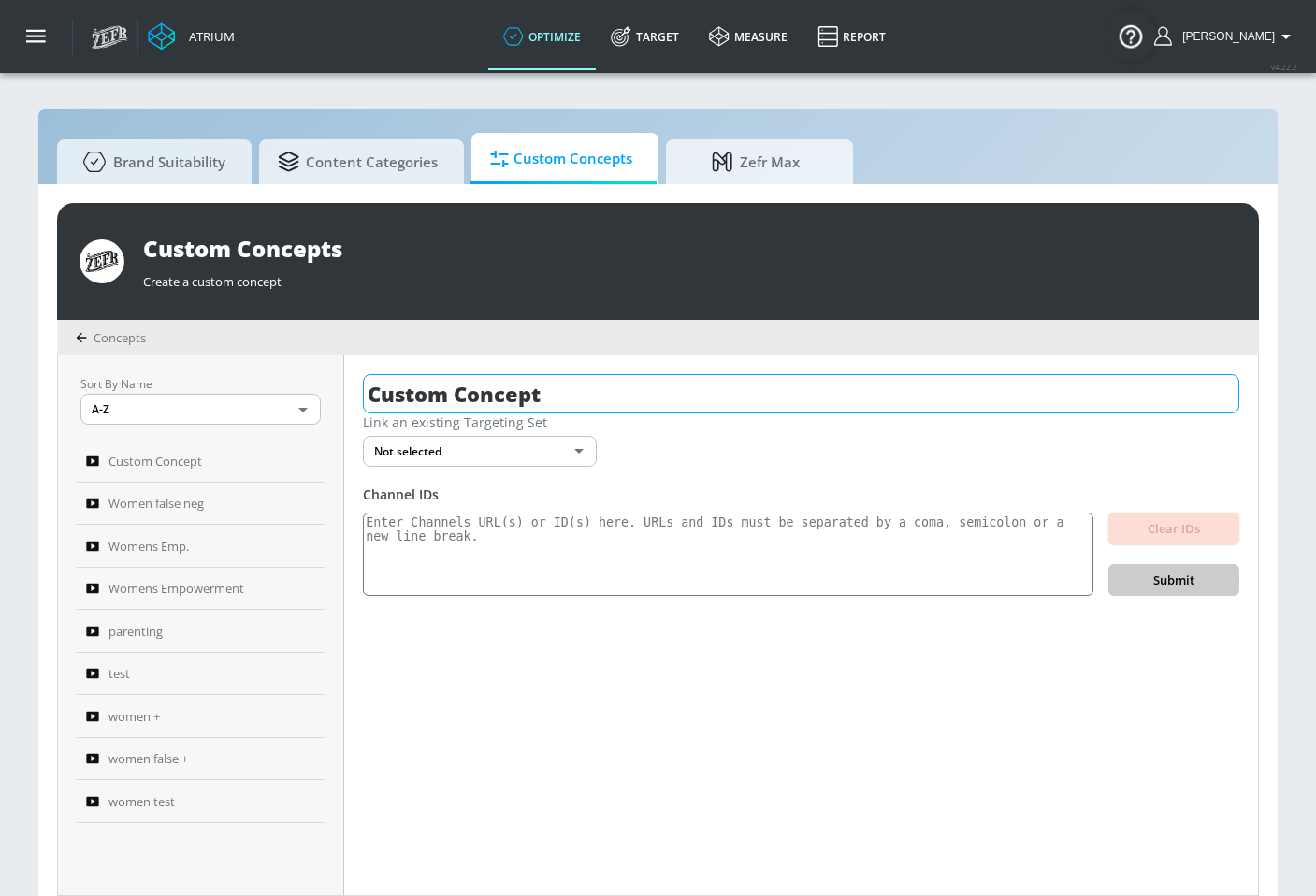
click at [539, 409] on input "Custom Concept" at bounding box center [802, 393] width 877 height 39
click at [539, 408] on input "Custom Concept" at bounding box center [802, 393] width 877 height 39
click at [540, 408] on input "Custom Concept" at bounding box center [802, 393] width 877 height 39
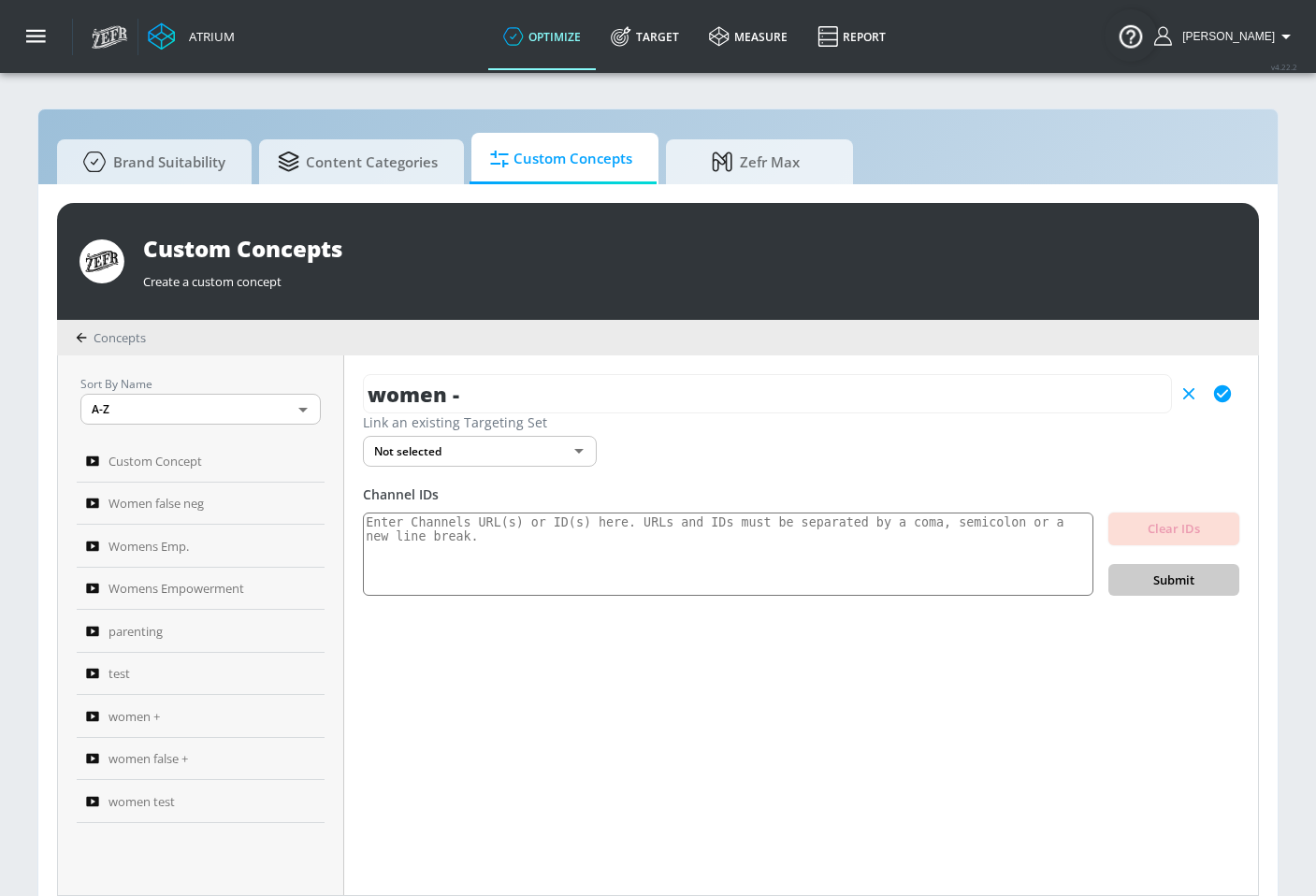
type input "women -"
click at [637, 667] on div "women - Link an existing Targeting Set Not selected none ​ Channel IDs Clear ID…" at bounding box center [802, 625] width 914 height 540
click at [524, 569] on textarea at bounding box center [728, 554] width 730 height 84
click at [739, 566] on textarea at bounding box center [728, 554] width 730 height 84
paste textarea "UC4VnGYTjJL6HOO7I6ALDqOw UCoHMCluRQpFrcXsUpm5BMbA UCPjn3YLQ_idrJT-eYvlR5bg UCV8…"
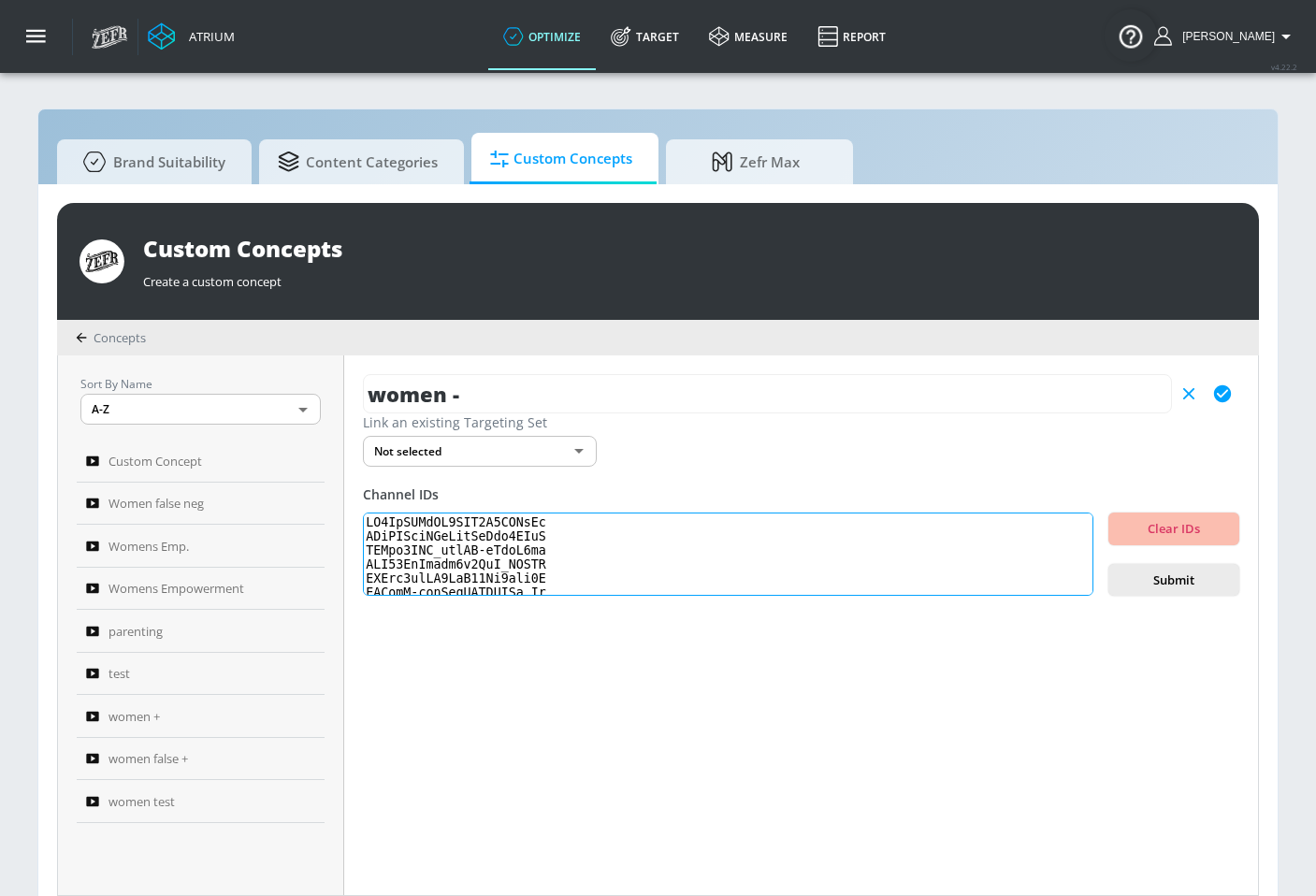
scroll to position [644, 0]
type textarea "UC4VnGYTjJL6HOO7I6ALDqOw UCoHMCluRQpFrcXsUpm5BMbA UCPjn3YLQ_idrJT-eYvlR5bg UCV8…"
click at [1149, 592] on button "Submit" at bounding box center [1173, 581] width 131 height 33
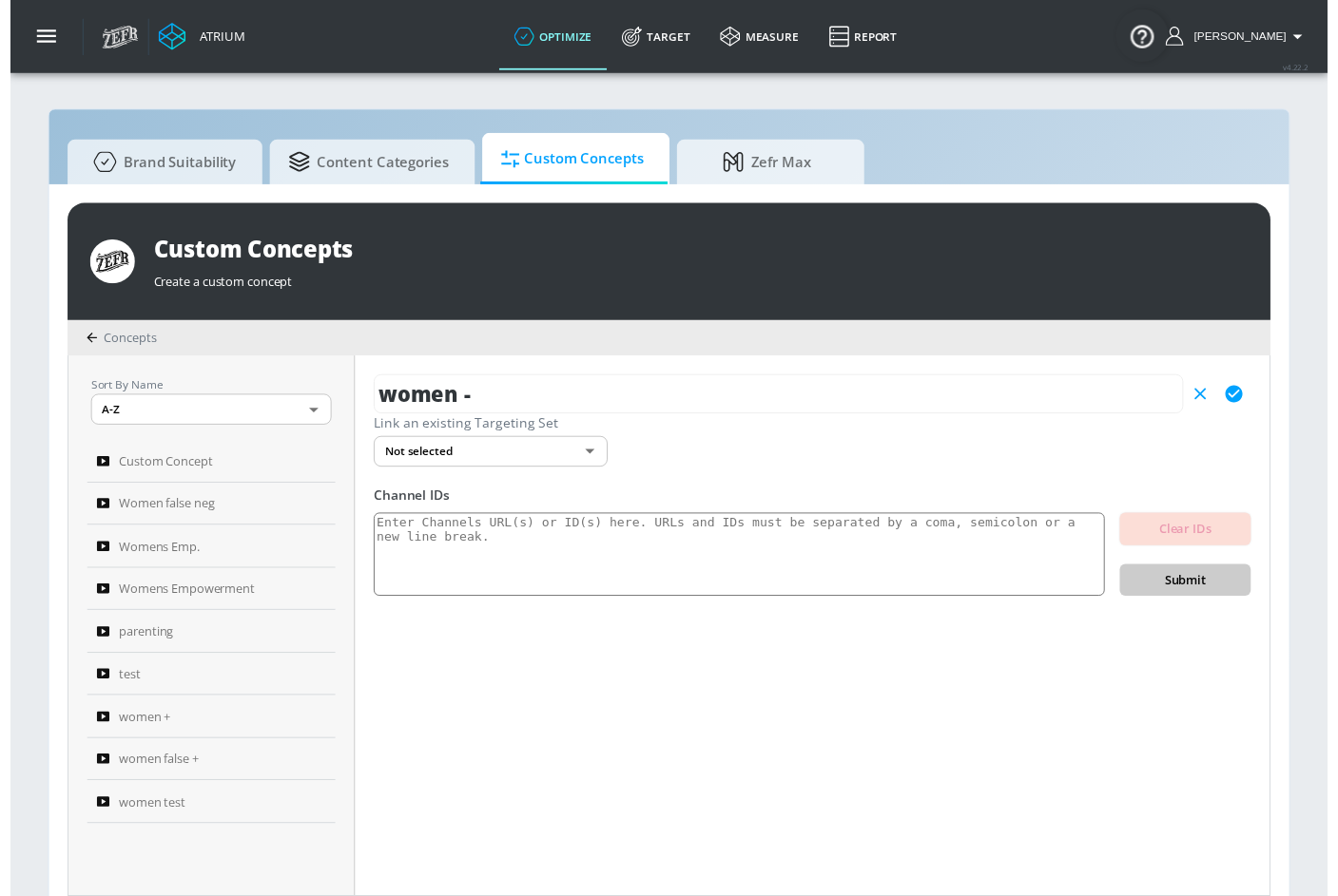
scroll to position [0, 0]
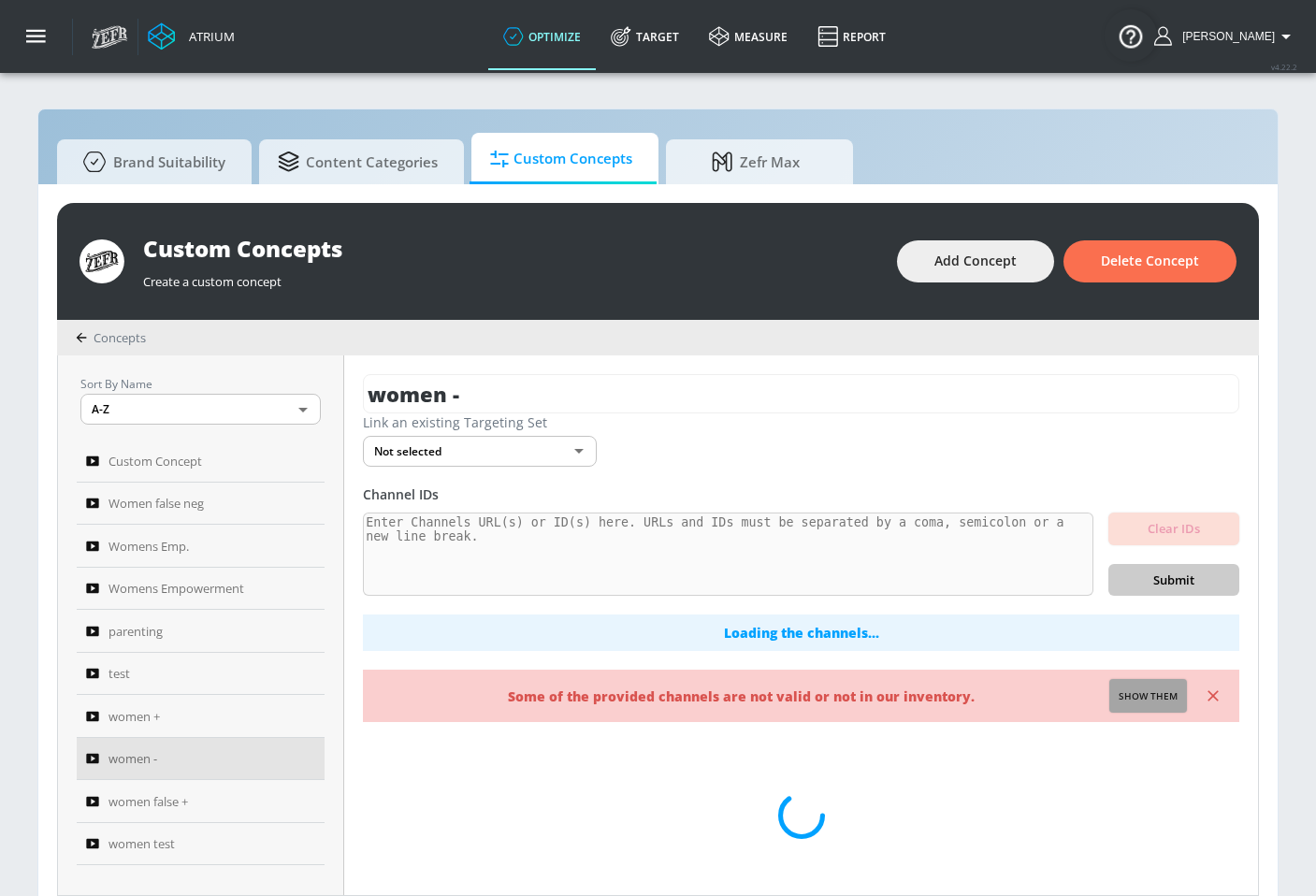
click at [1151, 708] on button "Show them" at bounding box center [1148, 696] width 78 height 33
type textarea "Invalid channels: UCy4y-P3oyDIEqHPacAc0m3Q"
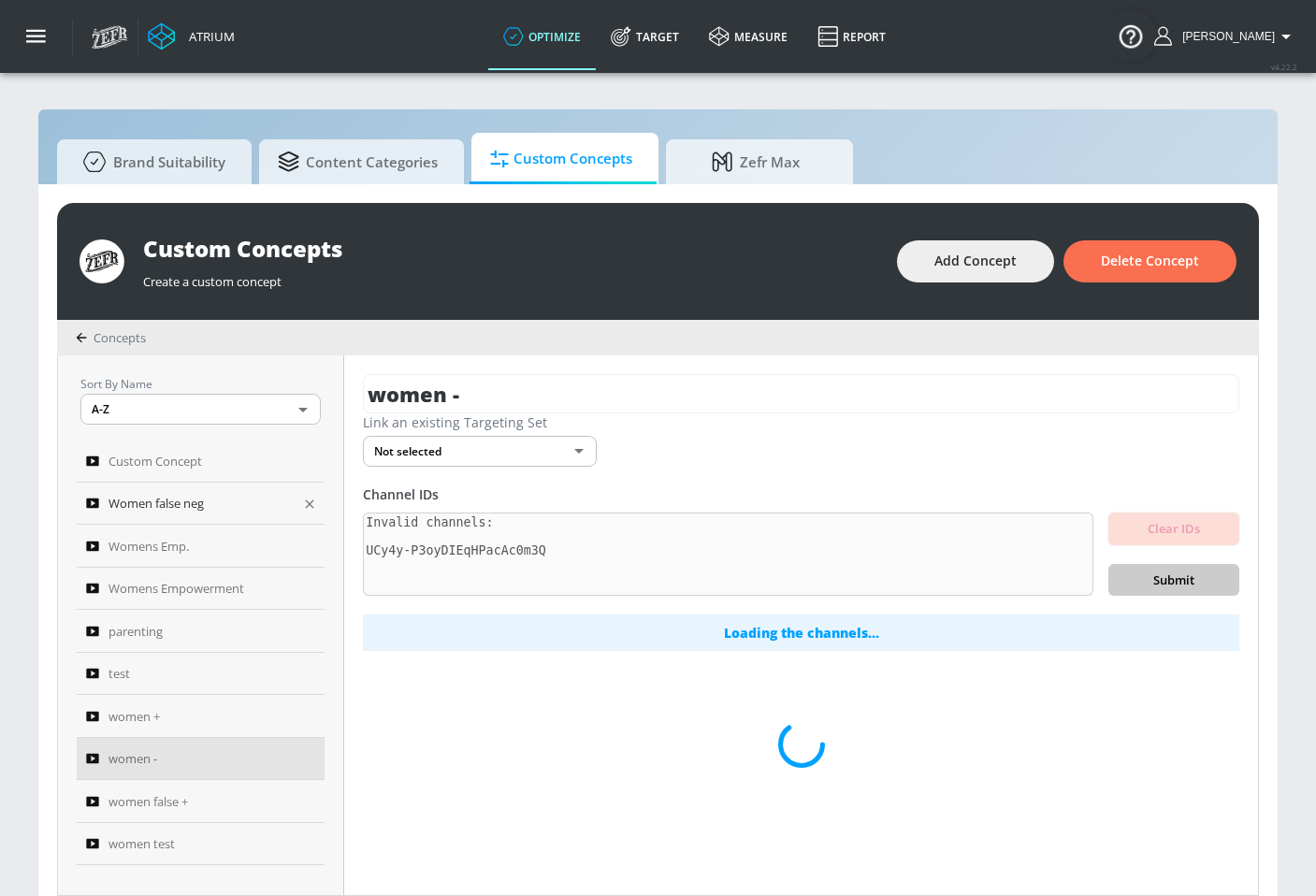
click at [315, 503] on div "Sort By Name A-Z ASC ​ Custom Concept Women false neg Womens Emp. Womens Empowe…" at bounding box center [657, 625] width 1200 height 540
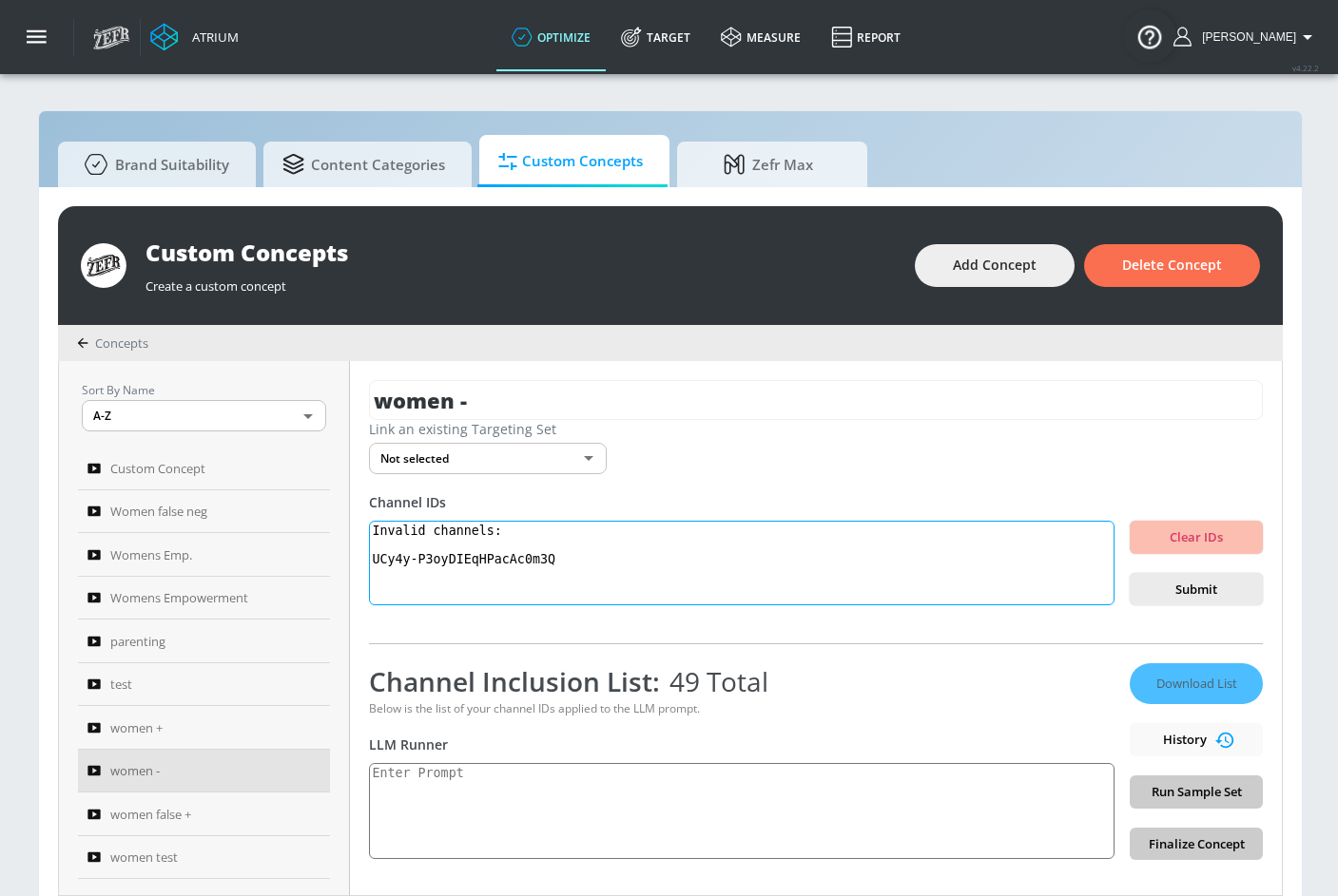
drag, startPoint x: 553, startPoint y: 566, endPoint x: 338, endPoint y: 508, distance: 222.7
click at [338, 508] on div "Sort By Name A-Z ASC ​ Custom Concept Women false neg Womens Emp. Womens Empowe…" at bounding box center [670, 628] width 1223 height 534
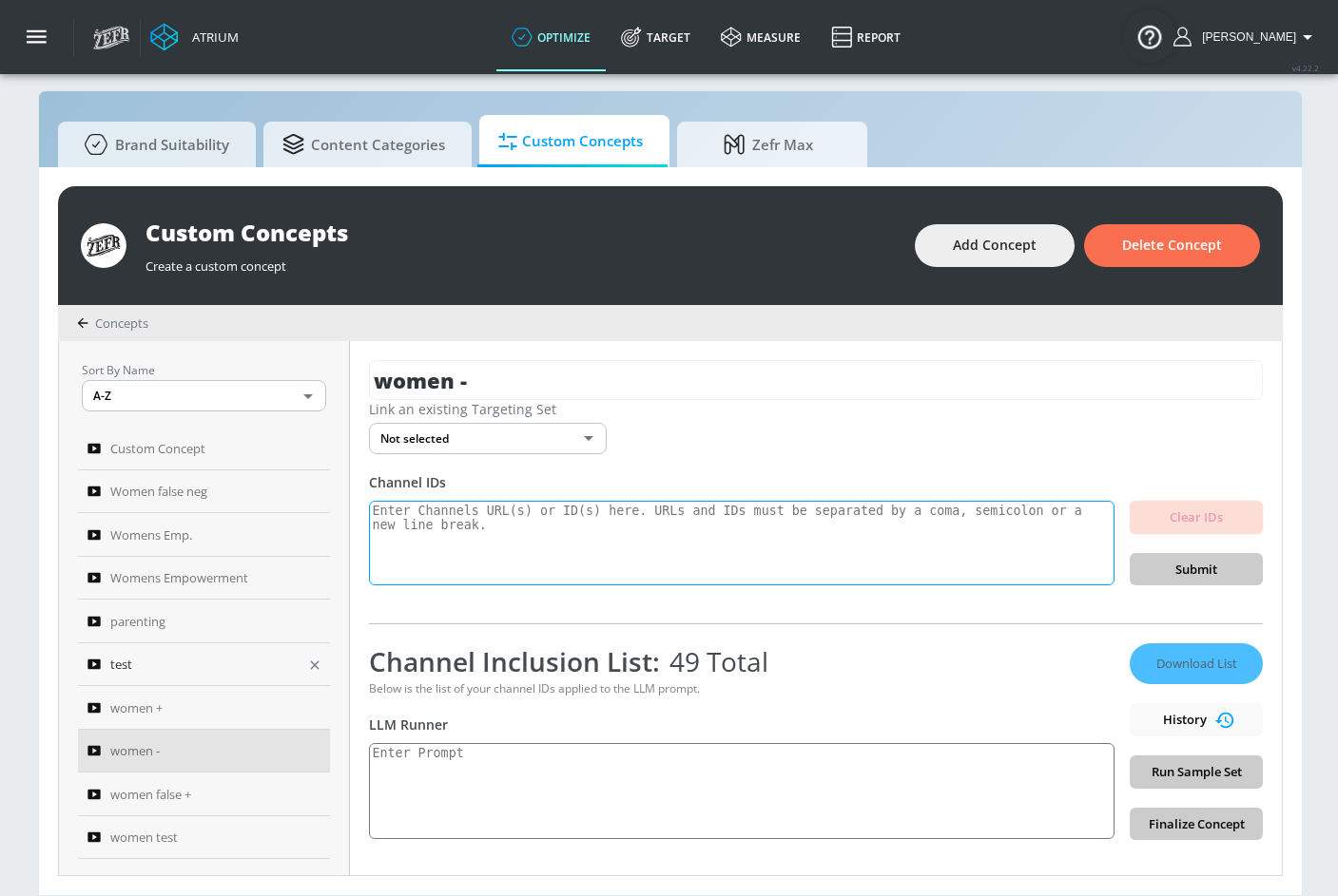
scroll to position [34, 0]
click at [172, 697] on div "women +" at bounding box center [191, 707] width 207 height 23
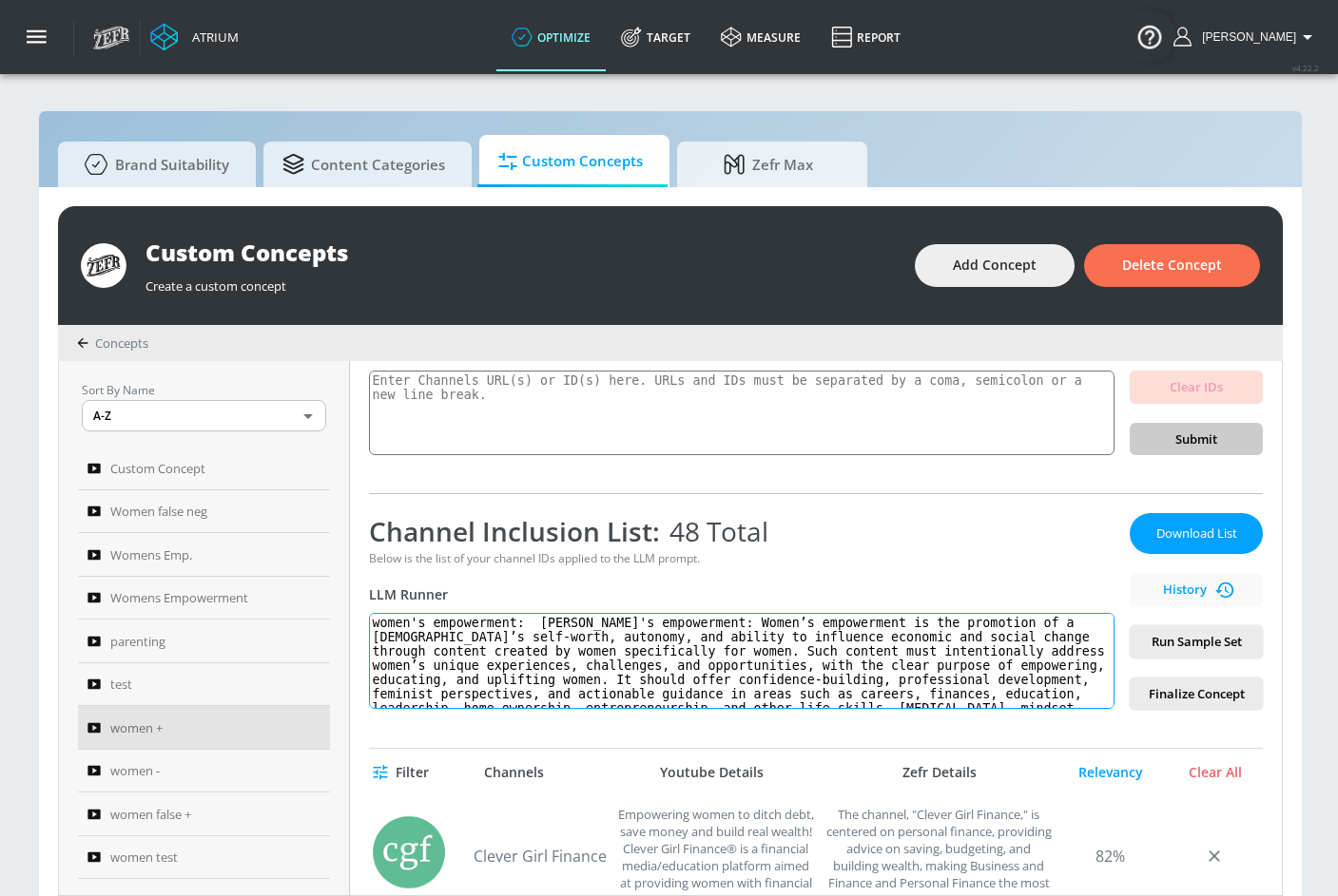
drag, startPoint x: 910, startPoint y: 694, endPoint x: 391, endPoint y: 564, distance: 535.0
click at [391, 564] on div "Channel Inclusion List: 48 Total Below is the list of your channel IDs applied …" at bounding box center [741, 611] width 745 height 196
click at [155, 764] on span "women -" at bounding box center [135, 771] width 50 height 23
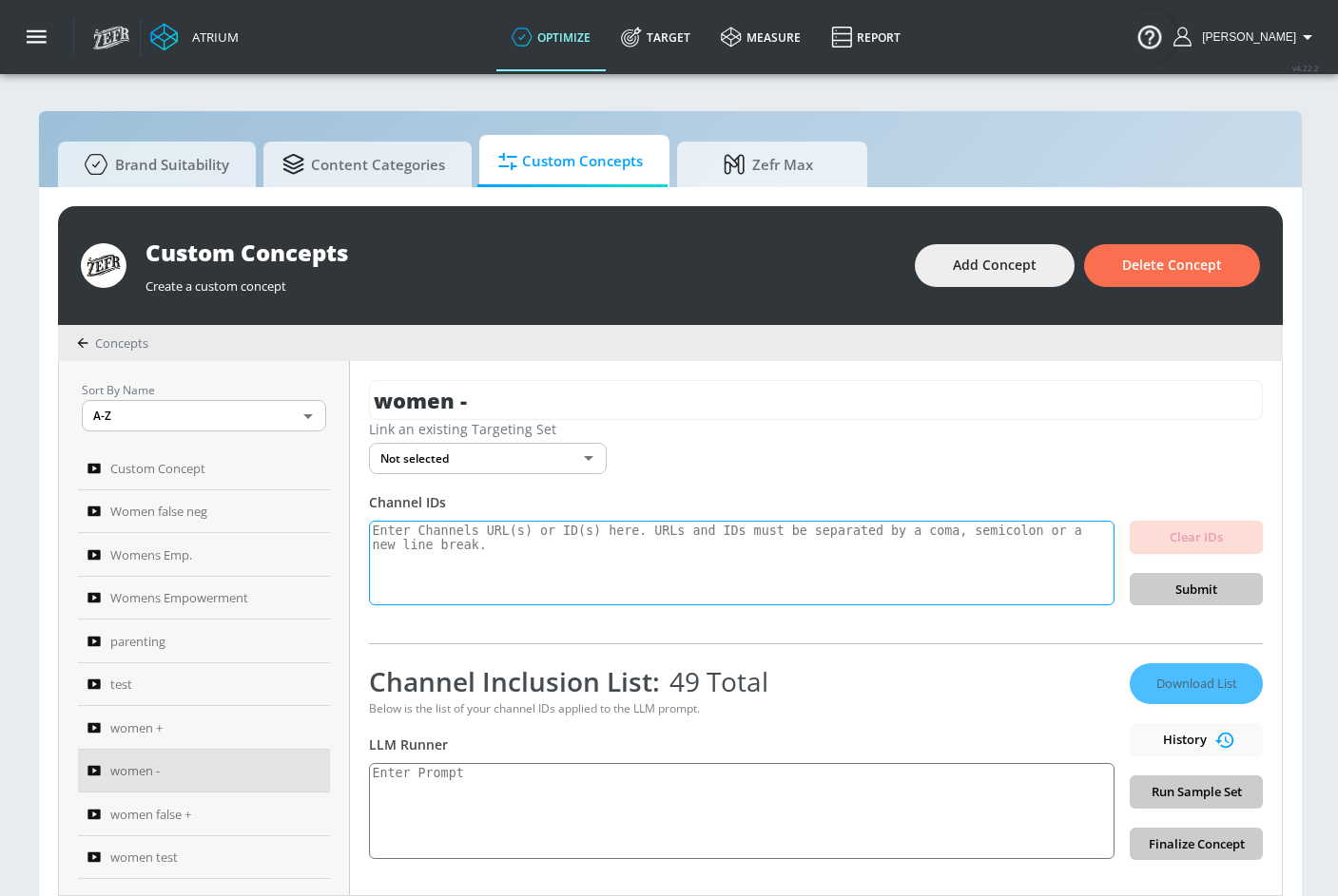
click at [558, 571] on textarea at bounding box center [741, 564] width 745 height 85
paste textarea "women's empowerment: [PERSON_NAME]'s empowerment: Women’s empowerment is the pr…"
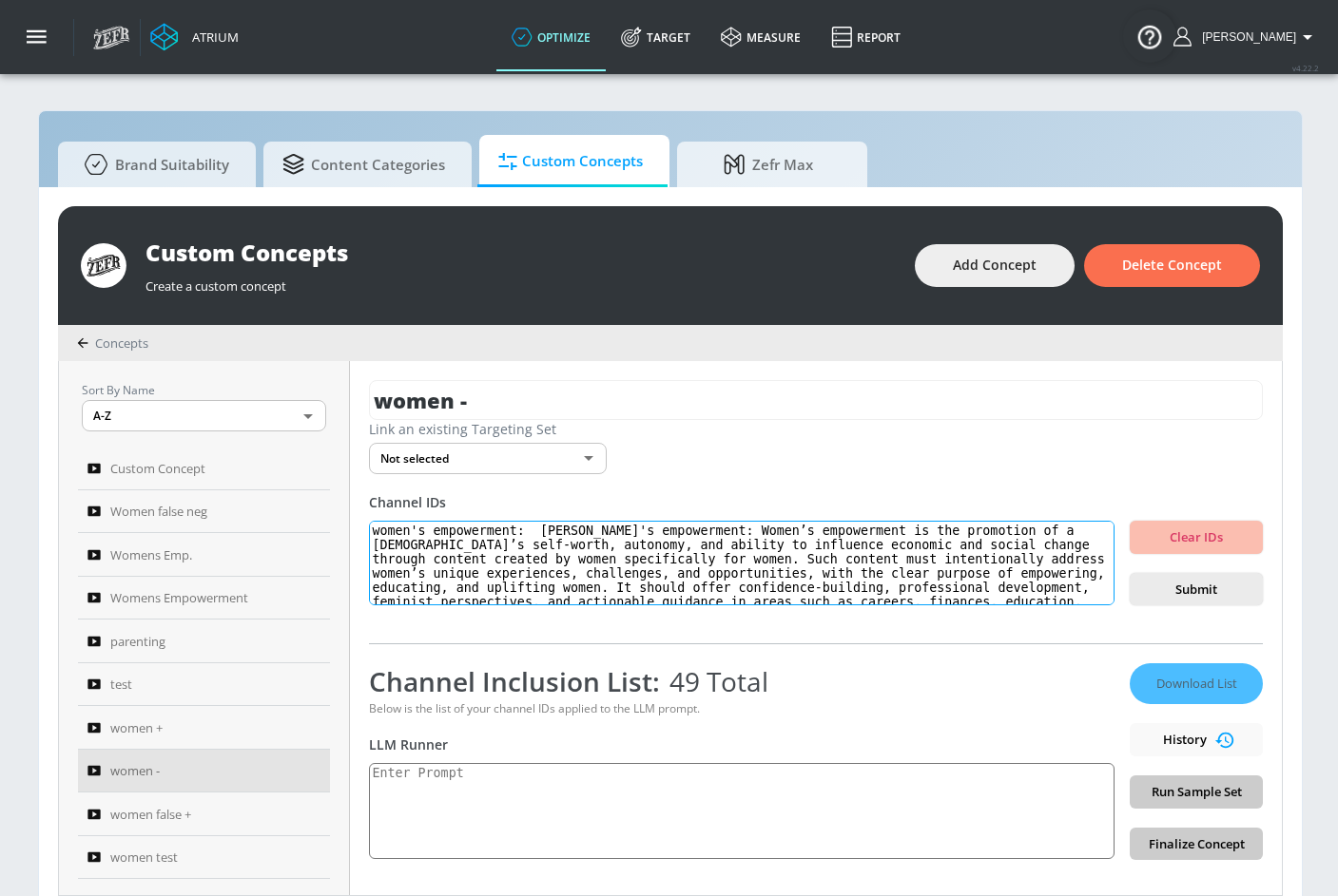
click at [557, 535] on textarea "women's empowerment: [PERSON_NAME]'s empowerment: Women’s empowerment is the pr…" at bounding box center [741, 564] width 745 height 85
drag, startPoint x: 701, startPoint y: 527, endPoint x: 533, endPoint y: 533, distance: 168.1
click at [533, 533] on textarea "women's empowerment: Women's empowerment: Women’s empowerment is the promotion …" at bounding box center [741, 564] width 745 height 85
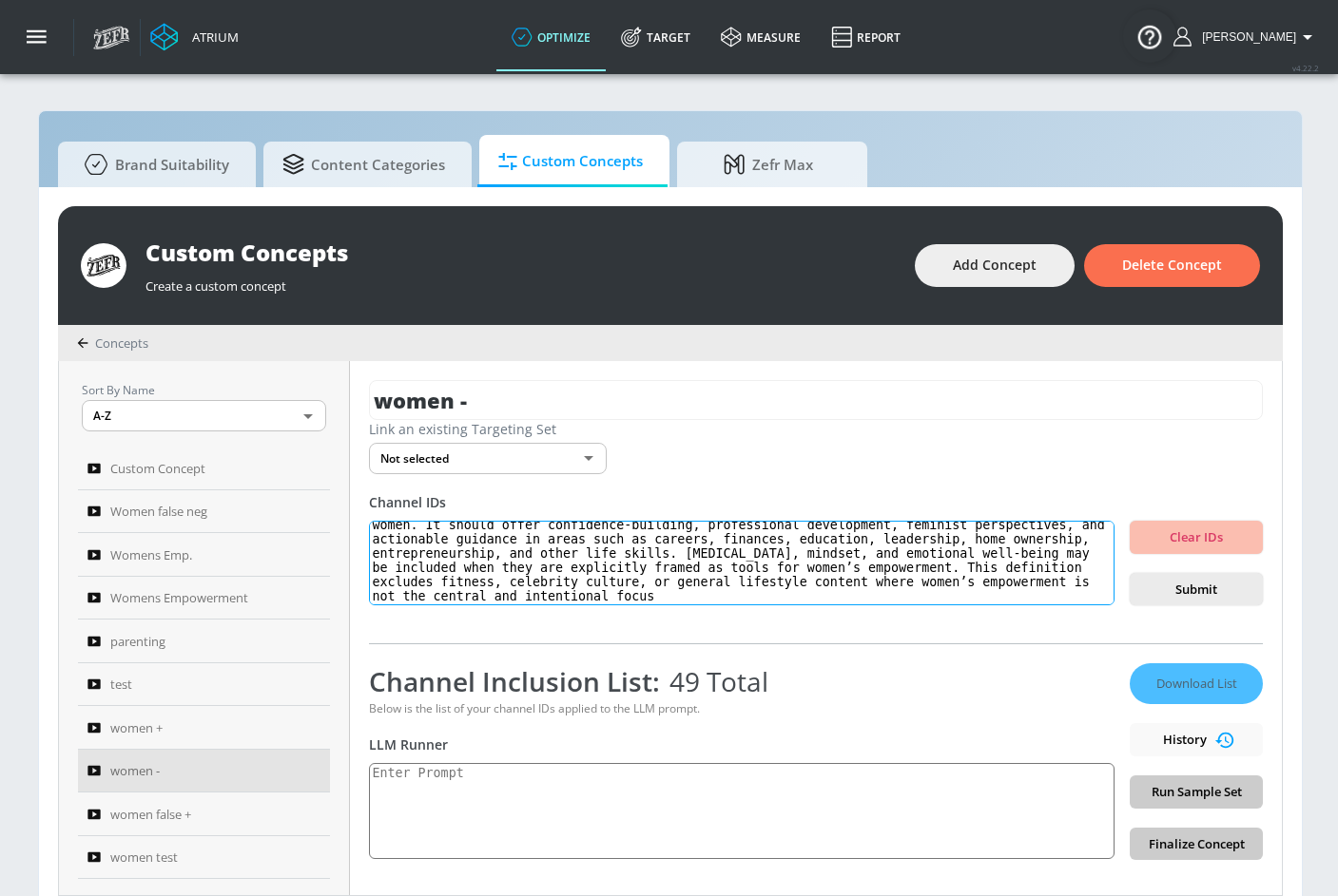
scroll to position [4, 0]
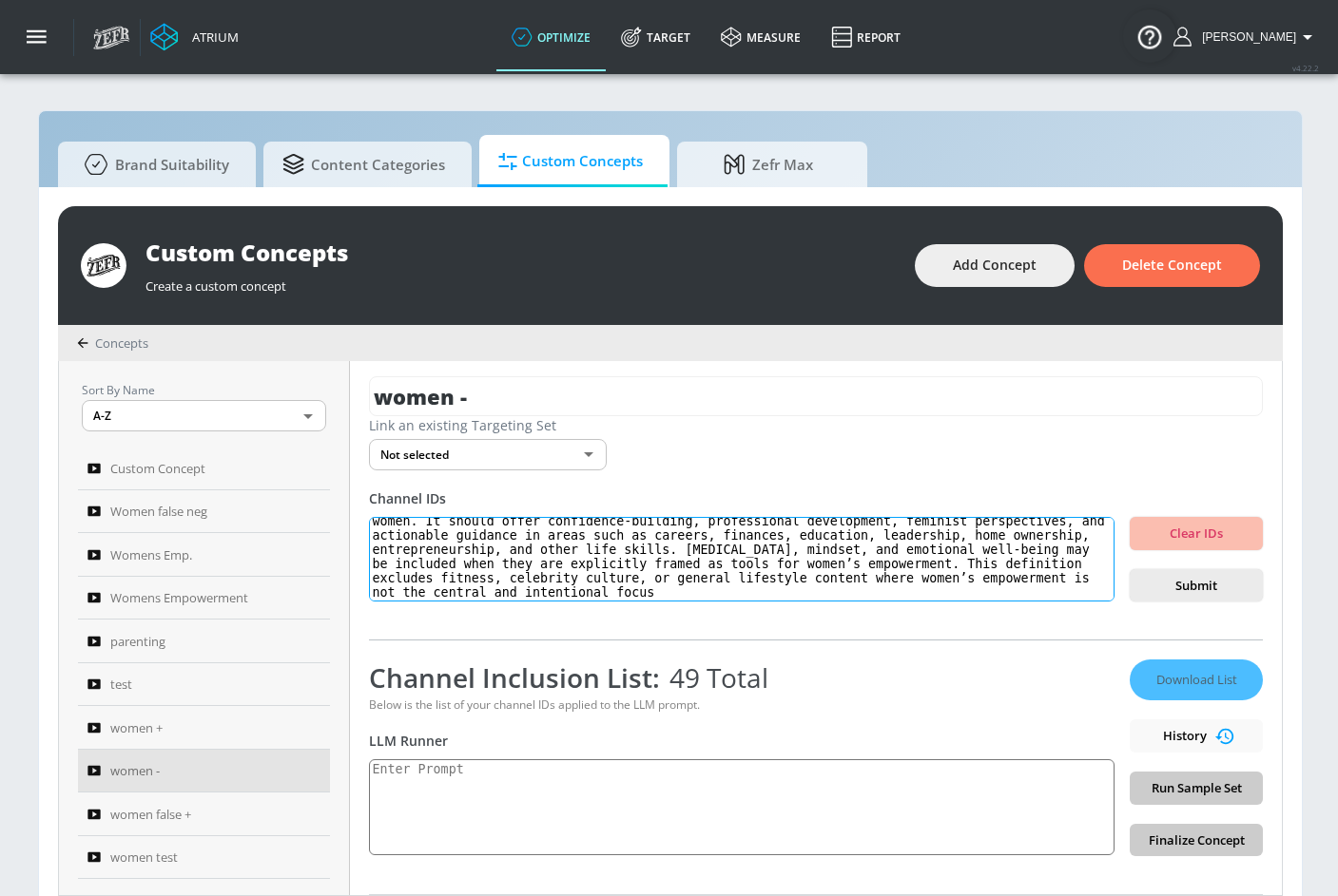
click at [869, 596] on textarea "women's empowerment: Women’s empowerment is the promotion of a [DEMOGRAPHIC_DAT…" at bounding box center [741, 560] width 745 height 85
type textarea "women's empowerment: Women’s empowerment is the promotion of a [DEMOGRAPHIC_DAT…"
click at [1174, 579] on span "Submit" at bounding box center [1196, 586] width 102 height 22
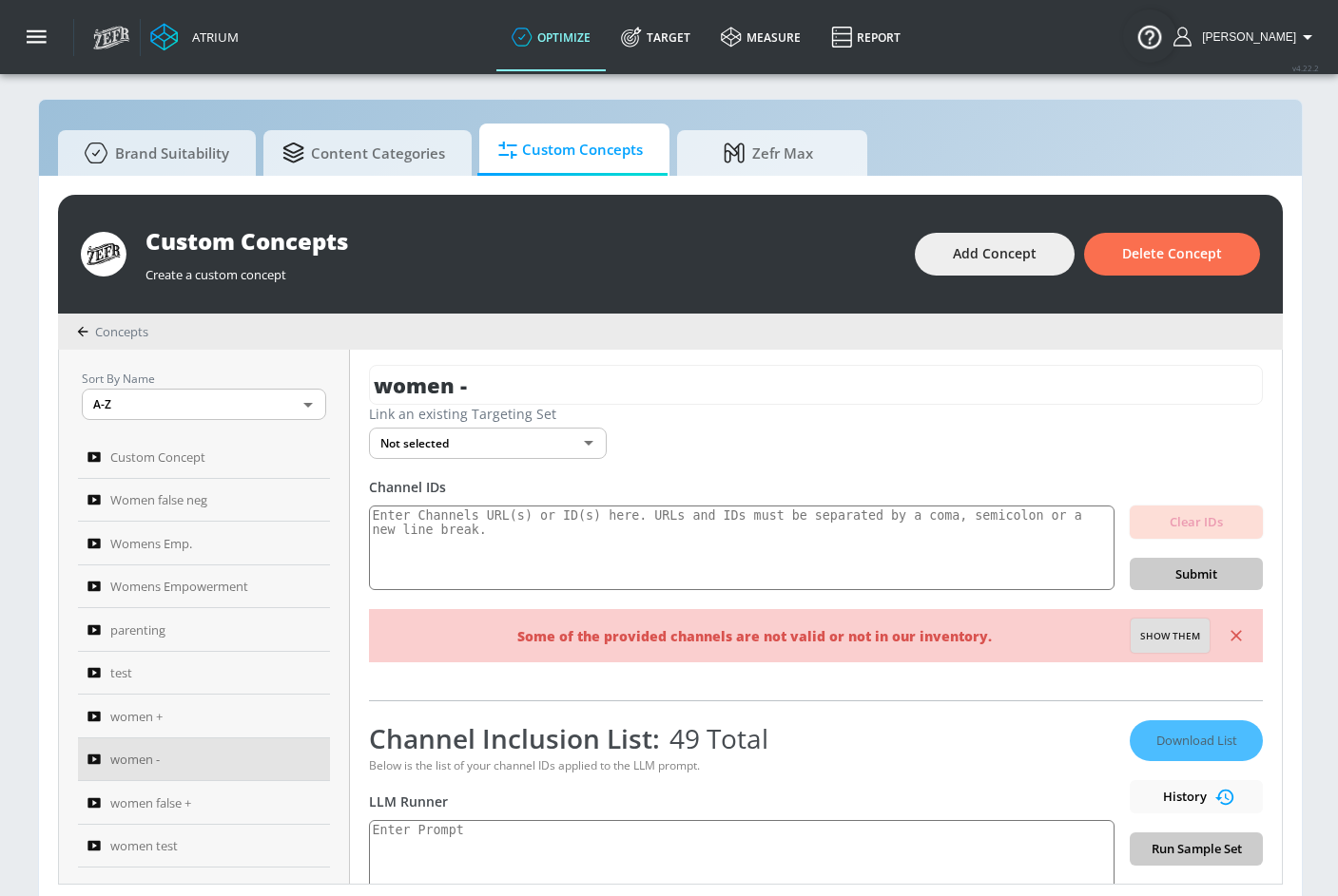
scroll to position [34, 0]
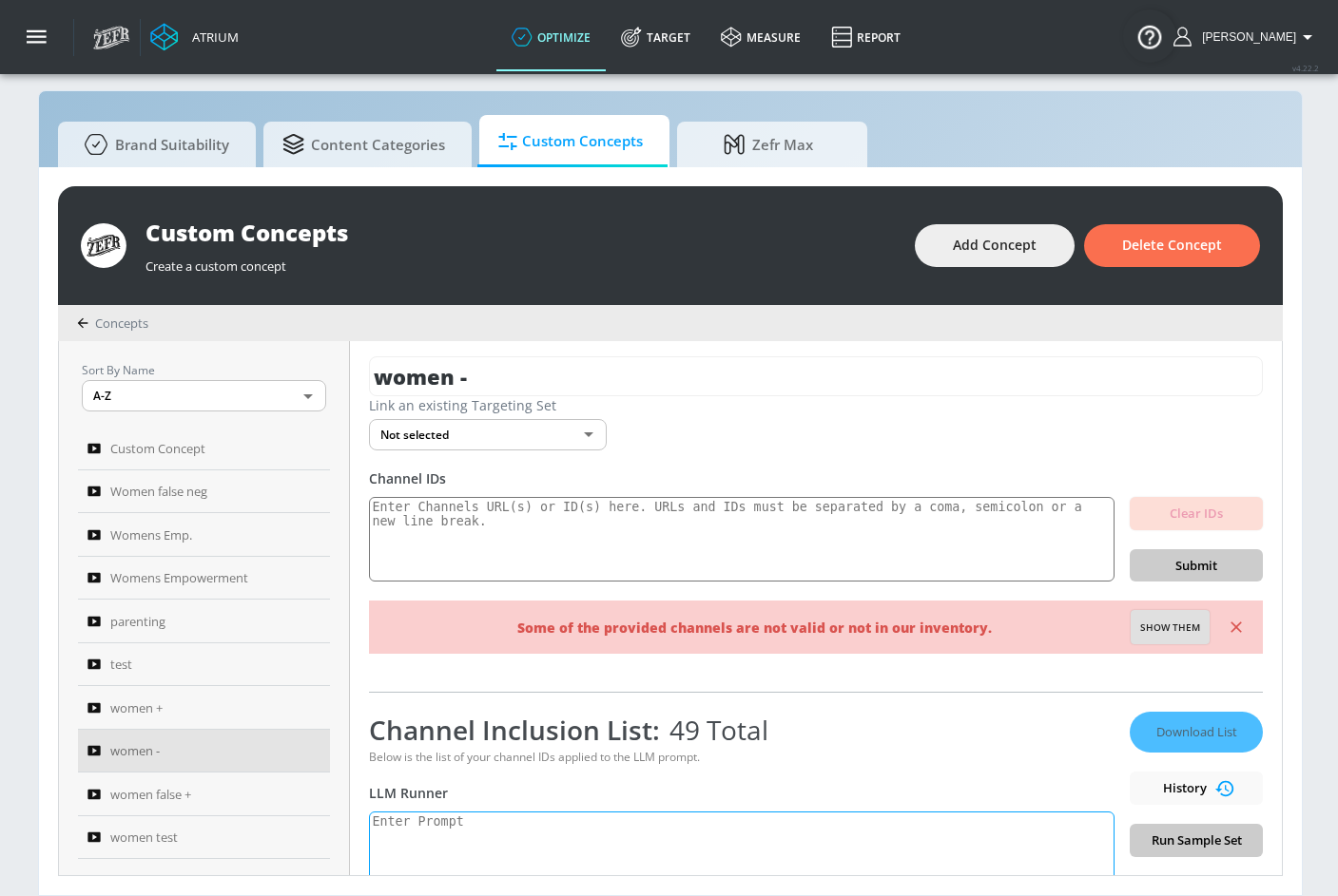
click at [450, 824] on textarea at bounding box center [741, 859] width 745 height 96
paste textarea "women's empowerment: [PERSON_NAME]'s empowerment: Women’s empowerment is the pr…"
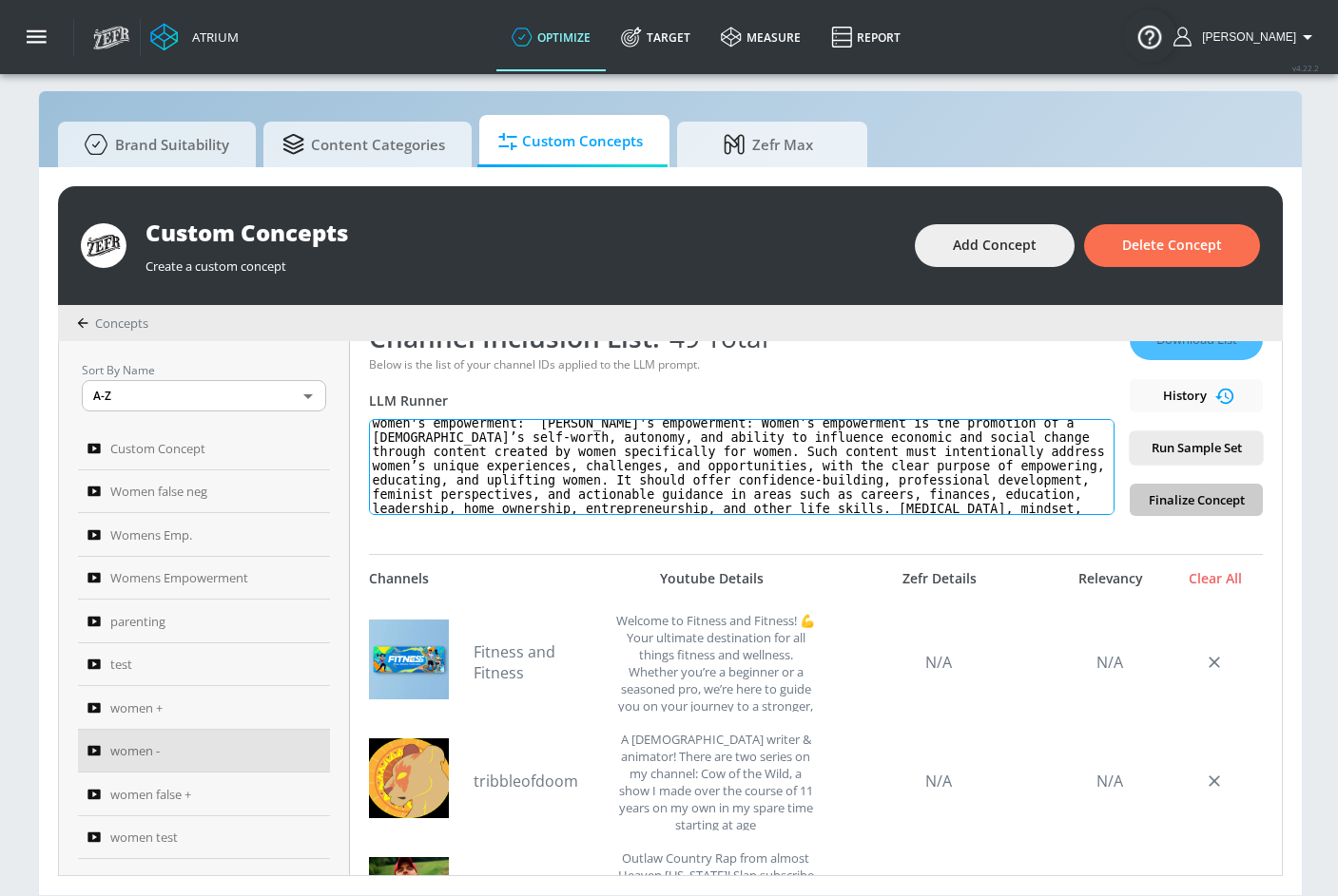
scroll to position [0, 0]
drag, startPoint x: 538, startPoint y: 417, endPoint x: 703, endPoint y: 409, distance: 165.2
click at [699, 420] on textarea "women's empowerment: [PERSON_NAME]'s empowerment: Women’s empowerment is the pr…" at bounding box center [741, 467] width 745 height 96
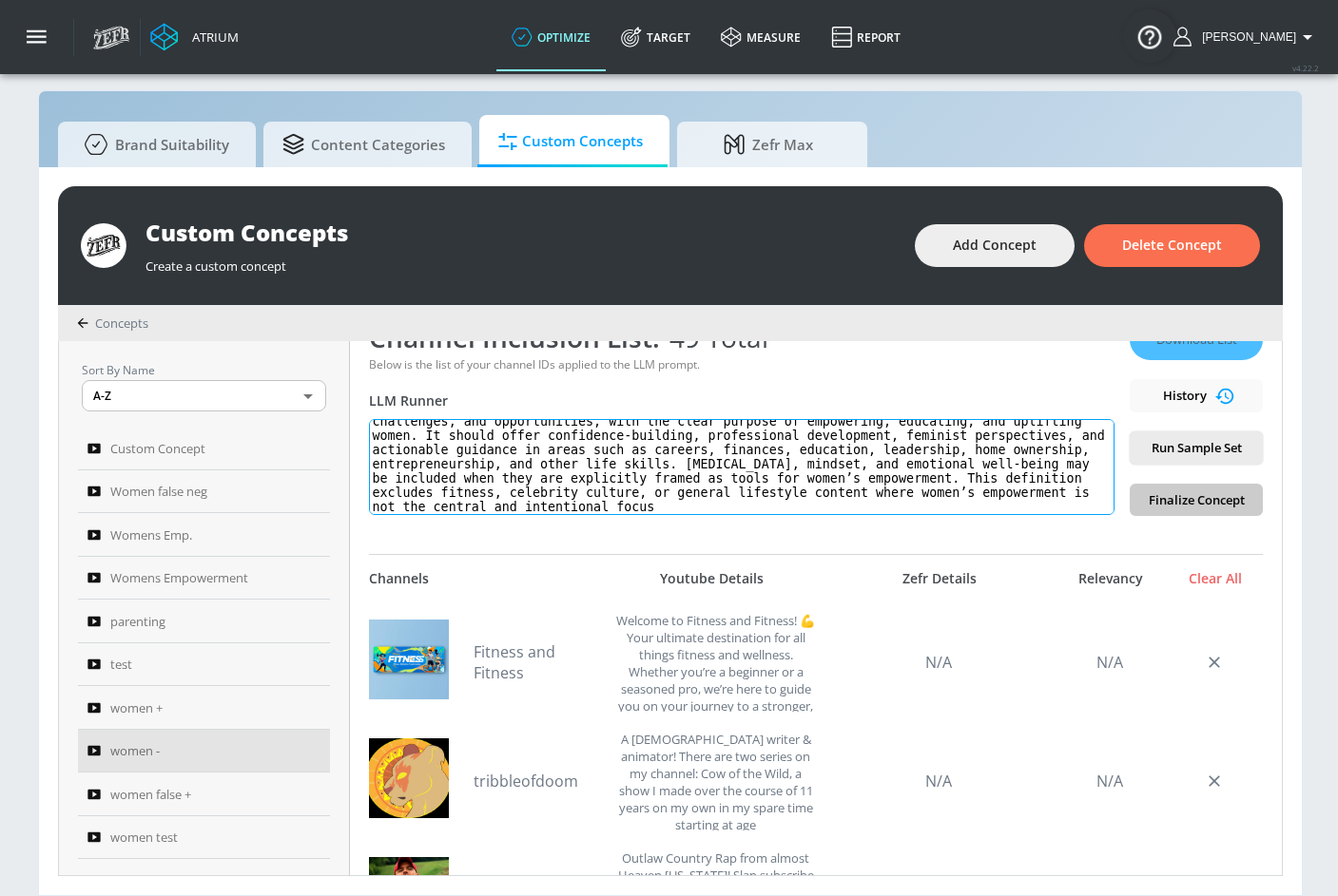
scroll to position [57, 0]
click at [892, 495] on textarea "women's empowerment: Women’s empowerment is the promotion of a [DEMOGRAPHIC_DAT…" at bounding box center [741, 467] width 745 height 96
type textarea "women's empowerment: Women’s empowerment is the promotion of a [DEMOGRAPHIC_DAT…"
click at [1232, 445] on button "Run Sample Set" at bounding box center [1196, 448] width 133 height 34
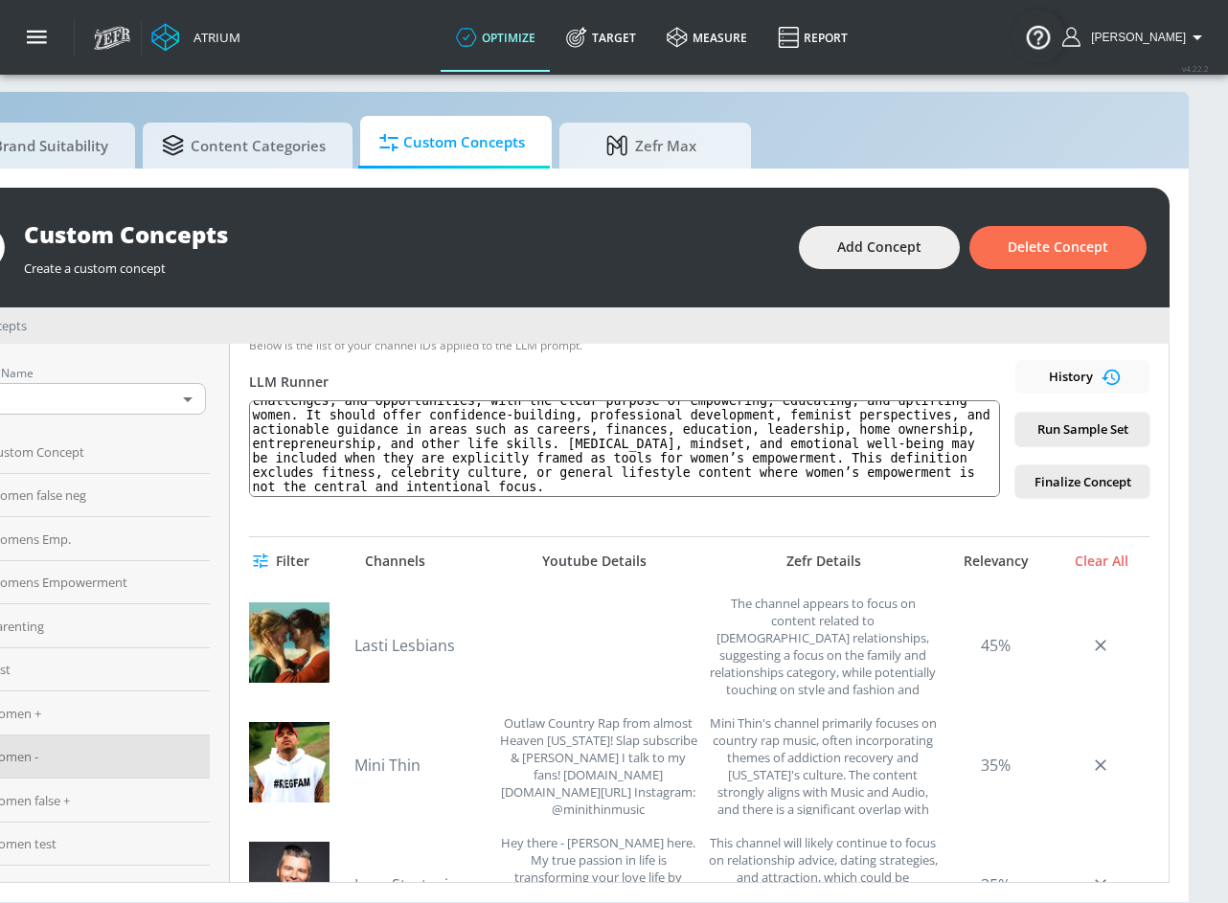
scroll to position [34, 0]
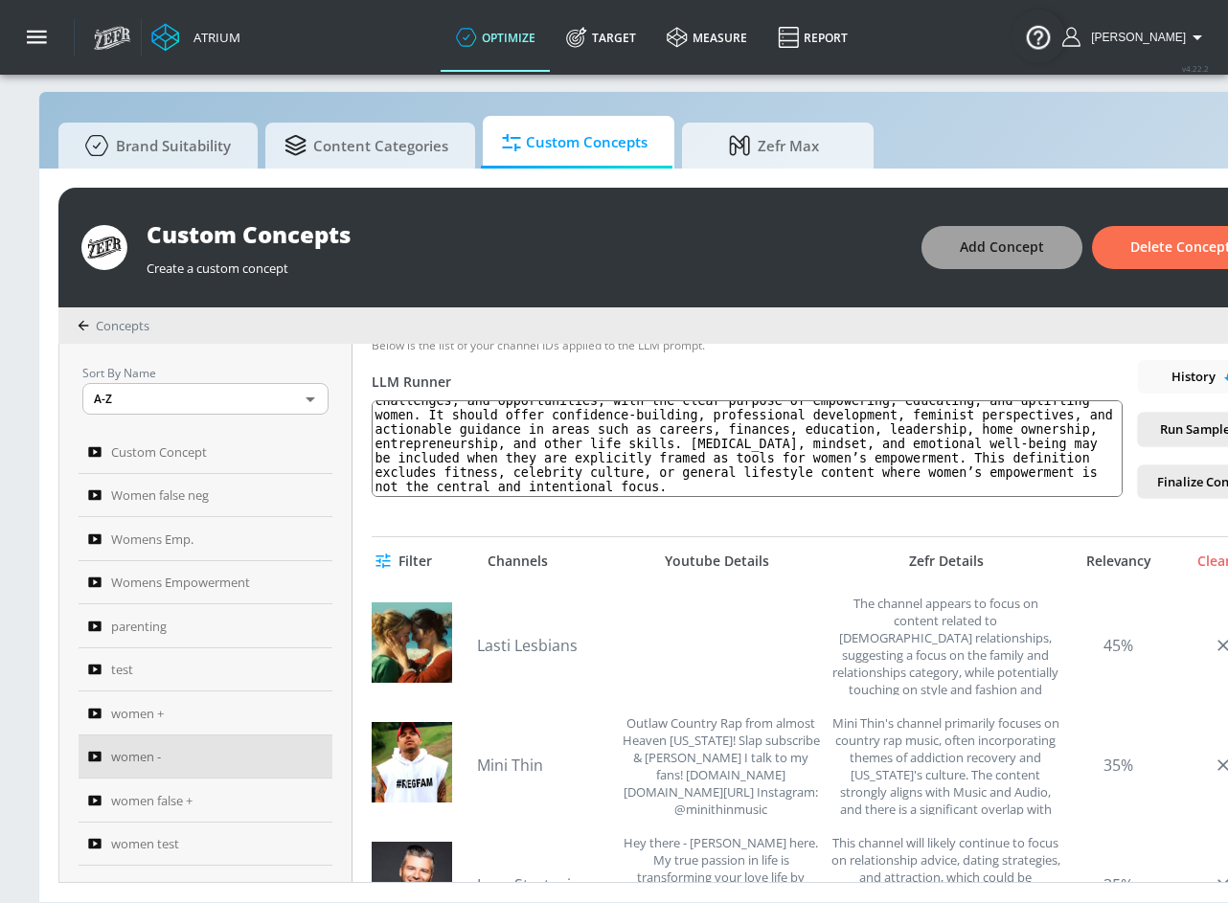
click at [1029, 238] on span "Add Concept" at bounding box center [1002, 248] width 84 height 24
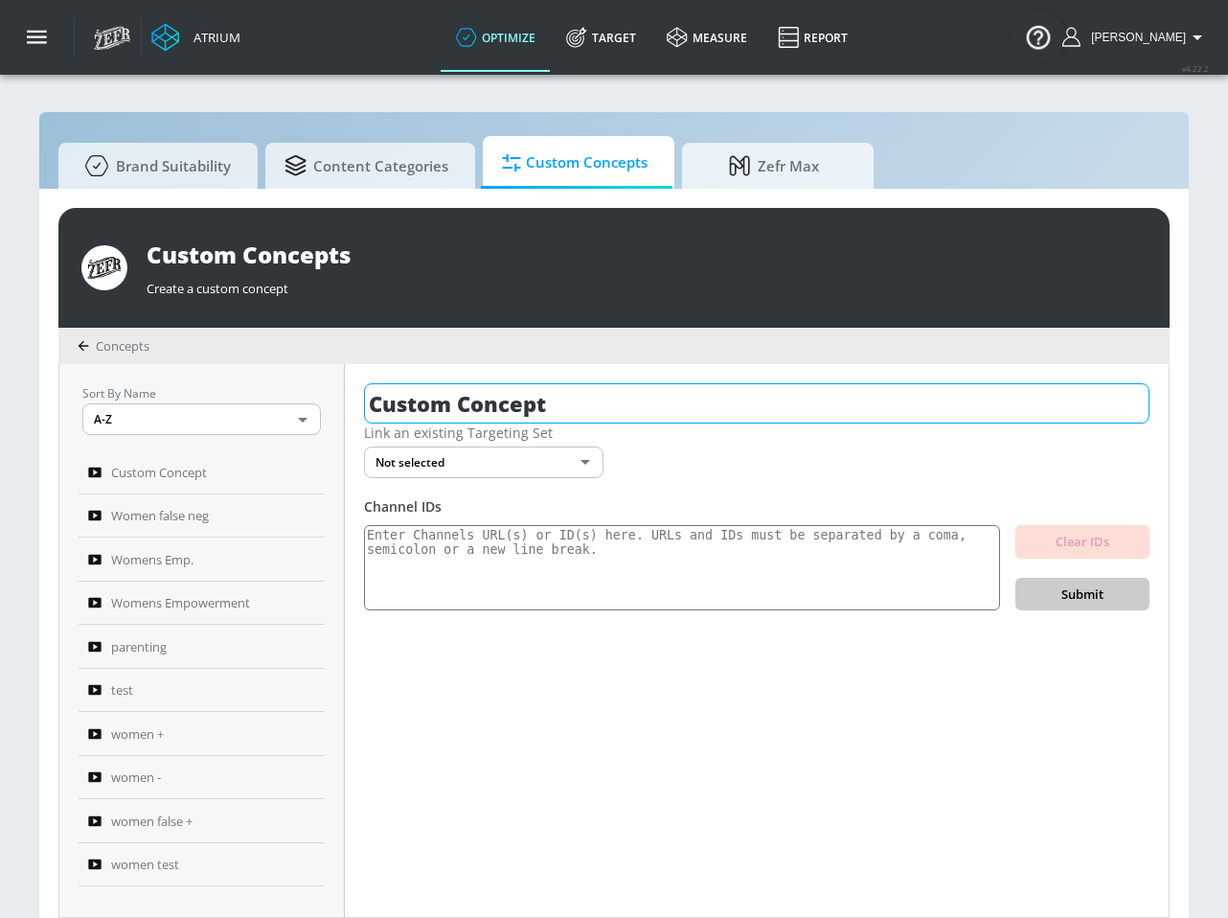
click at [491, 412] on input "Custom Concept" at bounding box center [757, 403] width 786 height 40
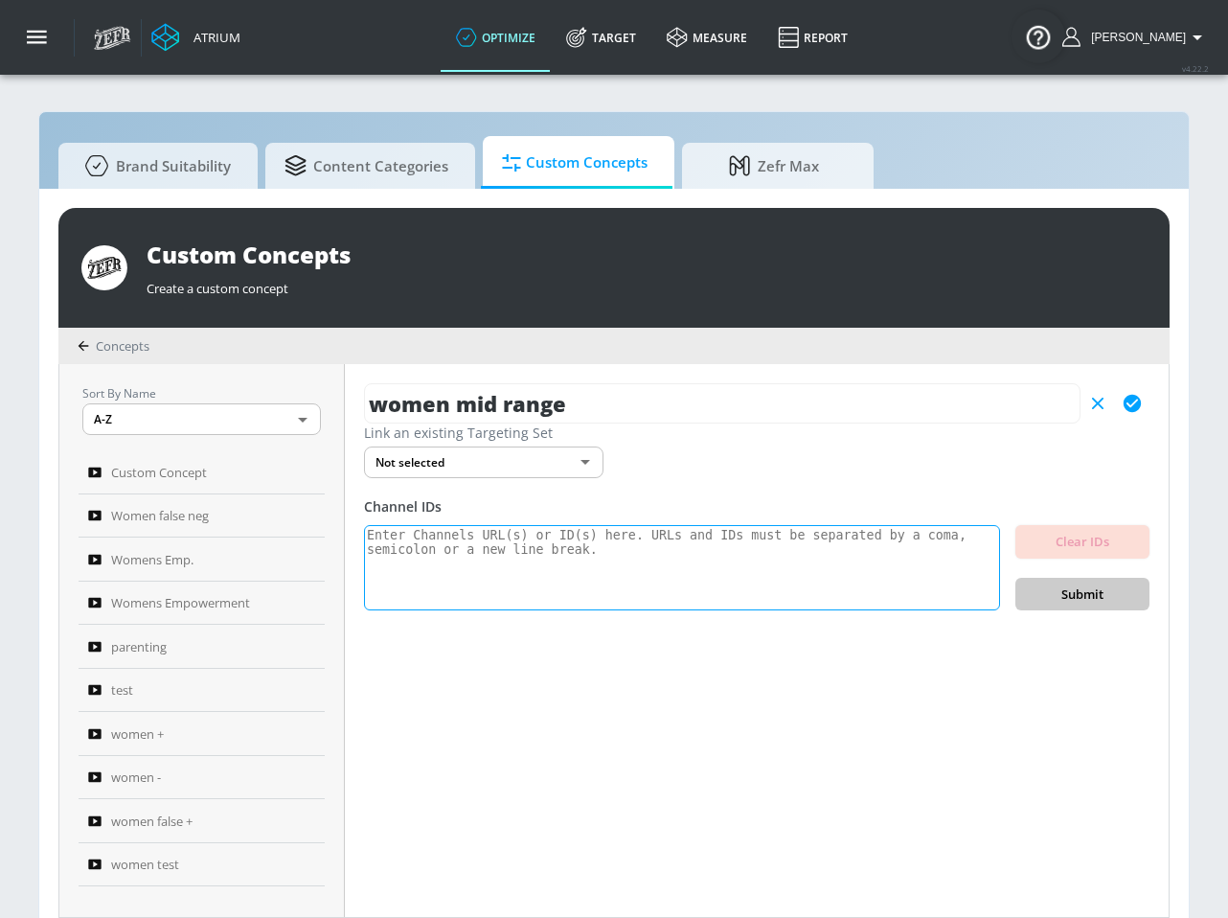
type input "women mid range"
click at [602, 583] on textarea at bounding box center [682, 568] width 636 height 86
paste textarea "UCZ6UHXbhErIg-2UDxfSyNOw UCZ1FakYmxc5AY4naNIybwvg UCxX0WTIWuv5G5IokGxNwwZA UCjh…"
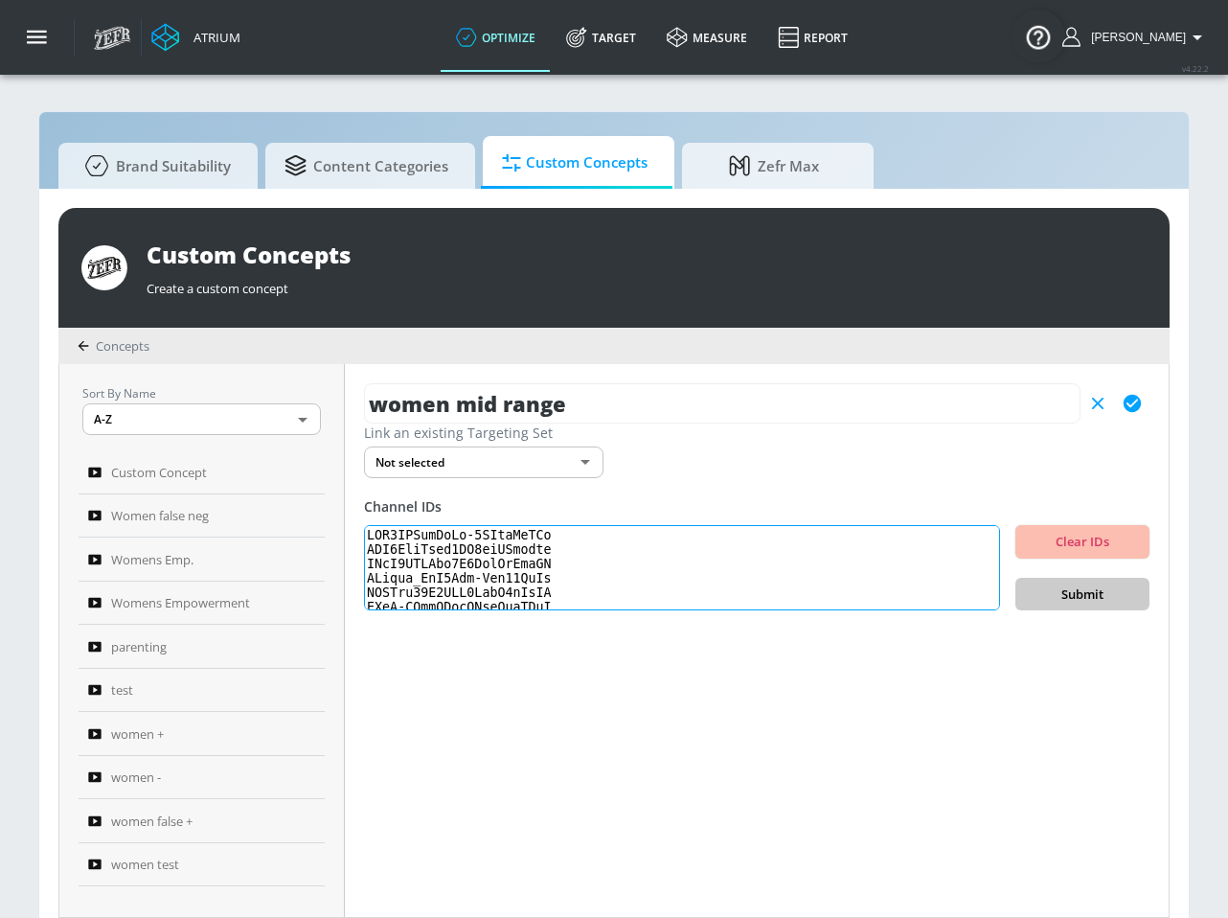
scroll to position [749, 0]
type textarea "UCZ6UHXbhErIg-2UDxfSyNOw UCZ1FakYmxc5AY4naNIybwvg UCxX0WTIWuv5G5IokGxNwwZA UCjh…"
click at [1082, 596] on span "Submit" at bounding box center [1082, 594] width 103 height 22
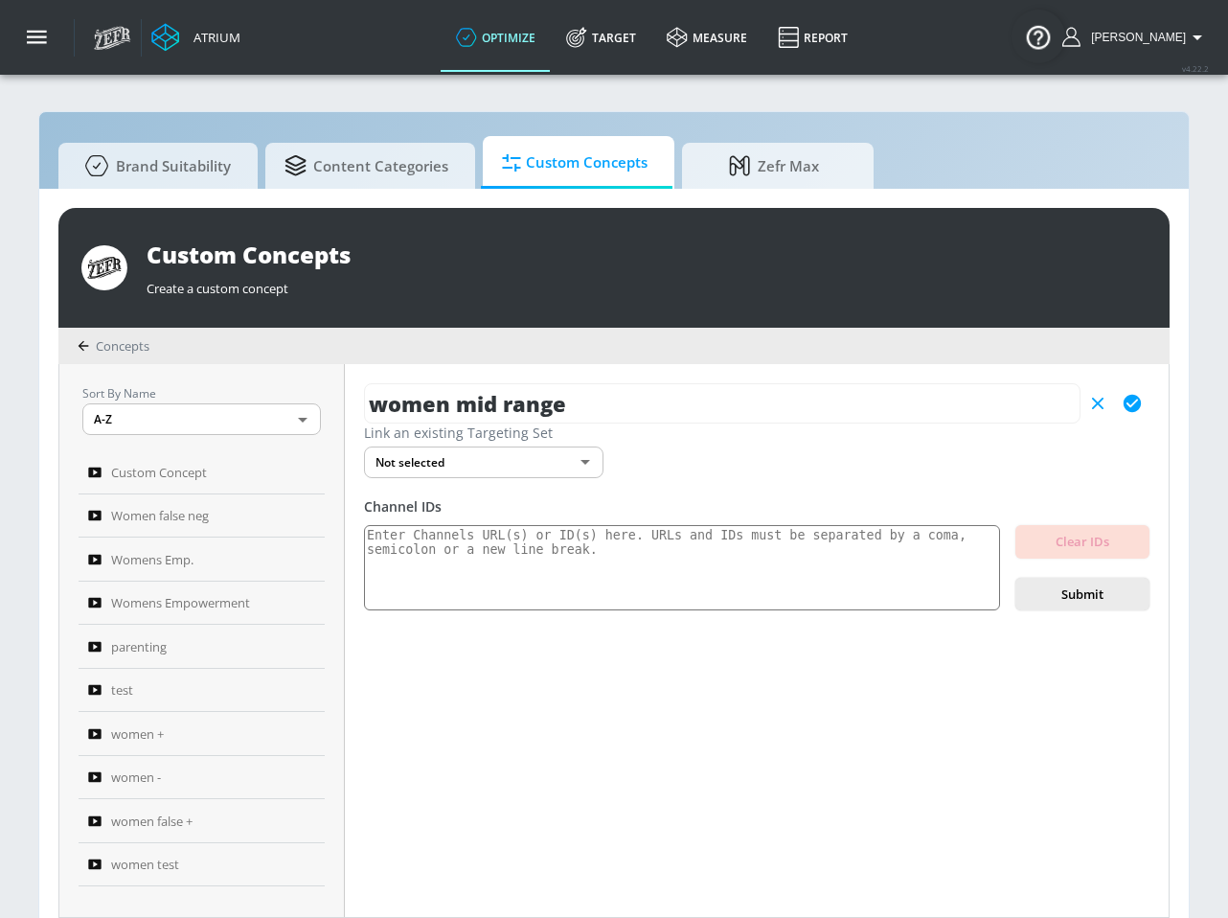
scroll to position [0, 0]
click at [611, 682] on div "women mid range Link an existing Targeting Set Not selected none ​ Channel IDs …" at bounding box center [757, 640] width 824 height 553
click at [1132, 400] on icon "button" at bounding box center [1132, 403] width 17 height 17
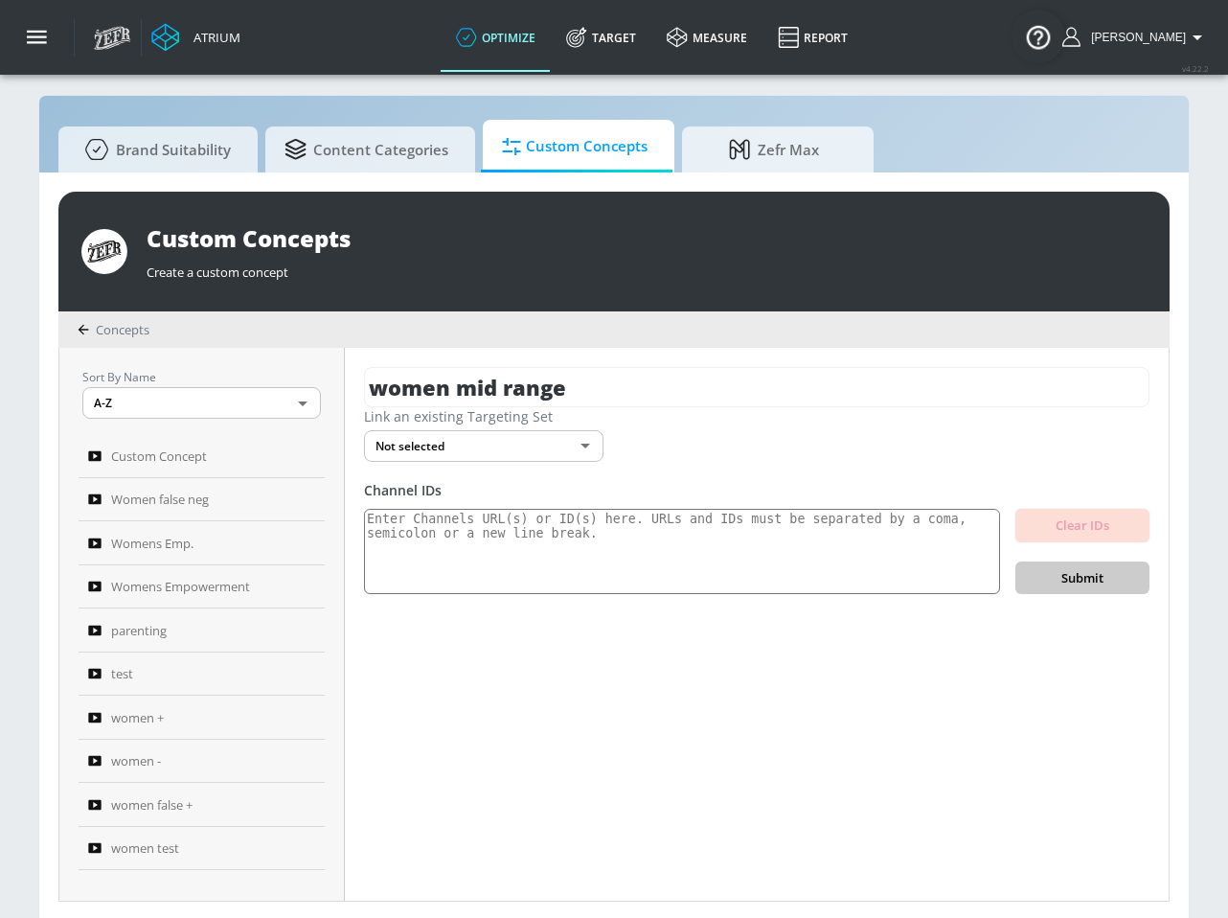
scroll to position [20, 0]
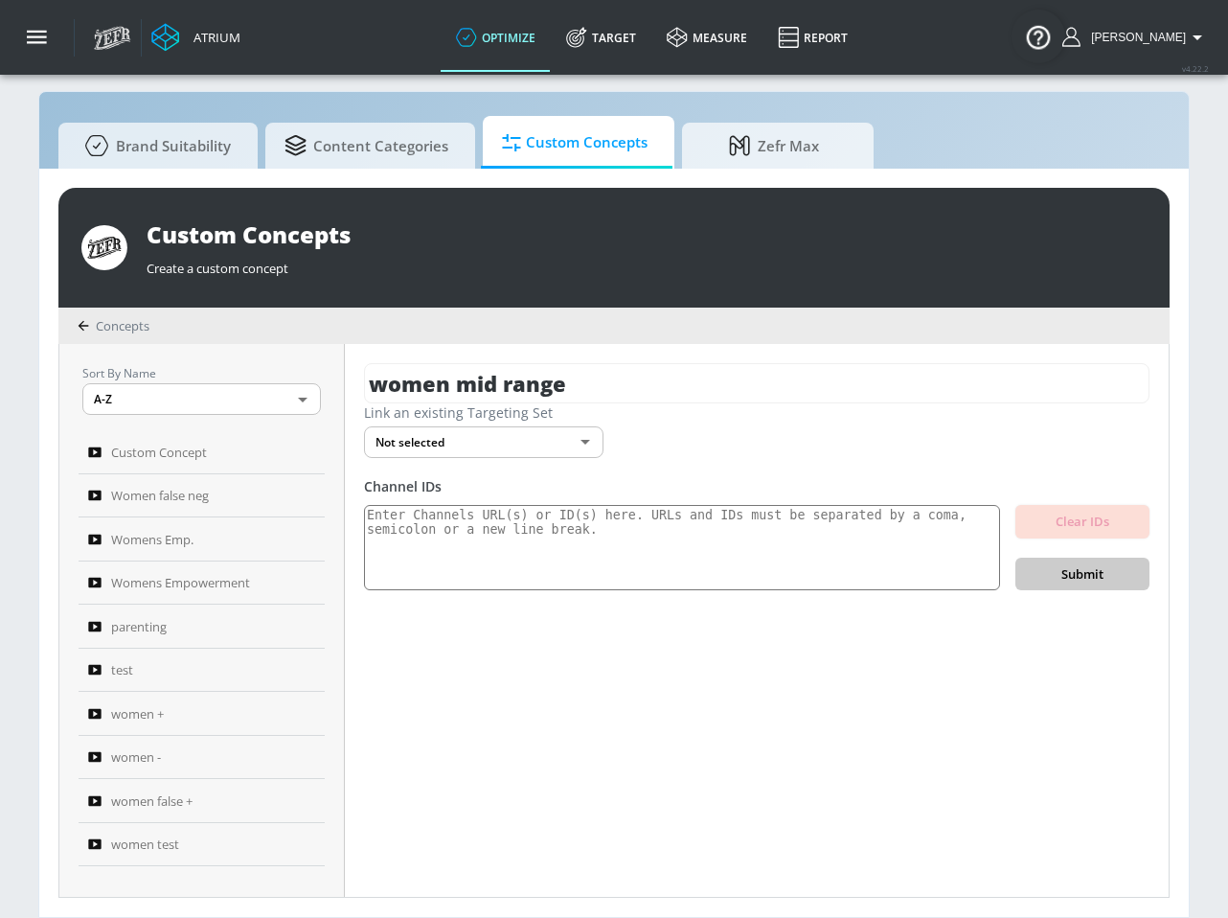
click at [1061, 578] on div "Clear IDs Submit" at bounding box center [1083, 548] width 134 height 86
click at [733, 539] on textarea at bounding box center [682, 548] width 636 height 86
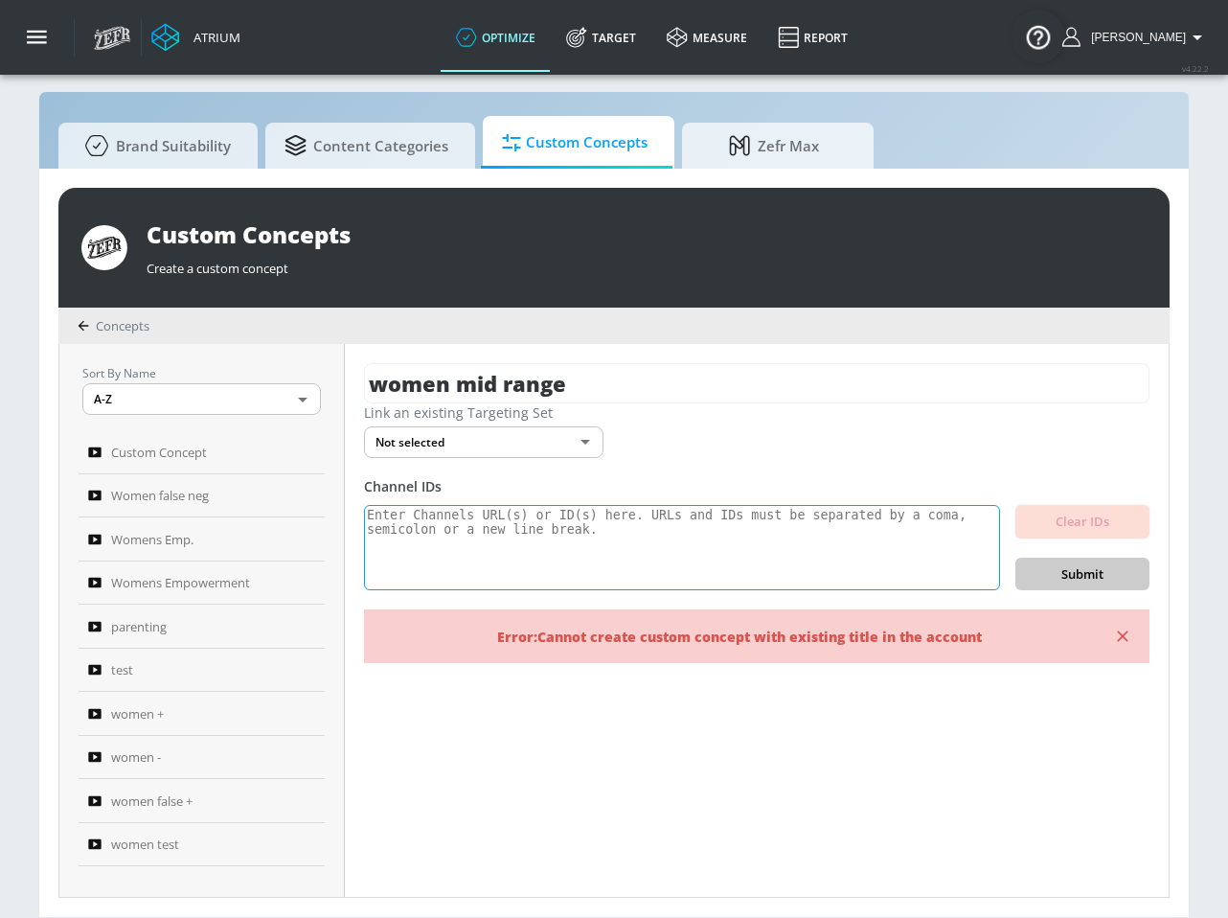
paste textarea "UCZ6UHXbhErIg-2UDxfSyNOw UCZ1FakYmxc5AY4naNIybwvg UCxX0WTIWuv5G5IokGxNwwZA UCjh…"
type textarea "UCZ6UHXbhErIg-2UDxfSyNOw UCZ1FakYmxc5AY4naNIybwvg UCxX0WTIWuv5G5IokGxNwwZA UCjh…"
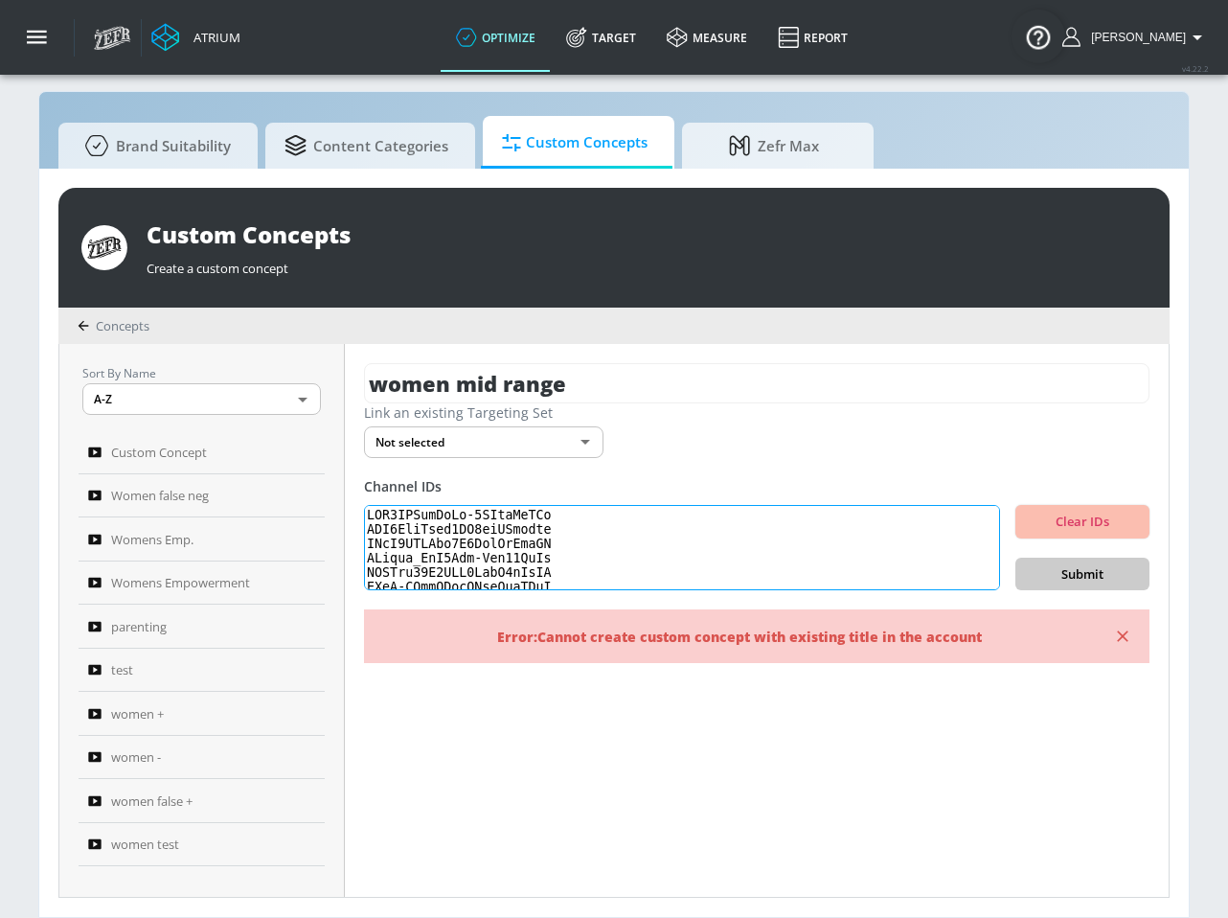
scroll to position [749, 0]
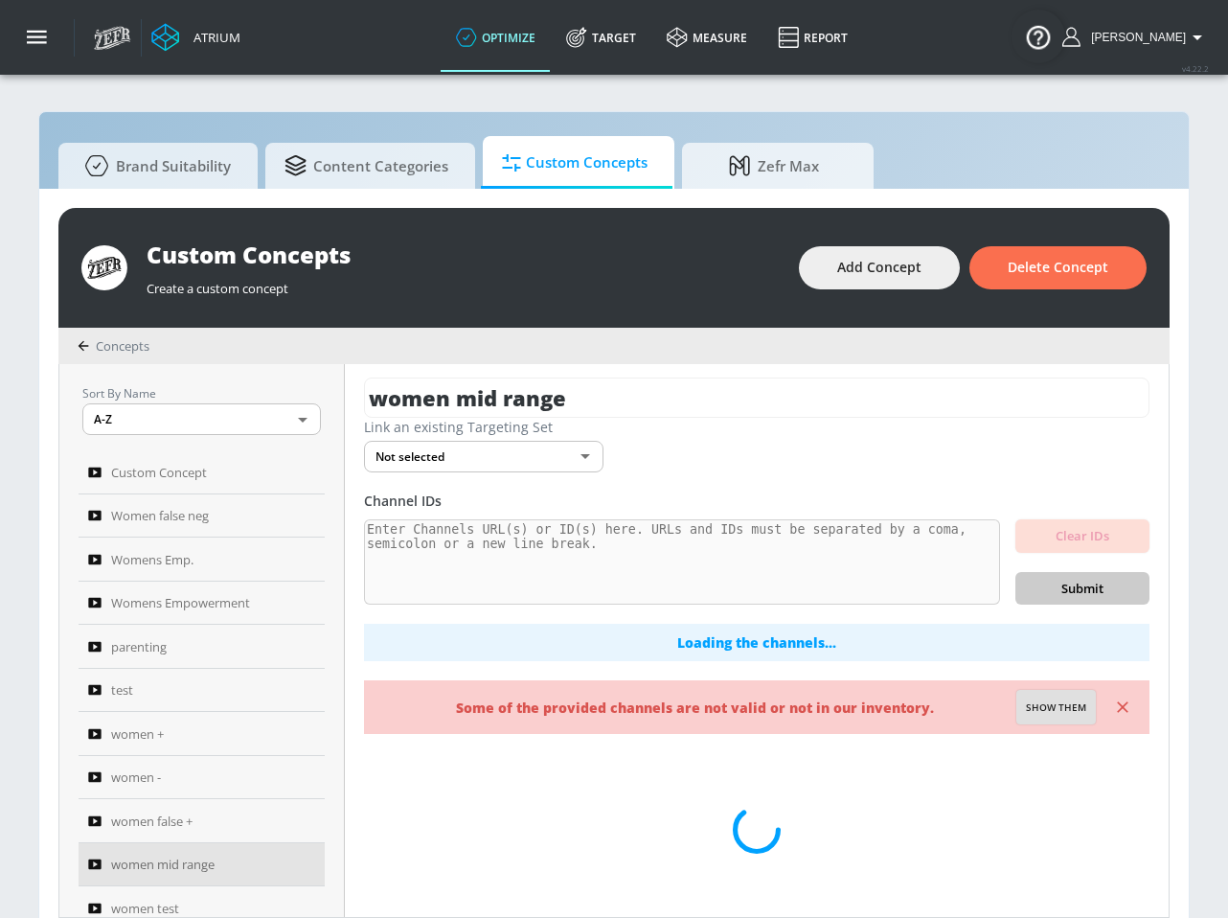
scroll to position [14, 0]
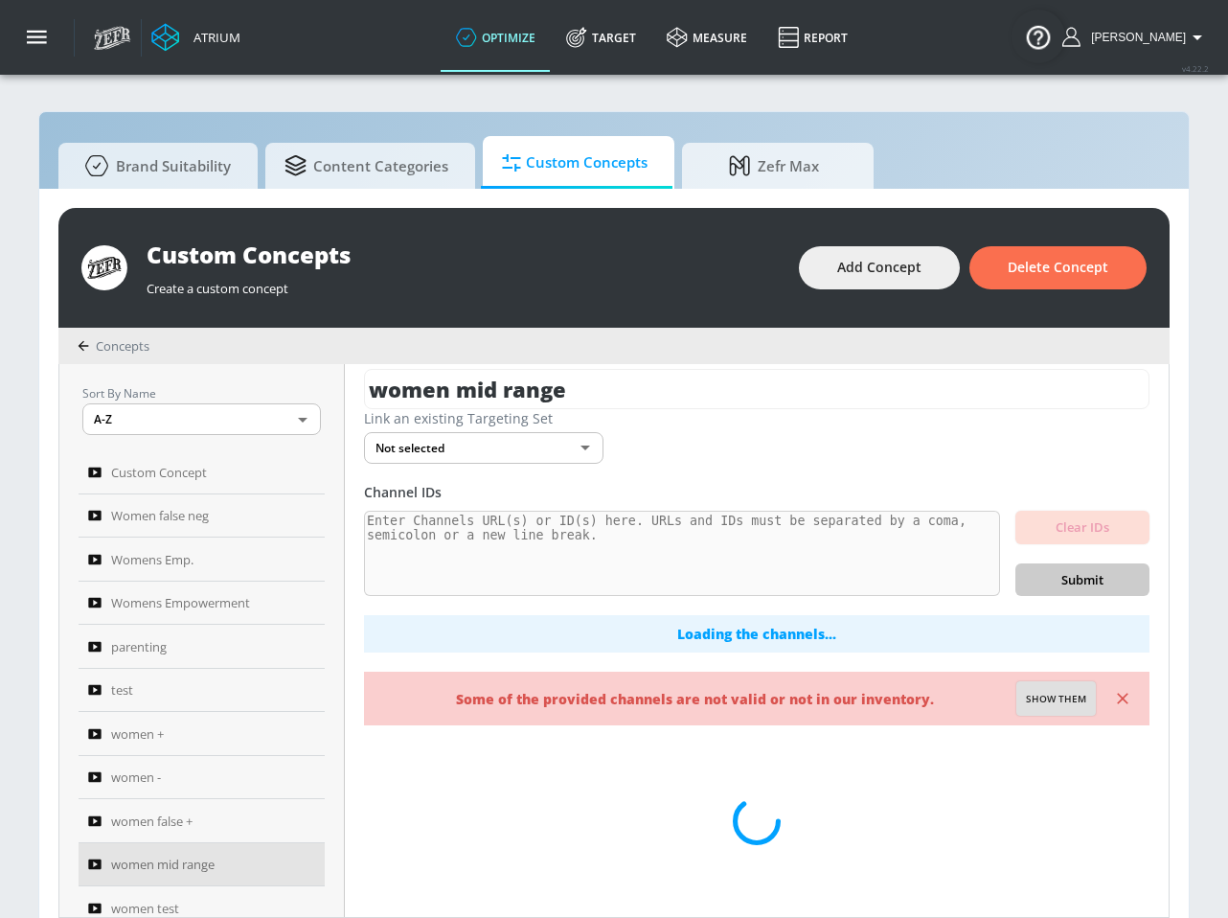
click at [1076, 711] on button "Show them" at bounding box center [1057, 698] width 80 height 34
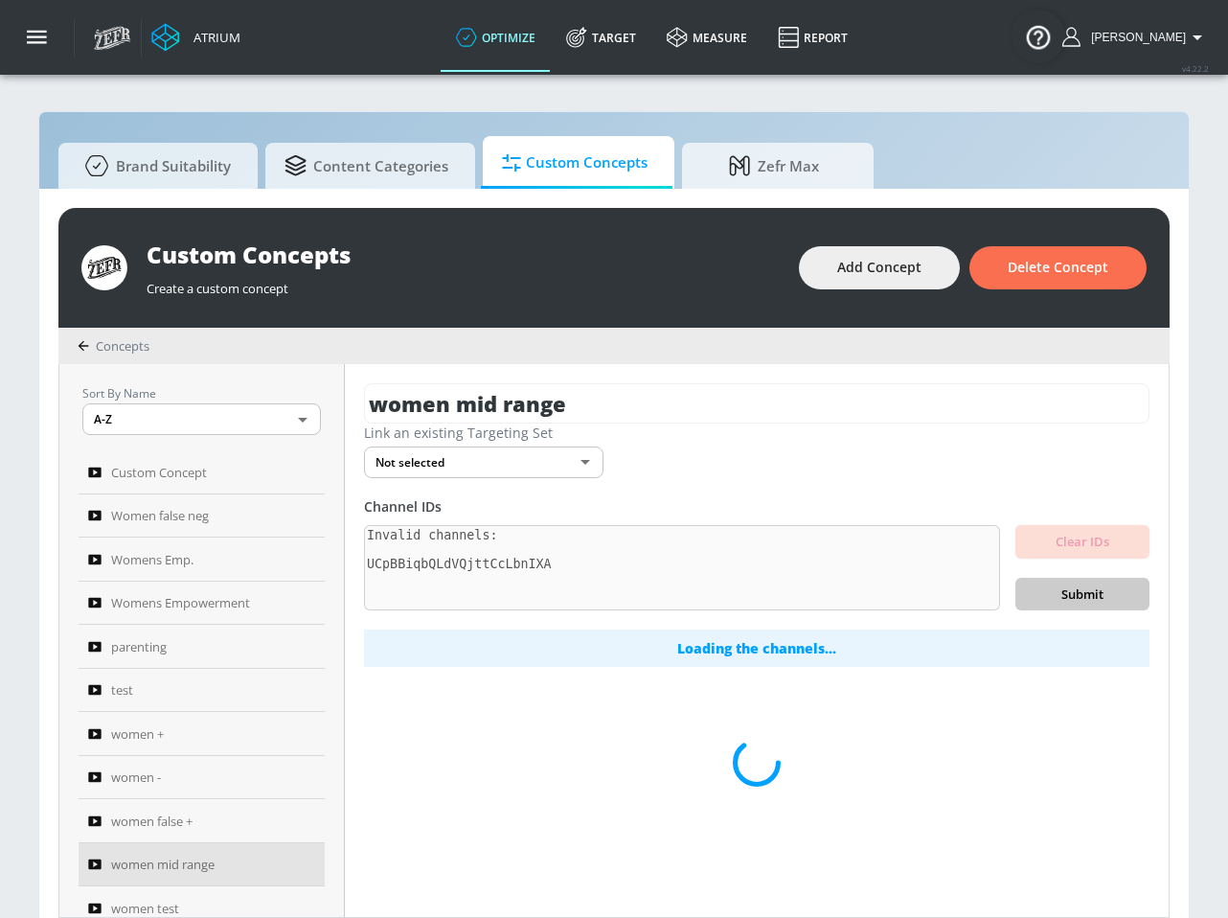
type textarea "Invalid channels: UCpBBiqbQLdVQjttCcLbnIXA"
click at [1053, 706] on div at bounding box center [757, 763] width 786 height 192
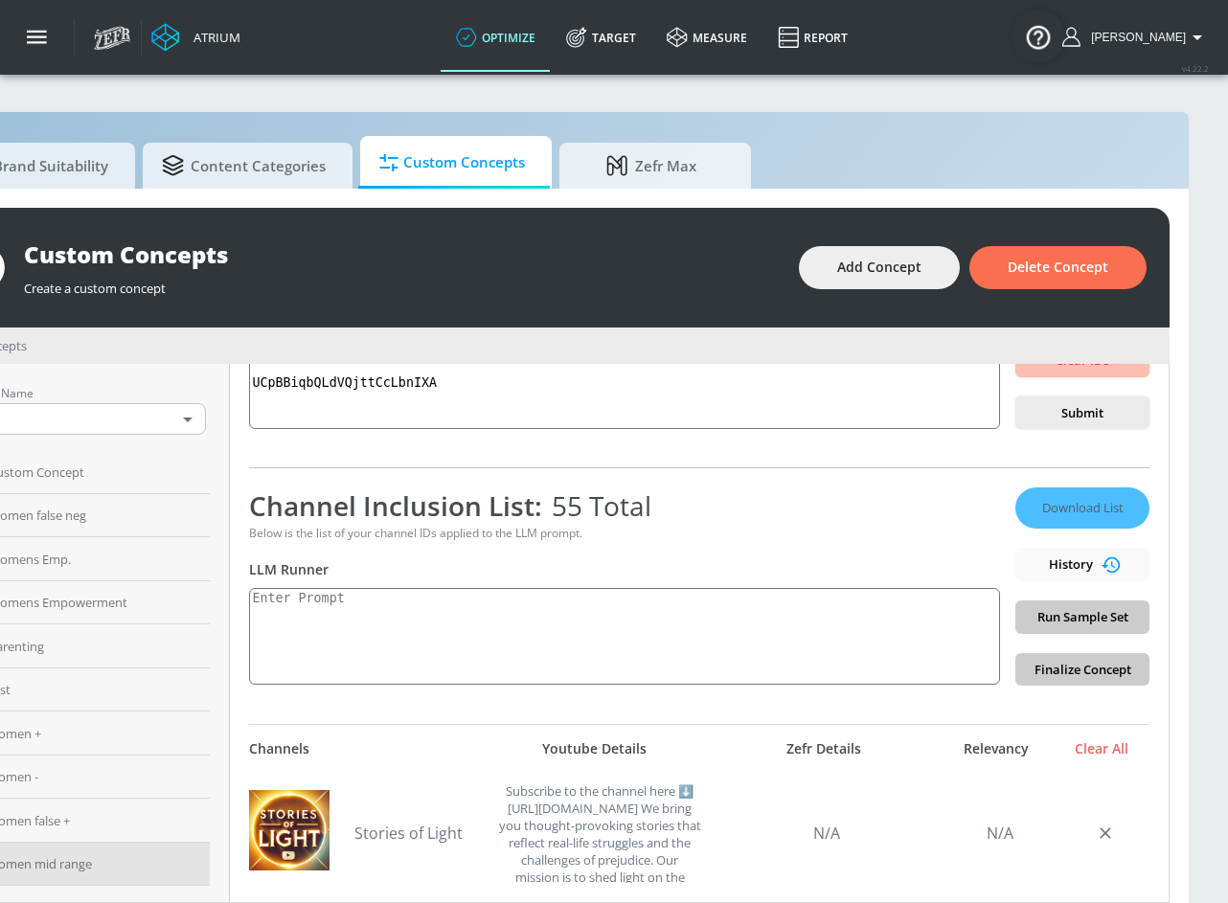
scroll to position [0, 151]
click at [478, 620] on textarea at bounding box center [624, 636] width 751 height 97
paste textarea "UCZ6UHXbhErIg-2UDxfSyNOw UCZ1FakYmxc5AY4naNIybwvg UCxX0WTIWuv5G5IokGxNwwZA UCjh…"
type textarea "UCZ6UHXbhErIg-2UDxfSyNOw UCZ1FakYmxc5AY4naNIybwvg UCxX0WTIWuv5G5IokGxNwwZA UCjh…"
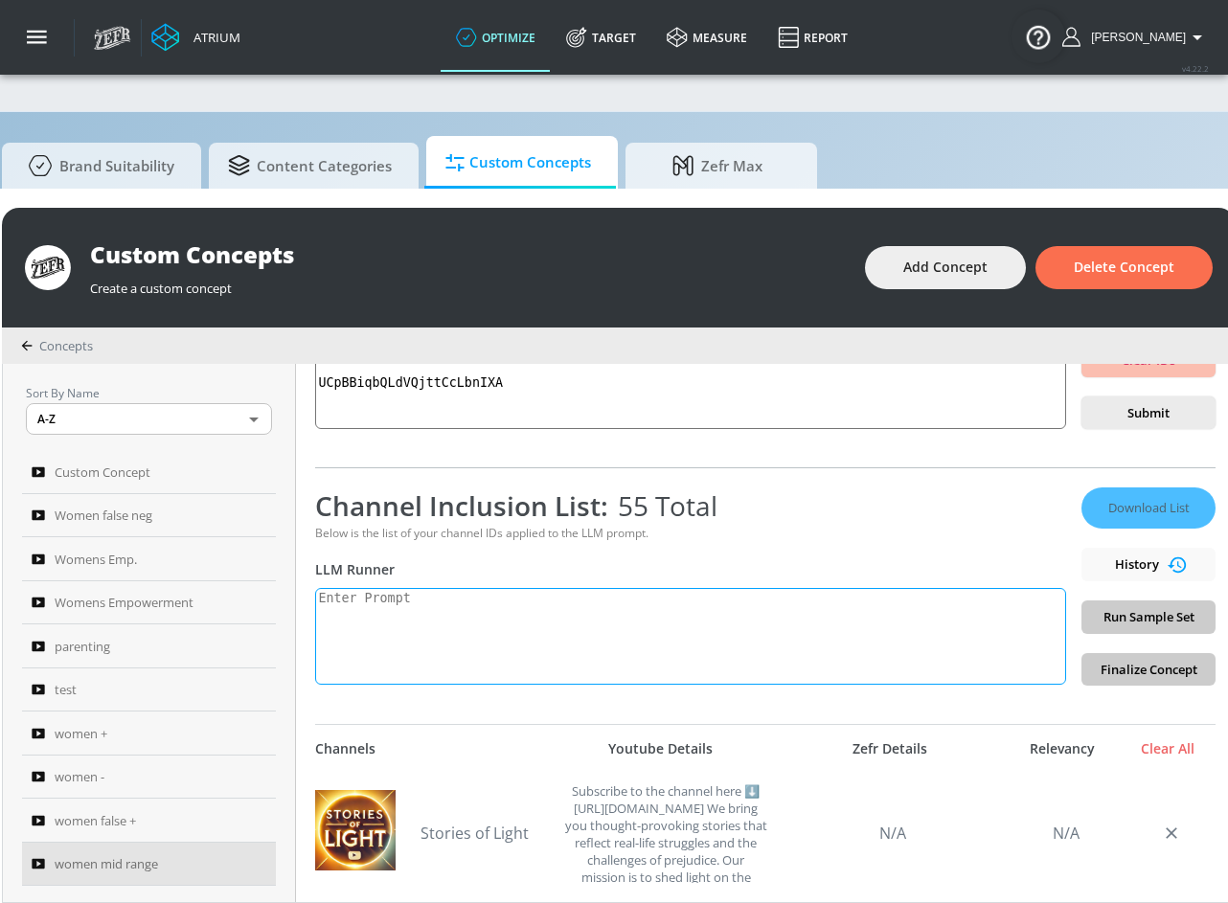
scroll to position [0, 55]
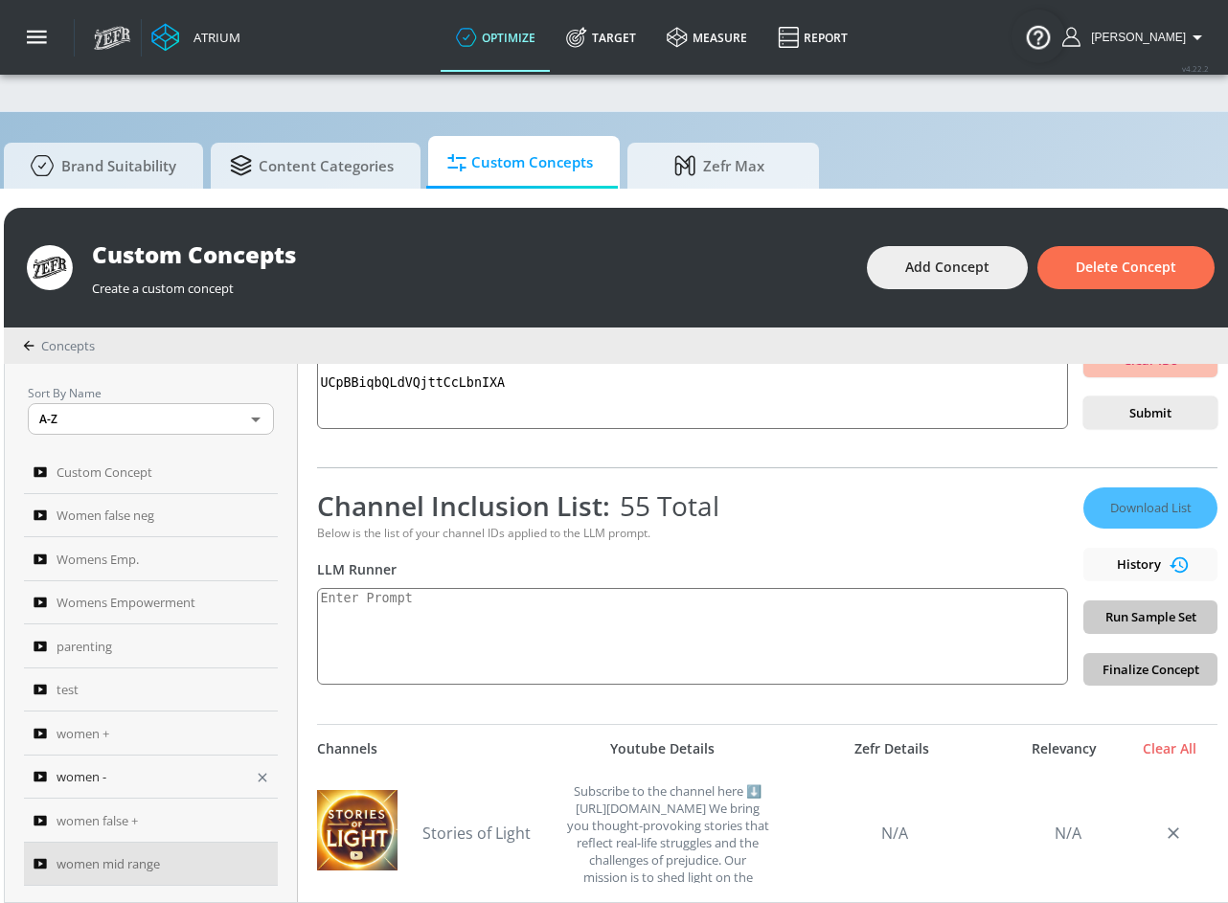
click at [122, 778] on div "women -" at bounding box center [138, 777] width 209 height 23
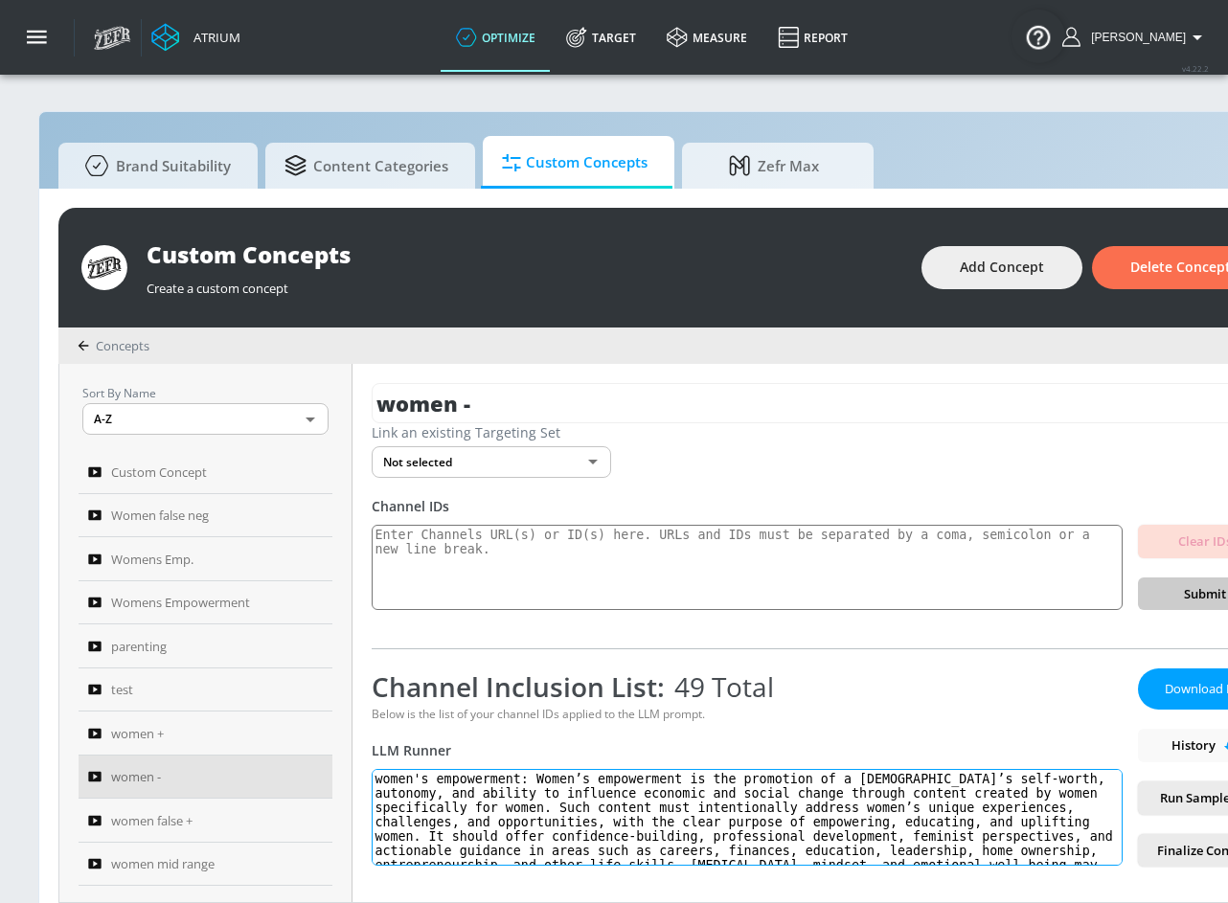
scroll to position [57, 0]
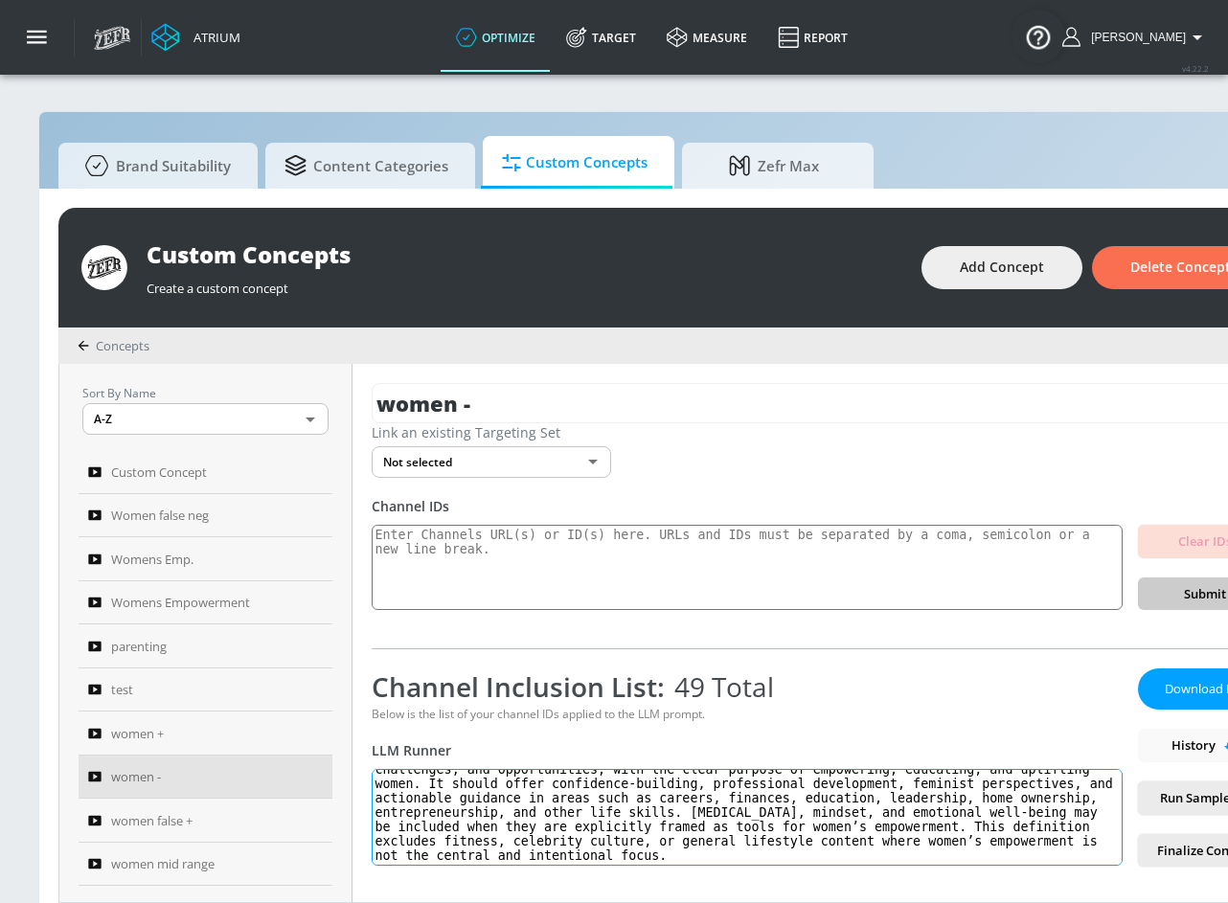
drag, startPoint x: 384, startPoint y: 778, endPoint x: 720, endPoint y: 892, distance: 355.1
click at [720, 892] on div "women - Link an existing Targeting Set Not selected none ​ Channel IDs Clear ID…" at bounding box center [822, 633] width 939 height 538
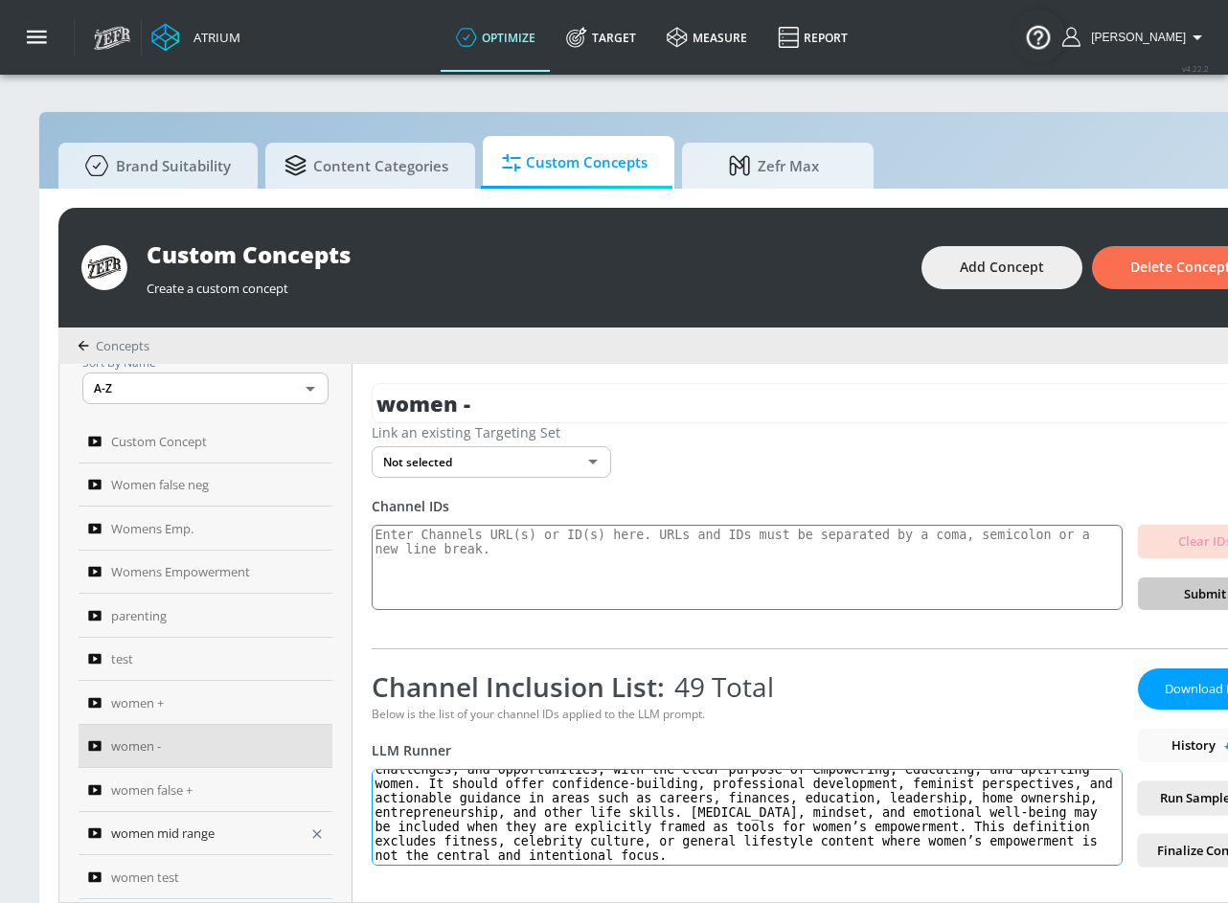
scroll to position [33, 0]
click at [162, 829] on span "women mid range" at bounding box center [162, 831] width 103 height 23
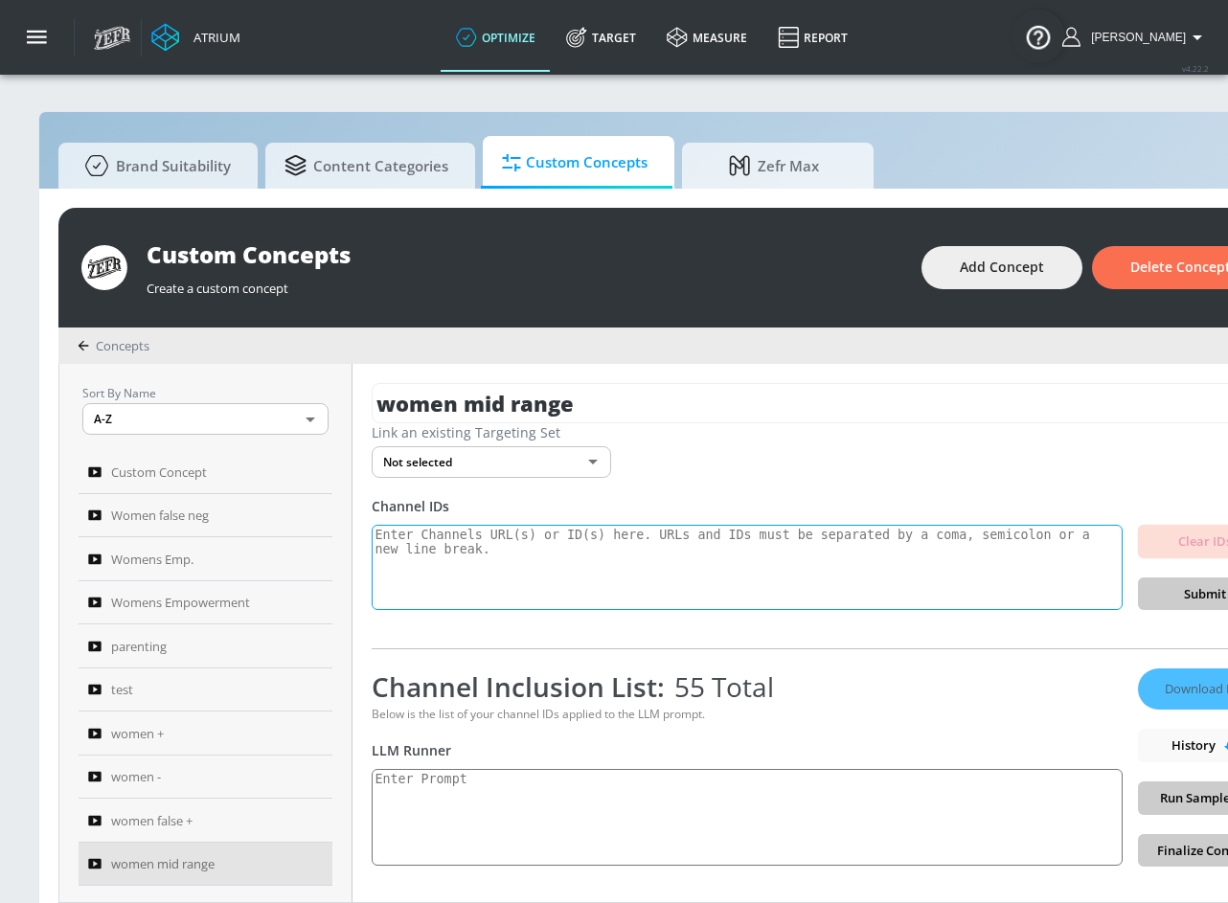
click at [545, 564] on textarea at bounding box center [747, 568] width 751 height 86
click at [542, 834] on textarea at bounding box center [747, 817] width 751 height 97
paste textarea "women's empowerment: Women’s empowerment is the promotion of a [DEMOGRAPHIC_DAT…"
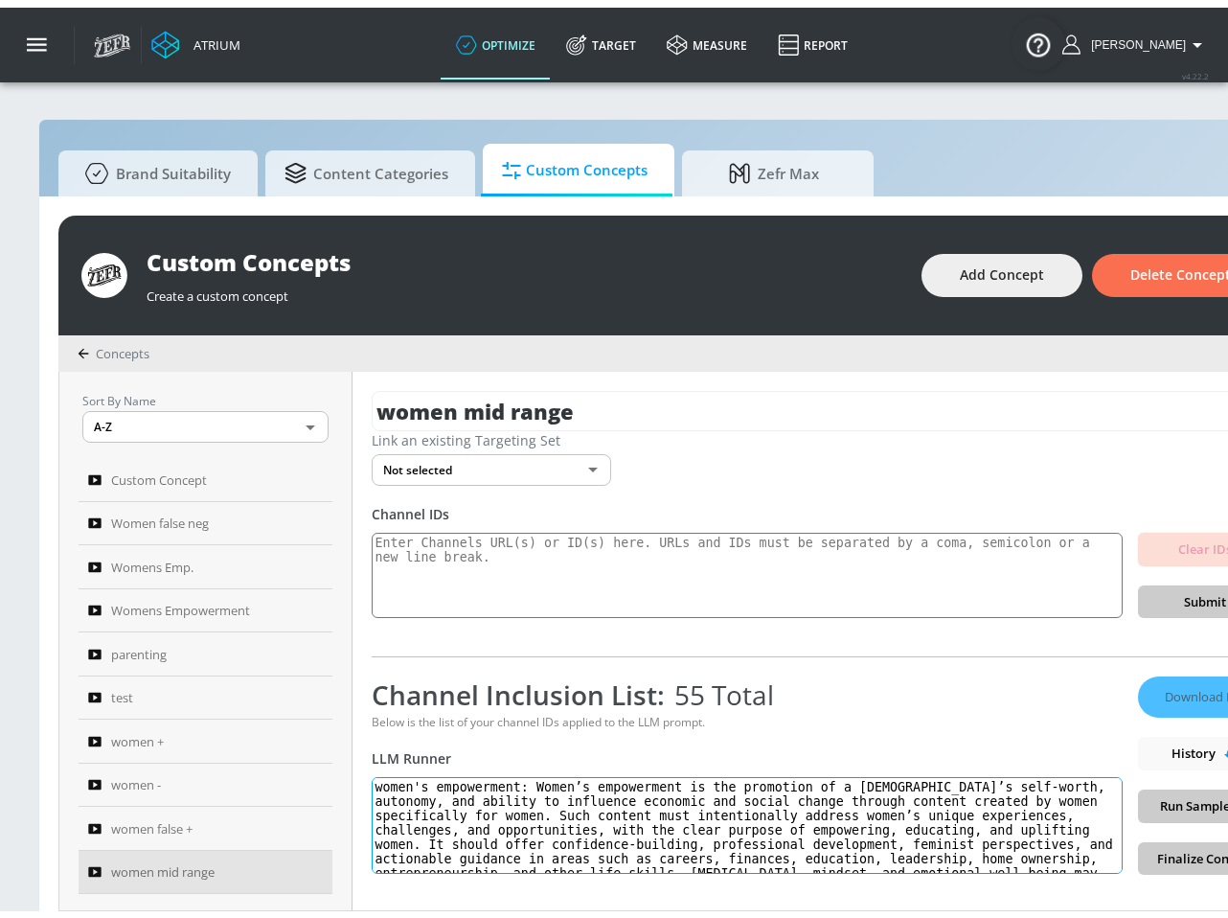
scroll to position [56, 0]
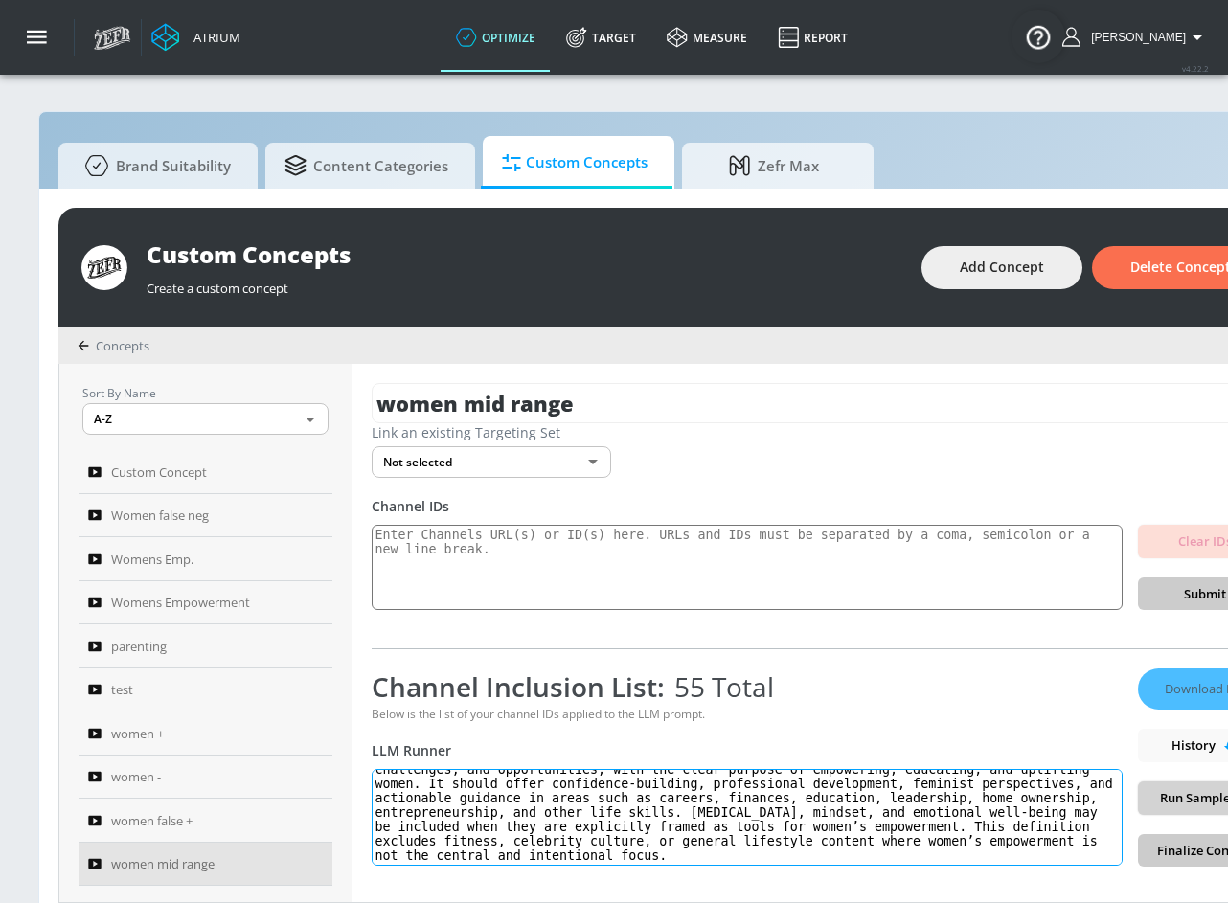
type textarea "women's empowerment: Women’s empowerment is the promotion of a [DEMOGRAPHIC_DAT…"
click at [1203, 801] on span "Run Sample Set" at bounding box center [1205, 799] width 103 height 22
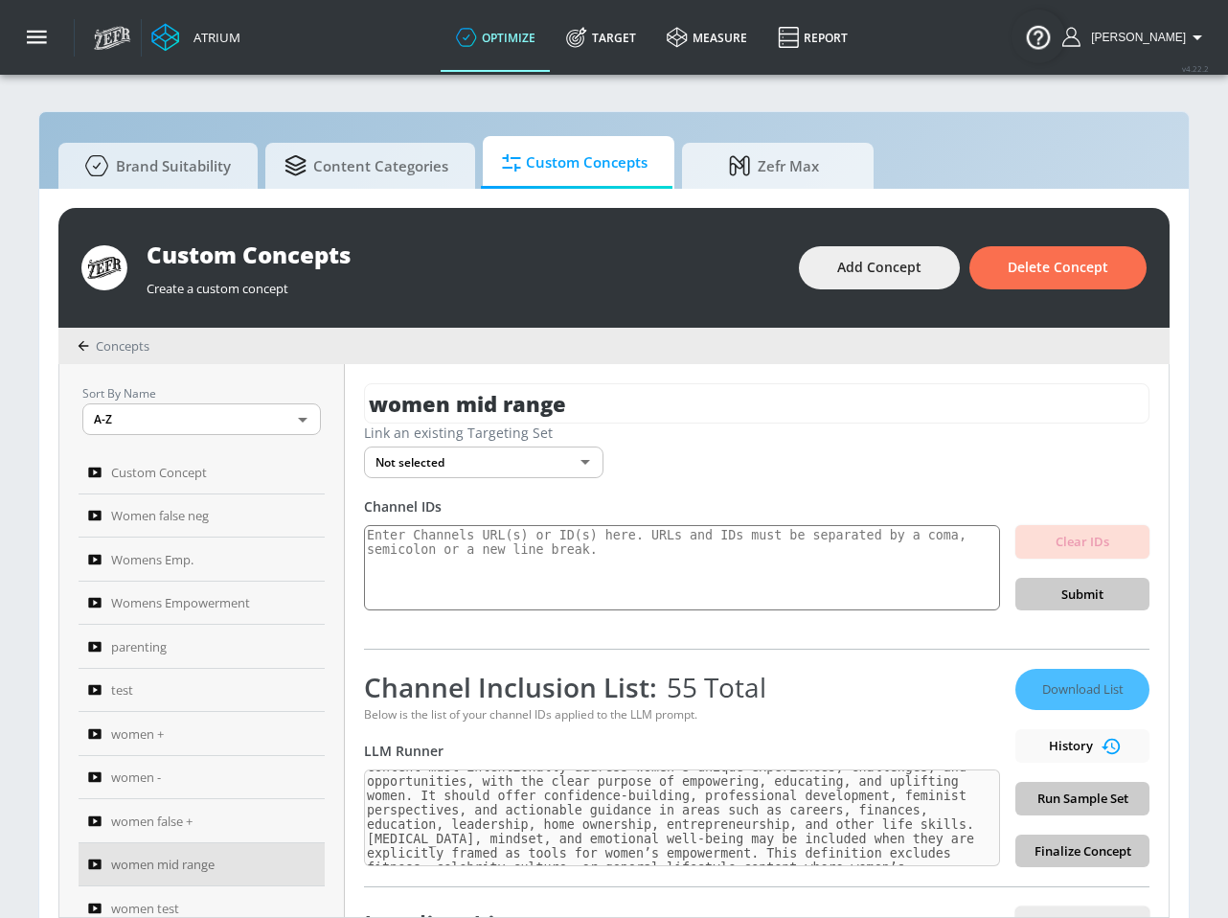
click at [845, 908] on div "Loading List Cancel" at bounding box center [757, 924] width 786 height 36
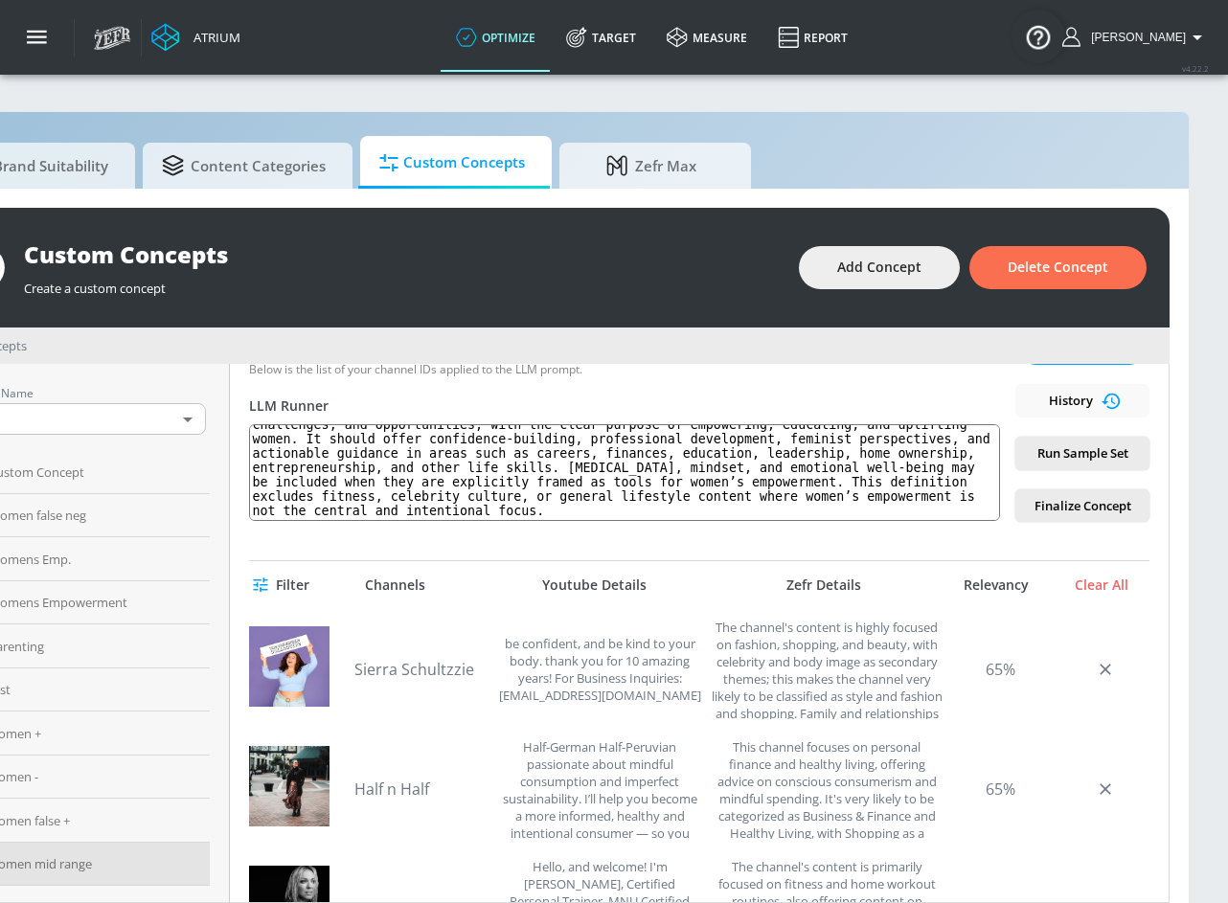
scroll to position [361, 0]
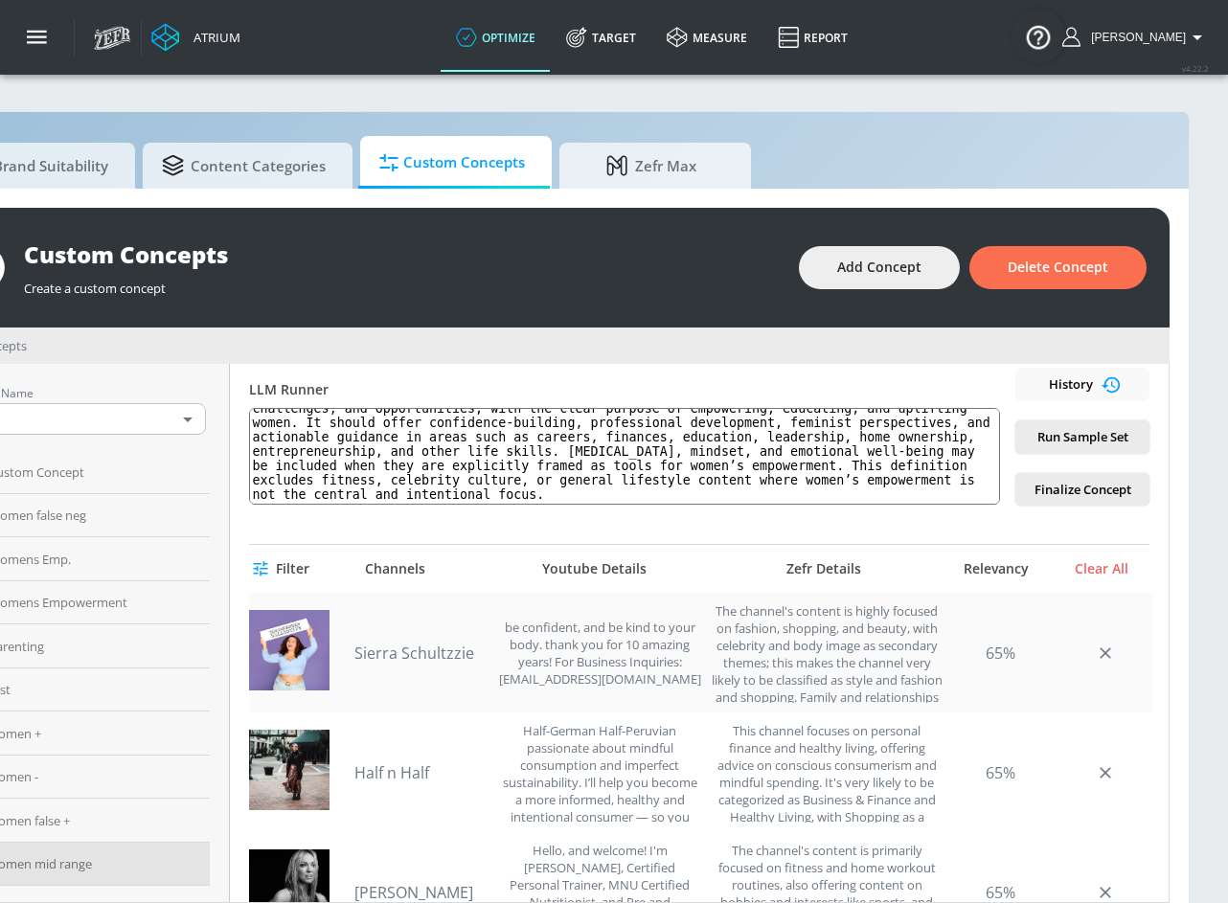
click at [381, 654] on link "Sierra Schultzzie" at bounding box center [421, 653] width 134 height 21
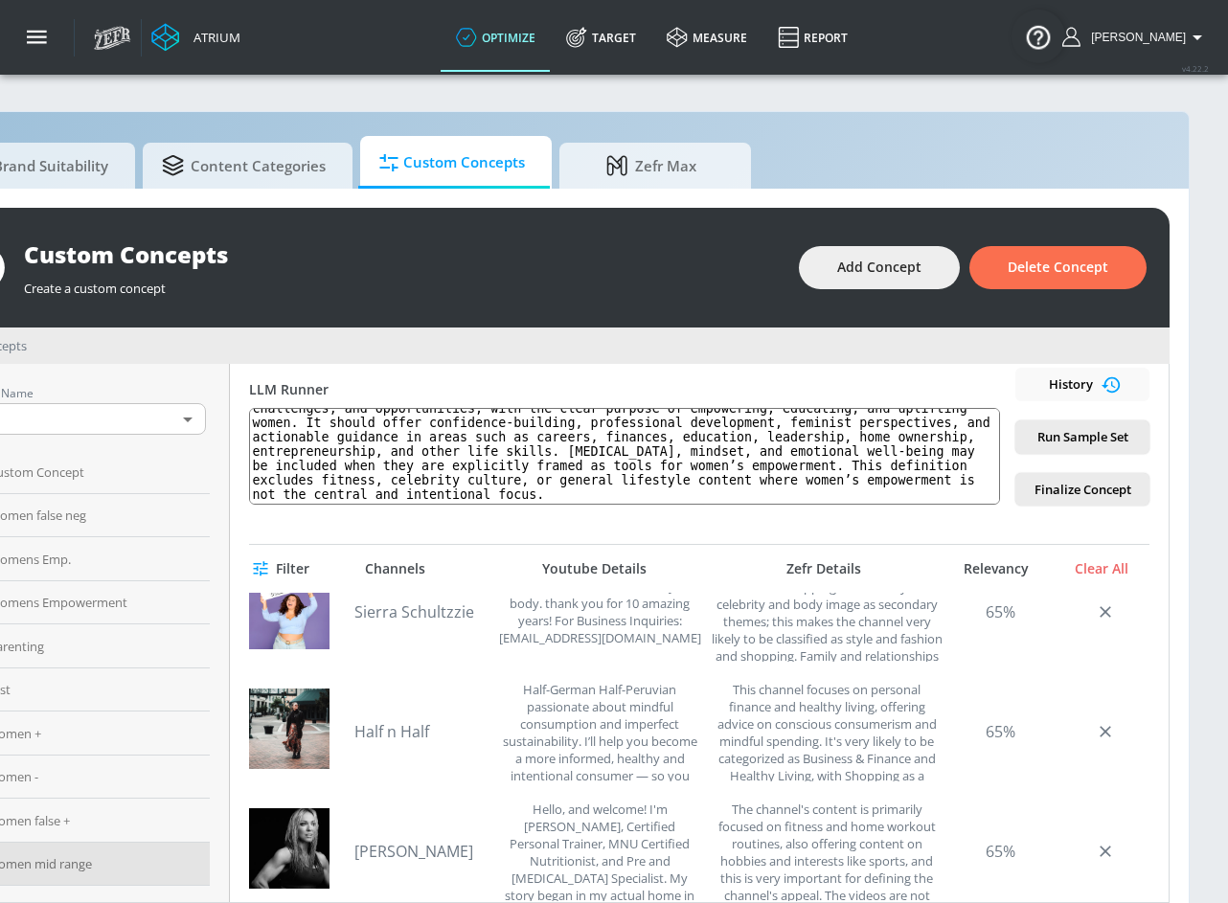
scroll to position [43, 0]
click at [377, 732] on link "Half n Half" at bounding box center [421, 730] width 134 height 21
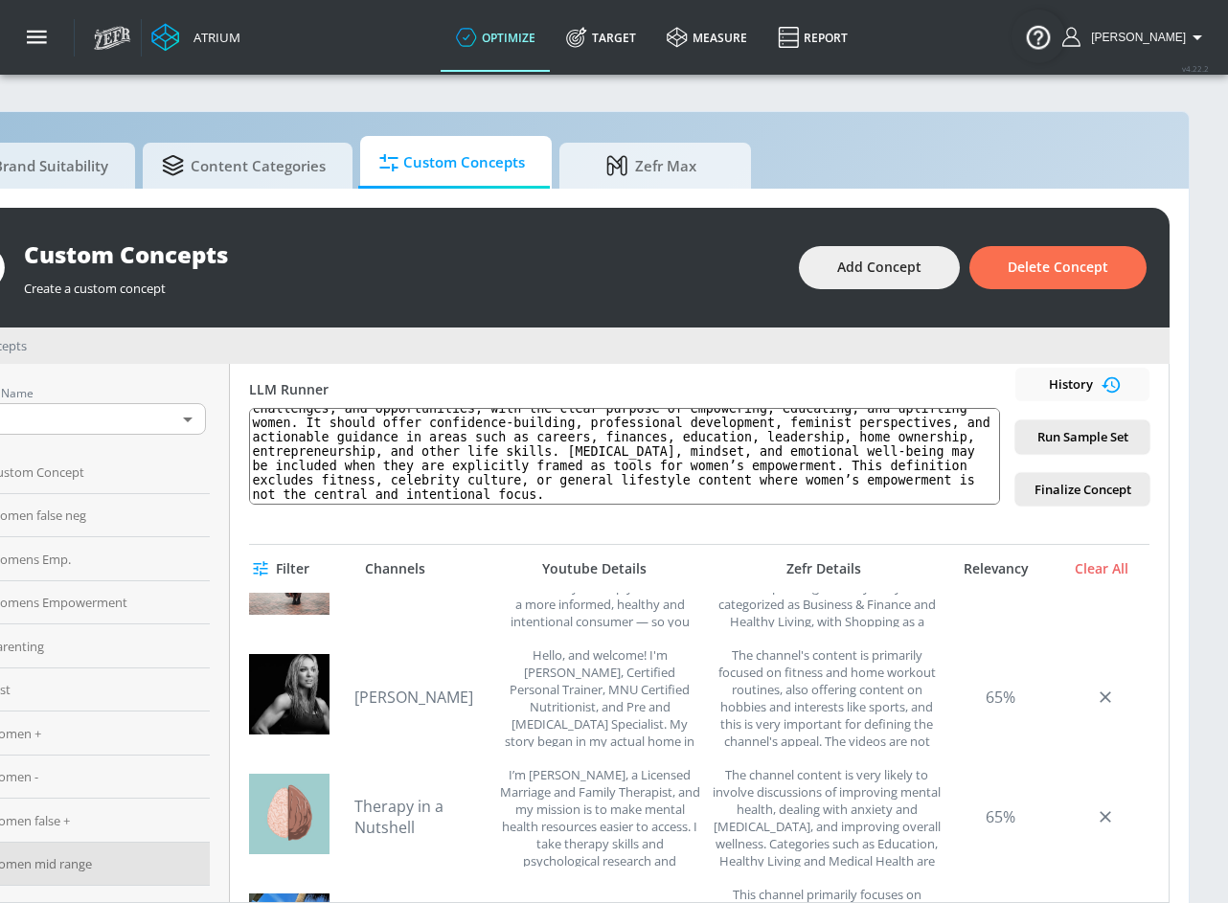
scroll to position [242, 0]
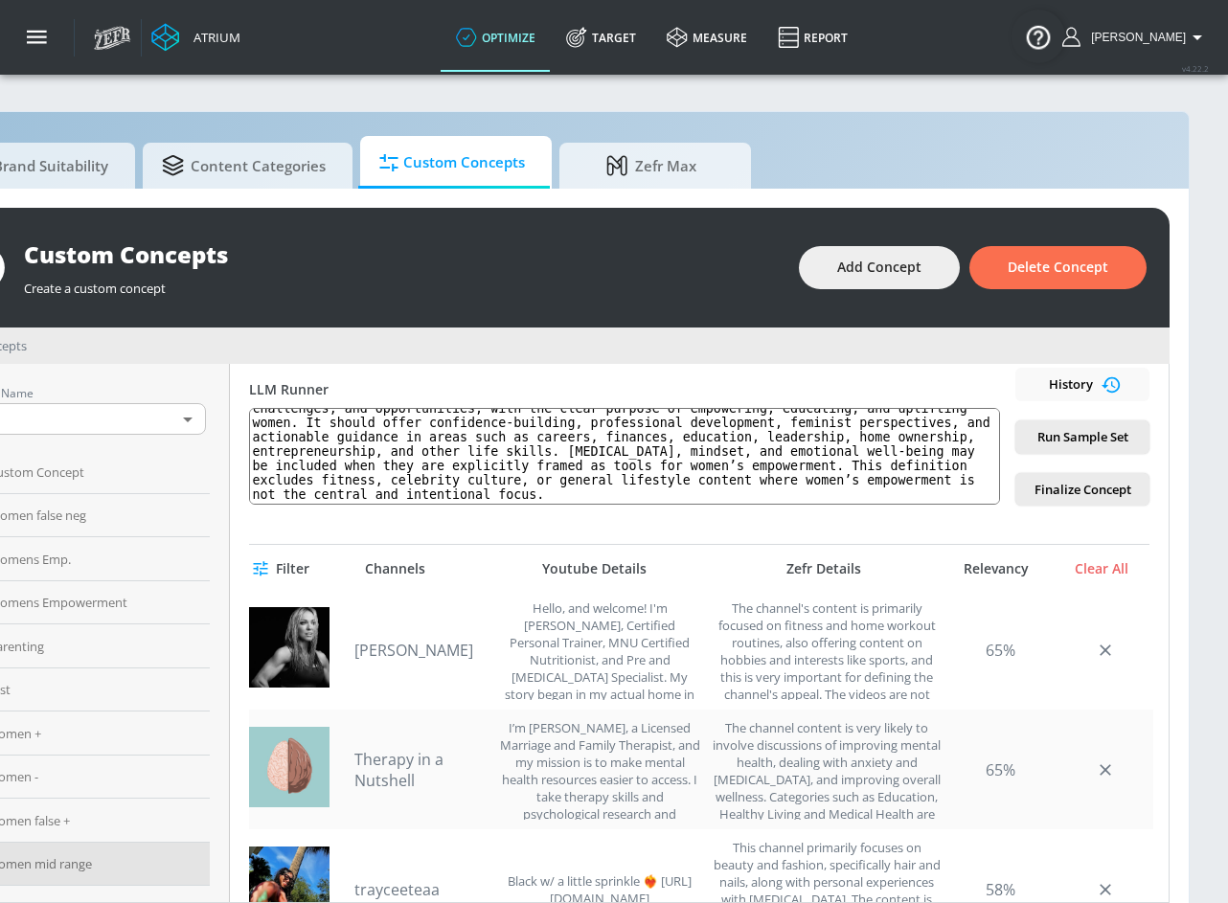
click at [380, 768] on link "Therapy in a Nutshell" at bounding box center [421, 770] width 134 height 42
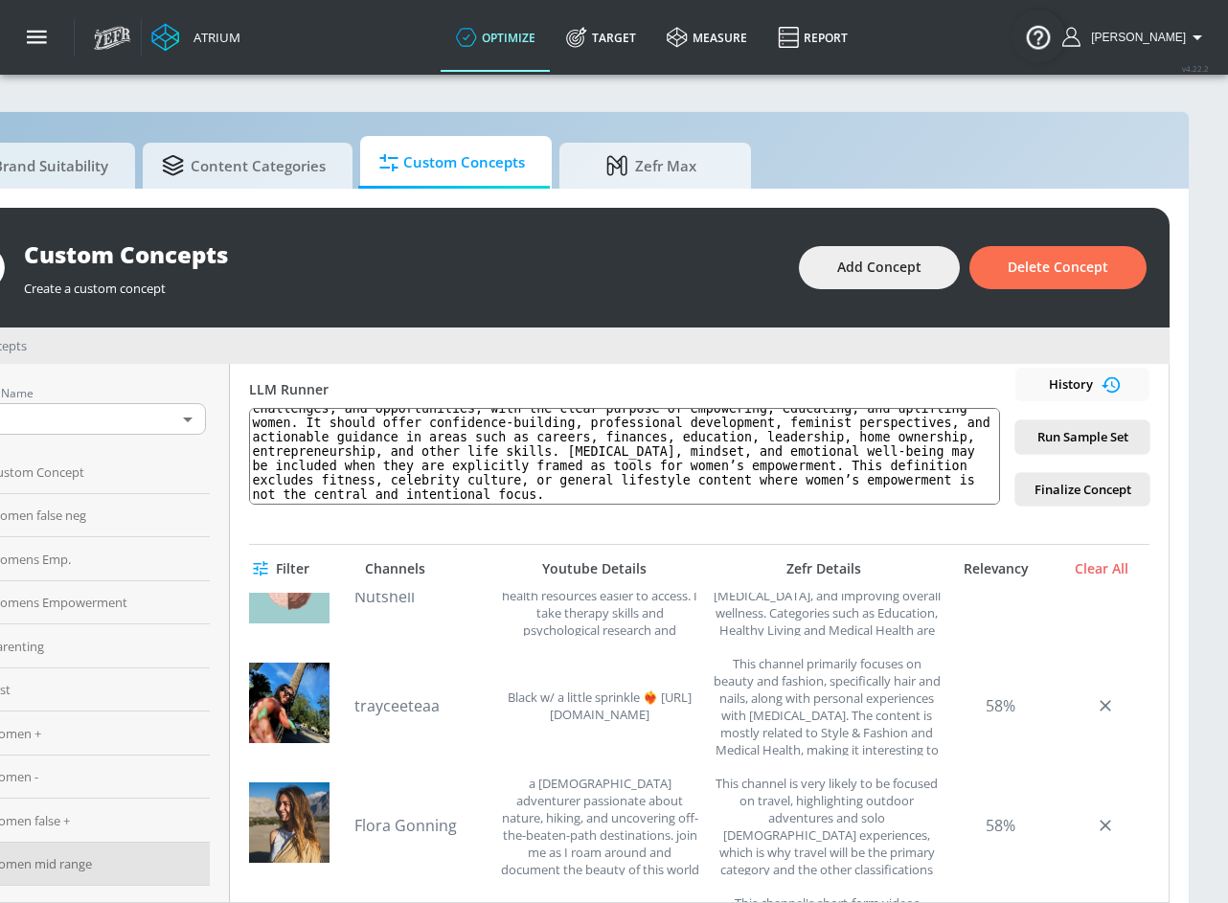
scroll to position [433, 0]
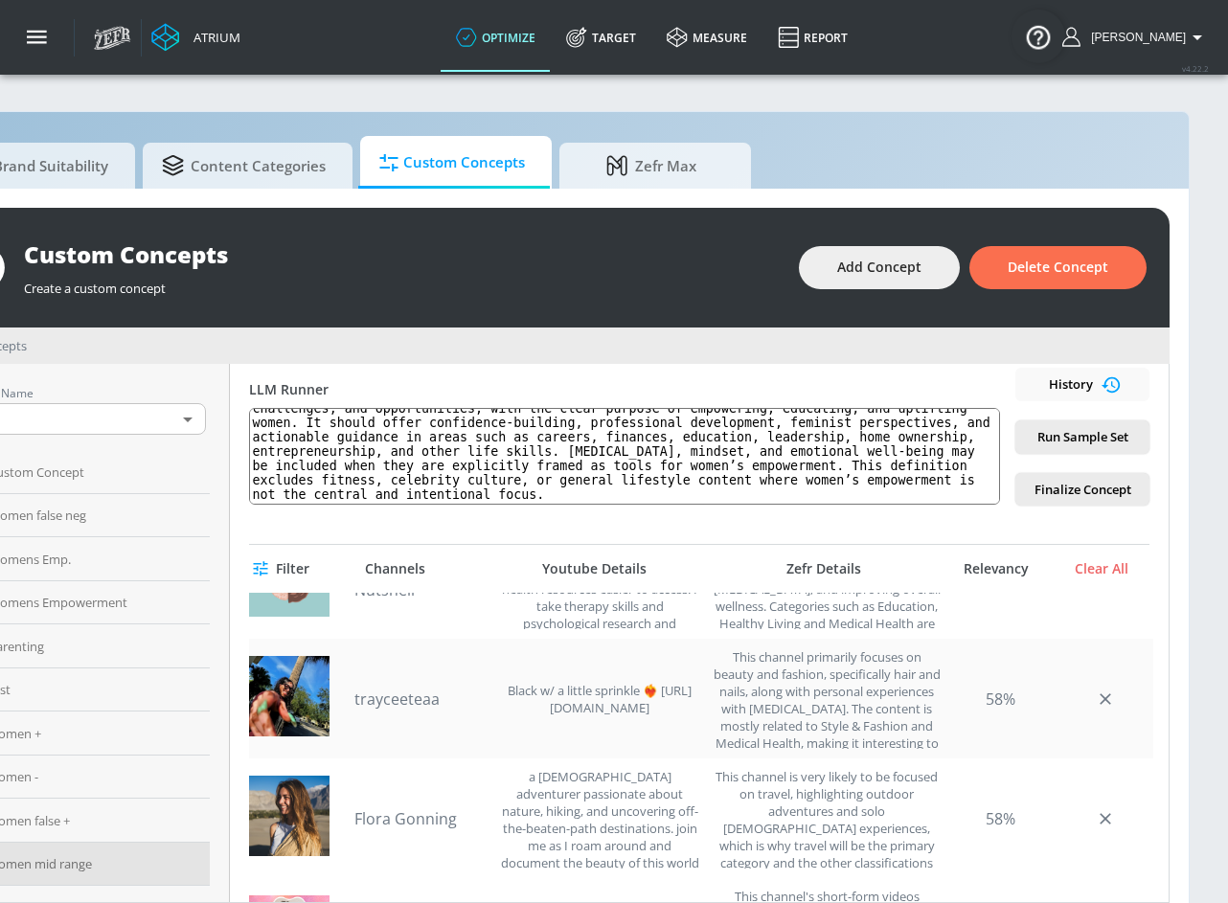
click at [410, 702] on link "trayceeteaa" at bounding box center [421, 699] width 134 height 21
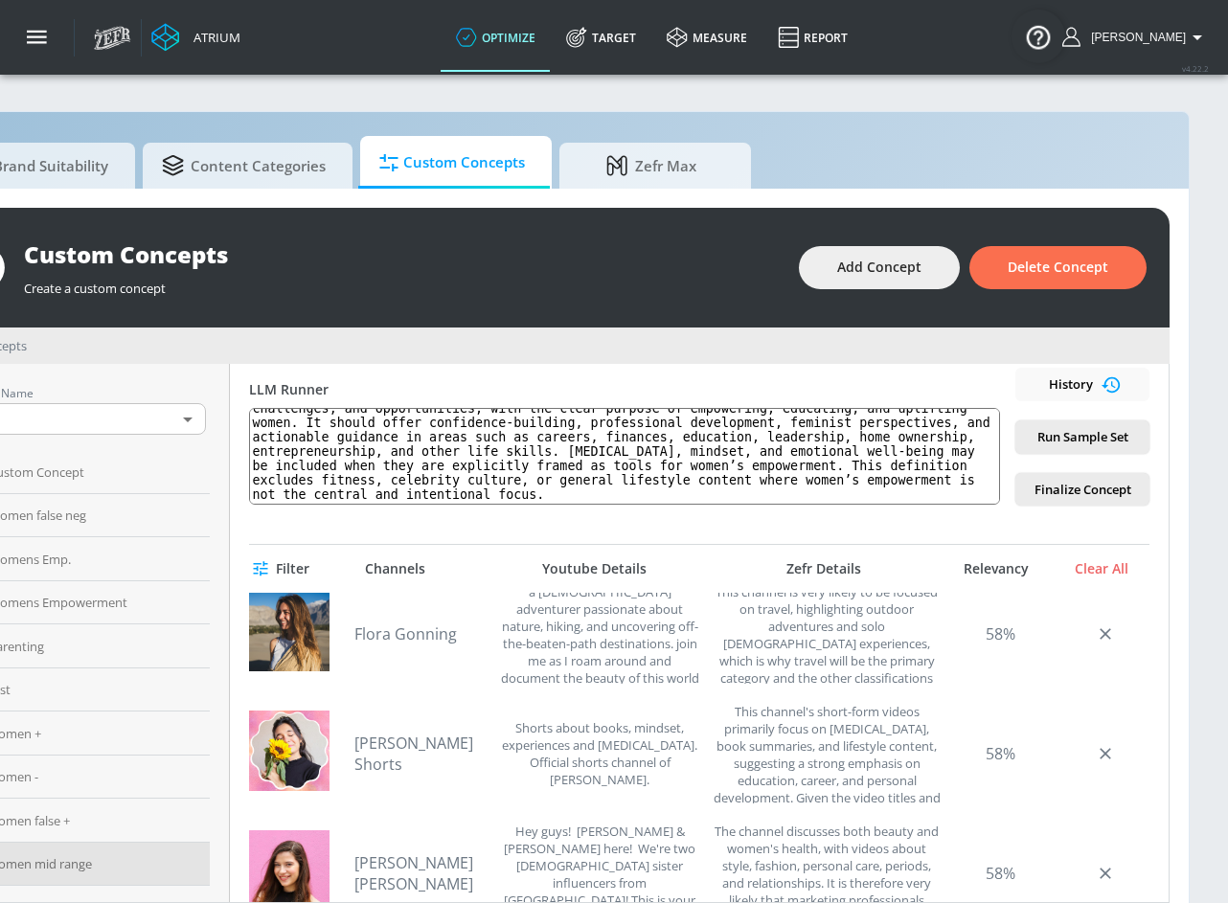
scroll to position [624, 0]
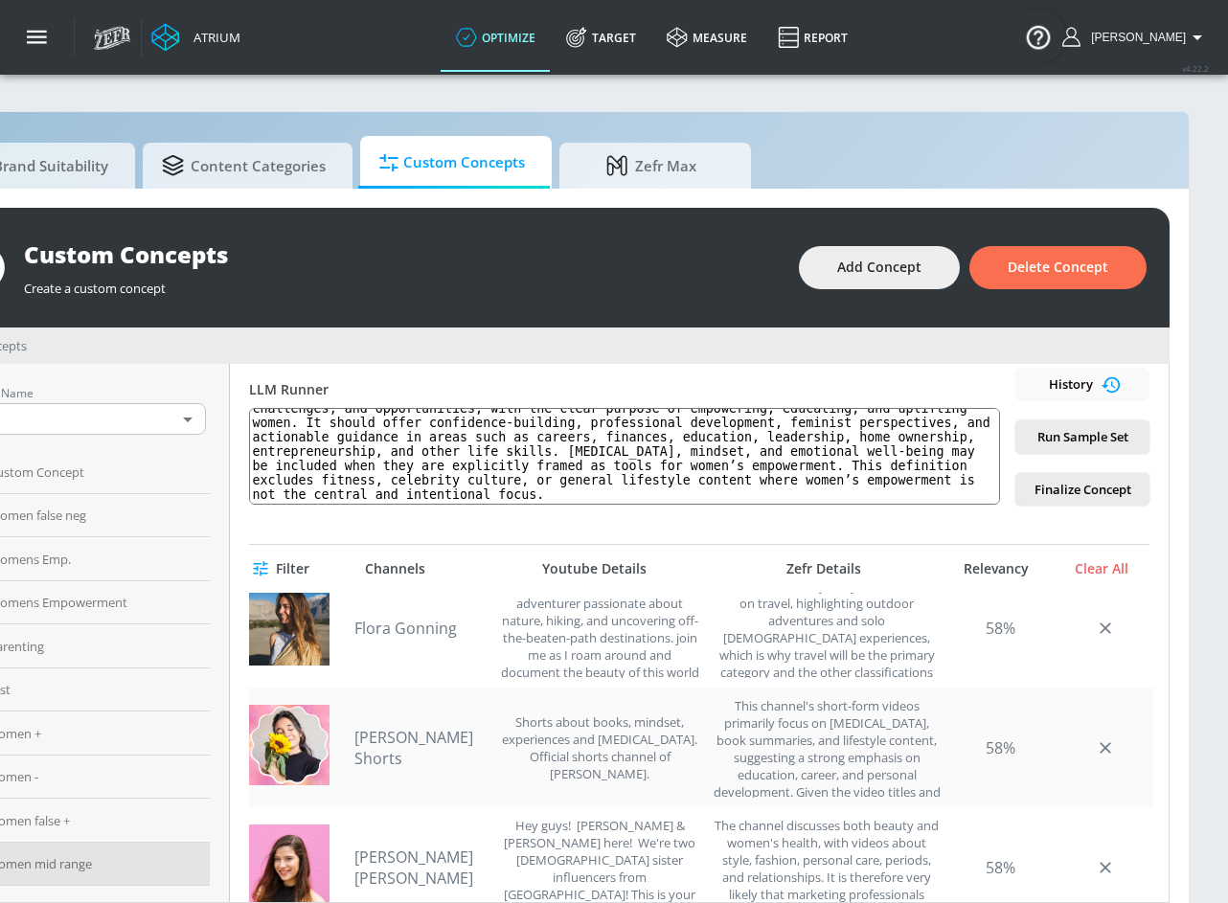
click at [369, 742] on link "[PERSON_NAME] Shorts" at bounding box center [421, 748] width 134 height 42
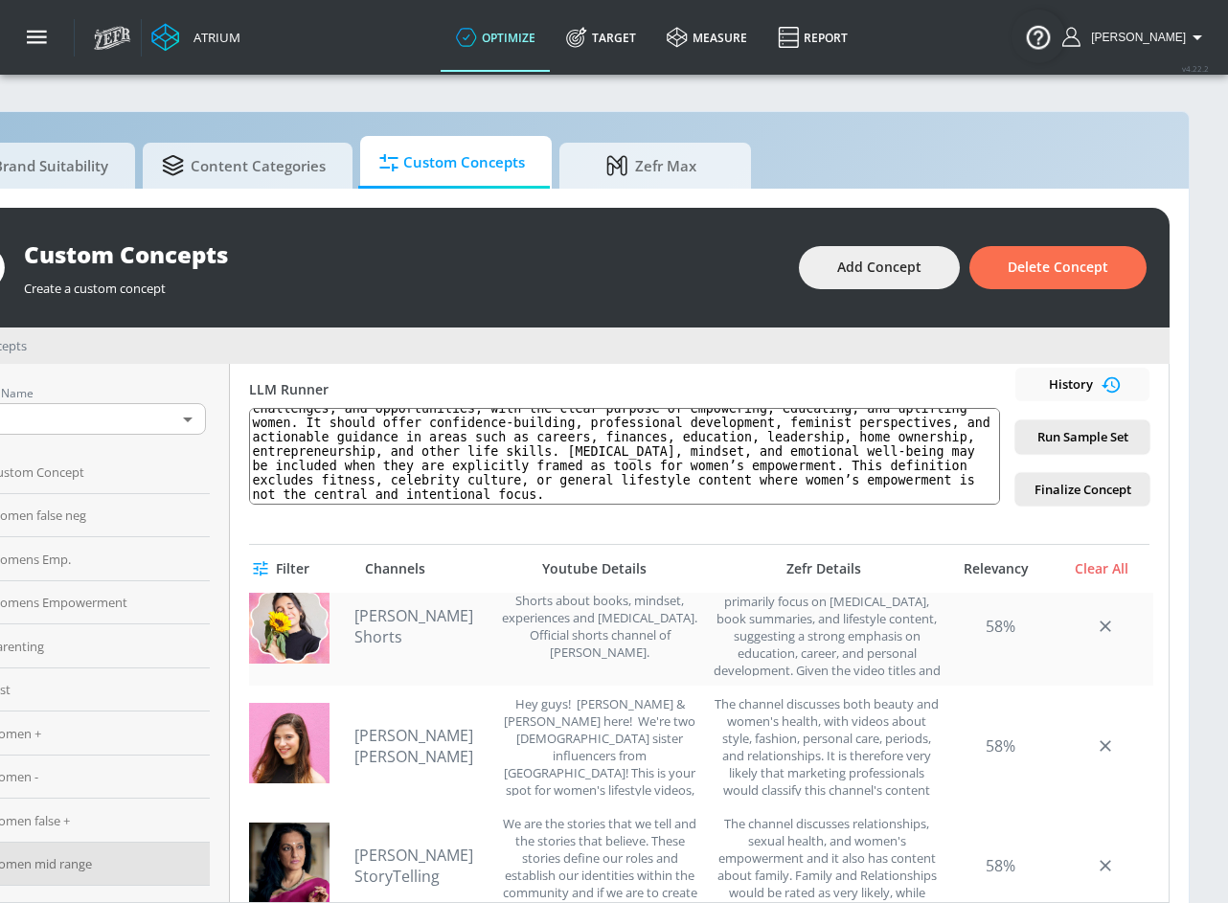
scroll to position [749, 0]
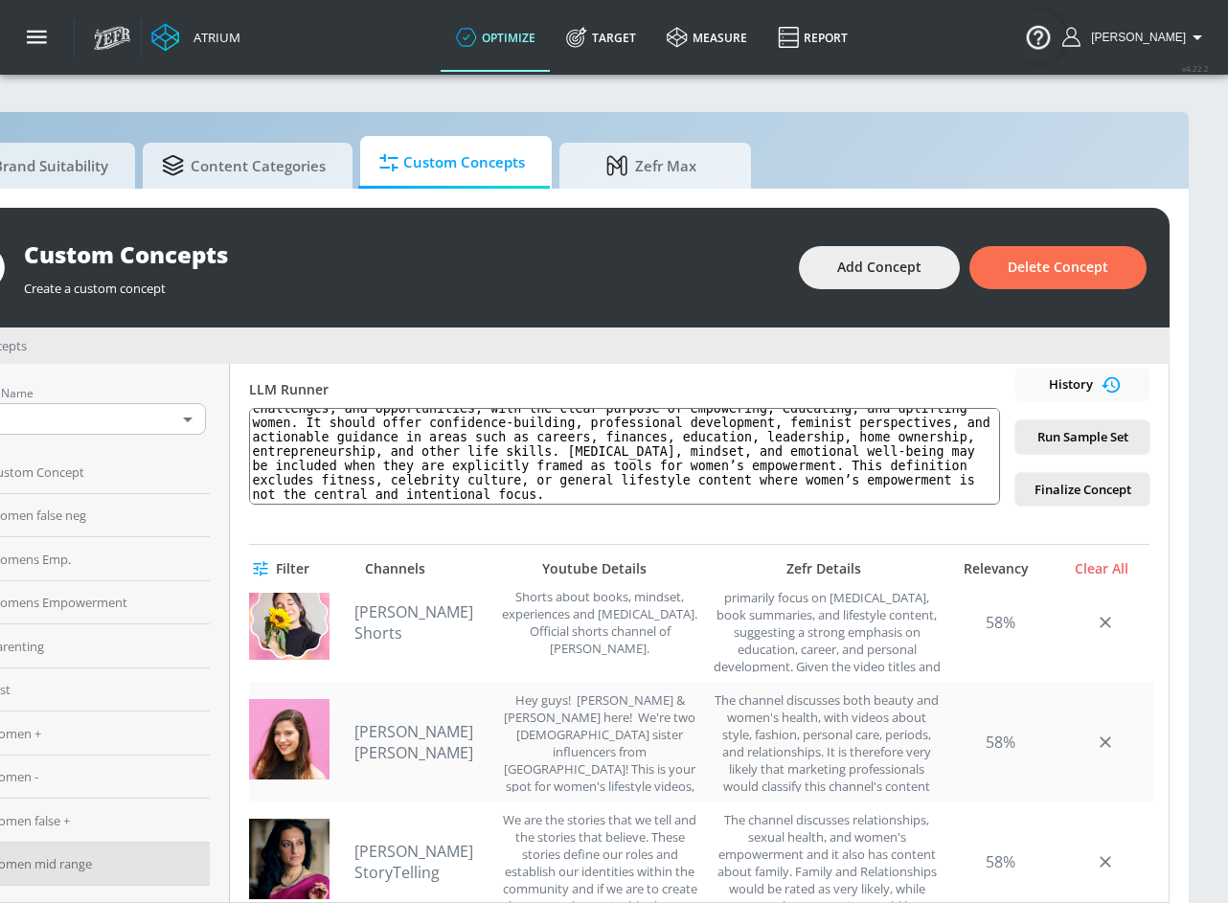
click at [407, 747] on link "[PERSON_NAME] [PERSON_NAME]" at bounding box center [421, 742] width 134 height 42
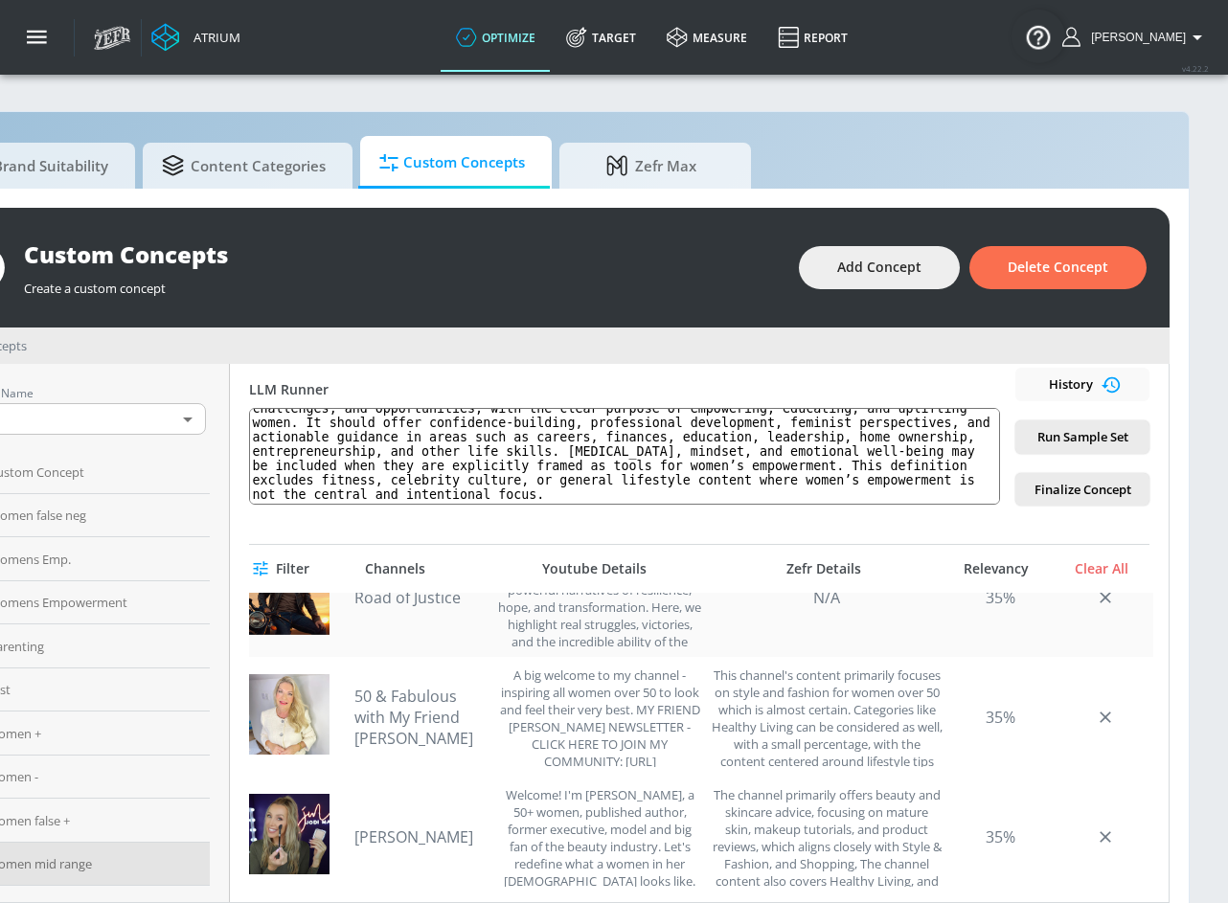
scroll to position [3769, 0]
click at [397, 706] on link "50 & Fabulous with My Friend [PERSON_NAME]" at bounding box center [421, 716] width 134 height 63
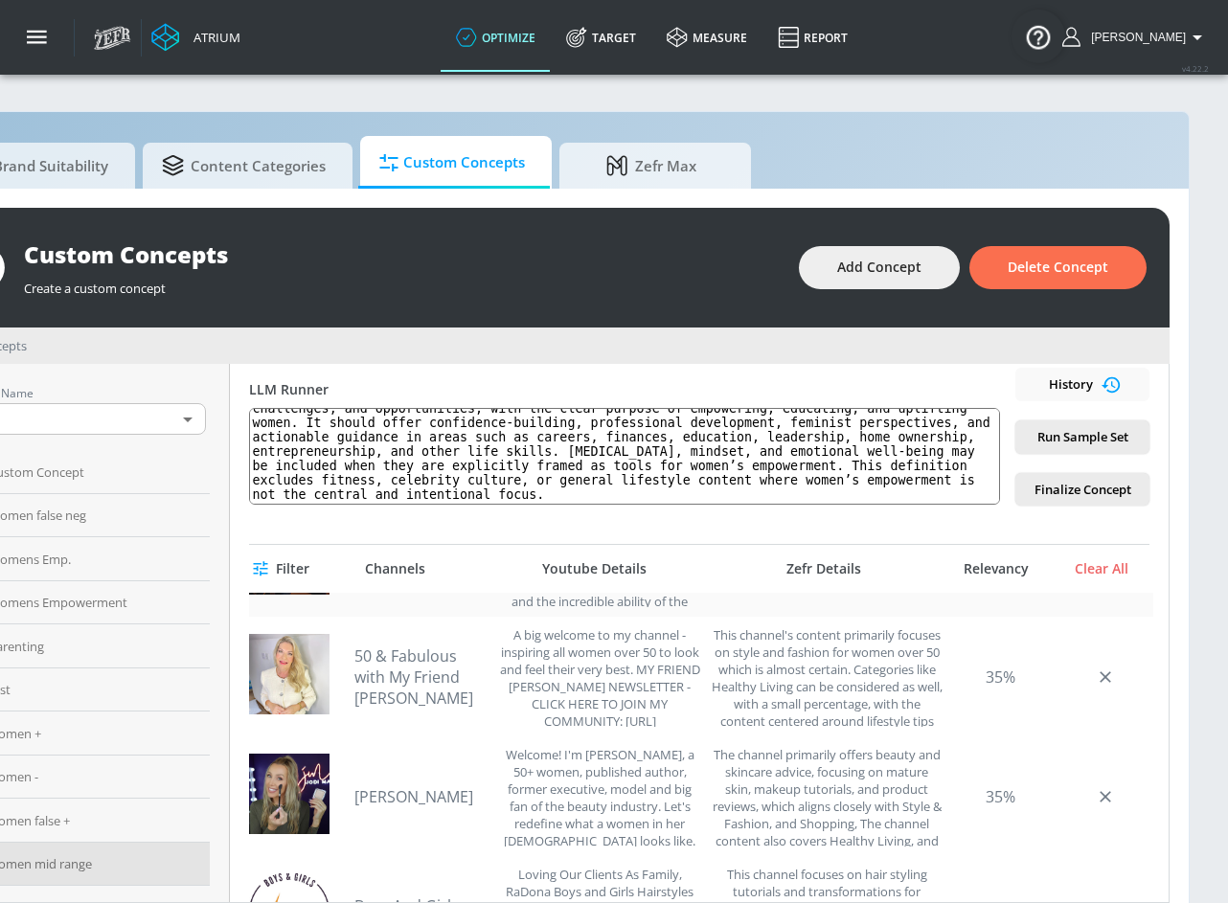
scroll to position [3867, 0]
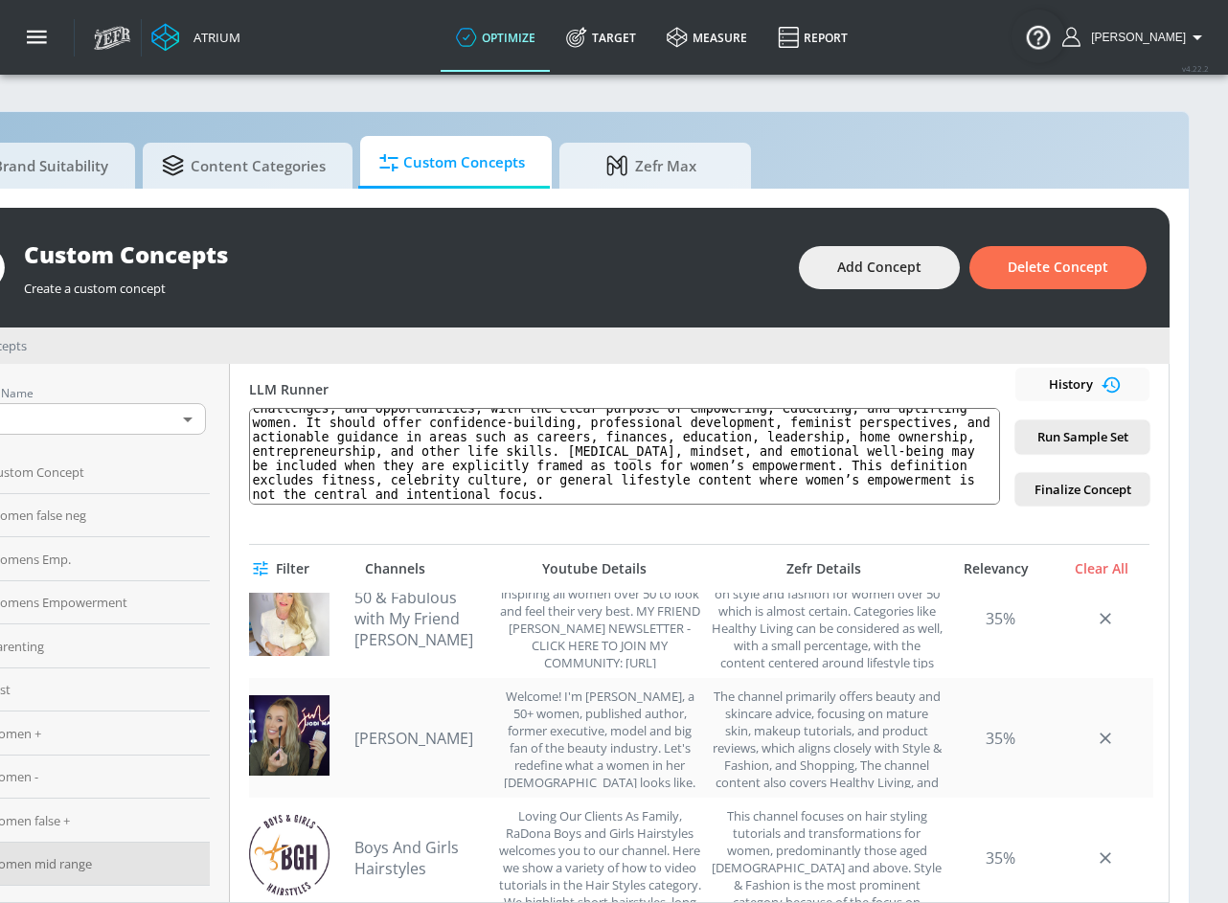
click at [397, 741] on link "[PERSON_NAME]" at bounding box center [421, 738] width 134 height 21
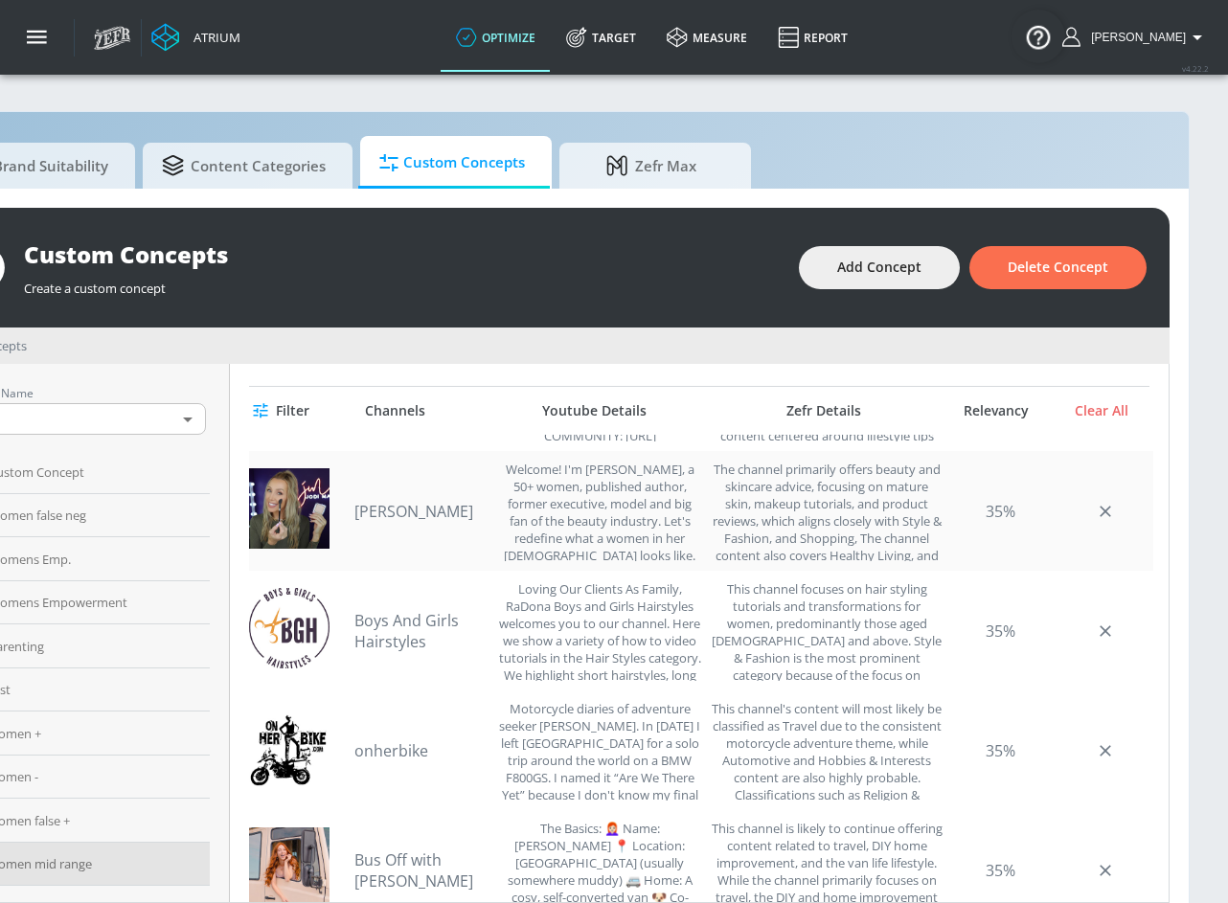
scroll to position [3985, 0]
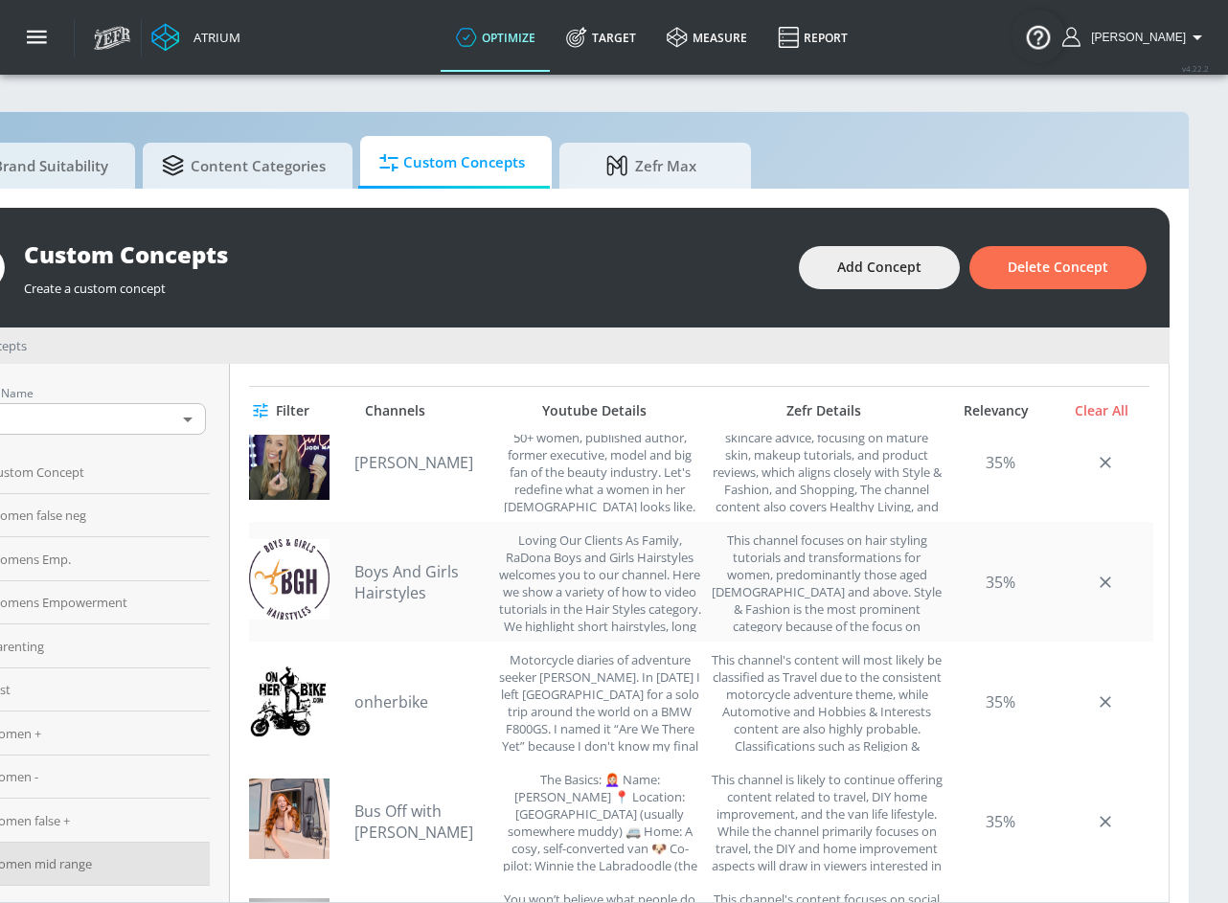
click at [379, 572] on link "Boys And Girls Hairstyles" at bounding box center [421, 582] width 134 height 42
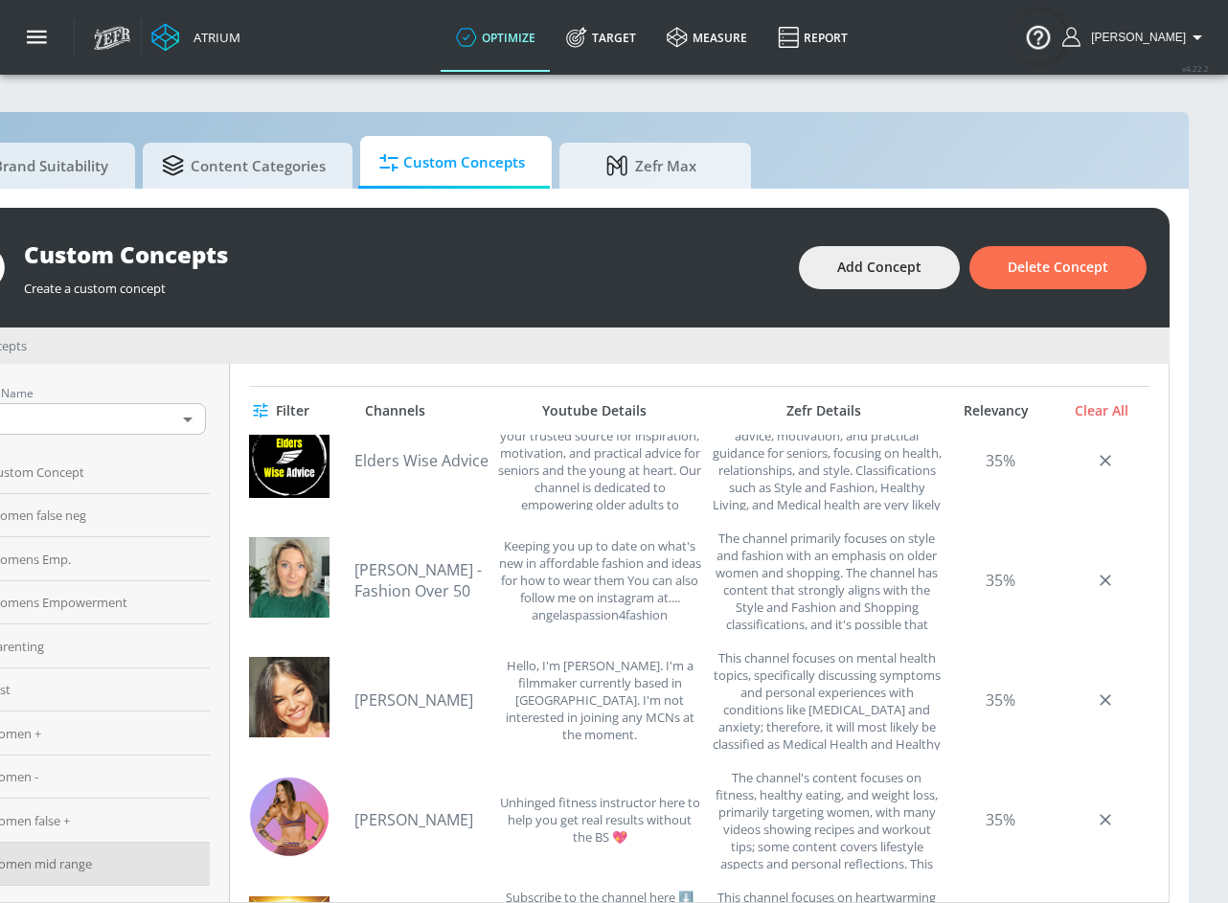
scroll to position [4716, 0]
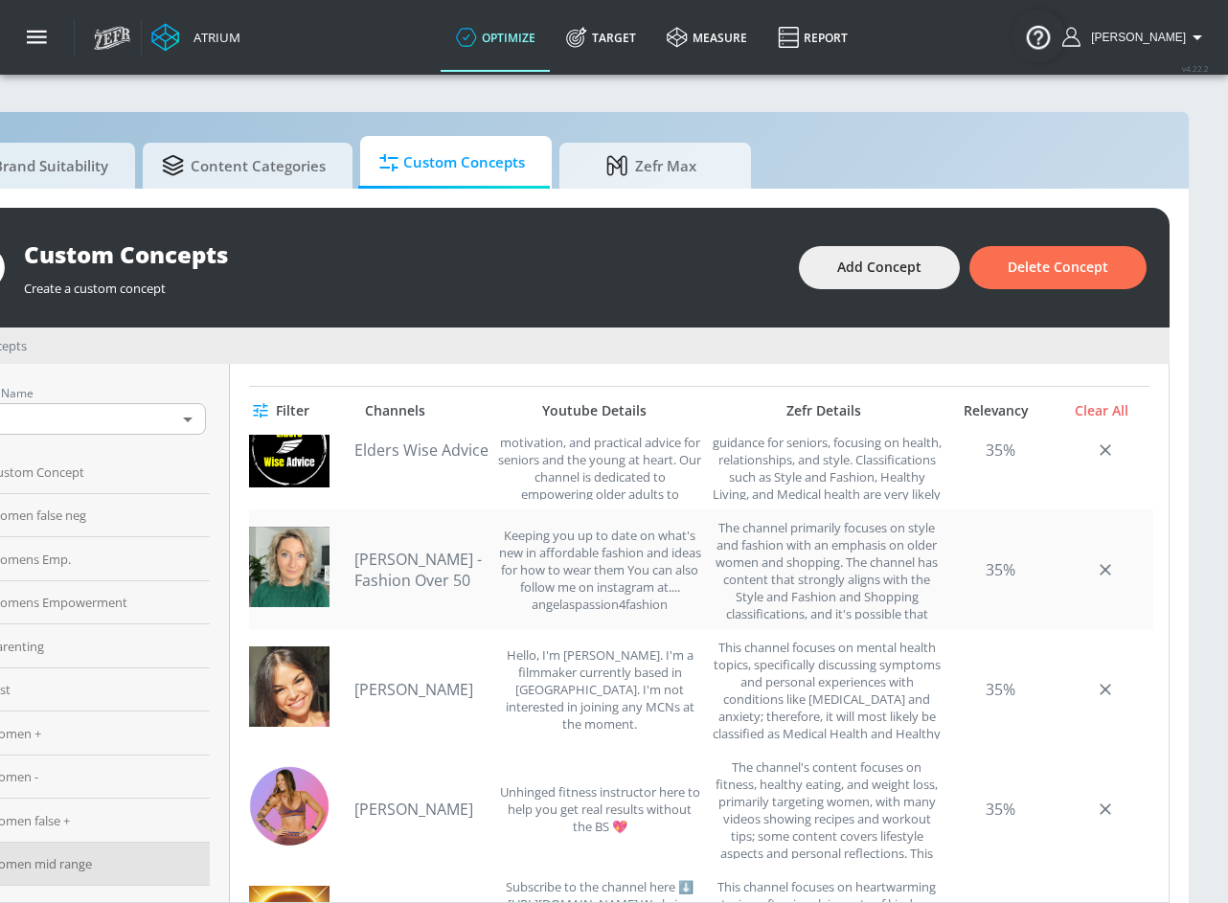
click at [380, 579] on link "[PERSON_NAME] - Fashion Over 50" at bounding box center [421, 570] width 134 height 42
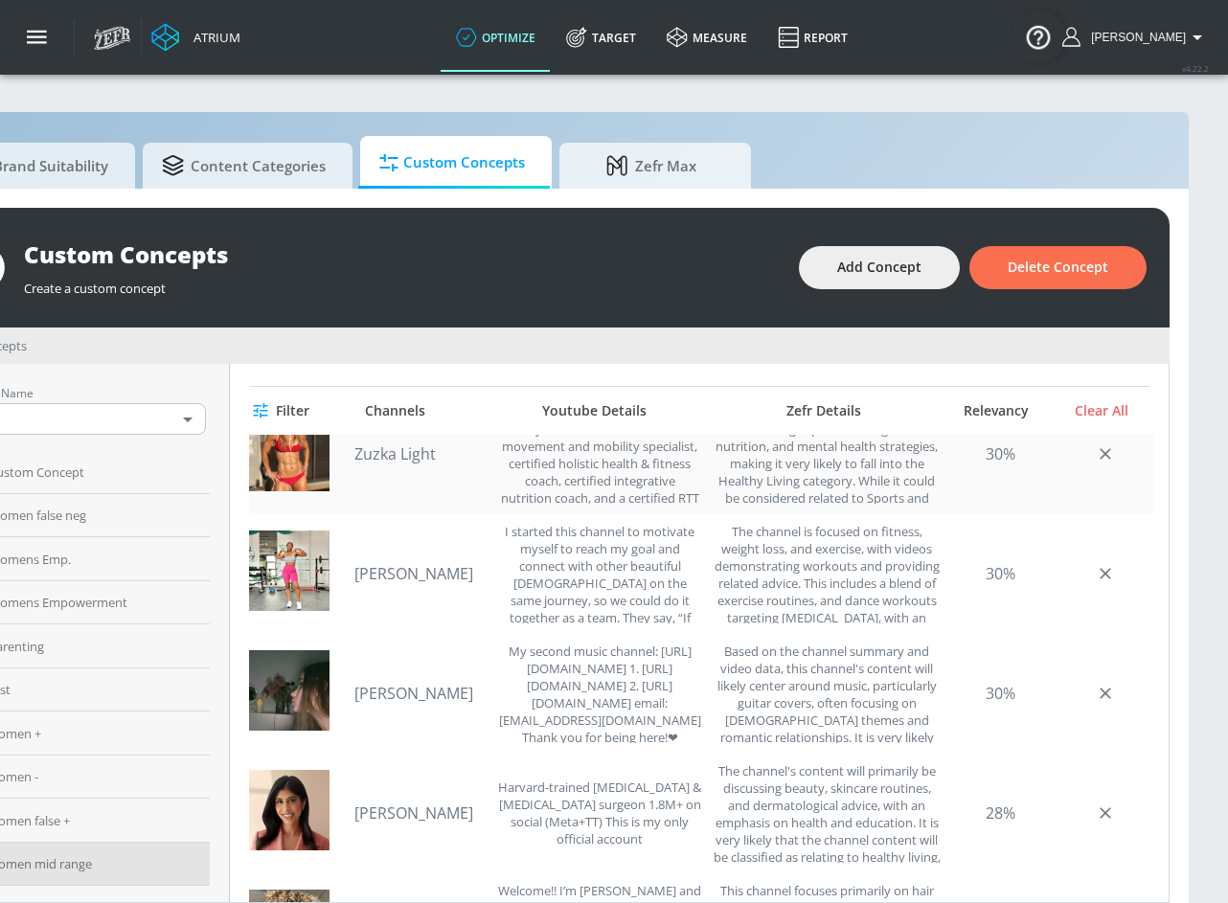
scroll to position [5448, 0]
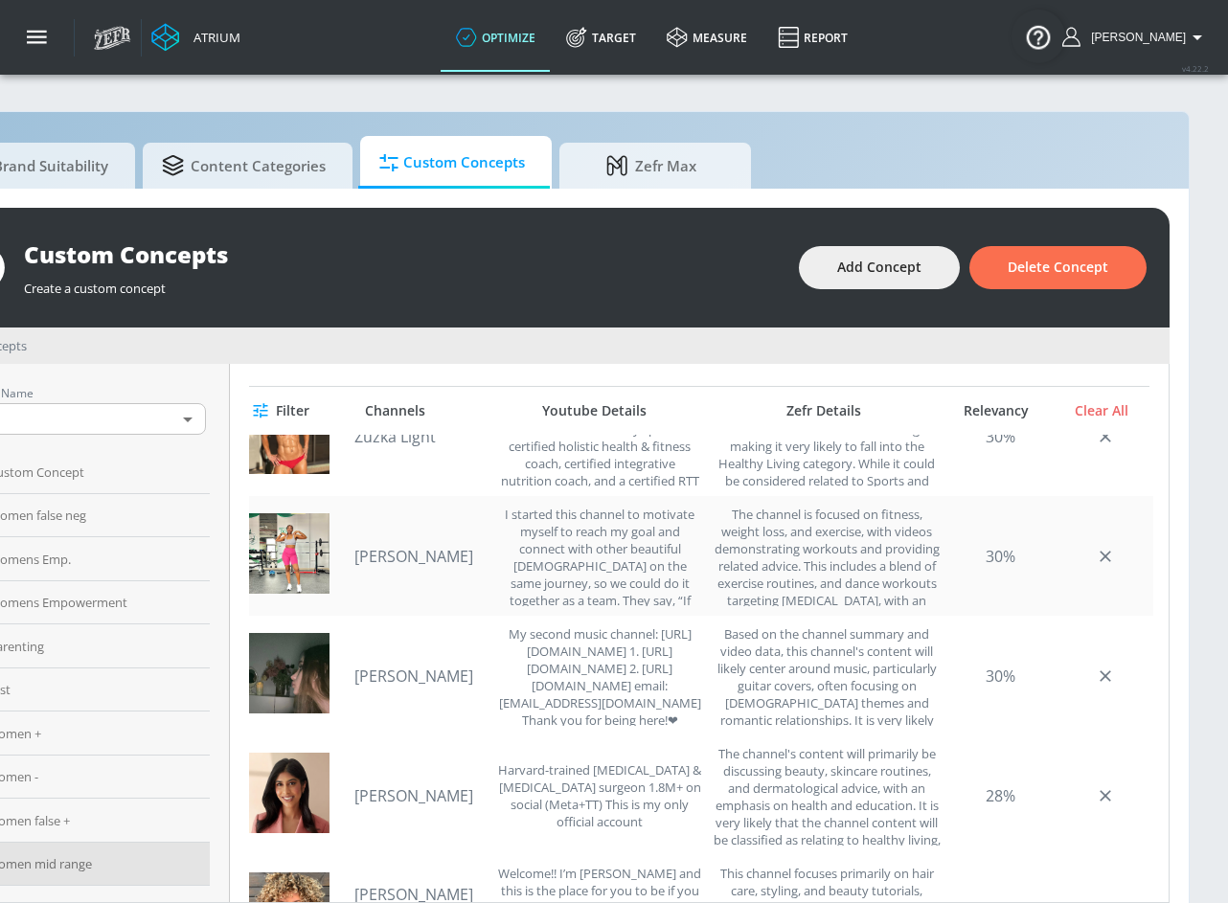
click at [377, 539] on div "[PERSON_NAME] I started this channel to motivate myself to reach my goal and co…" at bounding box center [527, 556] width 347 height 101
click at [386, 555] on link "[PERSON_NAME]" at bounding box center [421, 556] width 134 height 21
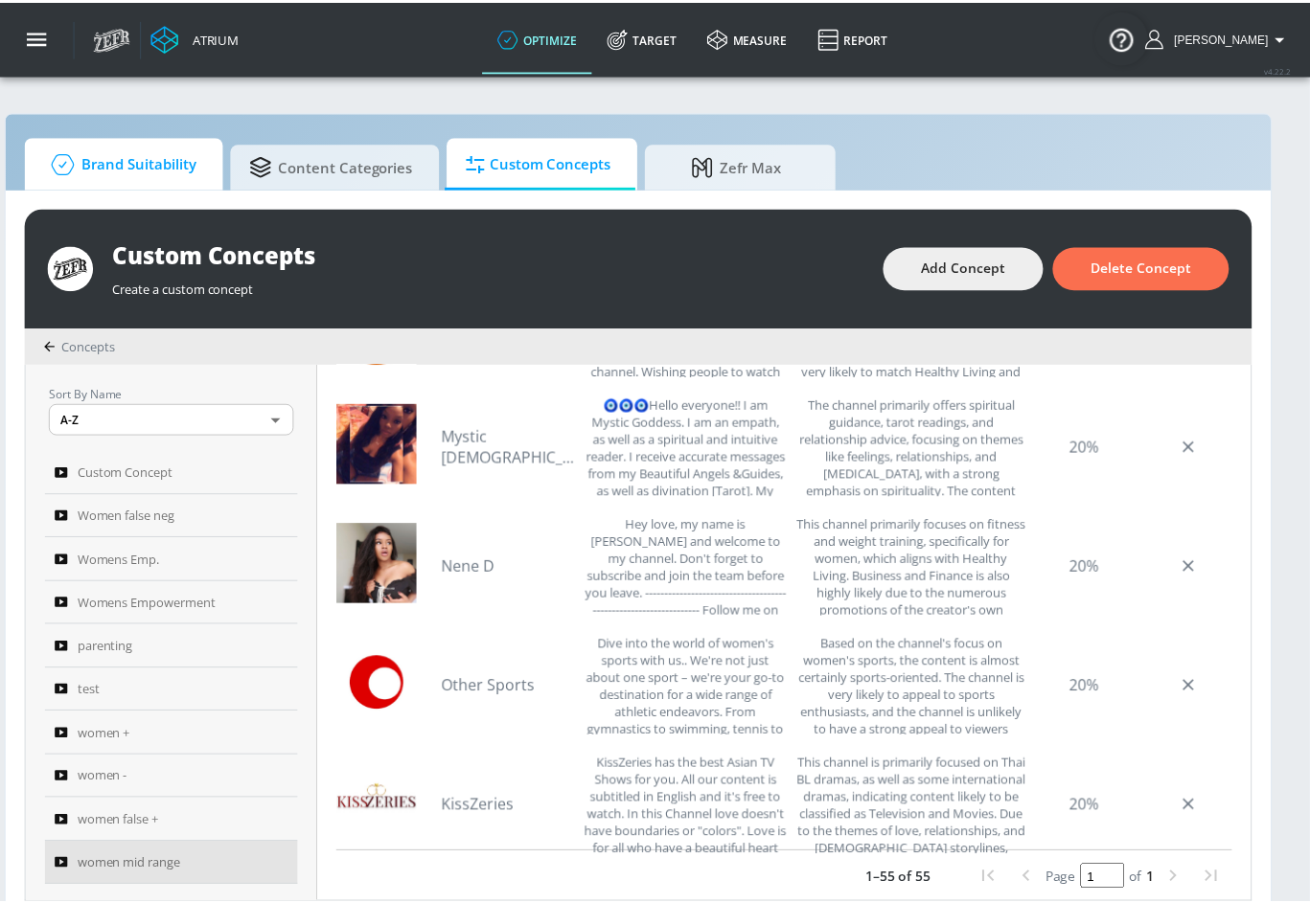
scroll to position [0, 53]
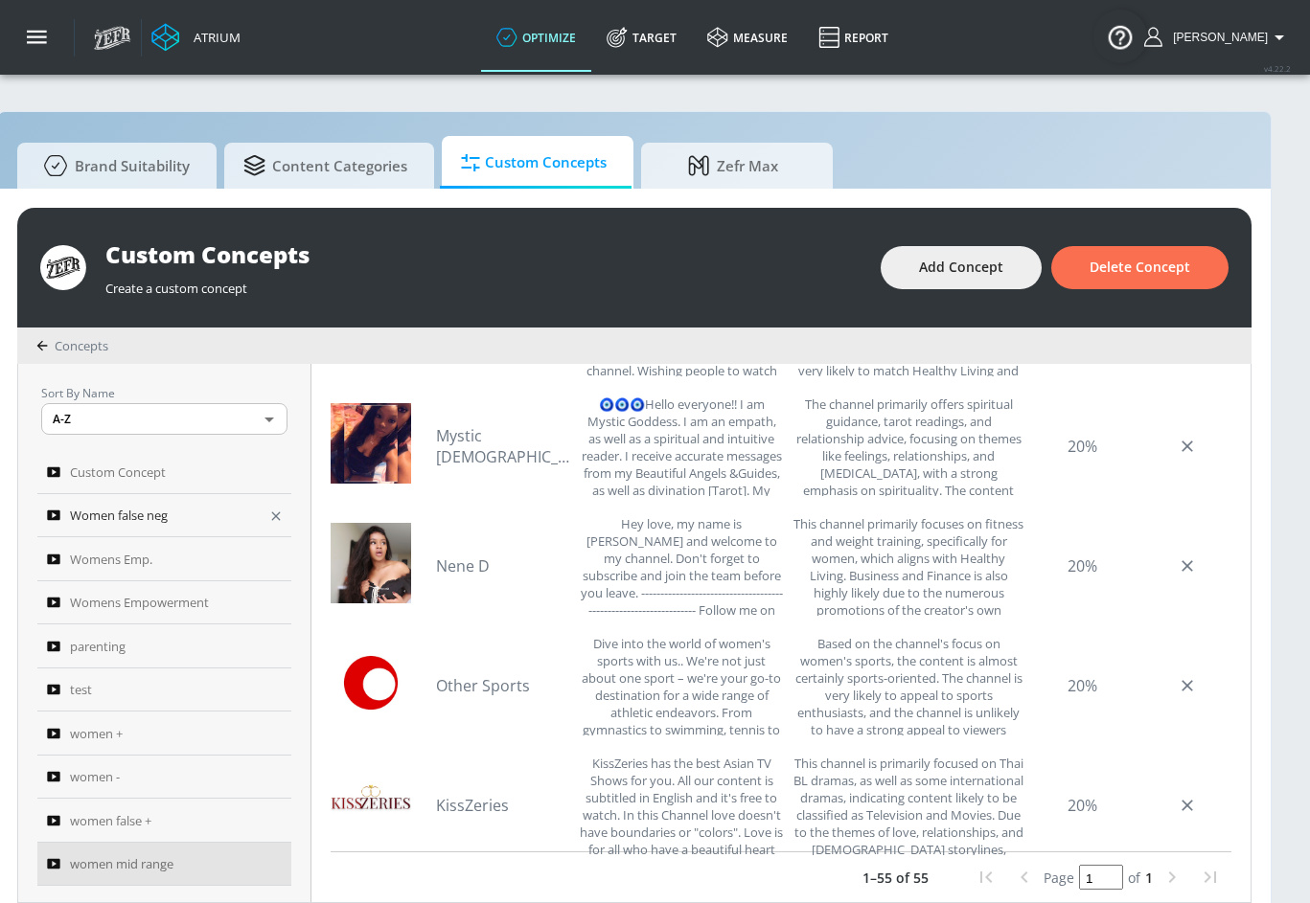
click at [268, 517] on icon "button" at bounding box center [275, 516] width 15 height 15
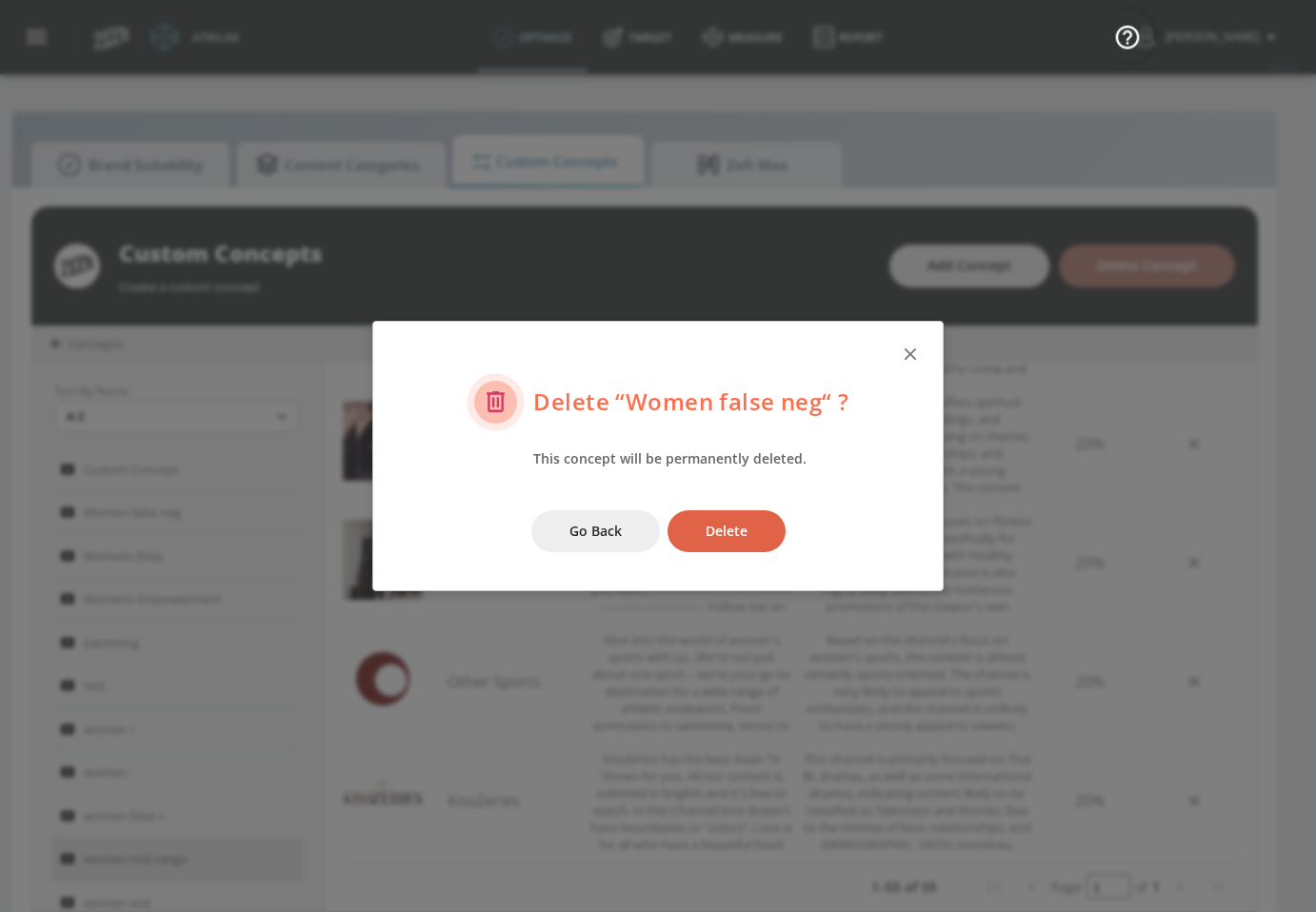
click at [690, 534] on button "Delete" at bounding box center [727, 532] width 118 height 43
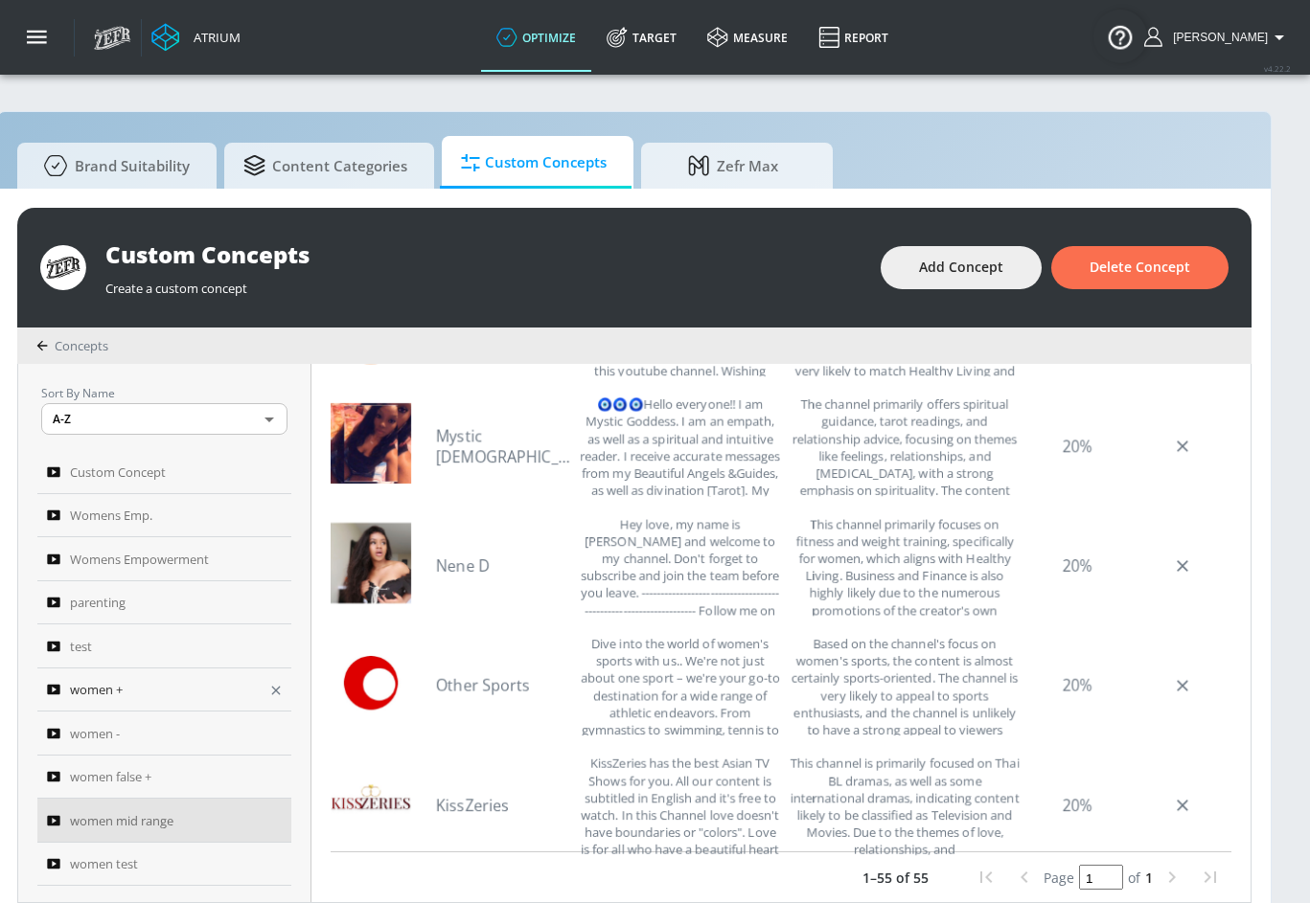
click at [272, 690] on icon "button" at bounding box center [276, 691] width 9 height 9
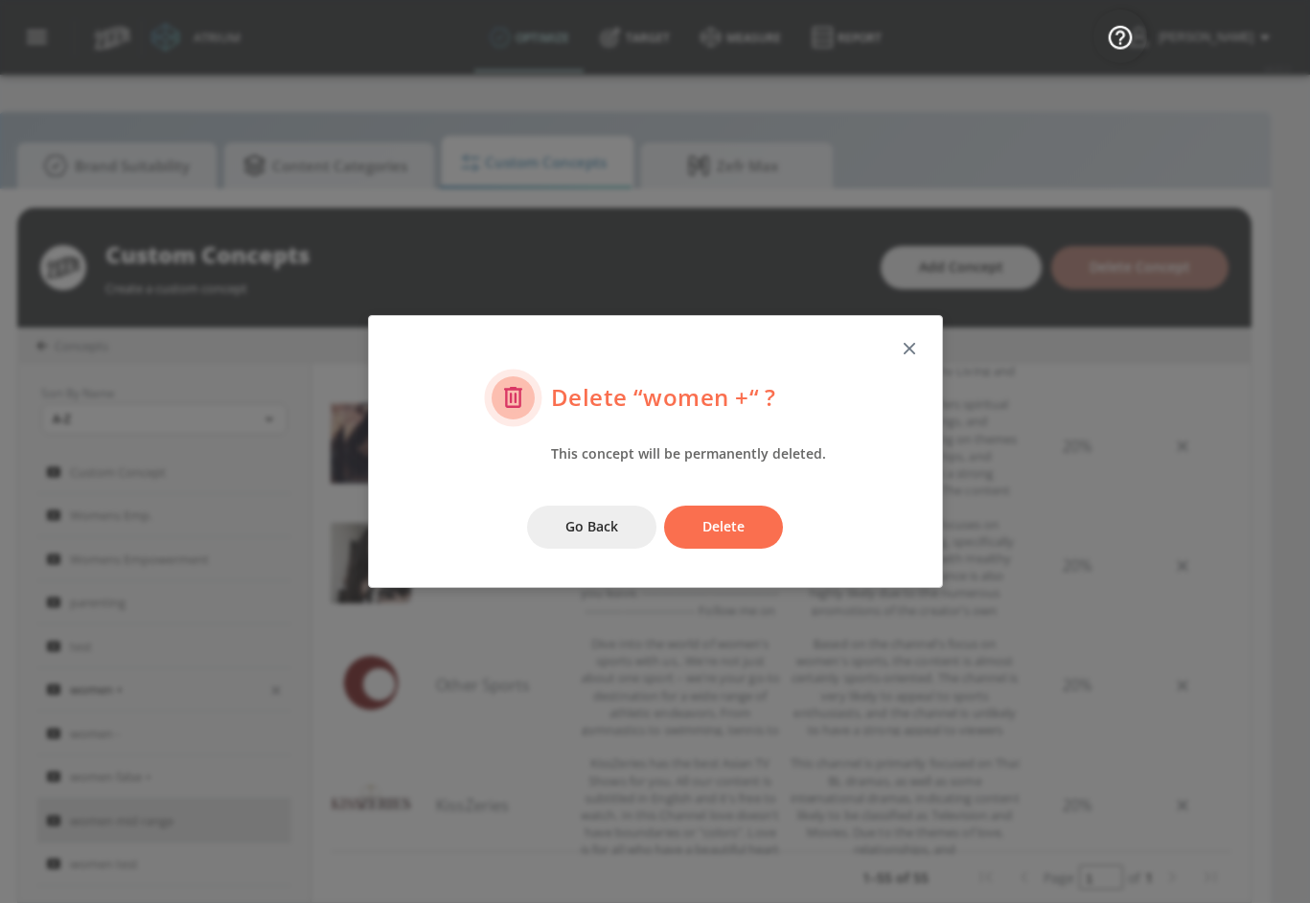
scroll to position [0, 41]
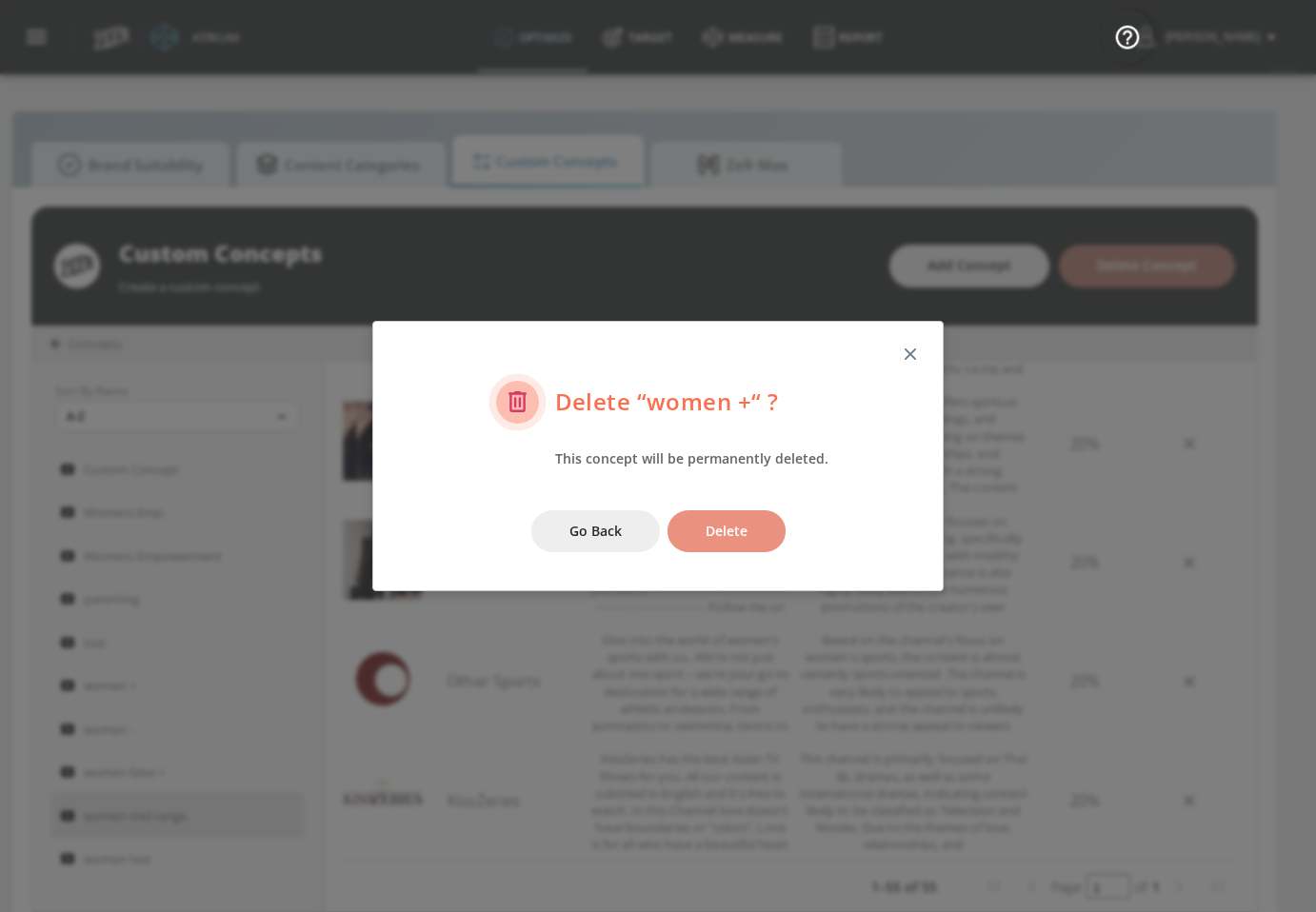
click at [711, 529] on span "Delete" at bounding box center [727, 532] width 42 height 24
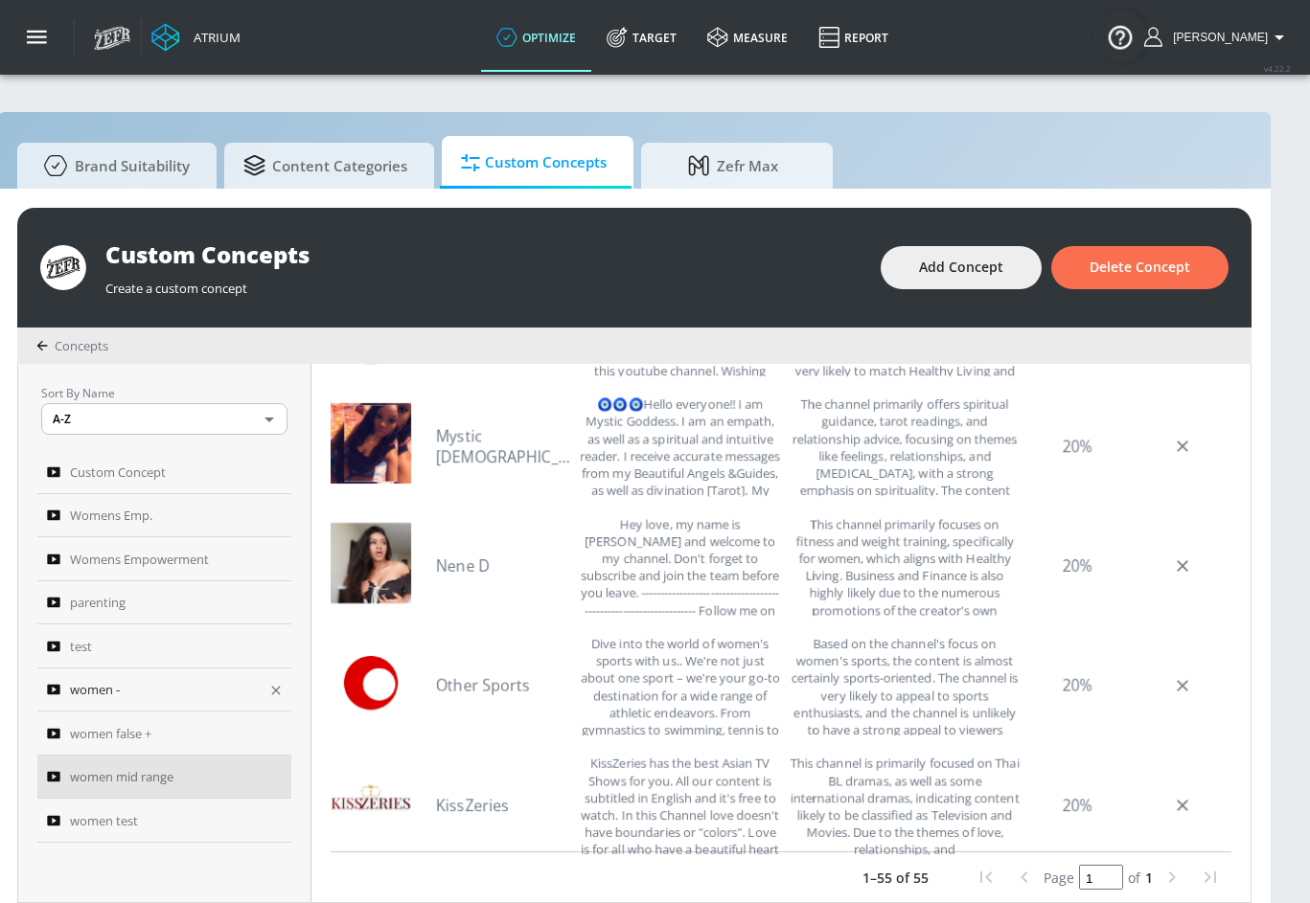
click at [284, 692] on icon "button" at bounding box center [275, 690] width 15 height 15
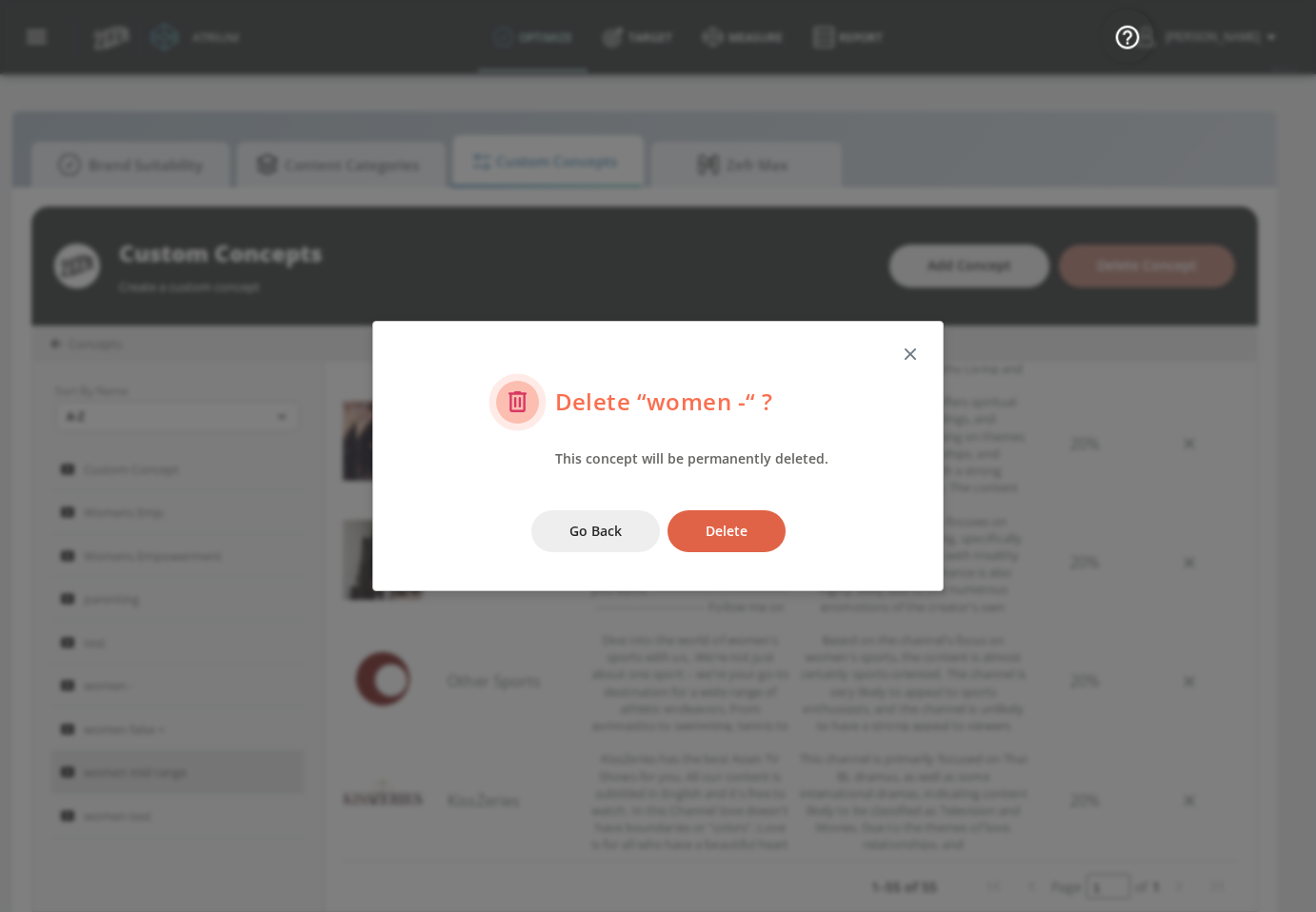
click at [692, 533] on button "Delete" at bounding box center [727, 532] width 118 height 43
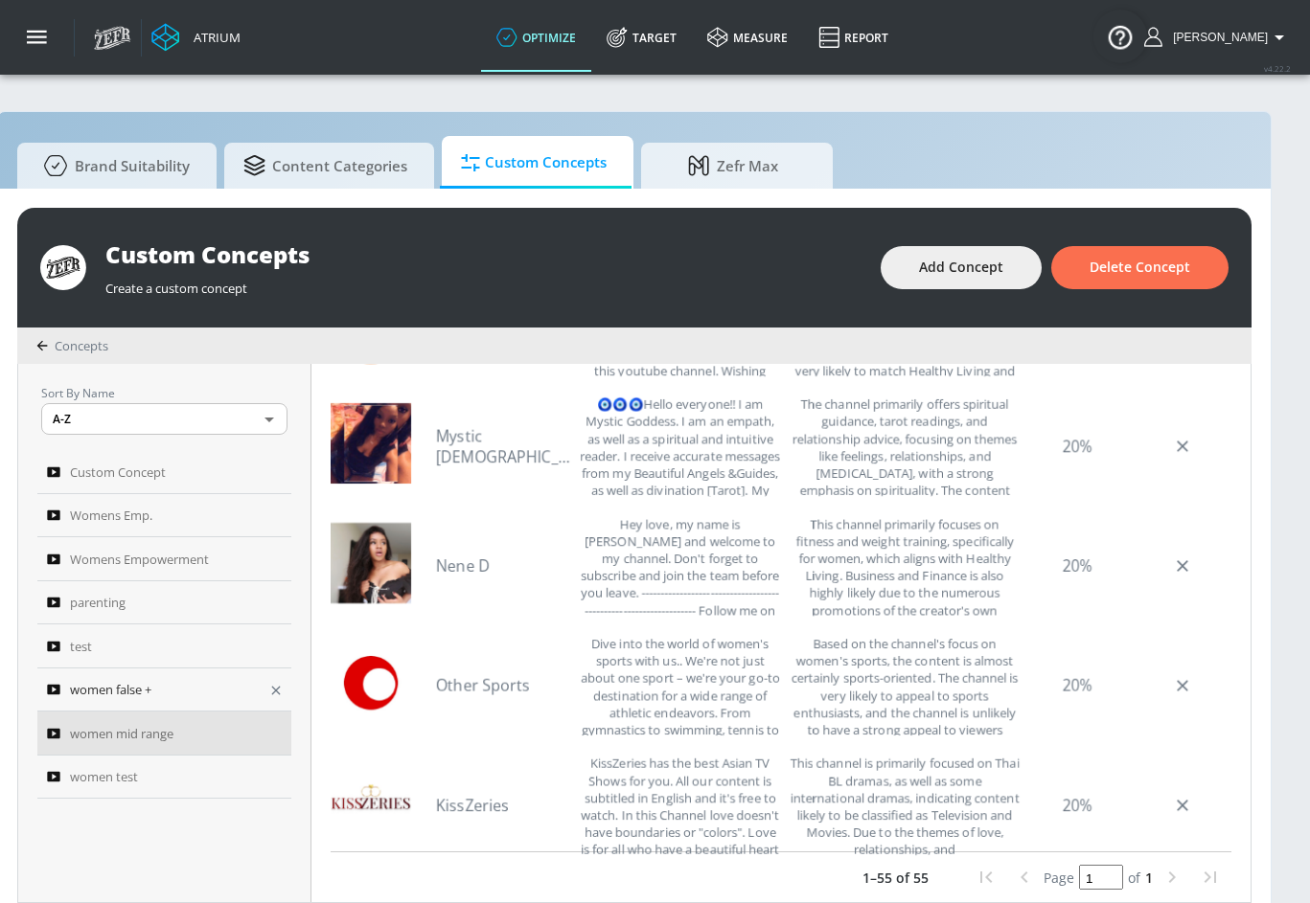
click at [277, 689] on icon "button" at bounding box center [275, 690] width 15 height 15
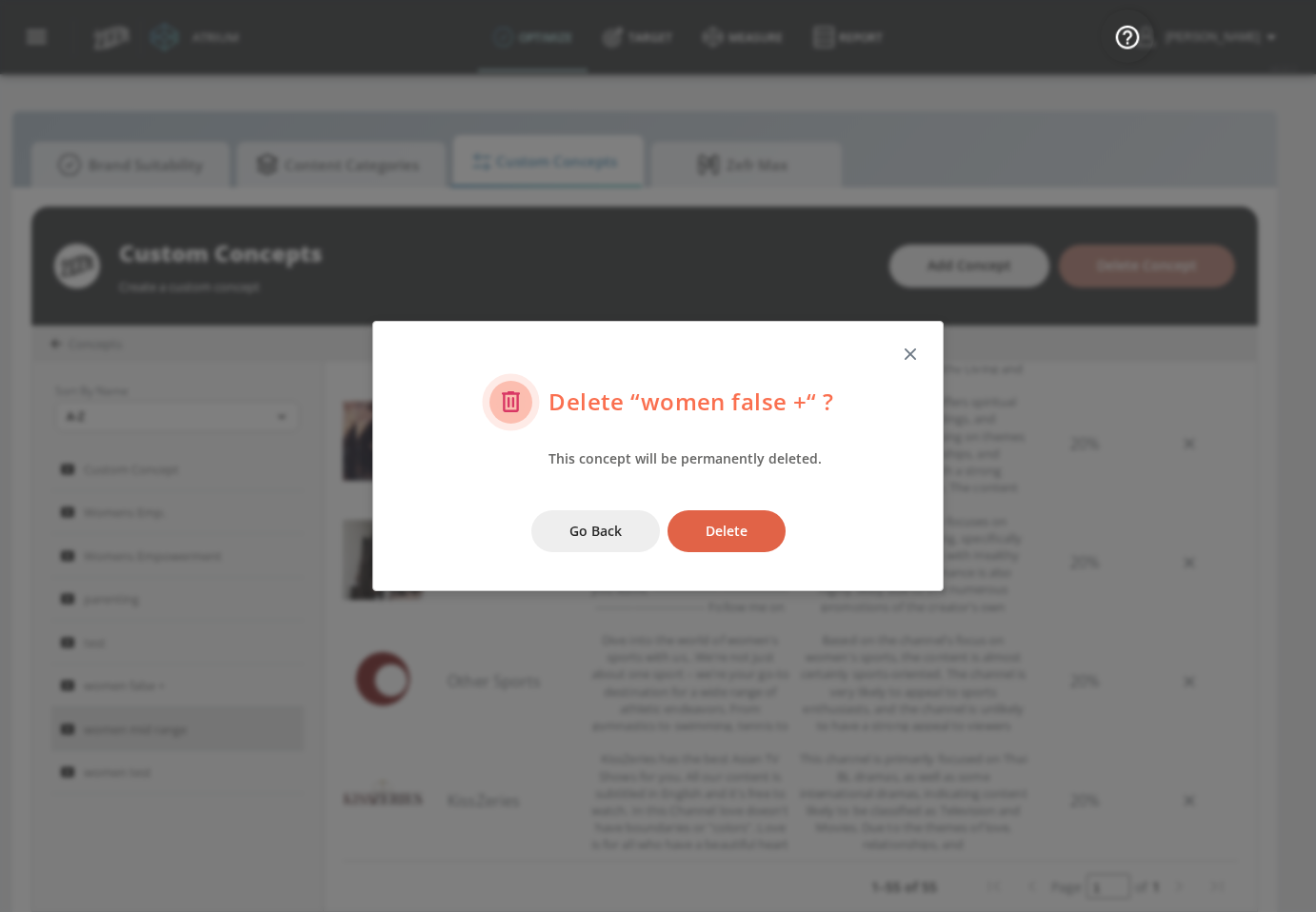
click at [734, 529] on span "Delete" at bounding box center [727, 532] width 42 height 24
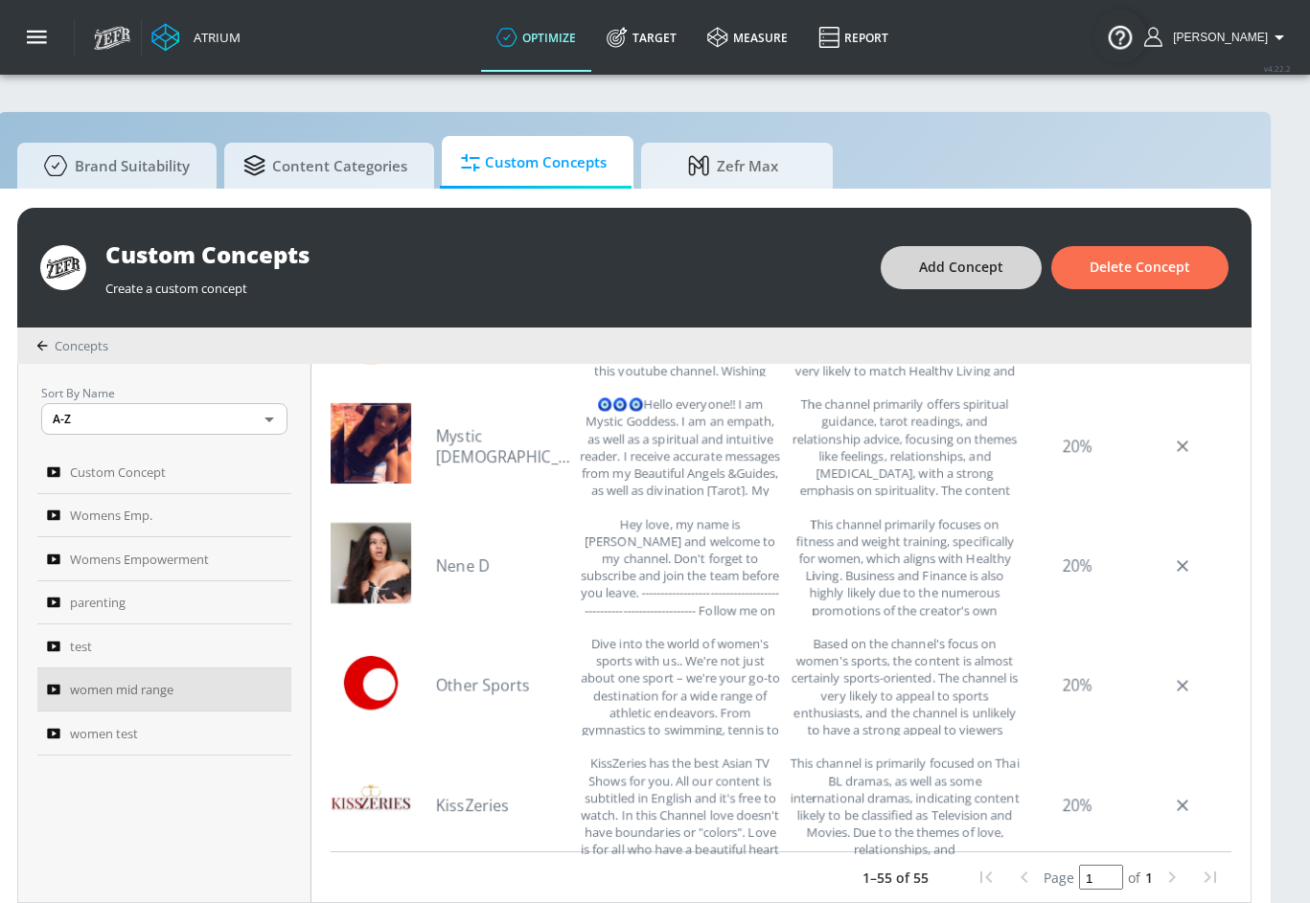
click at [951, 258] on span "Add Concept" at bounding box center [961, 268] width 84 height 24
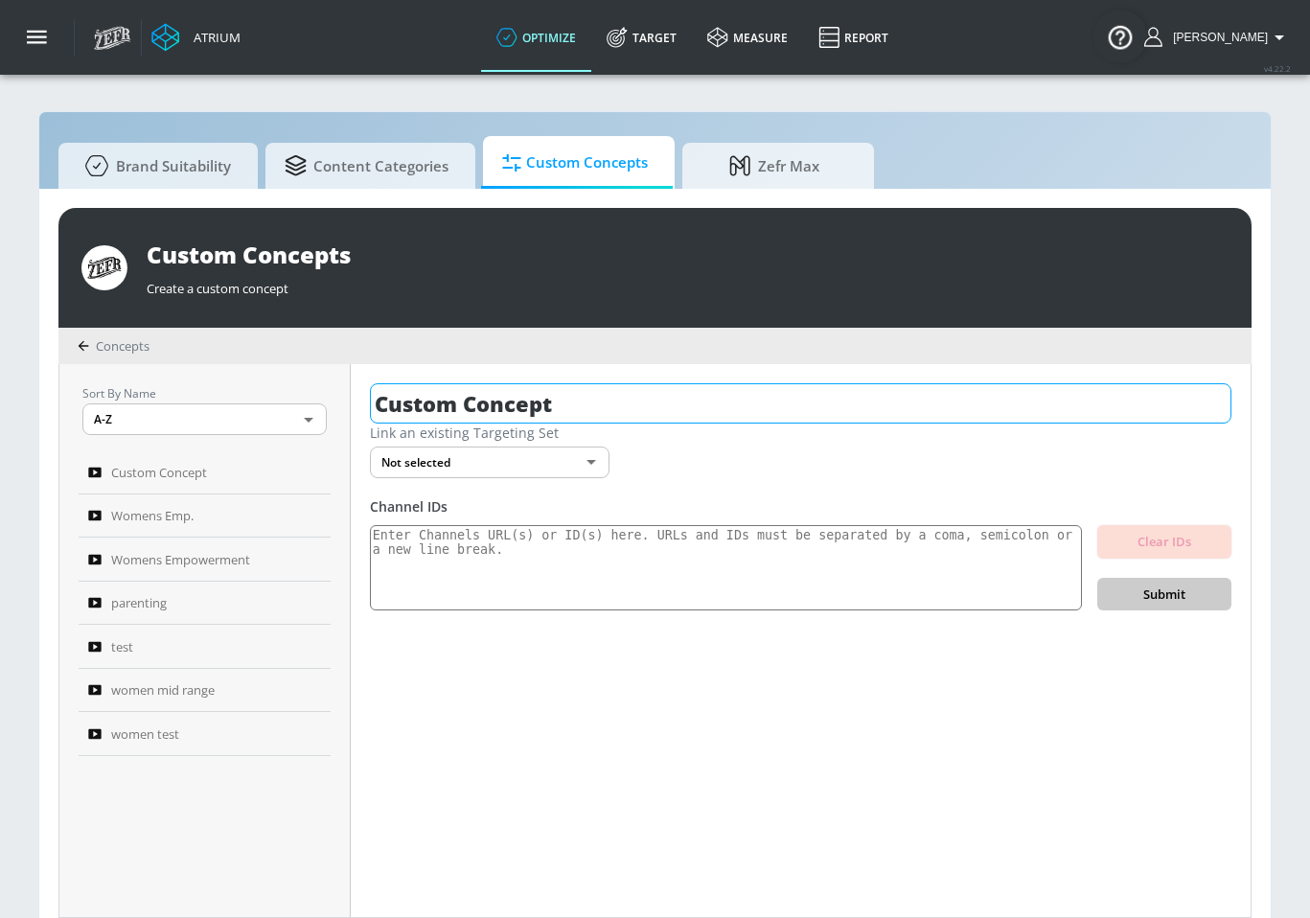
click at [531, 408] on input "Custom Concept" at bounding box center [800, 403] width 861 height 40
type input "f"
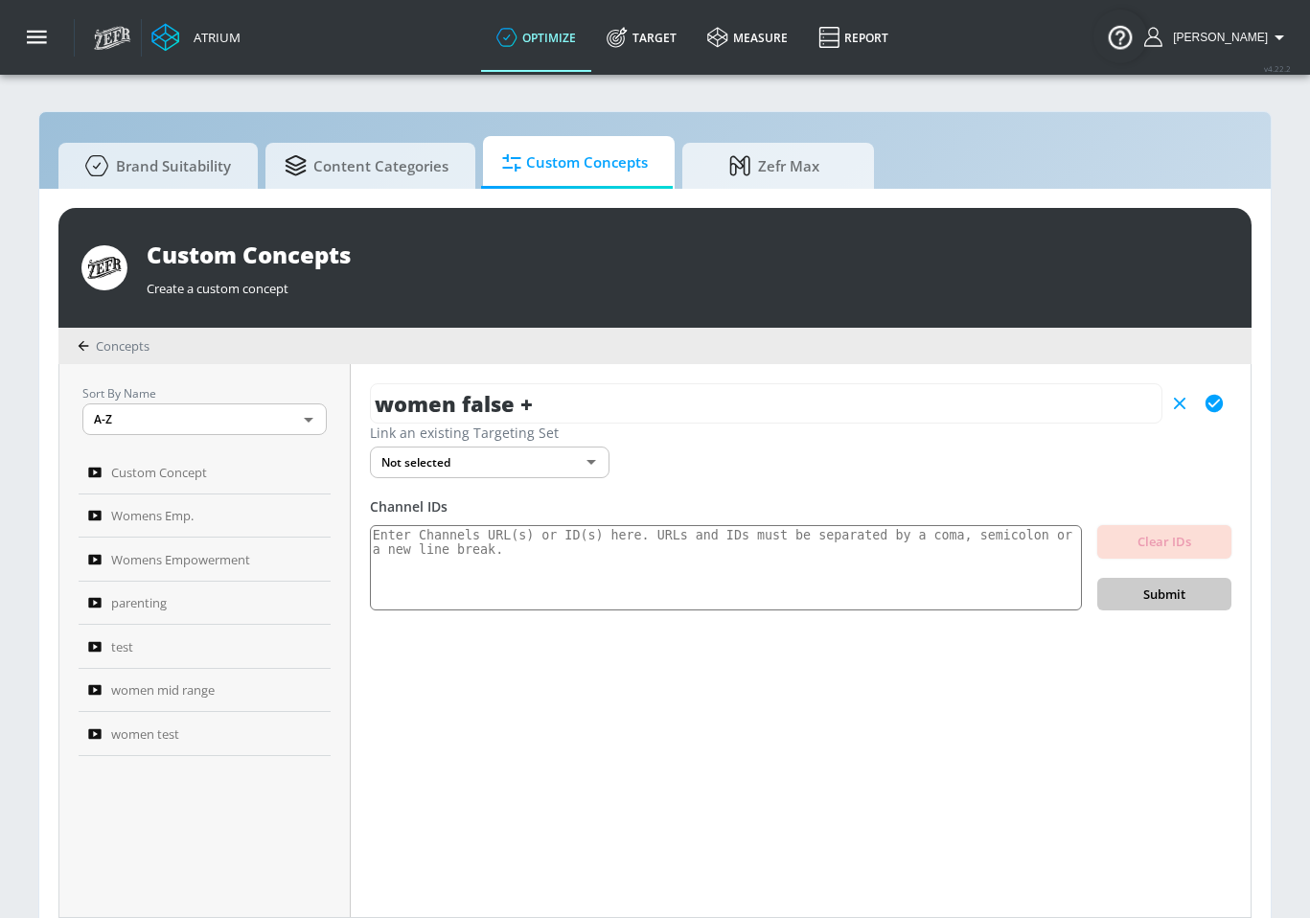
type input "women false +"
click at [690, 581] on textarea at bounding box center [726, 568] width 712 height 86
paste textarea "UCiWPU83VmOXjQ6xY0gIrhIQ (fitness focused) UCFKE7WVJfvaHW5q283SxchA (fitness fo…"
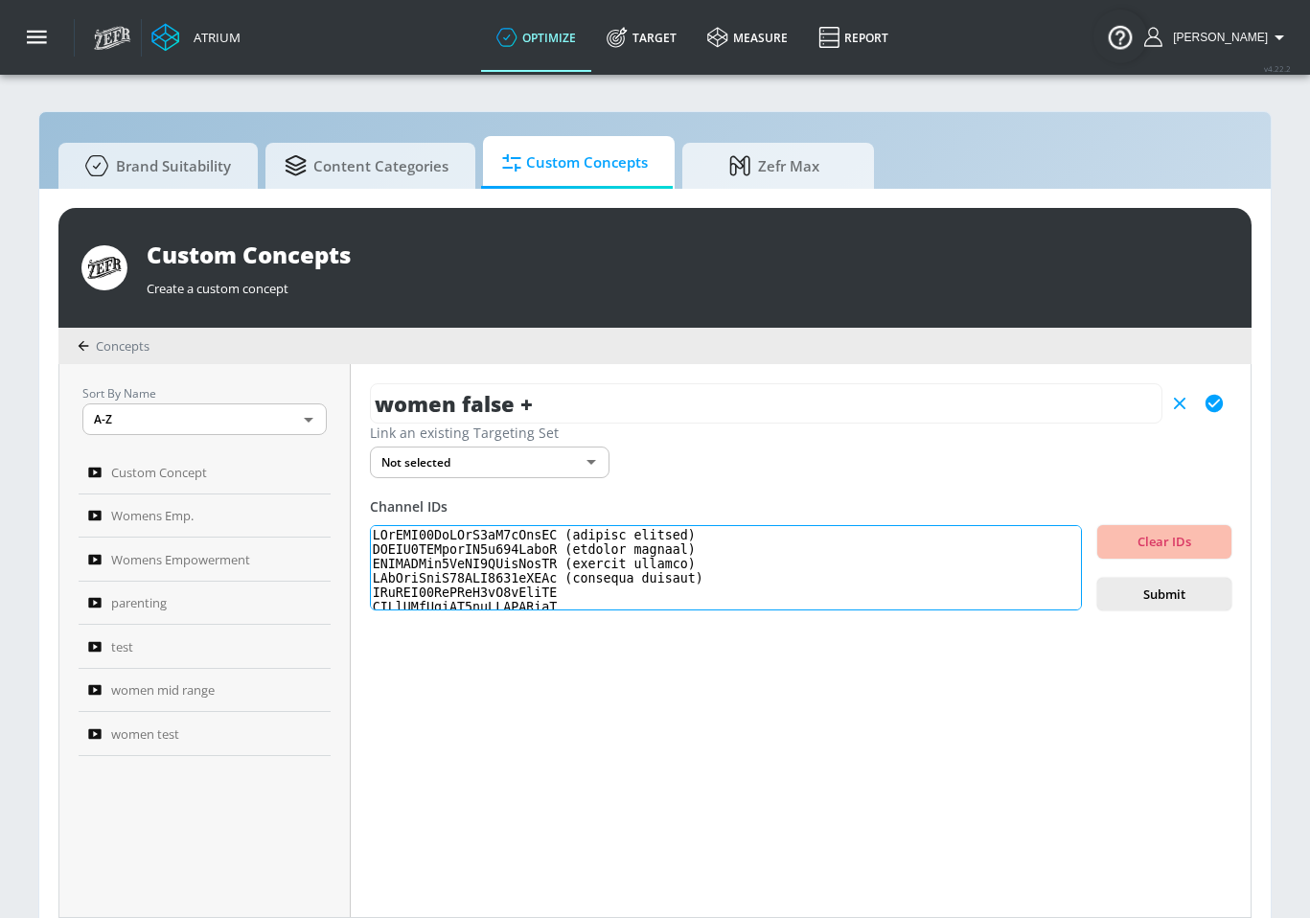
drag, startPoint x: 560, startPoint y: 539, endPoint x: 720, endPoint y: 539, distance: 160.0
click at [720, 539] on textarea at bounding box center [726, 568] width 712 height 86
drag, startPoint x: 561, startPoint y: 551, endPoint x: 784, endPoint y: 546, distance: 222.3
click at [781, 548] on textarea at bounding box center [726, 568] width 712 height 86
drag, startPoint x: 562, startPoint y: 573, endPoint x: 811, endPoint y: 567, distance: 249.2
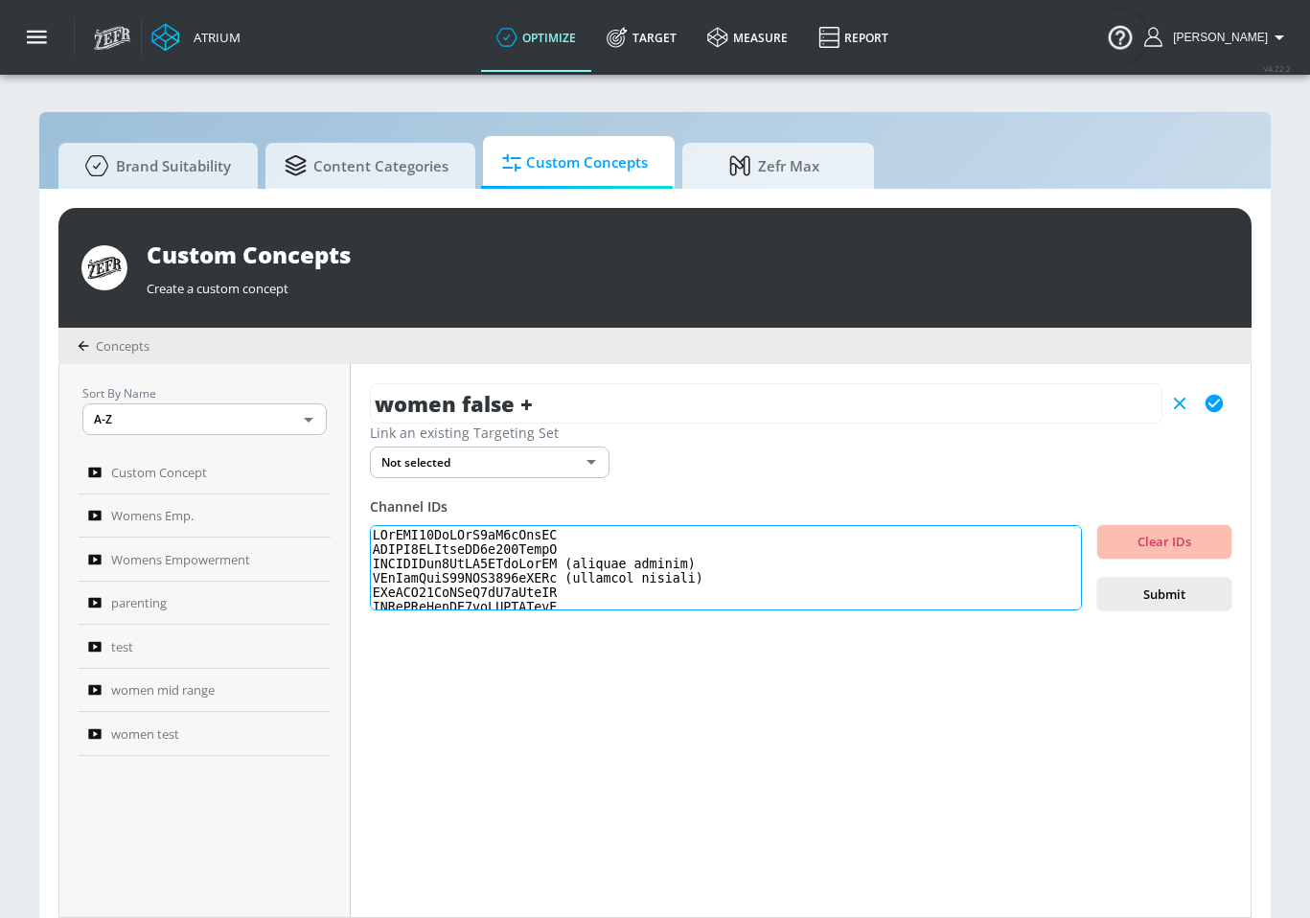
click at [811, 567] on textarea at bounding box center [726, 568] width 712 height 86
click at [571, 575] on textarea at bounding box center [726, 568] width 712 height 86
drag, startPoint x: 563, startPoint y: 566, endPoint x: 789, endPoint y: 565, distance: 226.1
click at [789, 565] on textarea at bounding box center [726, 568] width 712 height 86
drag, startPoint x: 563, startPoint y: 581, endPoint x: 798, endPoint y: 582, distance: 234.7
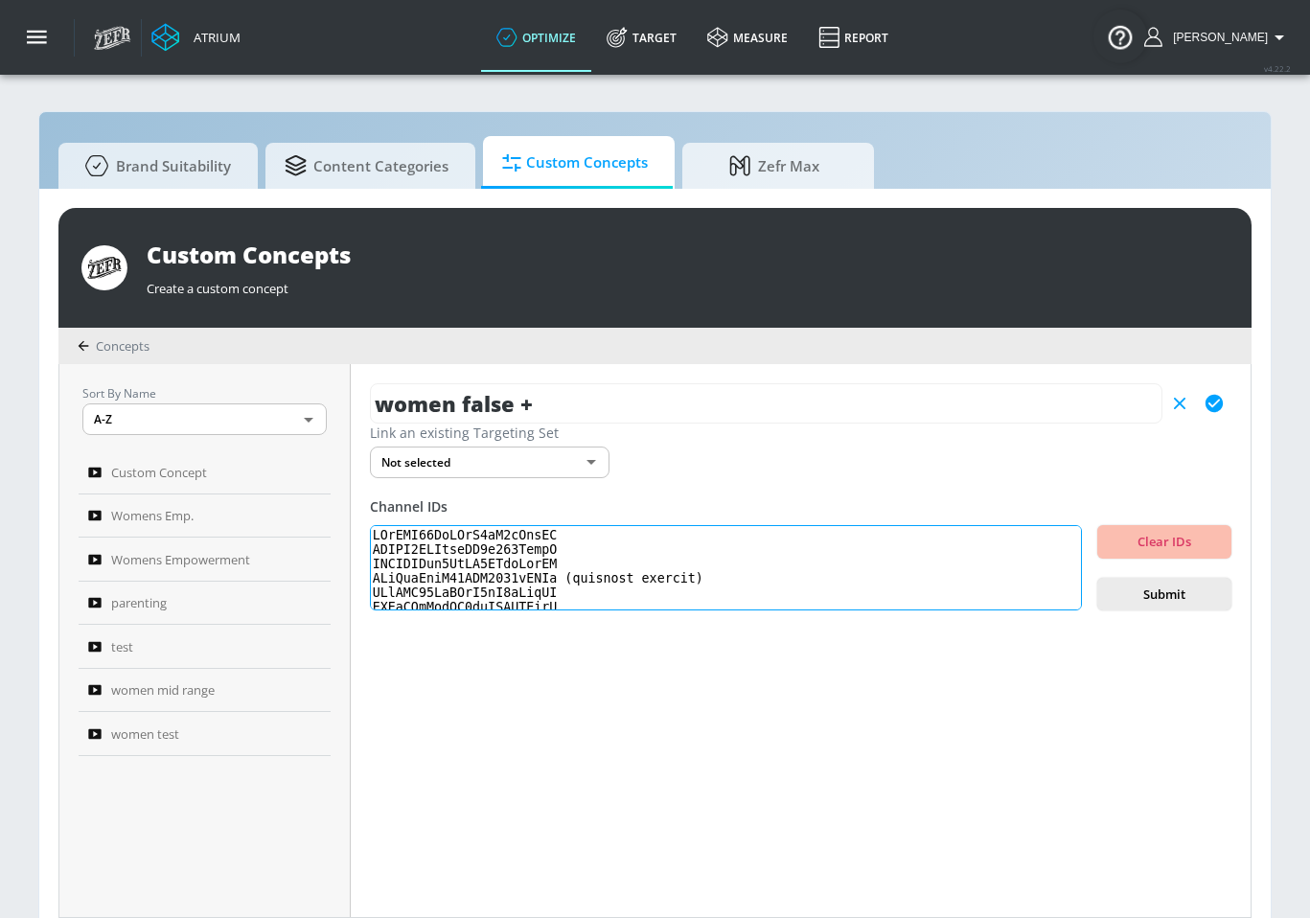
click at [798, 582] on textarea at bounding box center [726, 568] width 712 height 86
type textarea "UCiWPU83VmOXjQ6xY0gIrhIQ UCFKE7WVJfvaHW5q283SxchA UCZUUZFex6AaIU4QTopFudYA UCxJ…"
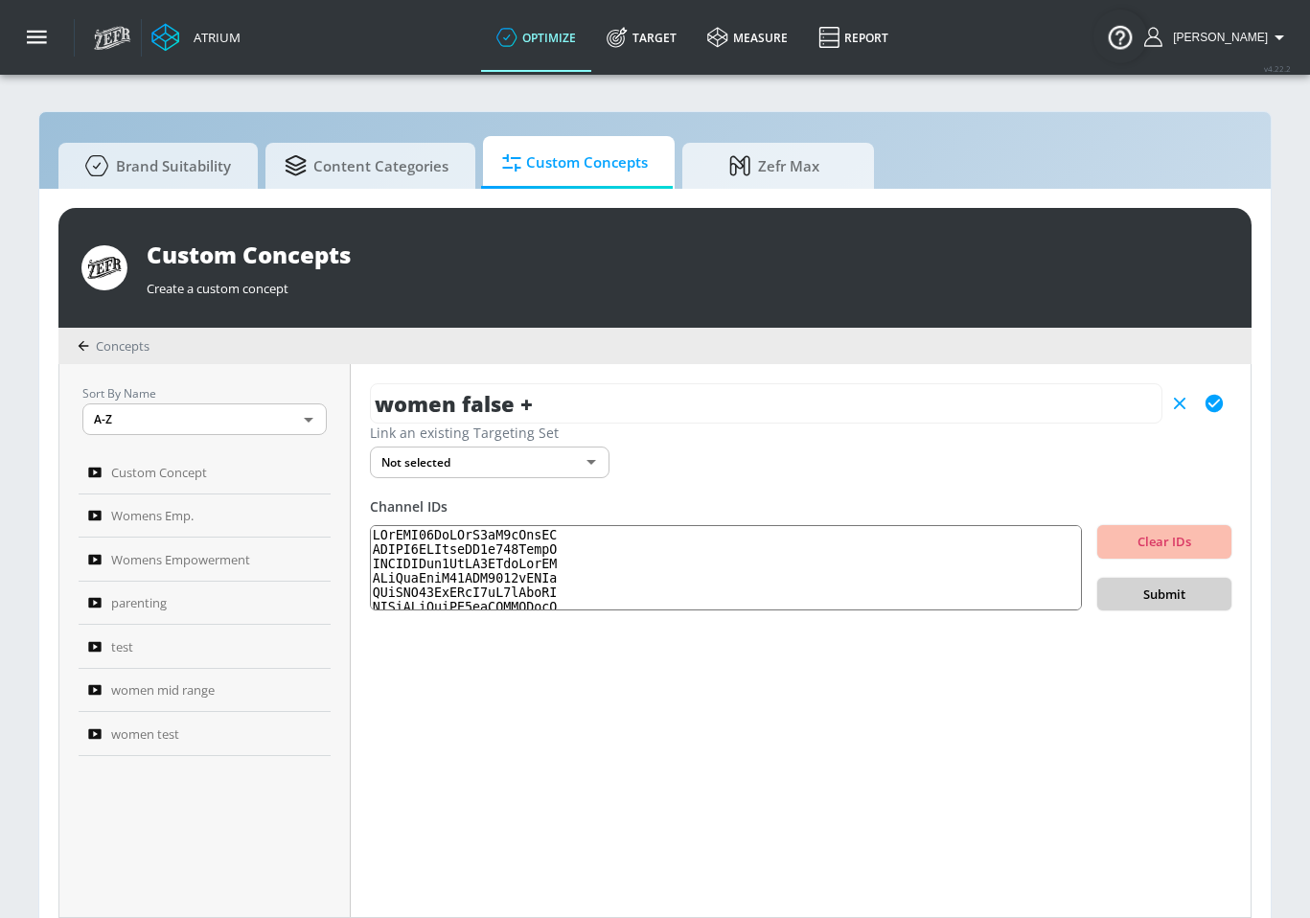
click at [1139, 593] on span "Submit" at bounding box center [1163, 594] width 103 height 22
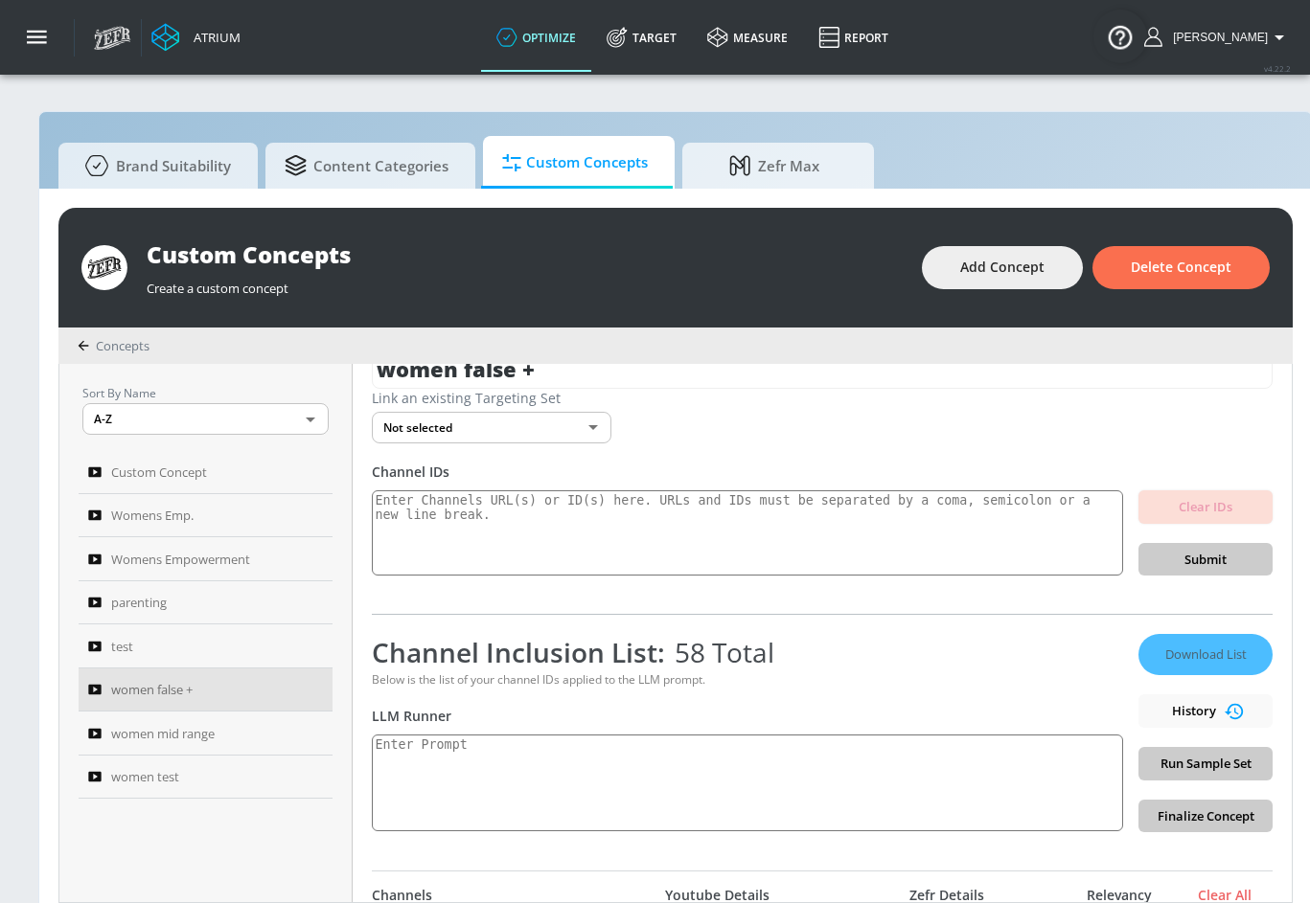
scroll to position [35, 0]
click at [183, 724] on span "women mid range" at bounding box center [162, 733] width 103 height 23
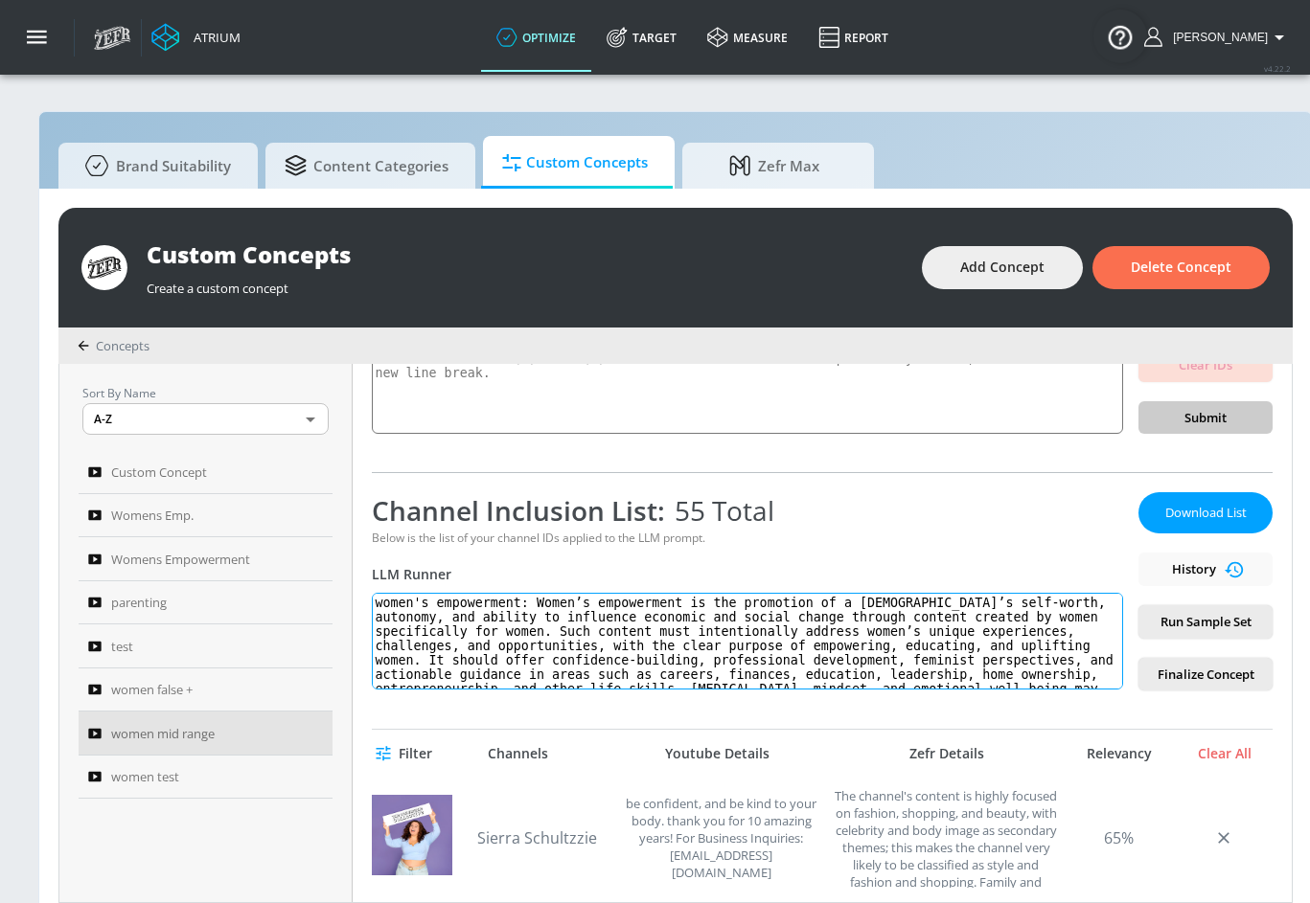
drag, startPoint x: 859, startPoint y: 678, endPoint x: 440, endPoint y: 566, distance: 434.4
click at [440, 566] on div "Channel Inclusion List: 55 Total Below is the list of your channel IDs applied …" at bounding box center [747, 591] width 751 height 198
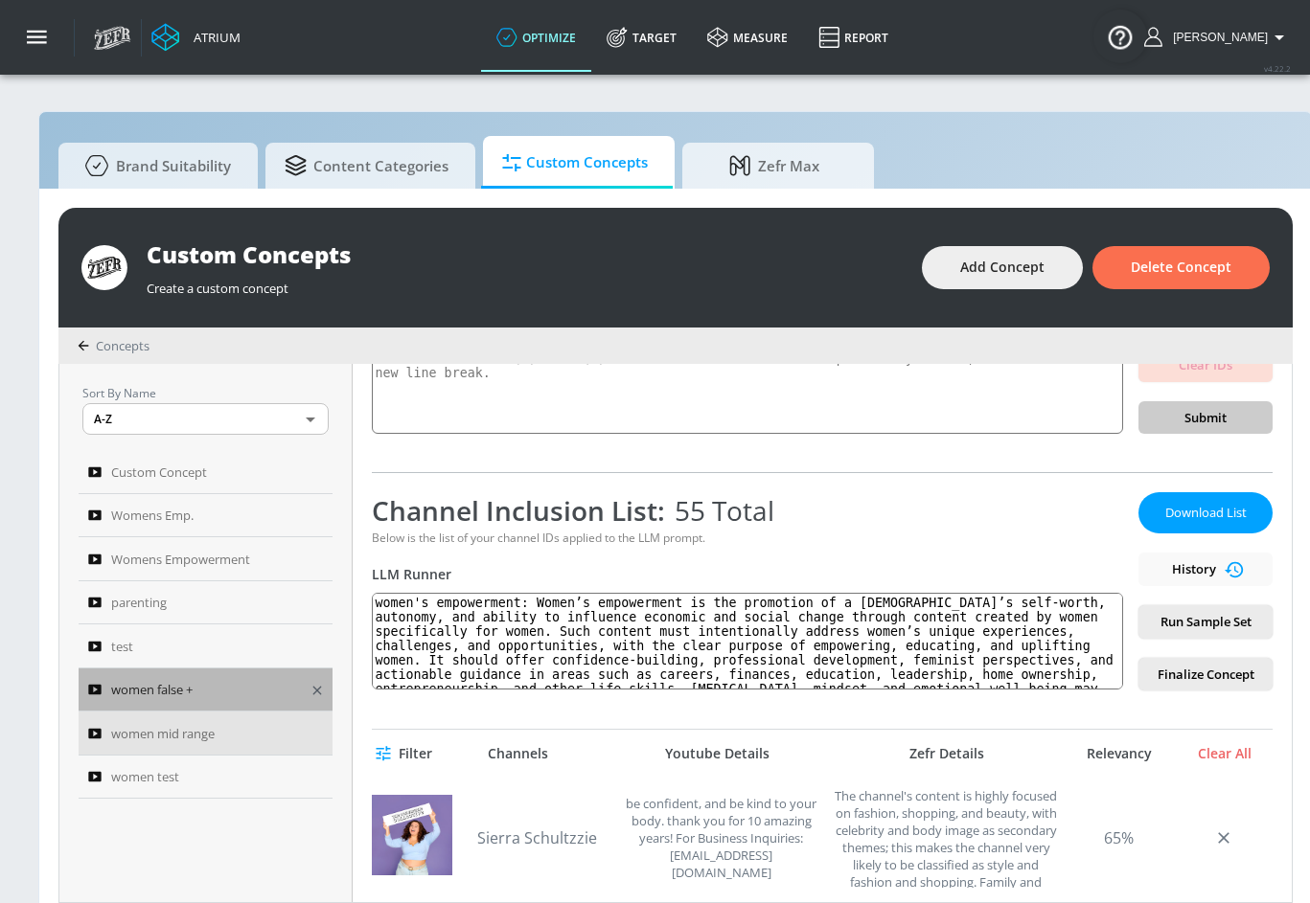
click at [166, 690] on span "women false +" at bounding box center [151, 689] width 81 height 23
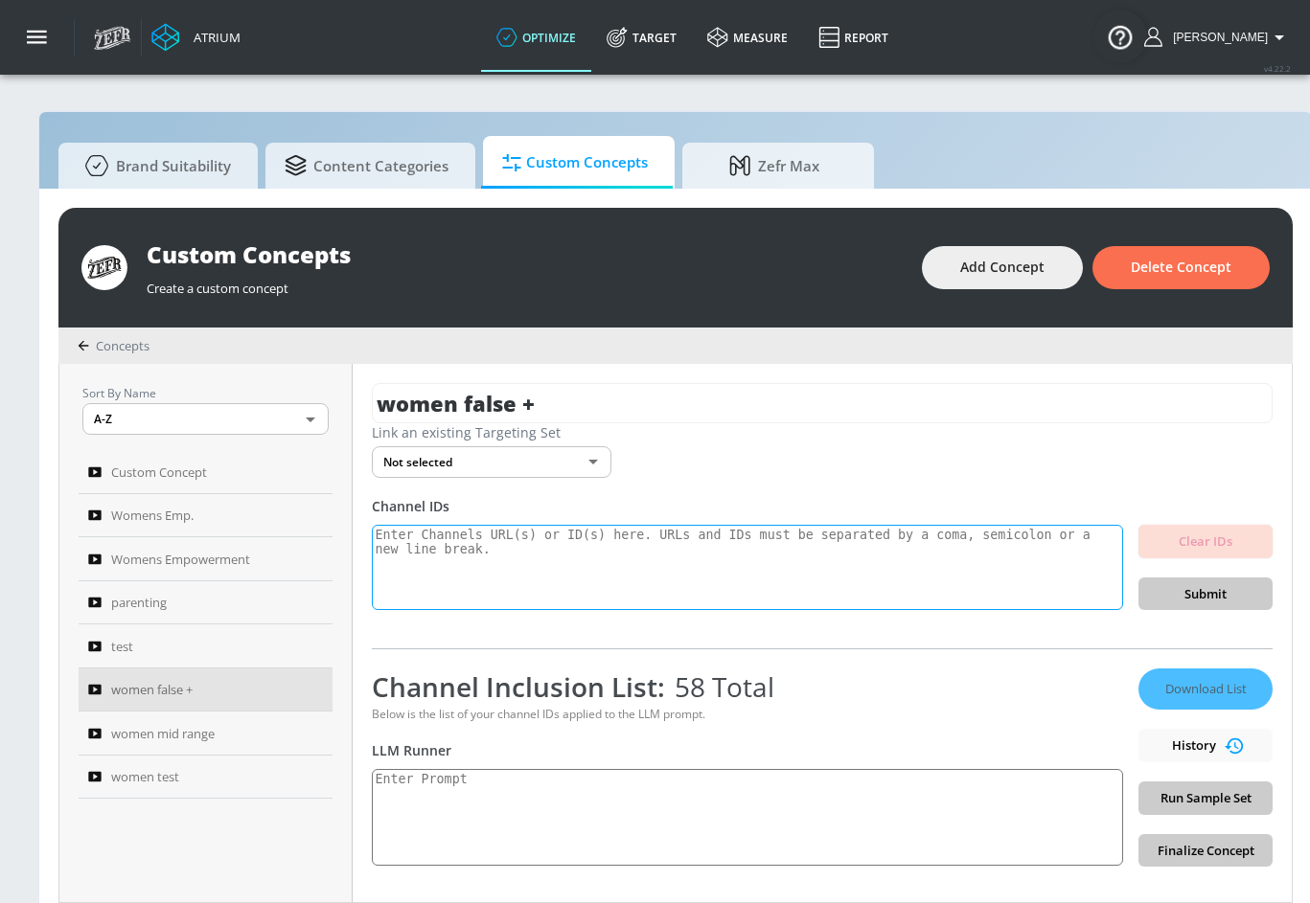
click at [748, 560] on textarea at bounding box center [747, 568] width 751 height 86
paste textarea "women's empowerment: Women’s empowerment is the promotion of a [DEMOGRAPHIC_DAT…"
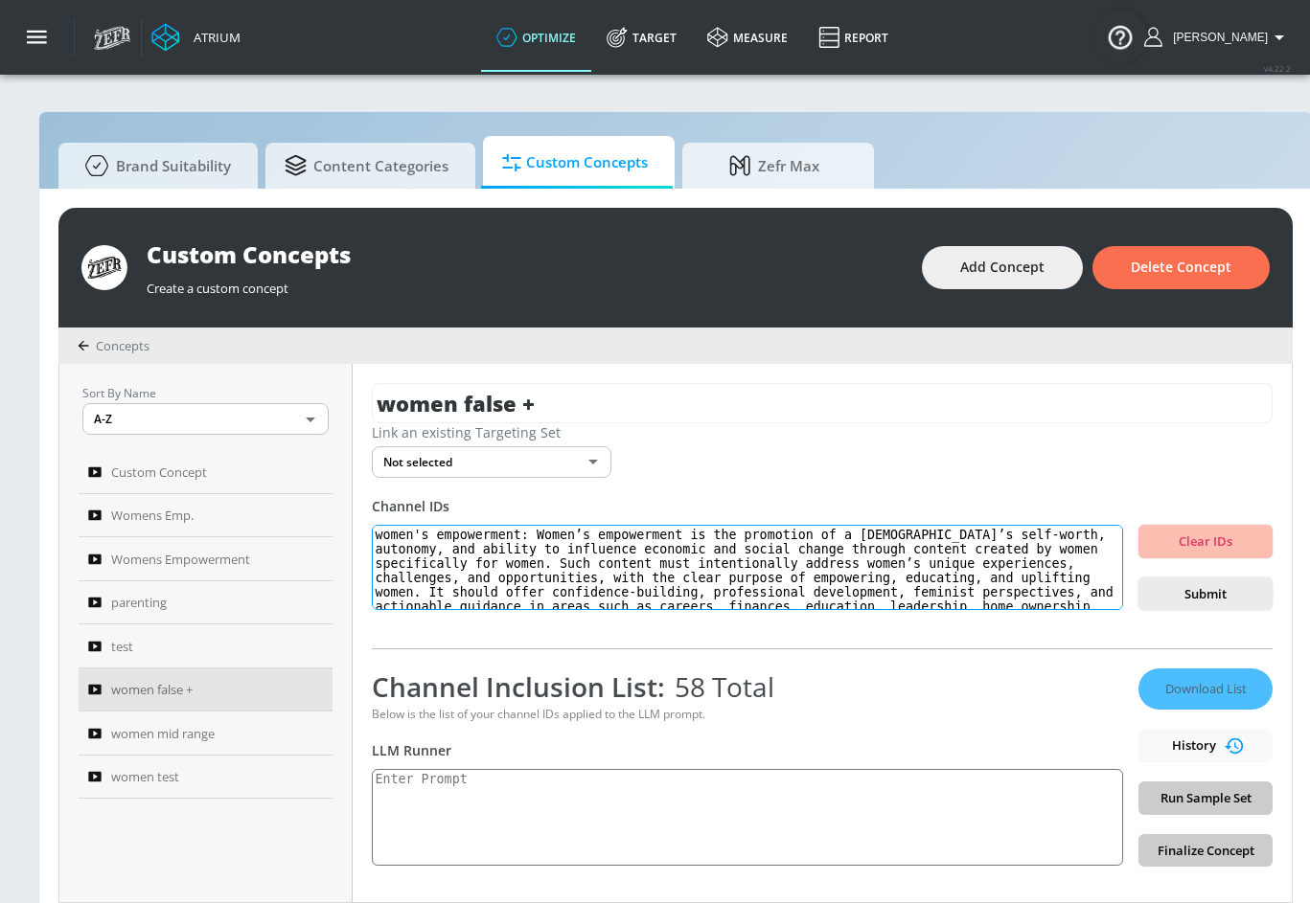
type textarea "women's empowerment: Women’s empowerment is the promotion of a [DEMOGRAPHIC_DAT…"
click at [1203, 595] on span "Submit" at bounding box center [1205, 594] width 103 height 22
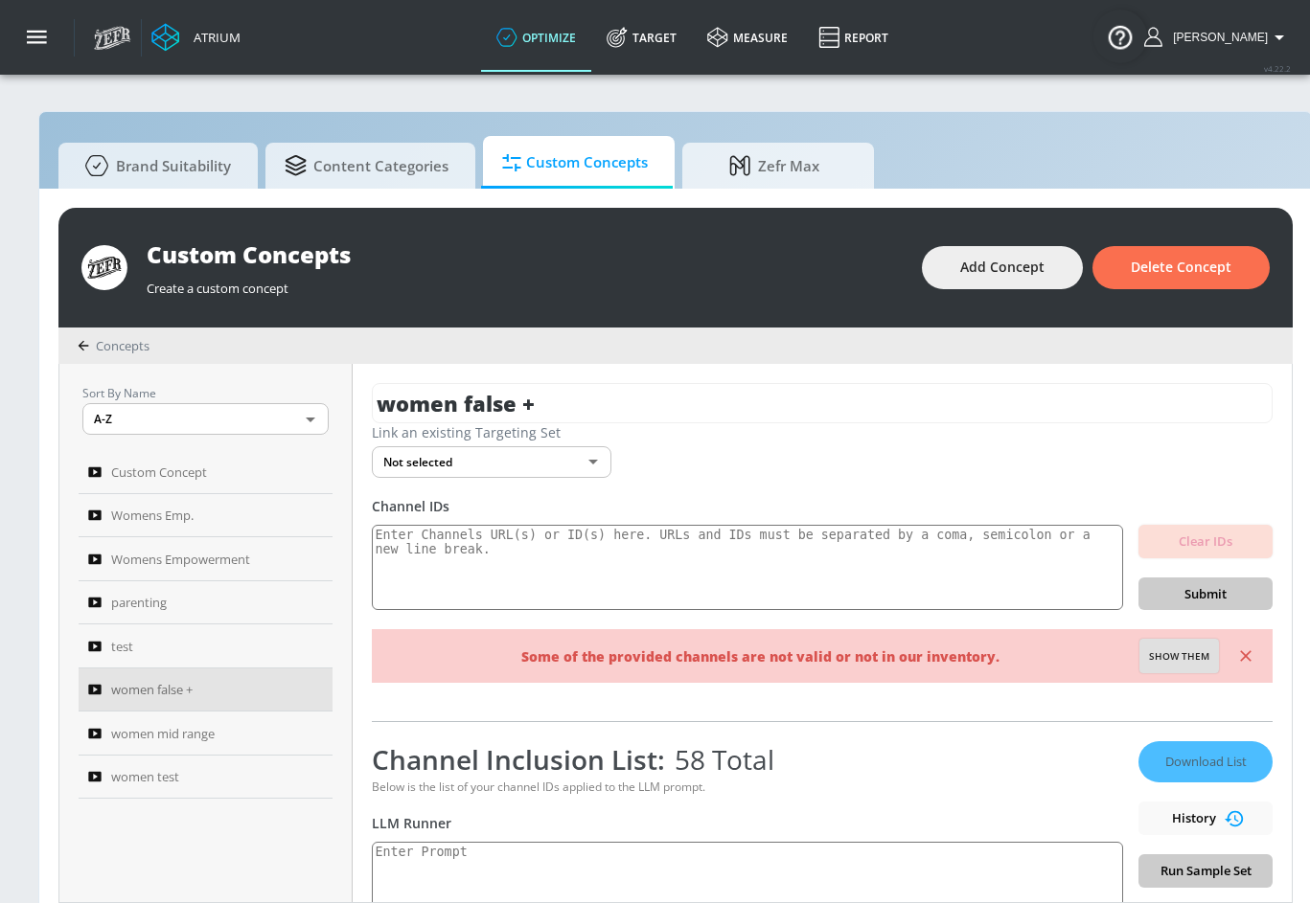
click at [1161, 651] on span "Show them" at bounding box center [1179, 657] width 60 height 17
type textarea "Invalid channels: professional development"
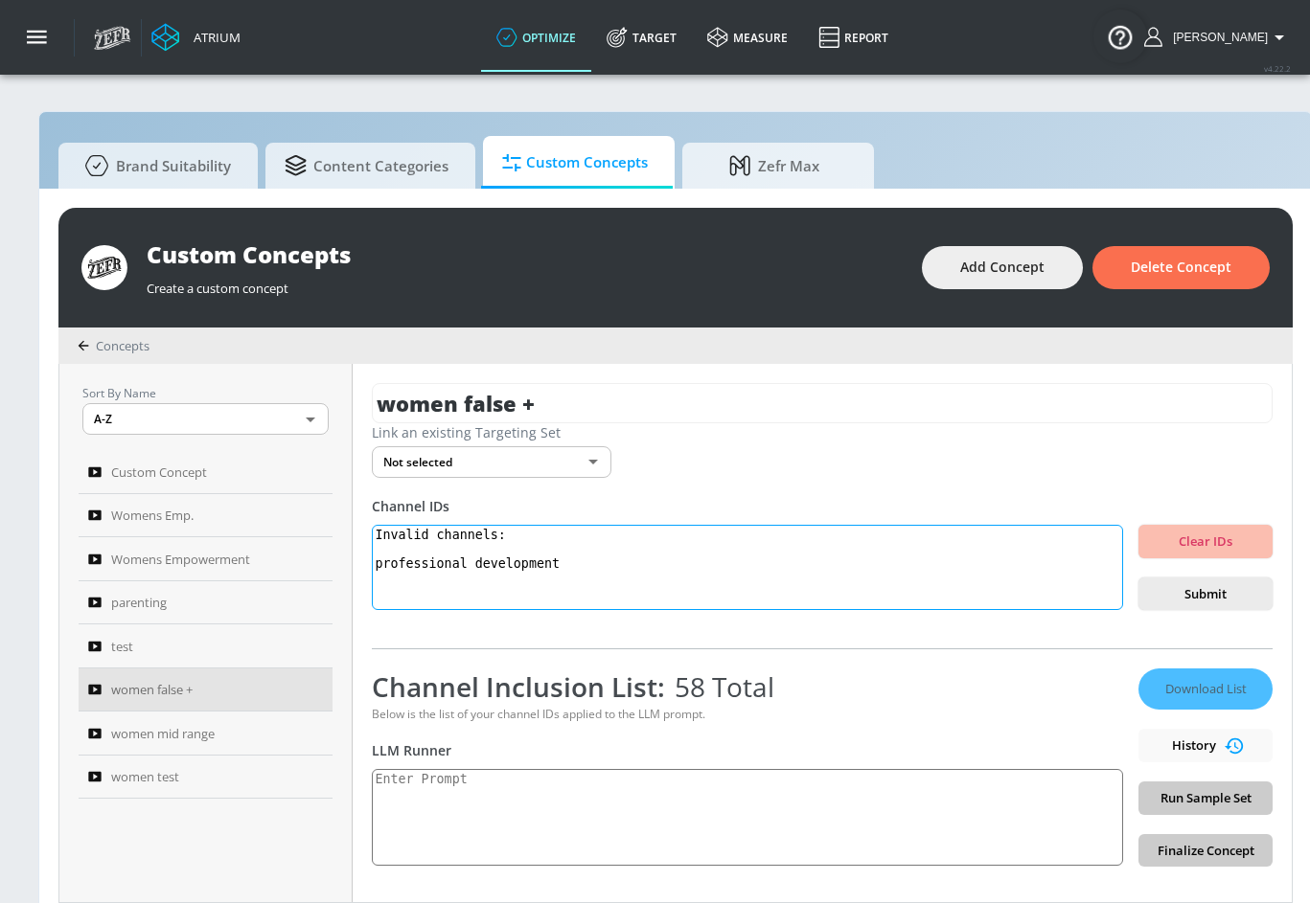
drag, startPoint x: 692, startPoint y: 573, endPoint x: 394, endPoint y: 504, distance: 305.8
click at [394, 504] on div "Channel IDs Invalid channels: professional development Clear IDs Submit" at bounding box center [822, 554] width 901 height 114
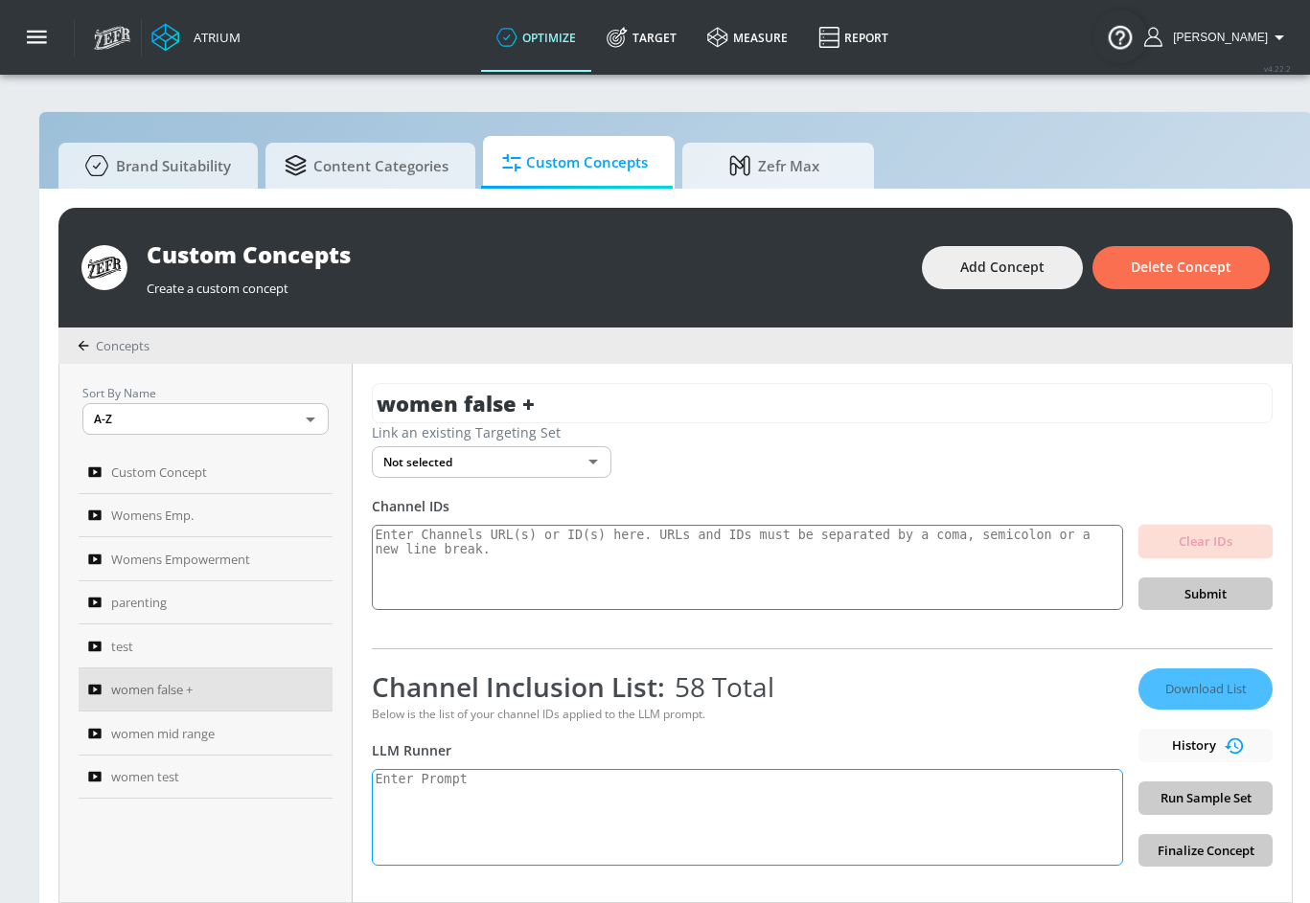
click at [520, 829] on textarea at bounding box center [747, 817] width 751 height 97
paste textarea "women's empowerment: Women’s empowerment is the promotion of a [DEMOGRAPHIC_DAT…"
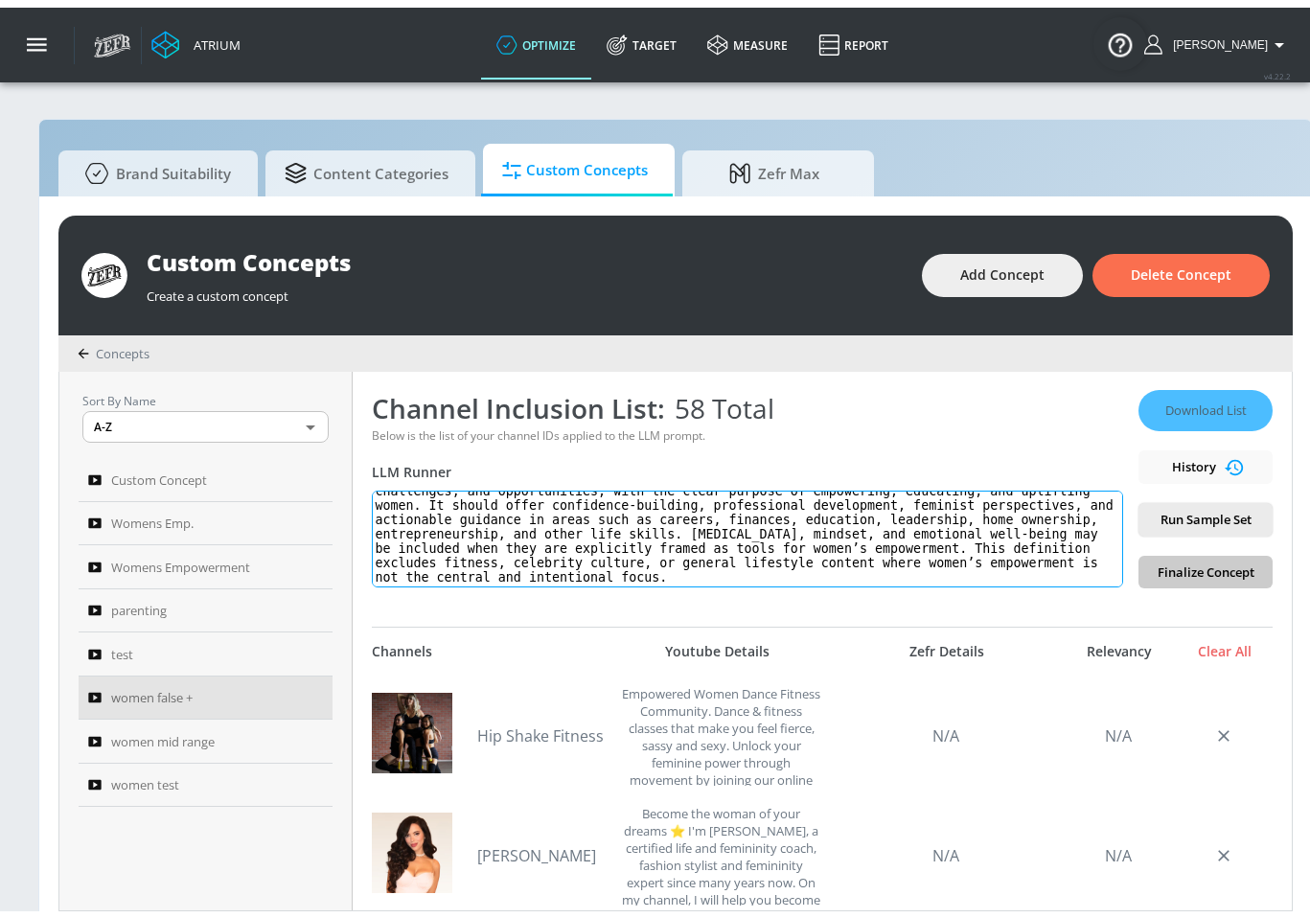
scroll to position [257, 0]
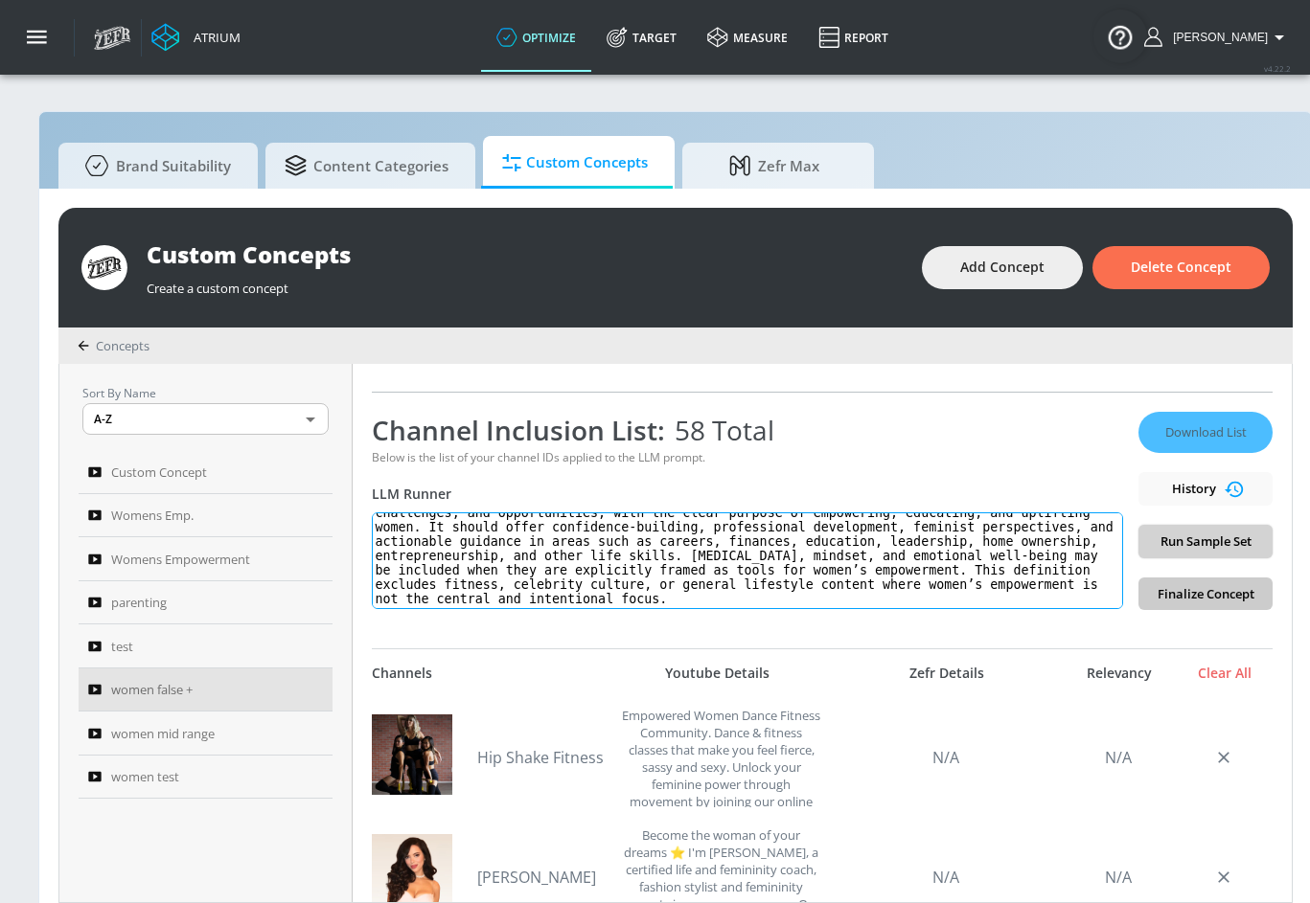
type textarea "women's empowerment: Women’s empowerment is the promotion of a [DEMOGRAPHIC_DAT…"
click at [1222, 541] on span "Run Sample Set" at bounding box center [1205, 542] width 103 height 22
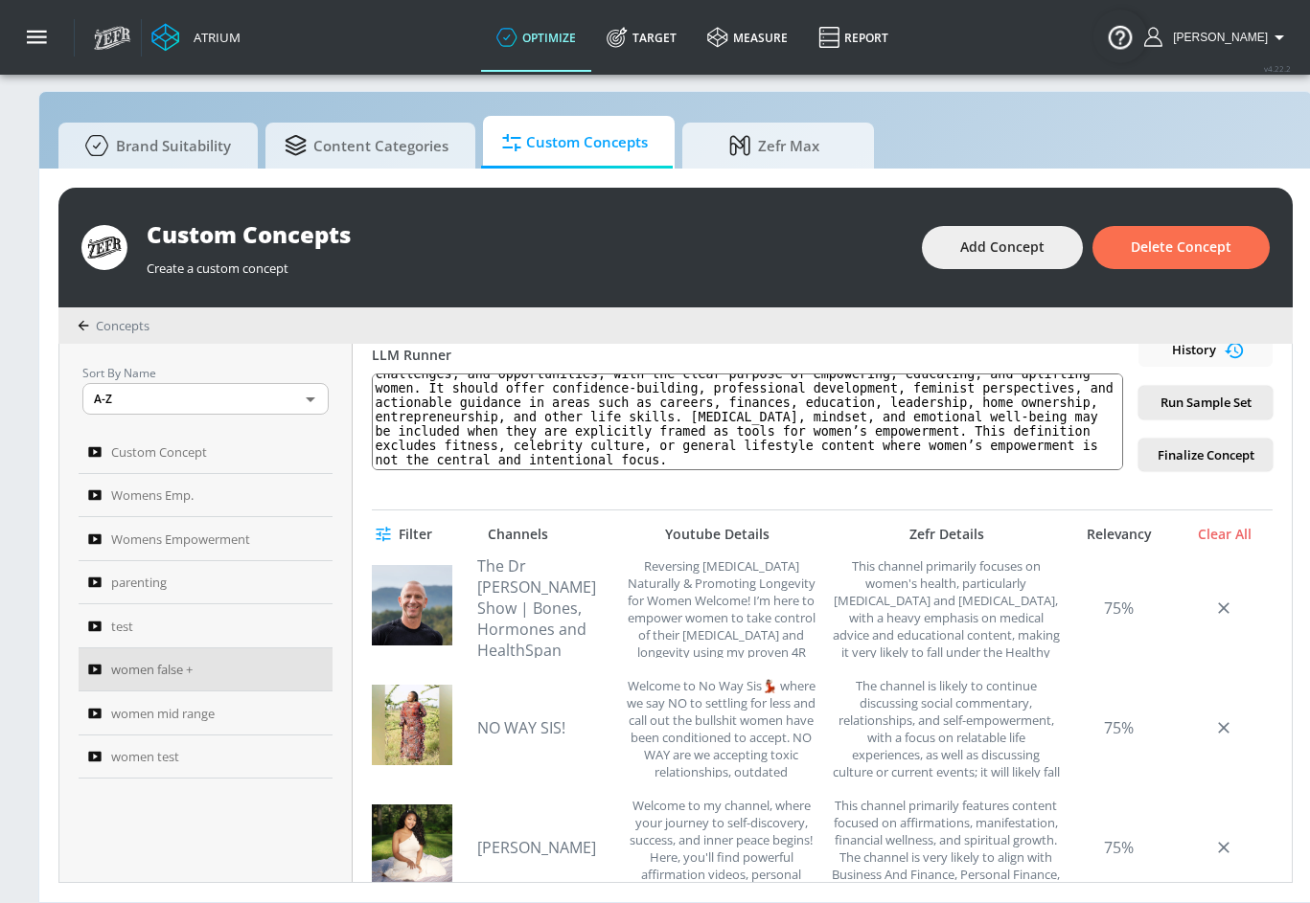
scroll to position [0, 0]
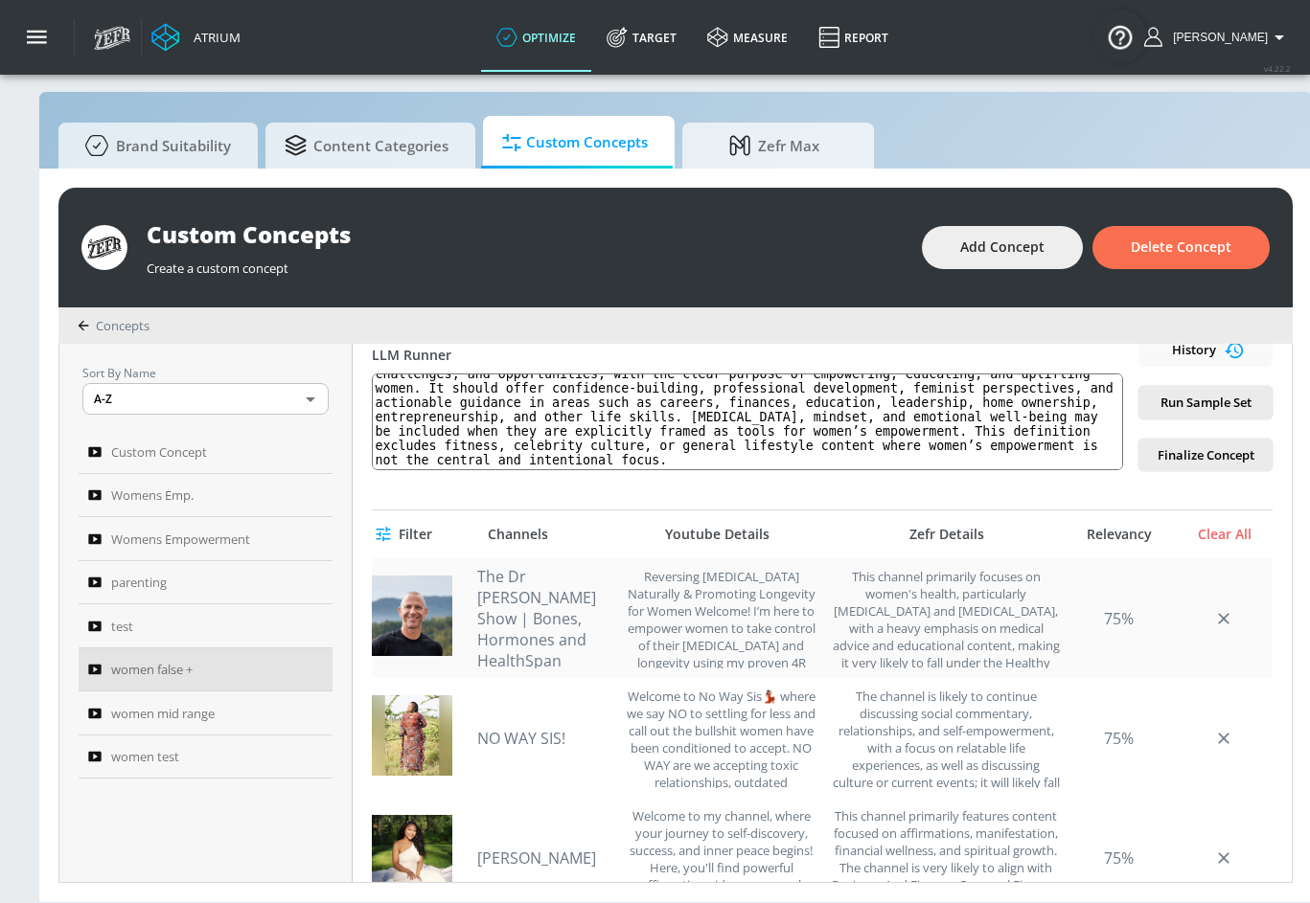
click at [518, 594] on link "The Dr [PERSON_NAME] Show | Bones, Hormones and HealthSpan" at bounding box center [544, 618] width 134 height 105
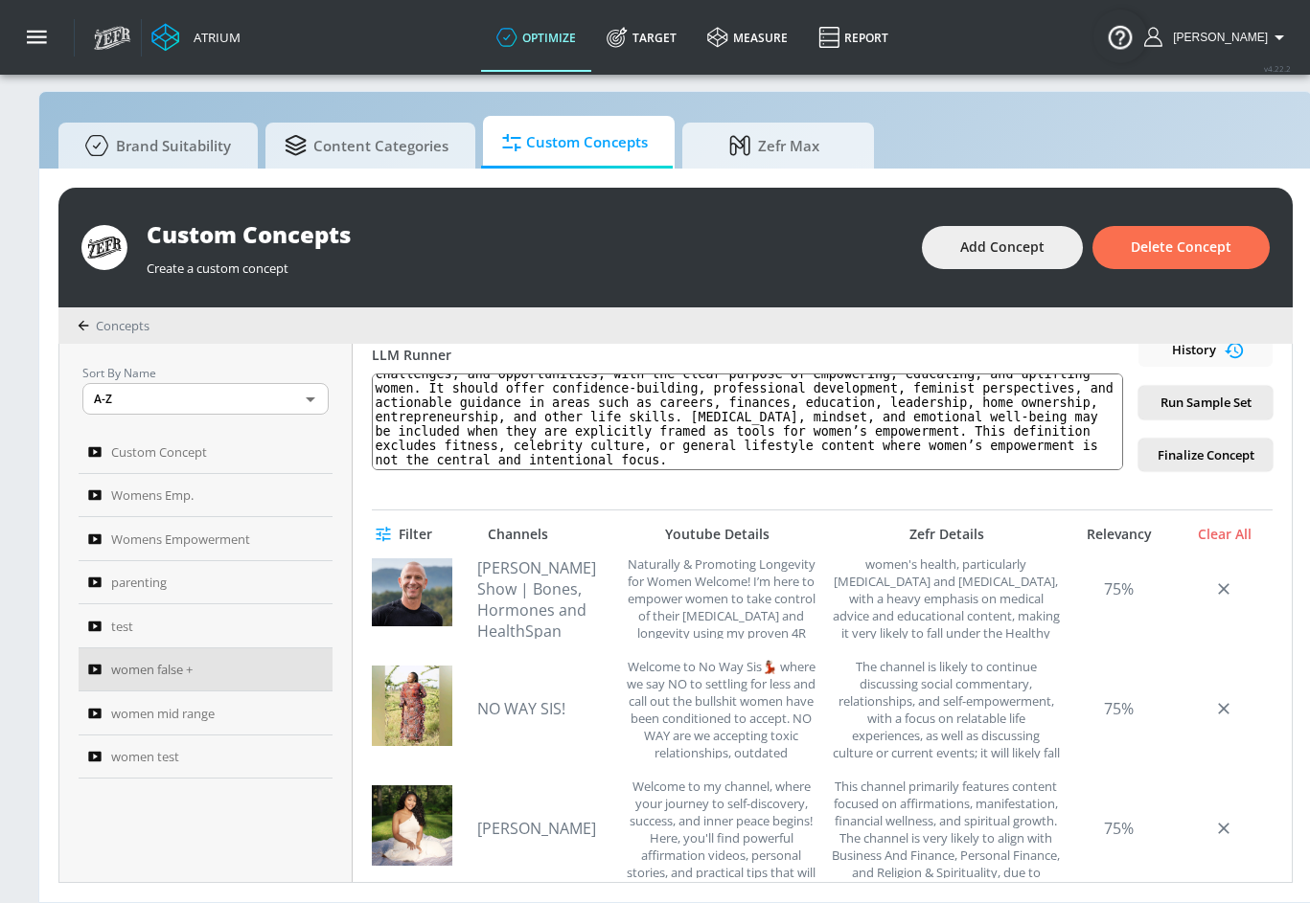
scroll to position [94, 0]
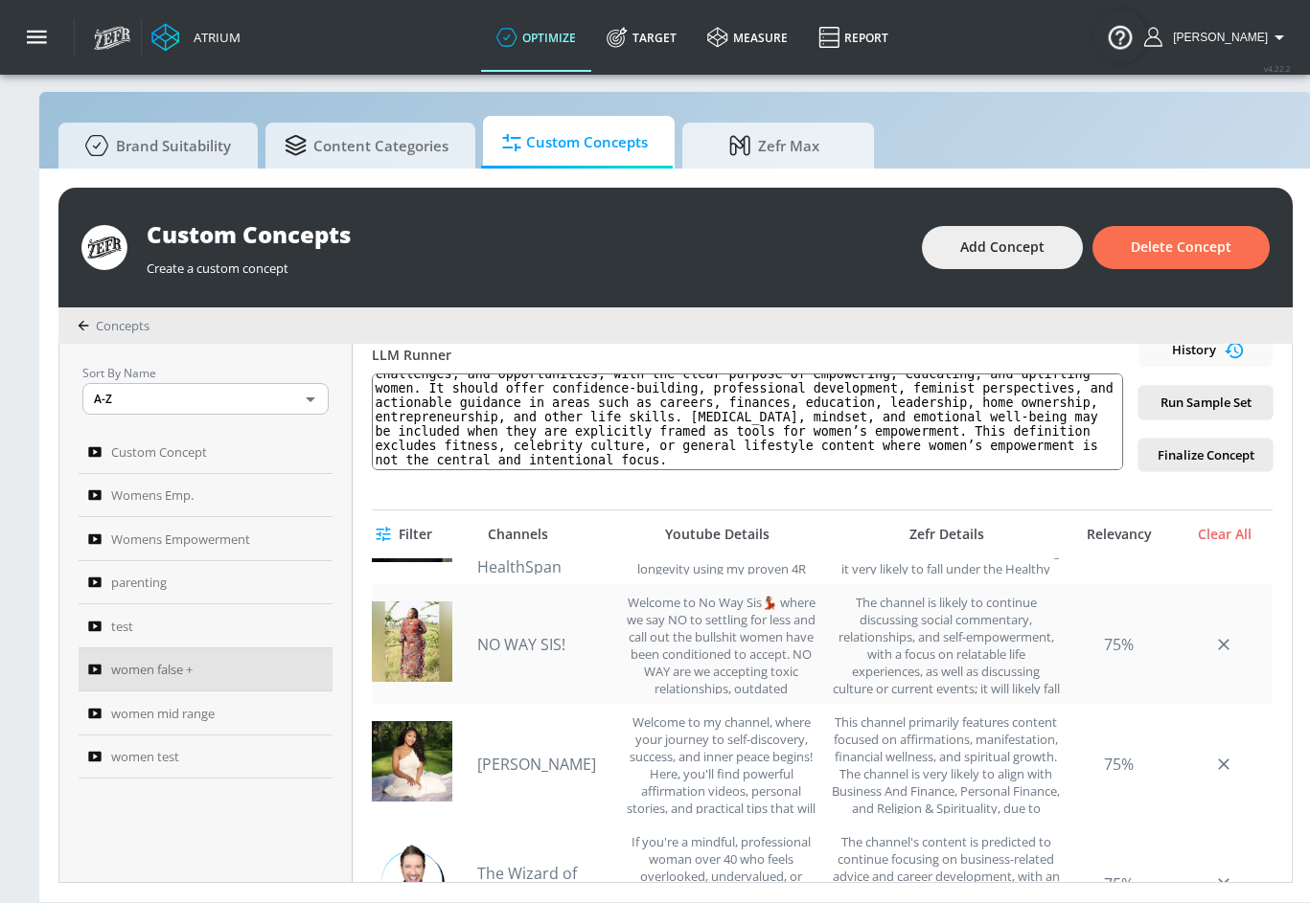
click at [510, 645] on link "NO WAY SIS!" at bounding box center [544, 644] width 134 height 21
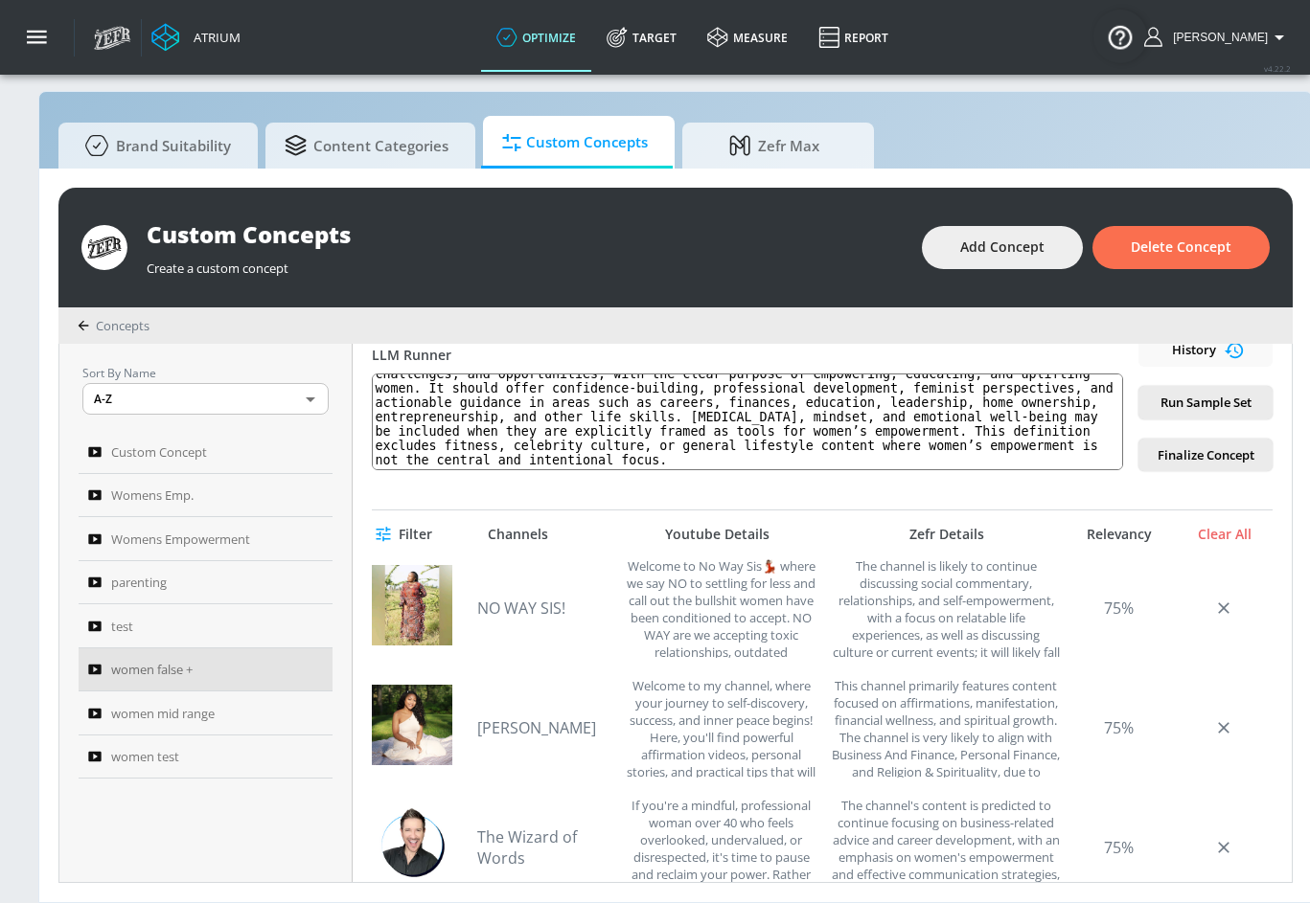
scroll to position [133, 0]
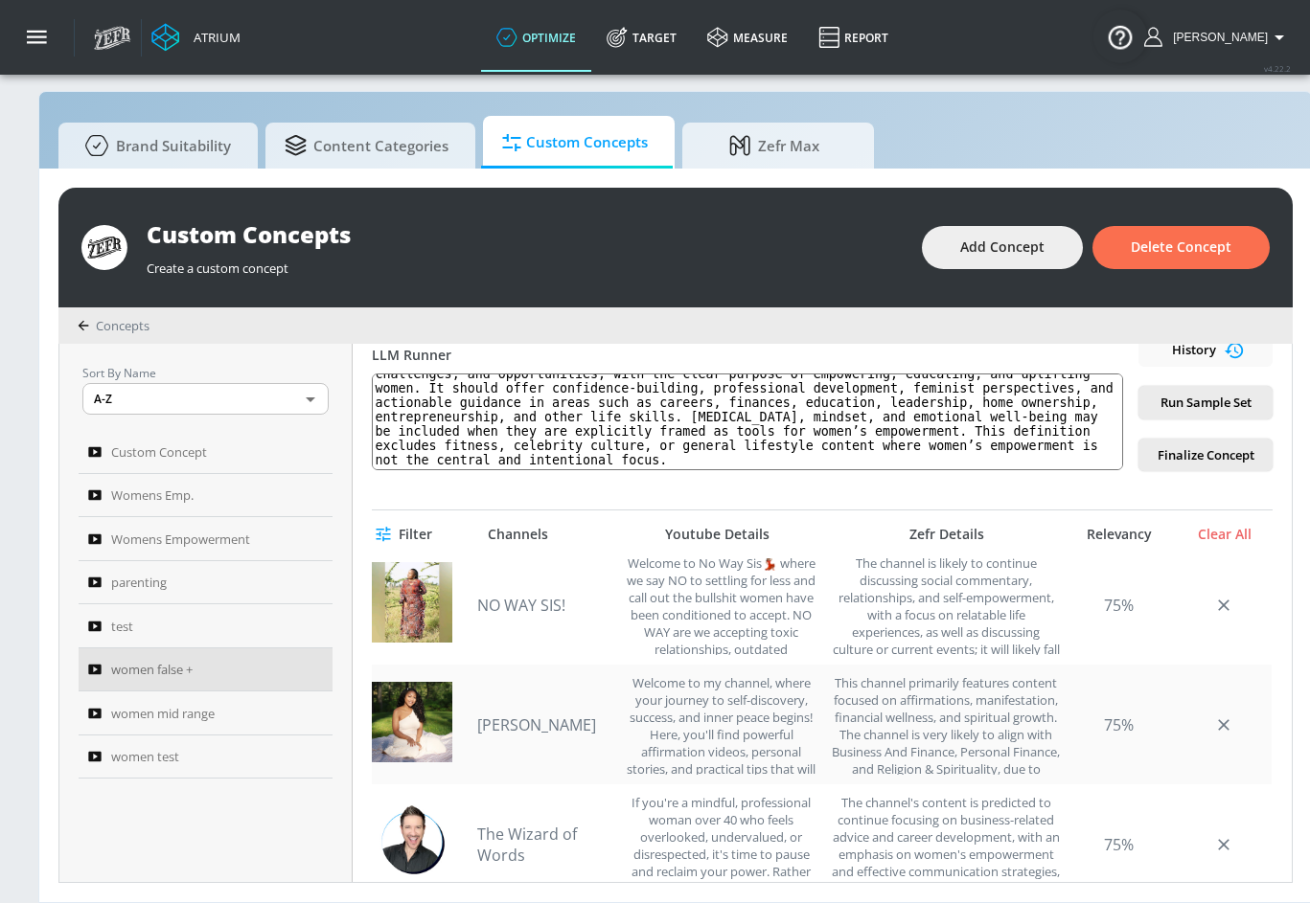
click at [557, 721] on link "[PERSON_NAME]" at bounding box center [544, 725] width 134 height 21
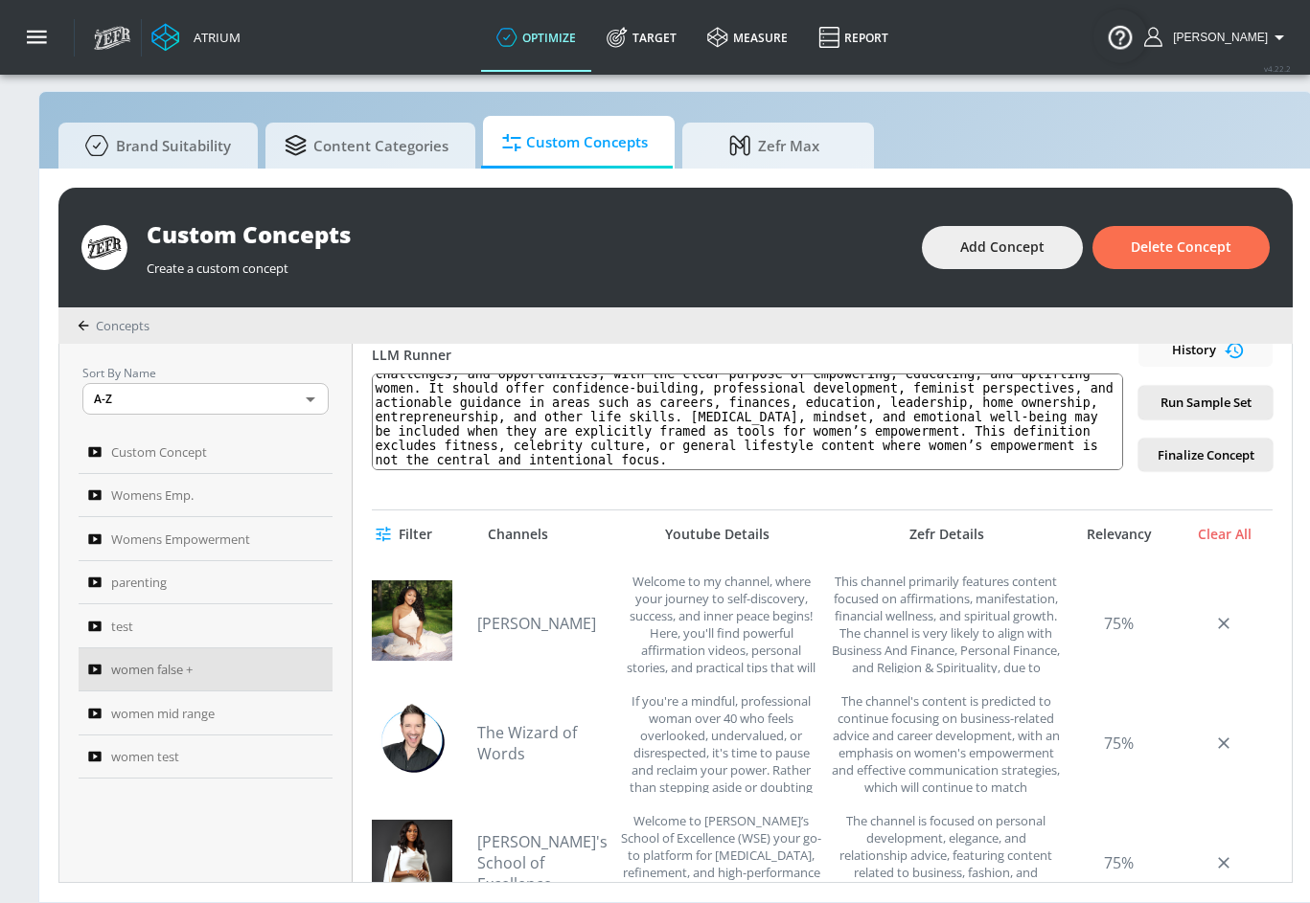
scroll to position [262, 0]
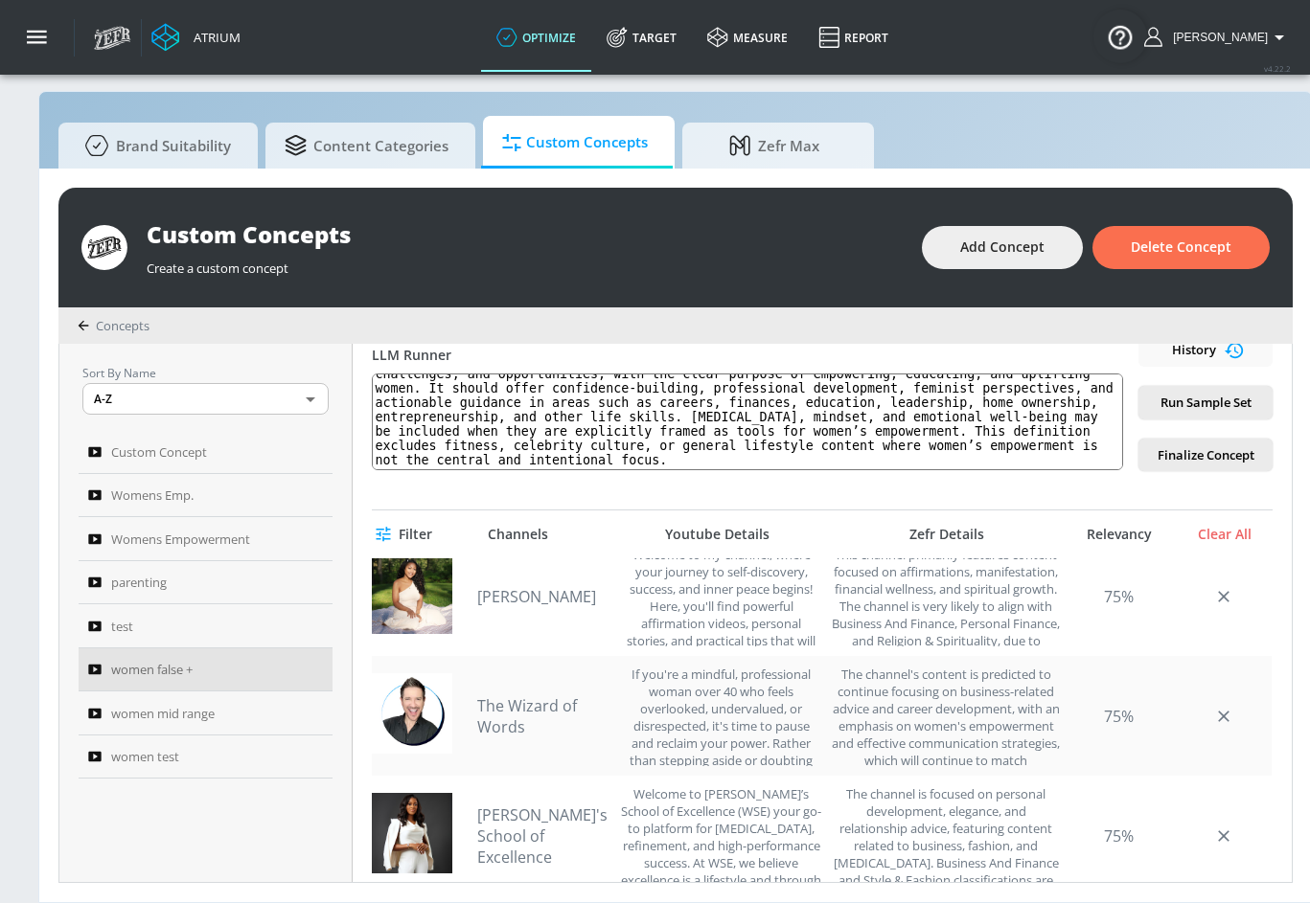
click at [516, 701] on link "The Wizard of Words" at bounding box center [544, 717] width 134 height 42
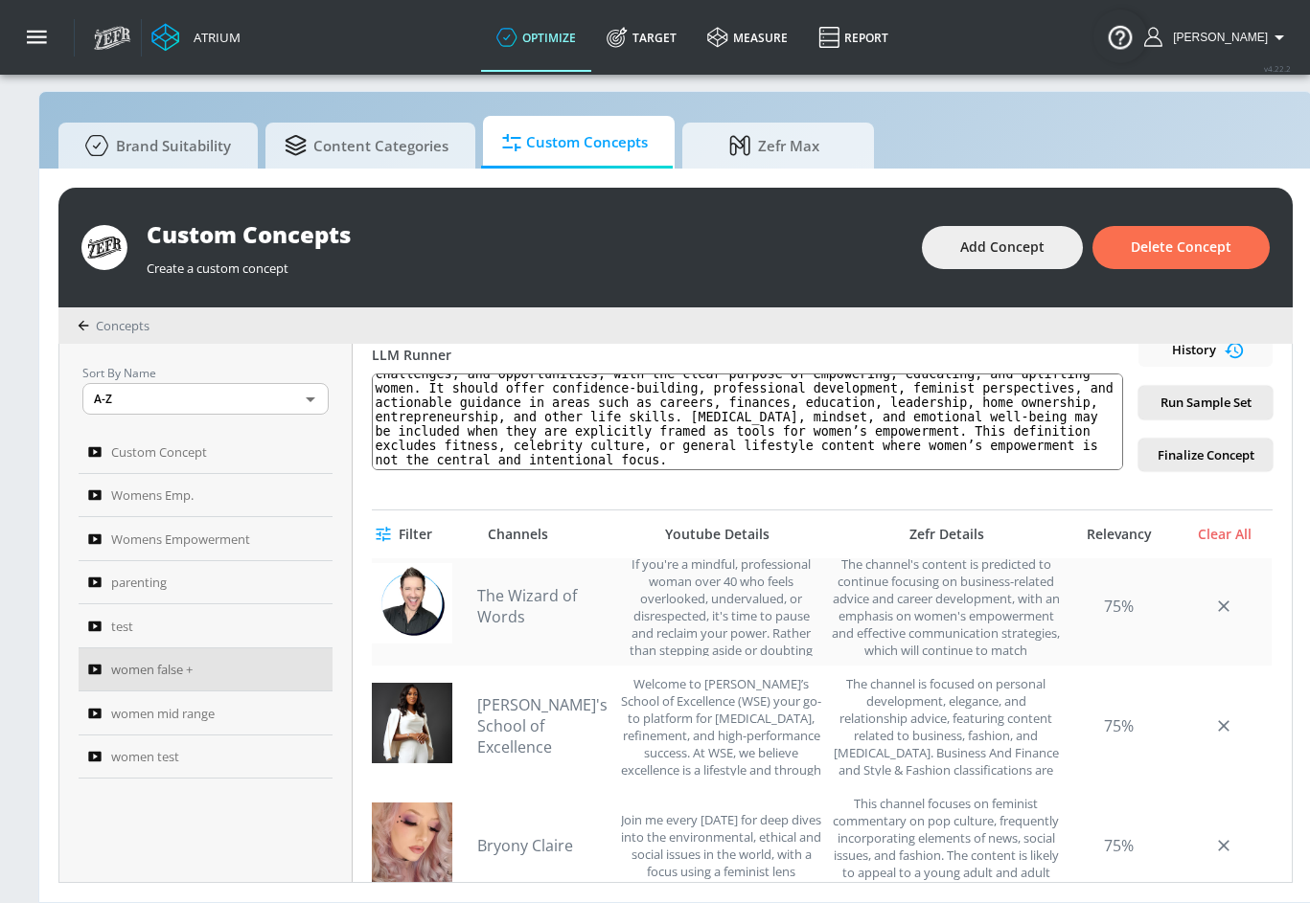
scroll to position [393, 0]
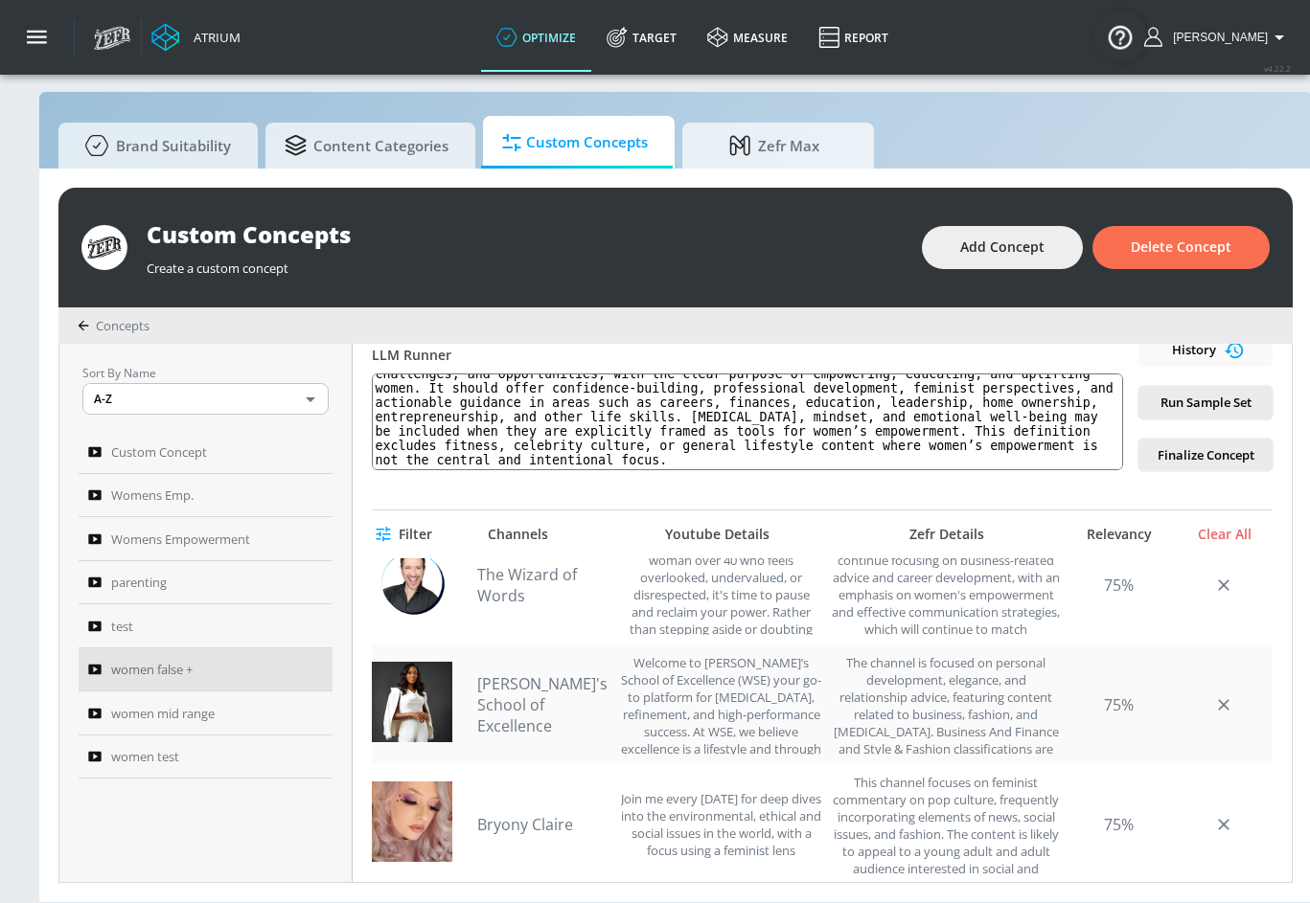
click at [560, 695] on link "[PERSON_NAME]'s School of Excellence" at bounding box center [544, 705] width 134 height 63
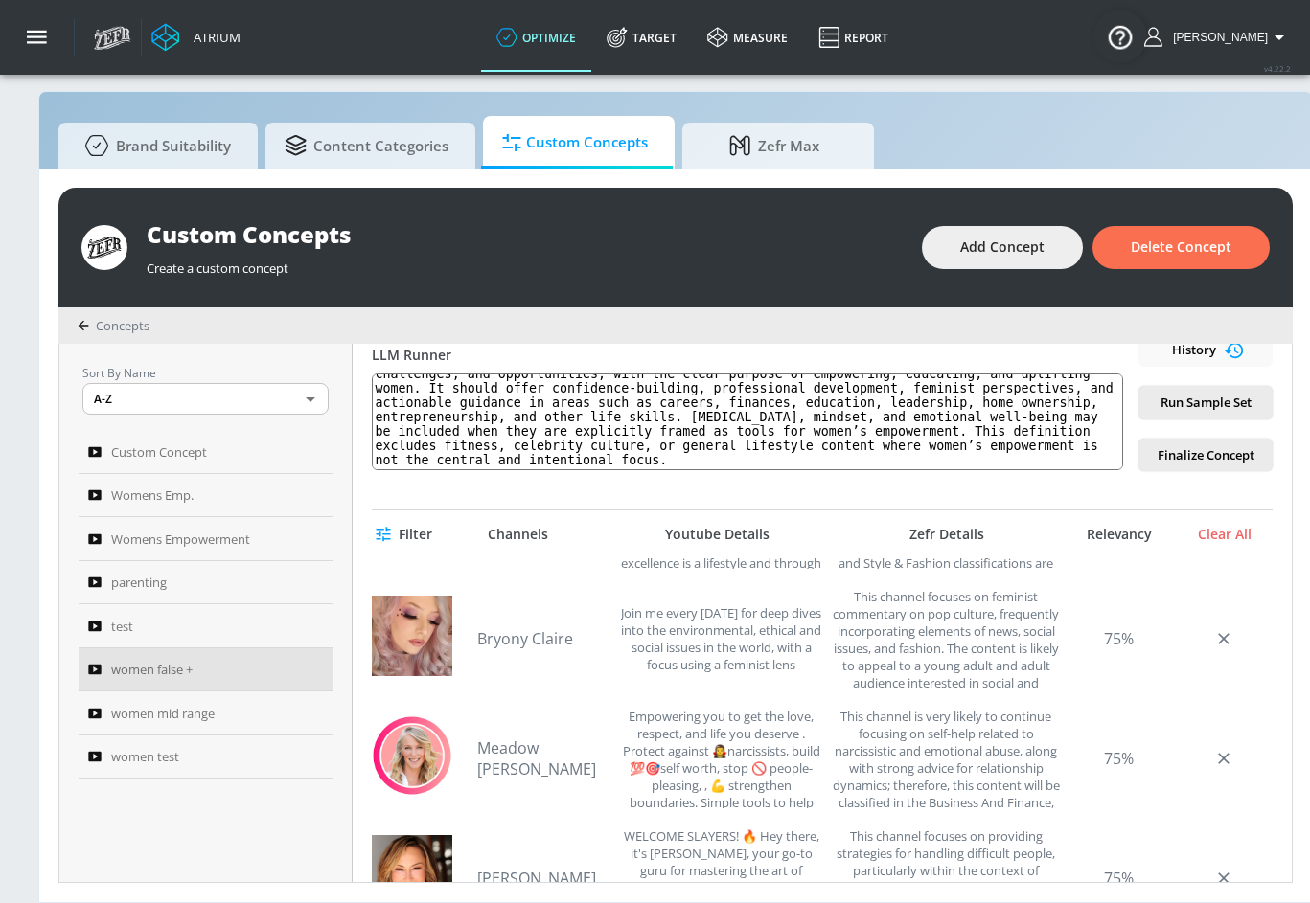
scroll to position [583, 0]
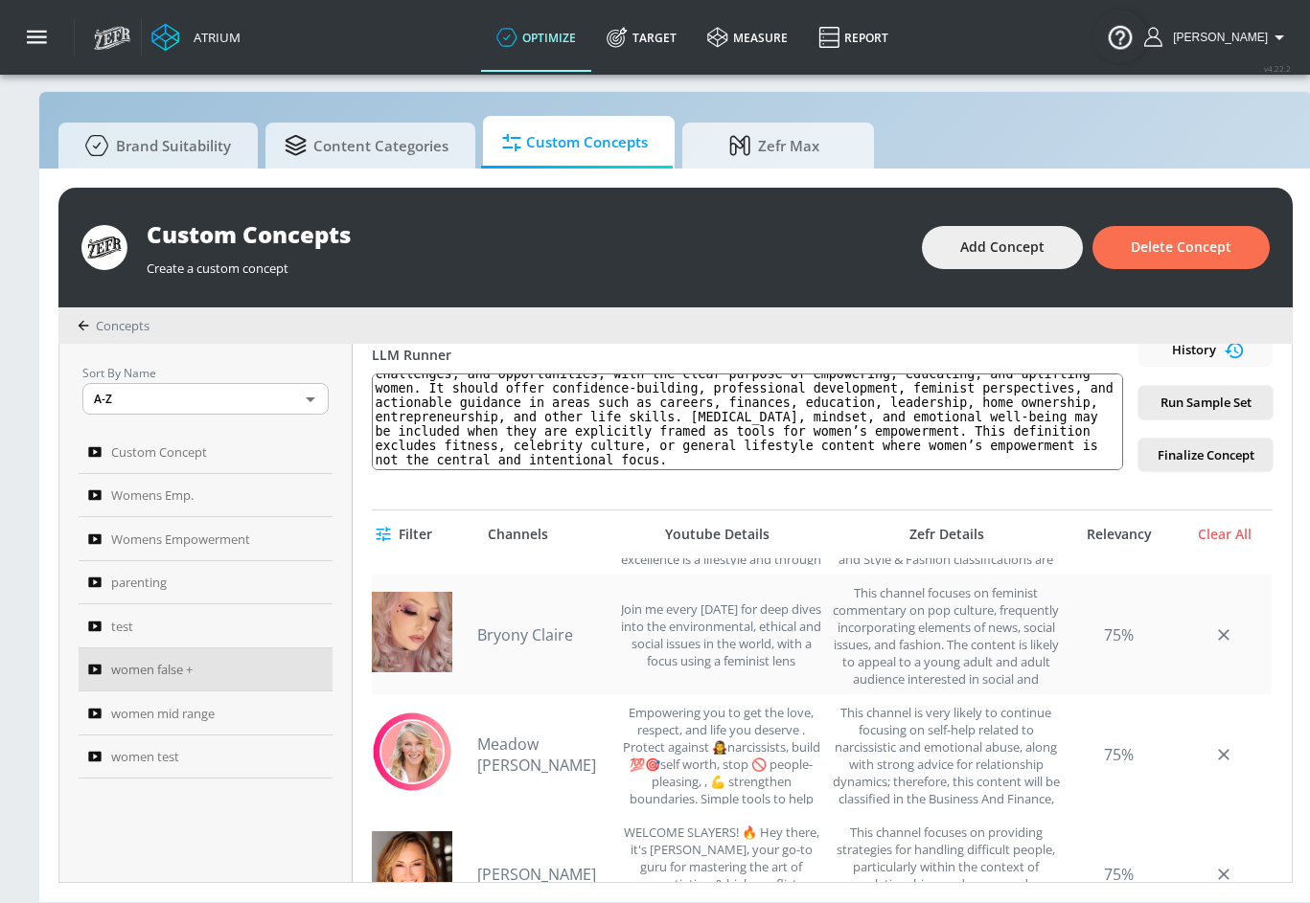
click at [570, 635] on link "Bryony Claire" at bounding box center [544, 635] width 134 height 21
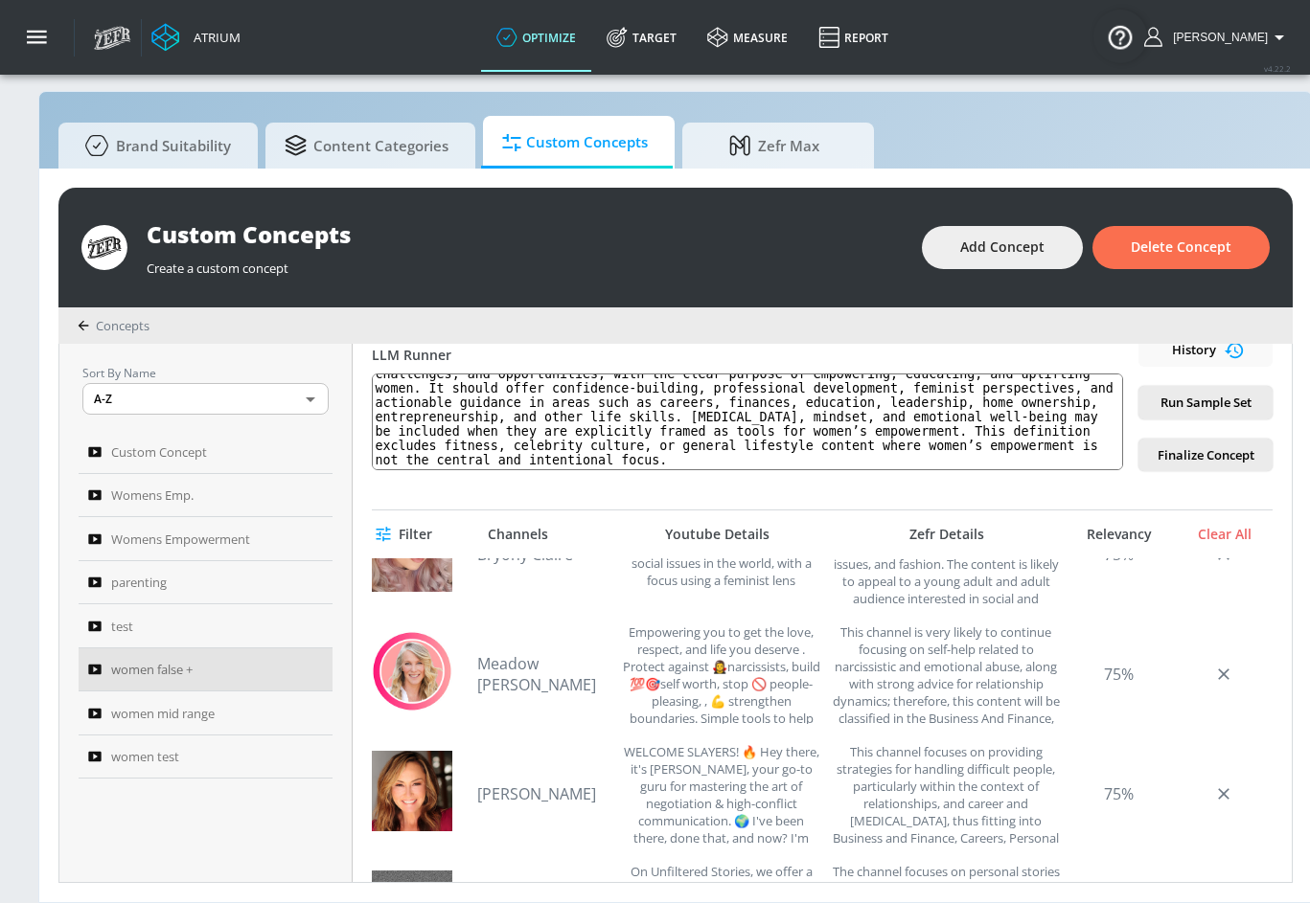
scroll to position [688, 0]
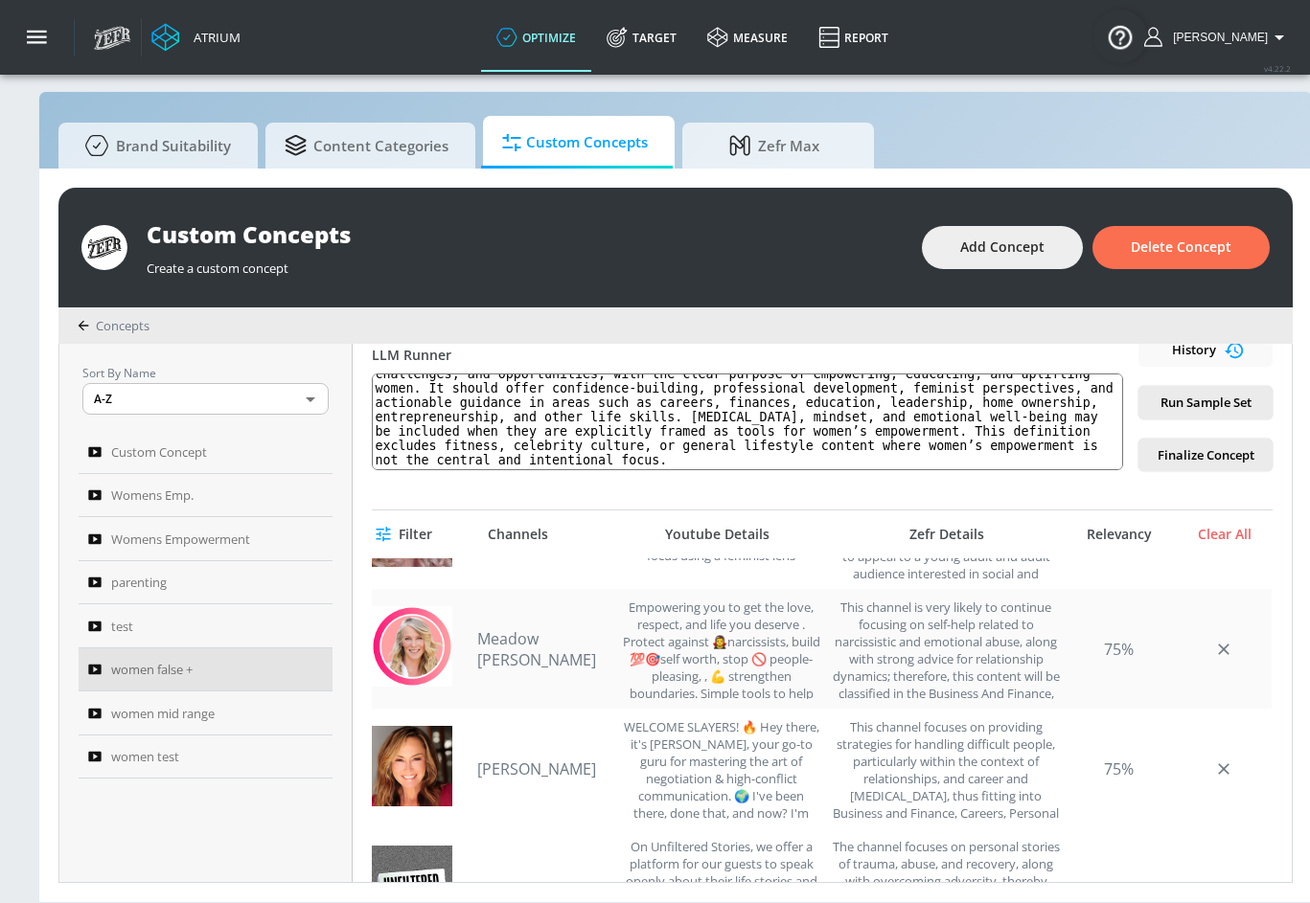
click at [513, 659] on link "Meadow [PERSON_NAME]" at bounding box center [544, 649] width 134 height 42
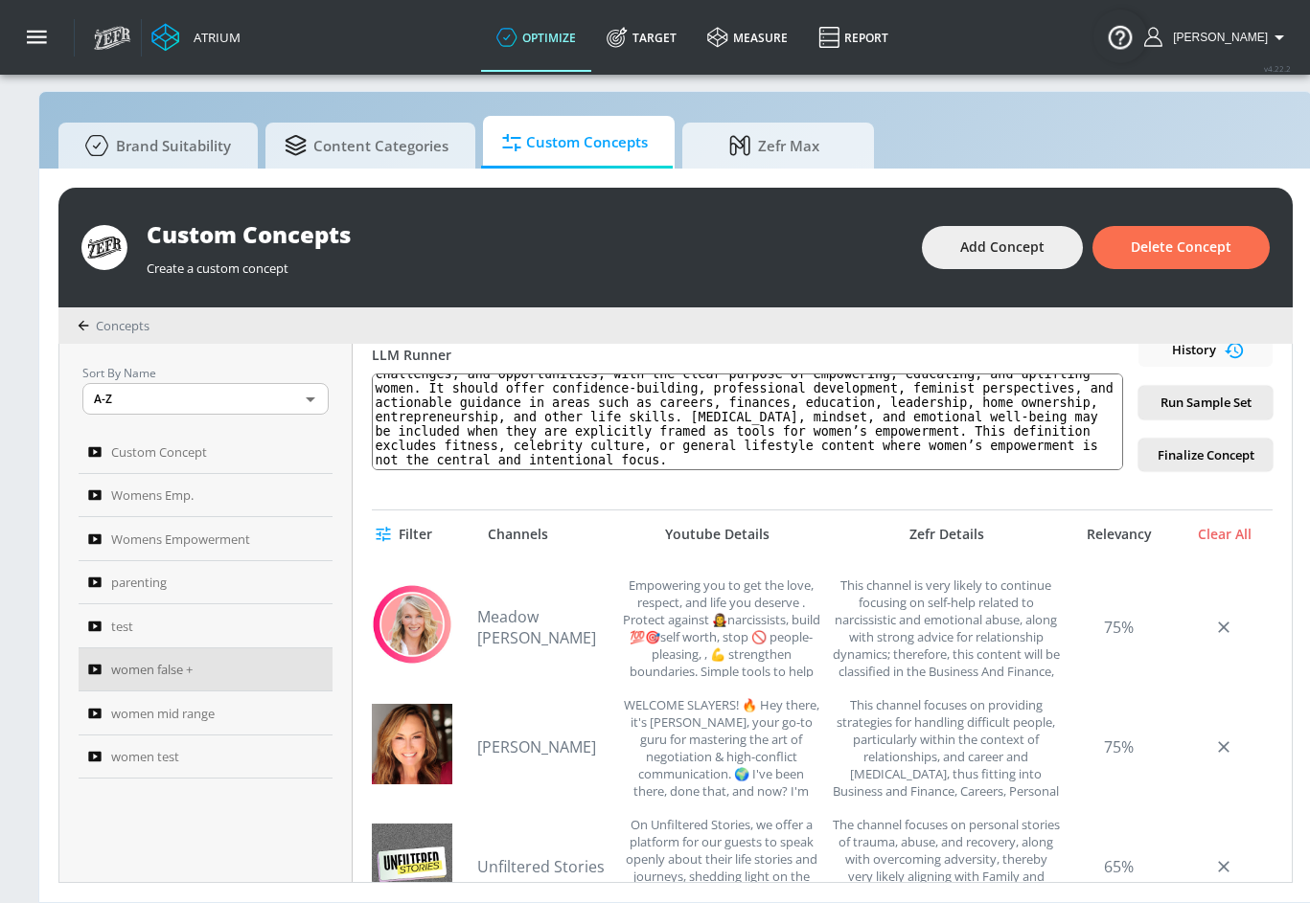
scroll to position [762, 0]
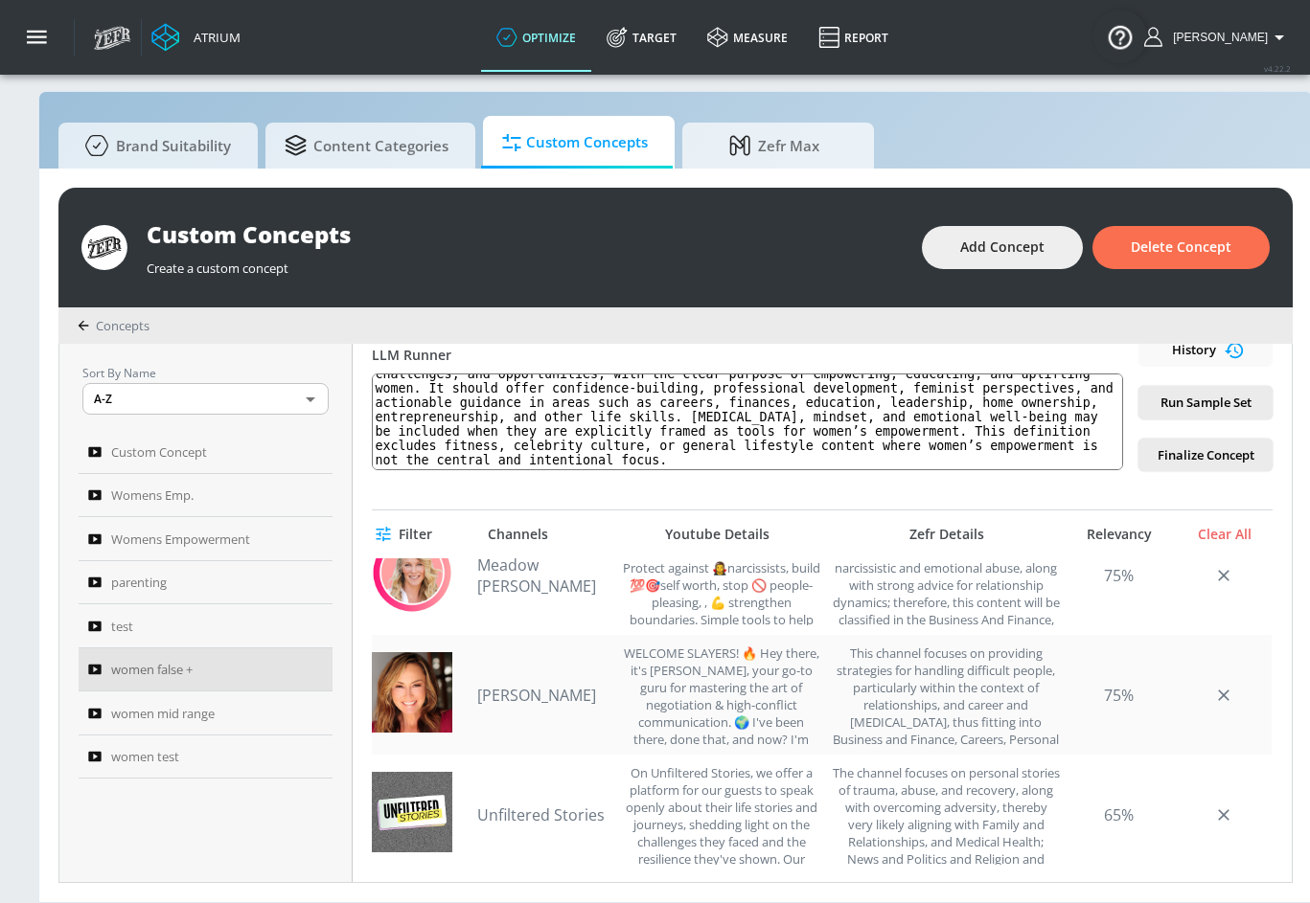
click at [493, 693] on link "[PERSON_NAME]" at bounding box center [544, 695] width 134 height 21
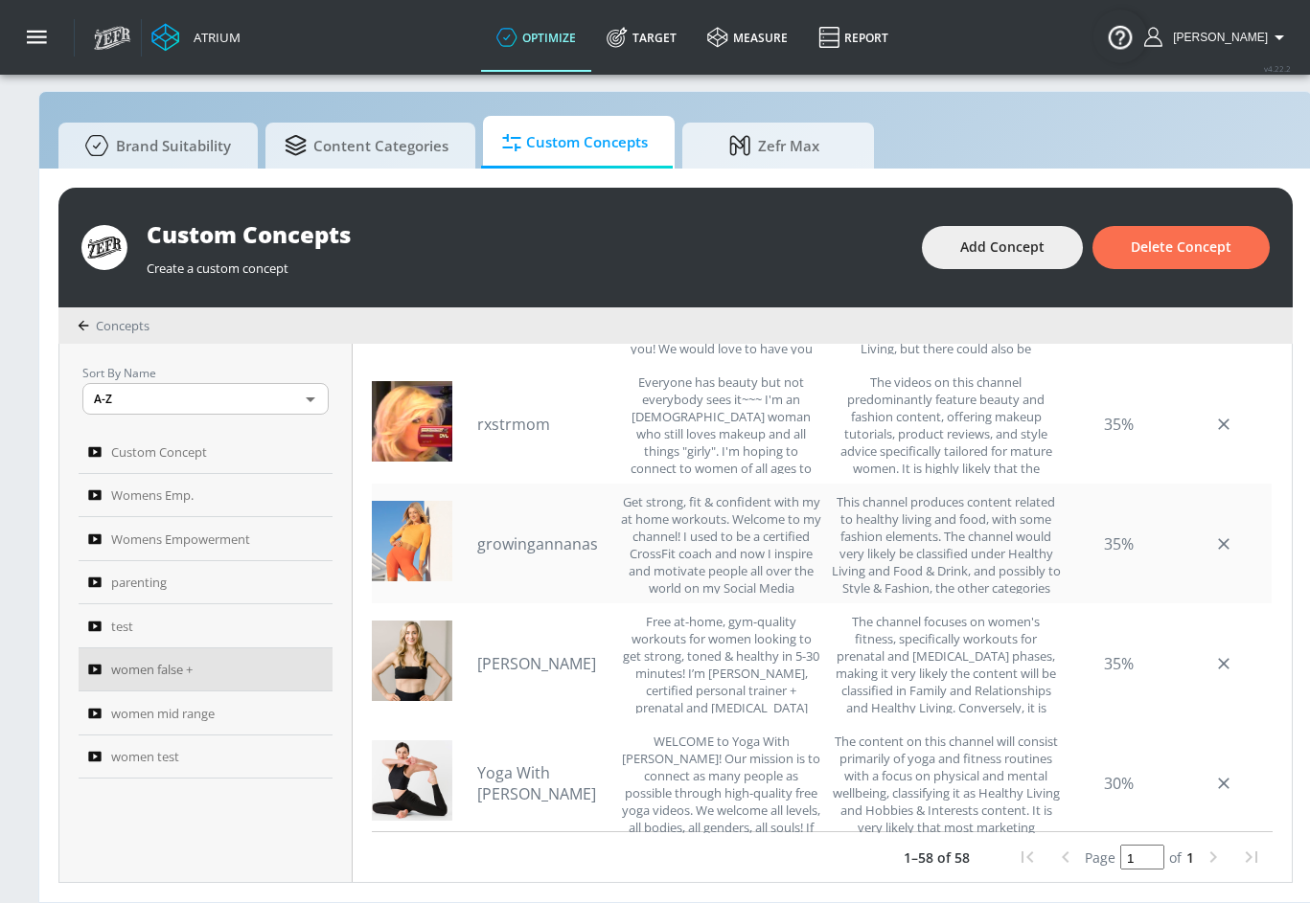
scroll to position [6273, 0]
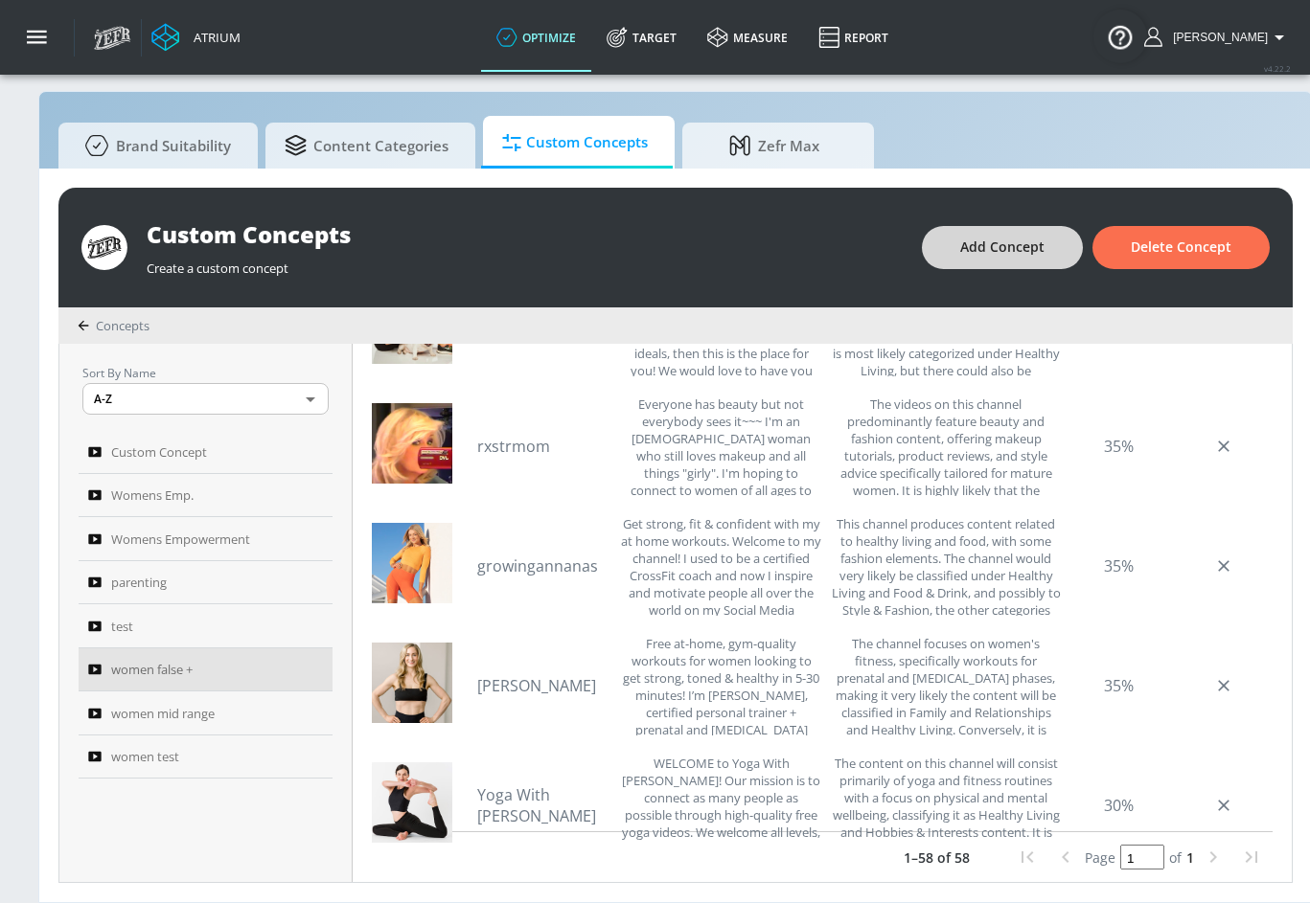
click at [1006, 259] on span "Add Concept" at bounding box center [1002, 248] width 84 height 24
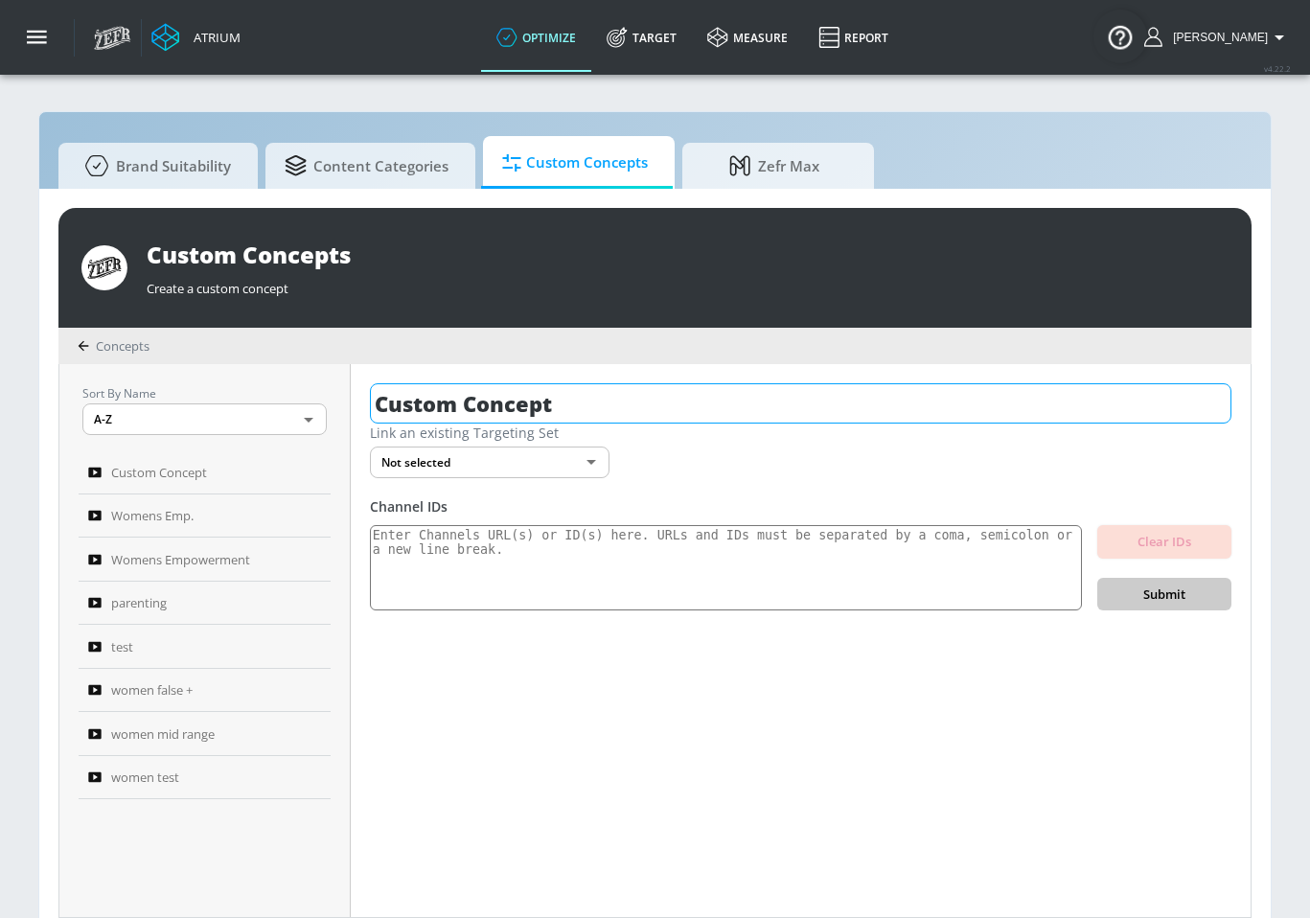
click at [612, 416] on input "Custom Concept" at bounding box center [800, 403] width 861 height 40
click at [613, 414] on input "Custom Concept" at bounding box center [800, 403] width 861 height 40
type input "C"
type input "W"
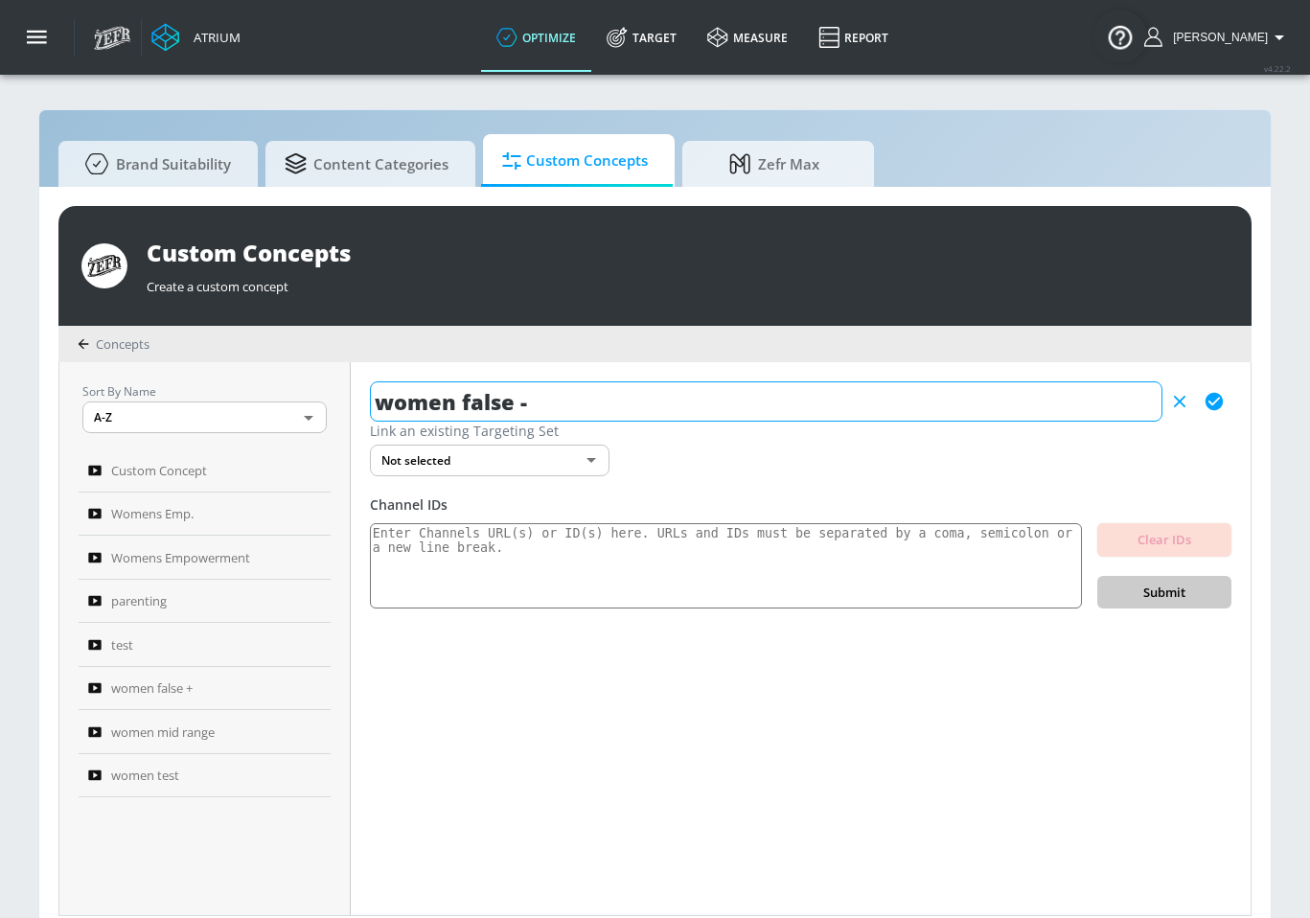
scroll to position [4, 0]
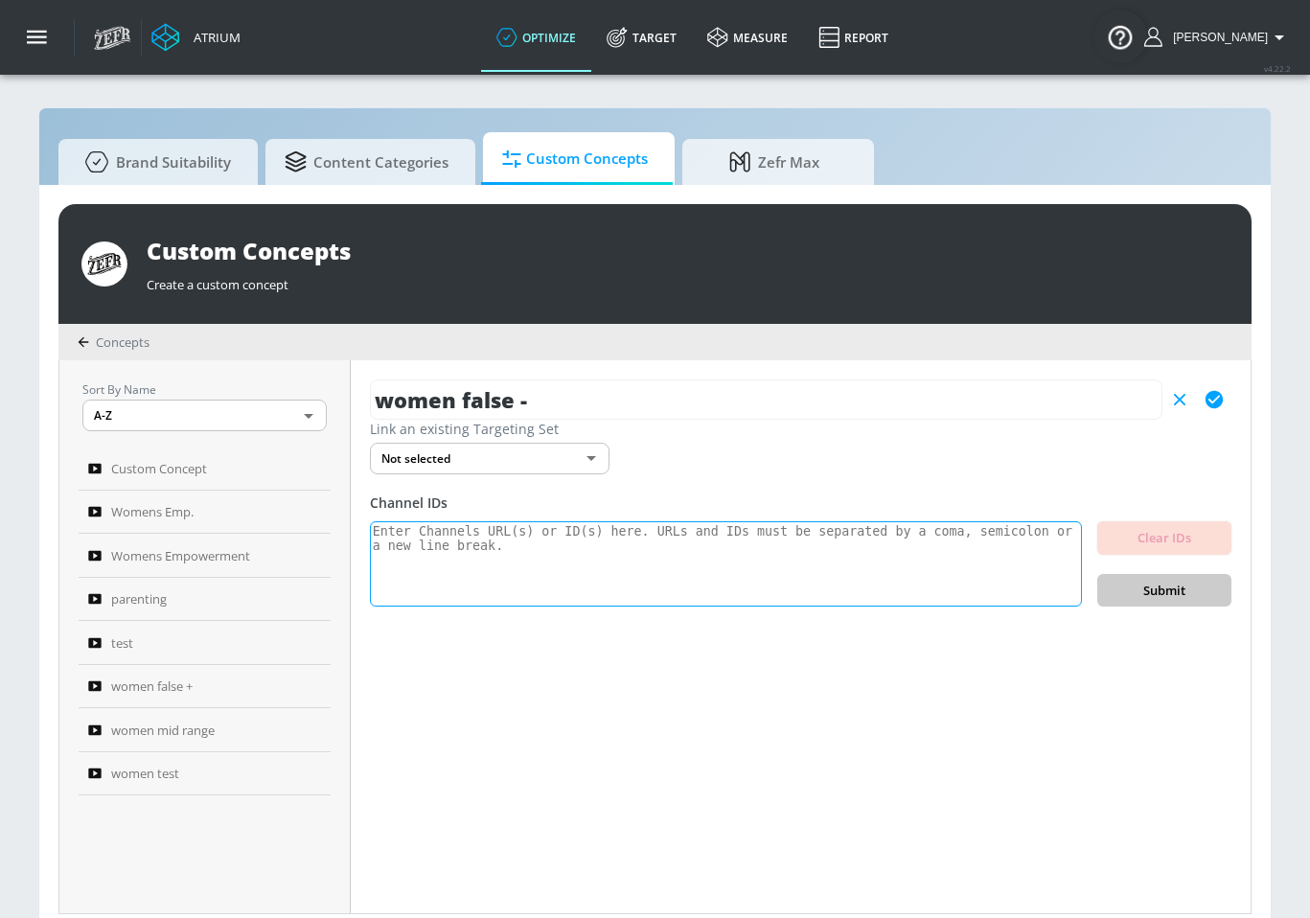
type input "women false -"
click at [677, 568] on textarea at bounding box center [726, 564] width 712 height 86
paste textarea "UCfHFeOHtYteir9vDepN0dfw UCSeCAChMFerPDPLXm-QaHEA"
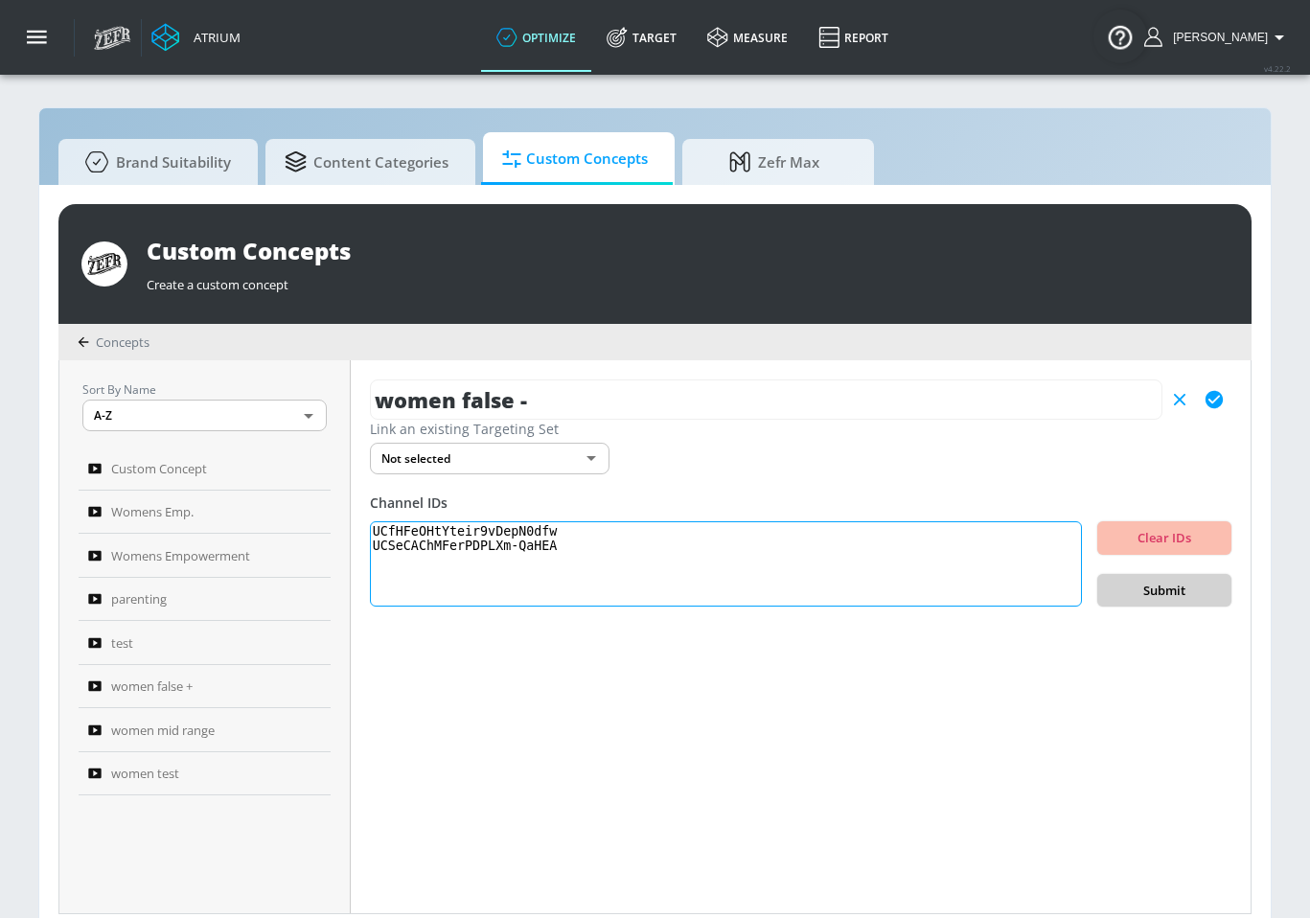
type textarea "UCfHFeOHtYteir9vDepN0dfw UCSeCAChMFerPDPLXm-QaHEA"
click at [1187, 596] on span "Submit" at bounding box center [1163, 591] width 103 height 22
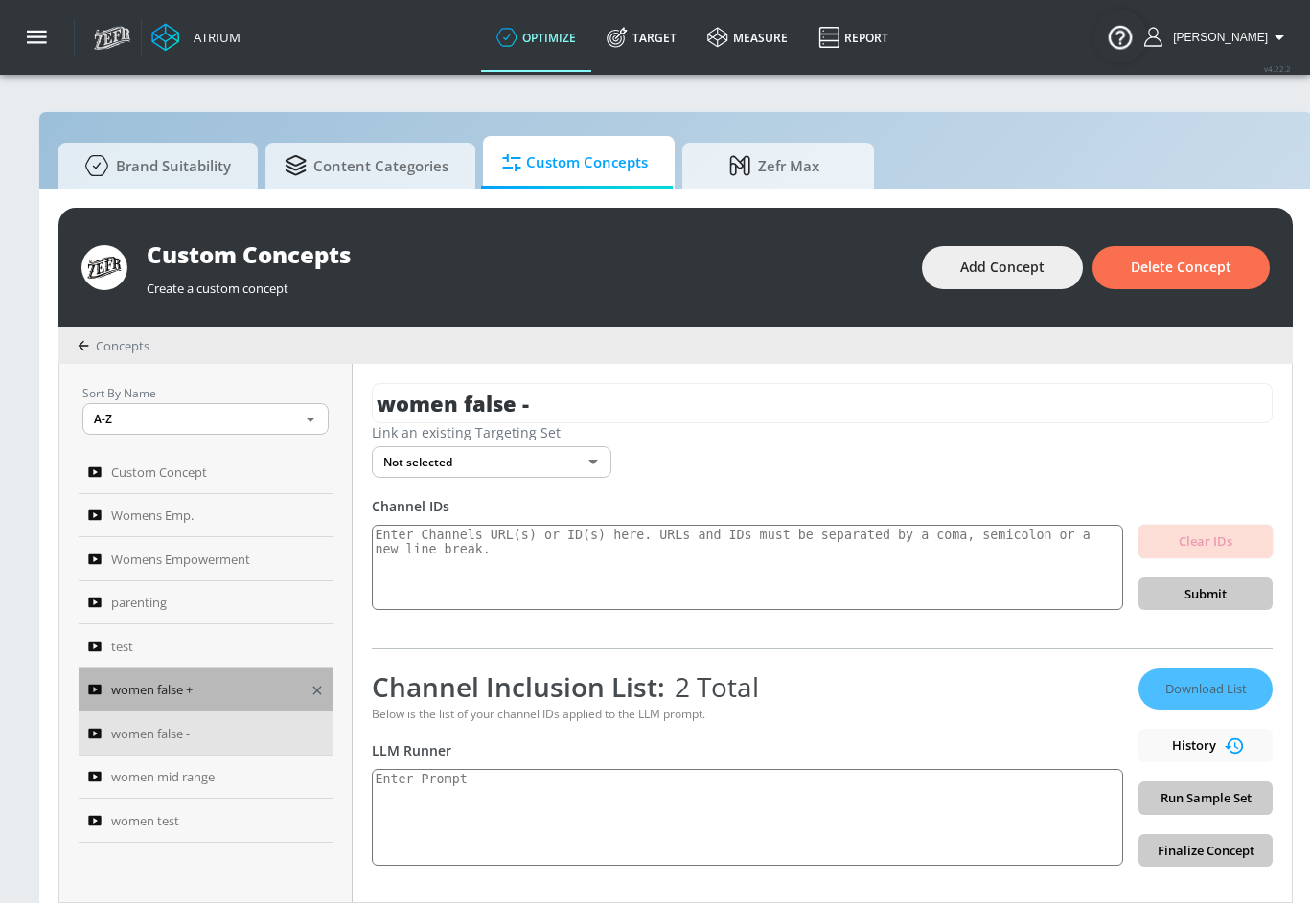
click at [182, 690] on span "women false +" at bounding box center [151, 689] width 81 height 23
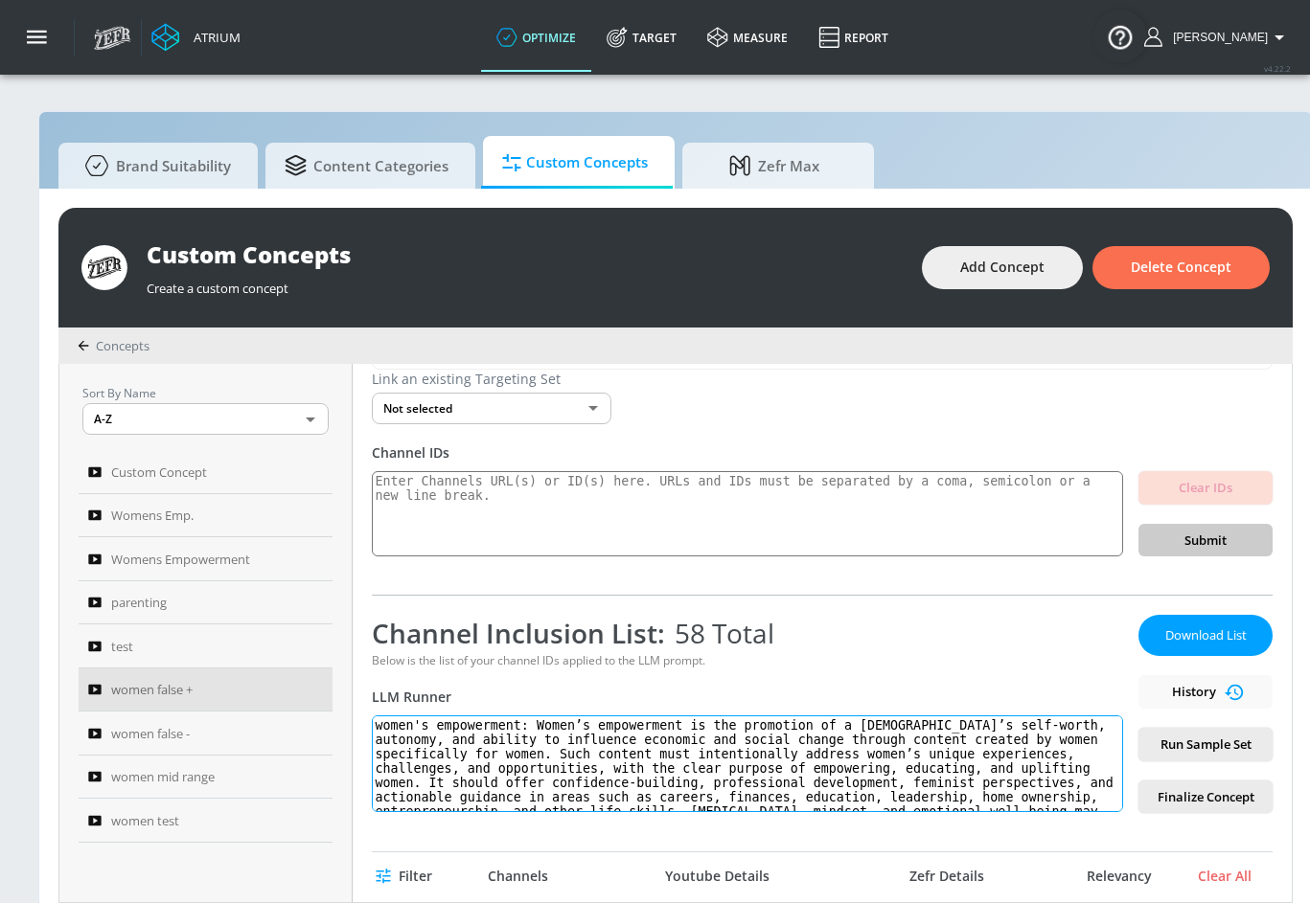
scroll to position [57, 0]
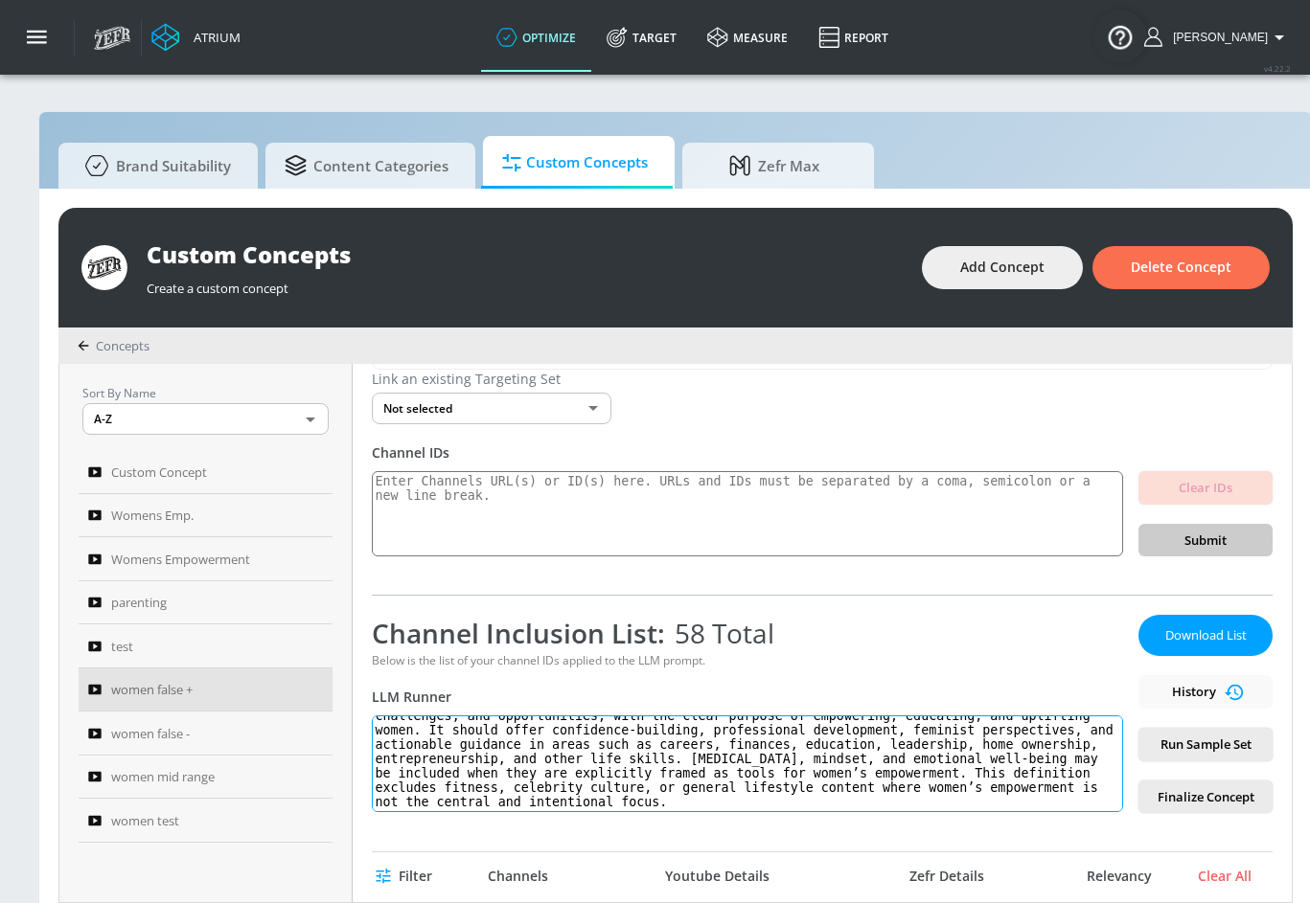
drag, startPoint x: 378, startPoint y: 727, endPoint x: 739, endPoint y: 868, distance: 386.8
click at [739, 868] on div "women false + Link an existing Targeting Set Not selected none ​ Channel IDs Cl…" at bounding box center [822, 633] width 939 height 538
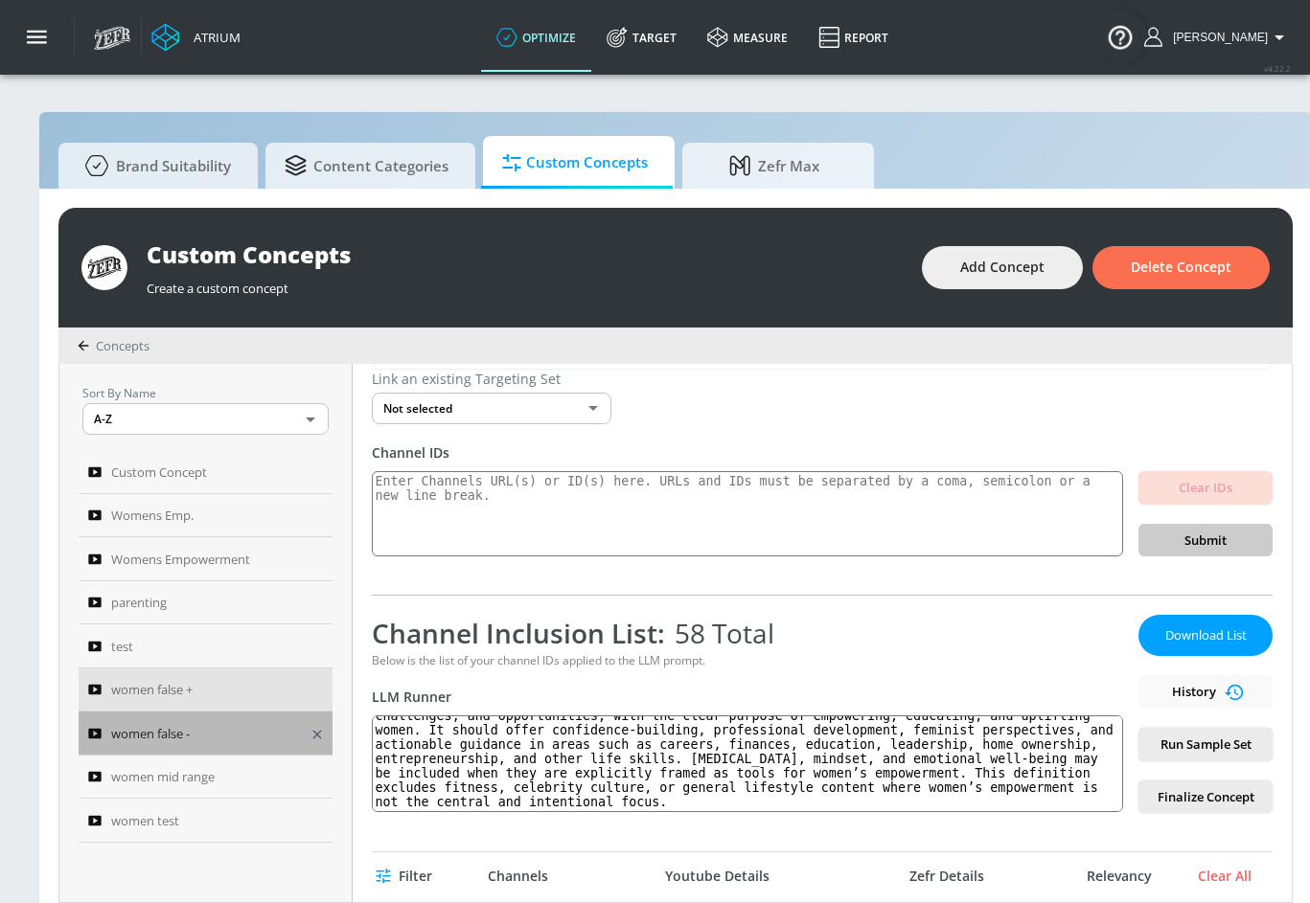
click at [177, 738] on span "women false -" at bounding box center [150, 733] width 79 height 23
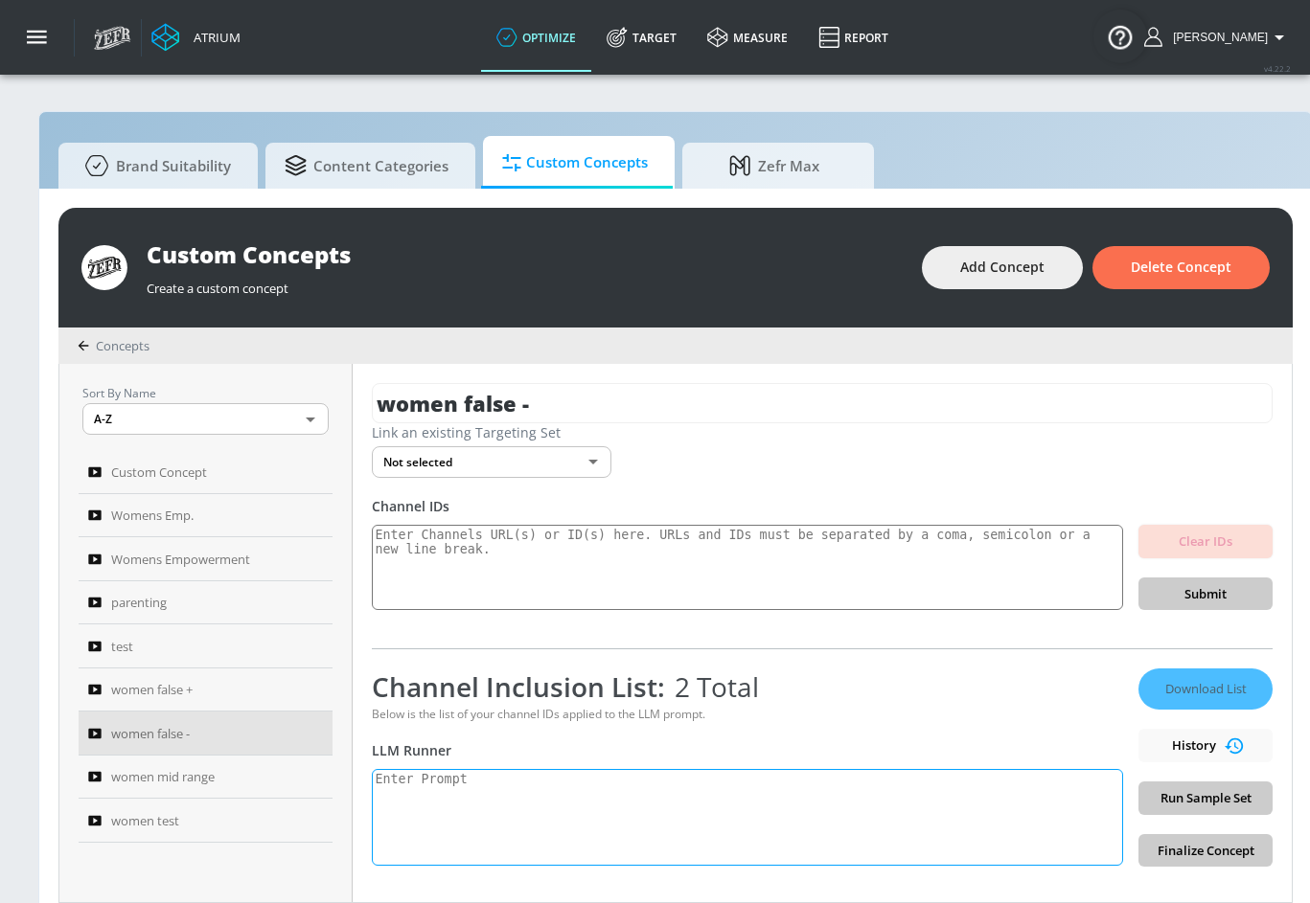
click at [593, 829] on textarea at bounding box center [747, 817] width 751 height 97
paste textarea "women's empowerment: Women’s empowerment is the promotion of a [DEMOGRAPHIC_DAT…"
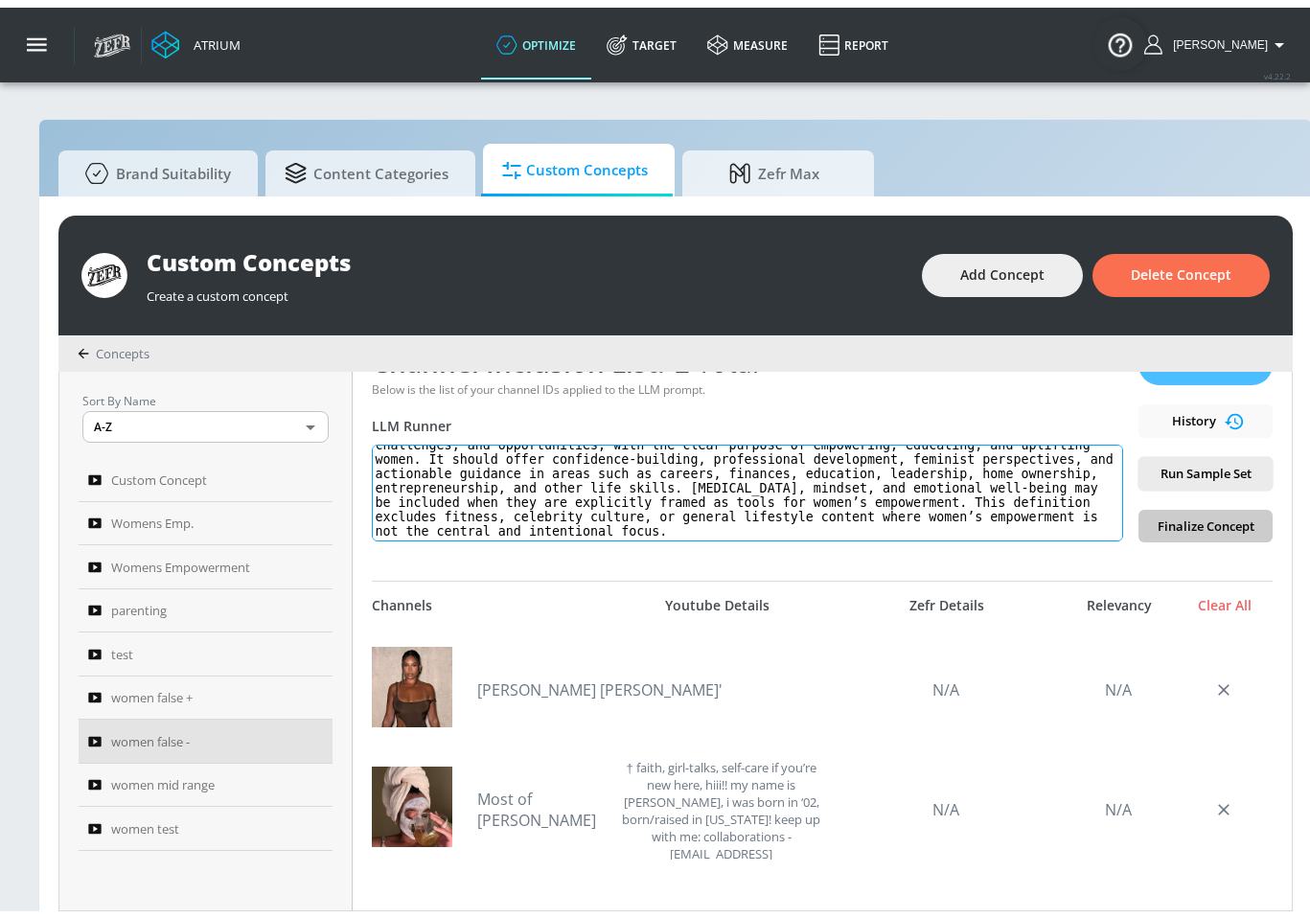
scroll to position [336, 0]
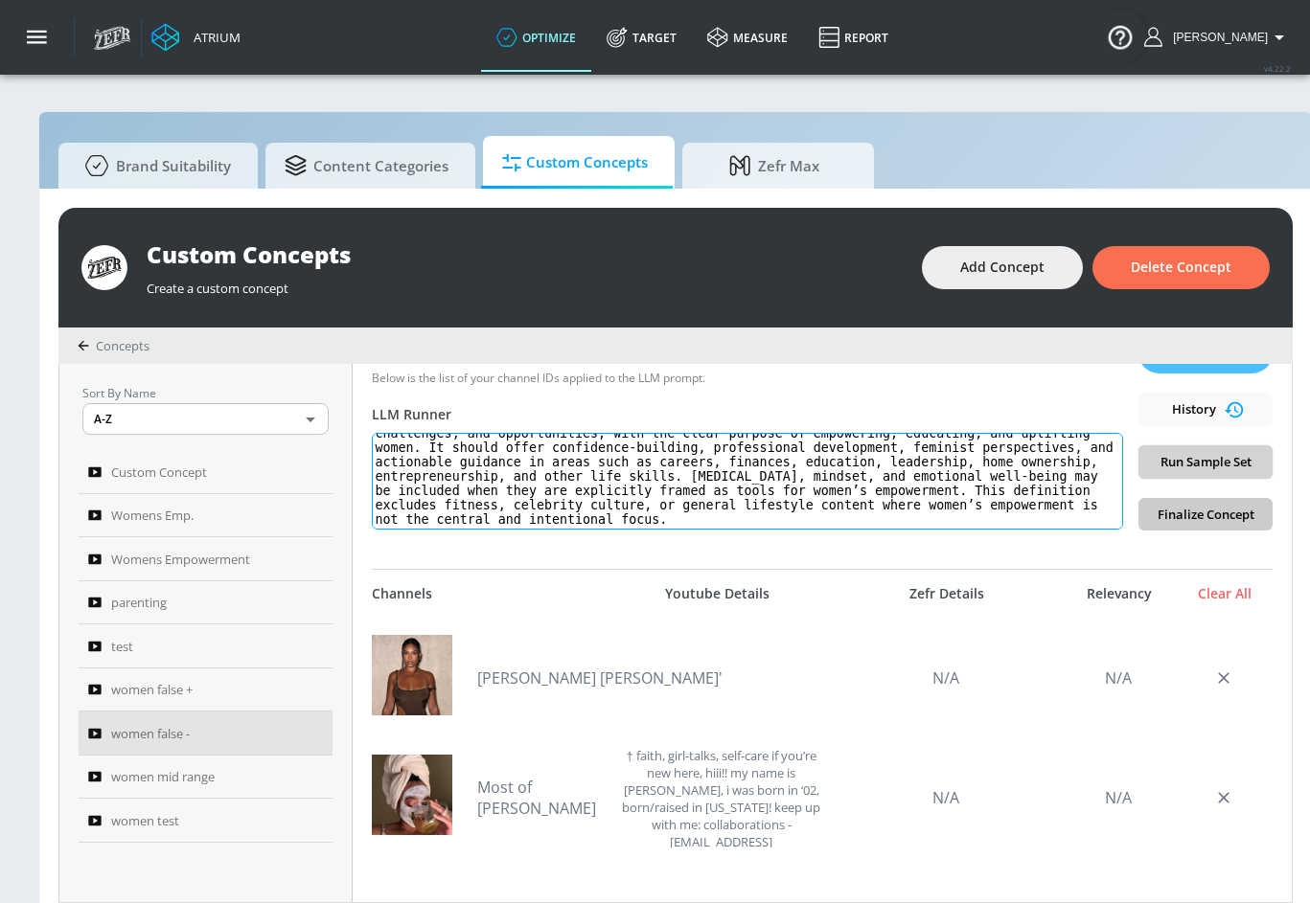
type textarea "women's empowerment: Women’s empowerment is the promotion of a [DEMOGRAPHIC_DAT…"
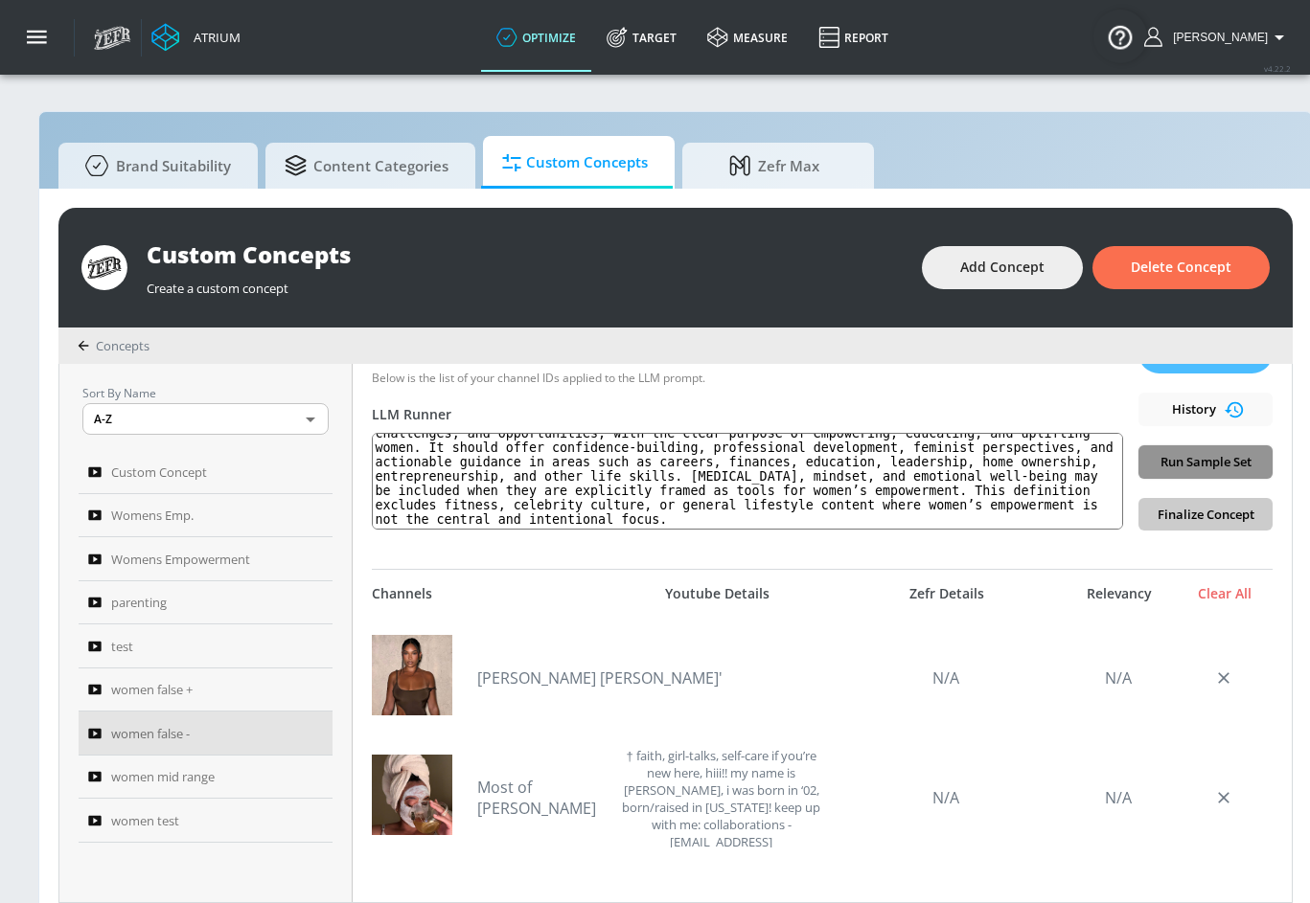
click at [1195, 468] on span "Run Sample Set" at bounding box center [1205, 462] width 103 height 22
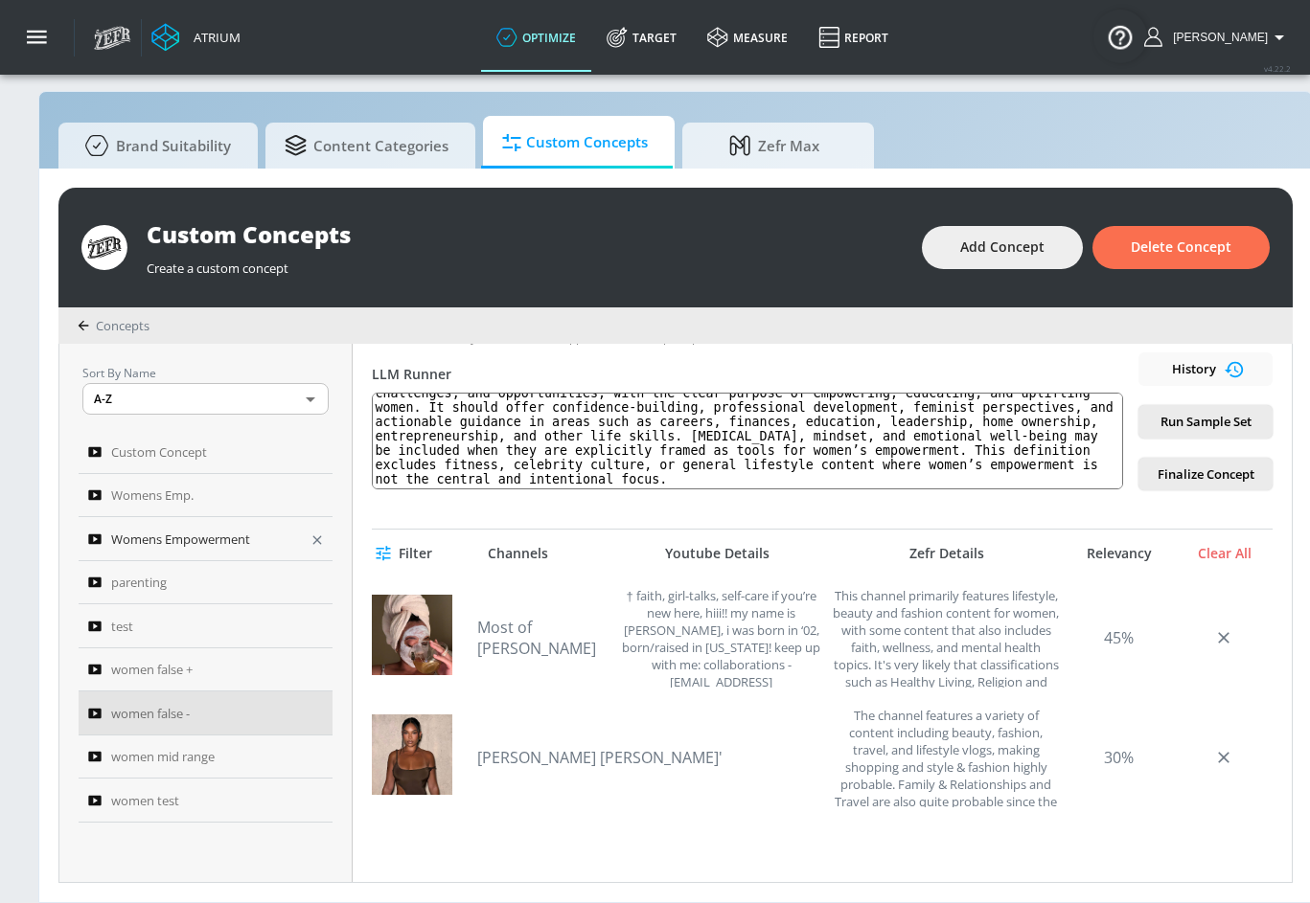
scroll to position [28, 0]
click at [195, 750] on span "women mid range" at bounding box center [162, 756] width 103 height 23
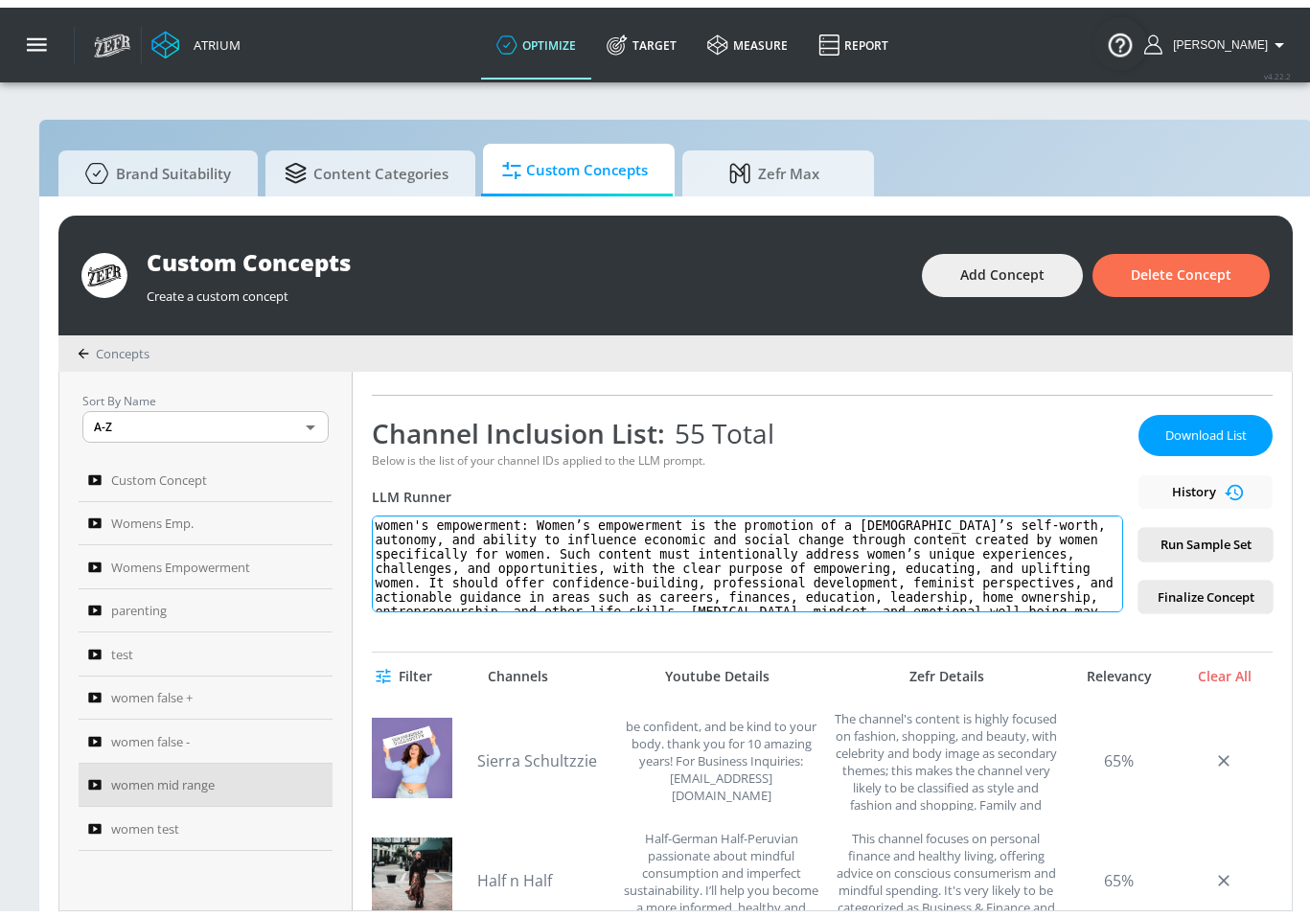
scroll to position [144, 0]
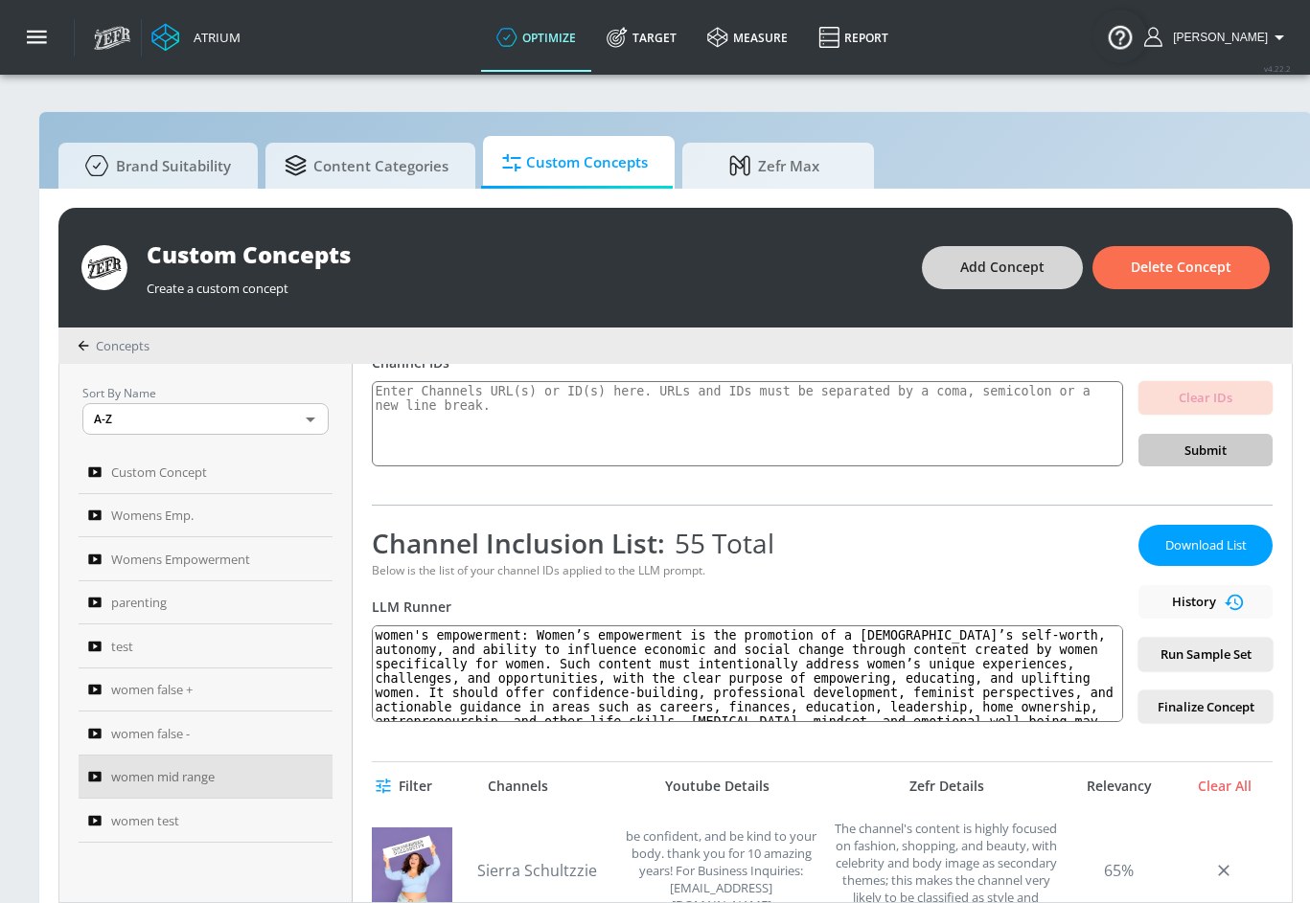
click at [1017, 260] on span "Add Concept" at bounding box center [1002, 268] width 84 height 24
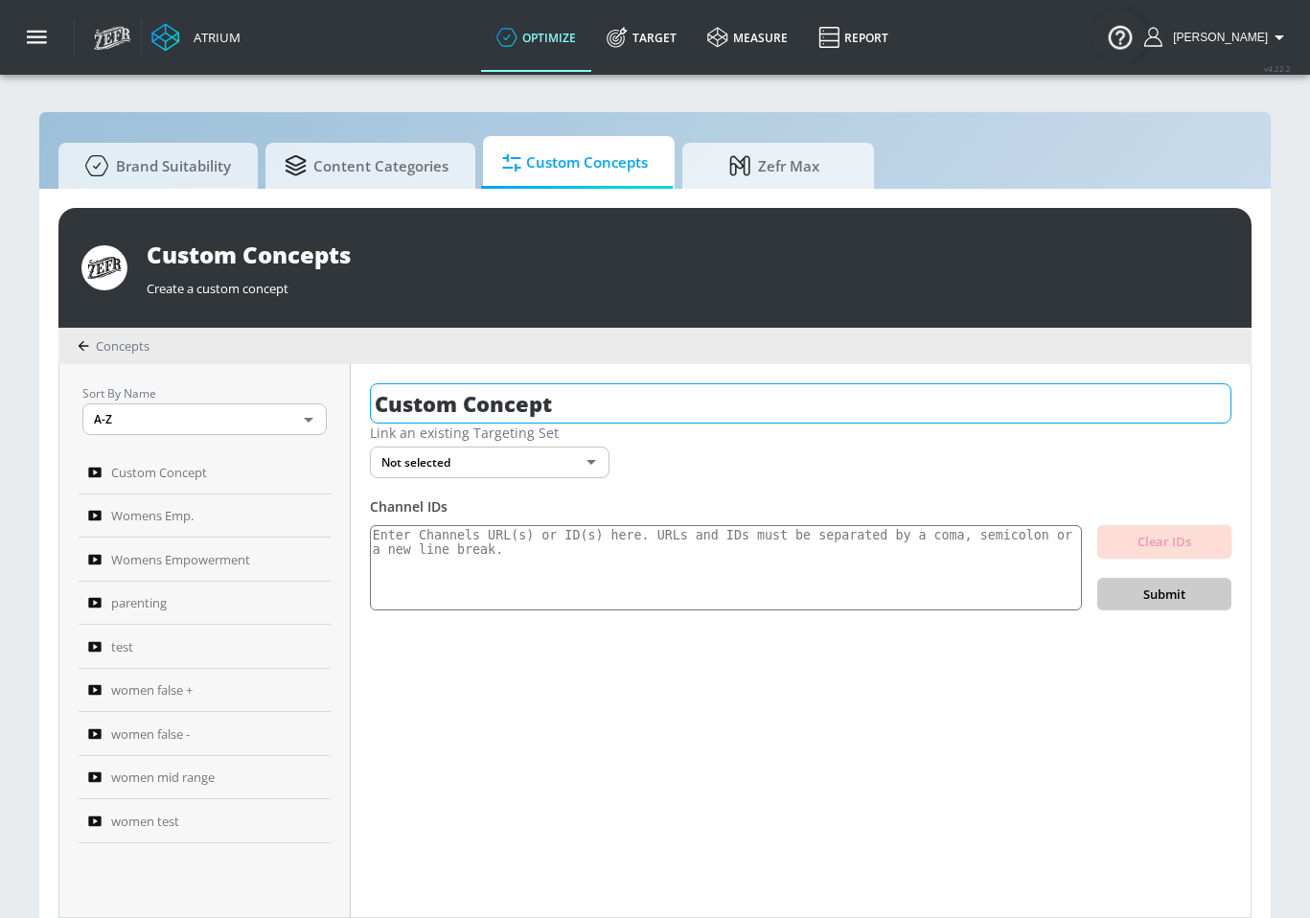
click at [585, 404] on input "Custom Concept" at bounding box center [800, 403] width 861 height 40
click at [582, 405] on input "Custom Concept" at bounding box center [800, 403] width 861 height 40
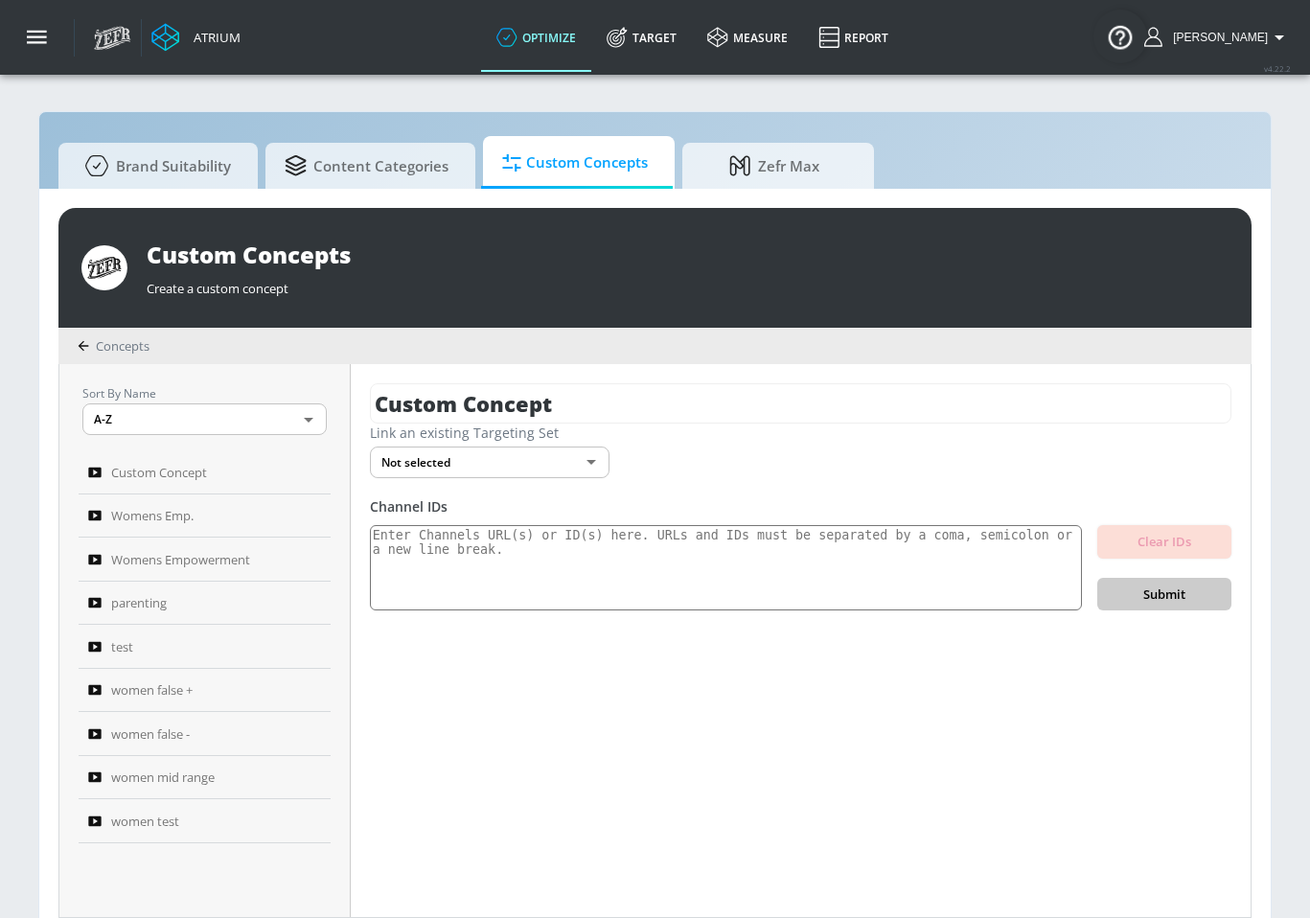
drag, startPoint x: 609, startPoint y: 391, endPoint x: 363, endPoint y: 348, distance: 250.0
click at [363, 348] on div "Custom Concepts Create a custom concept Concepts Sort By Name A-Z ASC ​ Custom …" at bounding box center [654, 563] width 1193 height 710
type input "women +"
click at [631, 575] on textarea at bounding box center [726, 568] width 712 height 86
paste textarea "UCb7qR-onnkuVTnb3GPkM3gQ UC5Zb02pmVD2VA7lnx8mV4gw UCAk_loXdoKqPXwnTMmCuDeQ UC1B…"
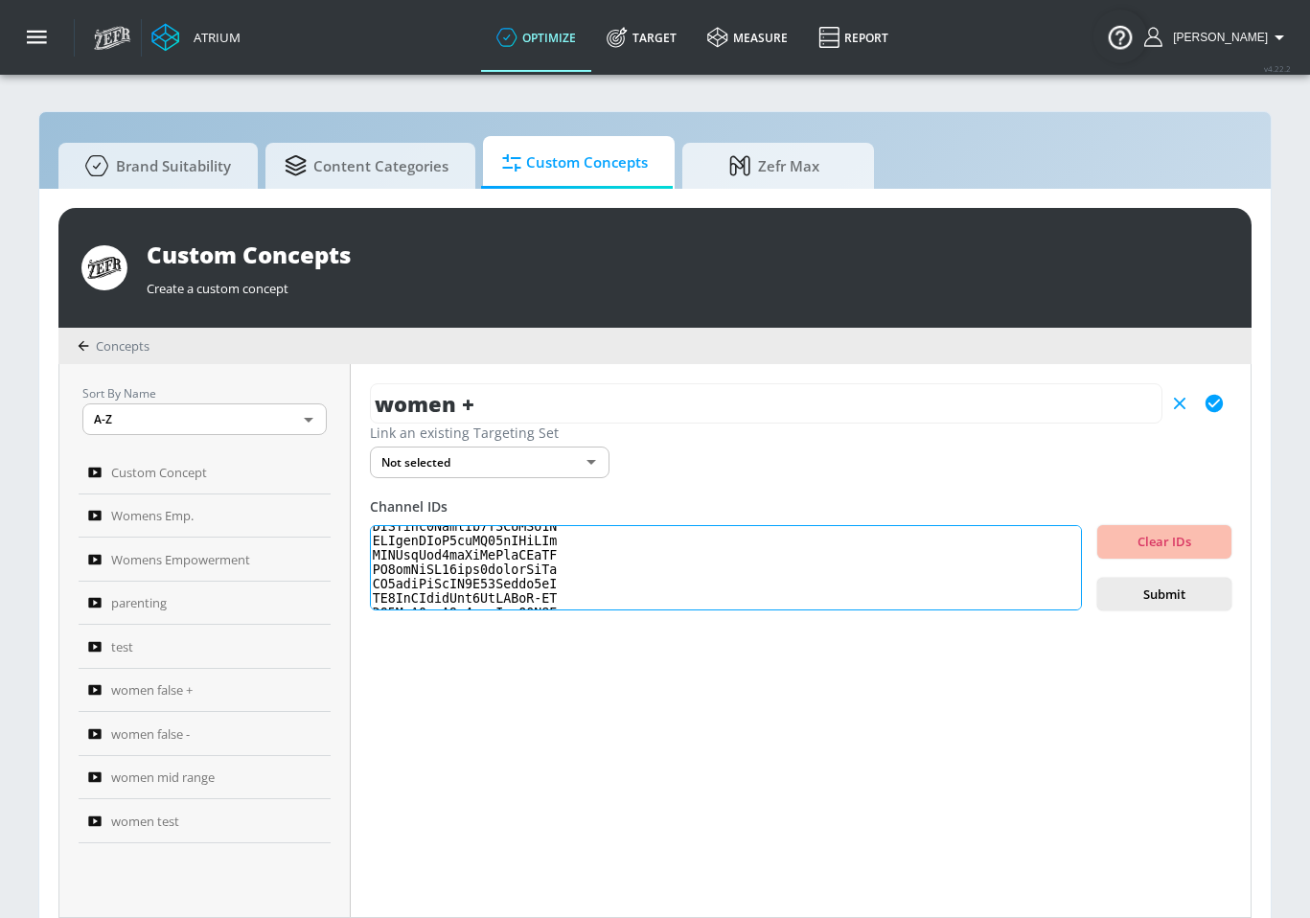
drag, startPoint x: 565, startPoint y: 565, endPoint x: 747, endPoint y: 617, distance: 189.2
click at [747, 617] on div "women + Link an existing Targeting Set Not selected none ​ Channel IDs Clear ID…" at bounding box center [801, 640] width 900 height 553
click at [617, 555] on textarea at bounding box center [726, 568] width 712 height 86
drag, startPoint x: 567, startPoint y: 560, endPoint x: 709, endPoint y: 564, distance: 141.9
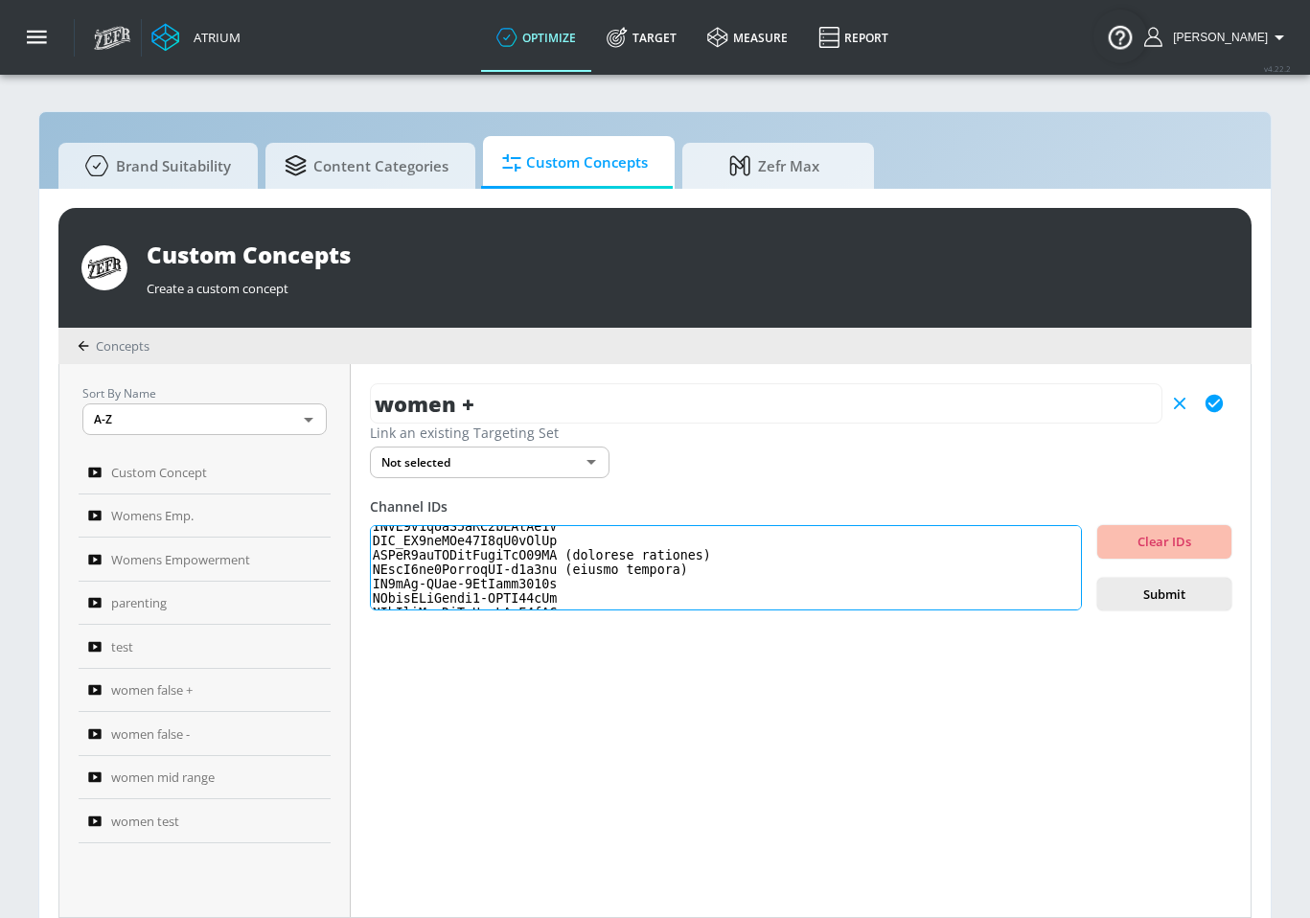
click at [709, 564] on textarea at bounding box center [726, 568] width 712 height 86
drag, startPoint x: 564, startPoint y: 576, endPoint x: 694, endPoint y: 577, distance: 129.3
click at [694, 577] on textarea at bounding box center [726, 568] width 712 height 86
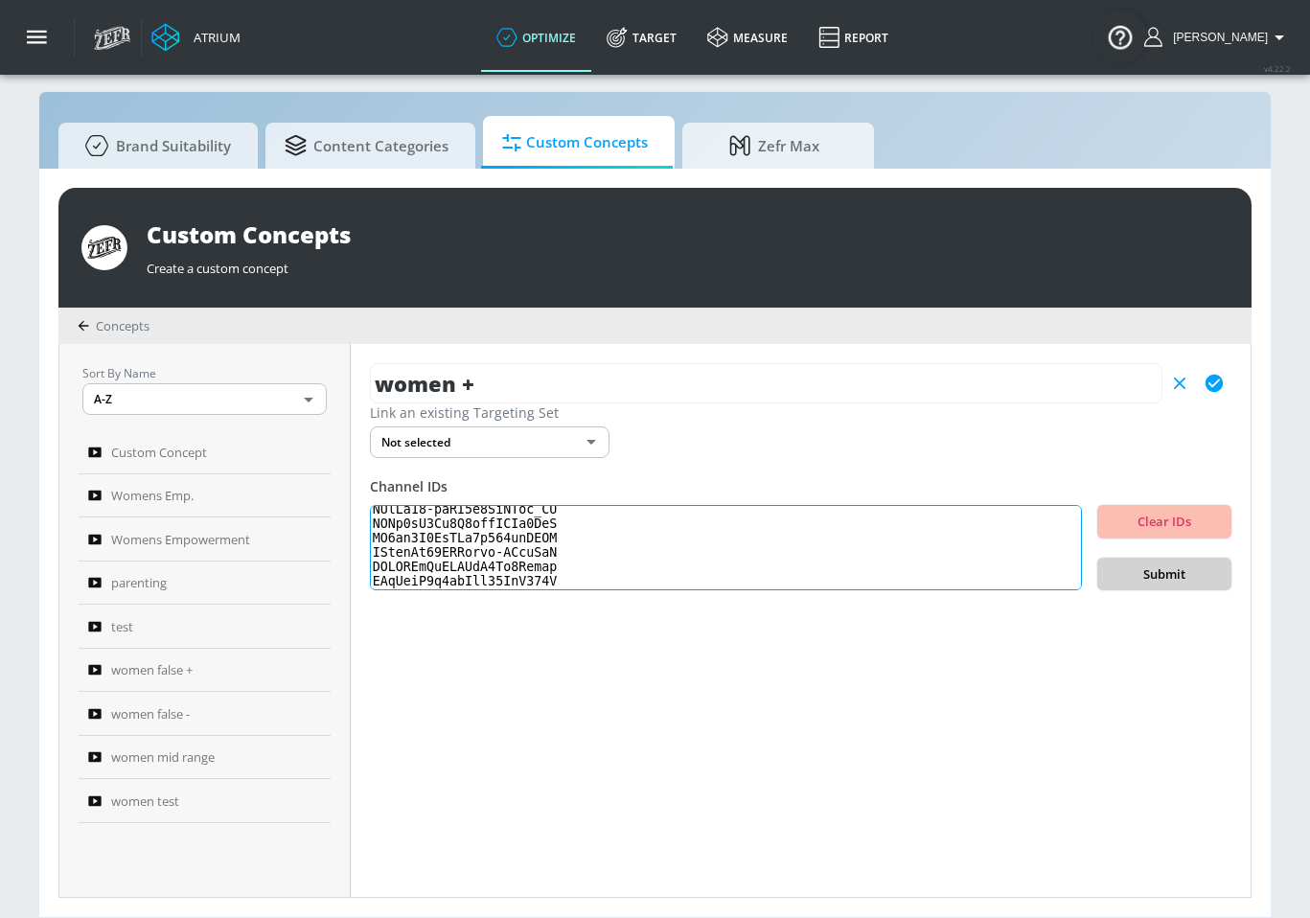
type textarea "UCb7qR-onnkuVTnb3GPkM3gQ UC5Zb02pmVD2VA7lnx8mV4gw UCAk_loXdoKqPXwnTMmCuDeQ UC1B…"
click at [1138, 586] on button "Submit" at bounding box center [1164, 575] width 134 height 34
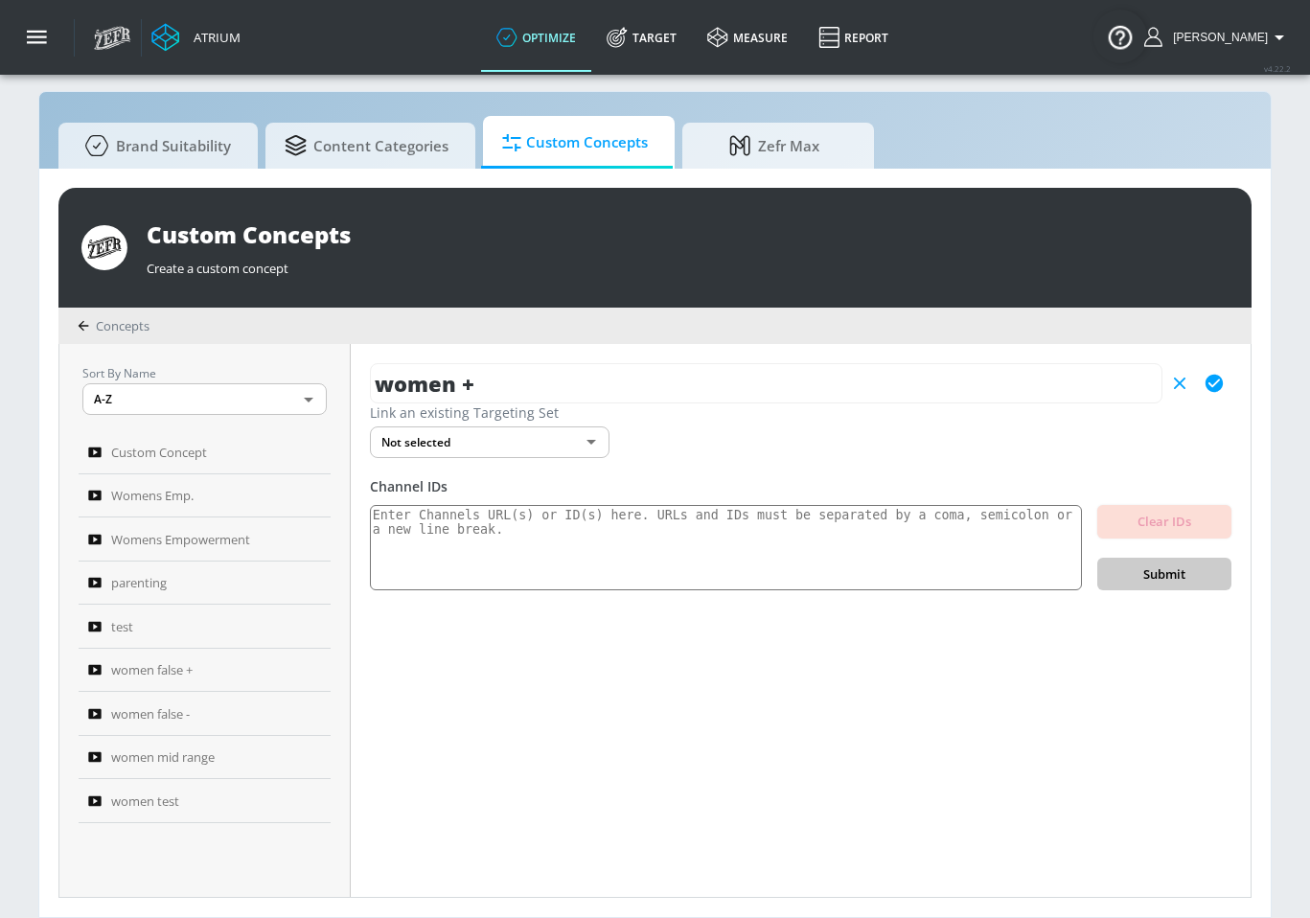
scroll to position [0, 0]
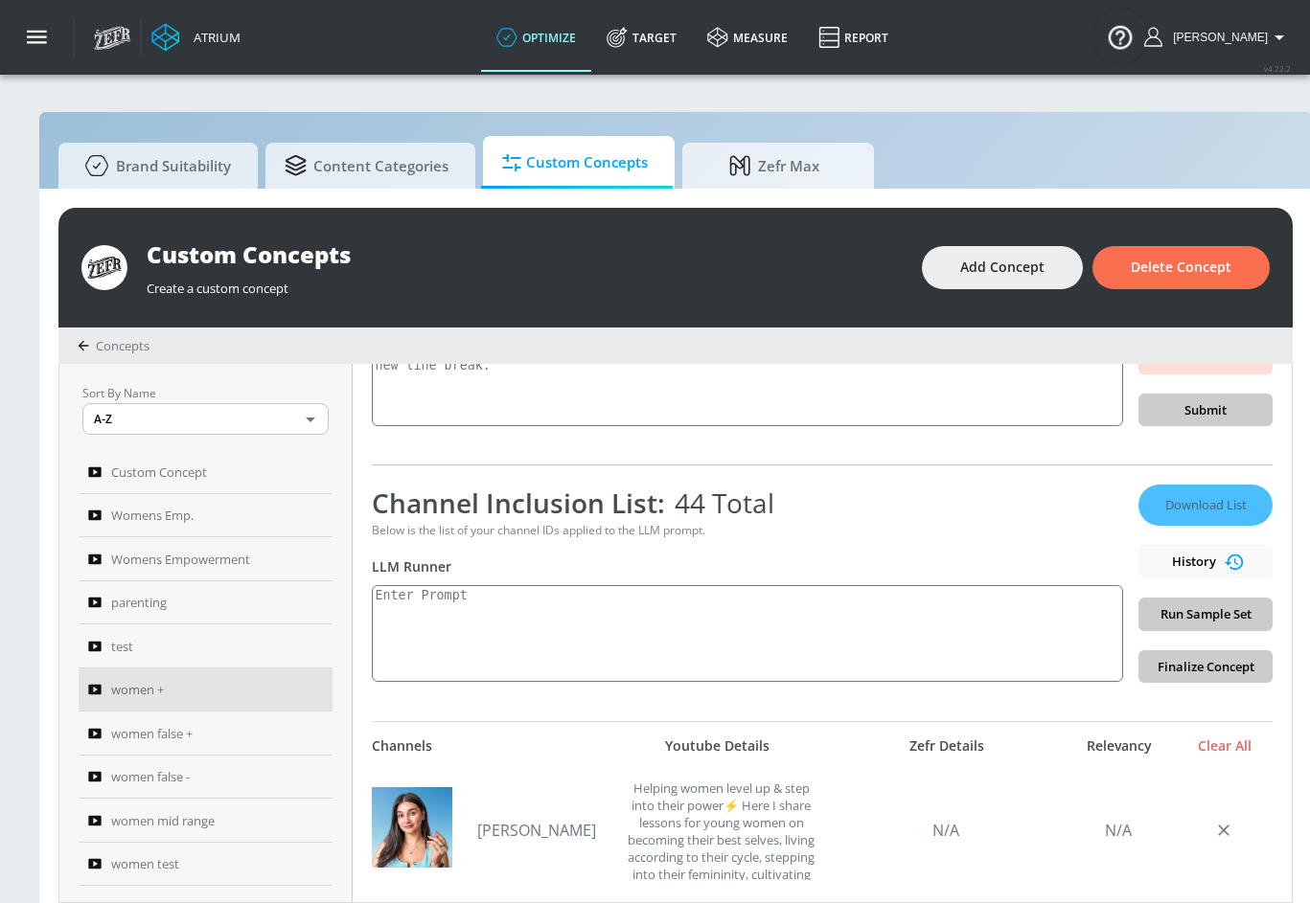
scroll to position [184, 0]
click at [140, 734] on span "women false +" at bounding box center [151, 733] width 81 height 23
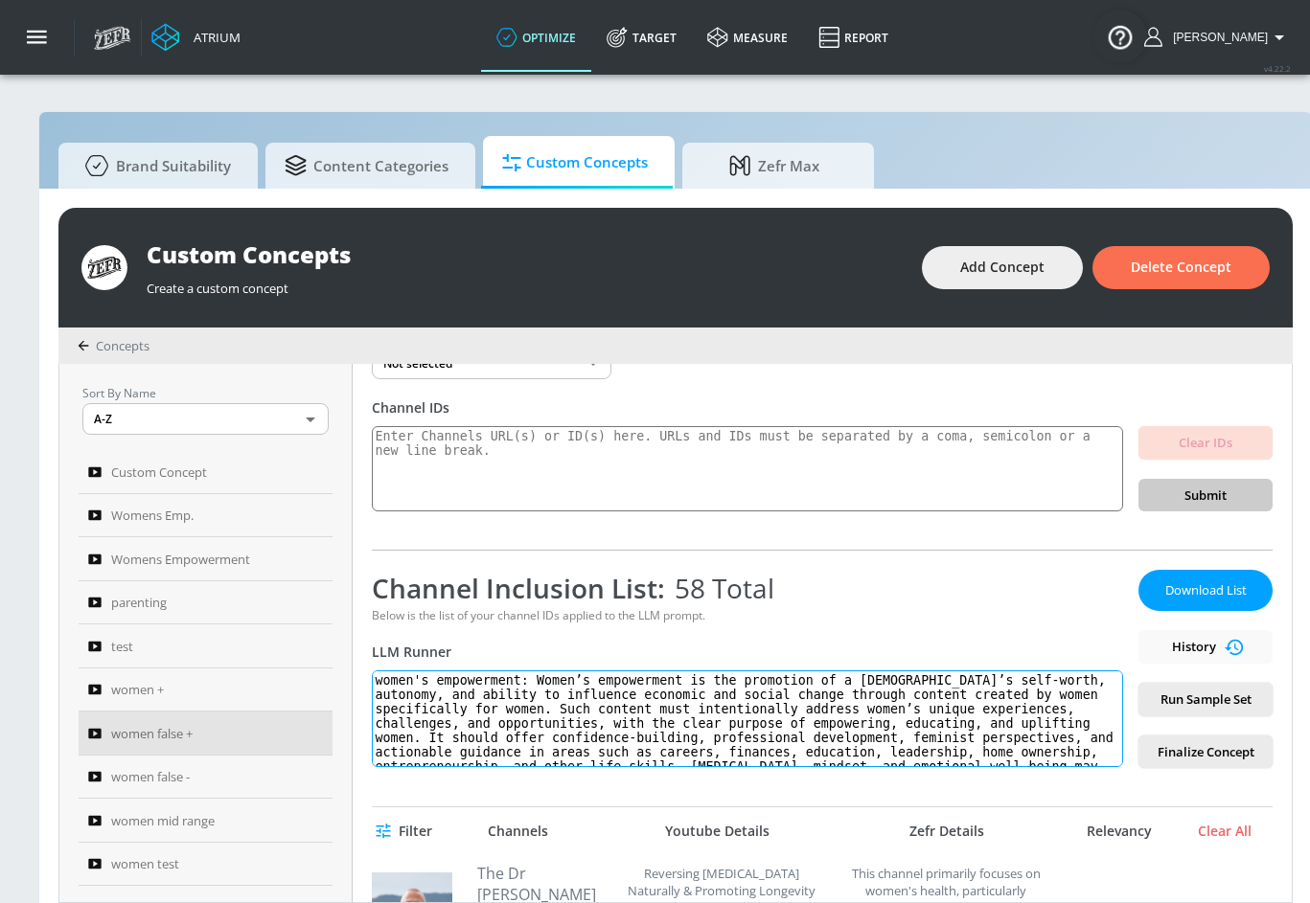
scroll to position [57, 0]
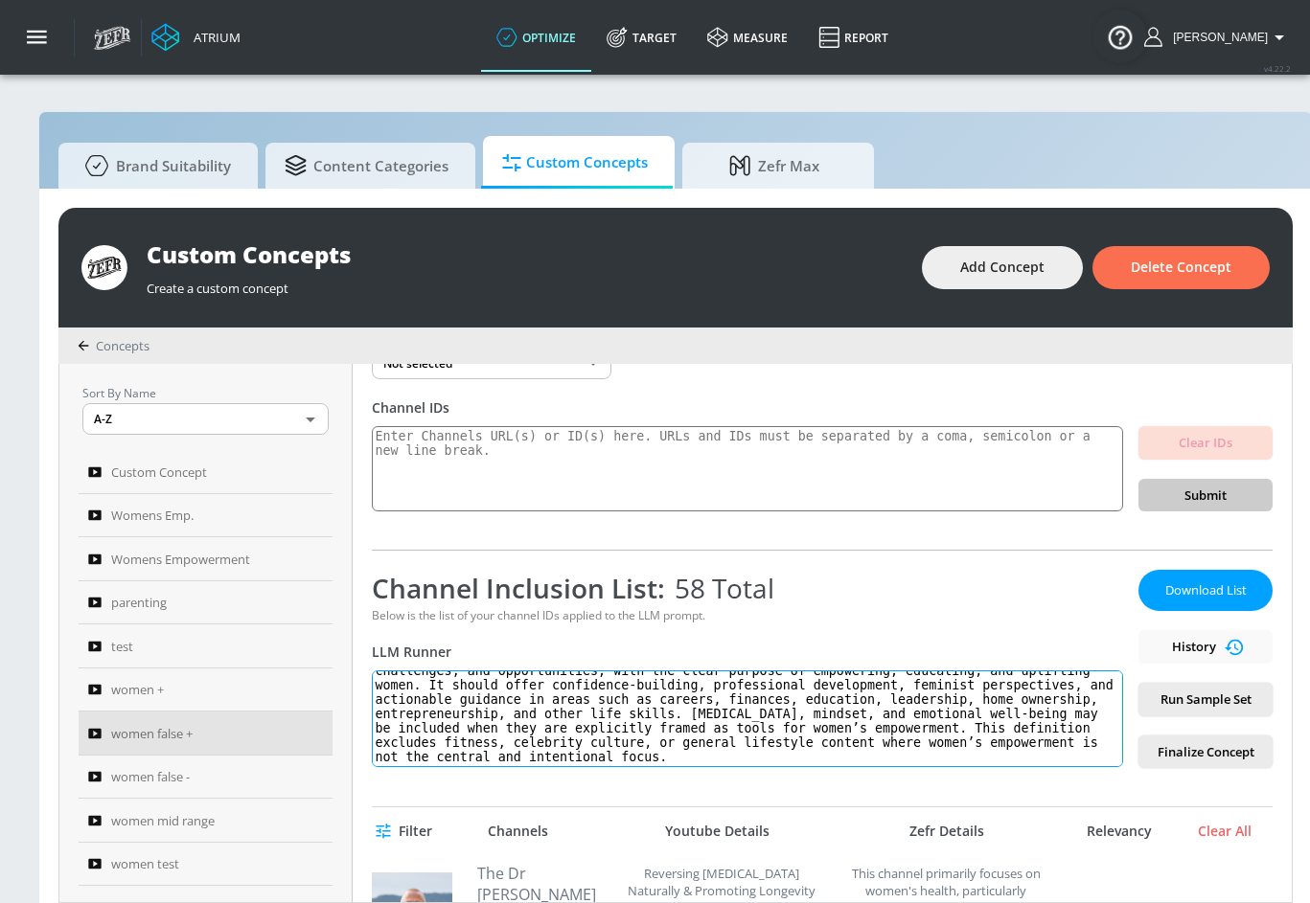
drag, startPoint x: 377, startPoint y: 678, endPoint x: 772, endPoint y: 787, distance: 410.2
click at [772, 787] on div "women false + Link an existing Targeting Set Not selected none ​ Channel IDs Cl…" at bounding box center [822, 633] width 939 height 538
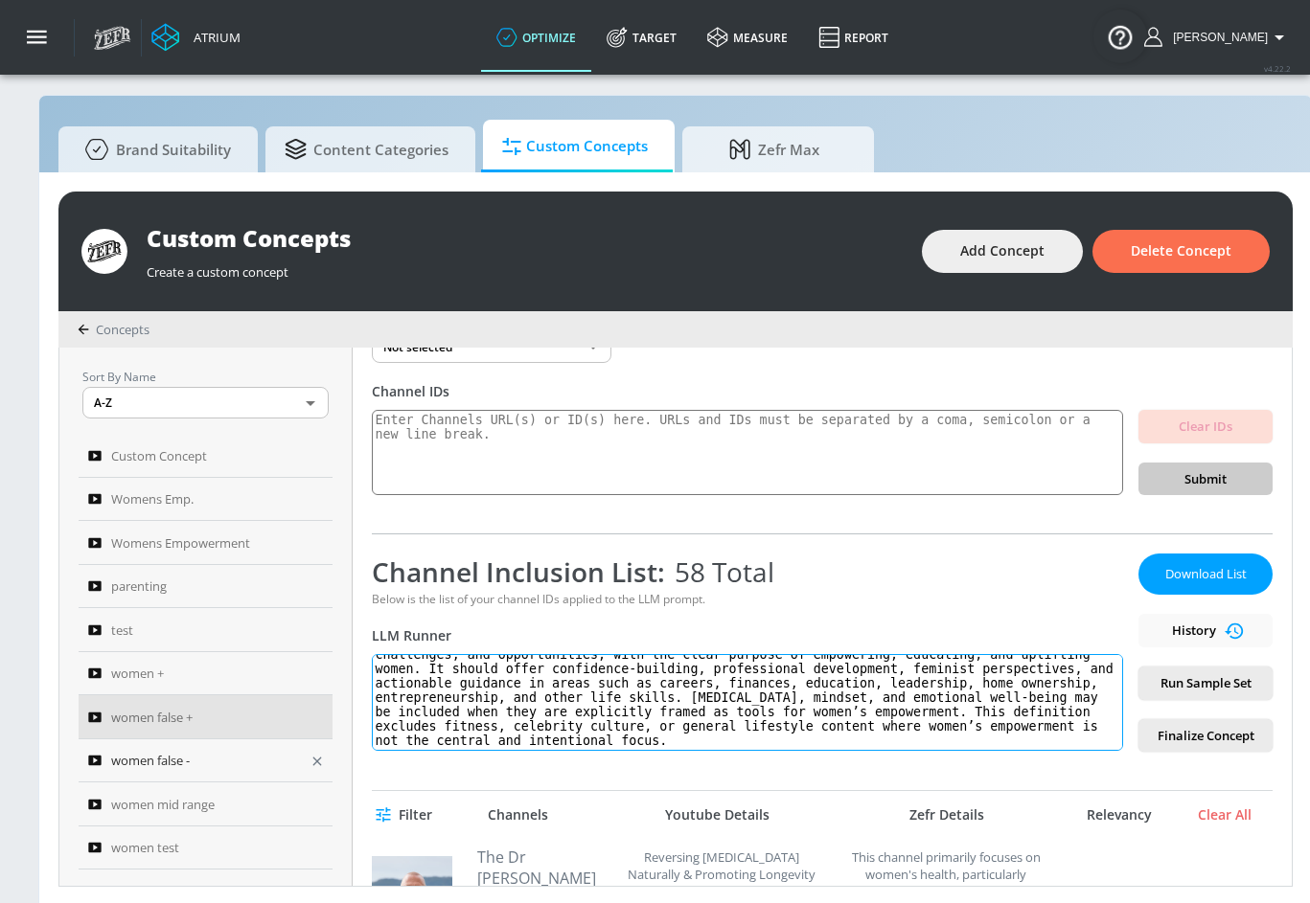
scroll to position [22, 0]
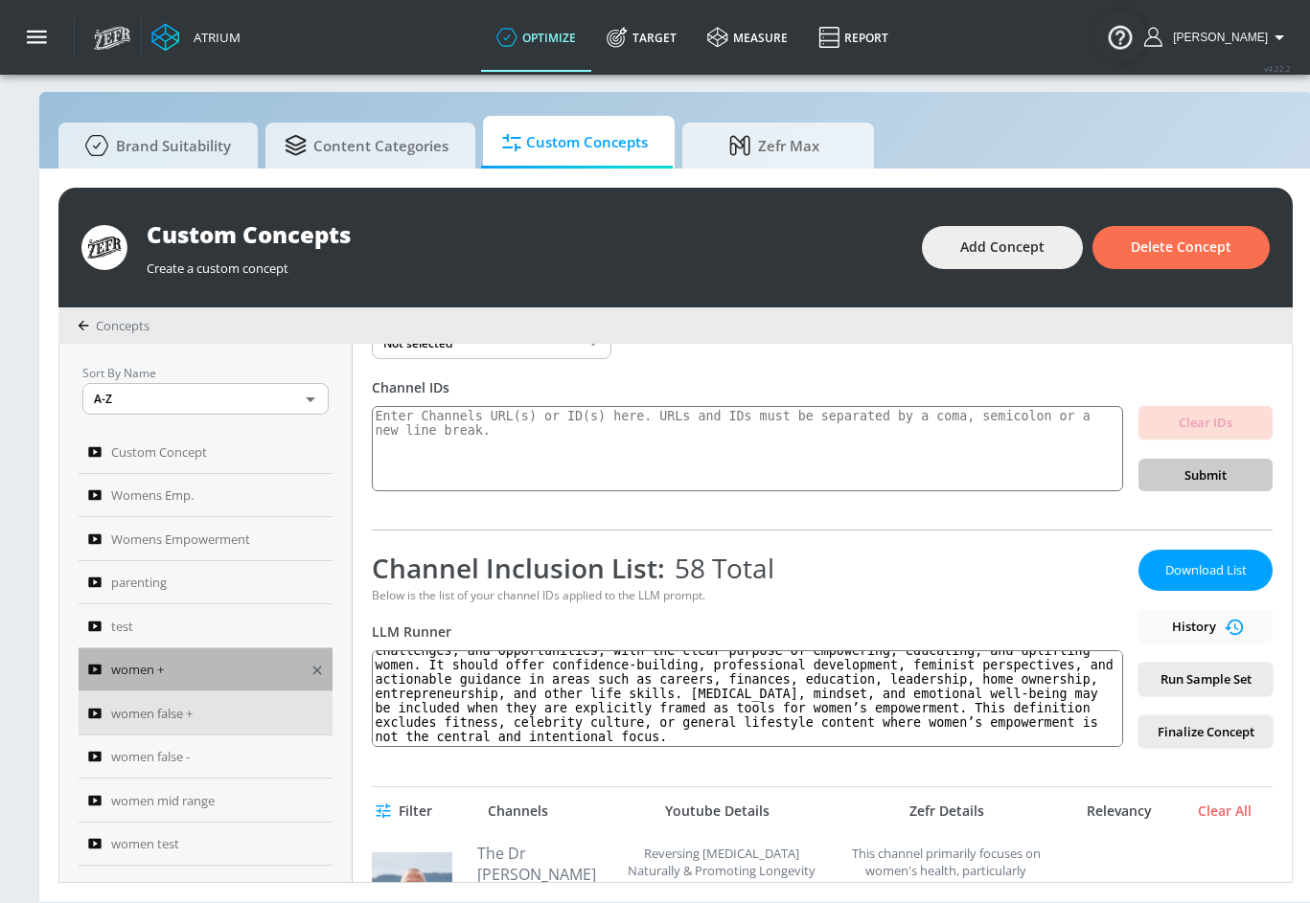
click at [160, 668] on span "women +" at bounding box center [137, 669] width 53 height 23
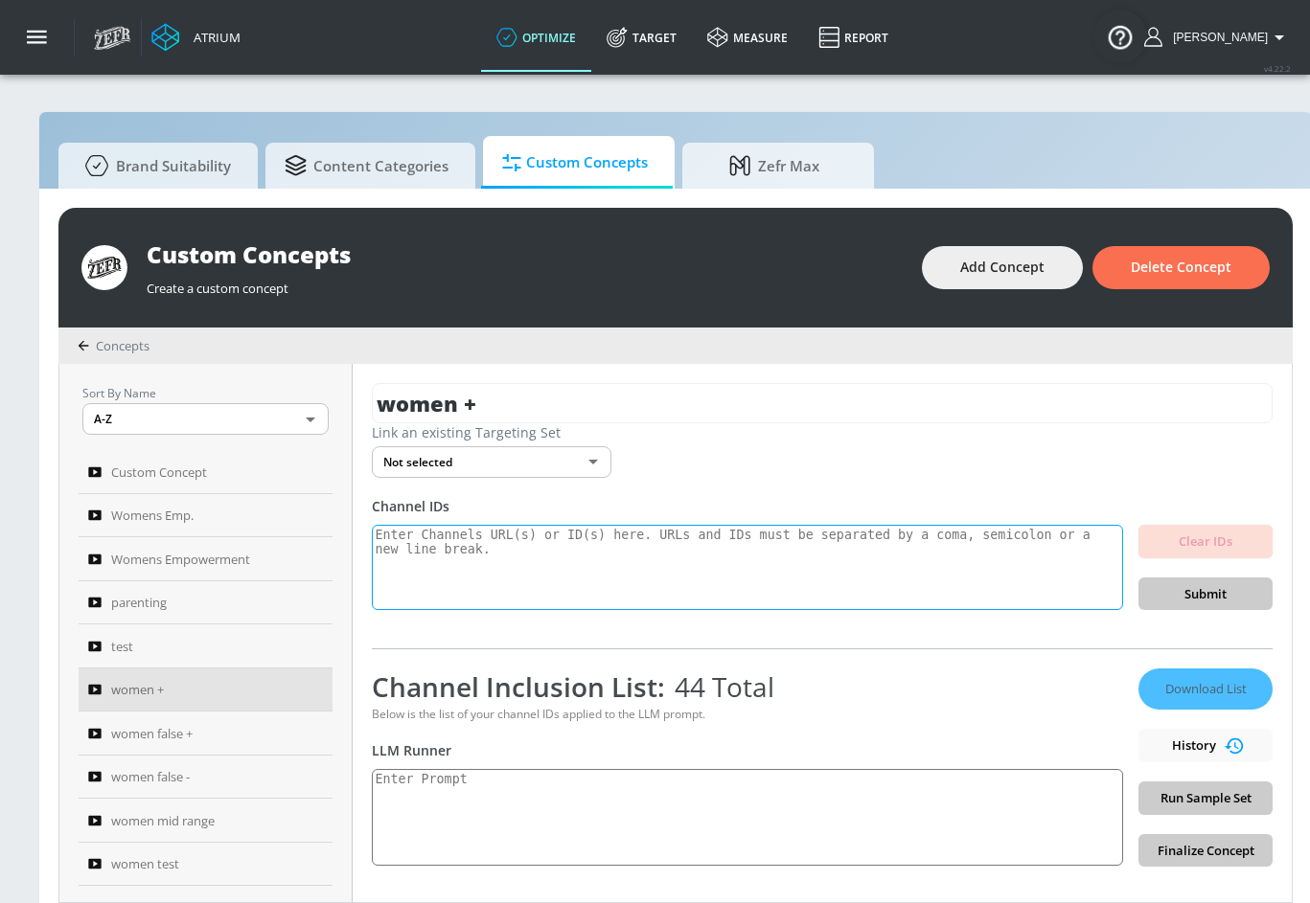
click at [576, 552] on textarea at bounding box center [747, 568] width 751 height 86
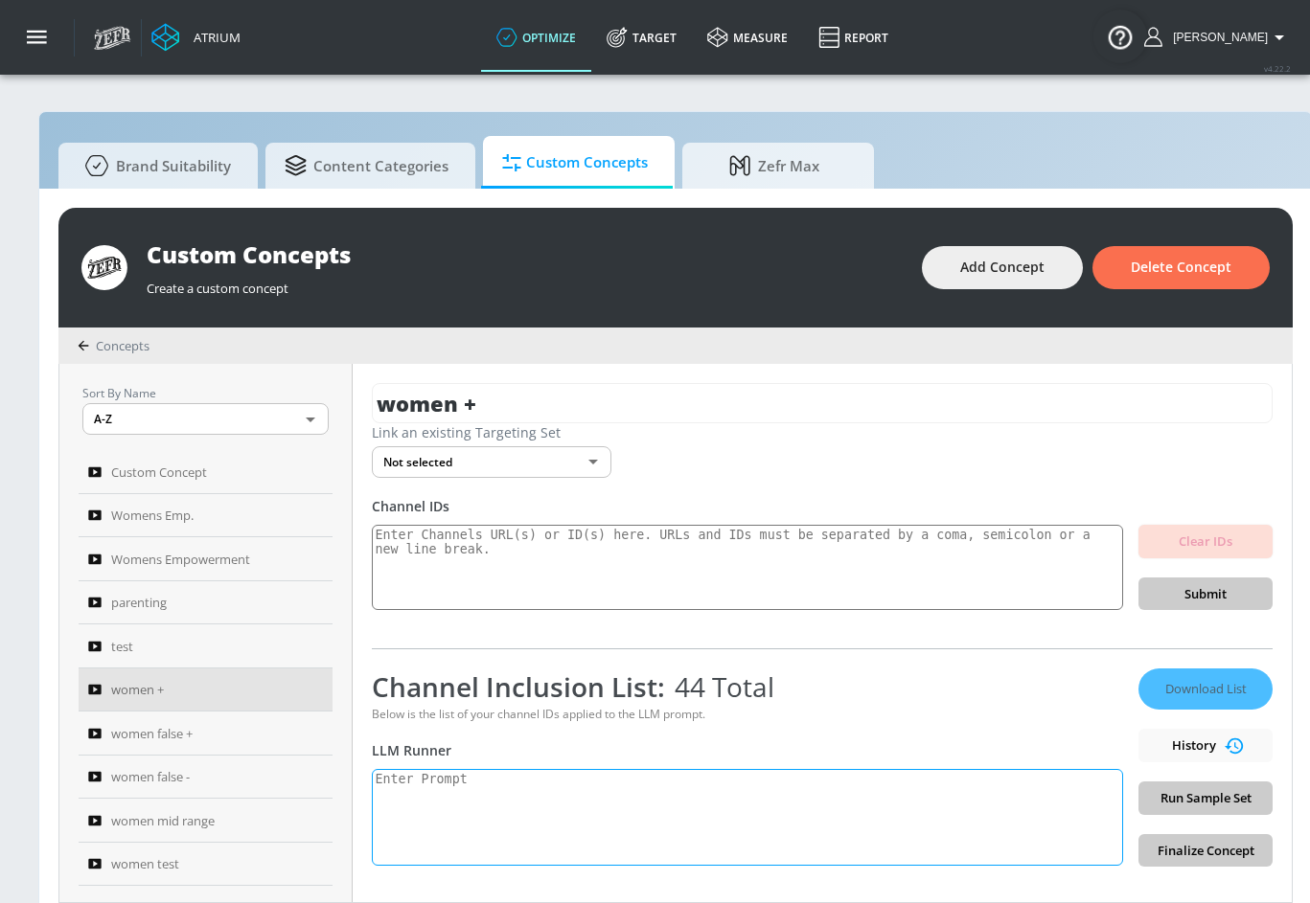
click at [511, 811] on textarea at bounding box center [747, 817] width 751 height 97
paste textarea "women's empowerment: Women’s empowerment is the promotion of a [DEMOGRAPHIC_DAT…"
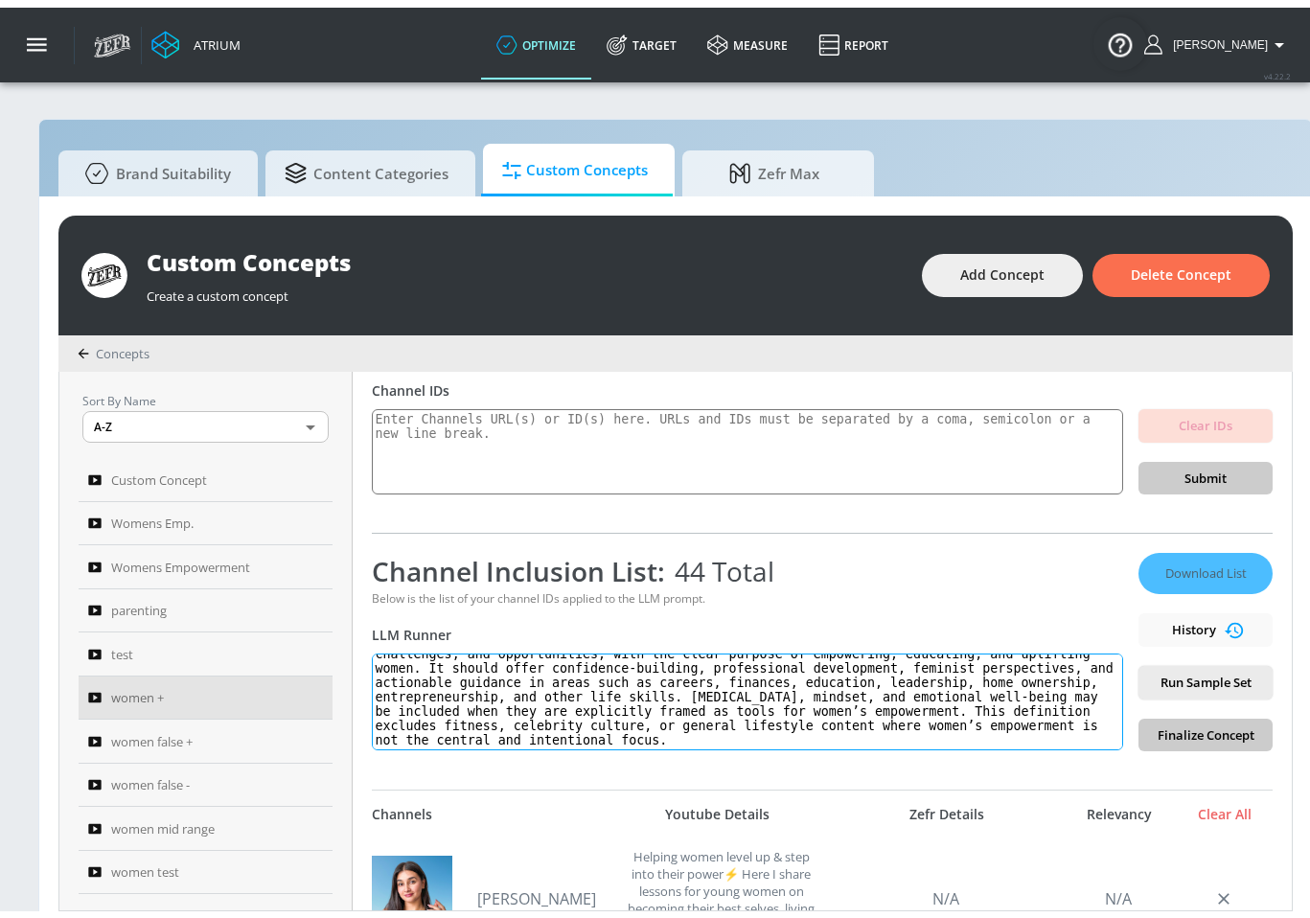
scroll to position [145, 0]
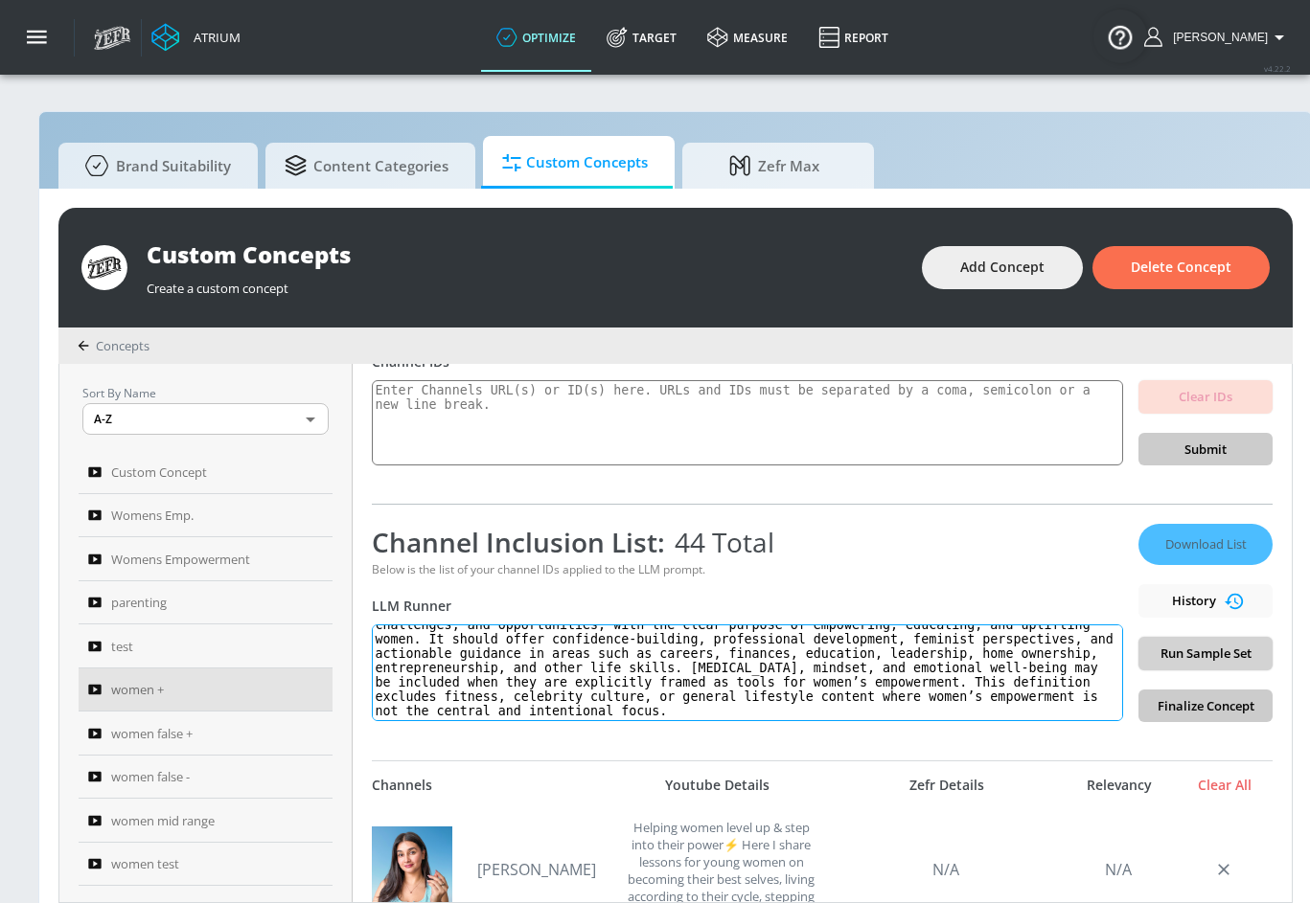
type textarea "women's empowerment: Women’s empowerment is the promotion of a [DEMOGRAPHIC_DAT…"
click at [1207, 654] on span "Run Sample Set" at bounding box center [1205, 654] width 103 height 22
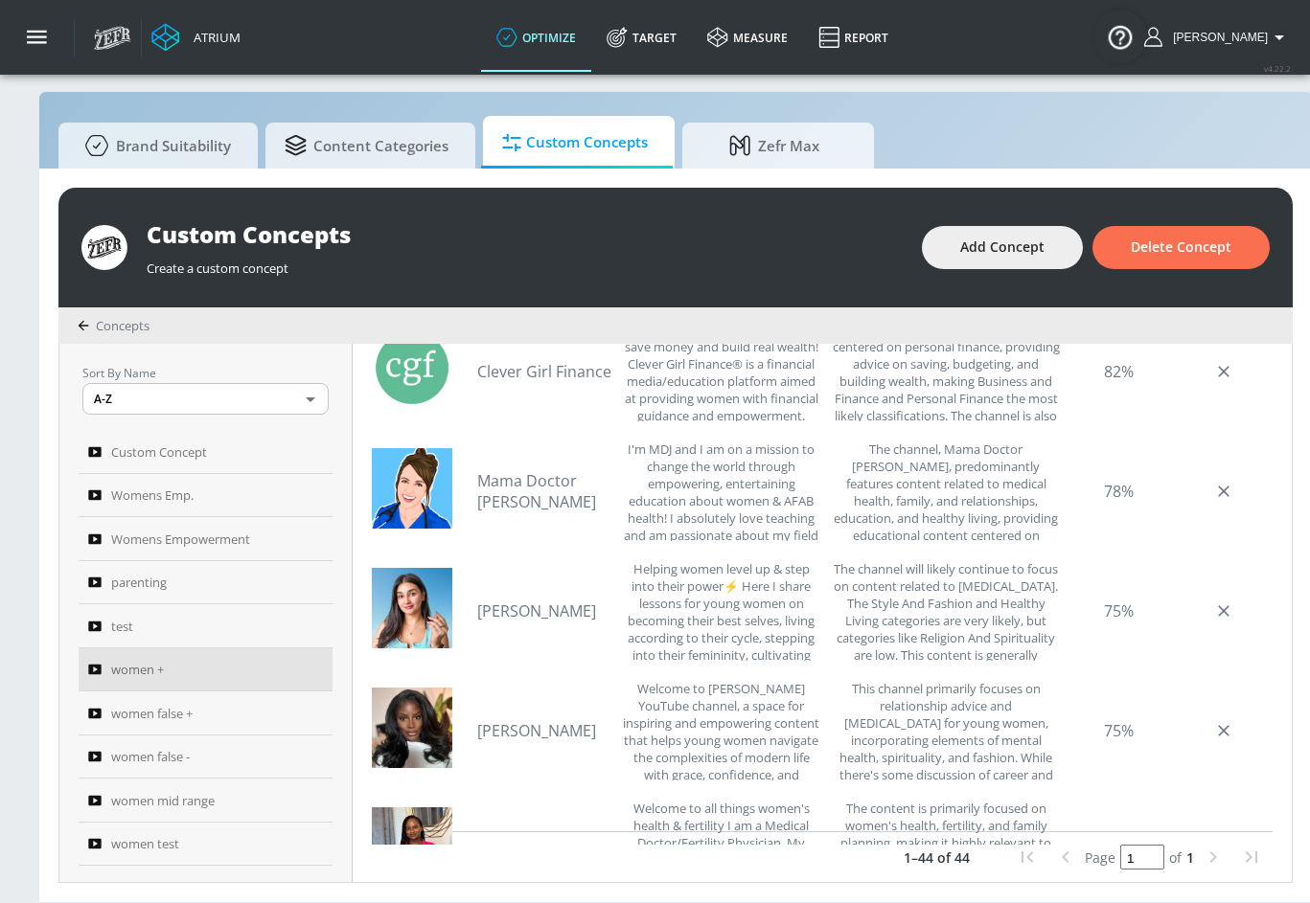
scroll to position [0, 0]
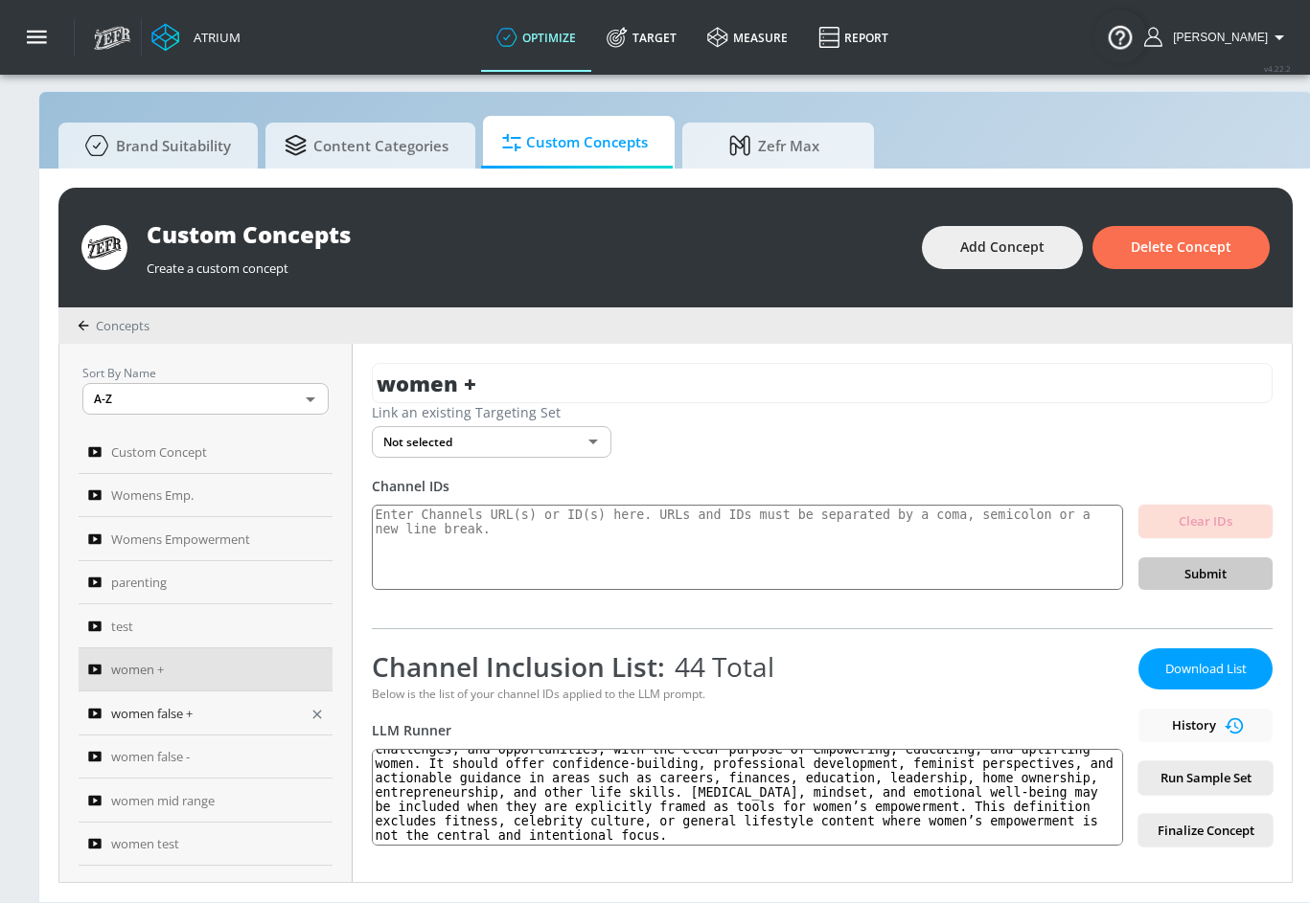
click at [180, 704] on span "women false +" at bounding box center [151, 713] width 81 height 23
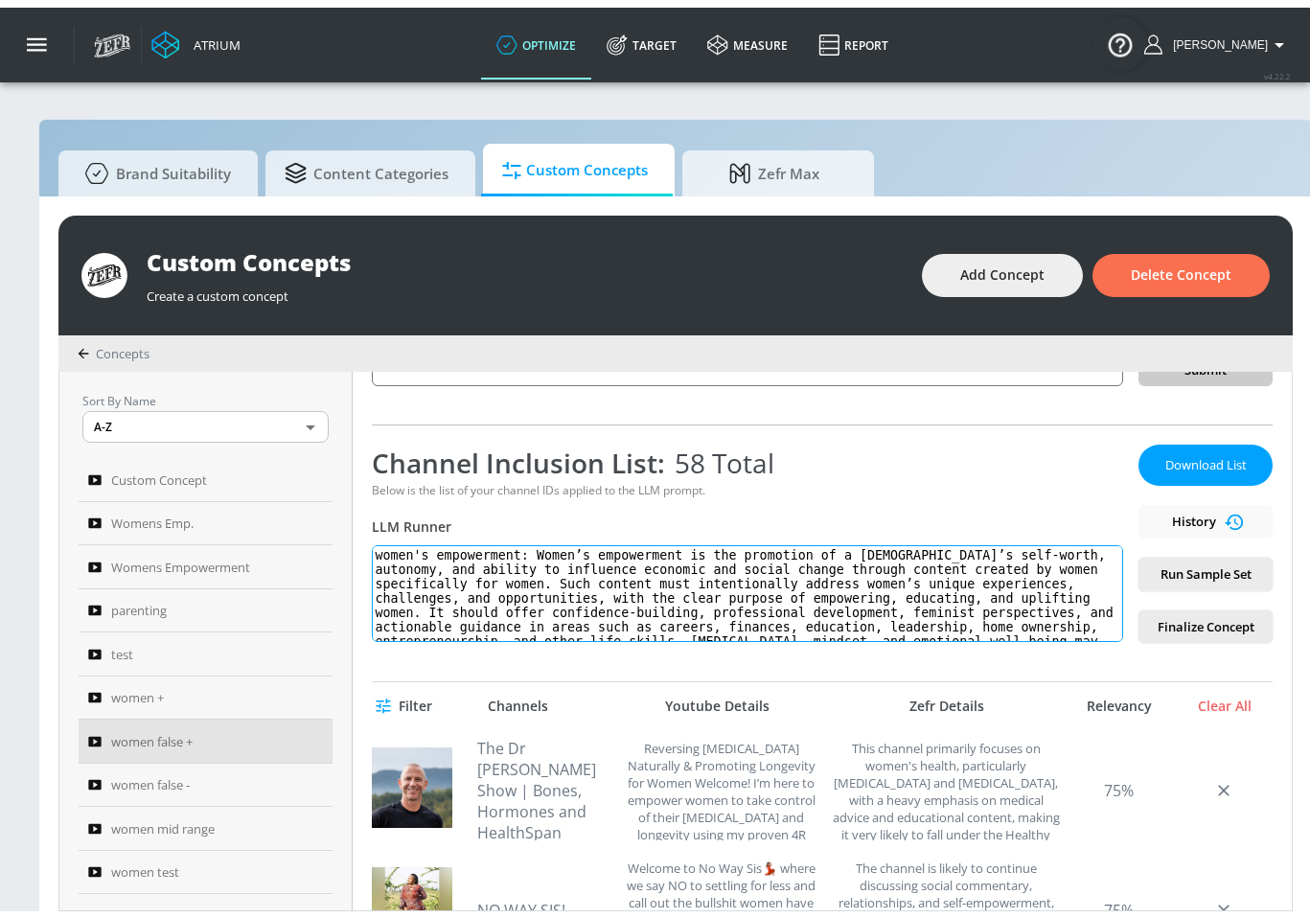
scroll to position [233, 0]
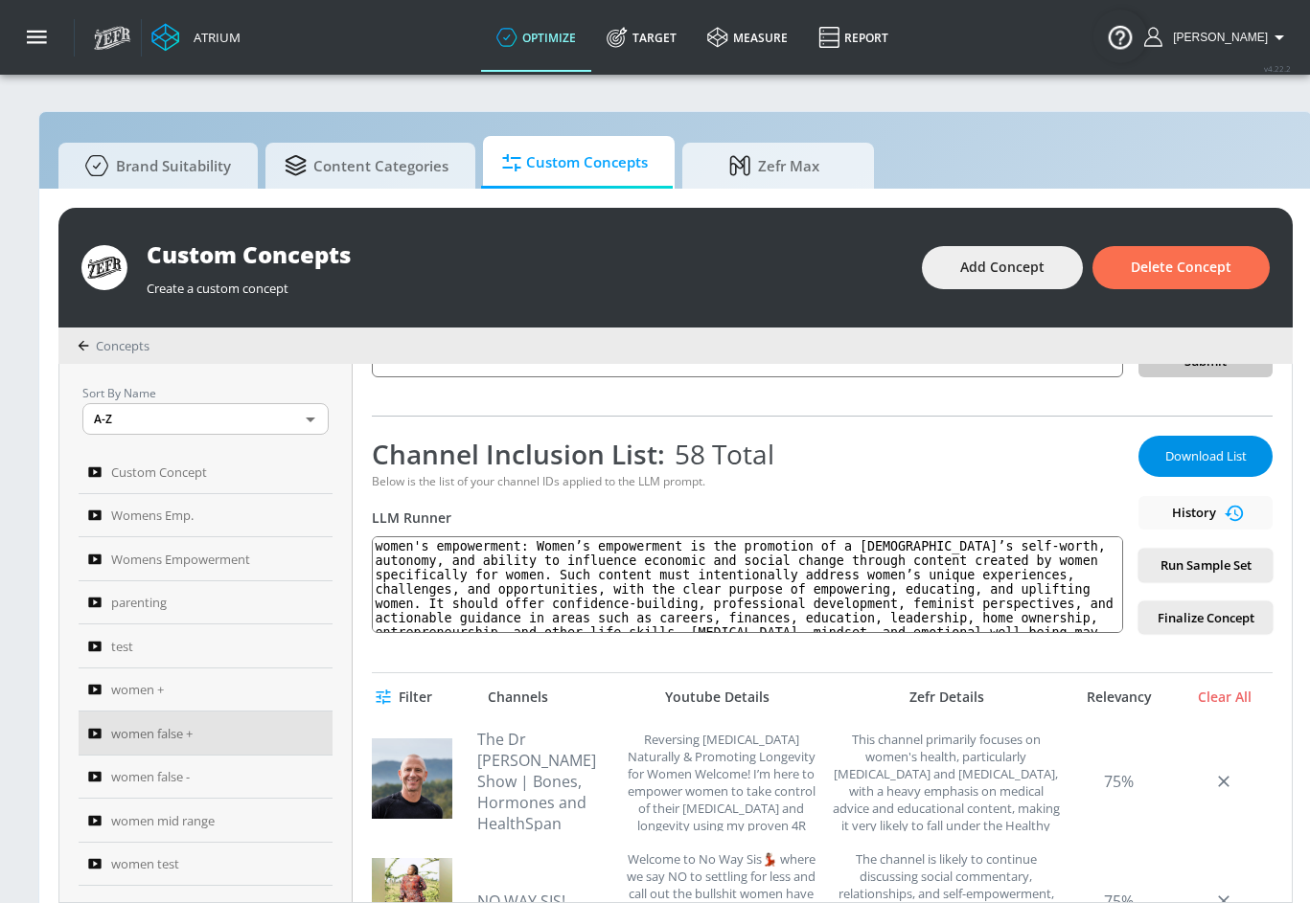
click at [1205, 459] on span "Download List" at bounding box center [1205, 457] width 96 height 22
click at [187, 779] on span "women false -" at bounding box center [150, 777] width 79 height 23
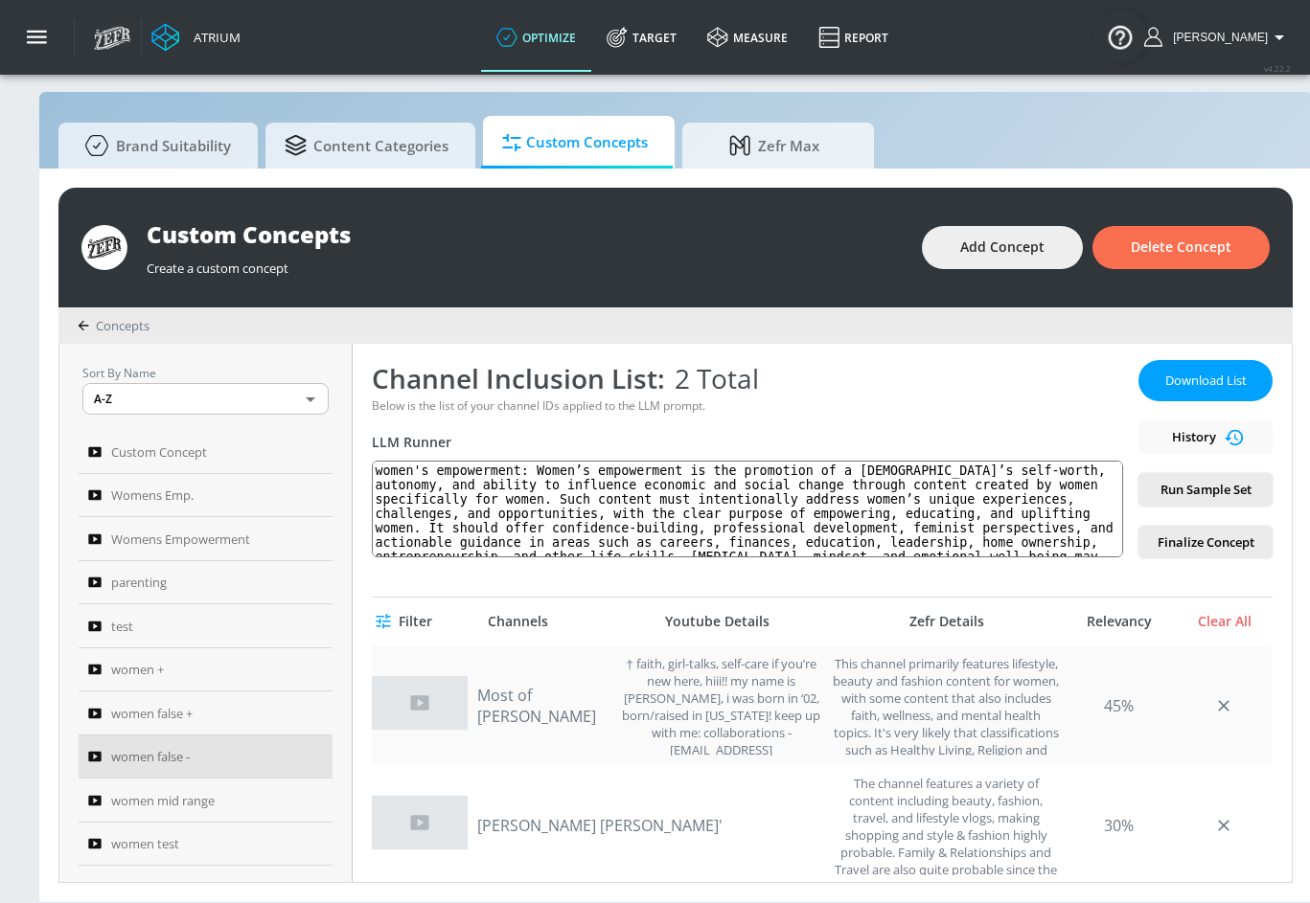
scroll to position [306, 0]
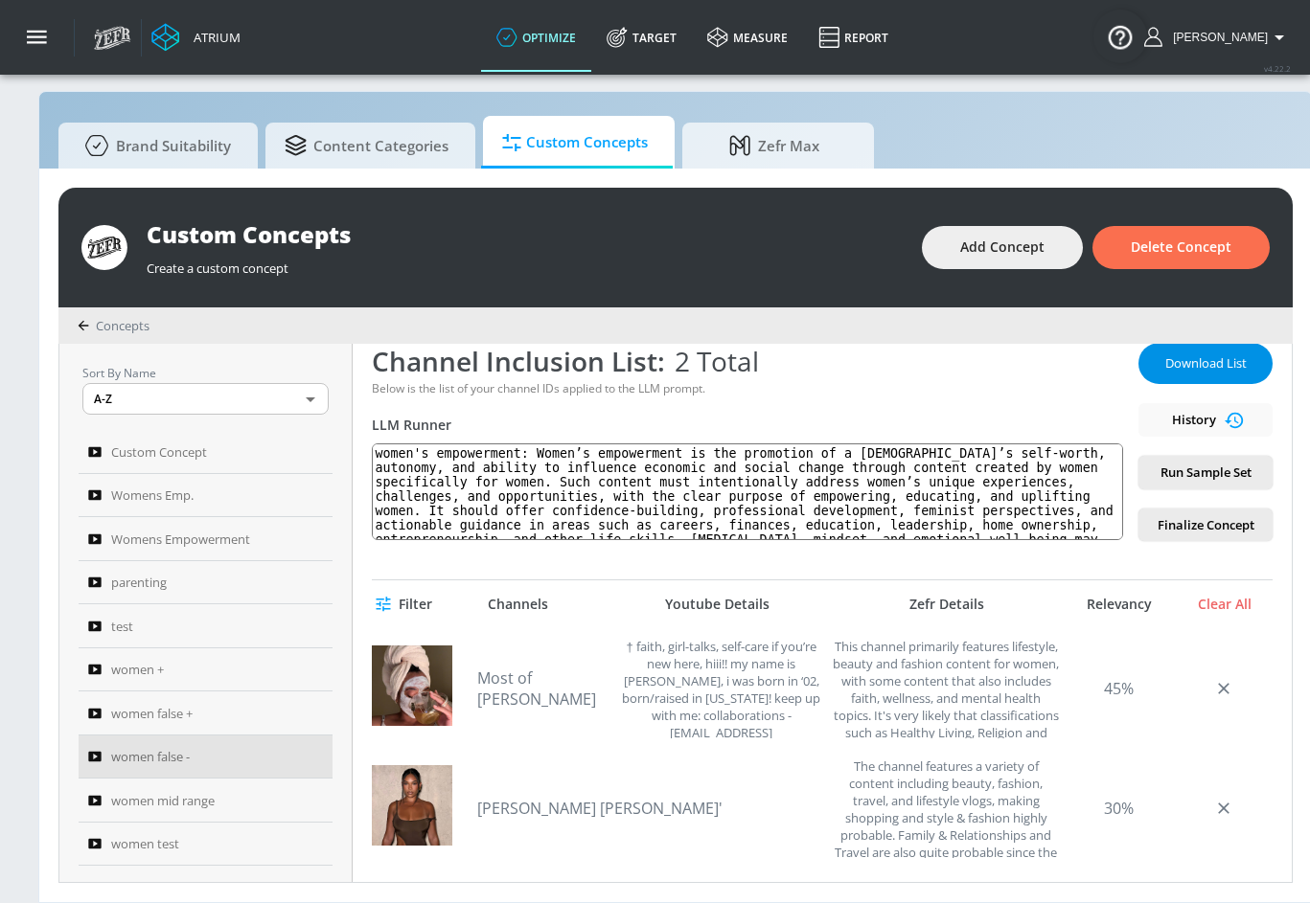
click at [1183, 356] on span "Download List" at bounding box center [1205, 364] width 96 height 22
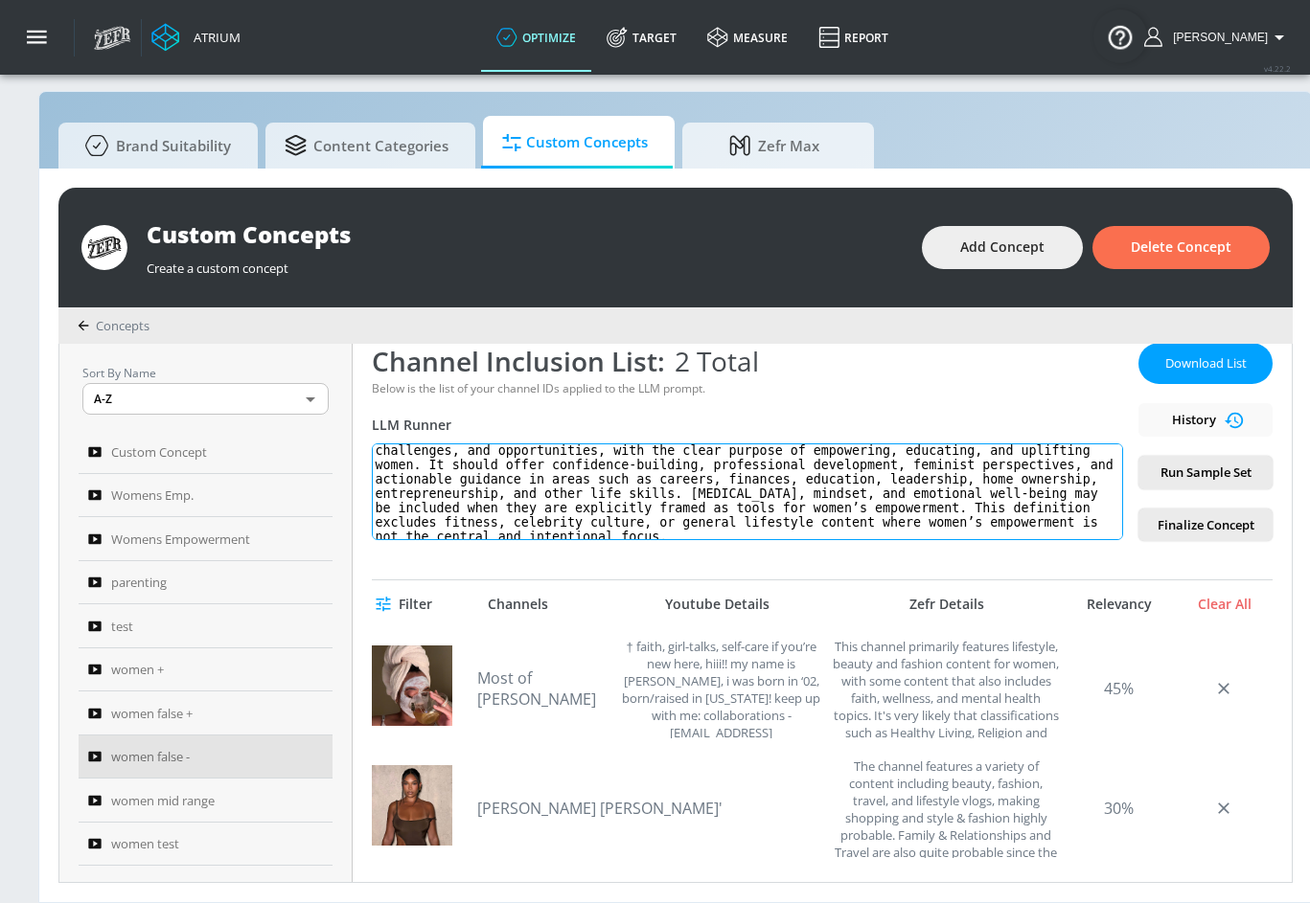
scroll to position [57, 0]
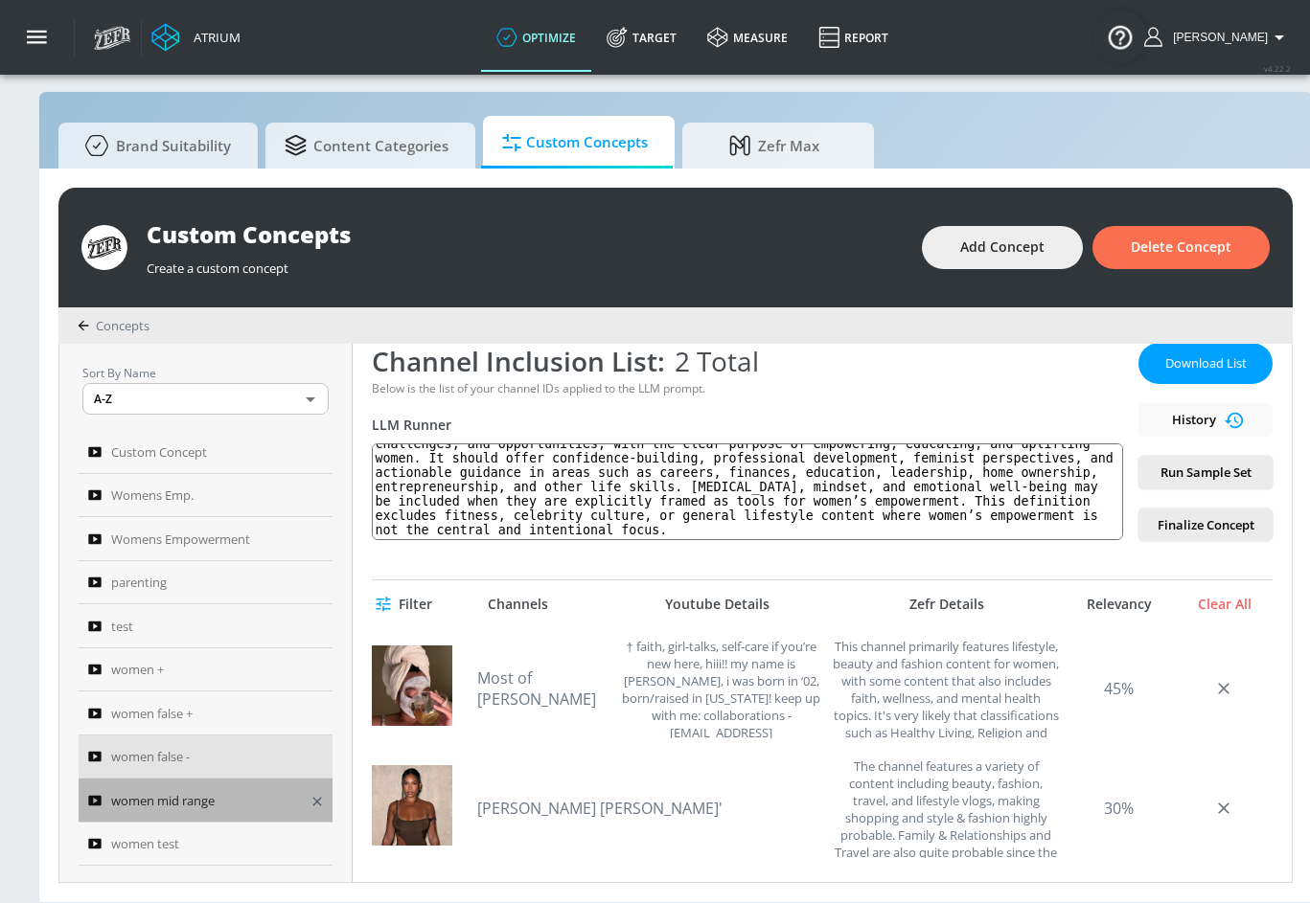
click at [181, 810] on span "women mid range" at bounding box center [162, 800] width 103 height 23
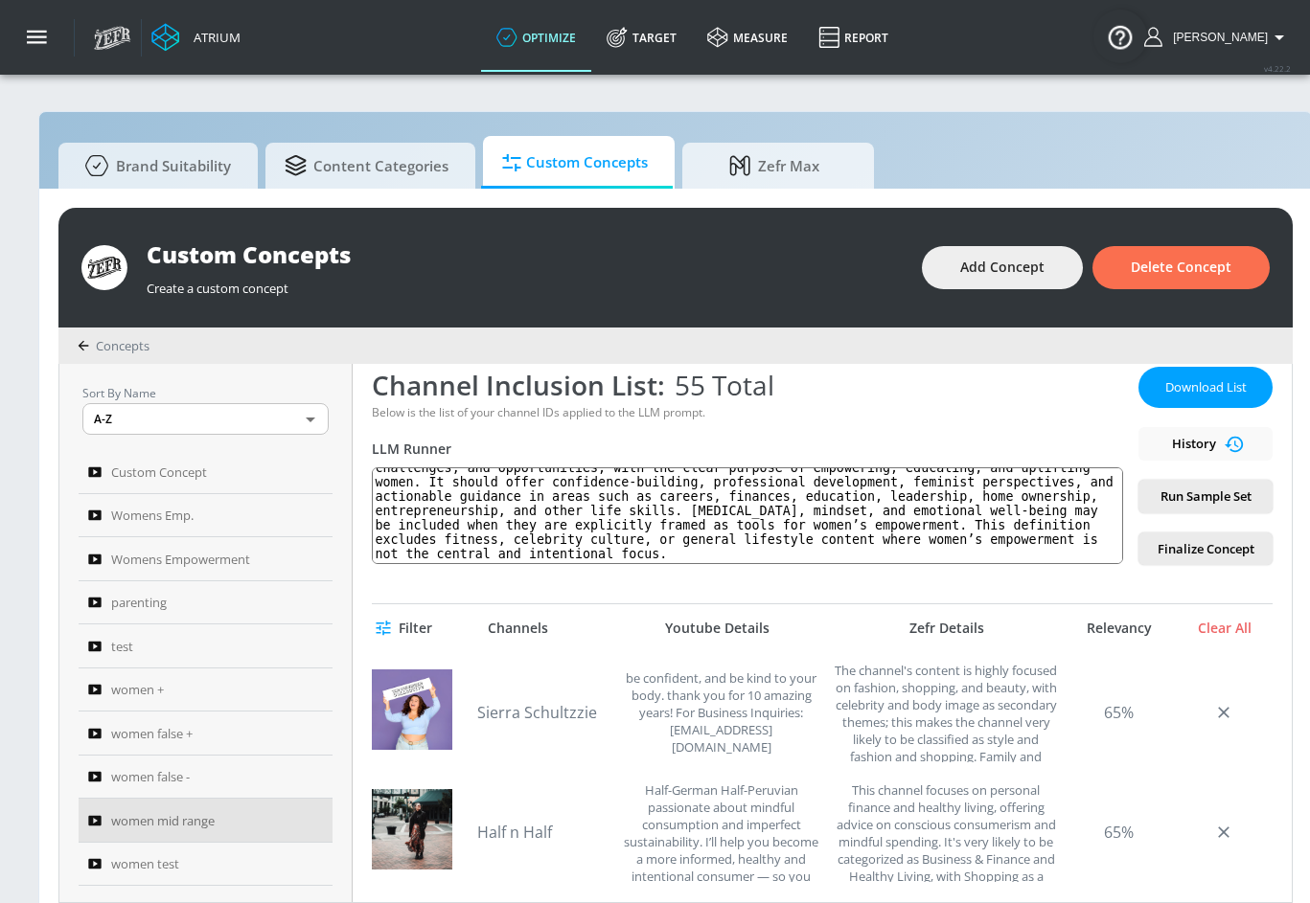
scroll to position [303, 0]
click at [1207, 395] on span "Download List" at bounding box center [1205, 387] width 96 height 22
click at [165, 691] on div "women +" at bounding box center [192, 689] width 209 height 23
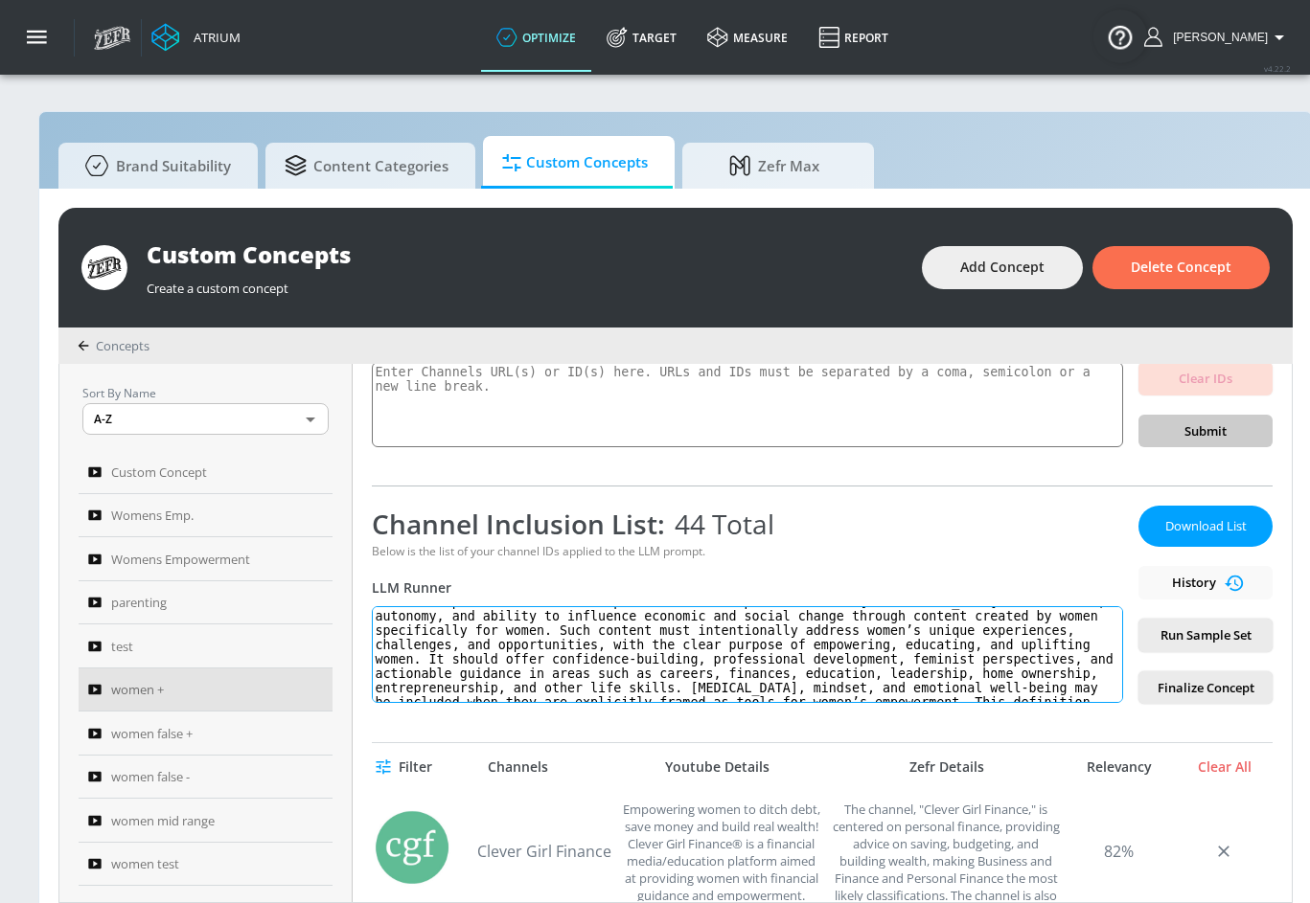
scroll to position [57, 0]
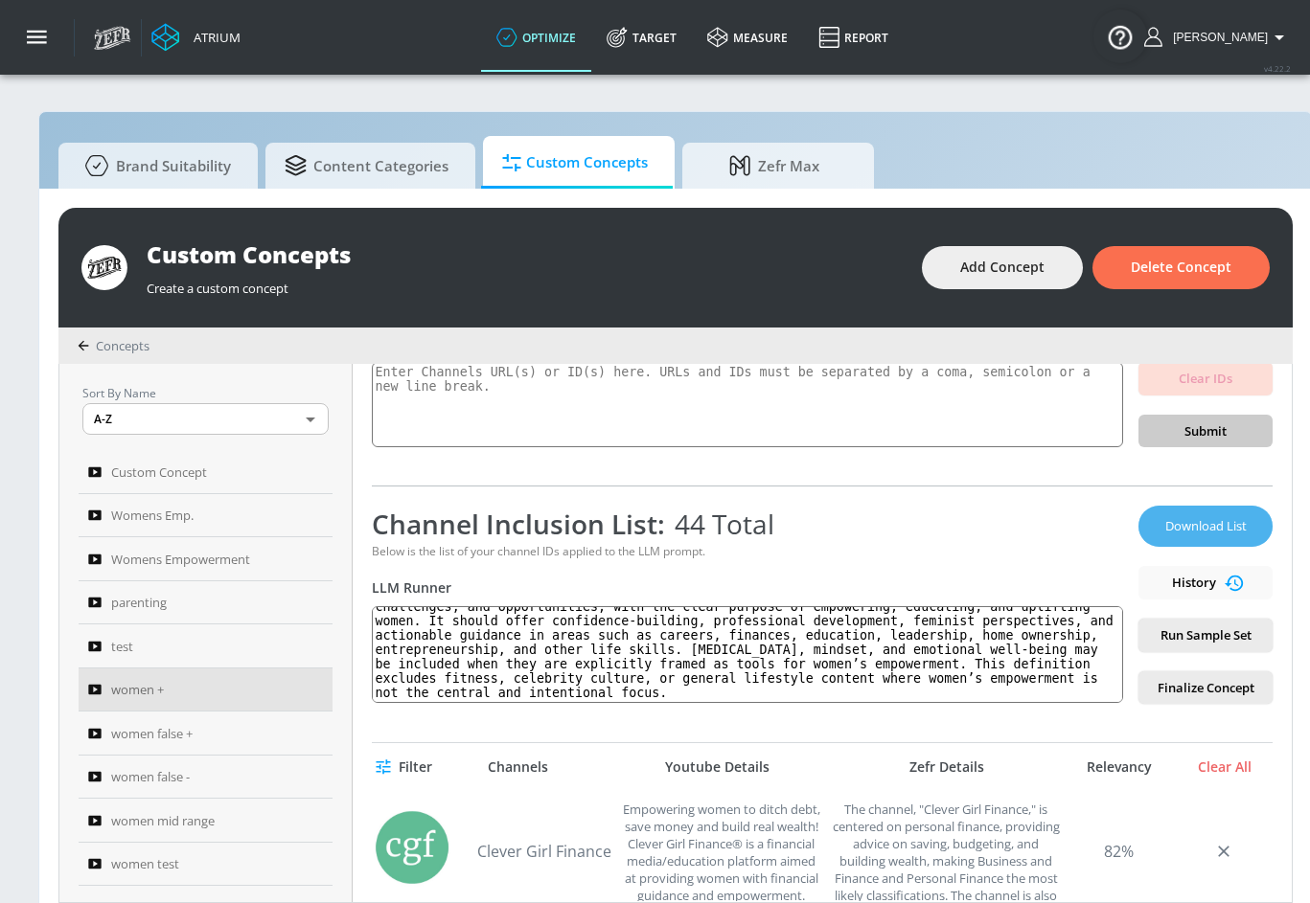
click at [1191, 529] on span "Download List" at bounding box center [1205, 526] width 96 height 22
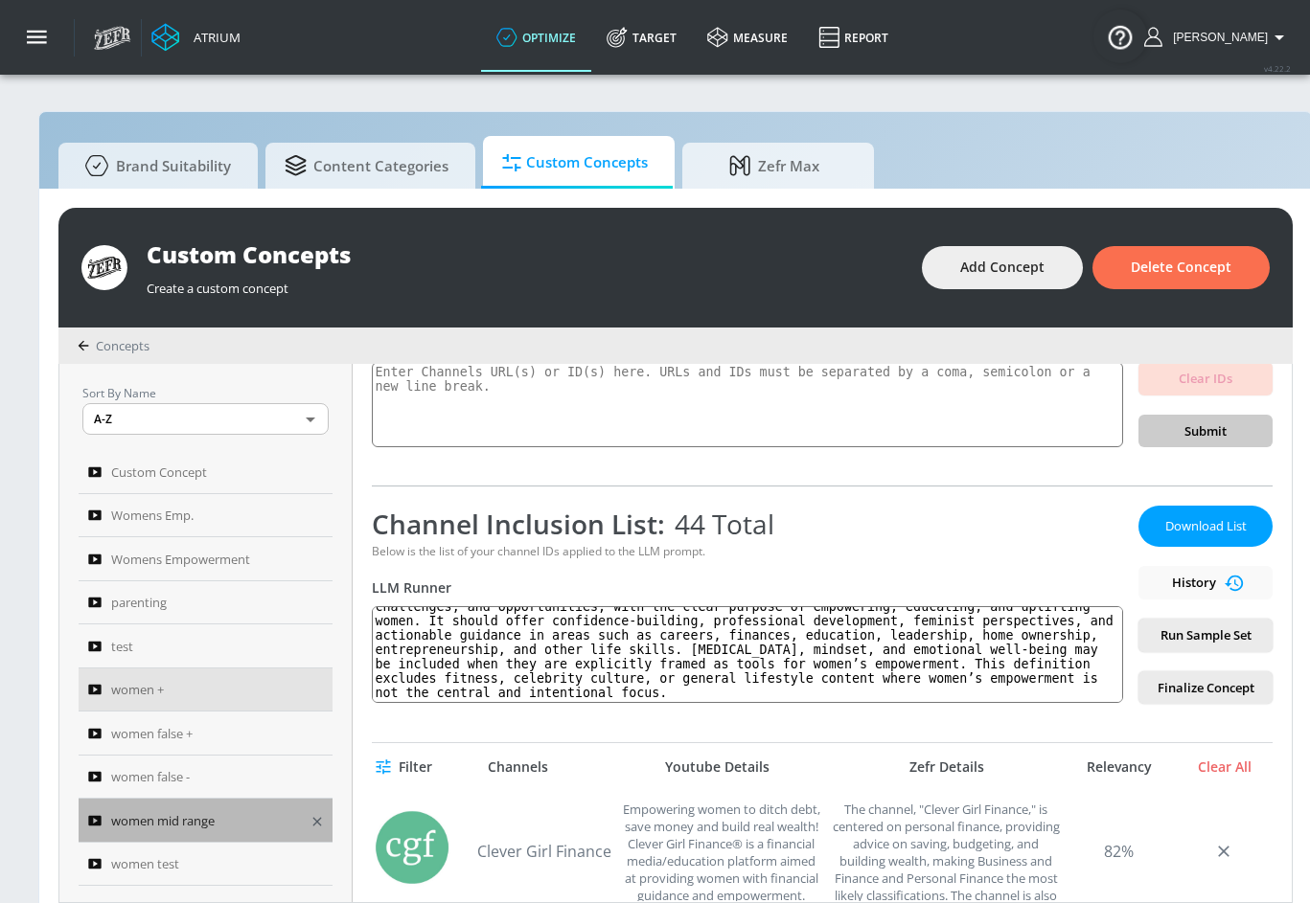
click at [200, 817] on span "women mid range" at bounding box center [162, 821] width 103 height 23
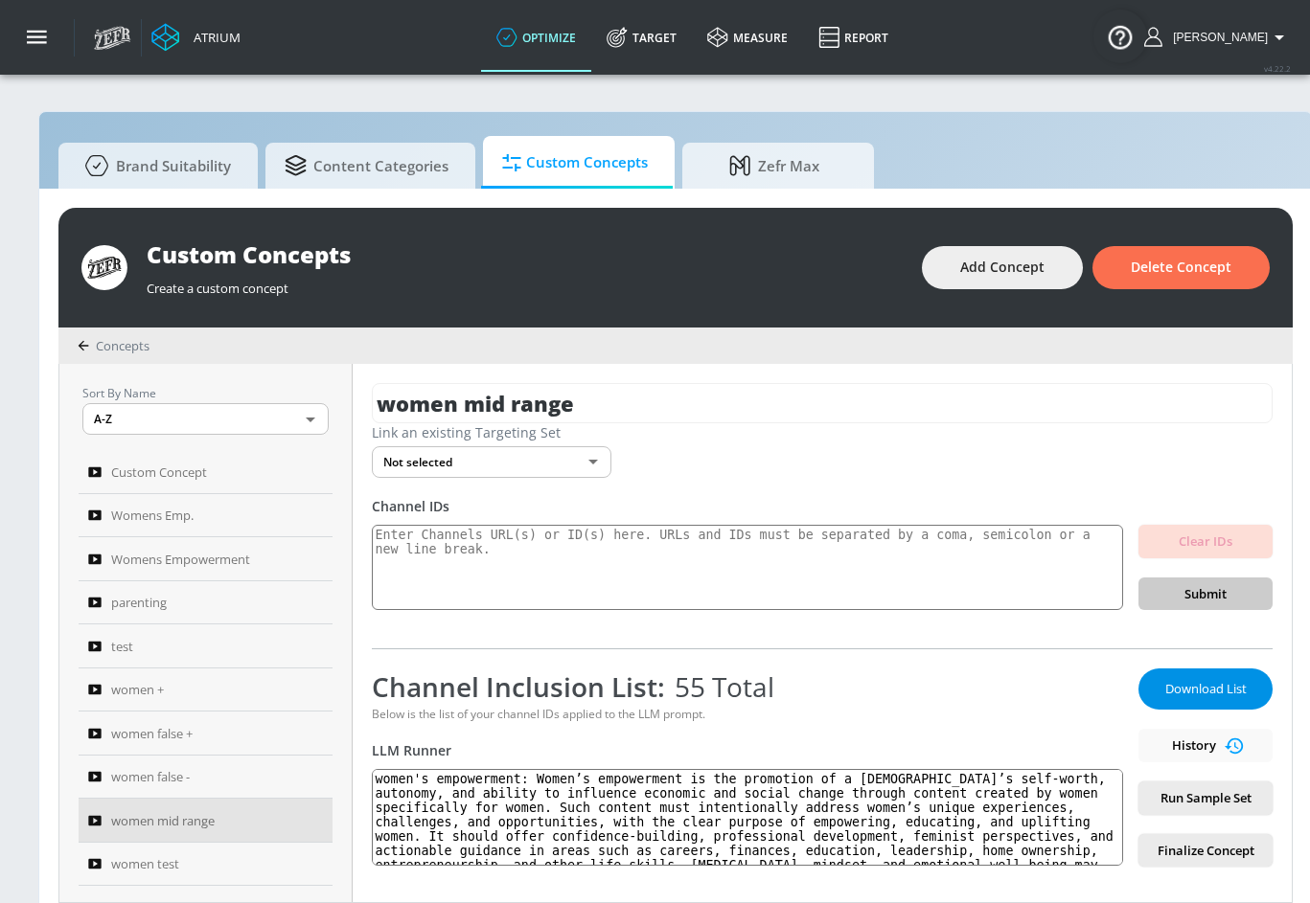
click at [1202, 695] on span "Download List" at bounding box center [1205, 689] width 96 height 22
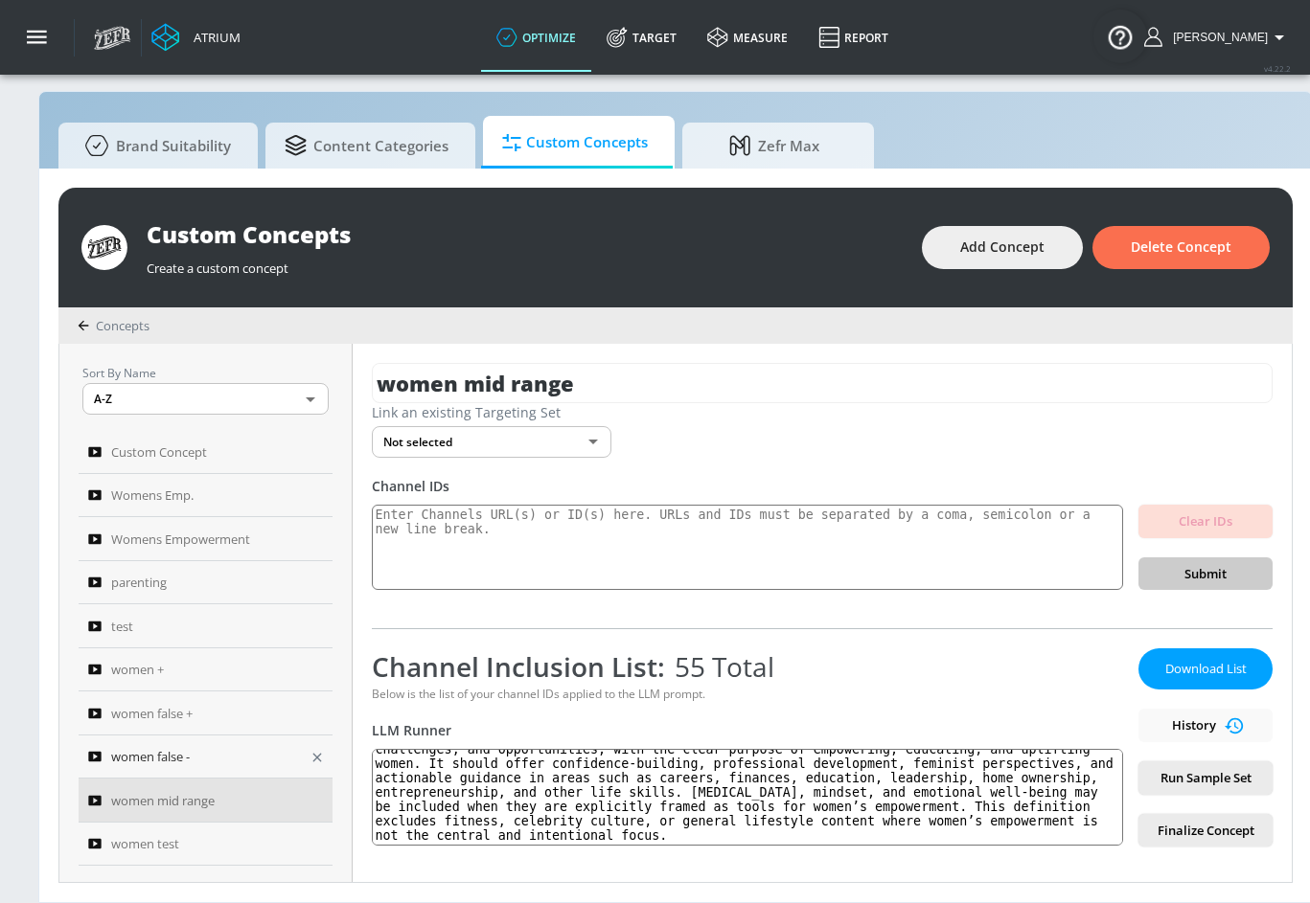
scroll to position [34, 0]
click at [1044, 240] on span "Add Concept" at bounding box center [1002, 248] width 84 height 24
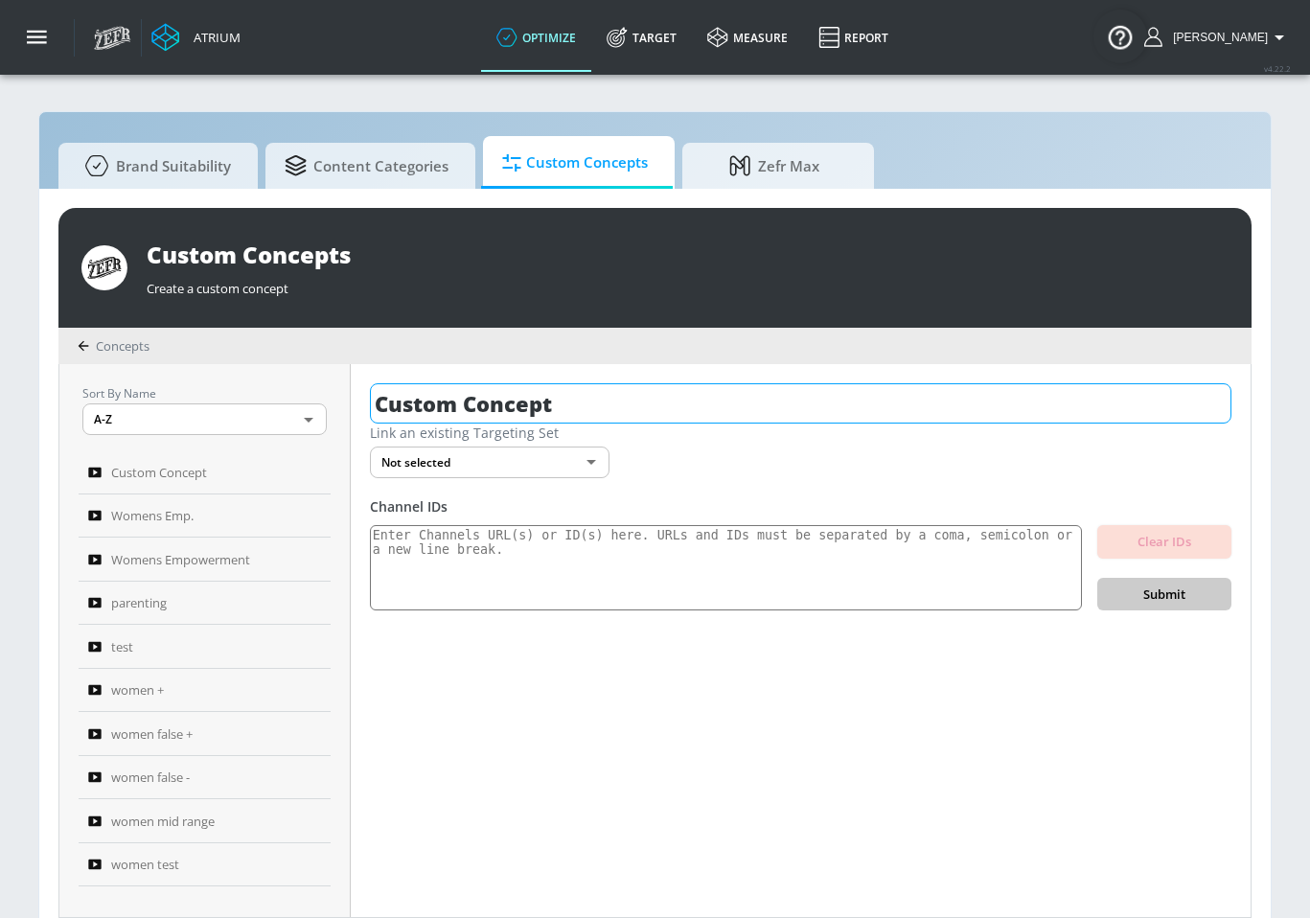
click at [561, 397] on input "Custom Concept" at bounding box center [800, 403] width 861 height 40
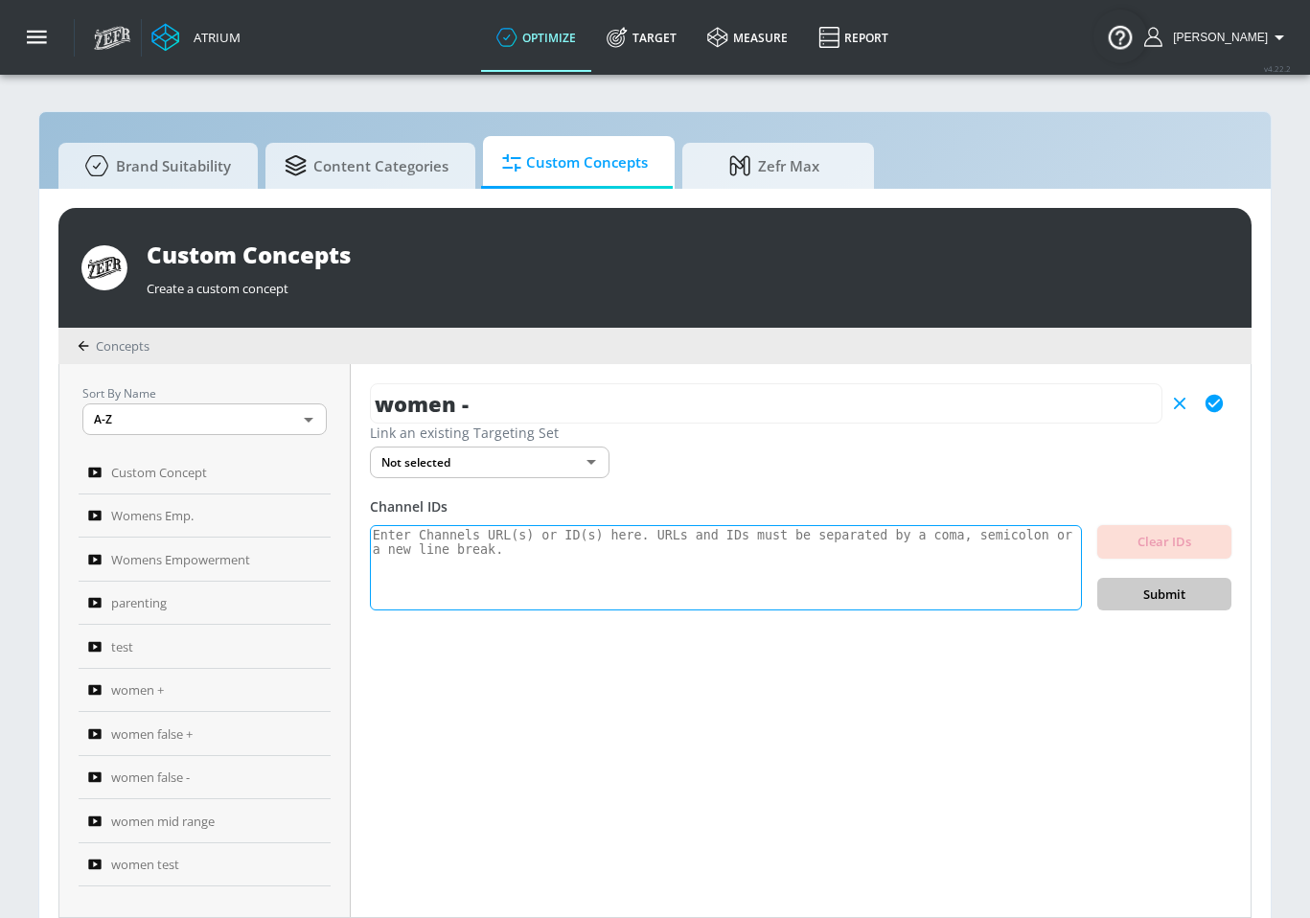
type input "women -"
click at [537, 556] on textarea at bounding box center [726, 568] width 712 height 86
click at [691, 550] on textarea at bounding box center [726, 568] width 712 height 86
paste textarea "UC4VnGYTjJL6HOO7I6ALDqOw UCoHMCluRQpFrcXsUpm5BMbA UCPjn3YLQ_idrJT-eYvlR5bg UCV8…"
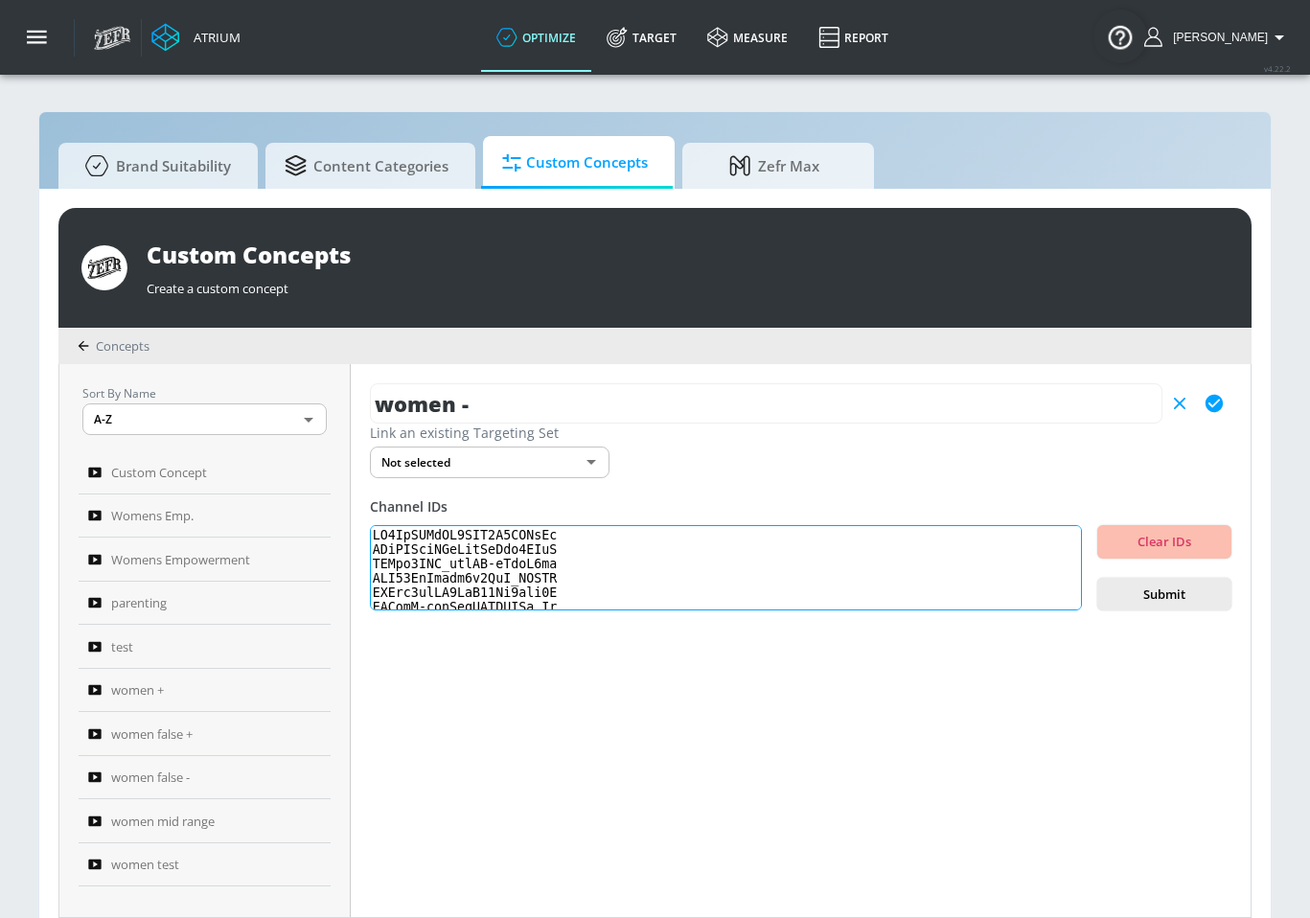
scroll to position [660, 0]
type textarea "UC4VnGYTjJL6HOO7I6ALDqOw UCoHMCluRQpFrcXsUpm5BMbA UCPjn3YLQ_idrJT-eYvlR5bg UCV8…"
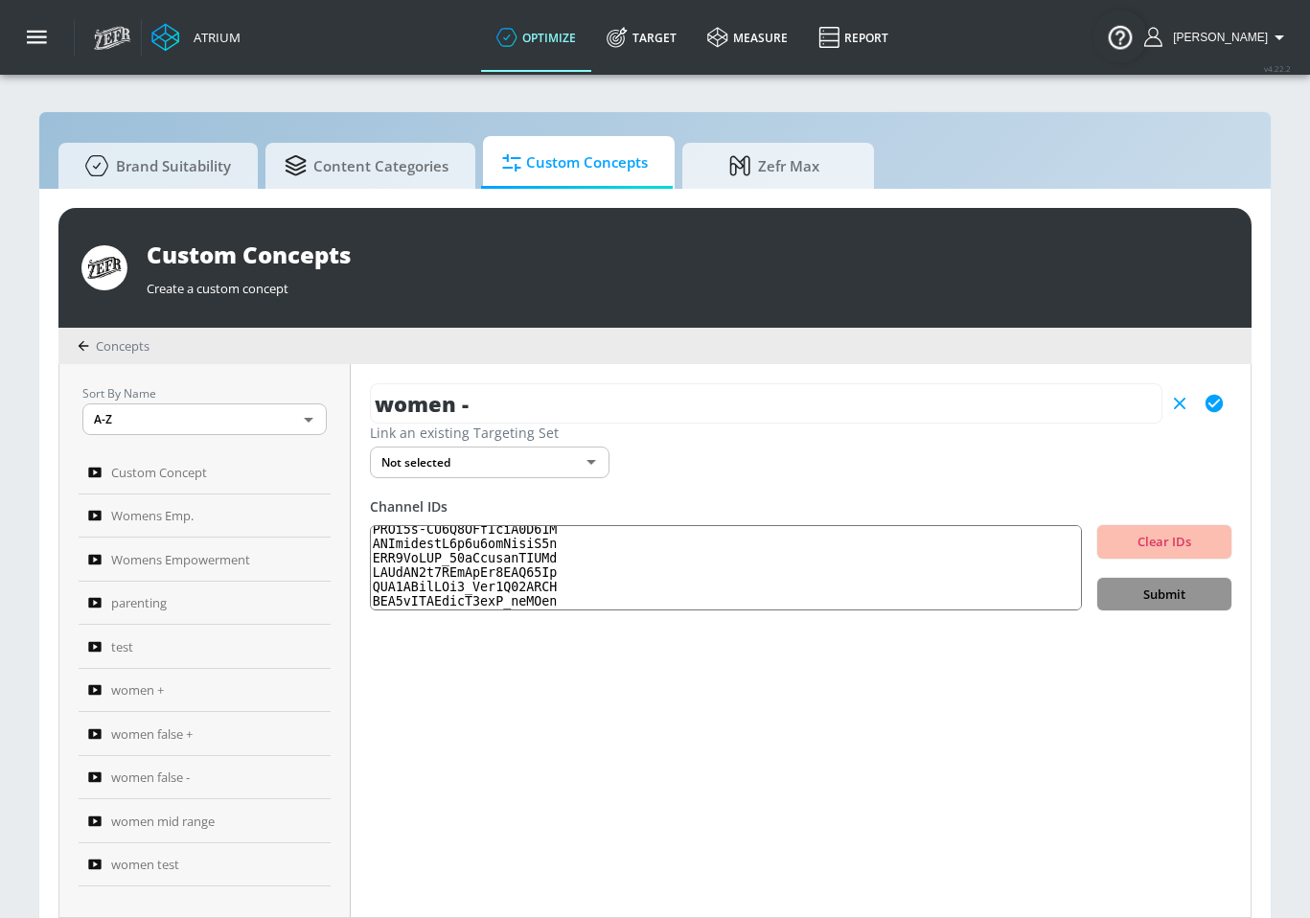
click at [1127, 583] on span "Submit" at bounding box center [1163, 594] width 103 height 22
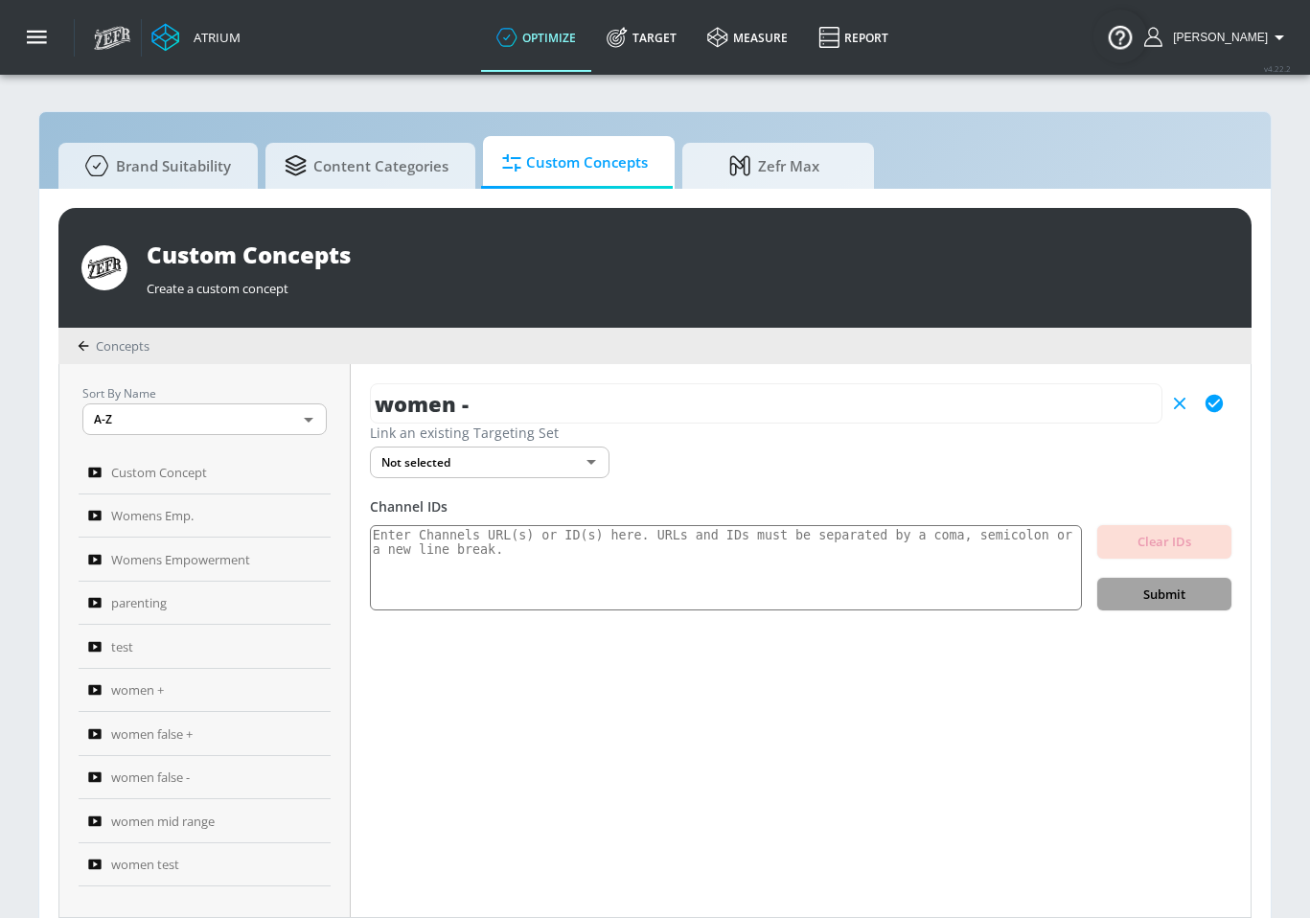
scroll to position [0, 0]
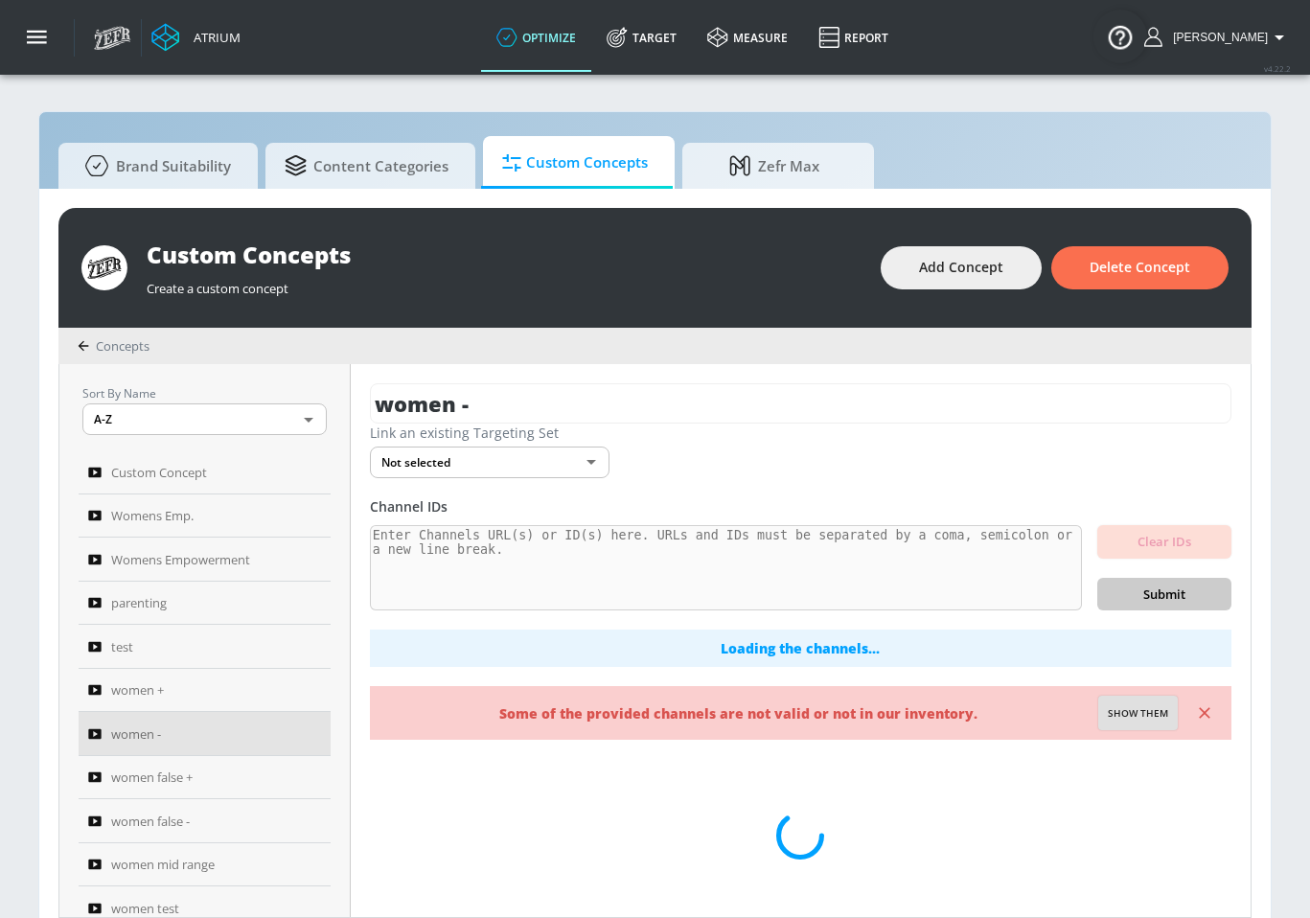
click at [1137, 709] on div "women - Link an existing Targeting Set Not selected none ​ Channel IDs Clear ID…" at bounding box center [801, 640] width 900 height 553
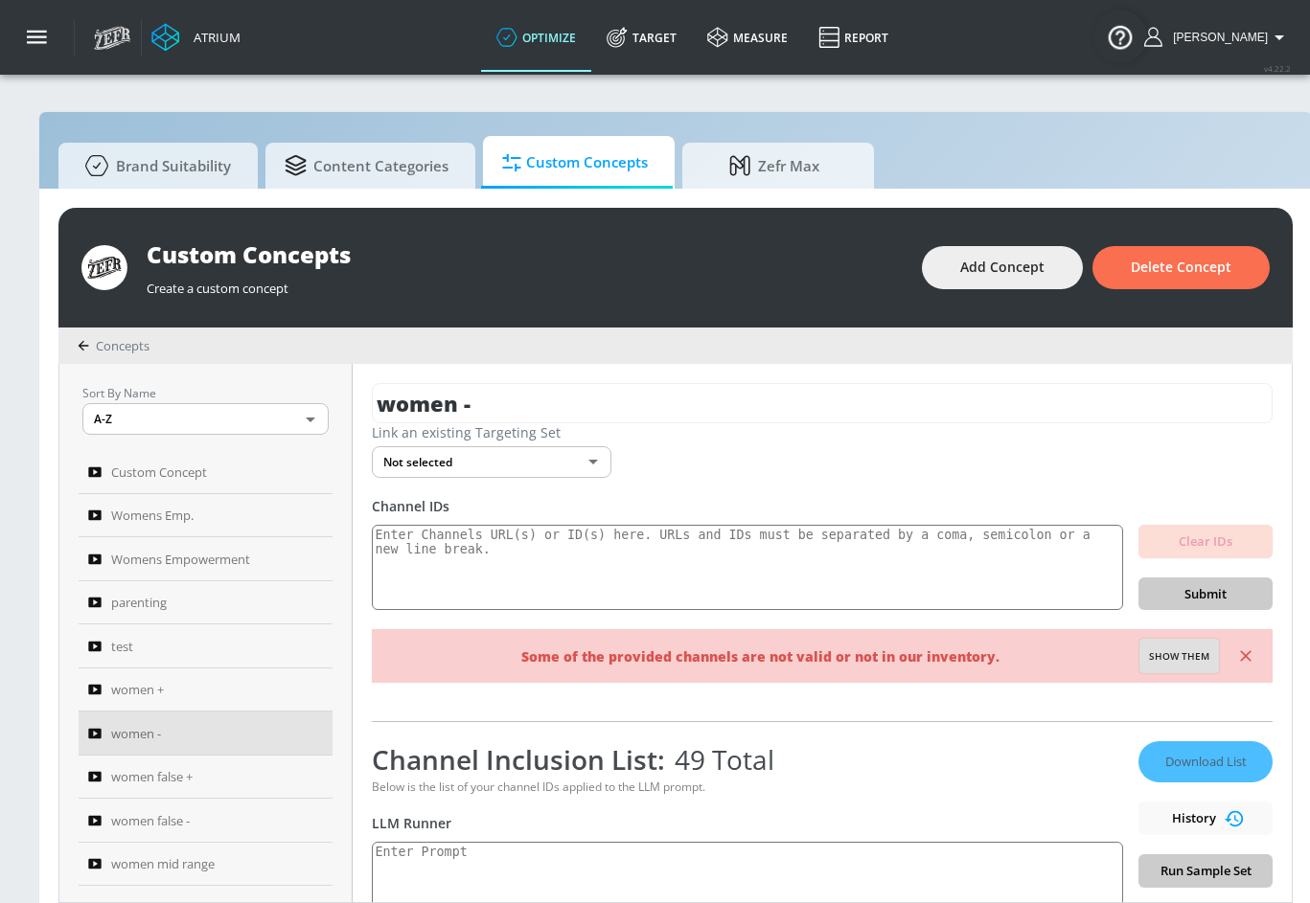
click at [1204, 660] on span "Show them" at bounding box center [1179, 657] width 60 height 17
type textarea "Invalid channels: UCy4y-P3oyDIEqHPacAc0m3Q"
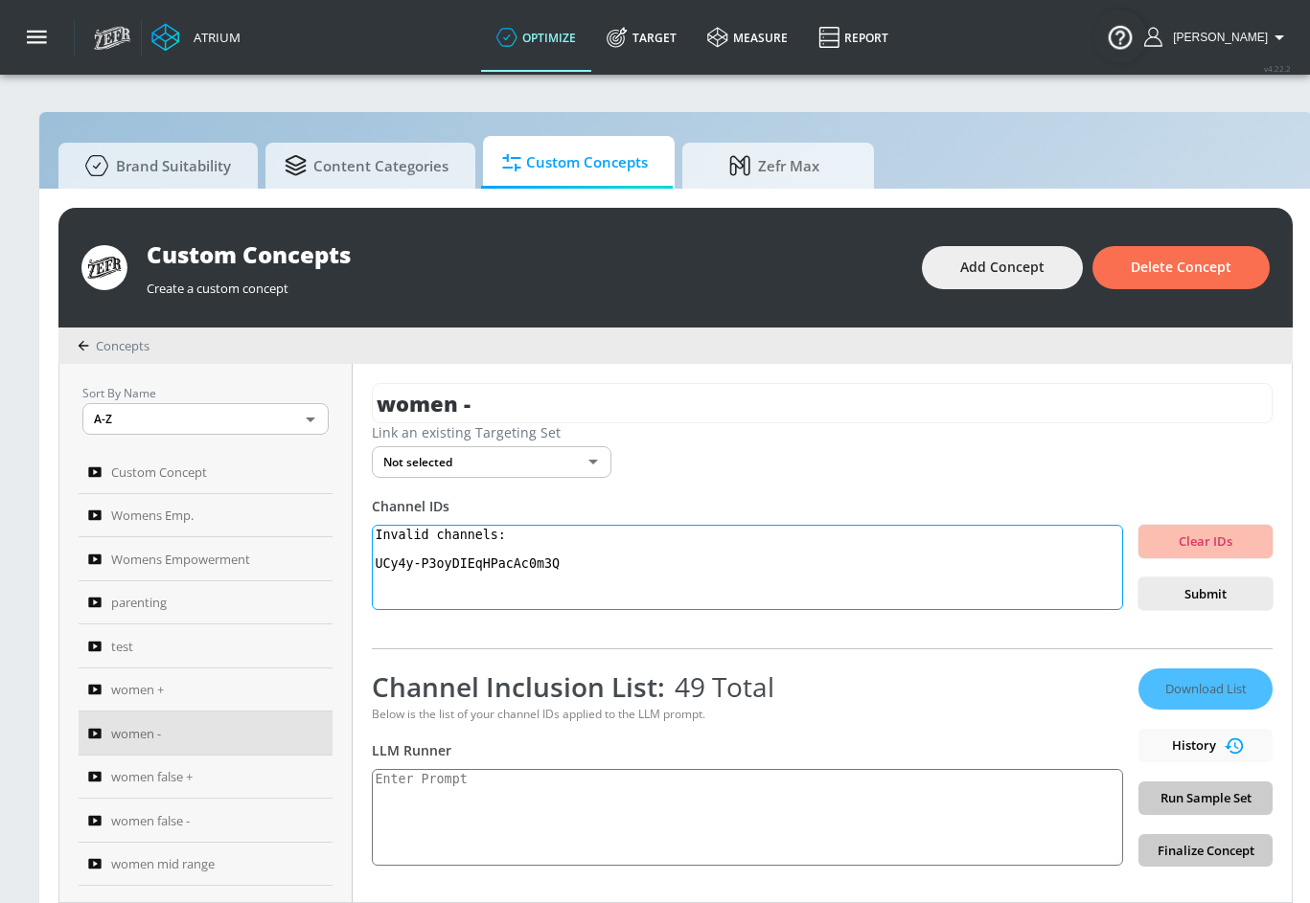
drag, startPoint x: 601, startPoint y: 571, endPoint x: 364, endPoint y: 522, distance: 241.6
click at [364, 522] on div "women - Link an existing Targeting Set Not selected none ​ Channel IDs Invalid …" at bounding box center [822, 633] width 939 height 538
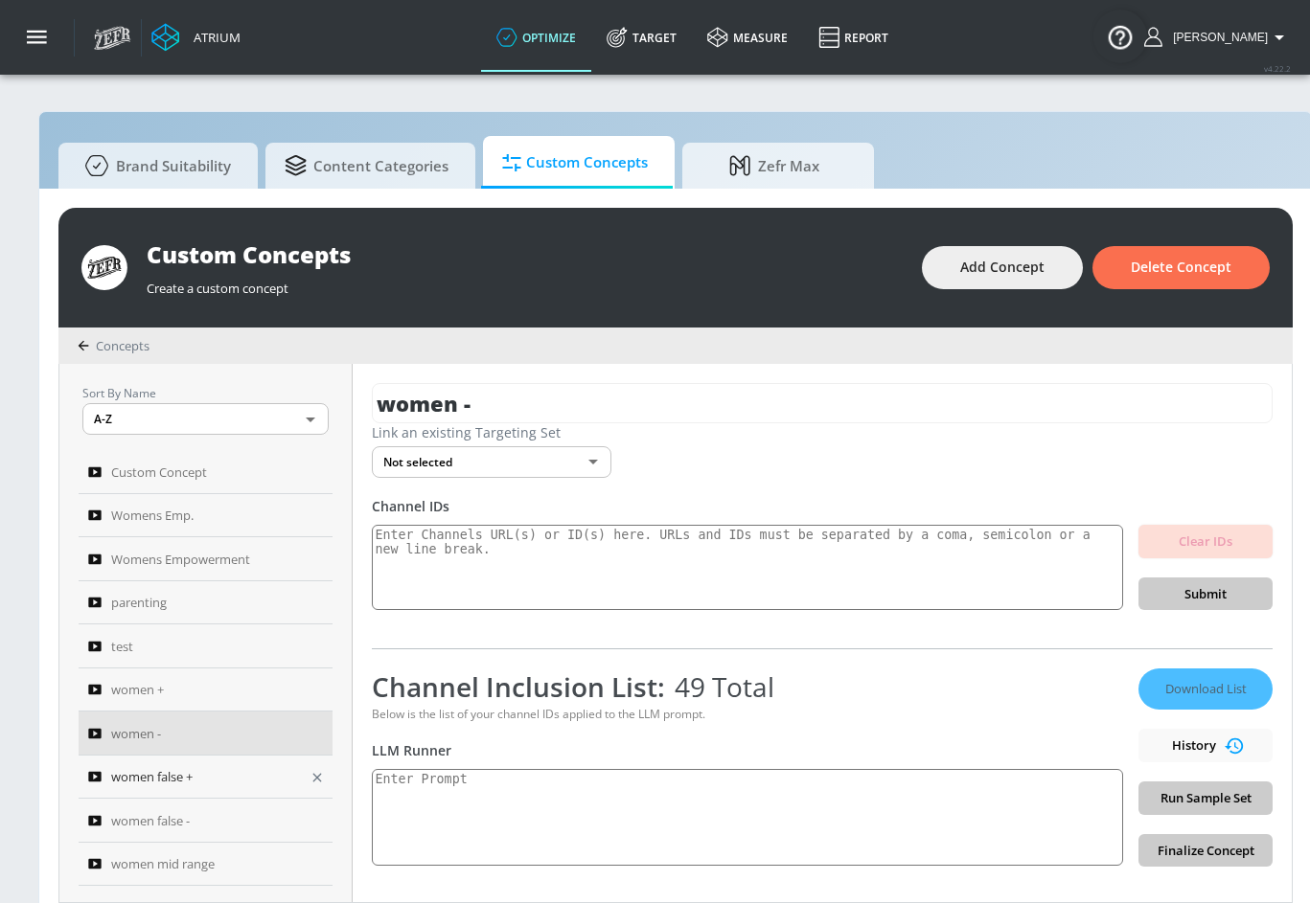
click at [145, 777] on span "women false +" at bounding box center [151, 777] width 81 height 23
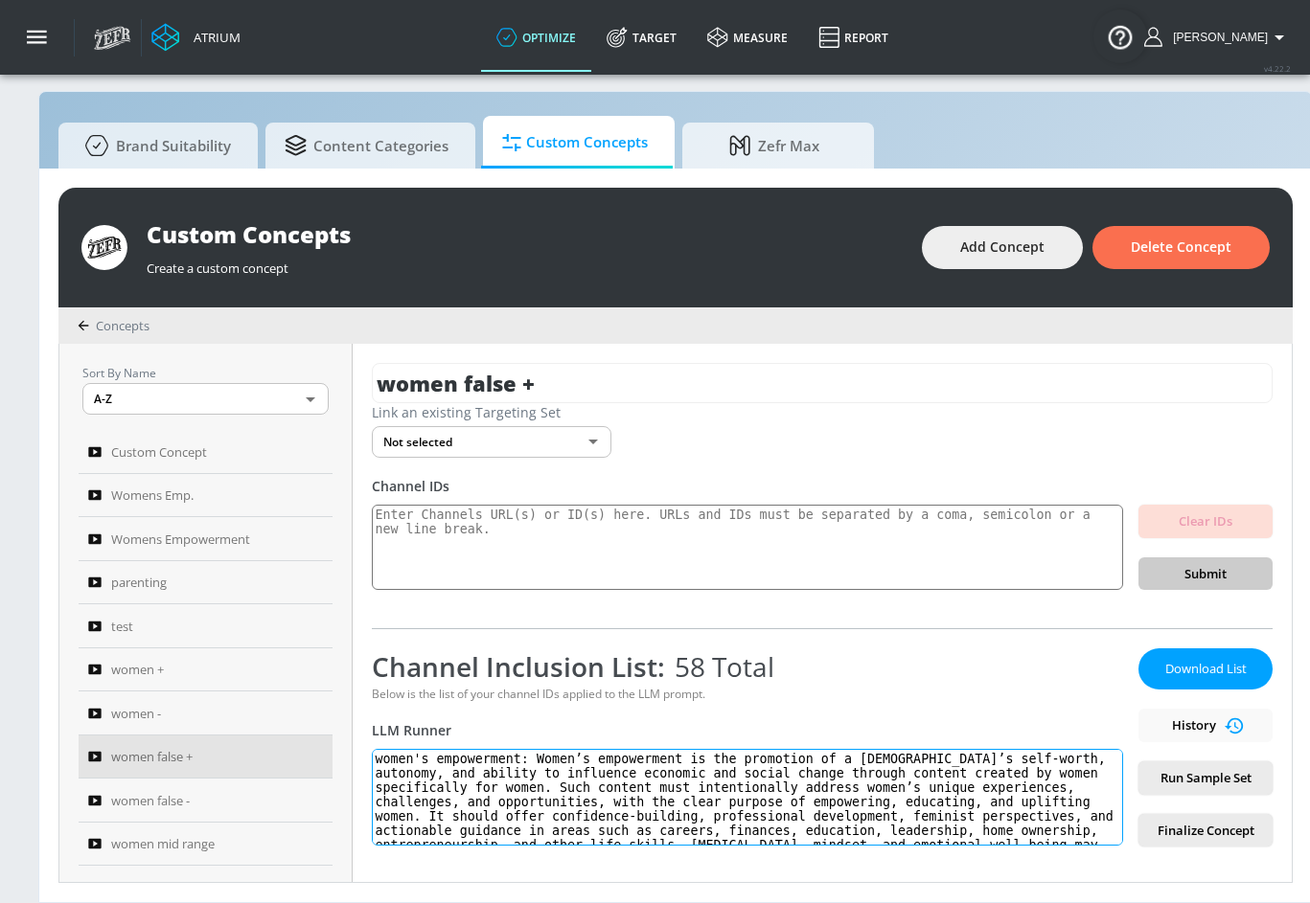
drag, startPoint x: 803, startPoint y: 839, endPoint x: 465, endPoint y: 737, distance: 353.4
click at [465, 737] on div "Channel Inclusion List: 58 Total Below is the list of your channel IDs applied …" at bounding box center [747, 748] width 751 height 198
click at [156, 721] on span "women -" at bounding box center [136, 713] width 50 height 23
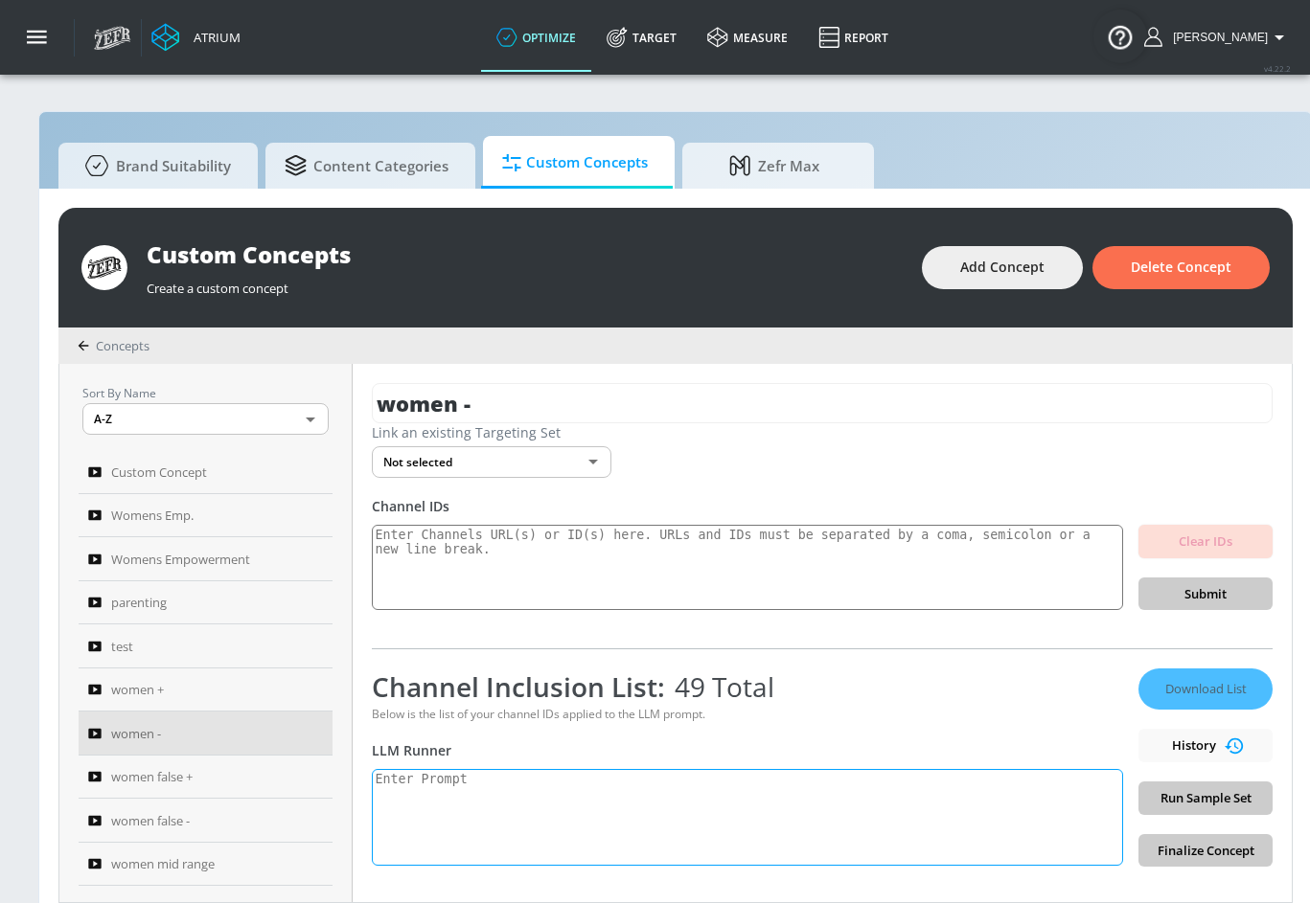
click at [644, 791] on textarea at bounding box center [747, 817] width 751 height 97
paste textarea "women's empowerment: Women’s empowerment is the promotion of a [DEMOGRAPHIC_DAT…"
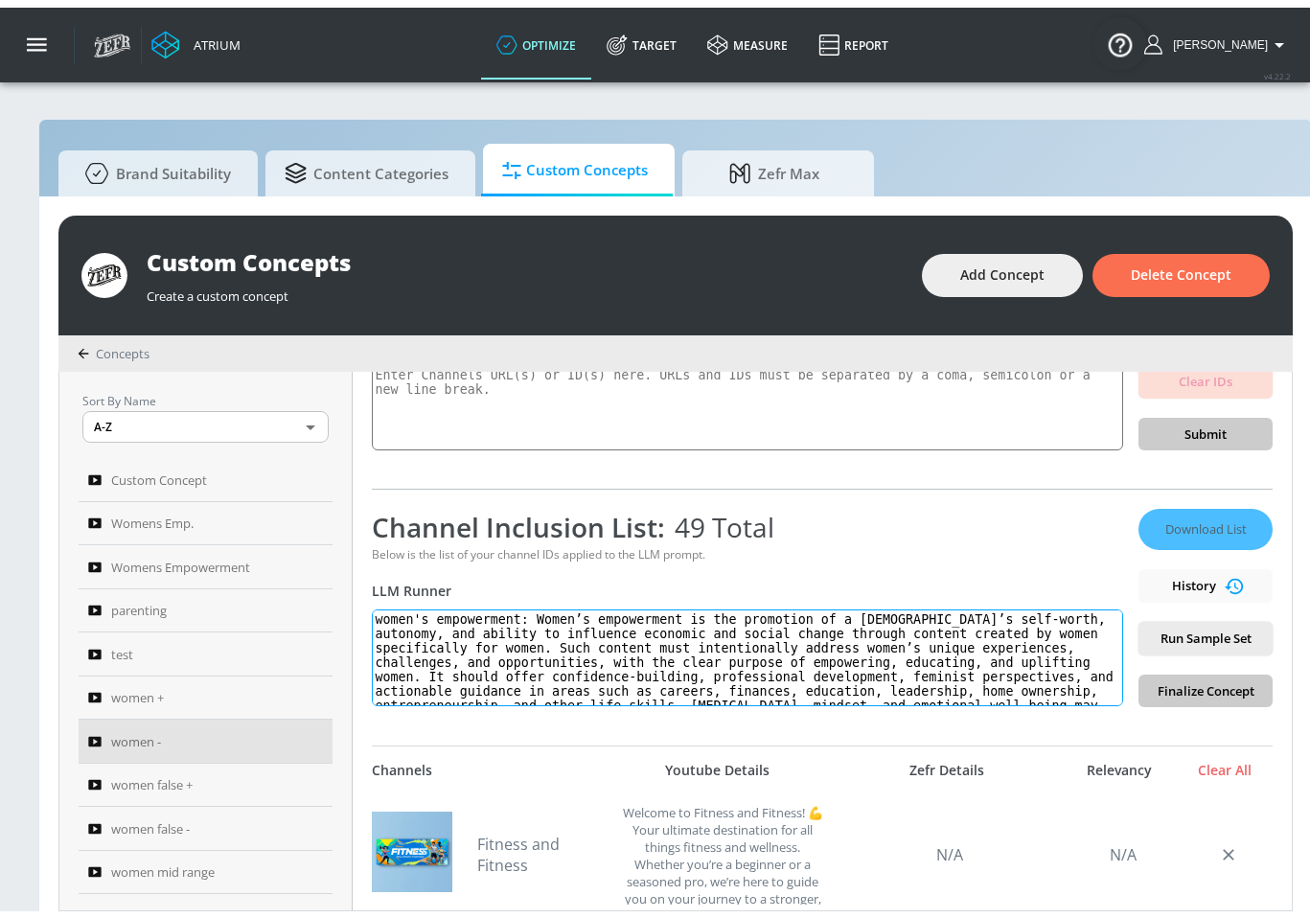
scroll to position [169, 0]
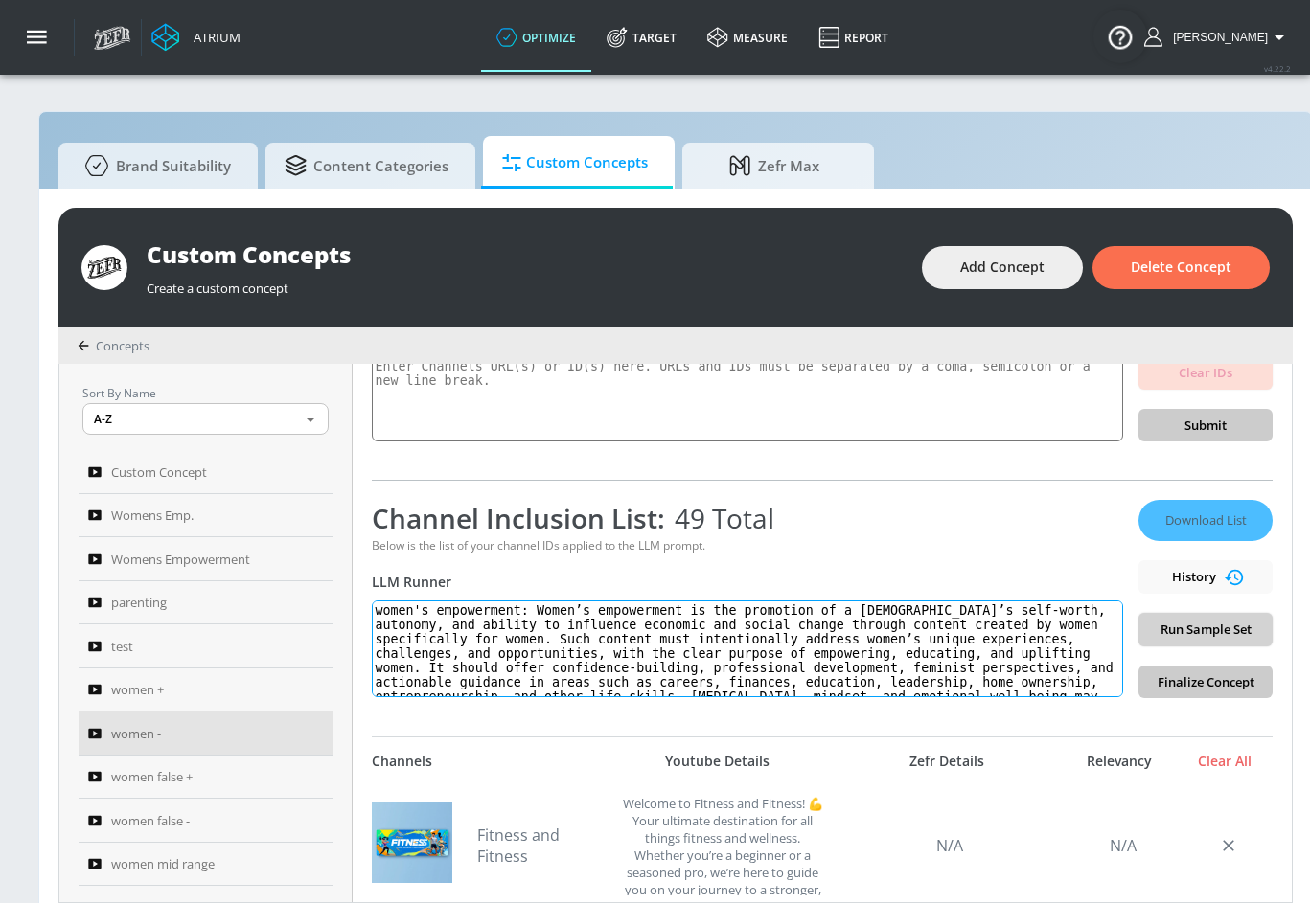
type textarea "women's empowerment: Women’s empowerment is the promotion of a [DEMOGRAPHIC_DAT…"
click at [1218, 630] on span "Run Sample Set" at bounding box center [1205, 630] width 103 height 22
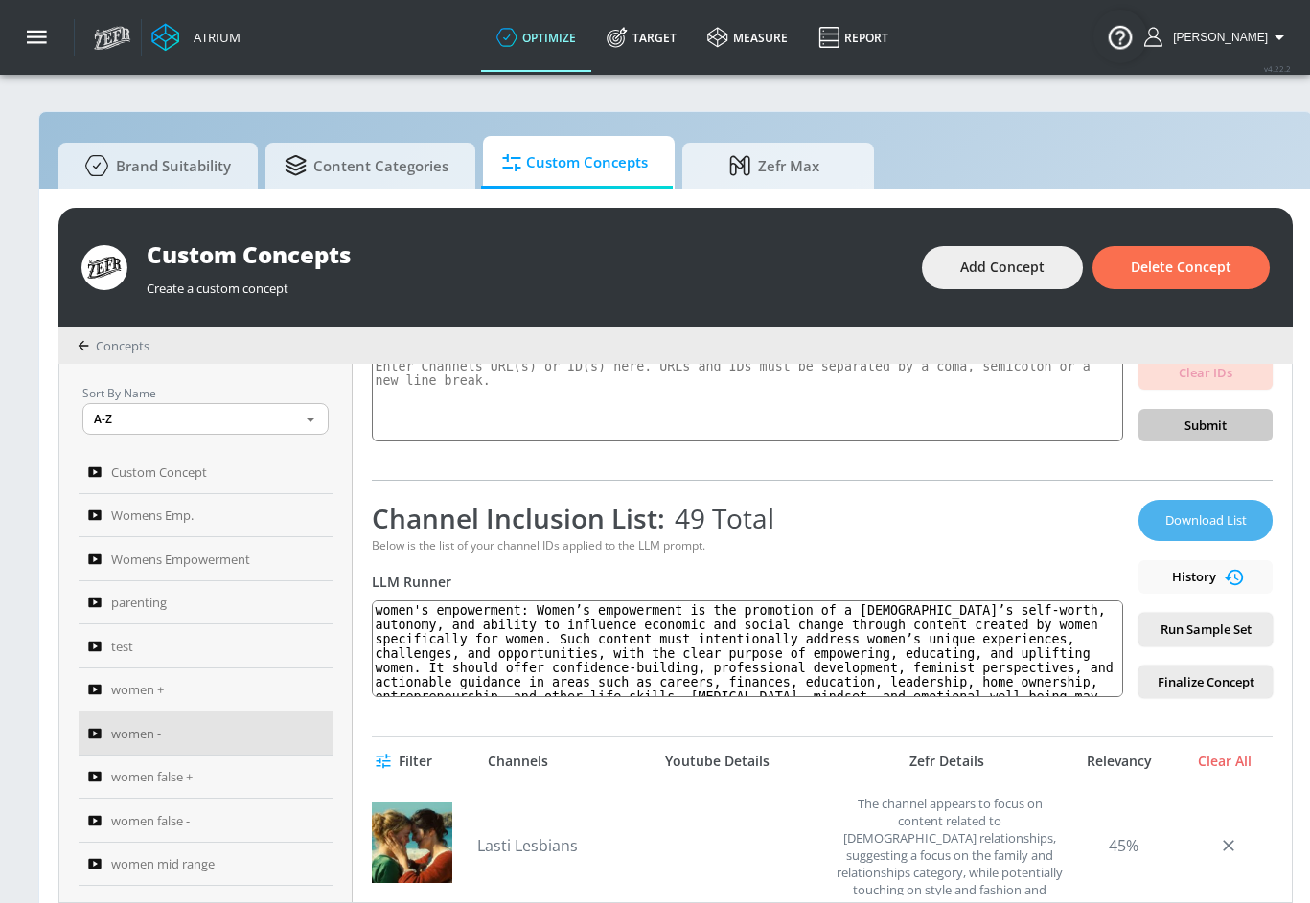
click at [1222, 515] on span "Download List" at bounding box center [1205, 521] width 96 height 22
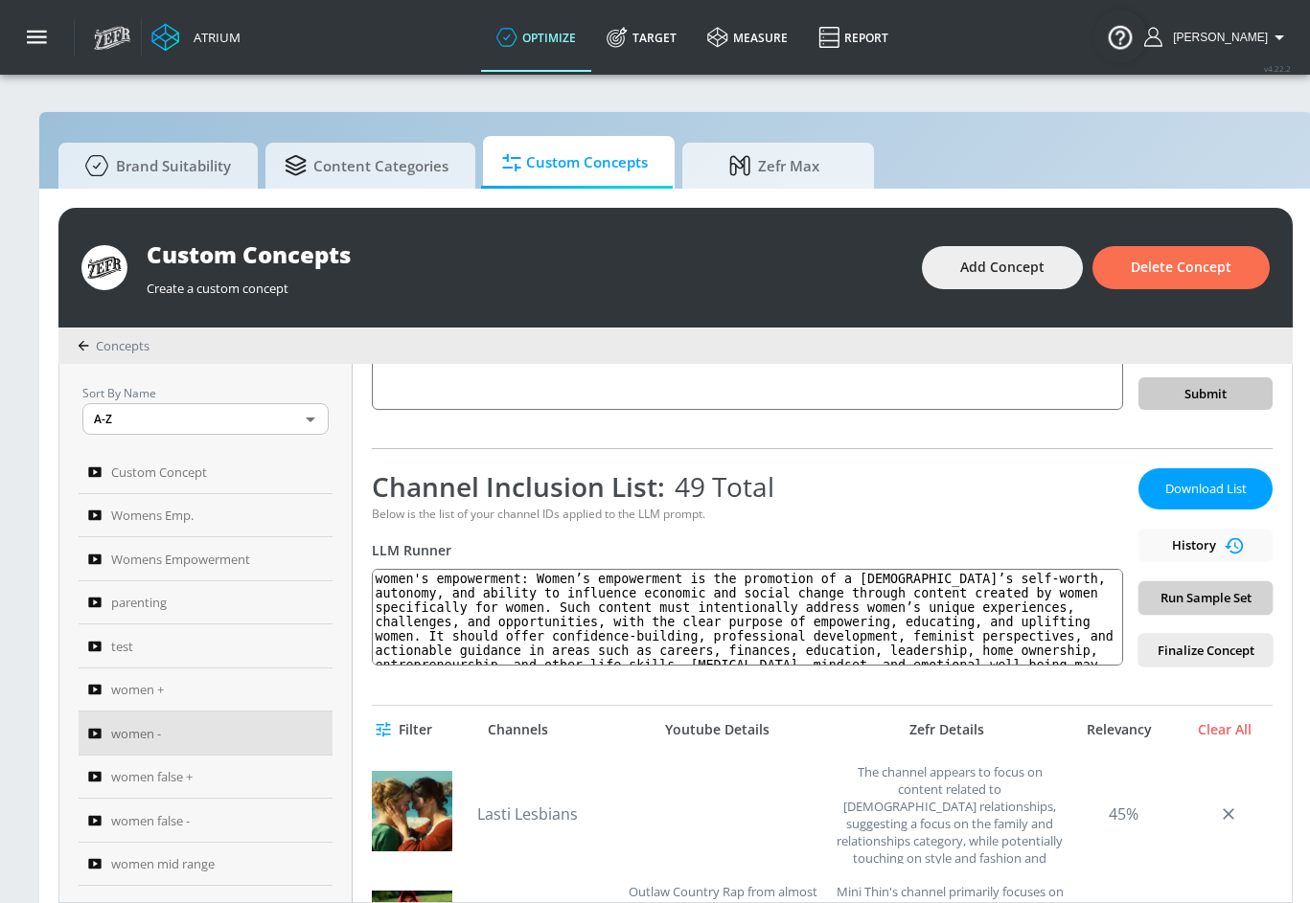
scroll to position [206, 0]
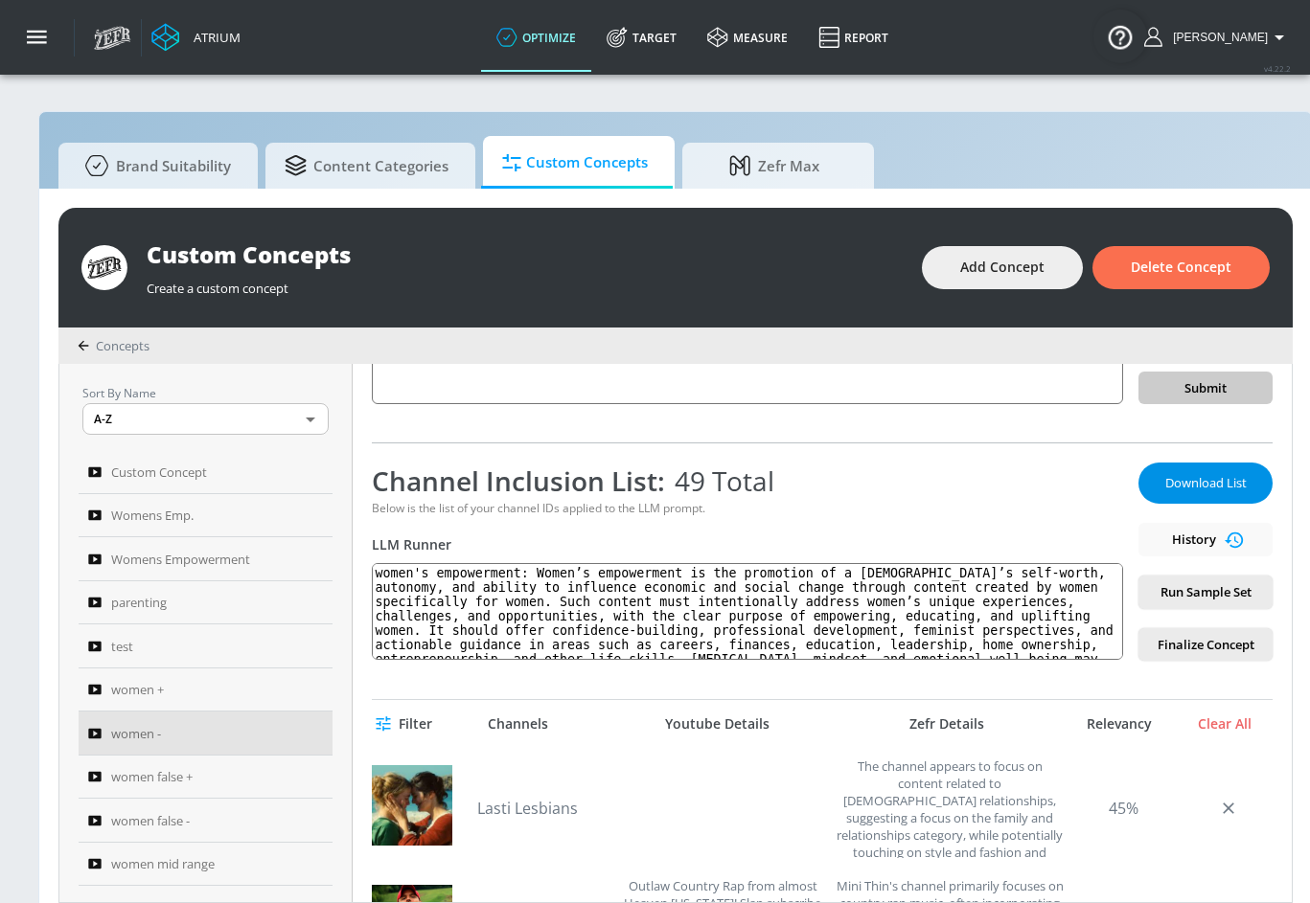
click at [1208, 469] on button "Download List" at bounding box center [1205, 483] width 134 height 41
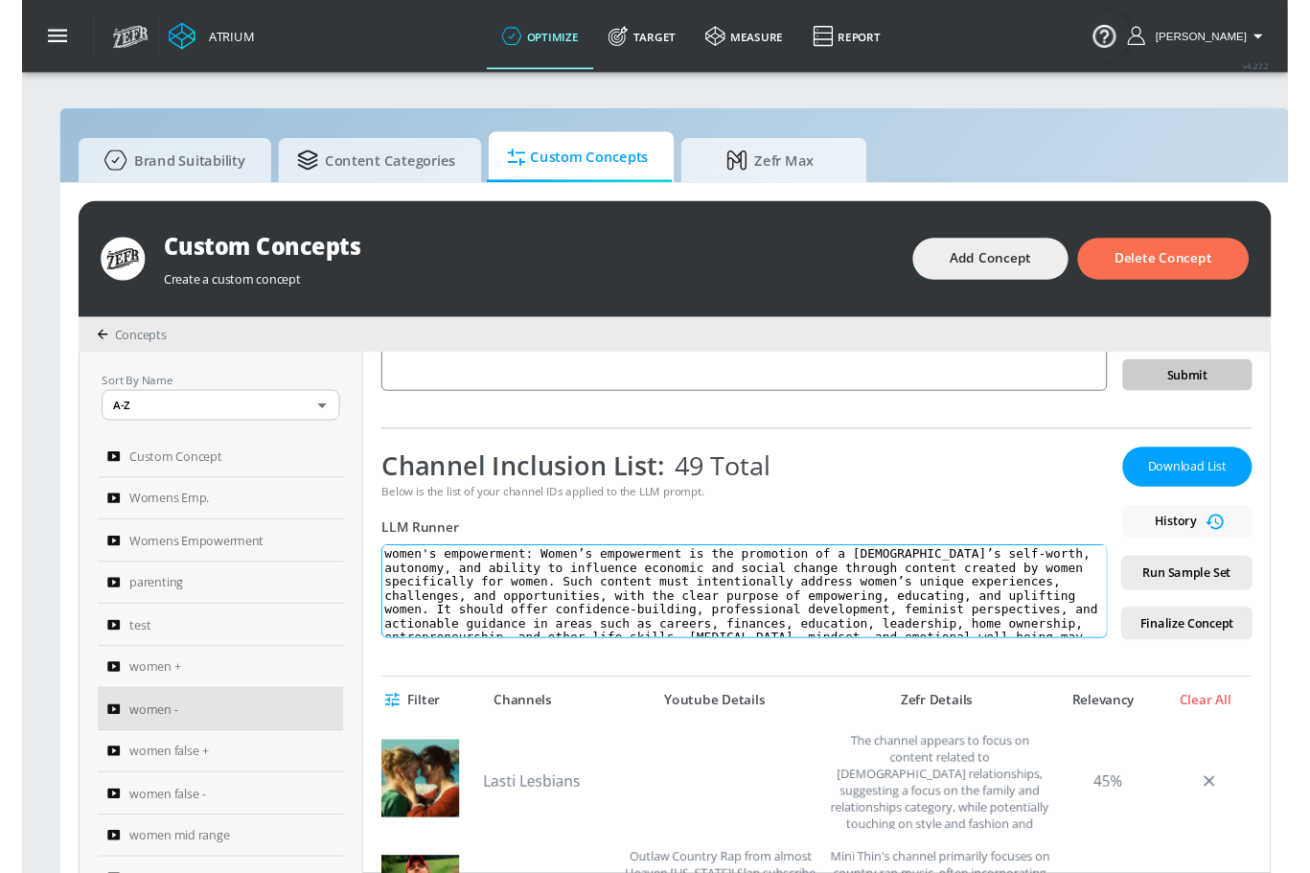
scroll to position [57, 0]
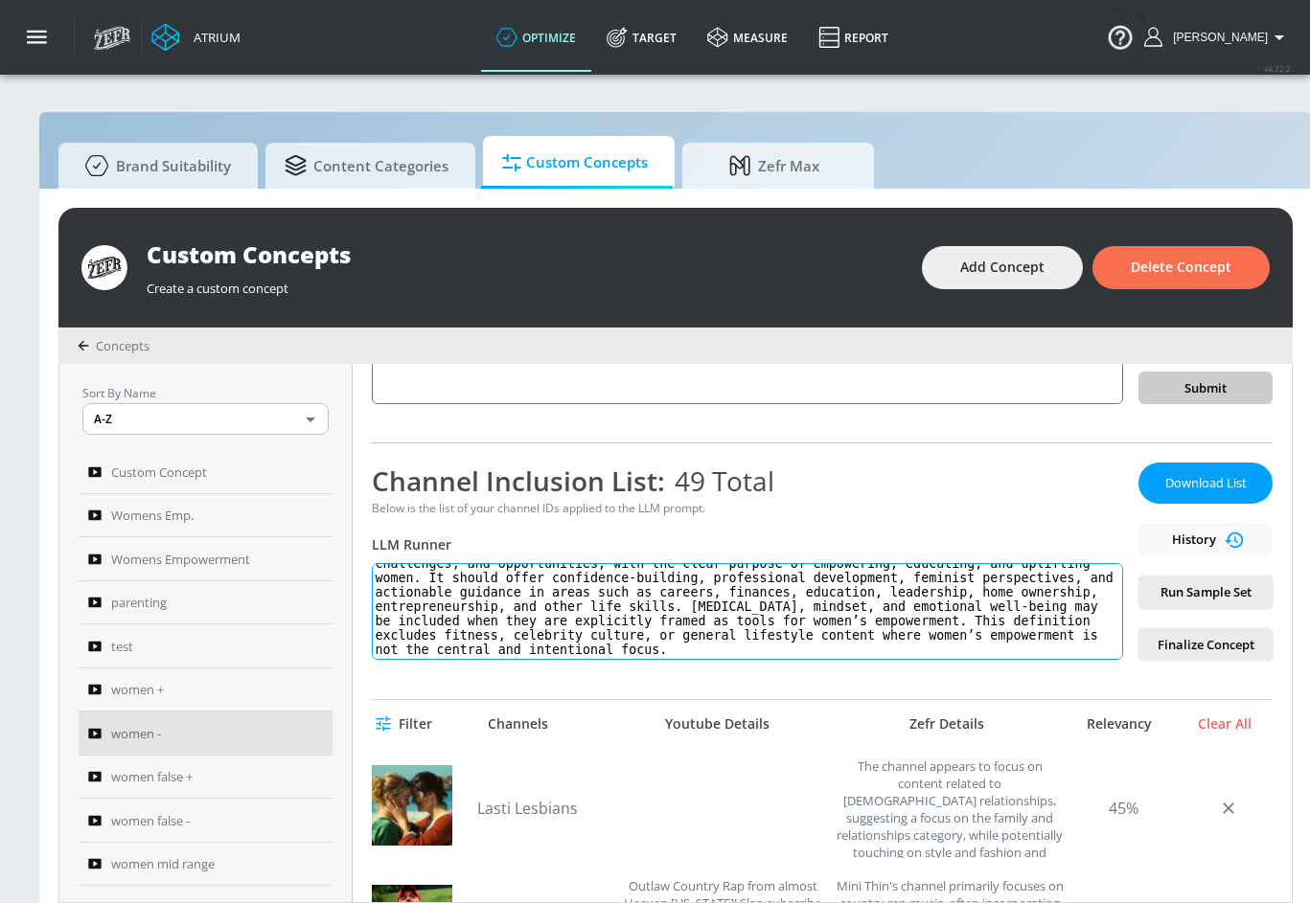
drag, startPoint x: 386, startPoint y: 576, endPoint x: 799, endPoint y: 692, distance: 428.9
click at [799, 692] on div "women - Link an existing Targeting Set Not selected none ​ Channel IDs Clear ID…" at bounding box center [822, 633] width 939 height 538
